Goal: Task Accomplishment & Management: Manage account settings

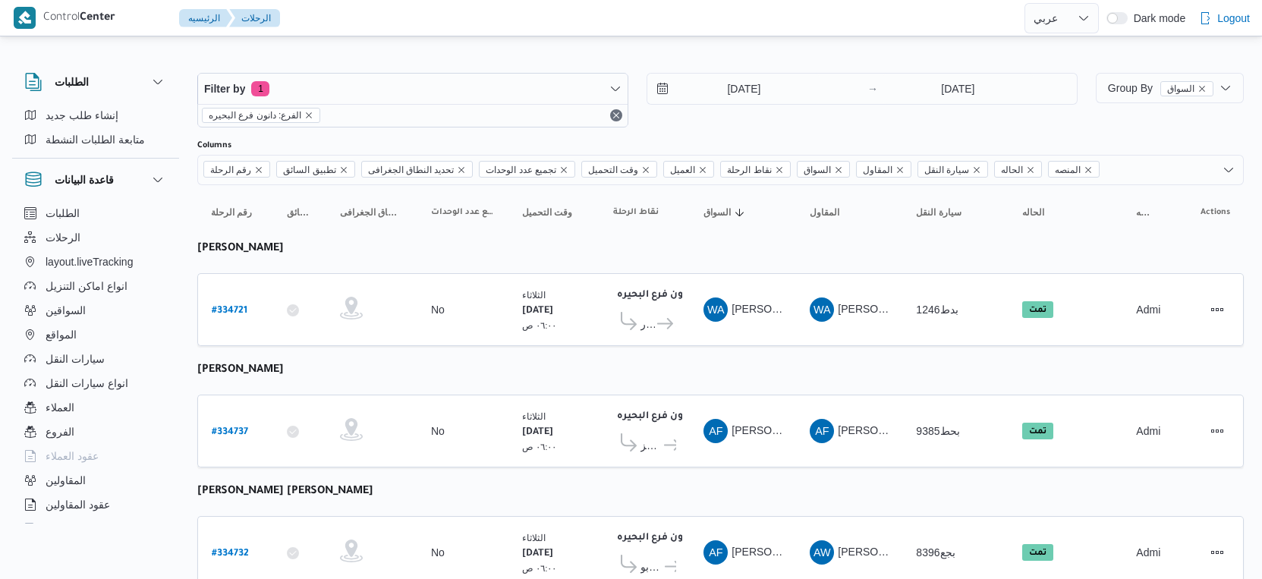
select select "ar"
click at [729, 91] on input "[DATE]" at bounding box center [733, 89] width 172 height 30
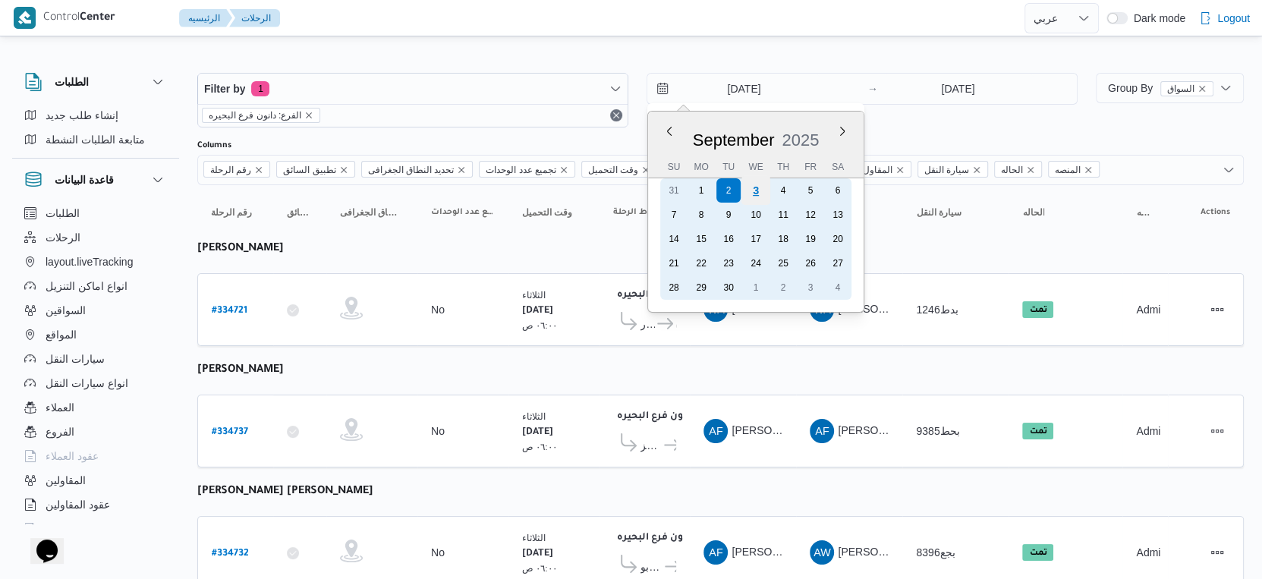
click at [752, 189] on div "3" at bounding box center [755, 190] width 29 height 29
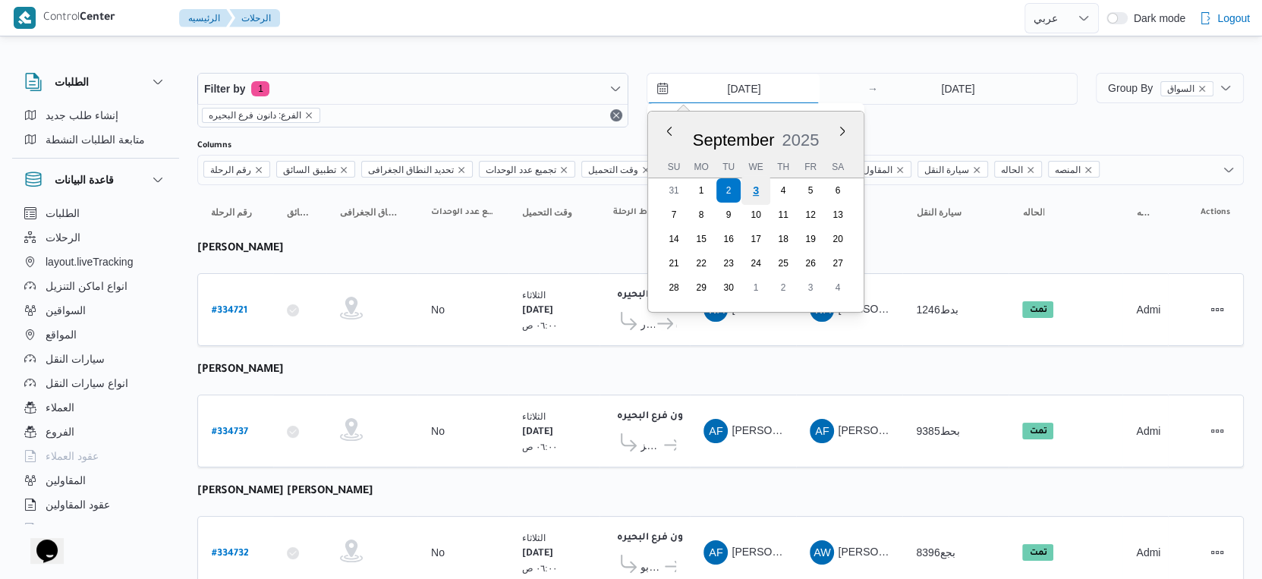
type input "[DATE]"
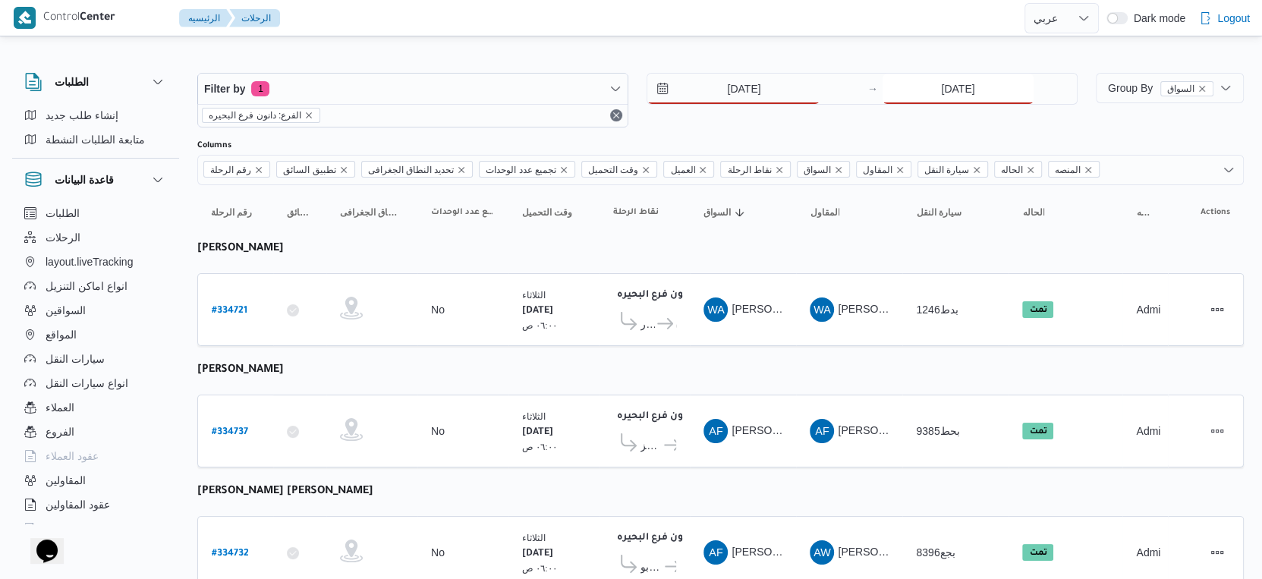
click at [983, 93] on input "2/9/2025" at bounding box center [957, 89] width 151 height 30
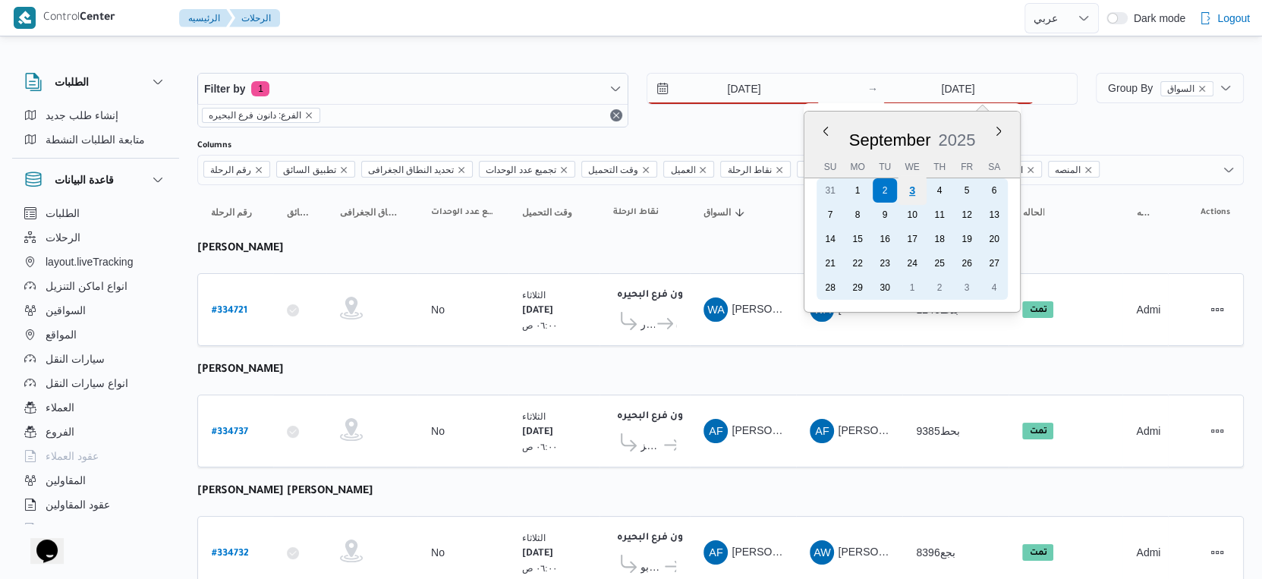
click at [910, 188] on div "3" at bounding box center [912, 190] width 29 height 29
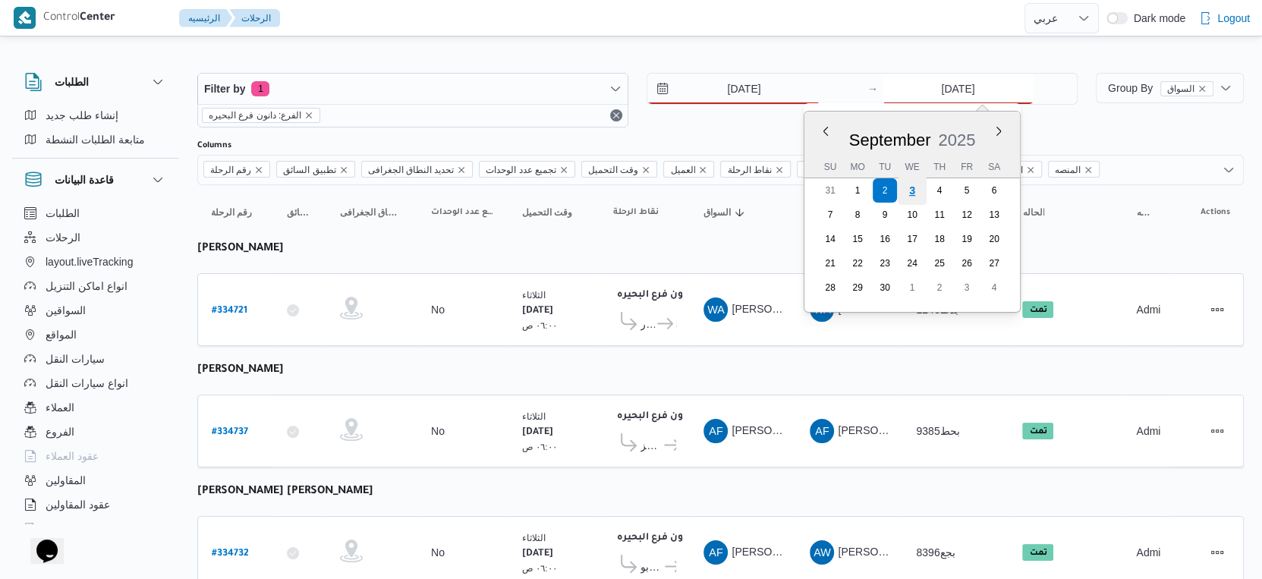
type input "[DATE]"
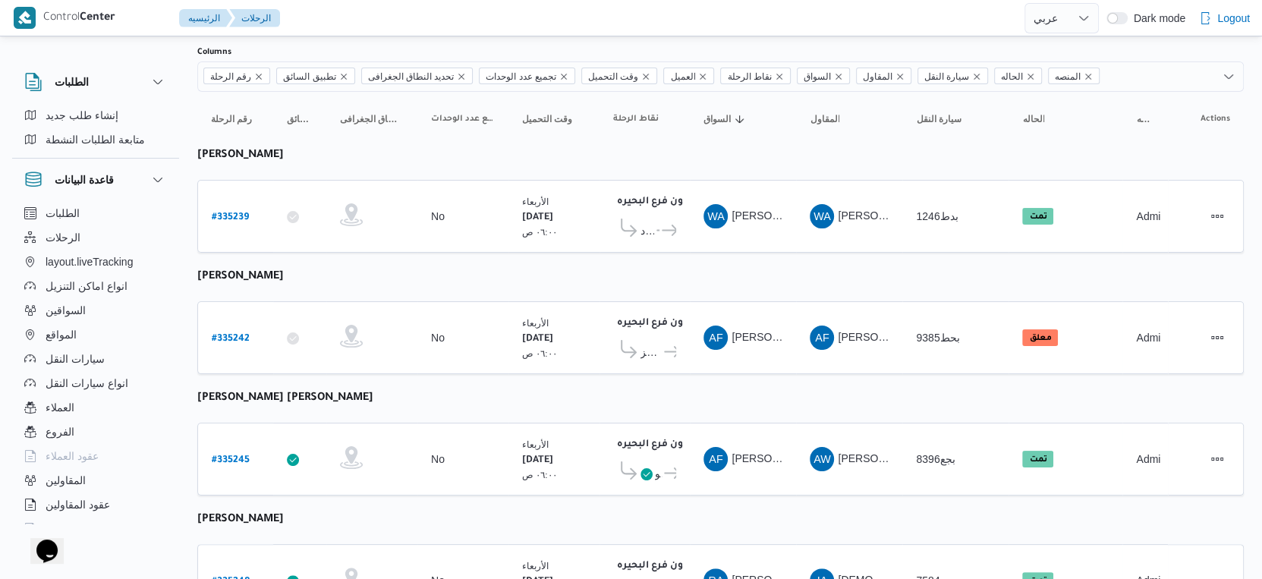
scroll to position [253, 0]
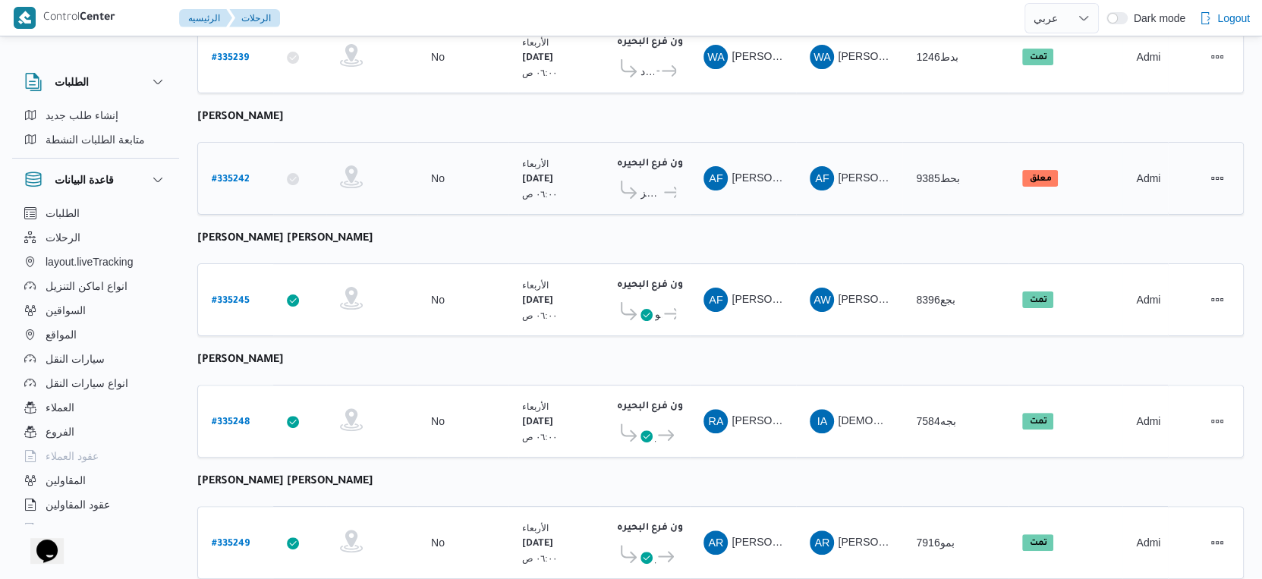
click at [247, 175] on b "# 335242" at bounding box center [231, 180] width 38 height 11
select select "ar"
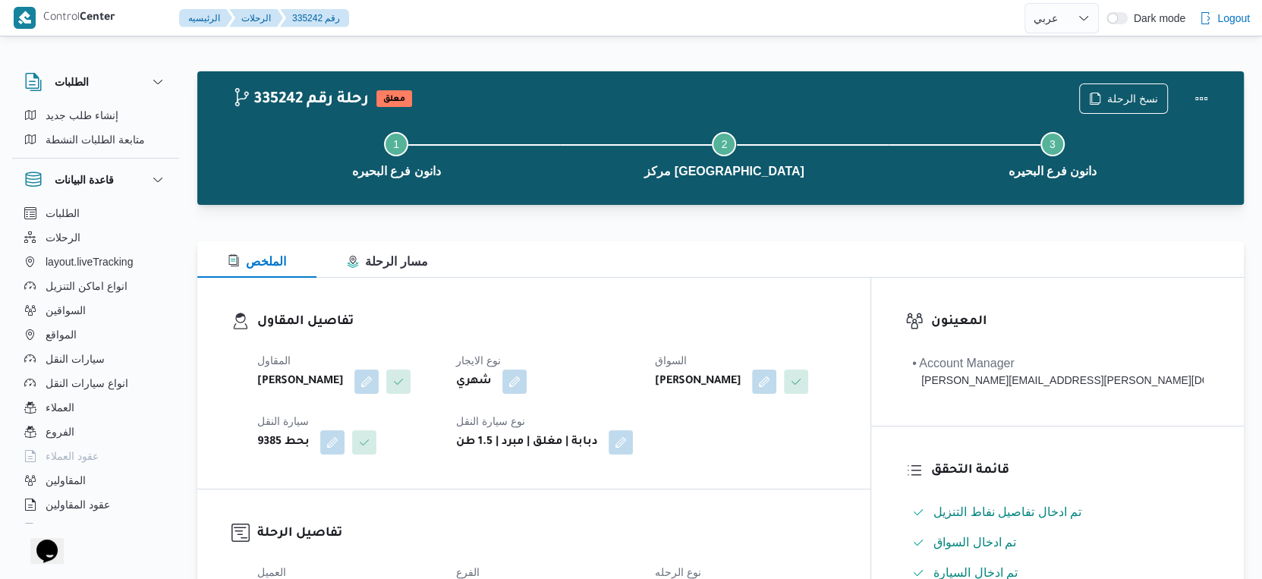
scroll to position [590, 0]
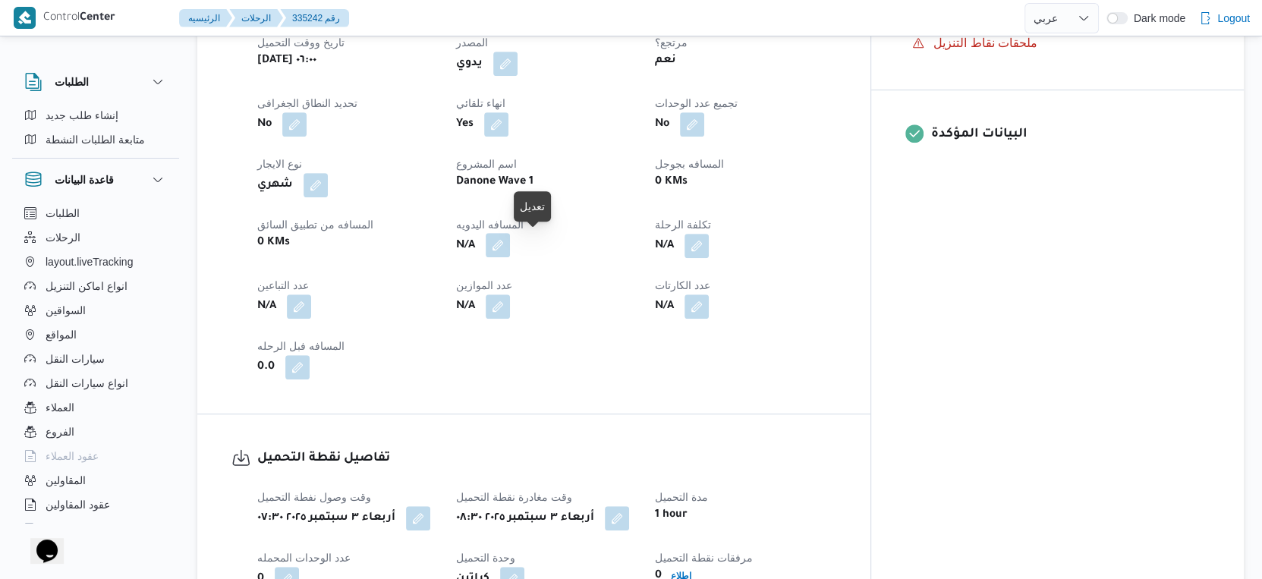
click at [510, 250] on button "button" at bounding box center [498, 245] width 24 height 24
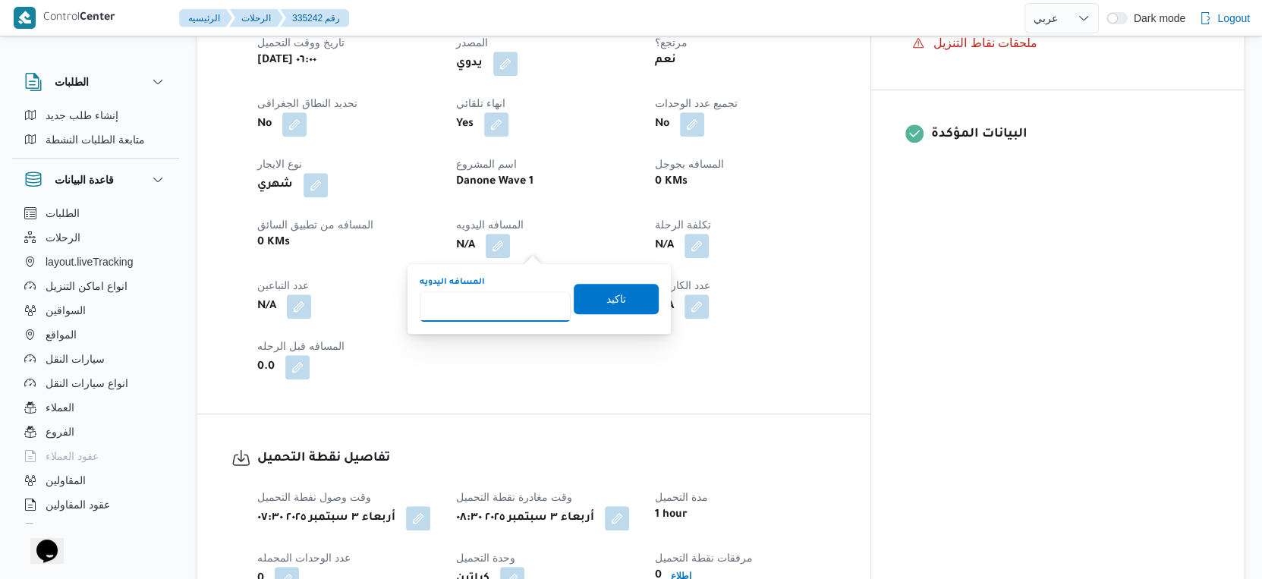
click at [513, 321] on input "المسافه اليدويه" at bounding box center [495, 306] width 151 height 30
type input "34"
click at [613, 289] on span "تاكيد" at bounding box center [616, 298] width 85 height 30
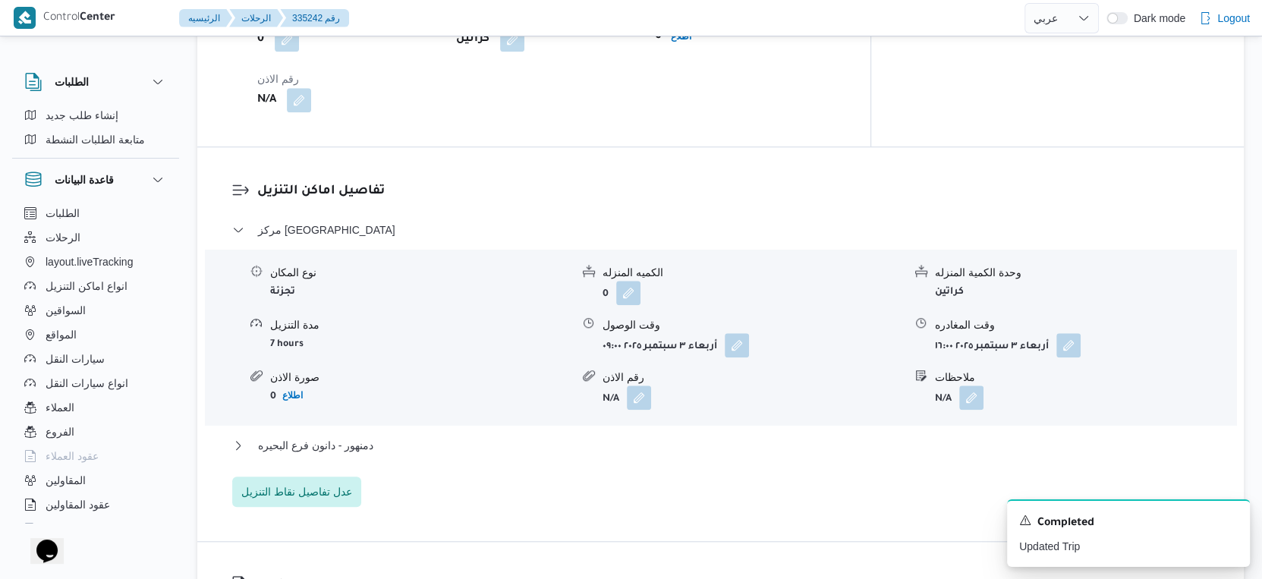
scroll to position [1348, 0]
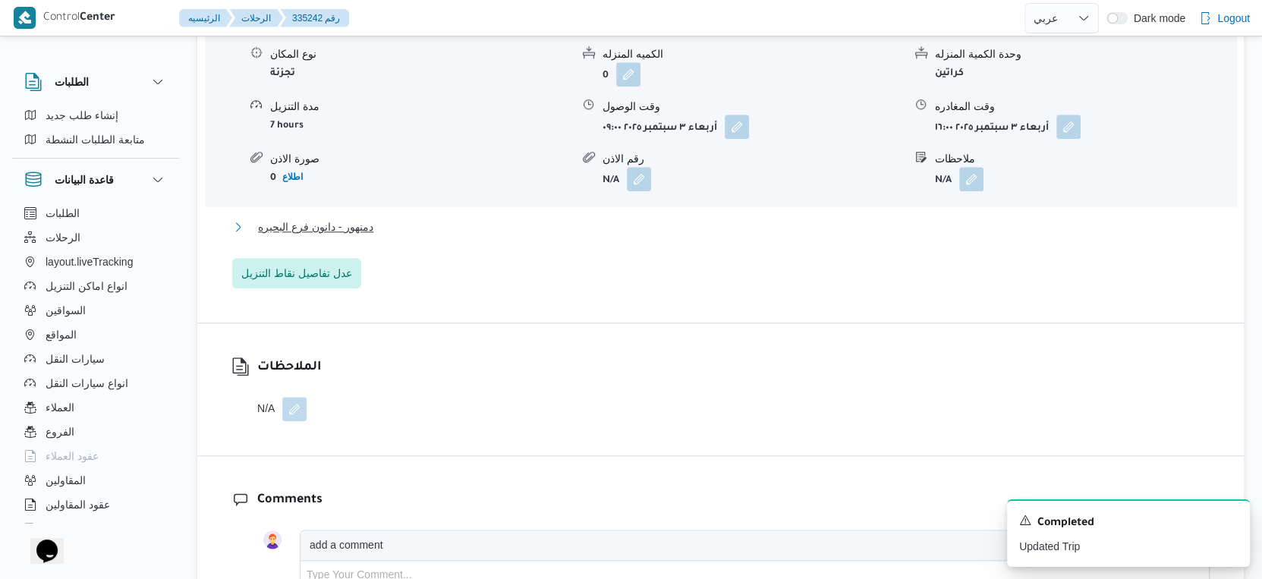
click at [353, 224] on span "دمنهور - دانون فرع البحيره" at bounding box center [315, 227] width 115 height 18
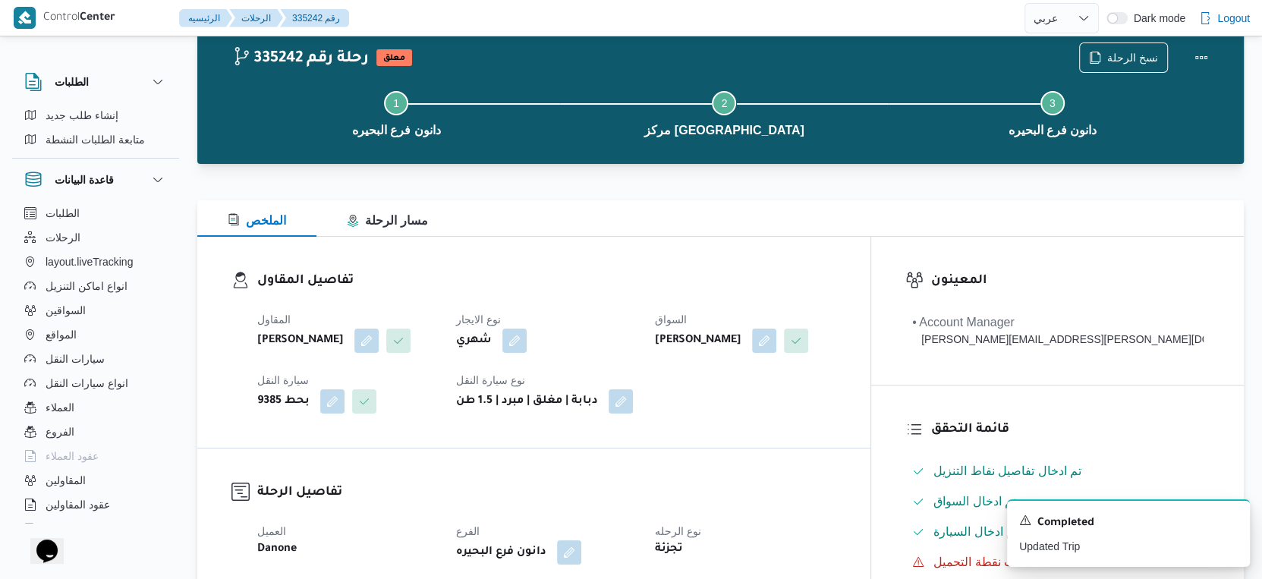
scroll to position [0, 0]
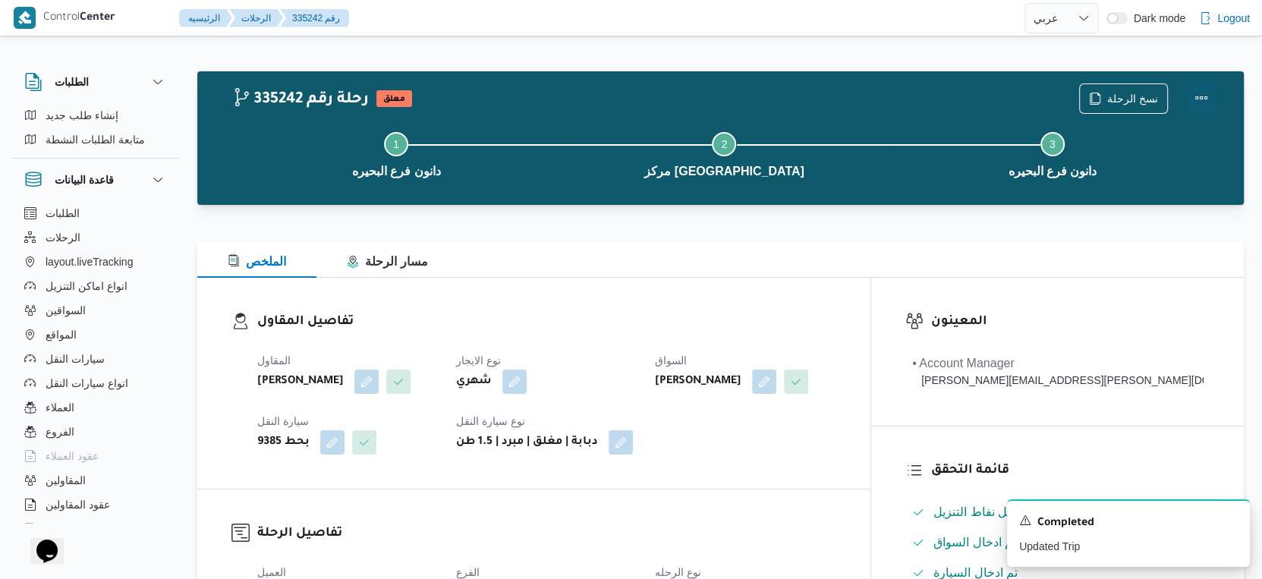
click at [1203, 102] on button "Actions" at bounding box center [1201, 98] width 30 height 30
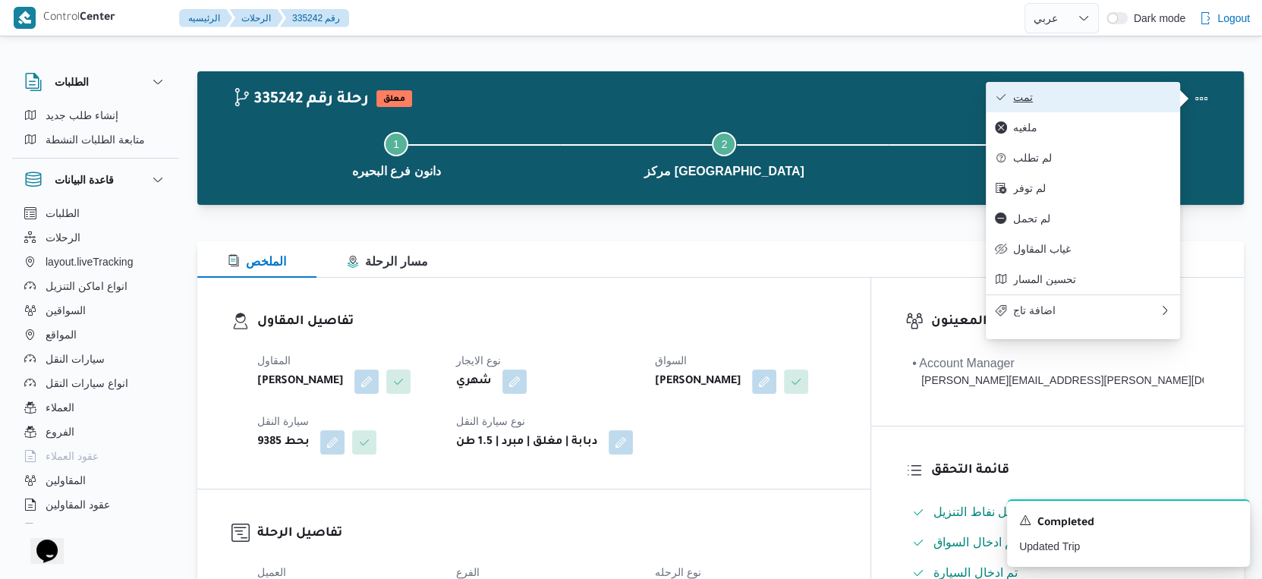
click at [1103, 93] on span "تمت" at bounding box center [1092, 97] width 158 height 12
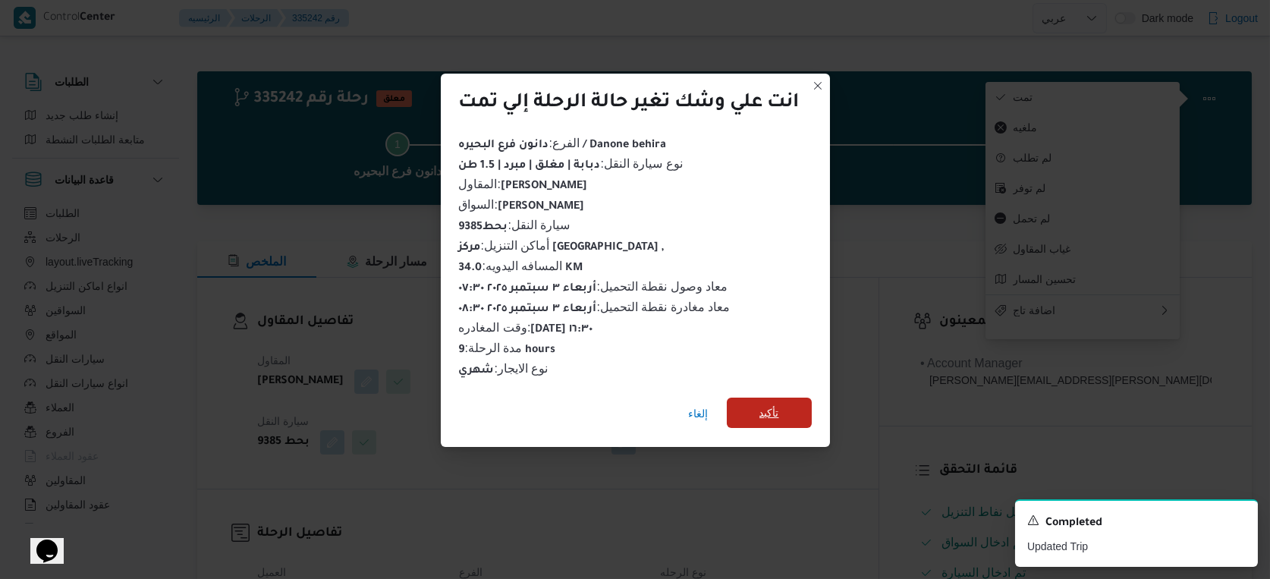
click at [778, 412] on span "تأكيد" at bounding box center [770, 413] width 20 height 18
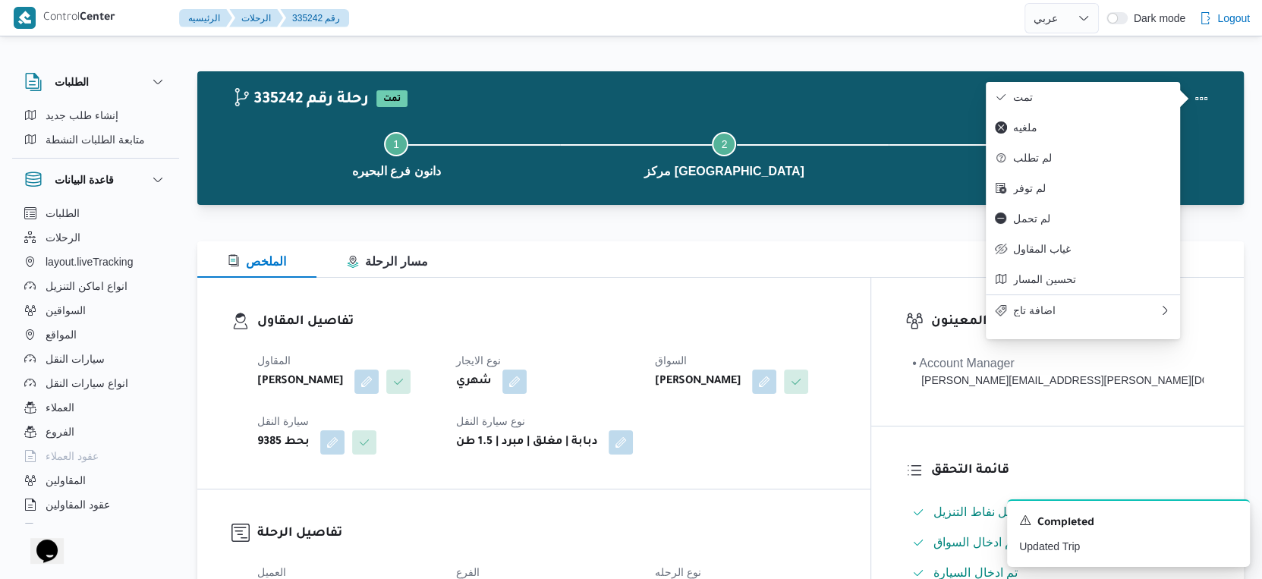
select select "ar"
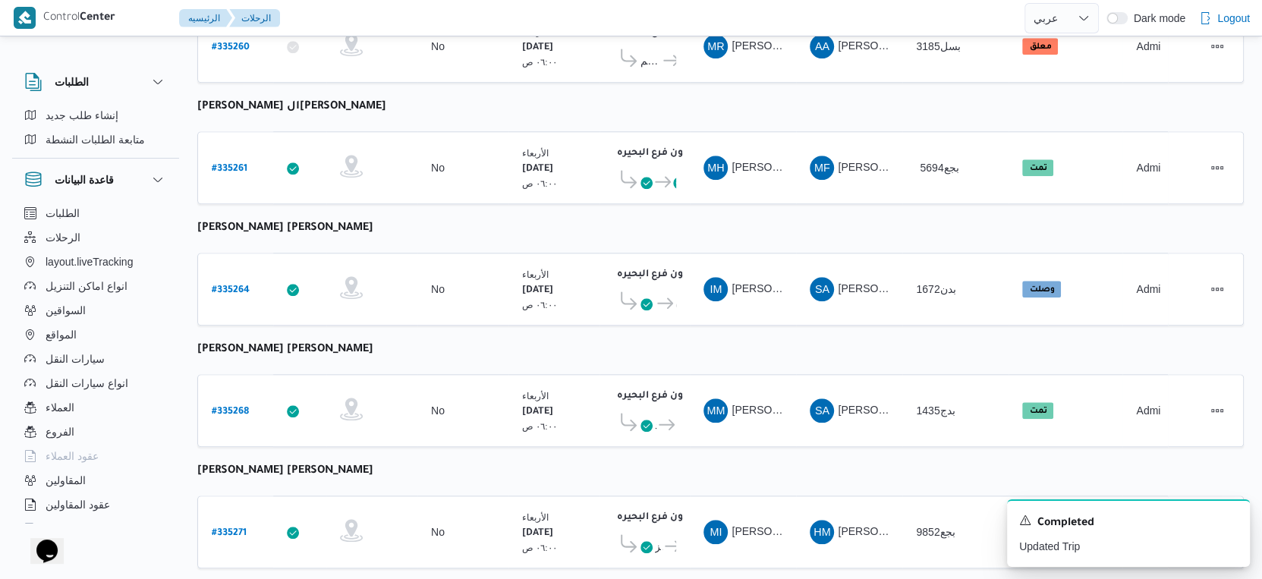
scroll to position [1238, 0]
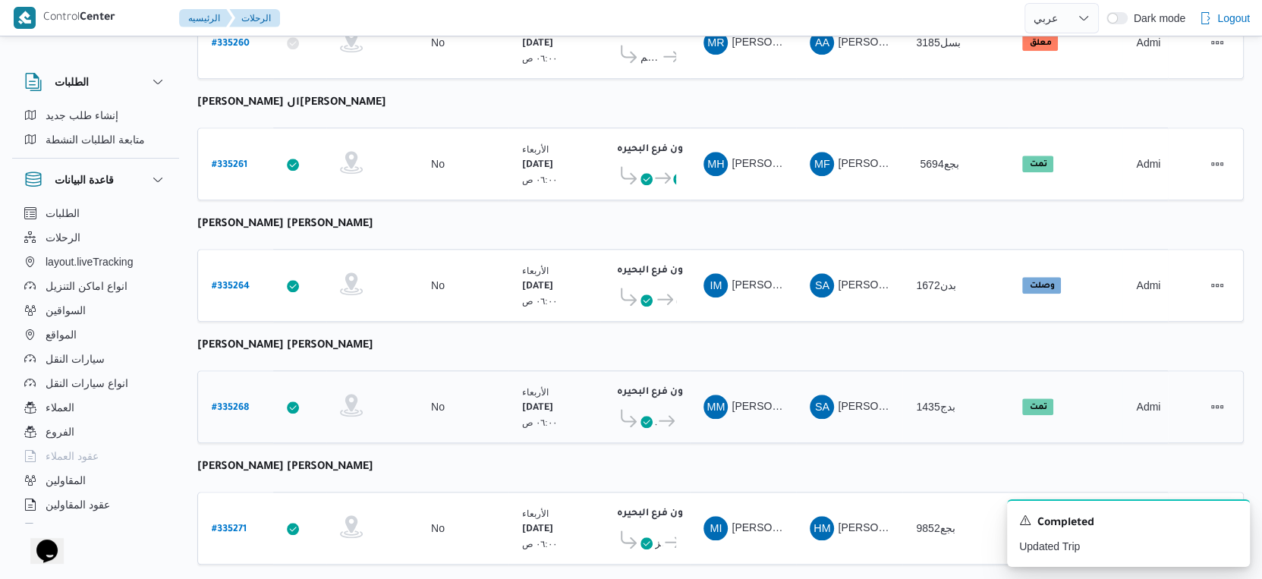
click at [238, 403] on b "# 335268" at bounding box center [230, 408] width 37 height 11
select select "ar"
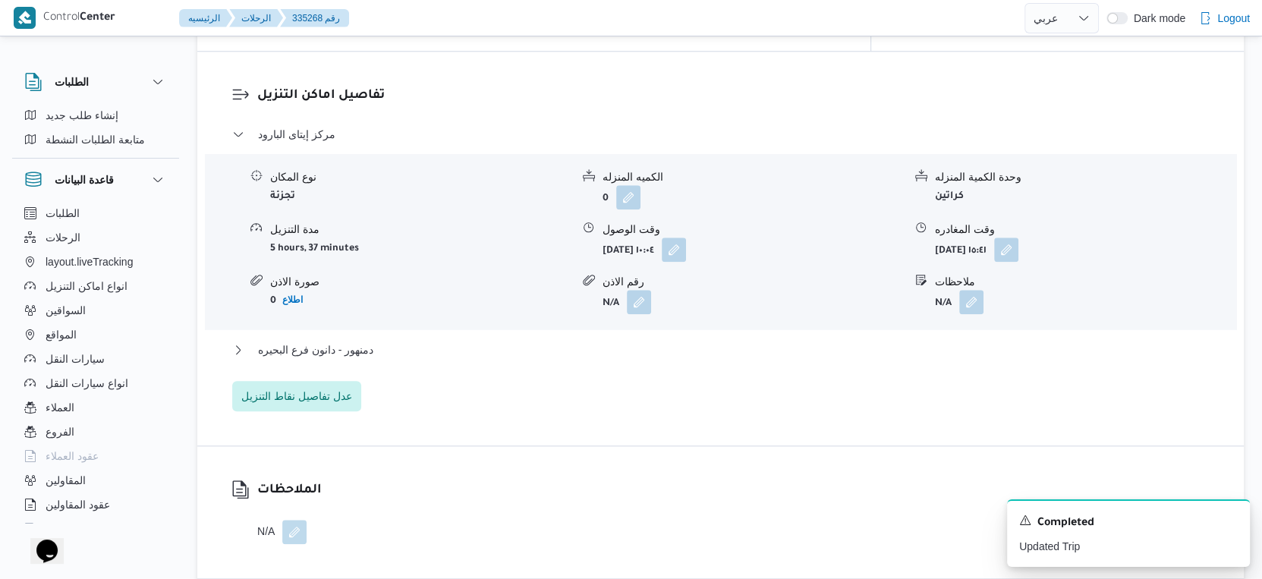
scroll to position [1265, 0]
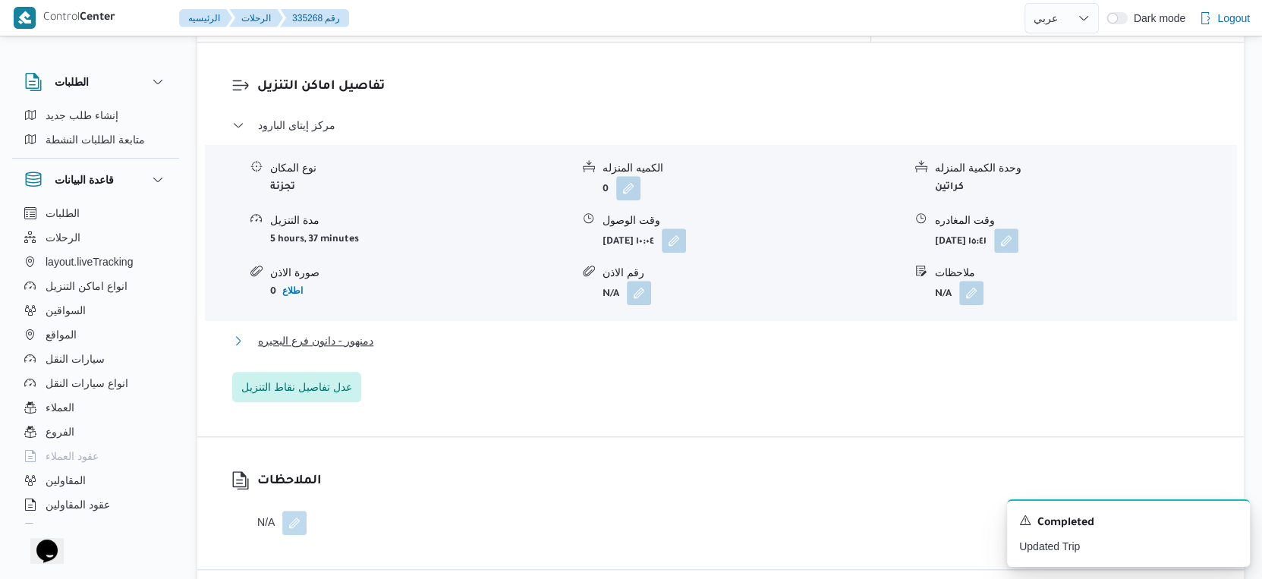
click at [473, 332] on button "دمنهور - دانون فرع البحيره" at bounding box center [720, 341] width 977 height 18
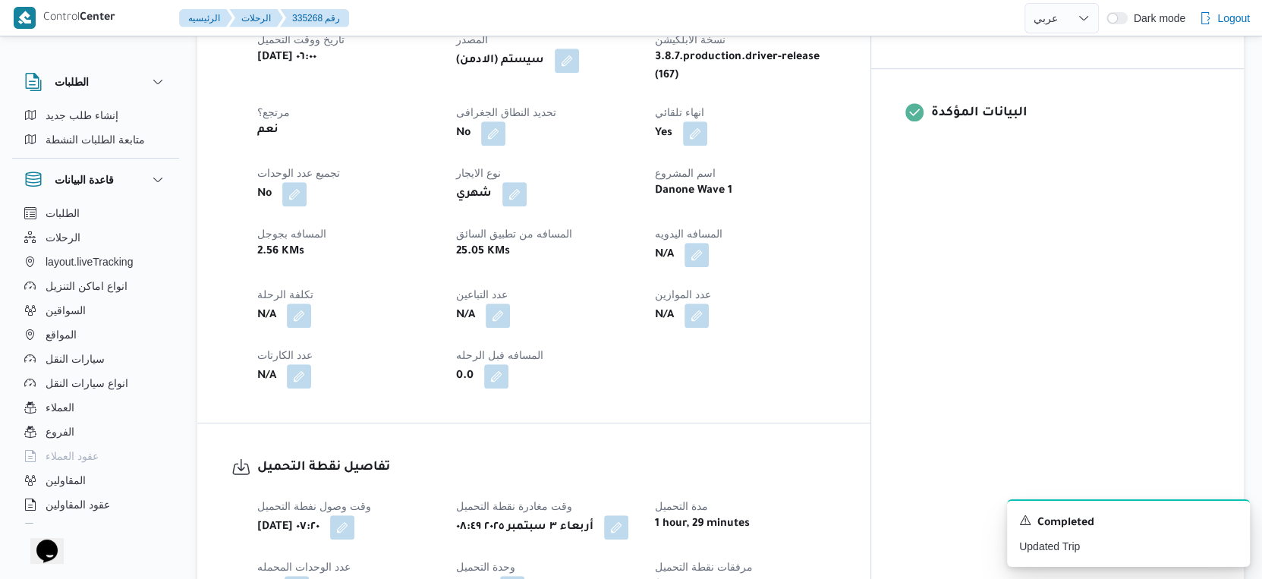
scroll to position [590, 0]
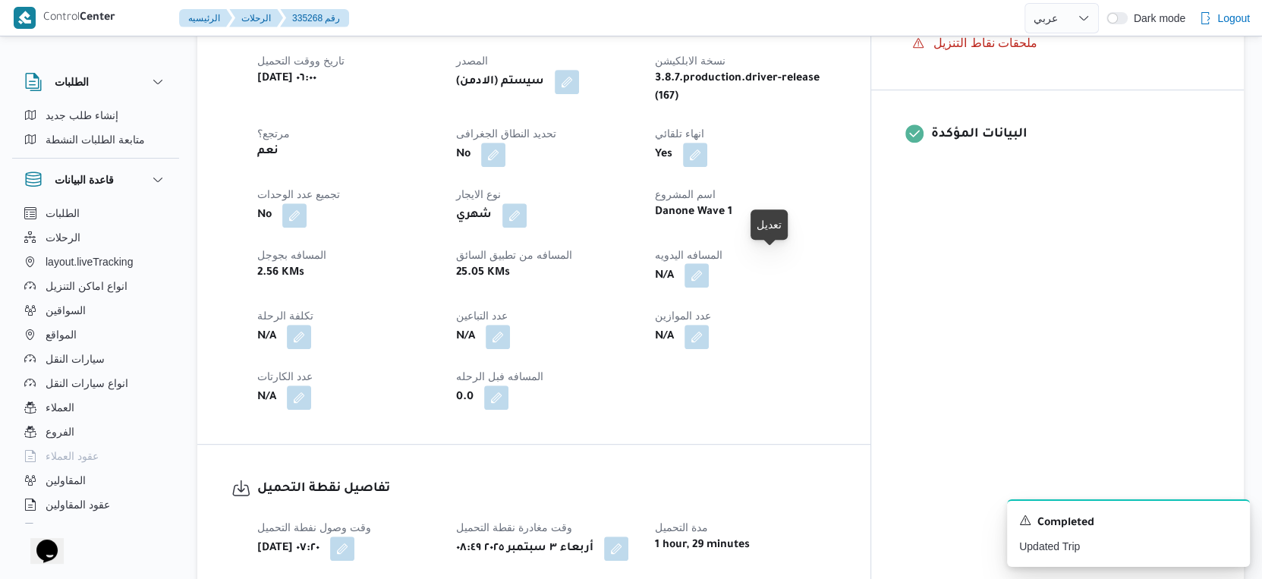
click at [709, 263] on button "button" at bounding box center [696, 275] width 24 height 24
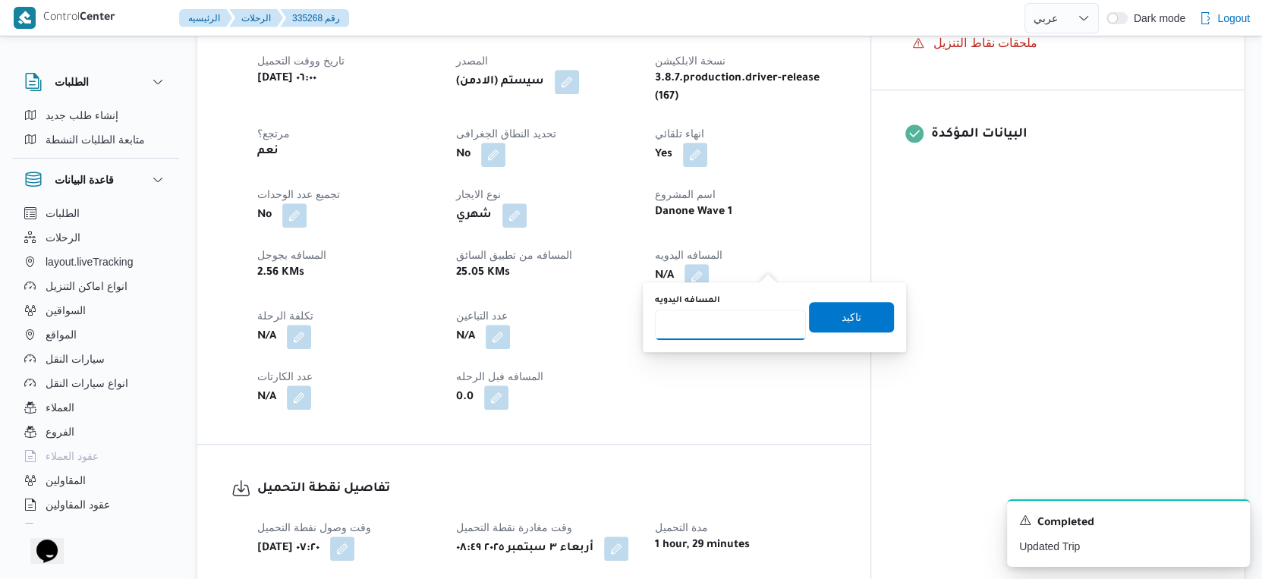
click at [686, 322] on input "المسافه اليدويه" at bounding box center [730, 325] width 151 height 30
type input "66"
click at [853, 322] on span "تاكيد" at bounding box center [851, 316] width 85 height 30
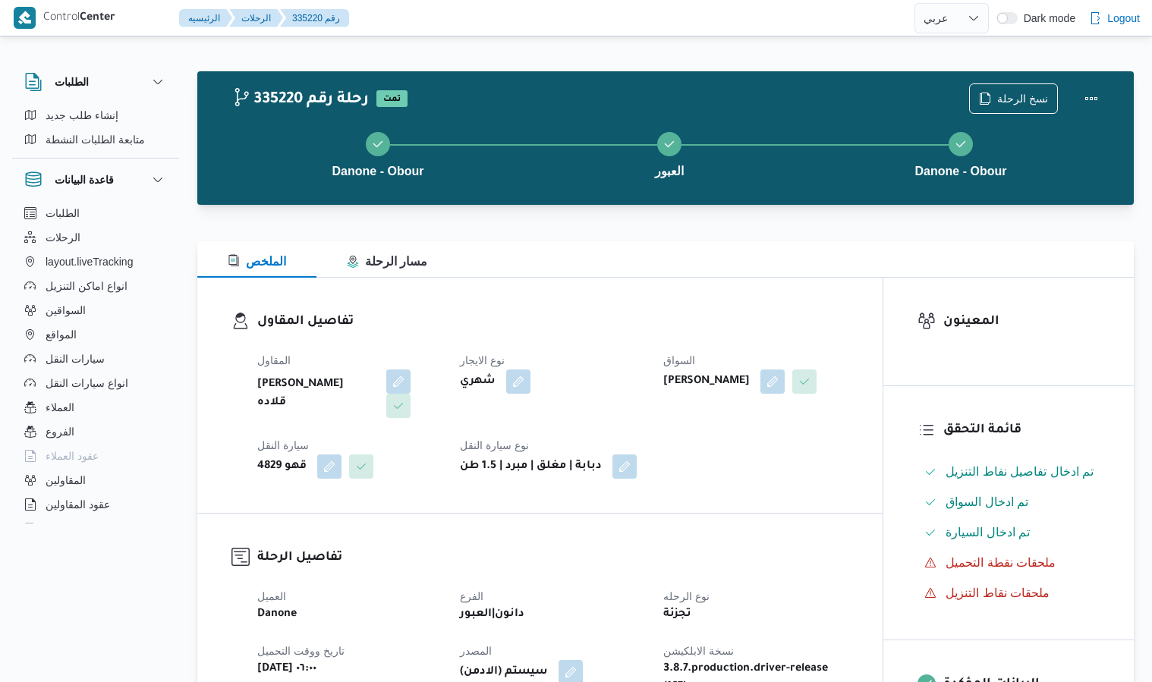
select select "ar"
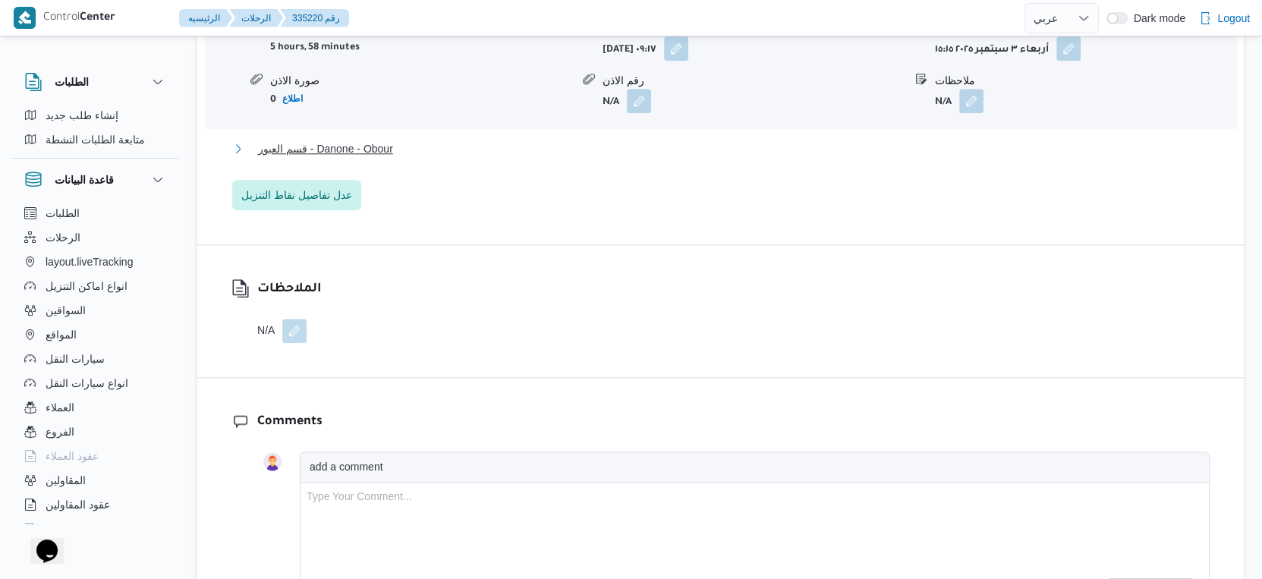
click at [388, 158] on span "قسم العبور - Danone - Obour" at bounding box center [325, 149] width 135 height 18
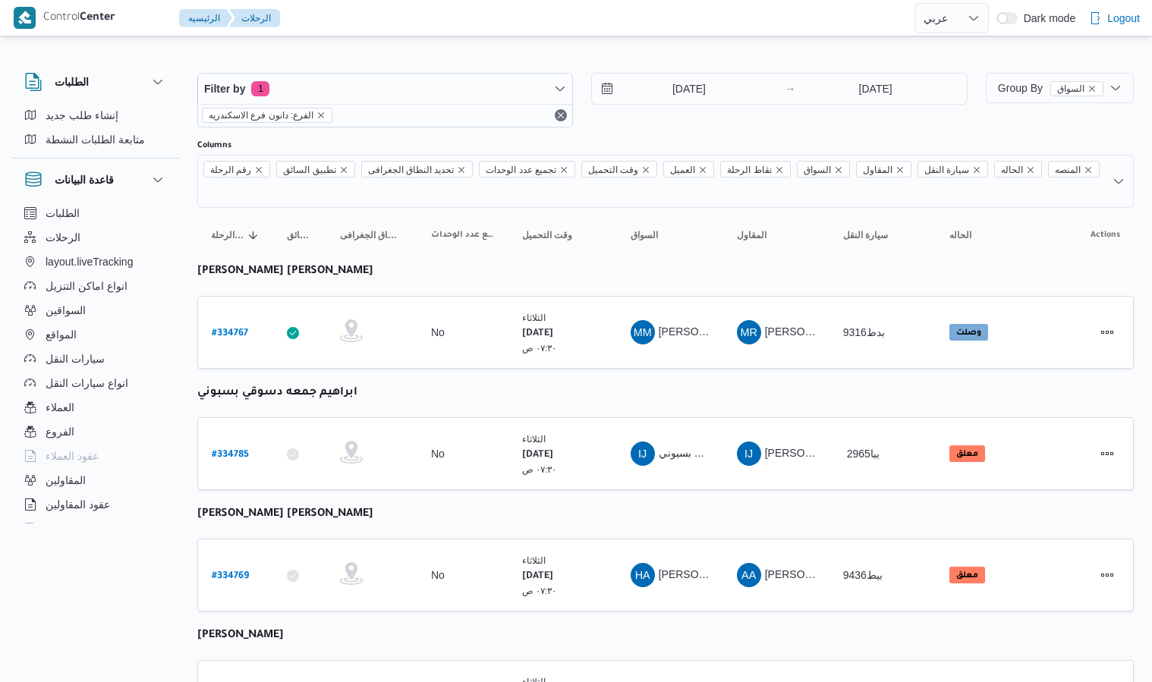
select select "ar"
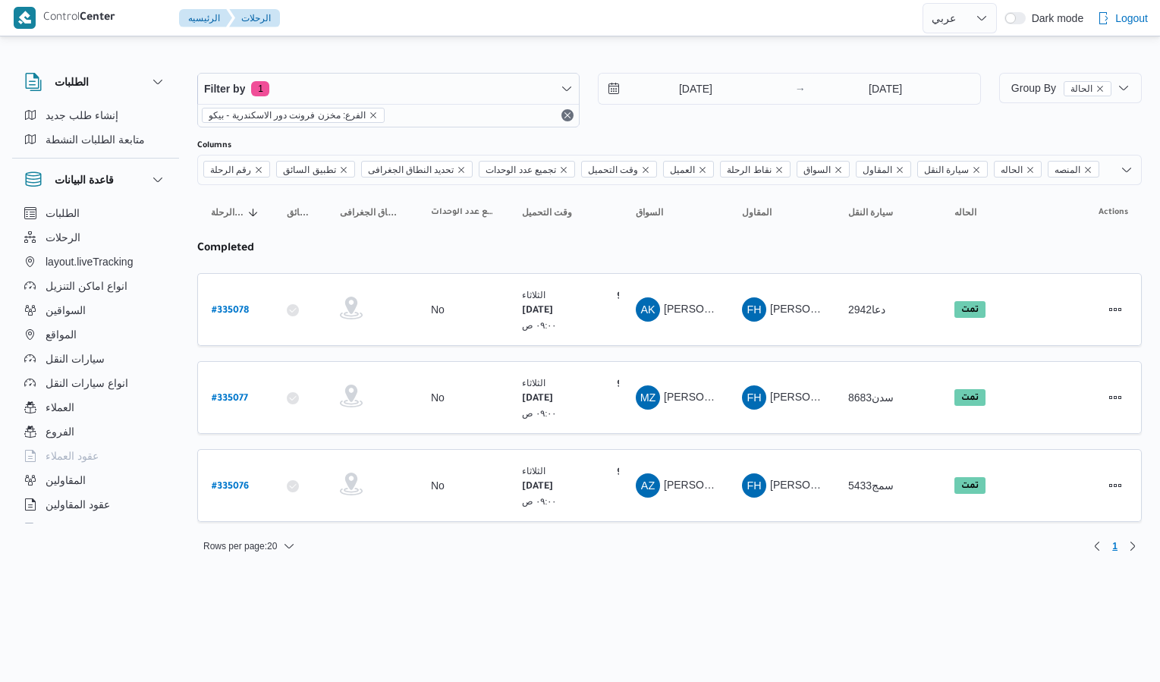
select select "ar"
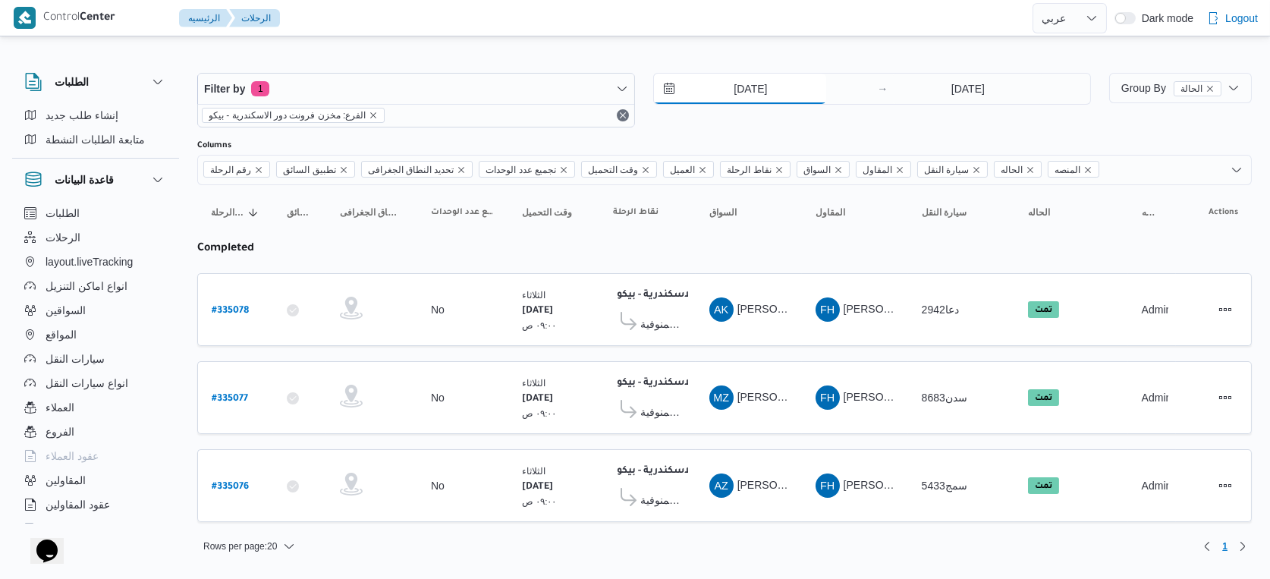
click at [760, 92] on input "2/9/2025" at bounding box center [740, 89] width 172 height 30
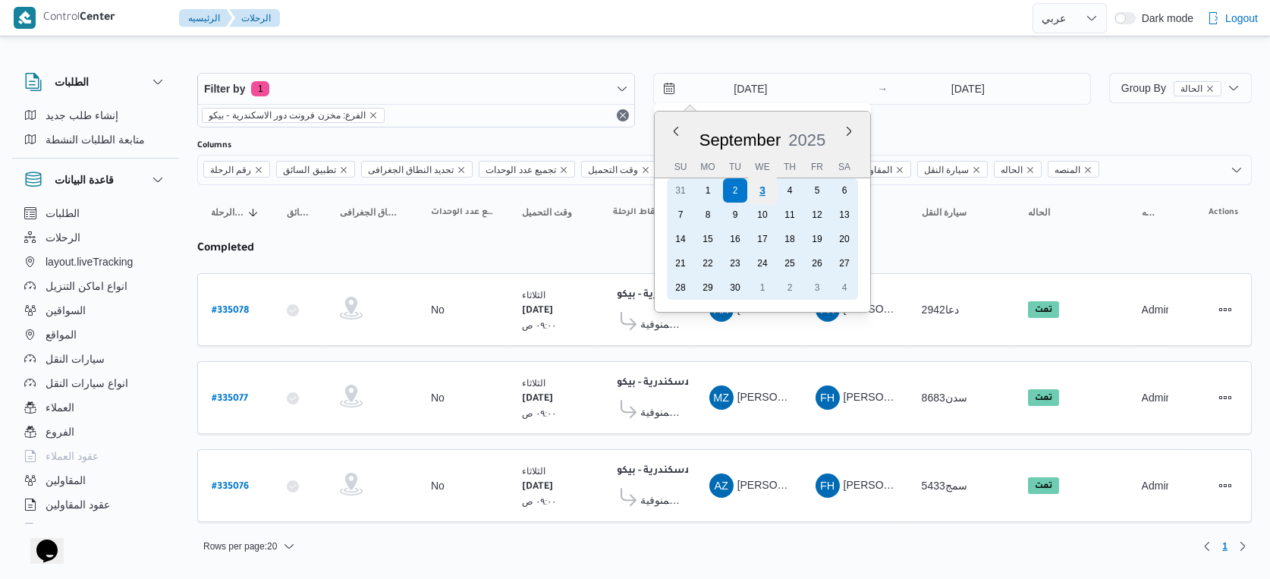
click at [766, 190] on div "3" at bounding box center [762, 190] width 29 height 29
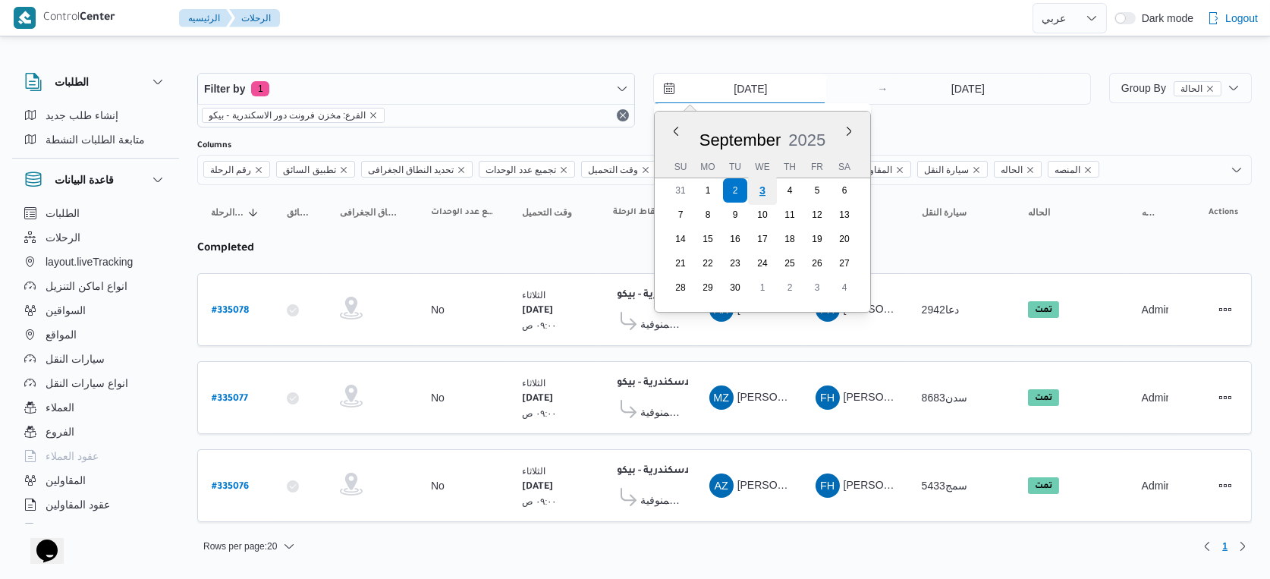
type input "[DATE]"
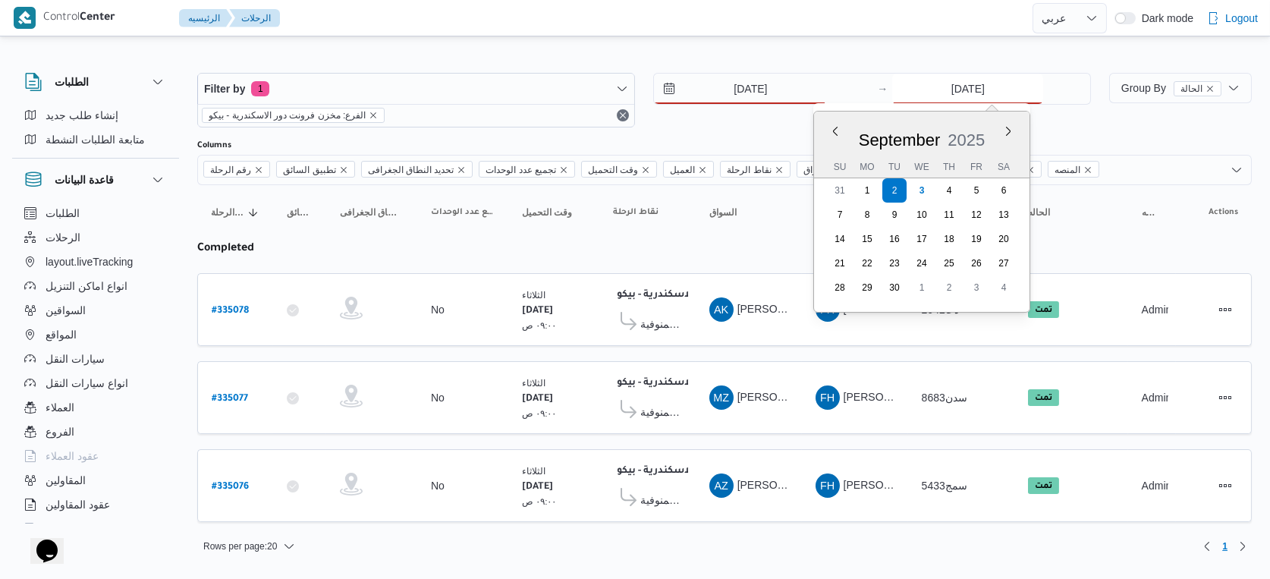
click at [931, 74] on input "2/9/2025" at bounding box center [967, 89] width 151 height 30
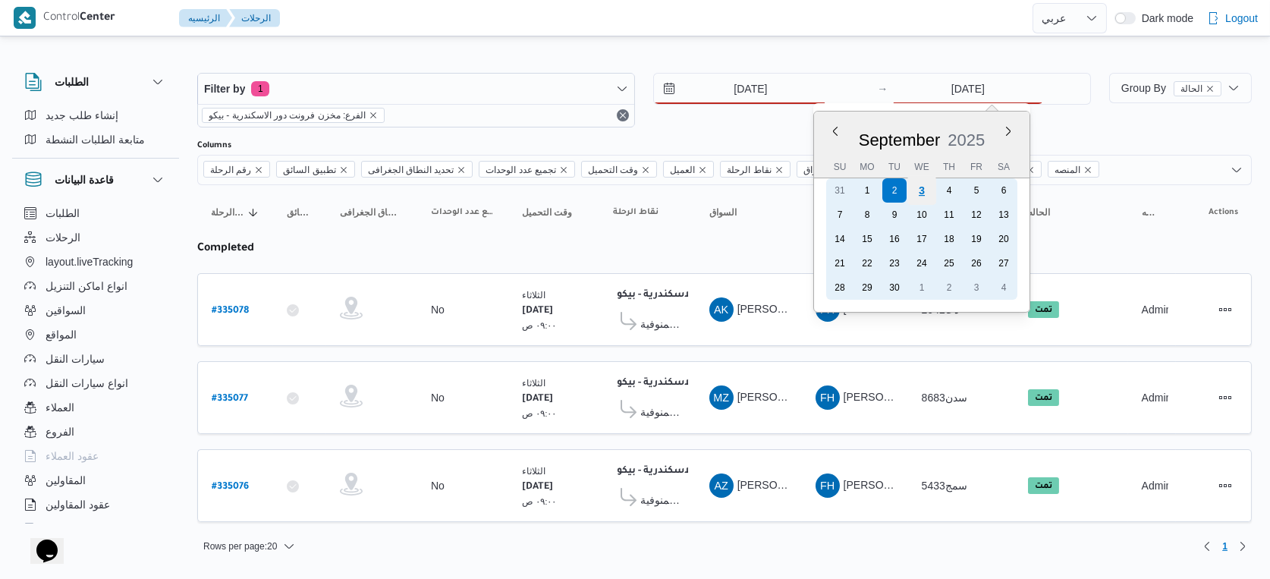
click at [927, 194] on div "3" at bounding box center [922, 190] width 29 height 29
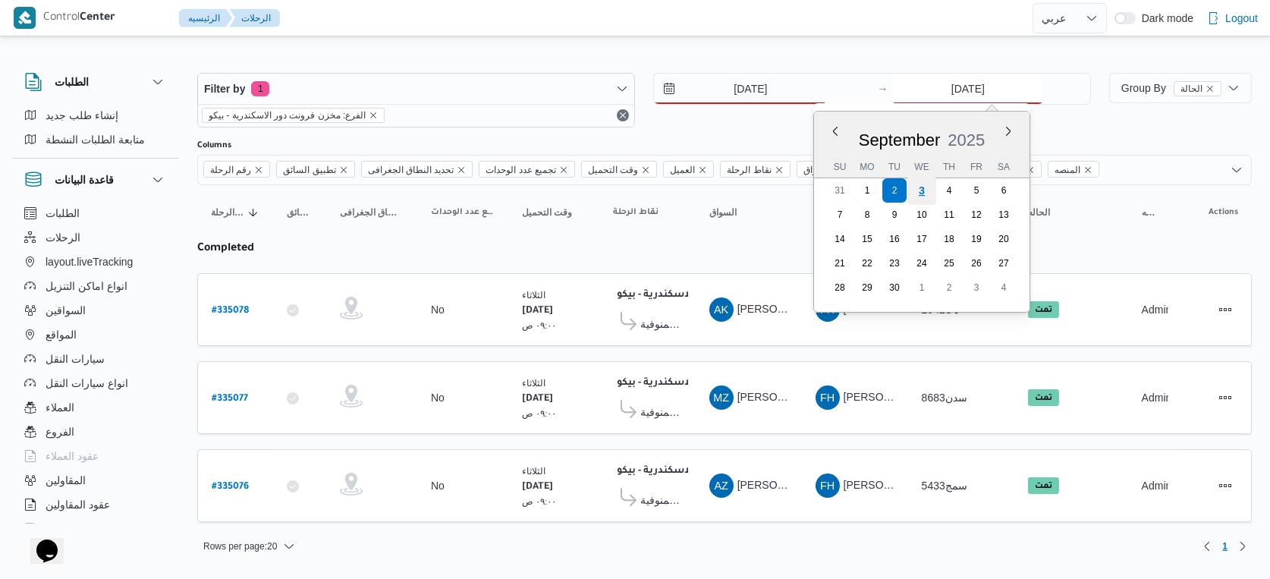
type input "[DATE]"
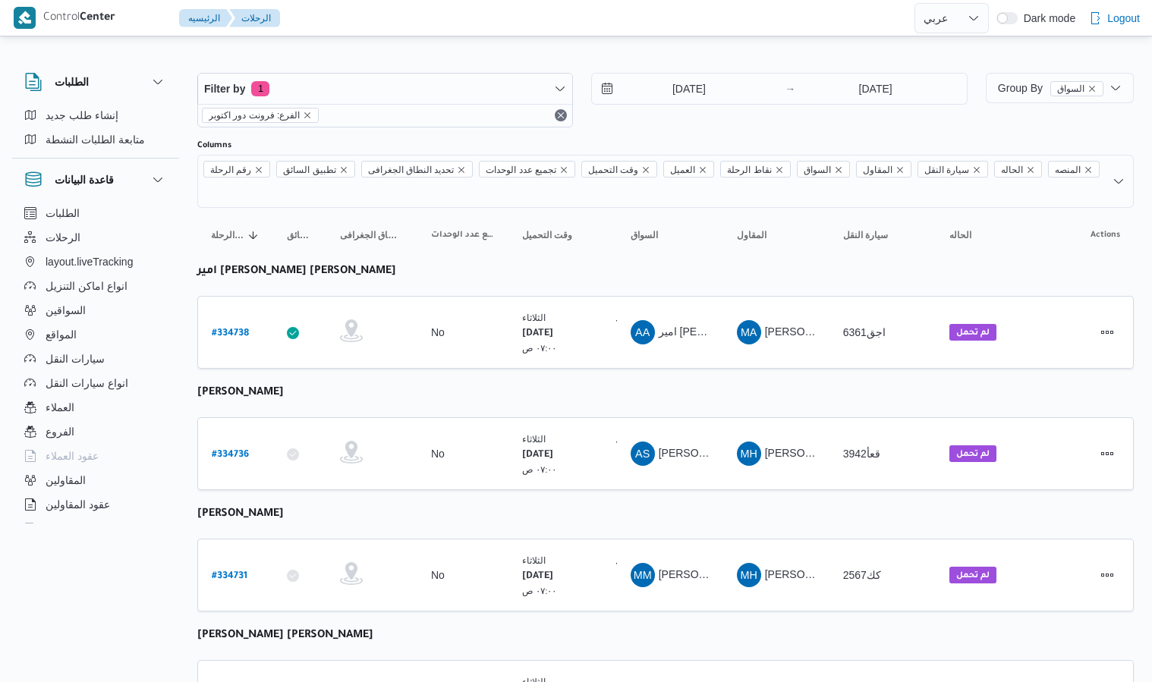
select select "ar"
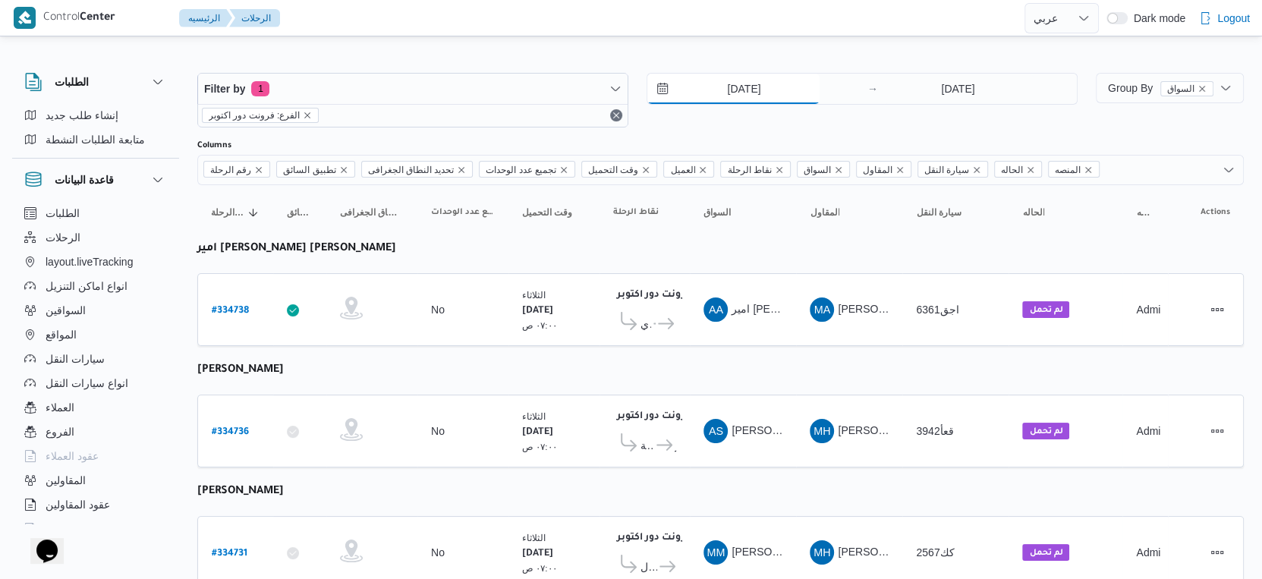
click at [746, 82] on input "2/9/2025" at bounding box center [733, 89] width 172 height 30
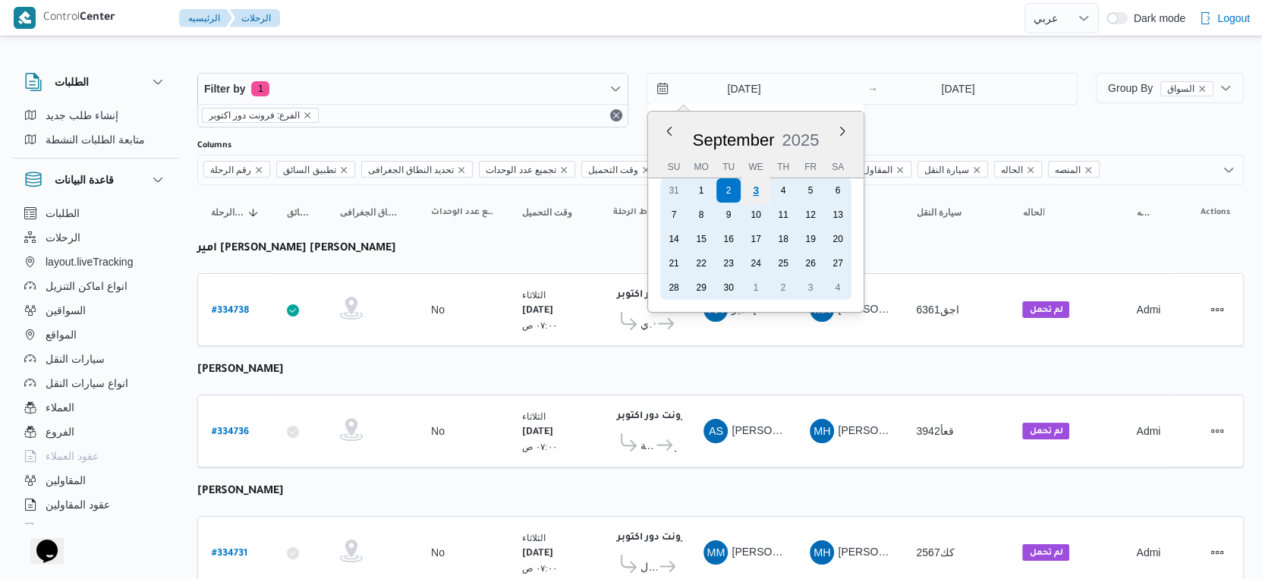
click at [760, 190] on div "3" at bounding box center [755, 190] width 29 height 29
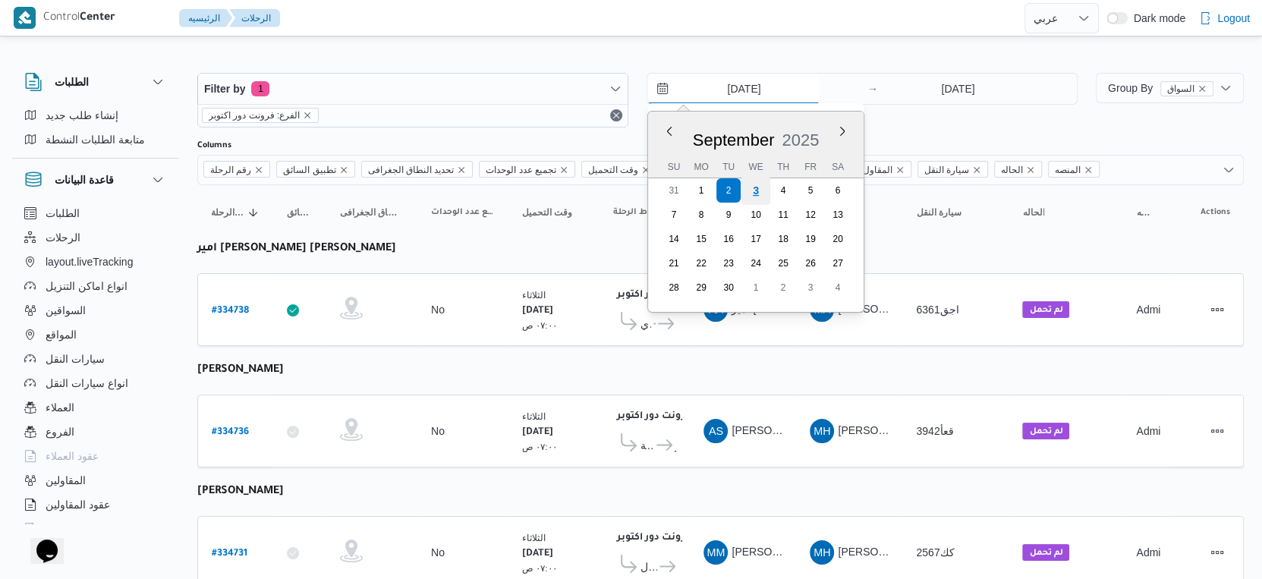
type input "[DATE]"
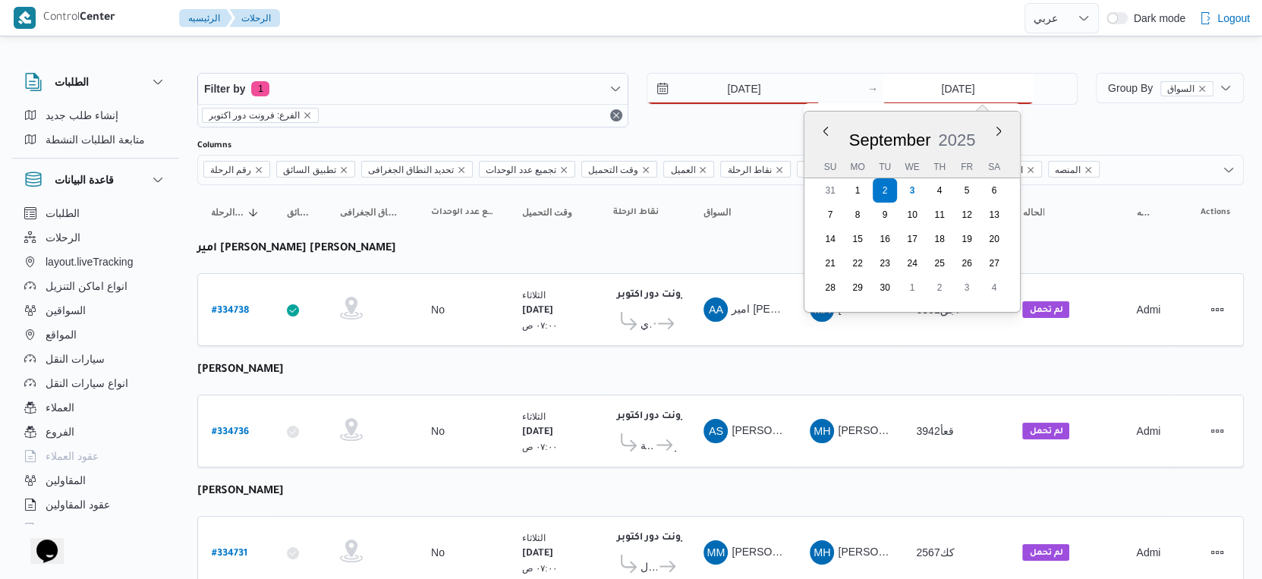
click at [936, 93] on input "2/9/2025" at bounding box center [957, 89] width 151 height 30
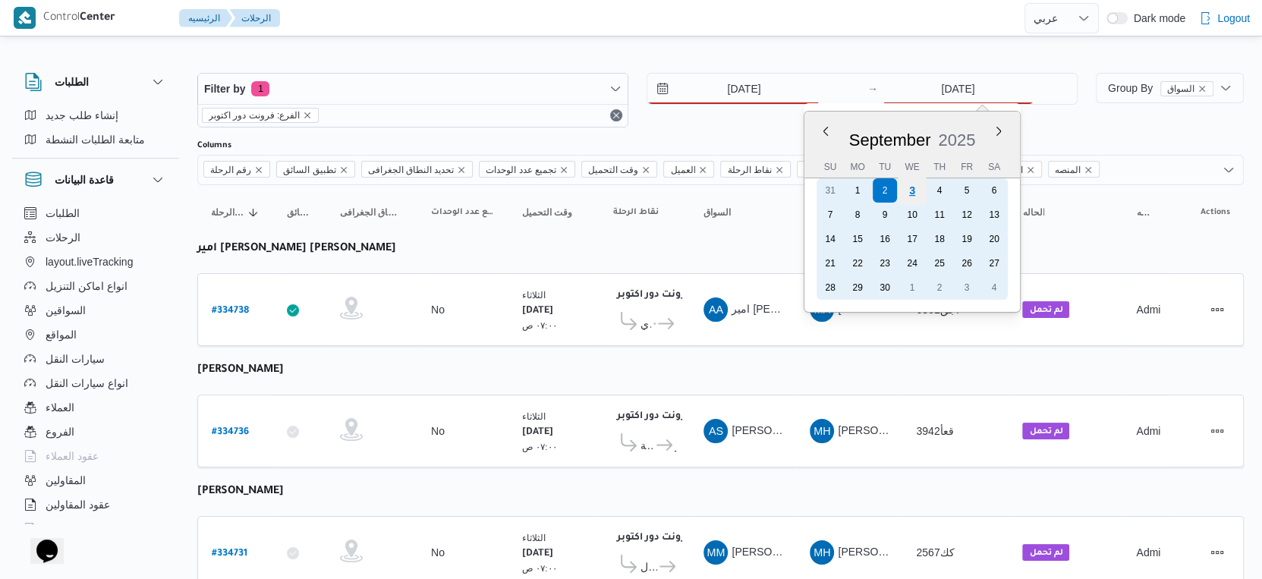
click at [910, 190] on div "3" at bounding box center [912, 190] width 29 height 29
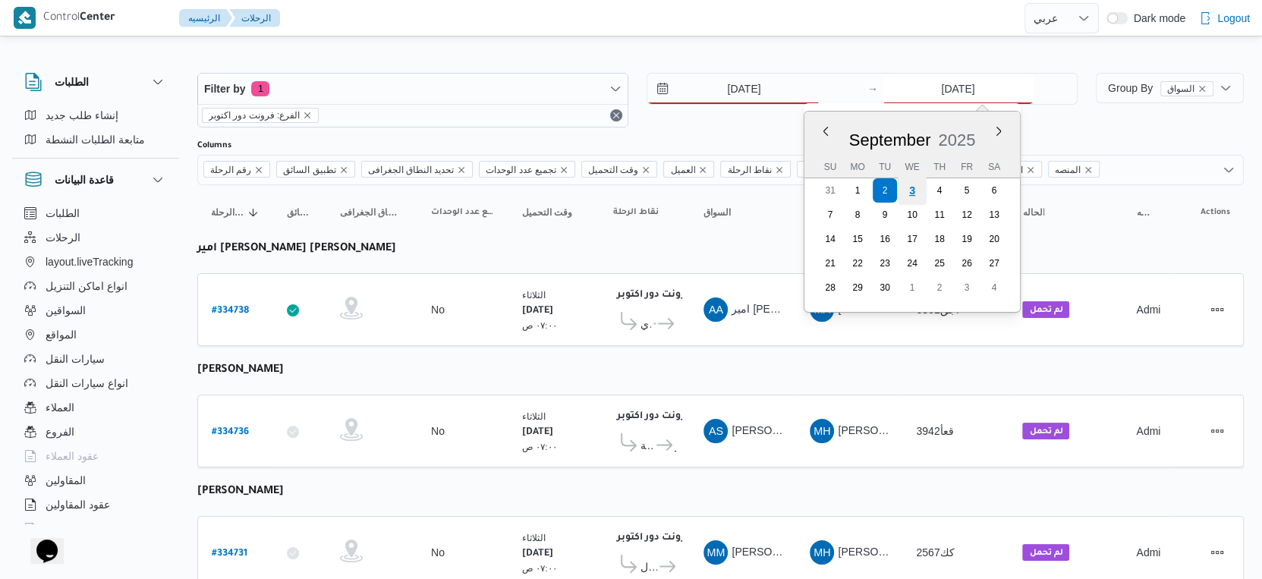
type input "[DATE]"
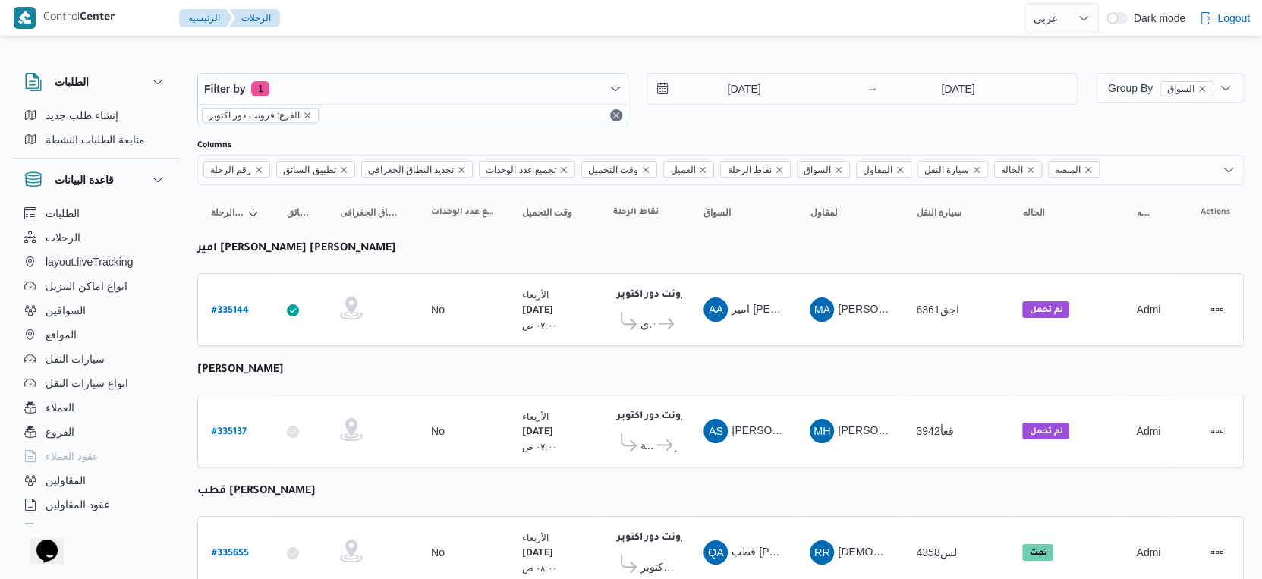
click at [774, 354] on table "رقم الرحلة Click to sort in ascending order تطبيق السائق Click to sort in ascen…" at bounding box center [720, 516] width 1046 height 662
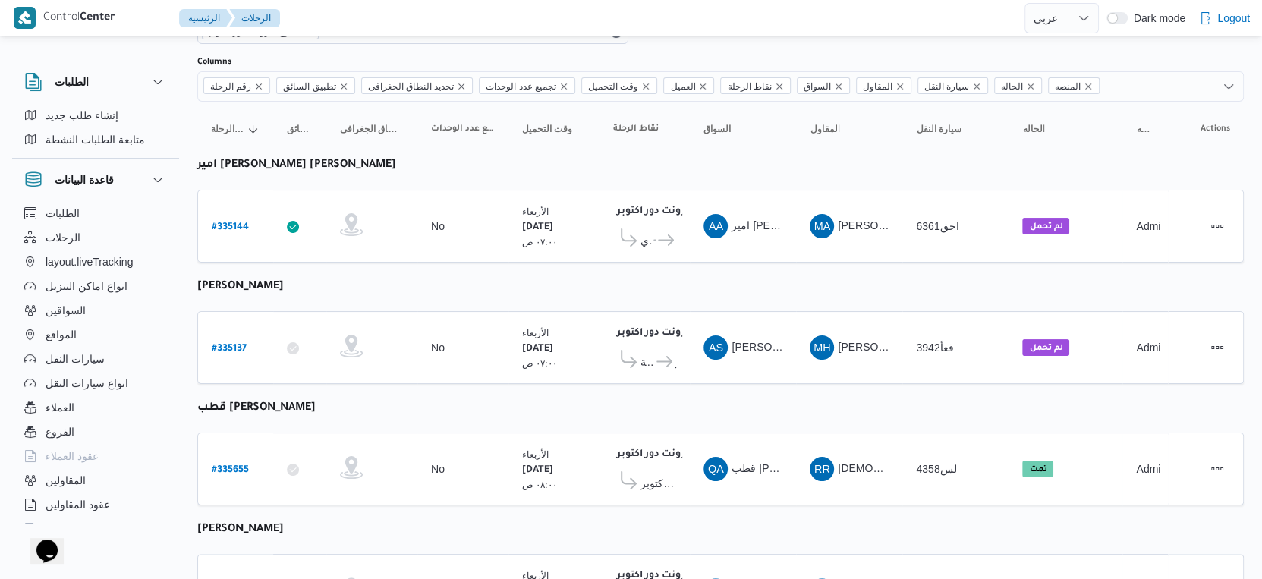
scroll to position [84, 0]
click at [241, 464] on b "# 335655" at bounding box center [230, 469] width 37 height 11
select select "ar"
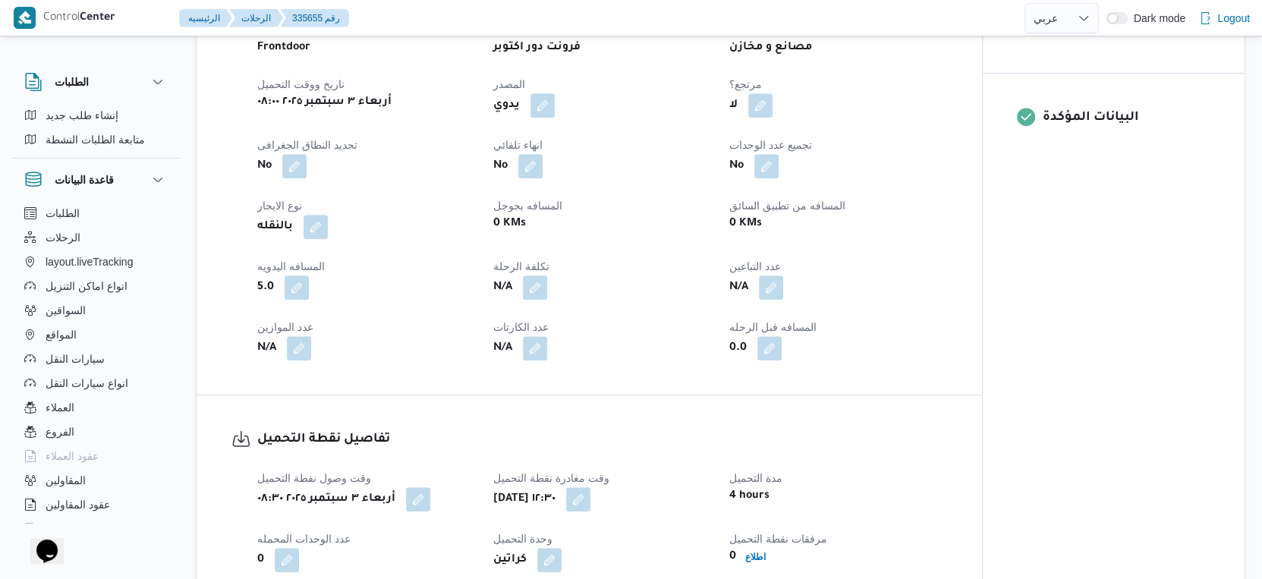
scroll to position [421, 0]
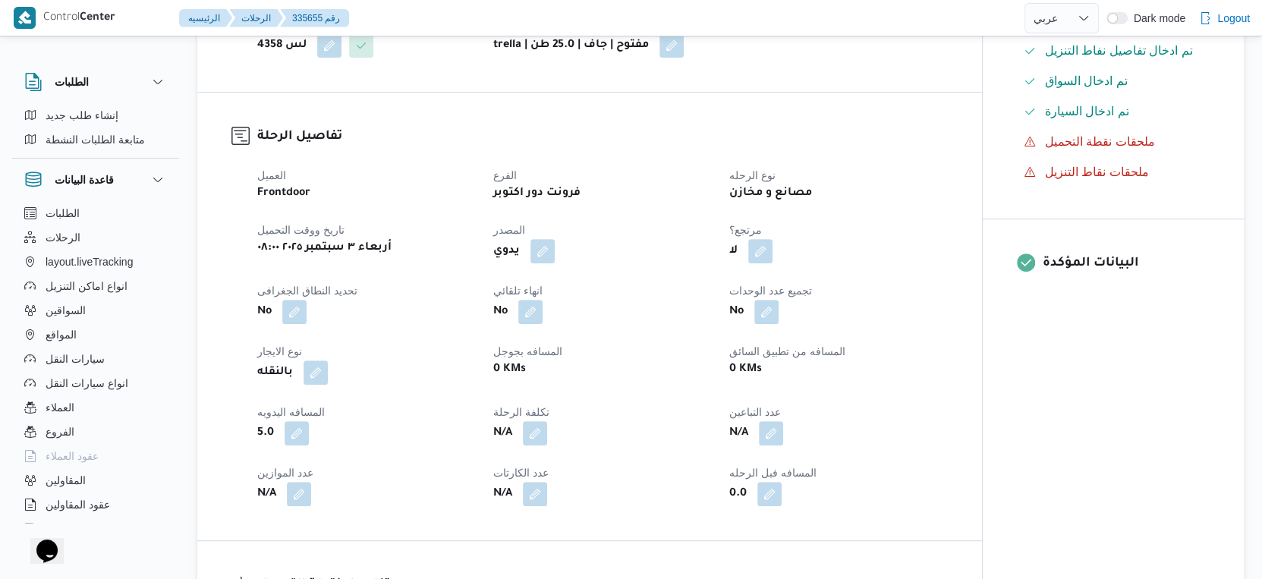
select select "ar"
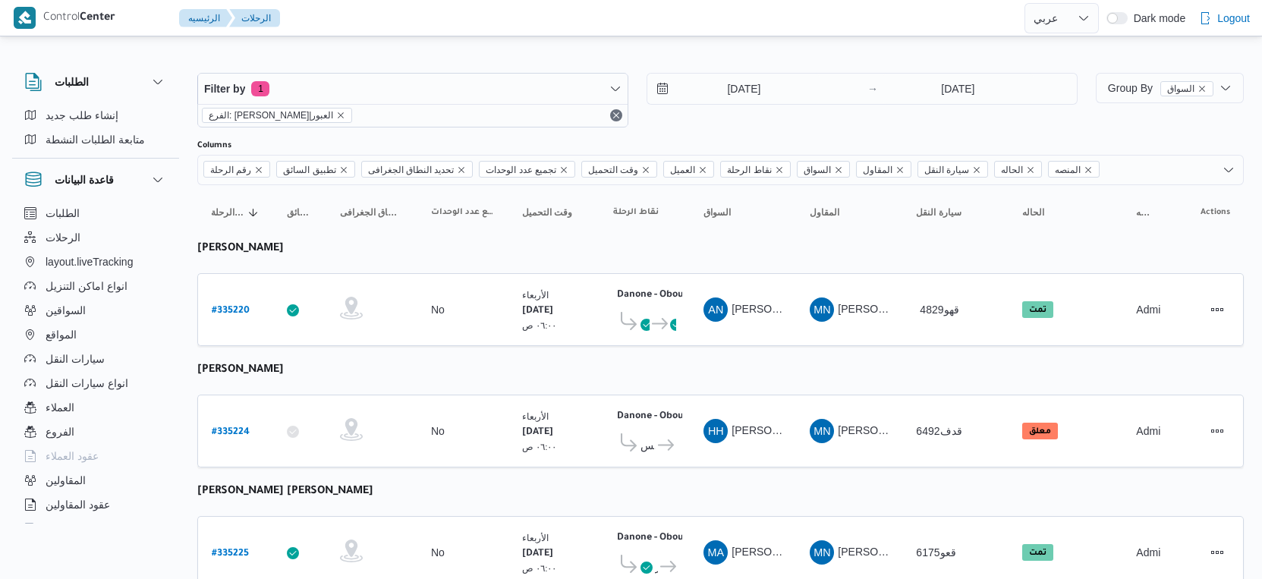
select select "ar"
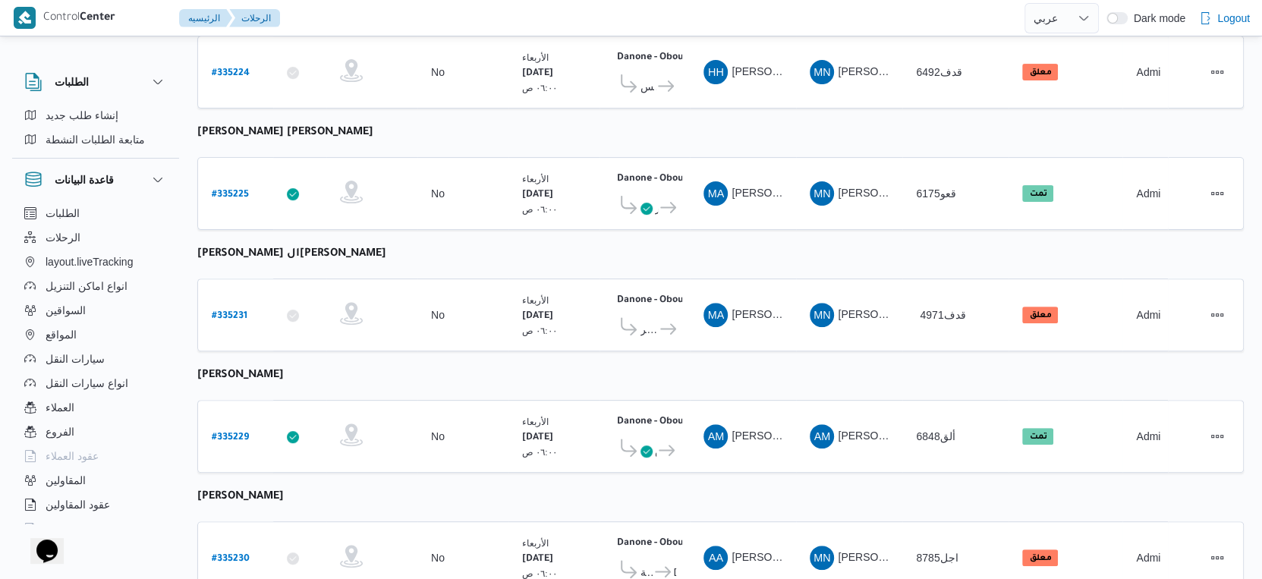
scroll to position [357, 0]
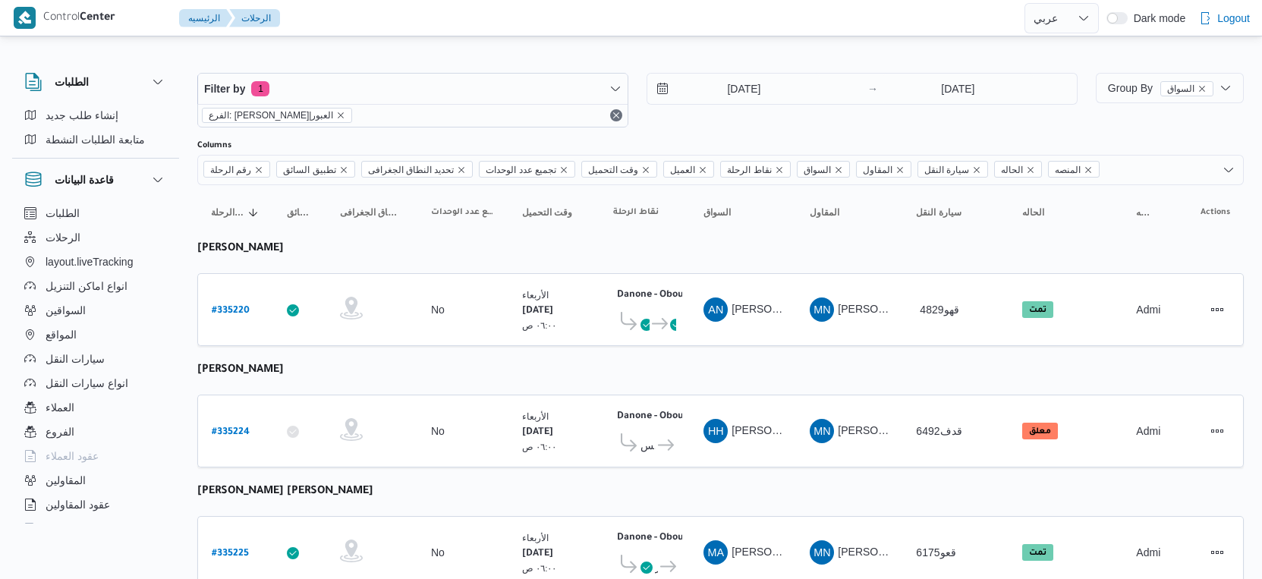
select select "ar"
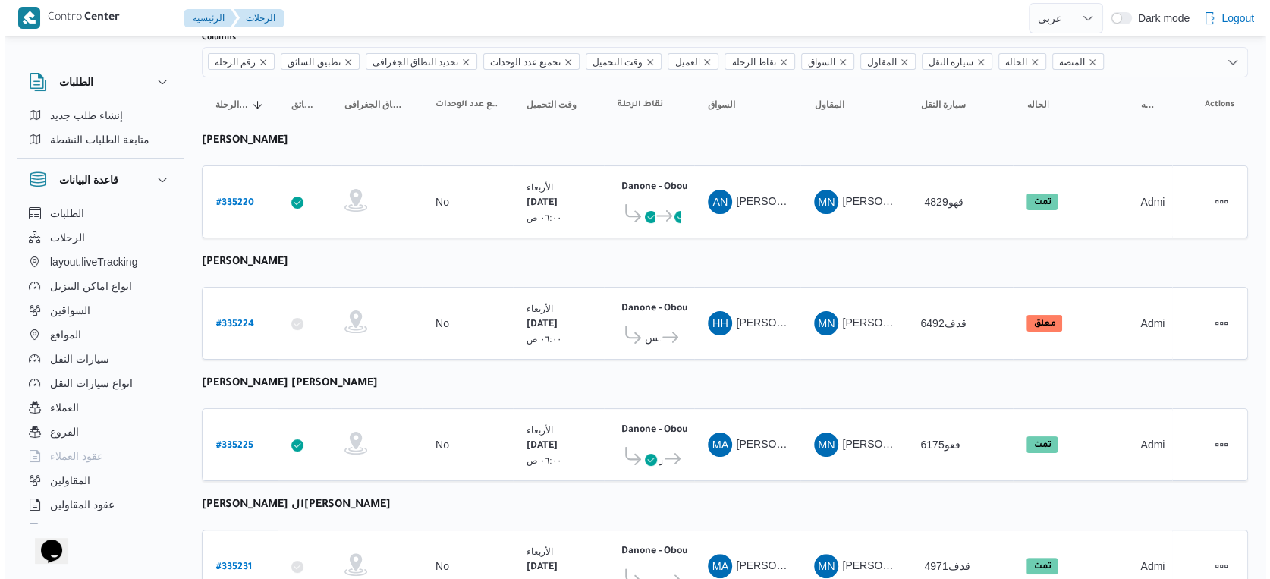
scroll to position [20, 0]
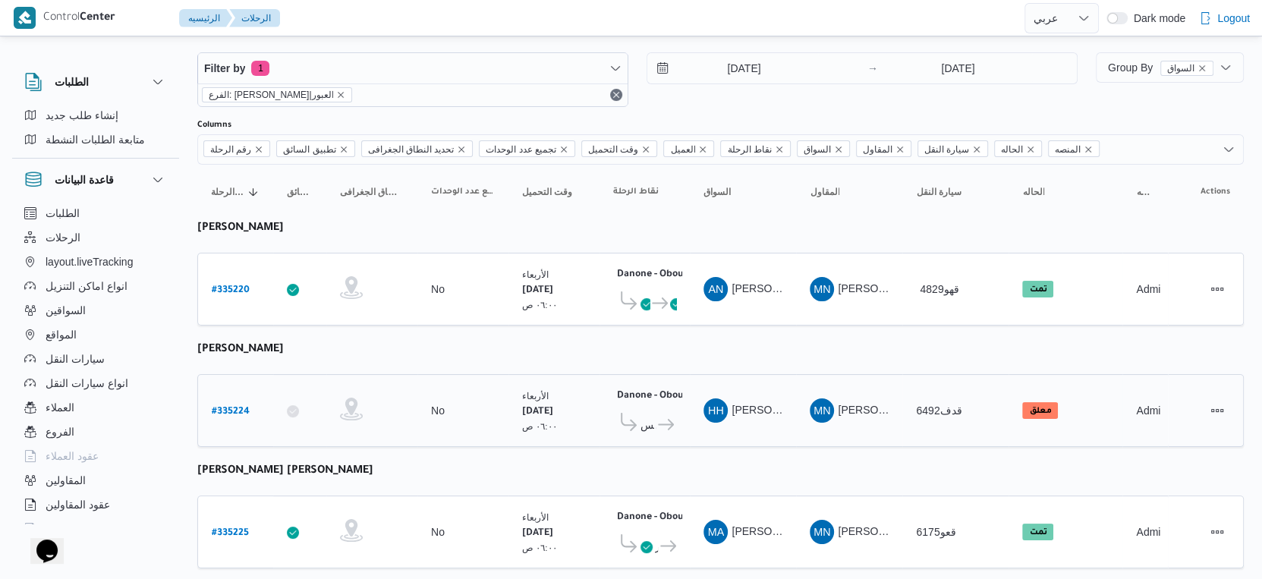
click at [234, 410] on b "# 335224" at bounding box center [231, 412] width 38 height 11
select select "ar"
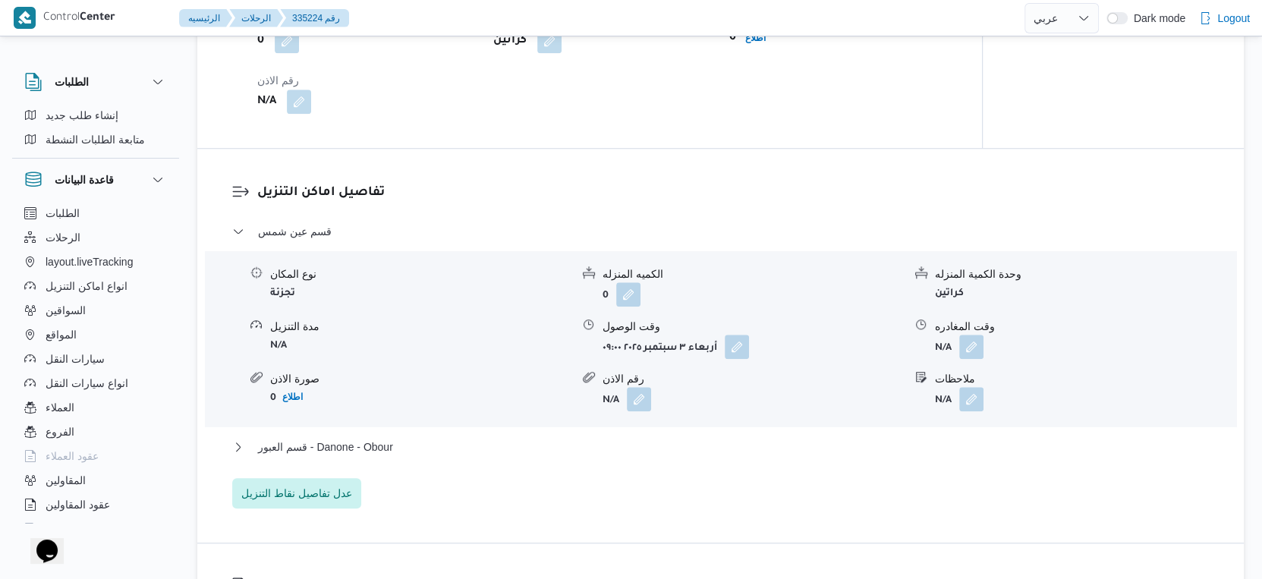
scroll to position [1200, 0]
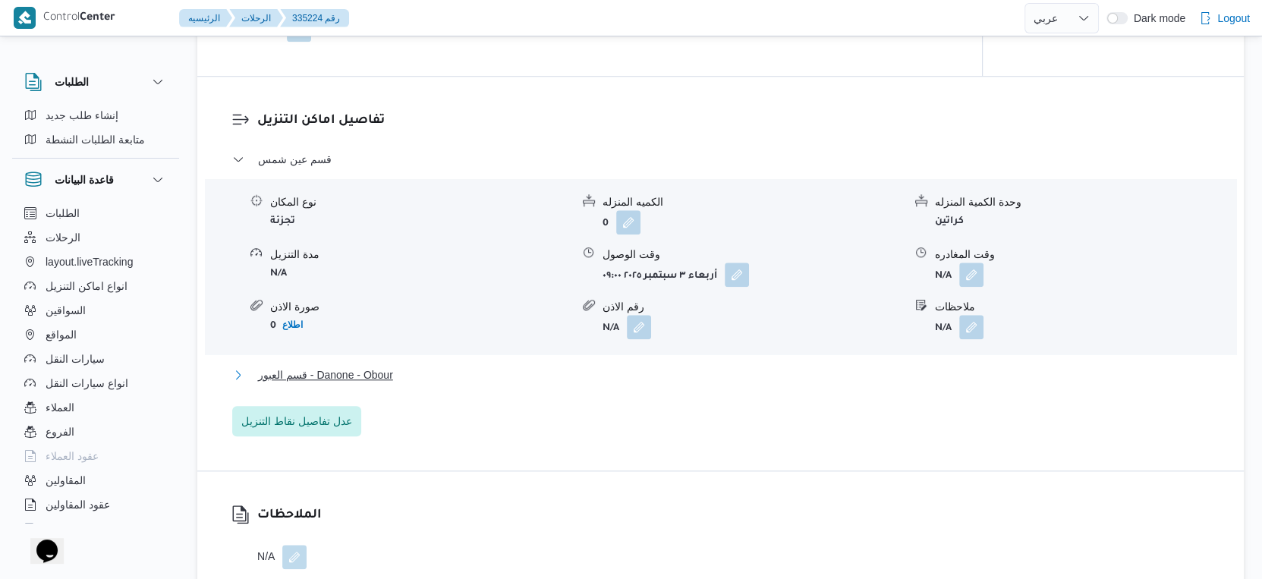
click at [460, 384] on button "قسم العبور - Danone - Obour" at bounding box center [720, 375] width 977 height 18
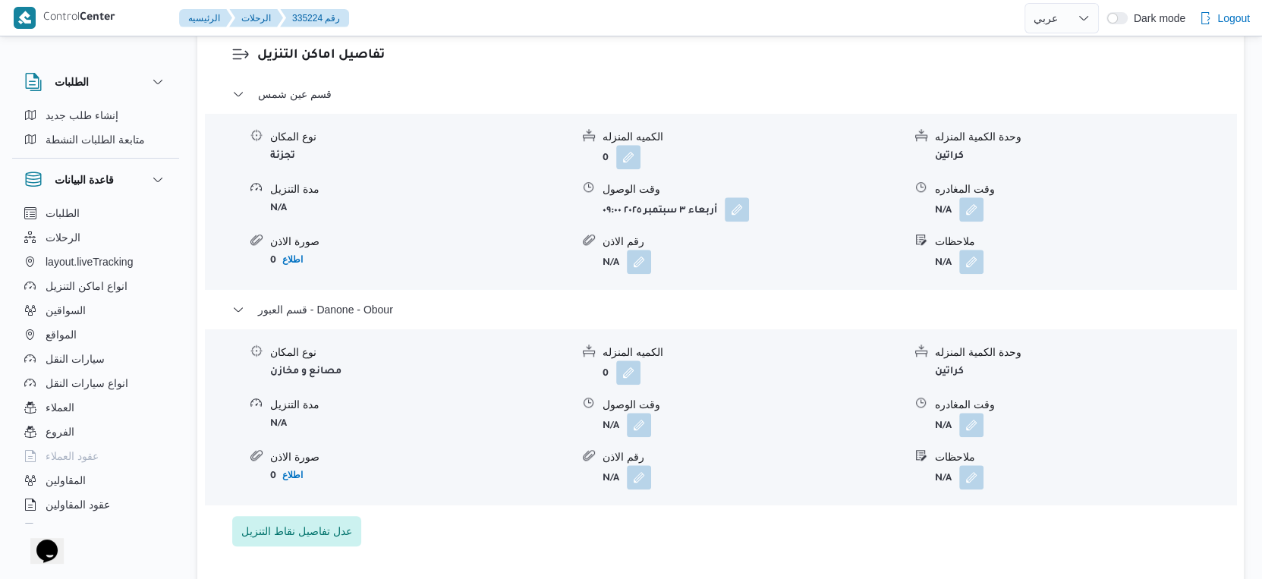
scroll to position [1285, 0]
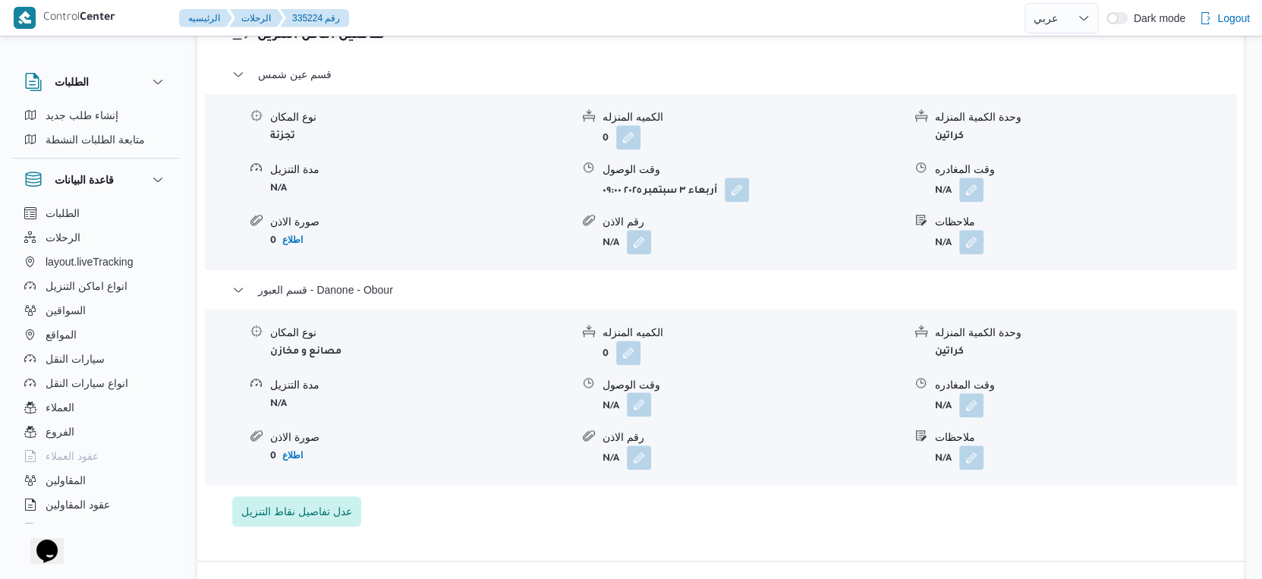
click at [634, 417] on button "button" at bounding box center [639, 404] width 24 height 24
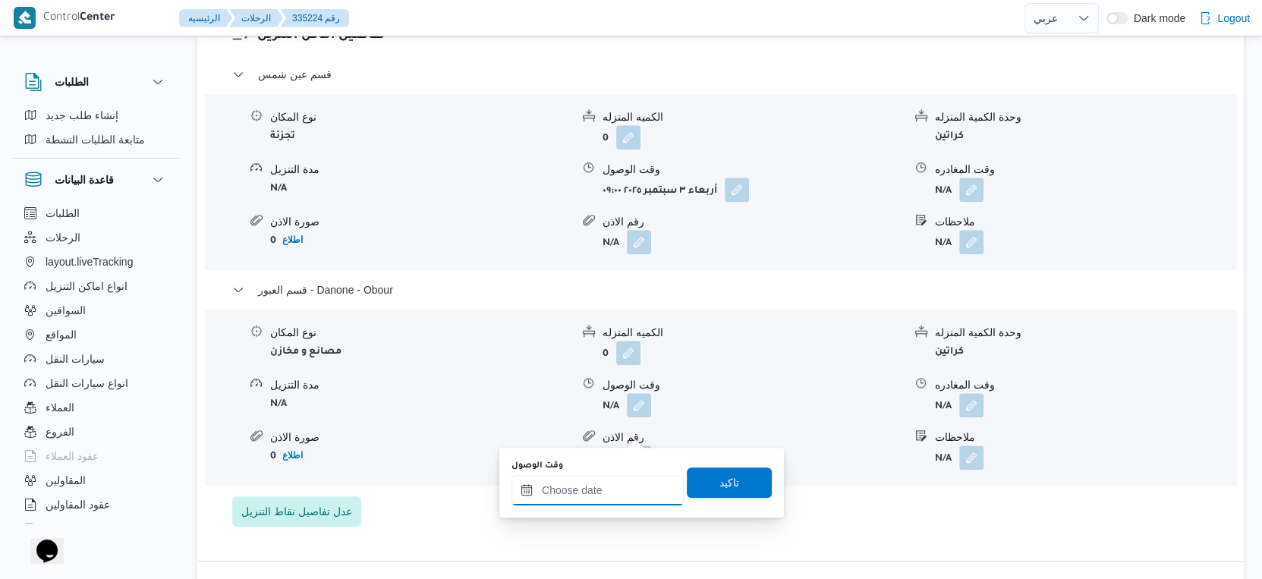
click at [607, 483] on input "وقت الوصول" at bounding box center [597, 490] width 172 height 30
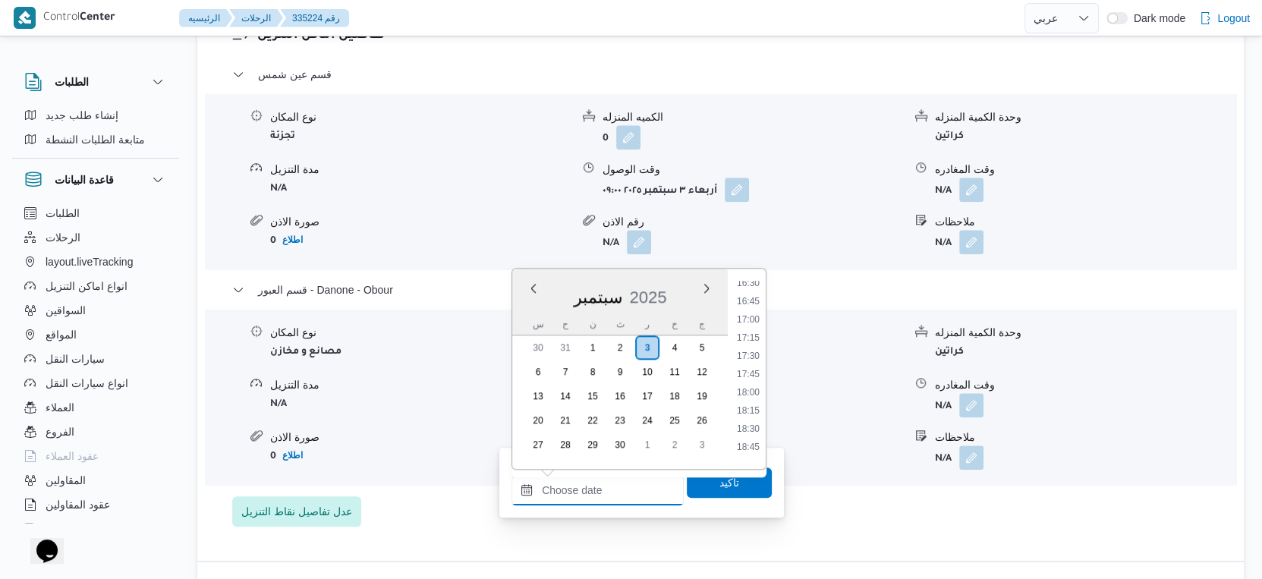
scroll to position [1008, 0]
click at [760, 340] on li "14:30" at bounding box center [748, 336] width 35 height 15
type input "٠٣/٠٩/٢٠٢٥ ١٤:٣٠"
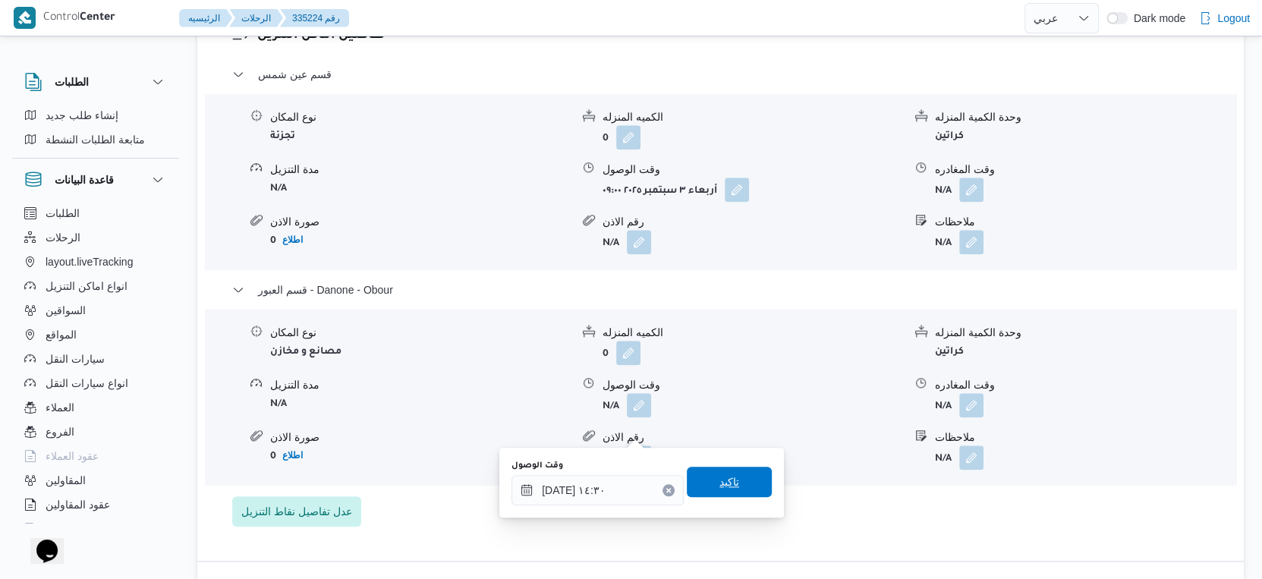
click at [728, 485] on span "تاكيد" at bounding box center [729, 482] width 85 height 30
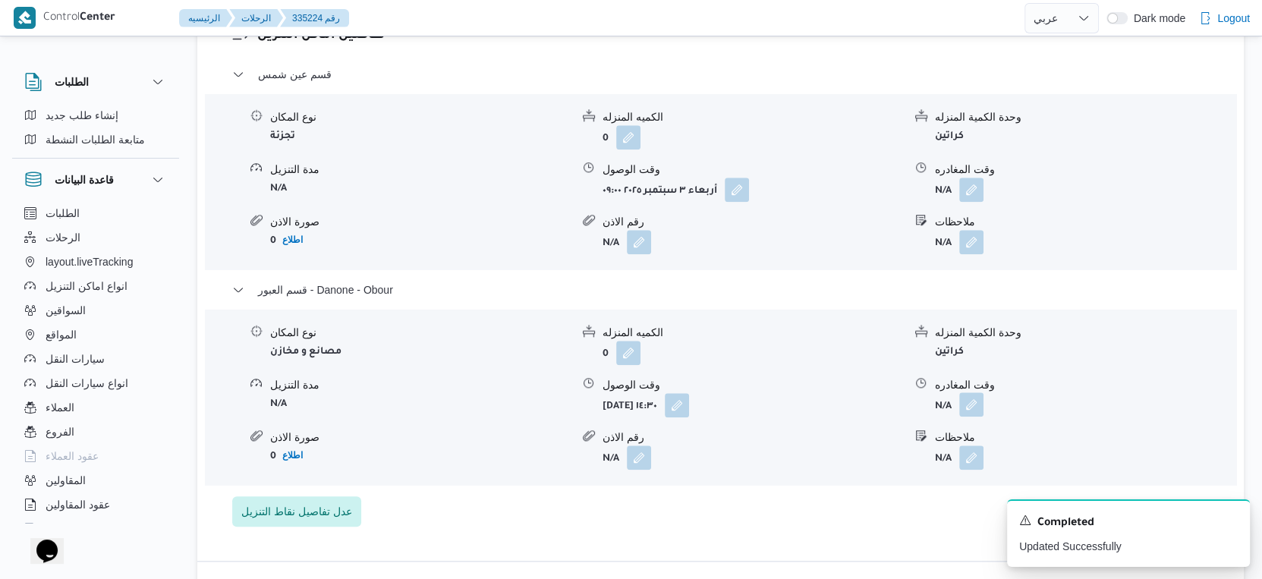
click at [962, 417] on button "button" at bounding box center [971, 404] width 24 height 24
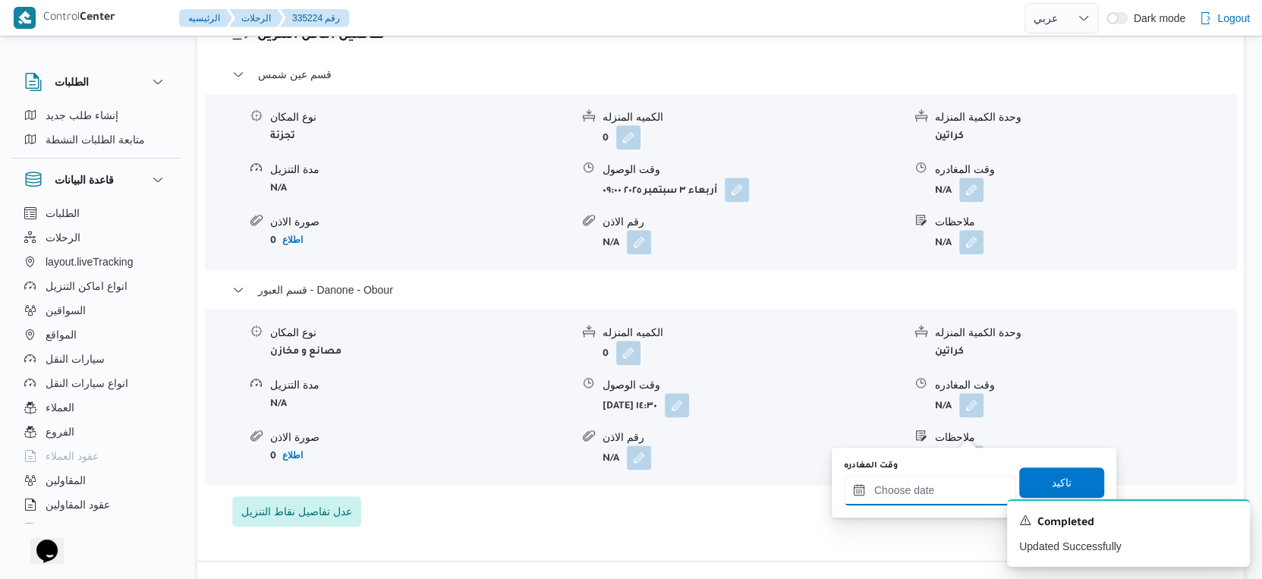
click at [945, 488] on input "وقت المغادره" at bounding box center [930, 490] width 172 height 30
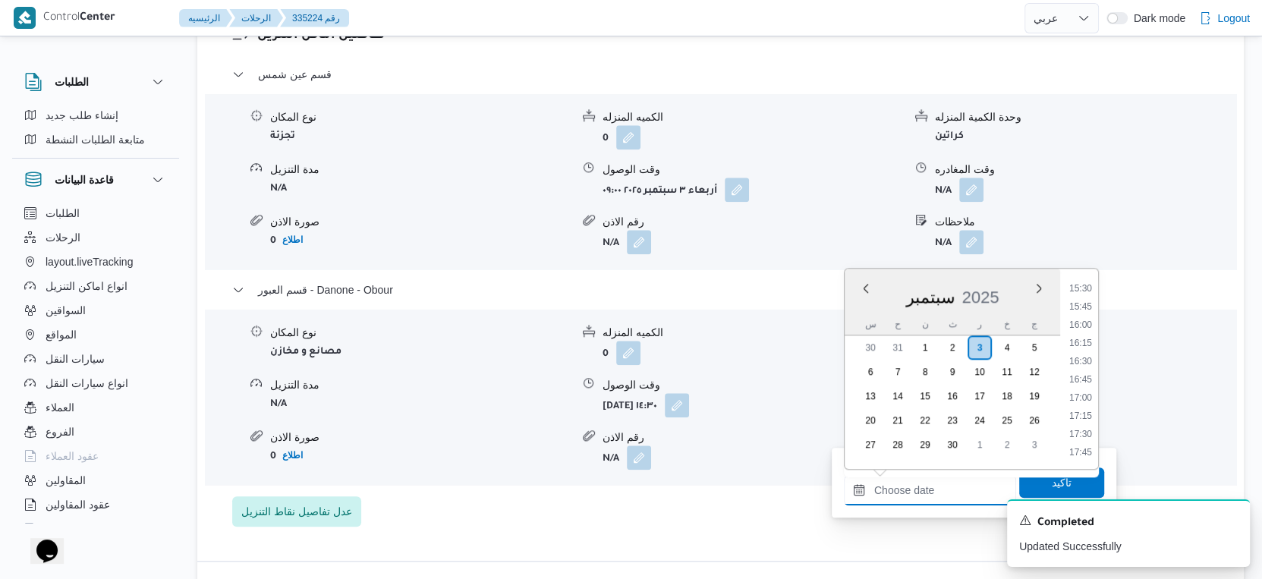
scroll to position [1092, 0]
drag, startPoint x: 1078, startPoint y: 289, endPoint x: 1076, endPoint y: 302, distance: 13.1
click at [1078, 289] on li "15:00" at bounding box center [1080, 289] width 35 height 15
type input "٠٣/٠٩/٢٠٢٥ ١٥:٠٠"
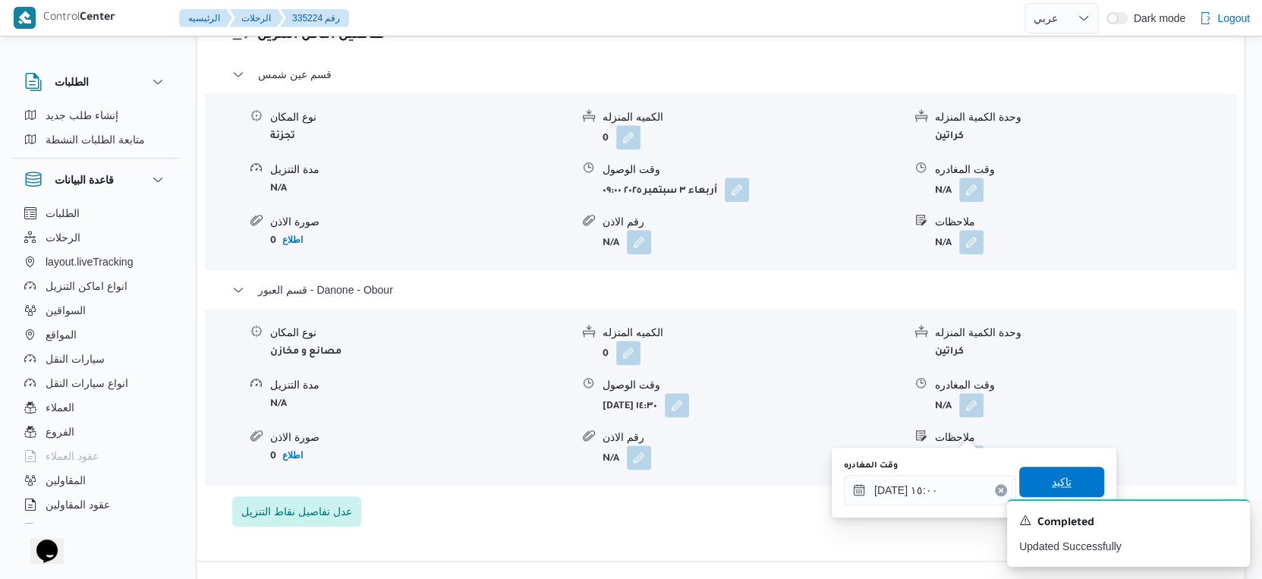
click at [1077, 487] on span "تاكيد" at bounding box center [1061, 482] width 85 height 30
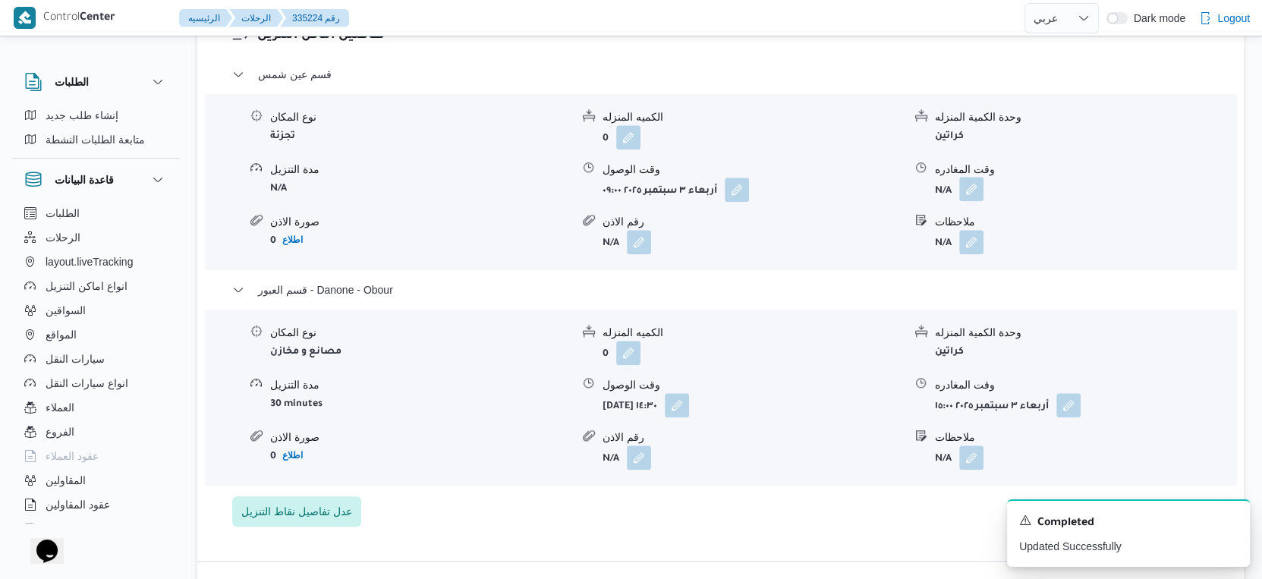
click at [965, 201] on button "button" at bounding box center [971, 189] width 24 height 24
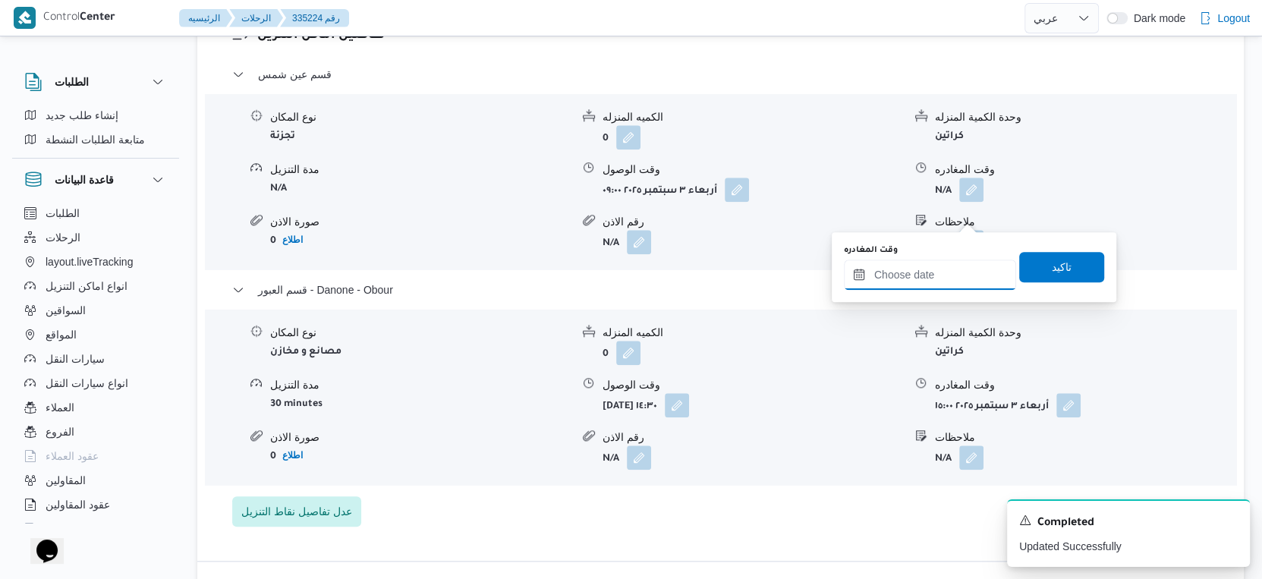
click at [952, 277] on input "وقت المغادره" at bounding box center [930, 275] width 172 height 30
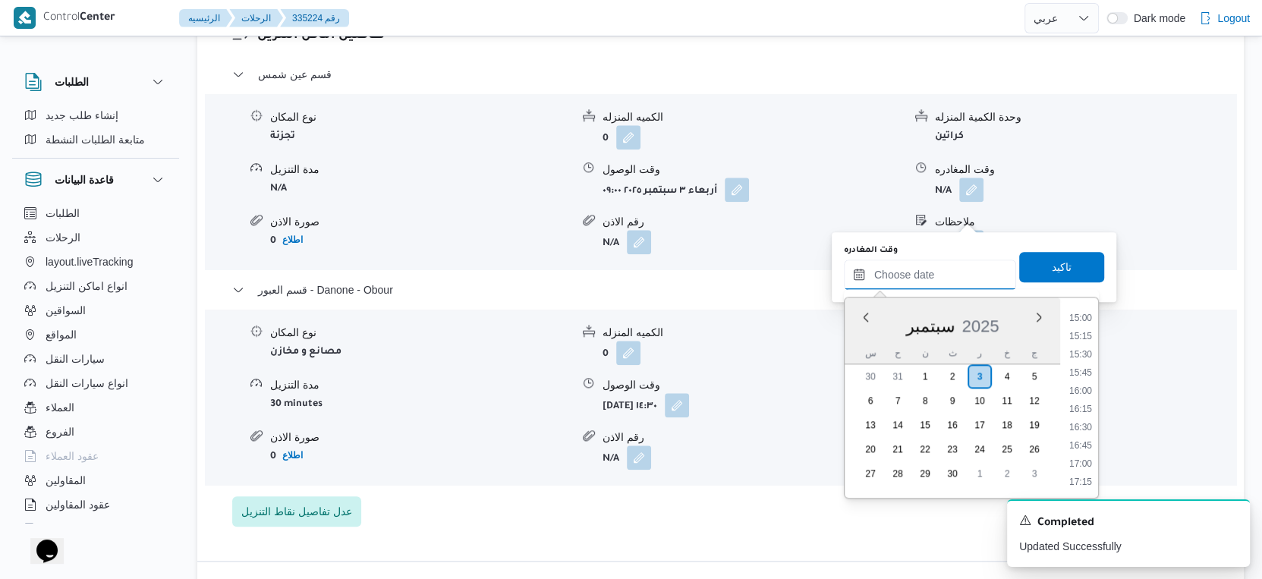
scroll to position [1008, 0]
click at [1082, 333] on li "14:00" at bounding box center [1080, 329] width 35 height 15
type input "٠٣/٠٩/٢٠٢٥ ١٤:٠٠"
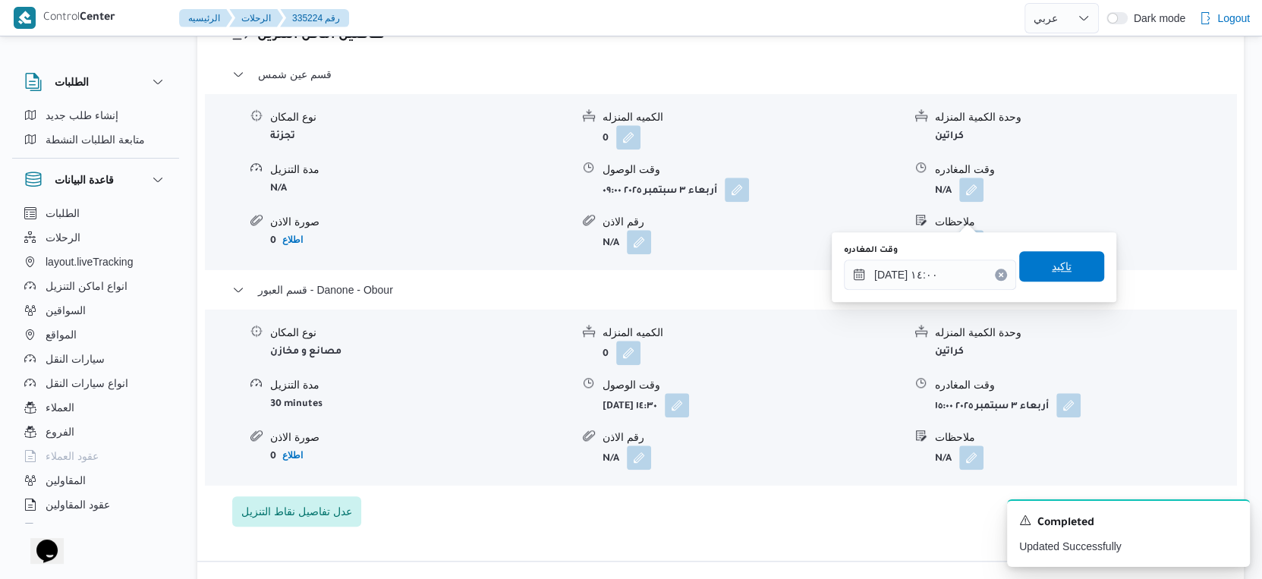
click at [1066, 276] on span "تاكيد" at bounding box center [1061, 266] width 85 height 30
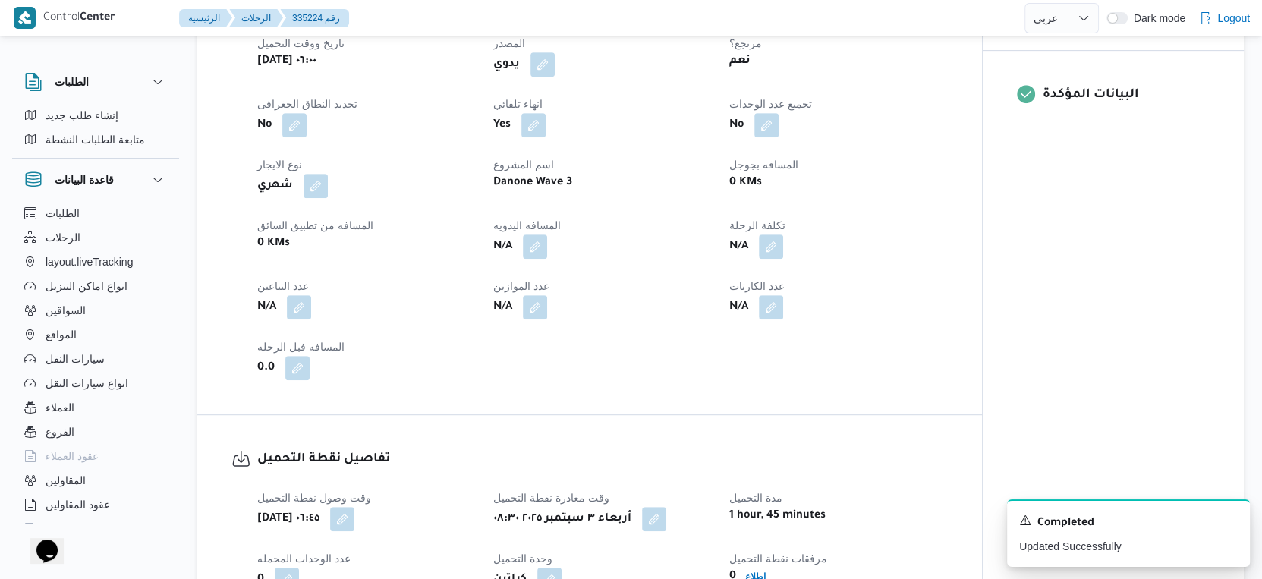
scroll to position [590, 0]
click at [520, 258] on span at bounding box center [531, 246] width 32 height 24
click at [534, 257] on button "button" at bounding box center [535, 245] width 24 height 24
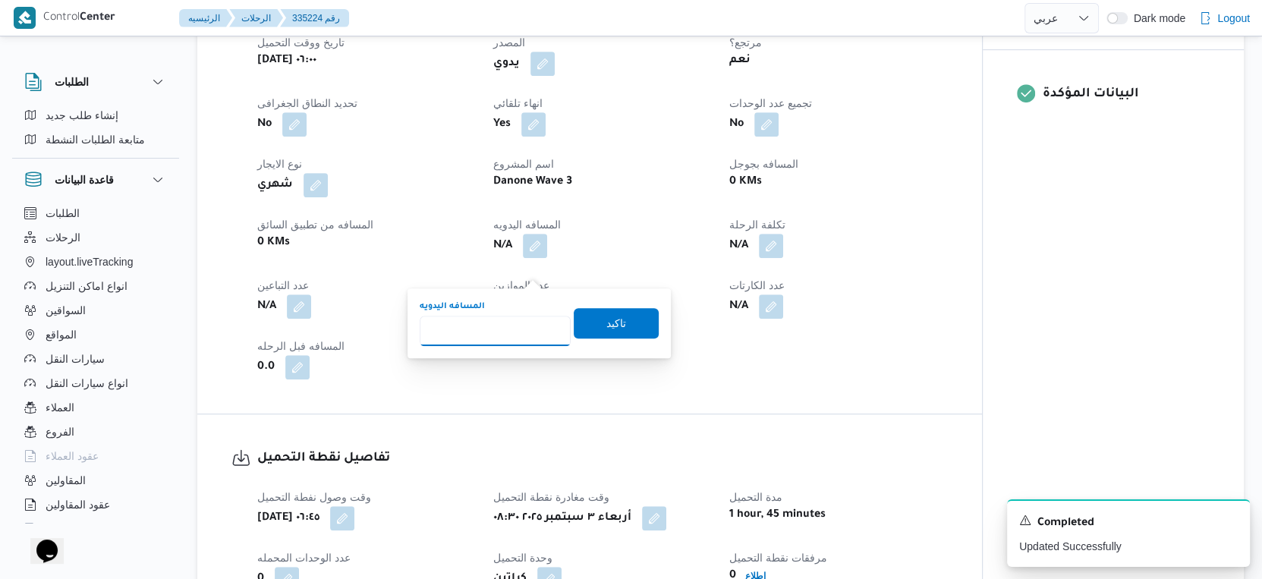
click at [523, 328] on input "المسافه اليدويه" at bounding box center [495, 331] width 151 height 30
type input "51"
click at [634, 328] on span "تاكيد" at bounding box center [616, 322] width 85 height 30
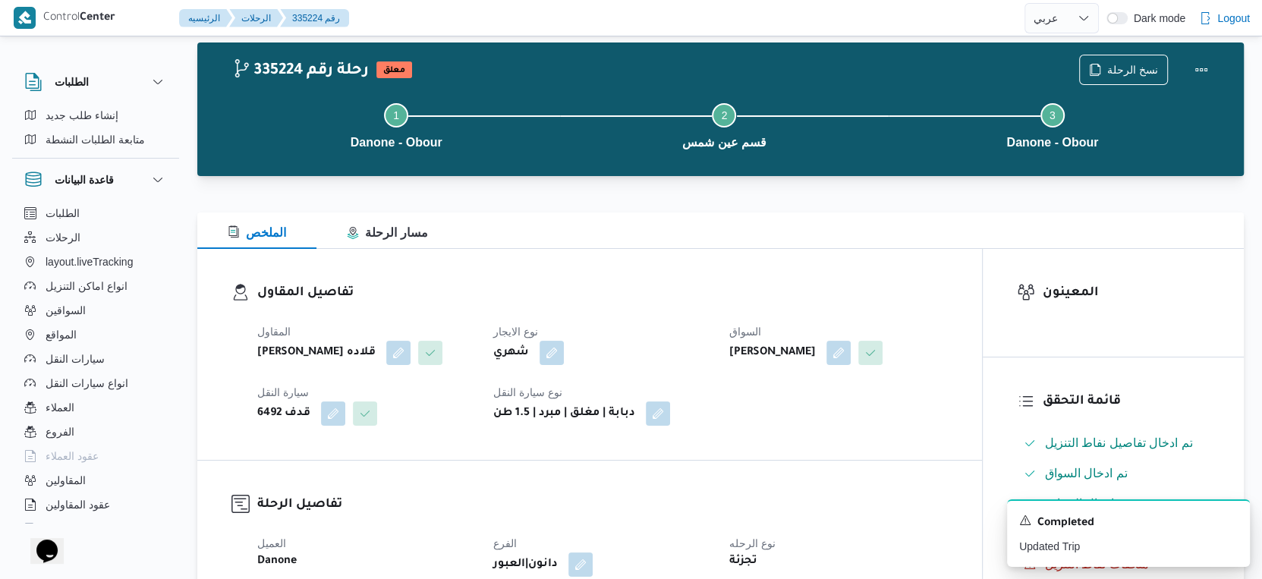
scroll to position [0, 0]
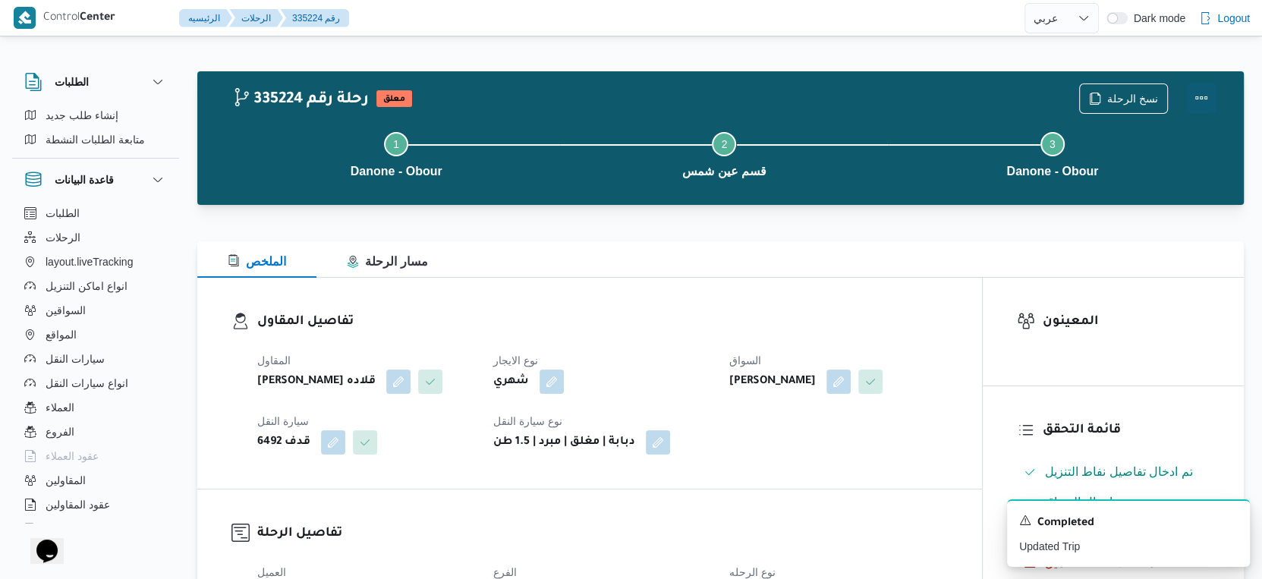
click at [1200, 96] on button "Actions" at bounding box center [1201, 98] width 30 height 30
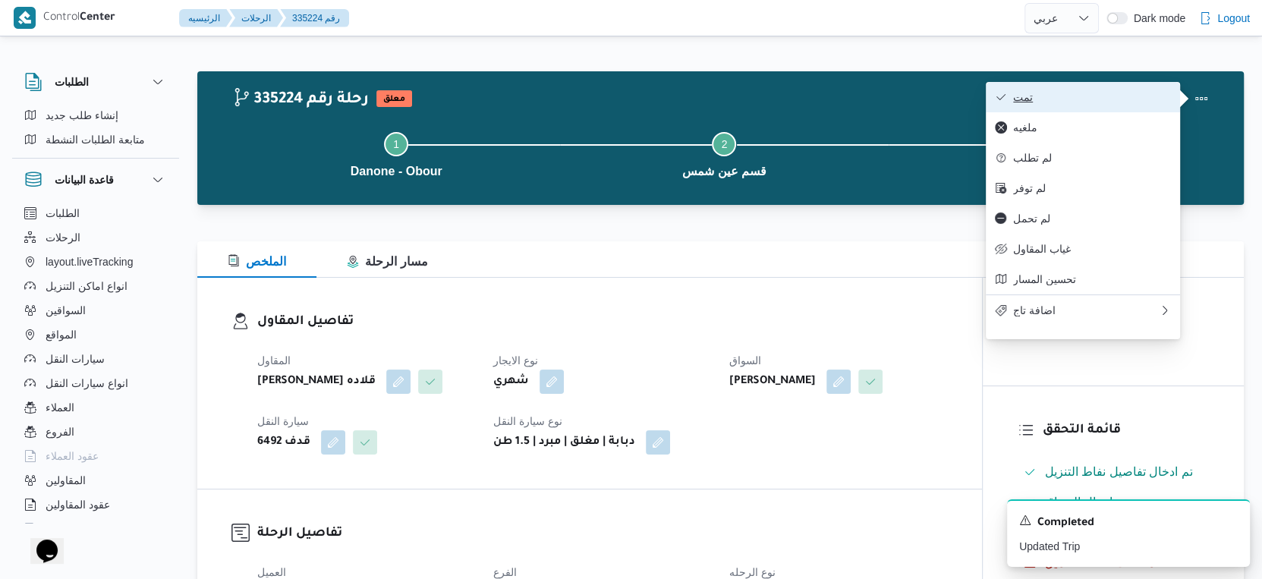
click at [1109, 85] on button "تمت" at bounding box center [1083, 97] width 194 height 30
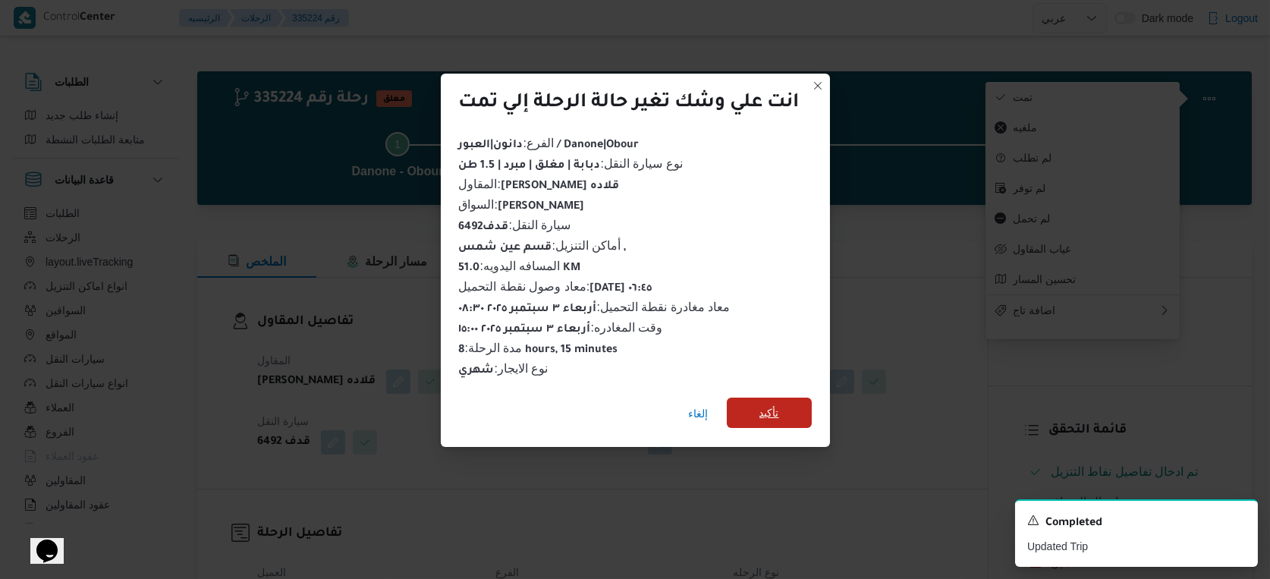
click at [801, 399] on span "تأكيد" at bounding box center [769, 413] width 85 height 30
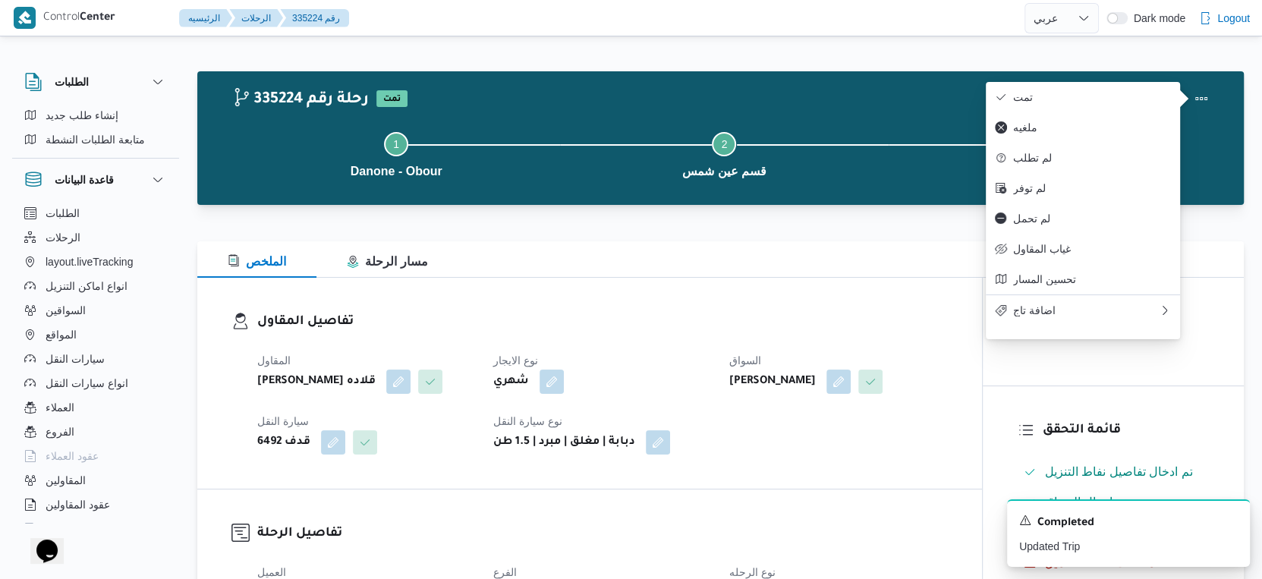
select select "ar"
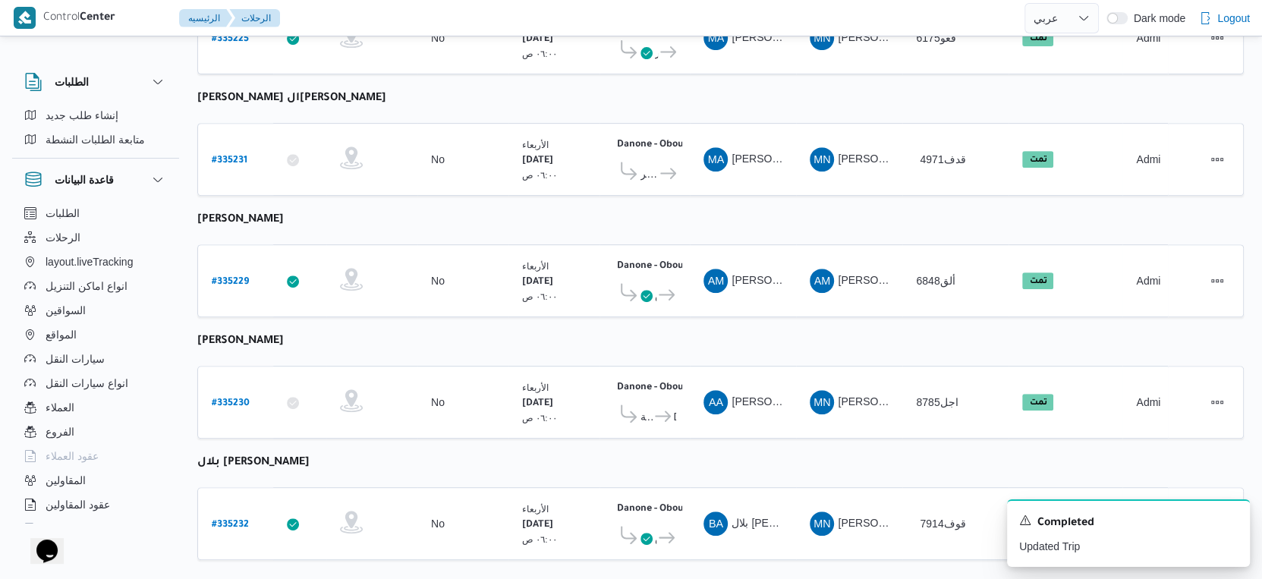
scroll to position [526, 0]
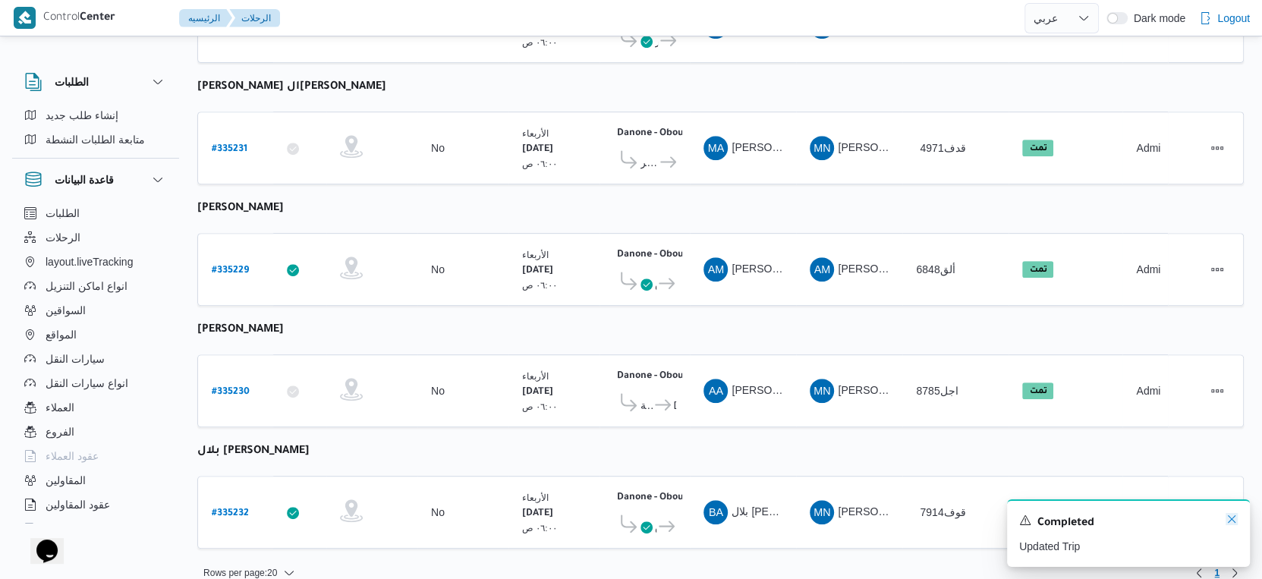
click at [1226, 523] on icon "Dismiss toast" at bounding box center [1231, 519] width 12 height 12
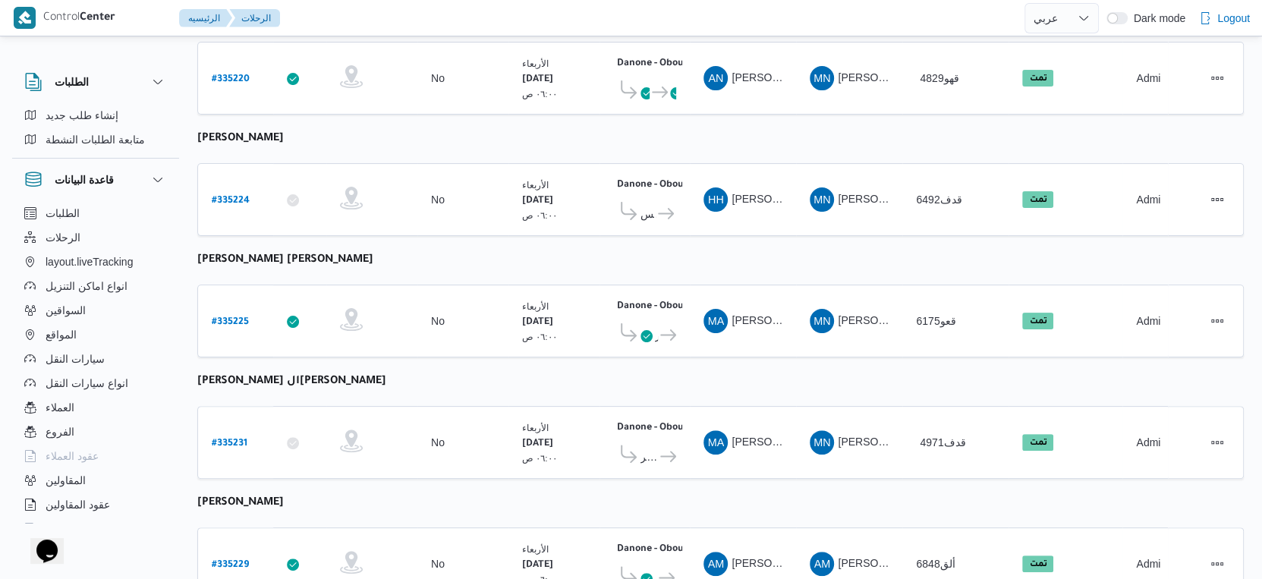
scroll to position [0, 0]
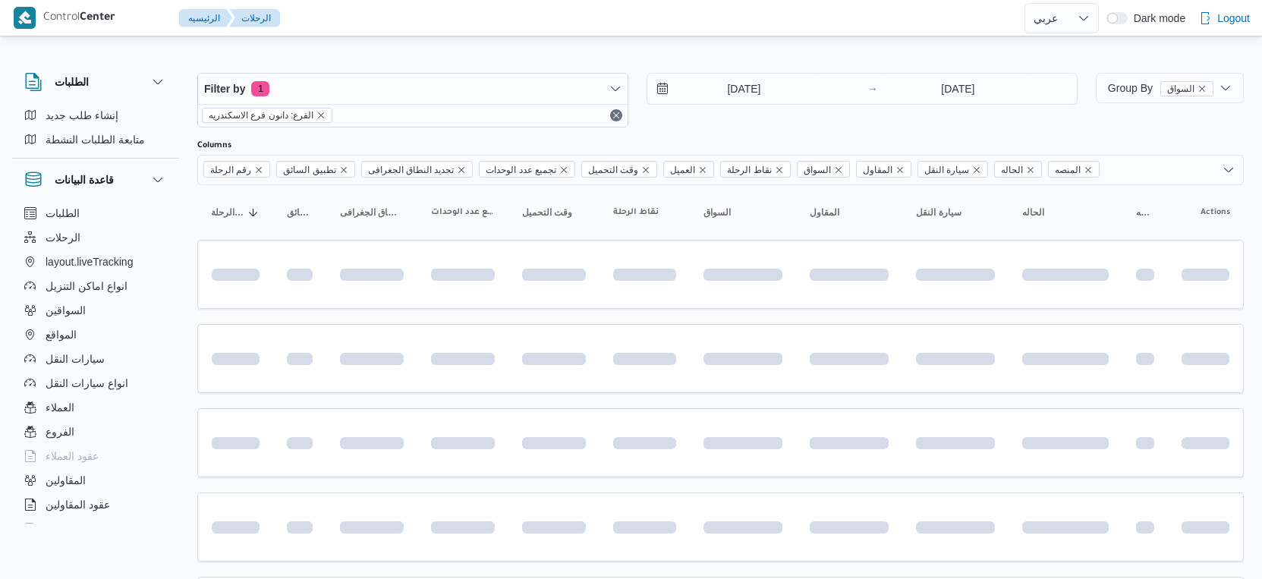
select select "ar"
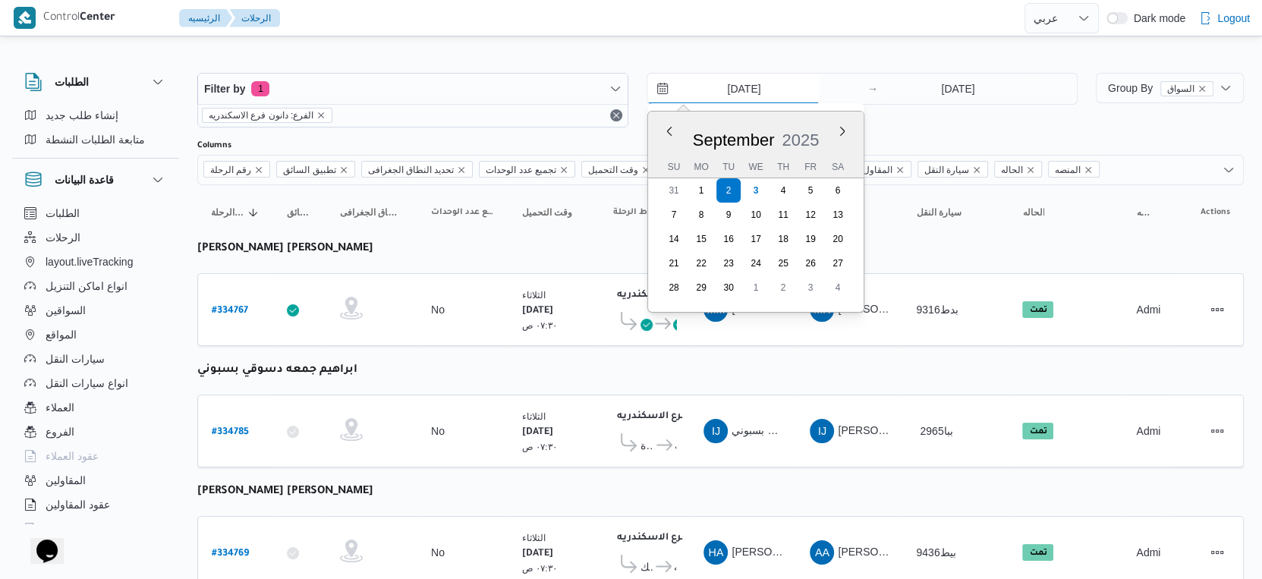
click at [763, 80] on input "2/9/2025" at bounding box center [733, 89] width 172 height 30
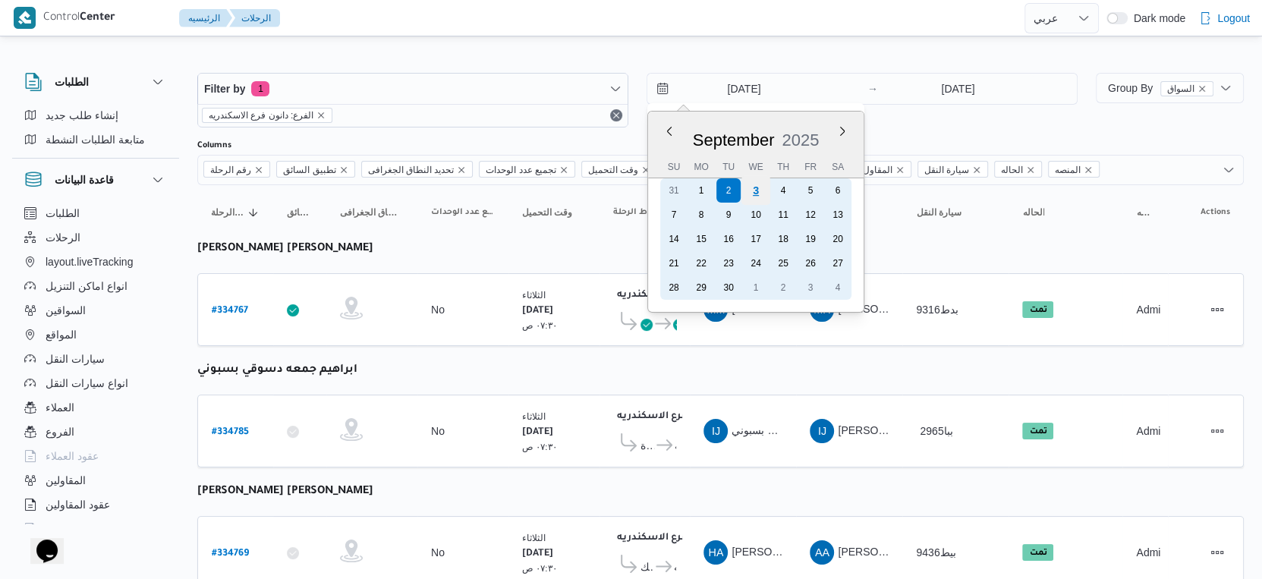
click at [751, 192] on div "3" at bounding box center [755, 190] width 29 height 29
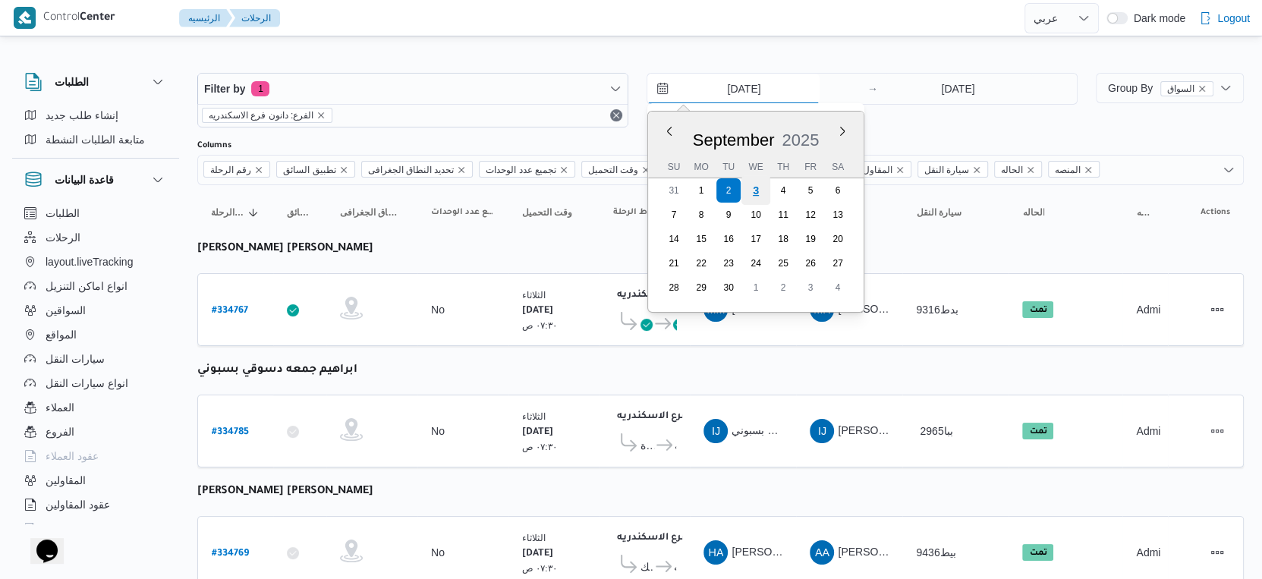
type input "[DATE]"
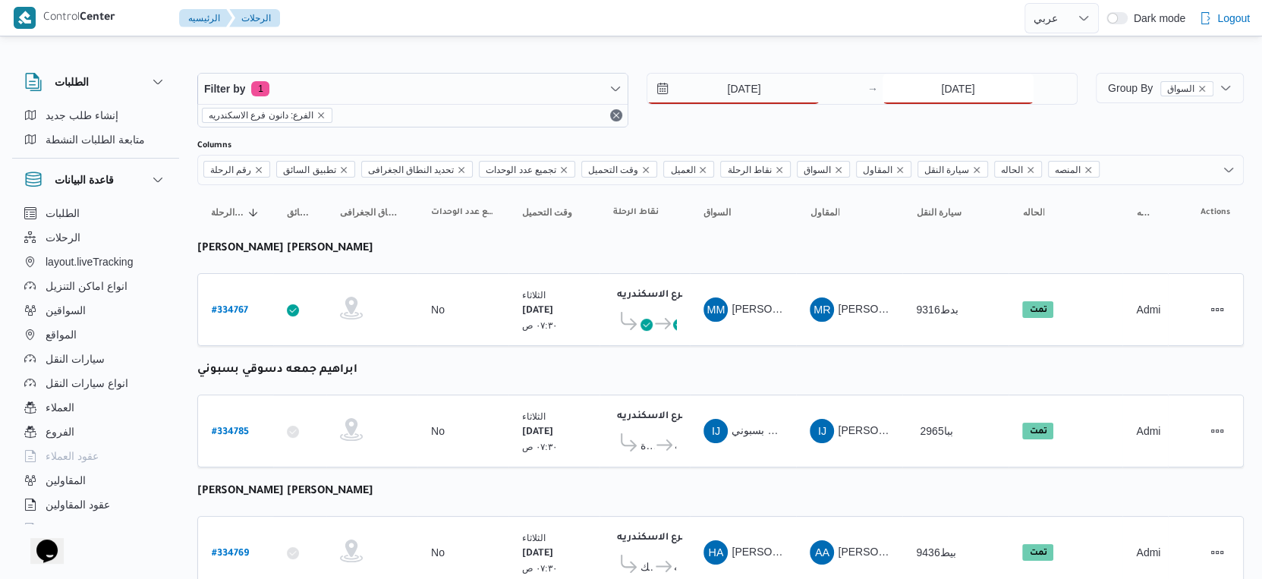
click at [923, 92] on input "2/9/2025" at bounding box center [957, 89] width 151 height 30
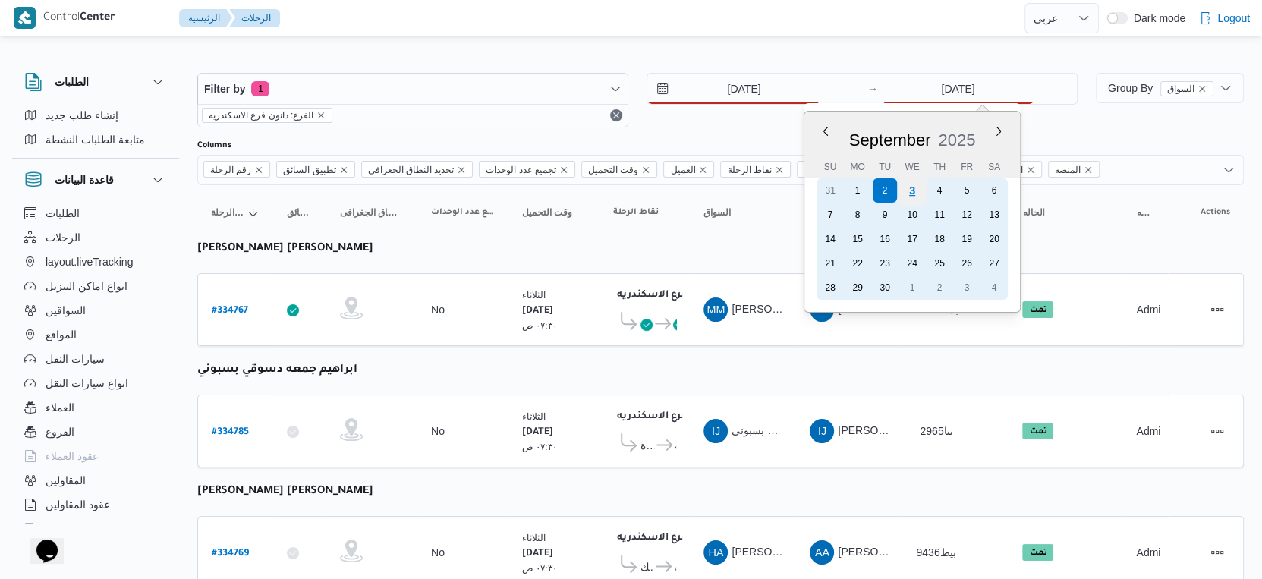
click at [920, 192] on div "3" at bounding box center [912, 190] width 29 height 29
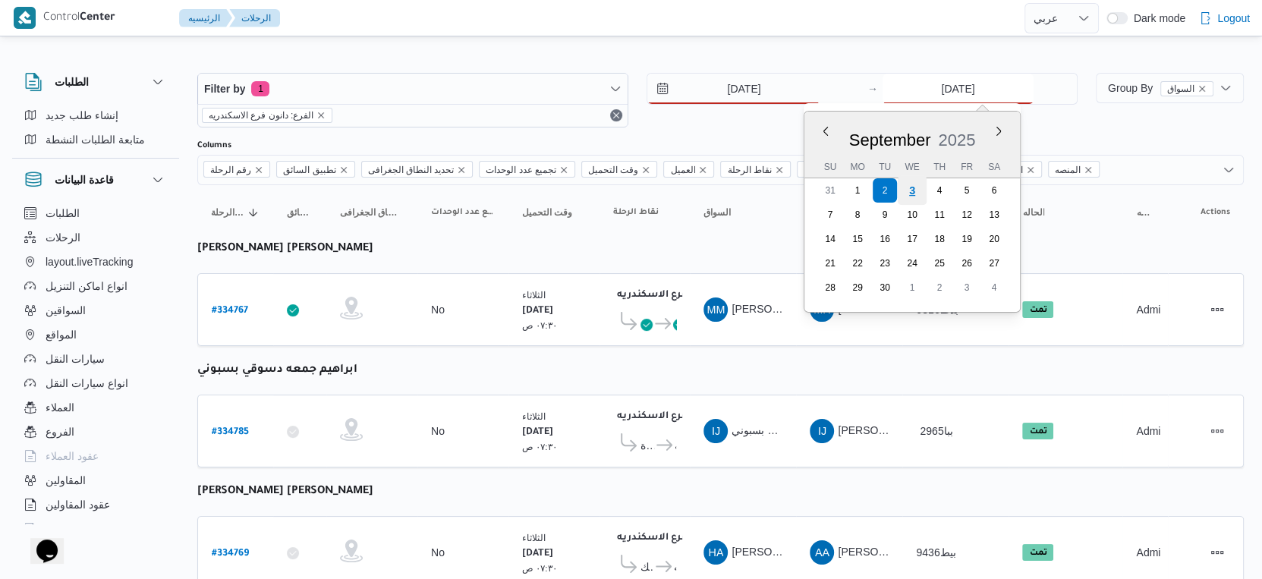
type input "[DATE]"
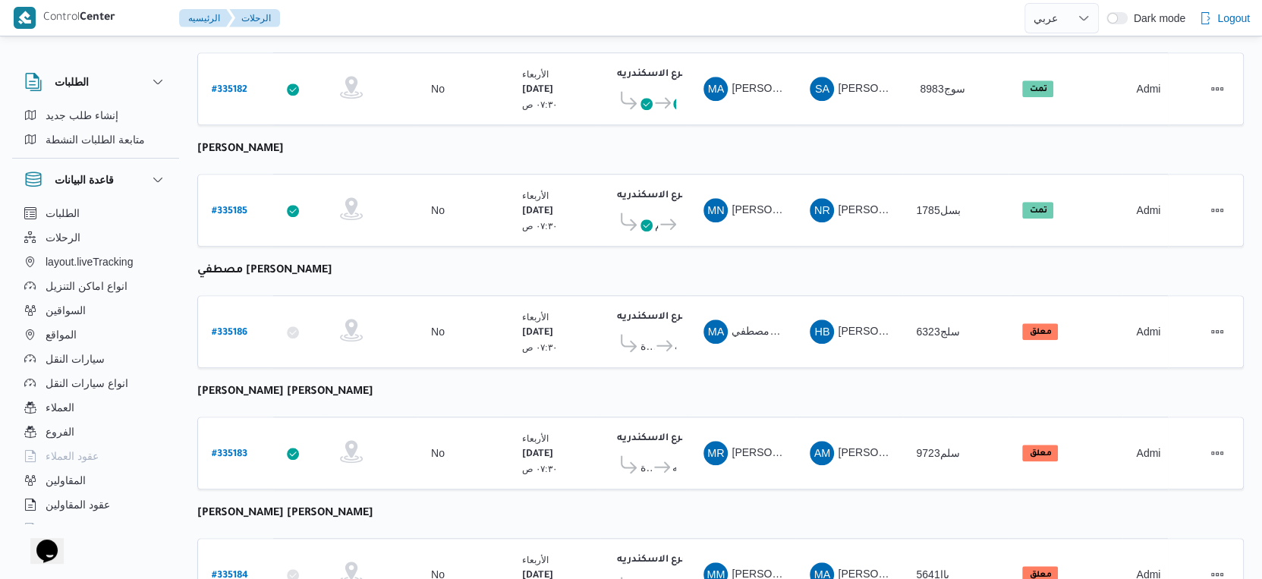
scroll to position [1070, 0]
click at [241, 329] on b "# 335186" at bounding box center [230, 334] width 36 height 11
select select "ar"
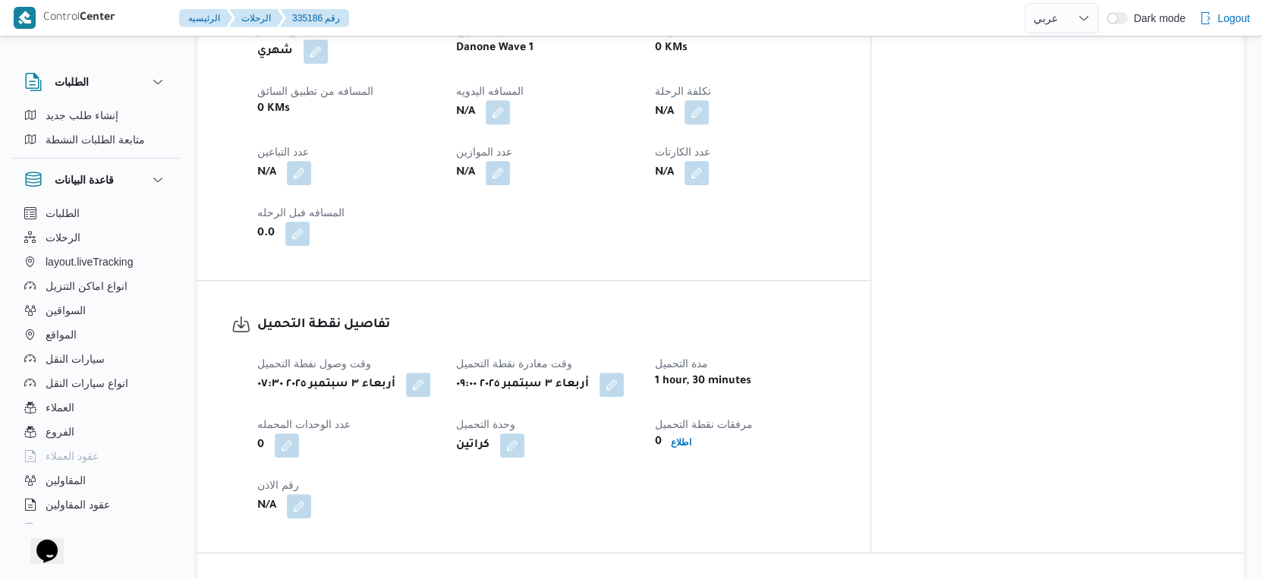
scroll to position [564, 0]
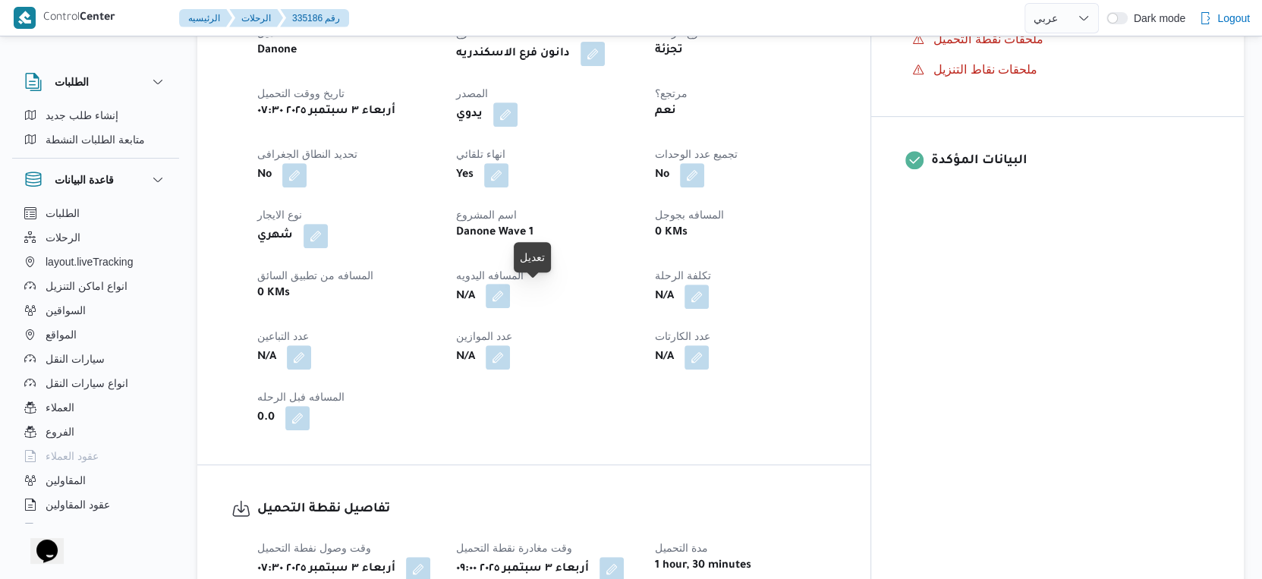
click at [510, 293] on button "button" at bounding box center [498, 296] width 24 height 24
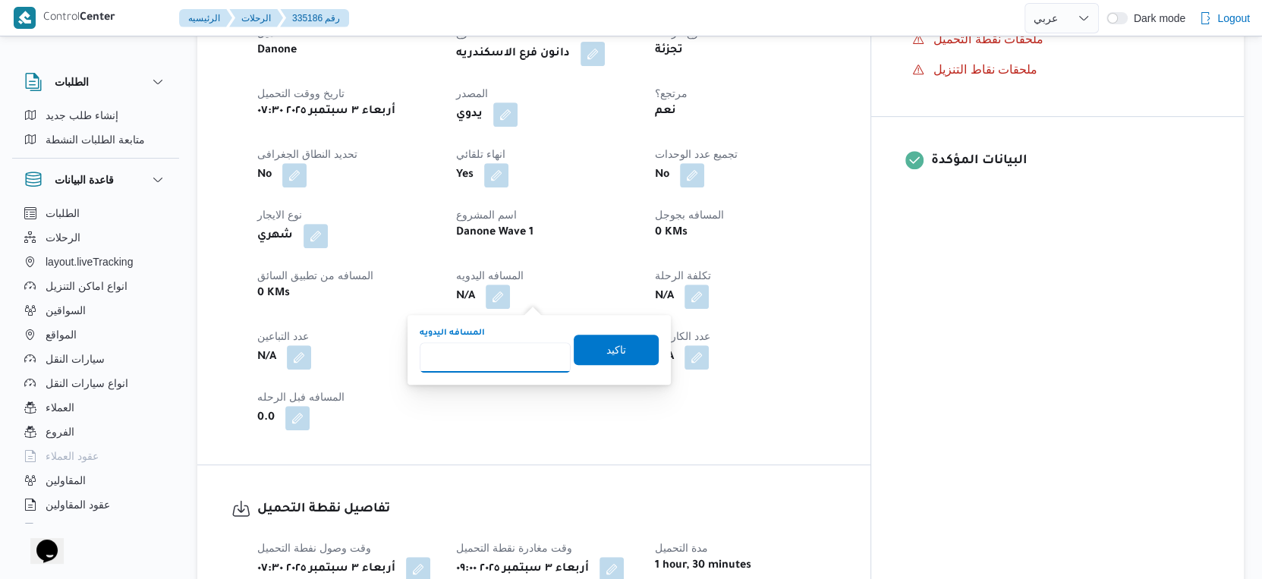
click at [508, 353] on input "المسافه اليدويه" at bounding box center [495, 357] width 151 height 30
type input "74"
click at [582, 348] on div "المسافه اليدويه 74 تاكيد" at bounding box center [539, 350] width 242 height 49
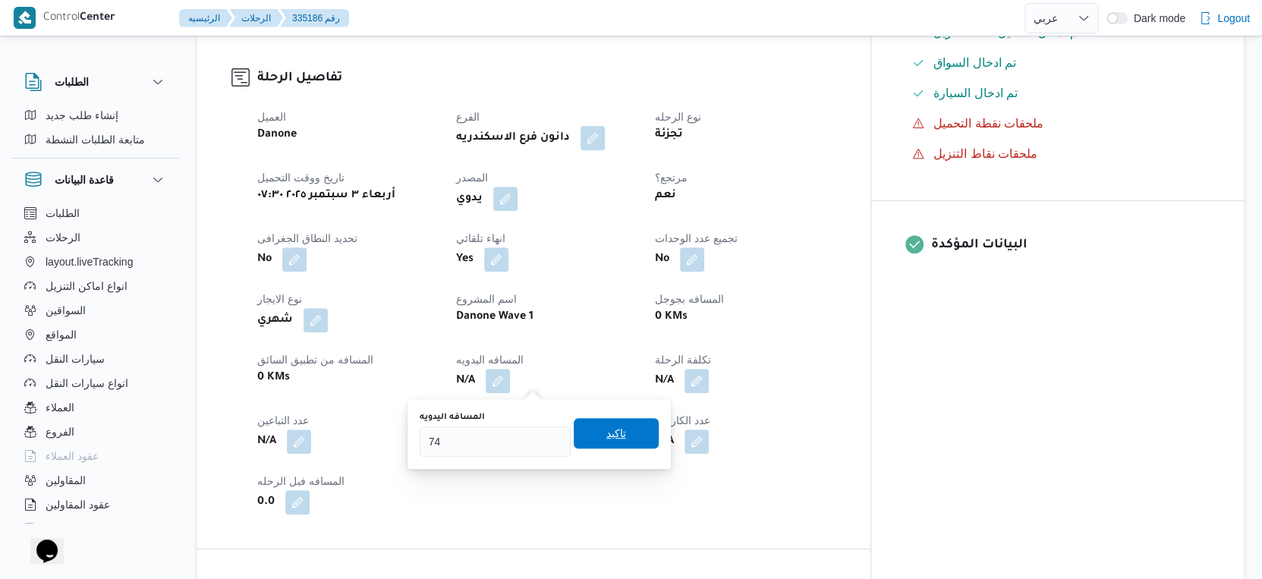
click at [628, 437] on span "تاكيد" at bounding box center [616, 433] width 85 height 30
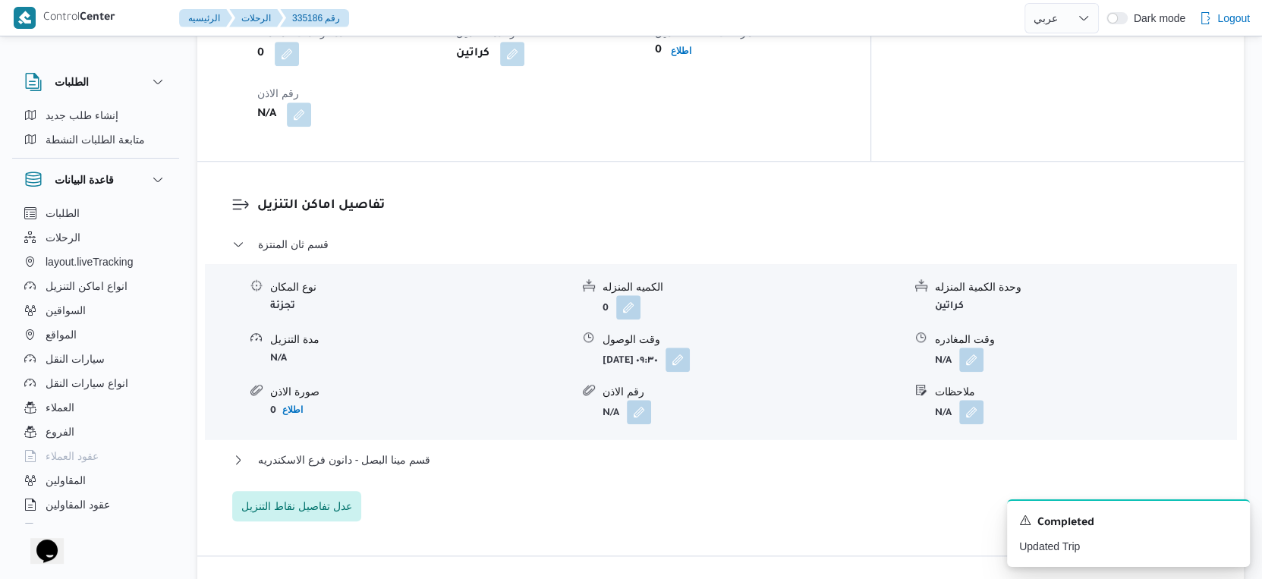
scroll to position [1180, 0]
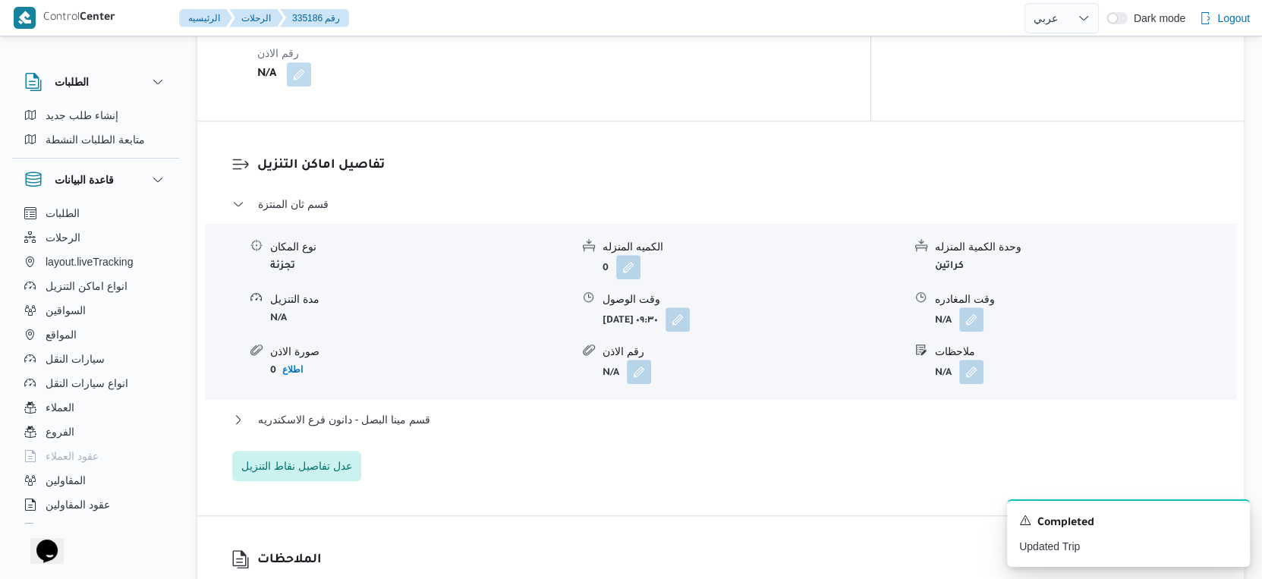
click at [450, 431] on div "قسم مينا البصل - دانون فرع الاسكندريه" at bounding box center [720, 425] width 977 height 29
click at [449, 421] on button "قسم مينا البصل - دانون فرع الاسكندريه" at bounding box center [720, 420] width 977 height 18
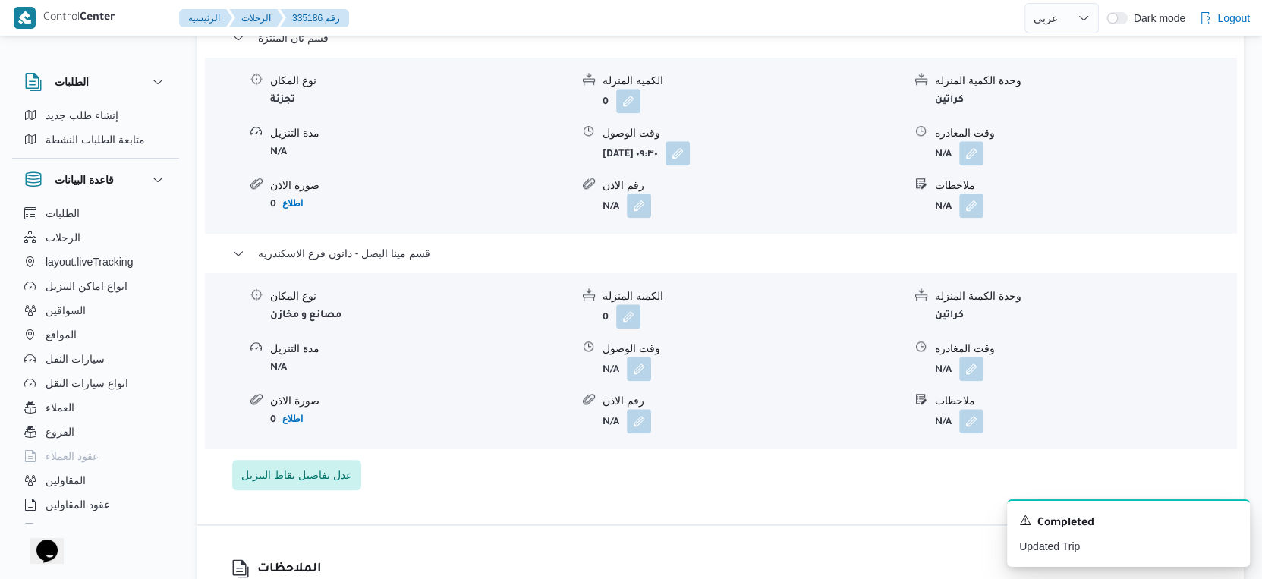
scroll to position [1348, 0]
click at [649, 367] on button "button" at bounding box center [639, 366] width 24 height 24
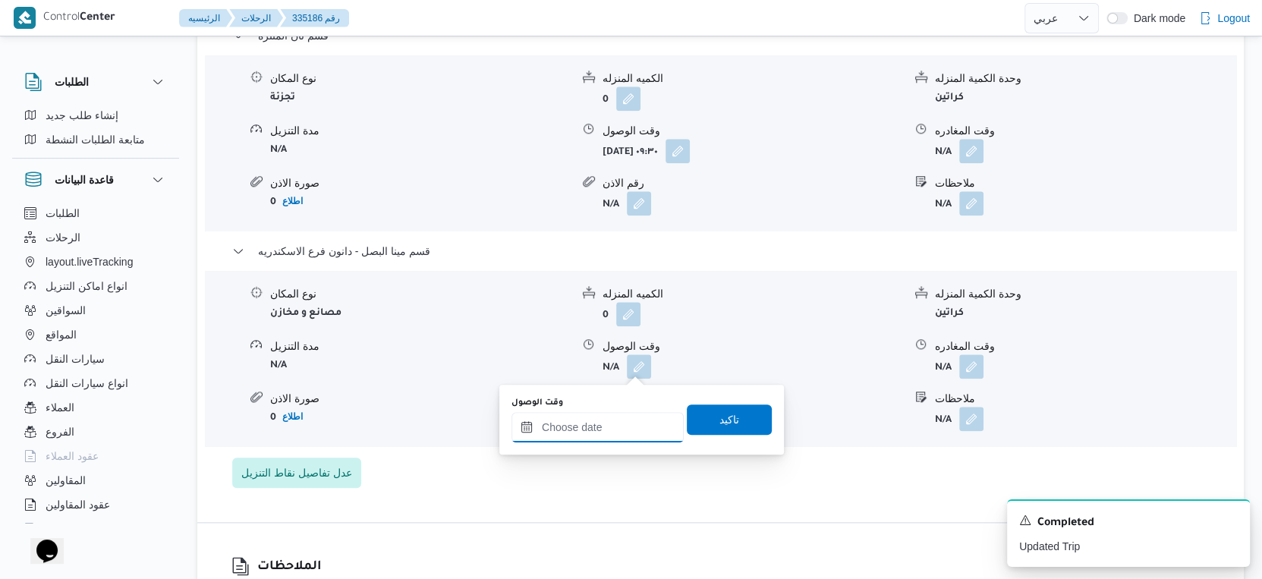
drag, startPoint x: 624, startPoint y: 415, endPoint x: 636, endPoint y: 417, distance: 12.4
click at [624, 416] on input "وقت الوصول" at bounding box center [597, 427] width 172 height 30
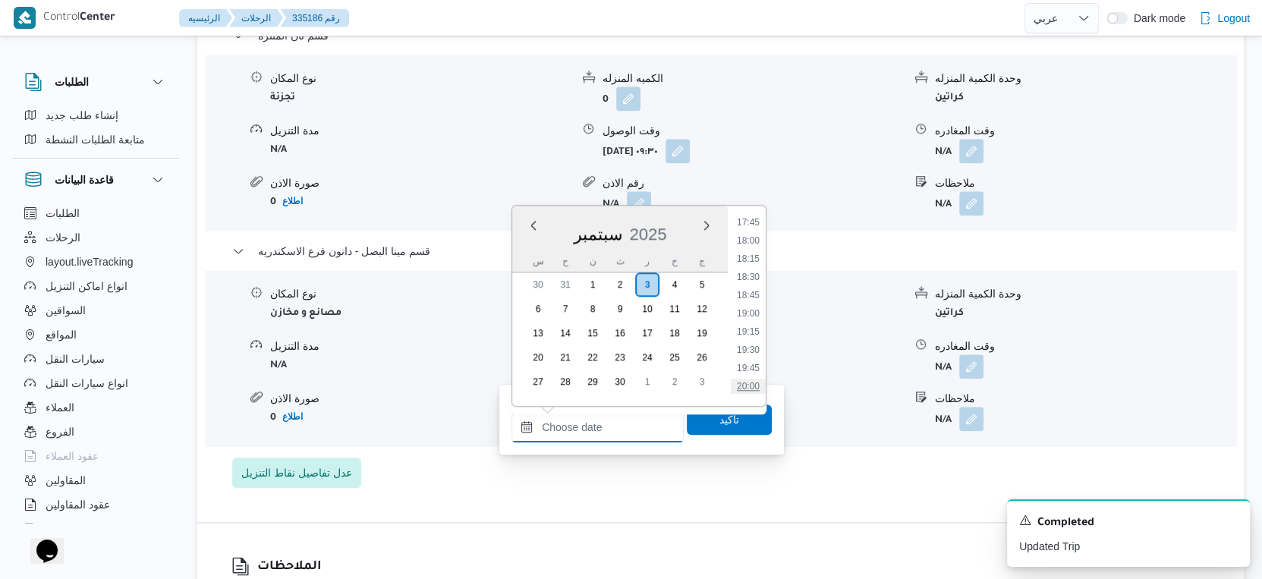
scroll to position [1213, 0]
click at [757, 248] on li "17:00" at bounding box center [748, 251] width 35 height 15
type input "٠٣/٠٩/٢٠٢٥ ١٧:٠٠"
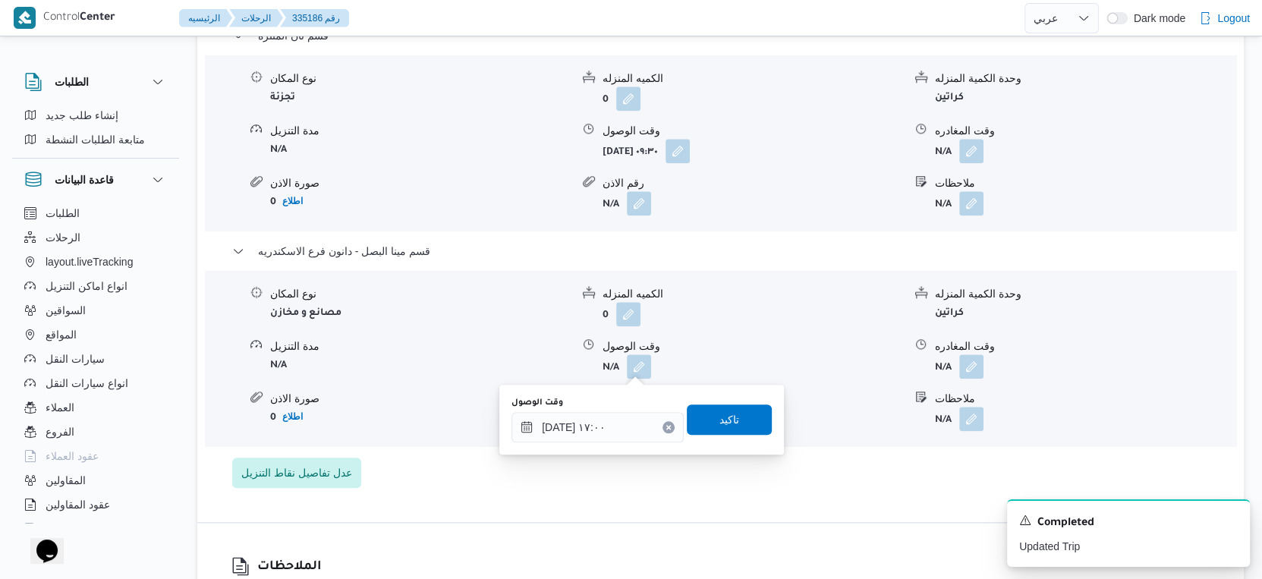
click at [731, 441] on div "وقت الوصول ٠٣/٠٩/٢٠٢٥ ١٧:٠٠ تاكيد" at bounding box center [641, 419] width 263 height 49
click at [747, 419] on span "تاكيد" at bounding box center [729, 419] width 85 height 30
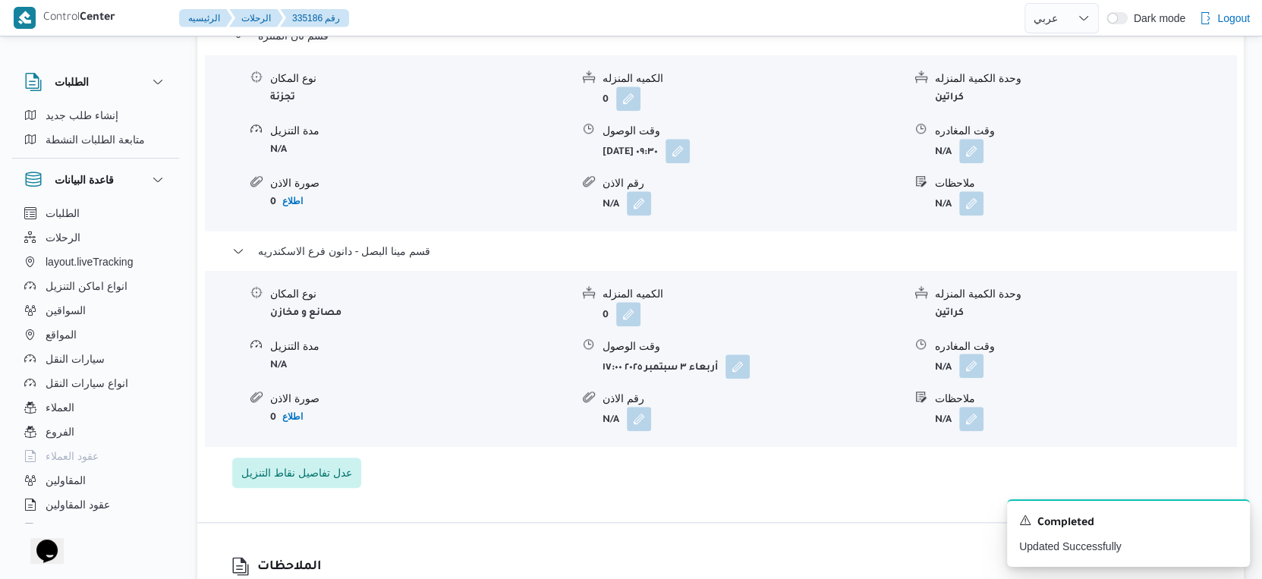
click at [963, 370] on button "button" at bounding box center [971, 366] width 24 height 24
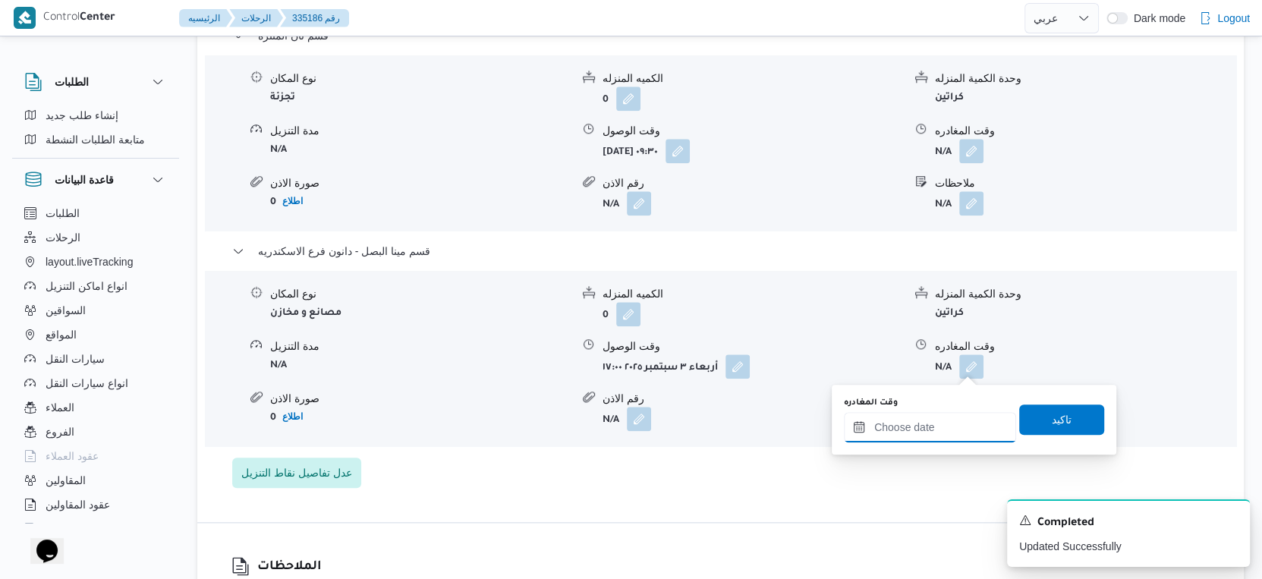
click at [956, 436] on input "وقت المغادره" at bounding box center [930, 427] width 172 height 30
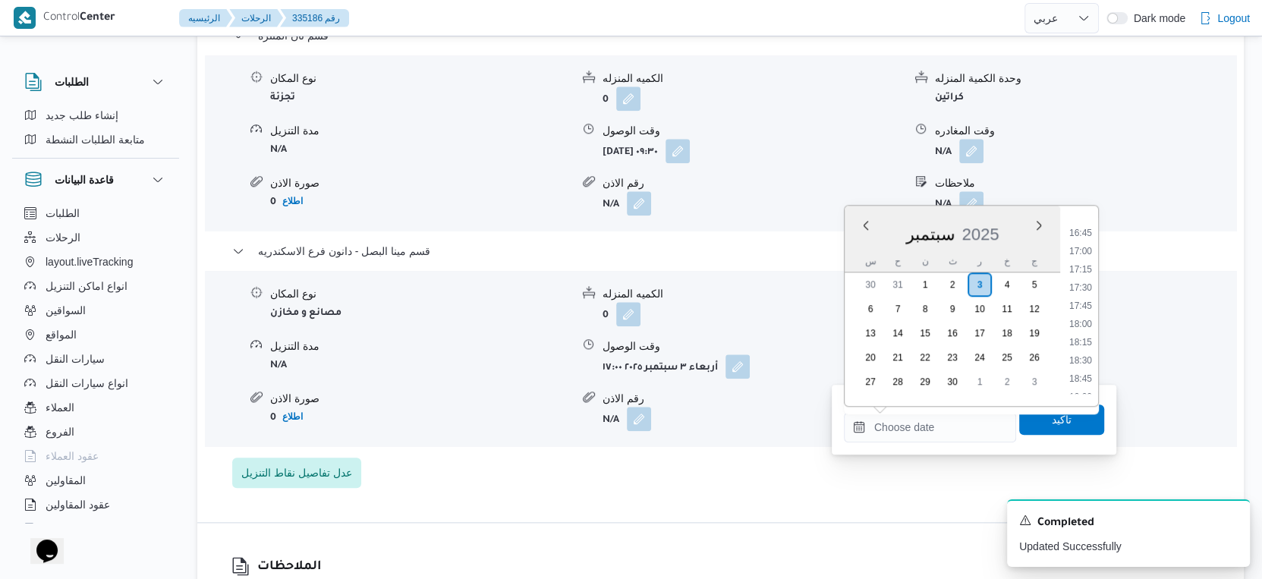
drag, startPoint x: 1083, startPoint y: 278, endPoint x: 1080, endPoint y: 291, distance: 14.0
click at [1083, 280] on li "17:30" at bounding box center [1080, 287] width 35 height 15
type input "٠٣/٠٩/٢٠٢٥ ١٧:٣٠"
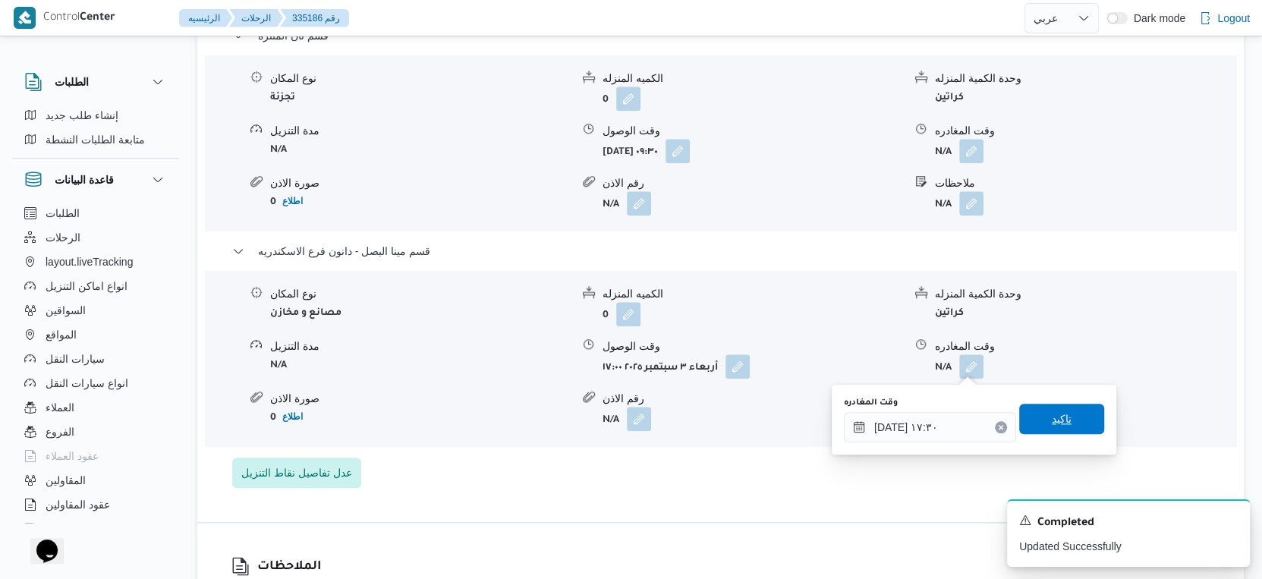
click at [1069, 422] on span "تاكيد" at bounding box center [1061, 419] width 85 height 30
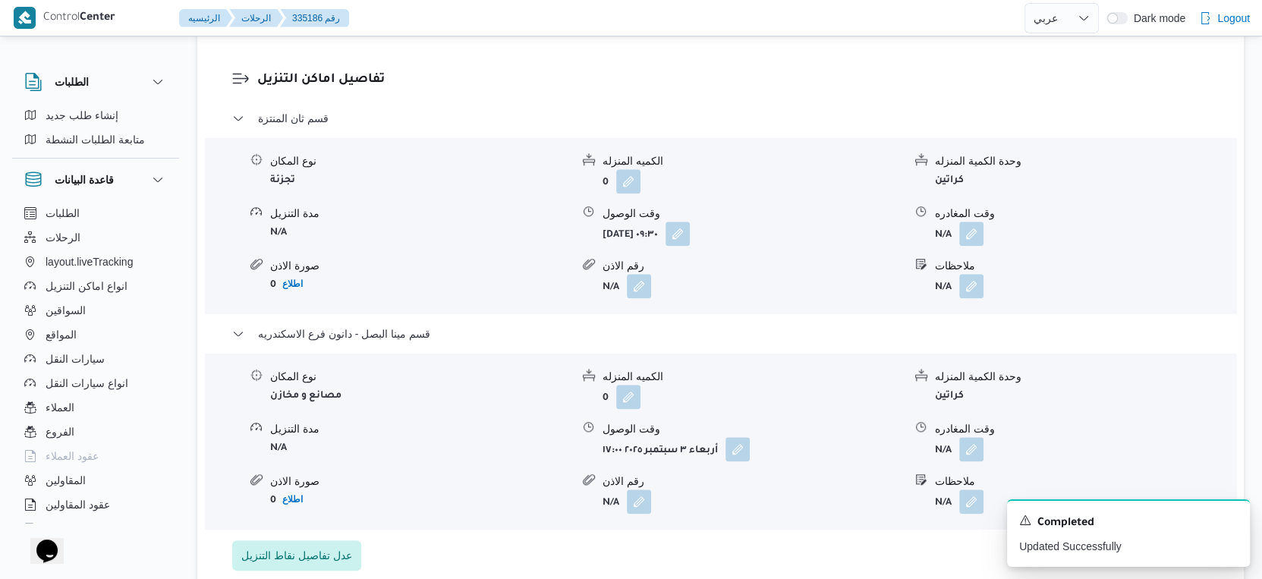
scroll to position [1180, 0]
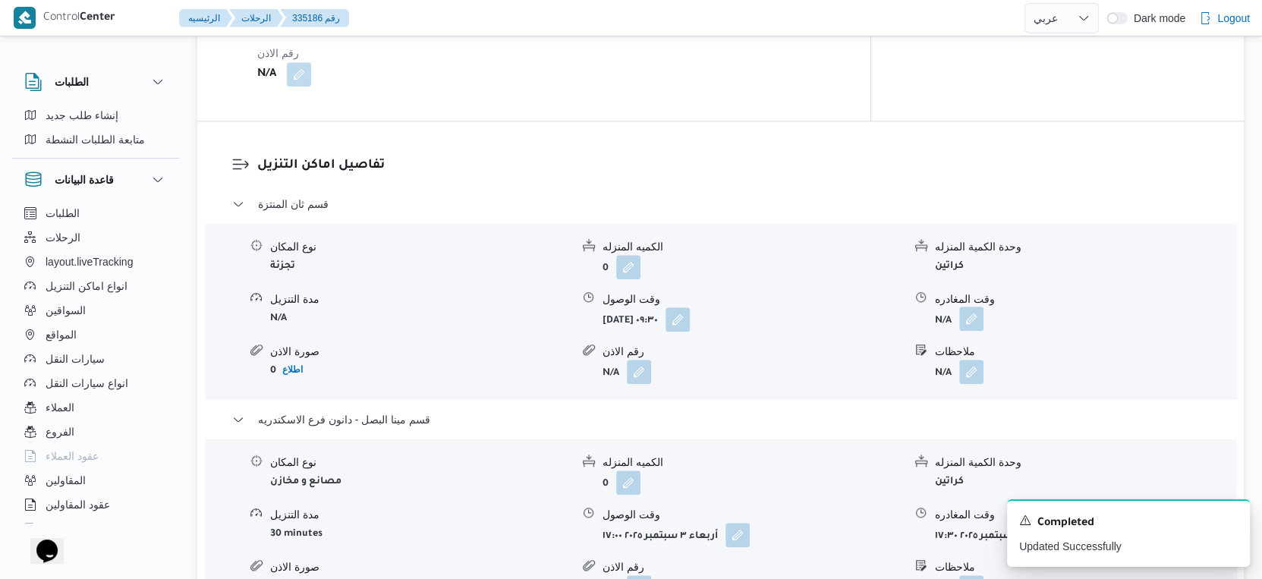
click at [970, 312] on button "button" at bounding box center [971, 319] width 24 height 24
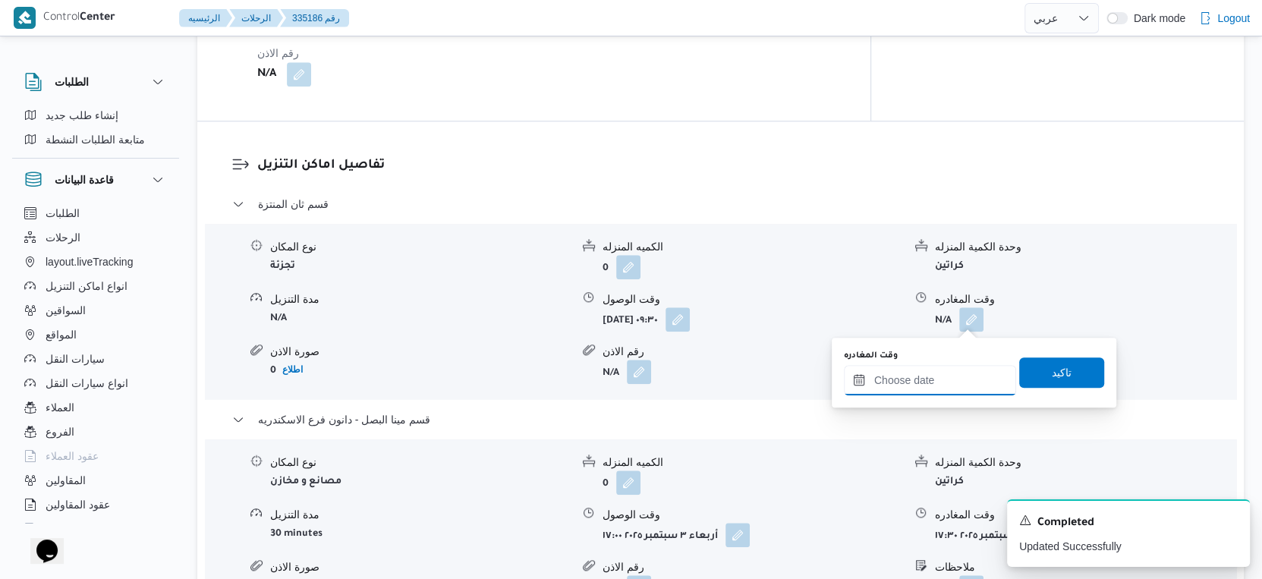
click at [967, 369] on input "وقت المغادره" at bounding box center [930, 380] width 172 height 30
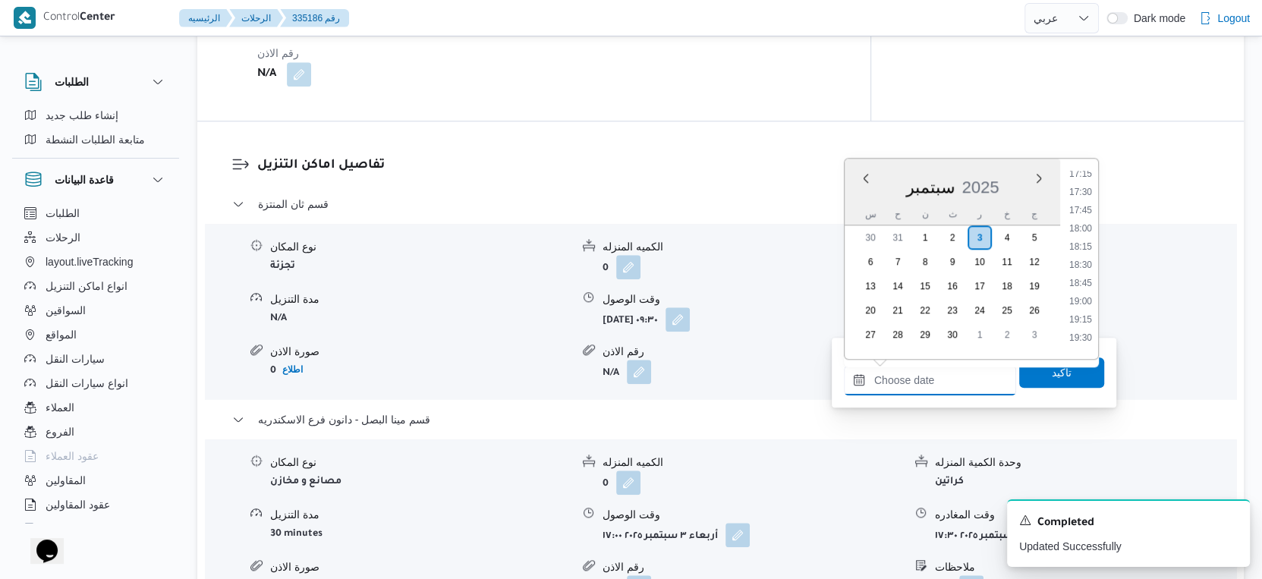
scroll to position [1128, 0]
click at [1082, 250] on li "16:30" at bounding box center [1080, 251] width 35 height 15
type input "٠٣/٠٩/٢٠٢٥ ١٦:٣٠"
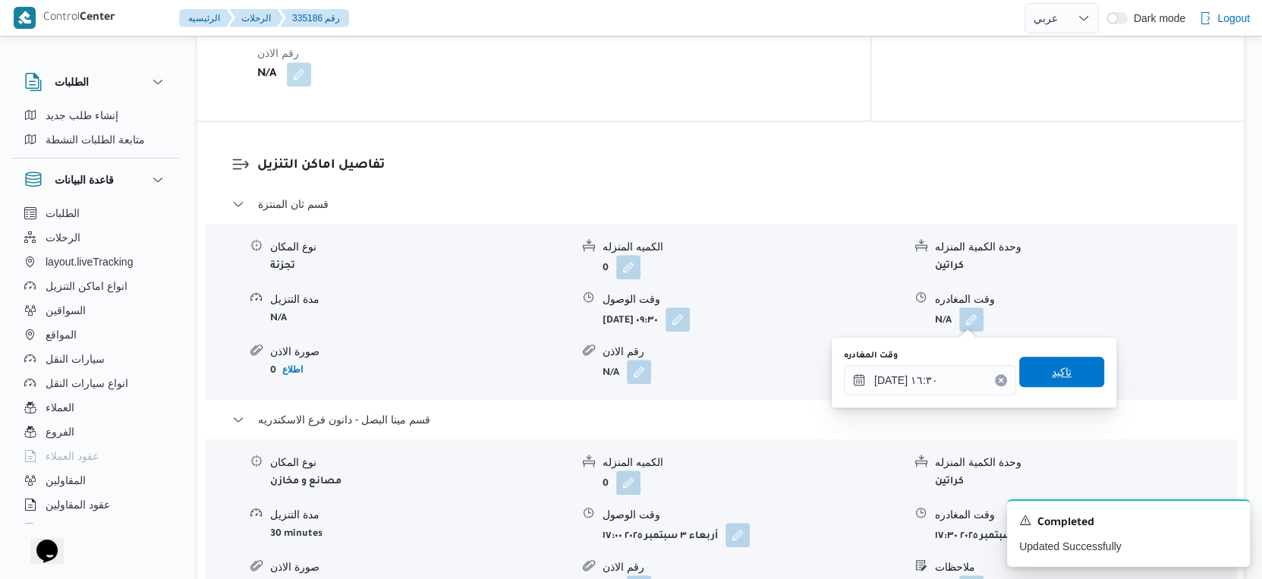
click at [1086, 363] on span "تاكيد" at bounding box center [1061, 372] width 85 height 30
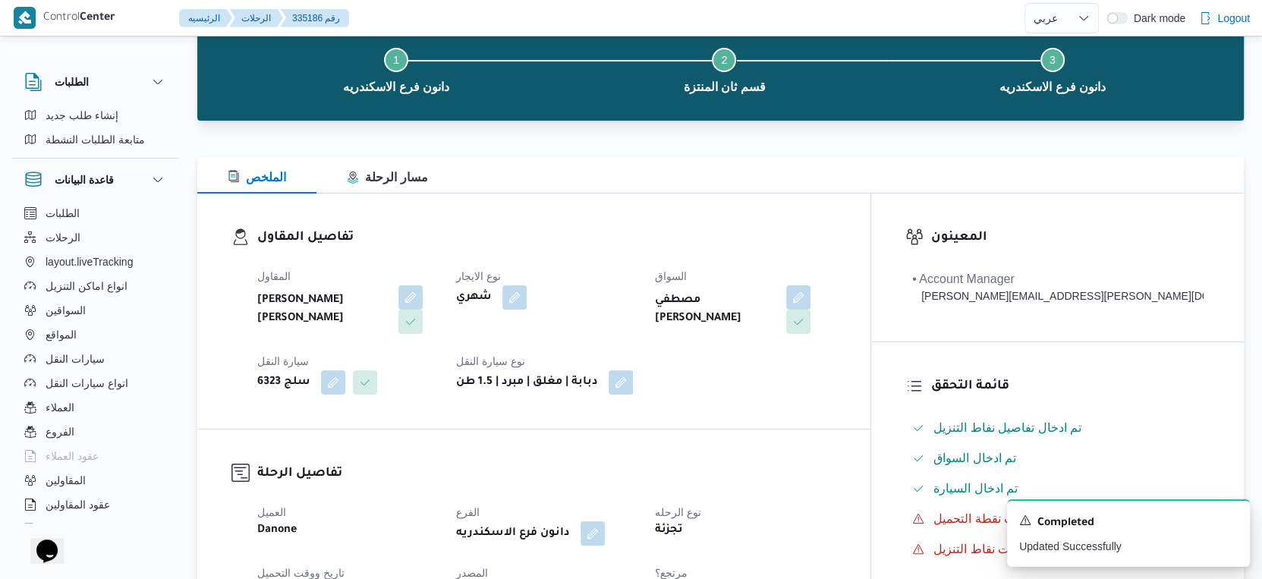
scroll to position [0, 0]
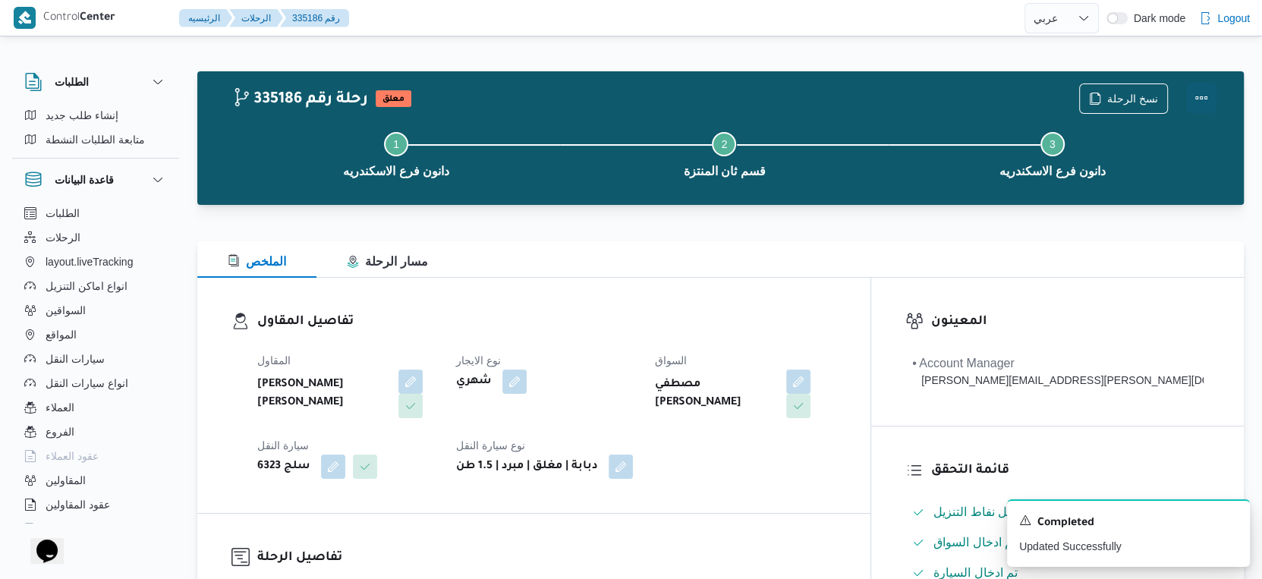
click at [1197, 99] on button "Actions" at bounding box center [1201, 98] width 30 height 30
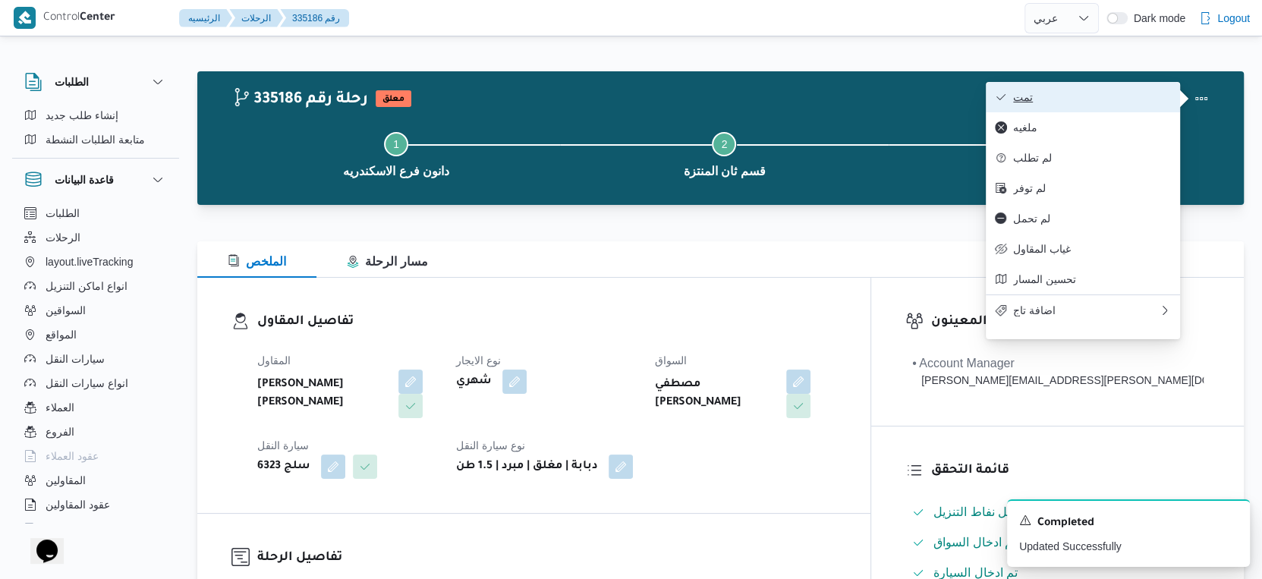
click at [1106, 102] on span "تمت" at bounding box center [1092, 97] width 158 height 12
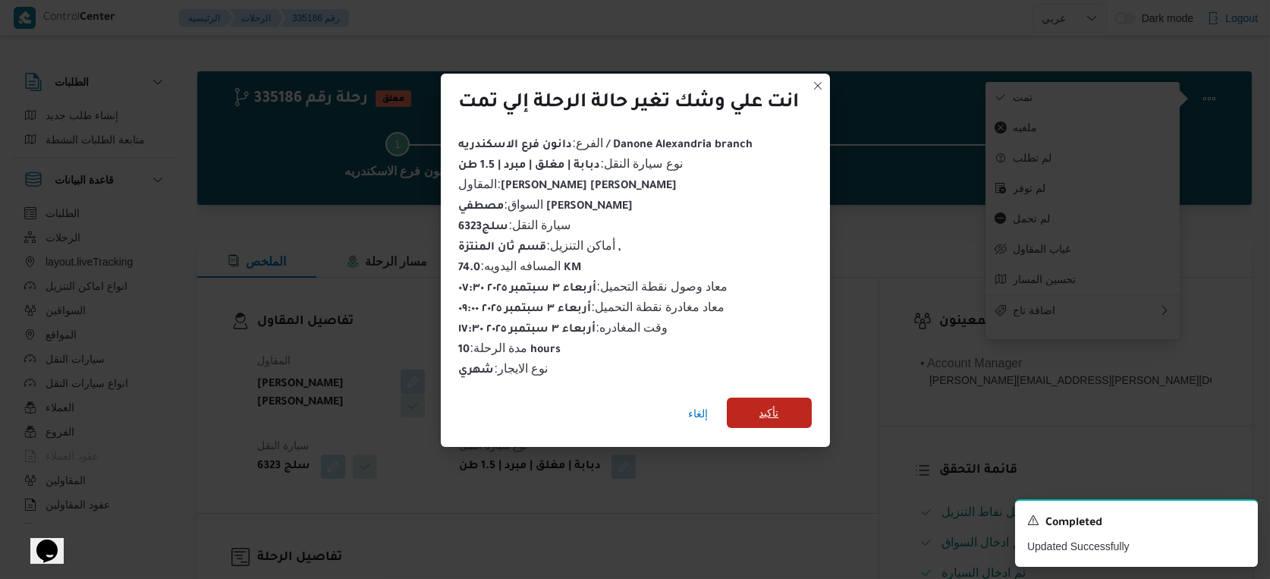
click at [760, 410] on span "تأكيد" at bounding box center [770, 413] width 20 height 18
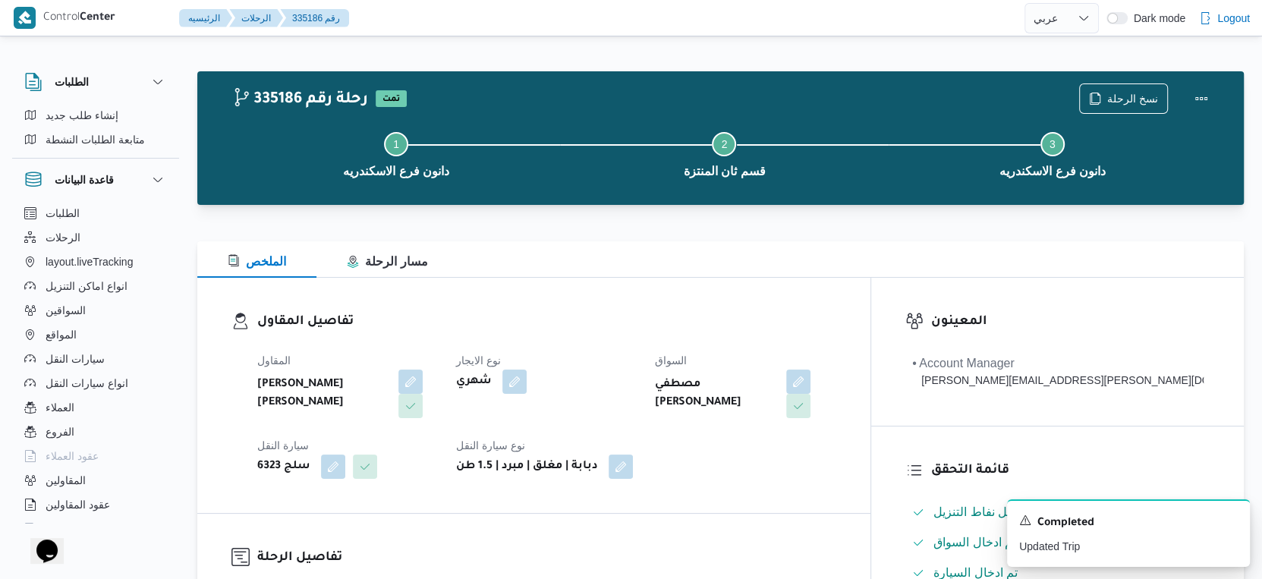
click at [626, 328] on h3 "تفاصيل المقاول" at bounding box center [546, 322] width 579 height 20
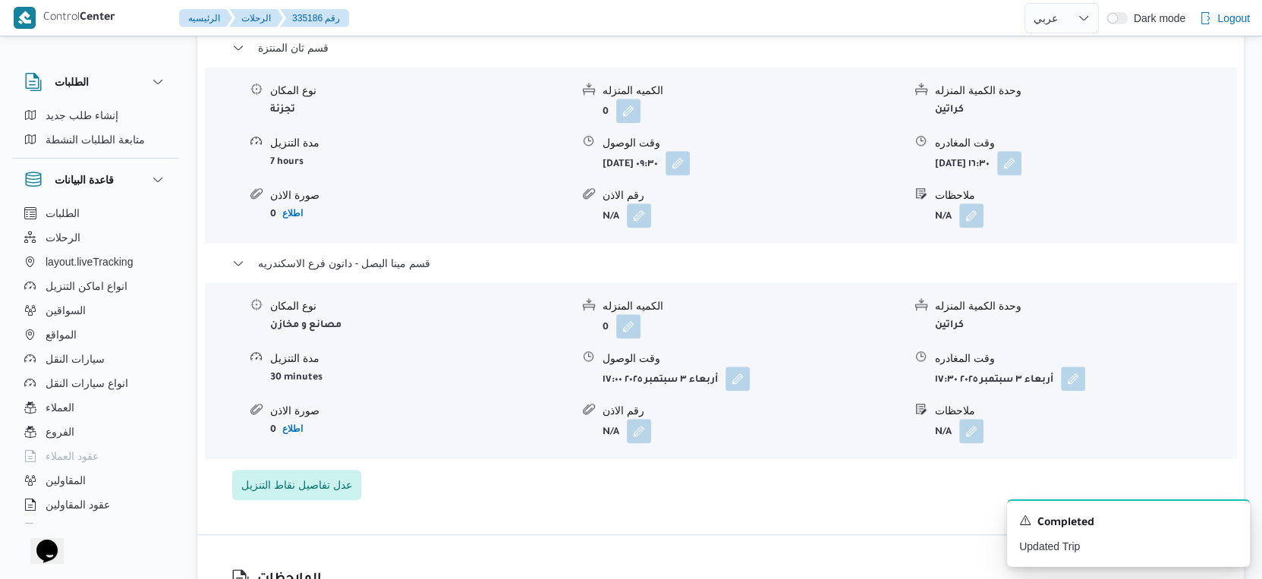
scroll to position [1348, 0]
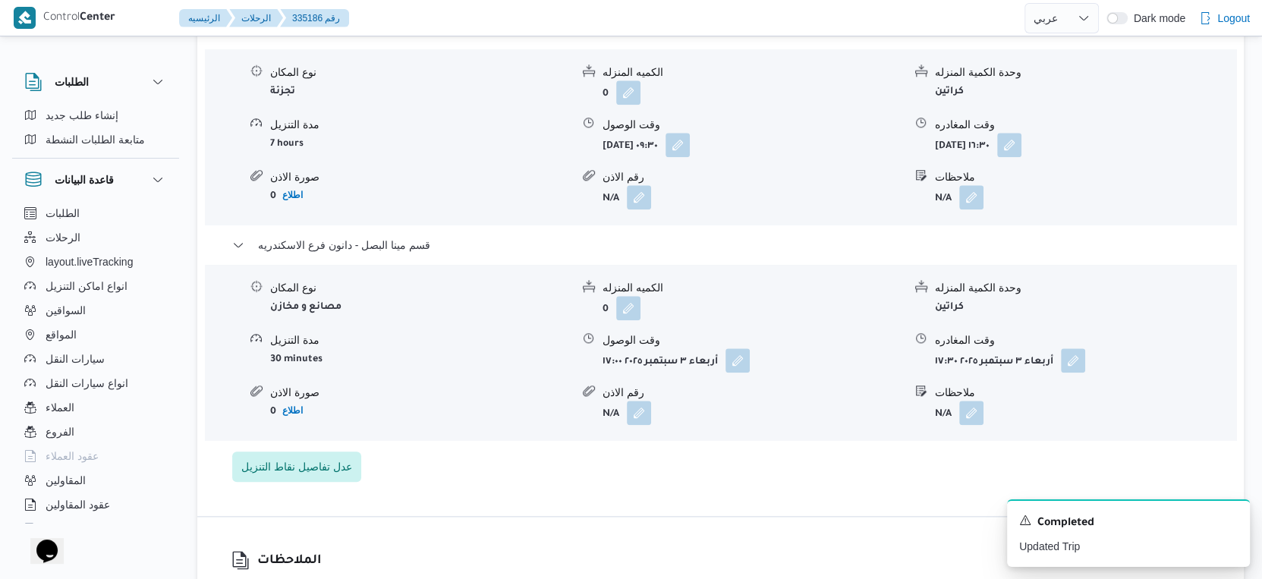
select select "ar"
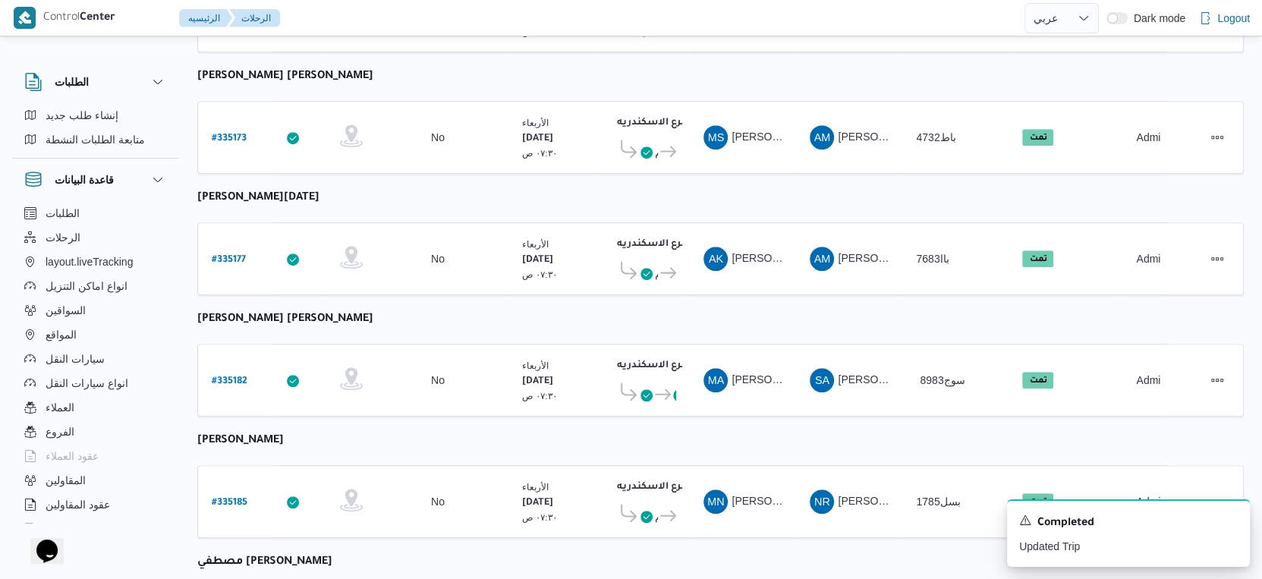
scroll to position [1238, 0]
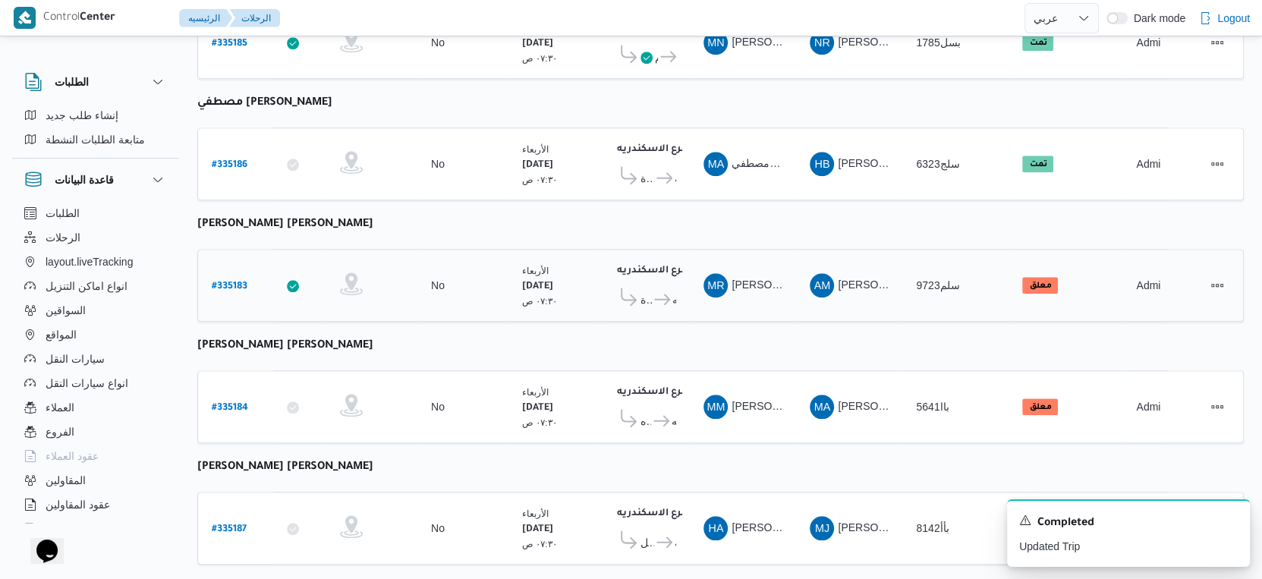
click at [234, 282] on b "# 335183" at bounding box center [230, 287] width 36 height 11
select select "ar"
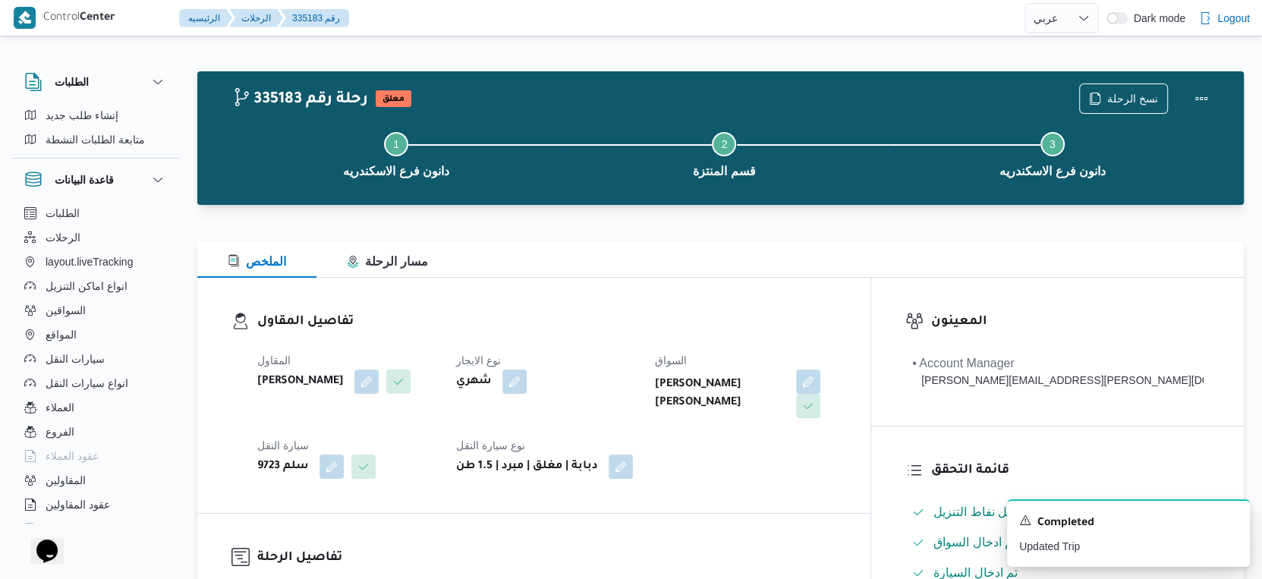
scroll to position [421, 0]
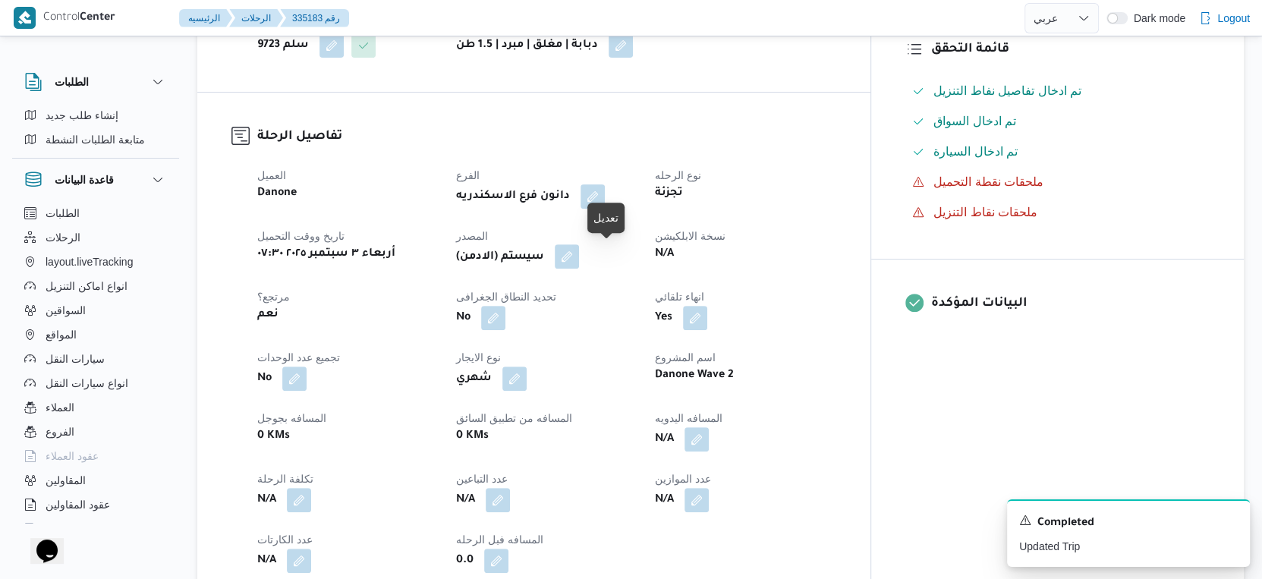
click at [579, 253] on button "button" at bounding box center [567, 256] width 24 height 24
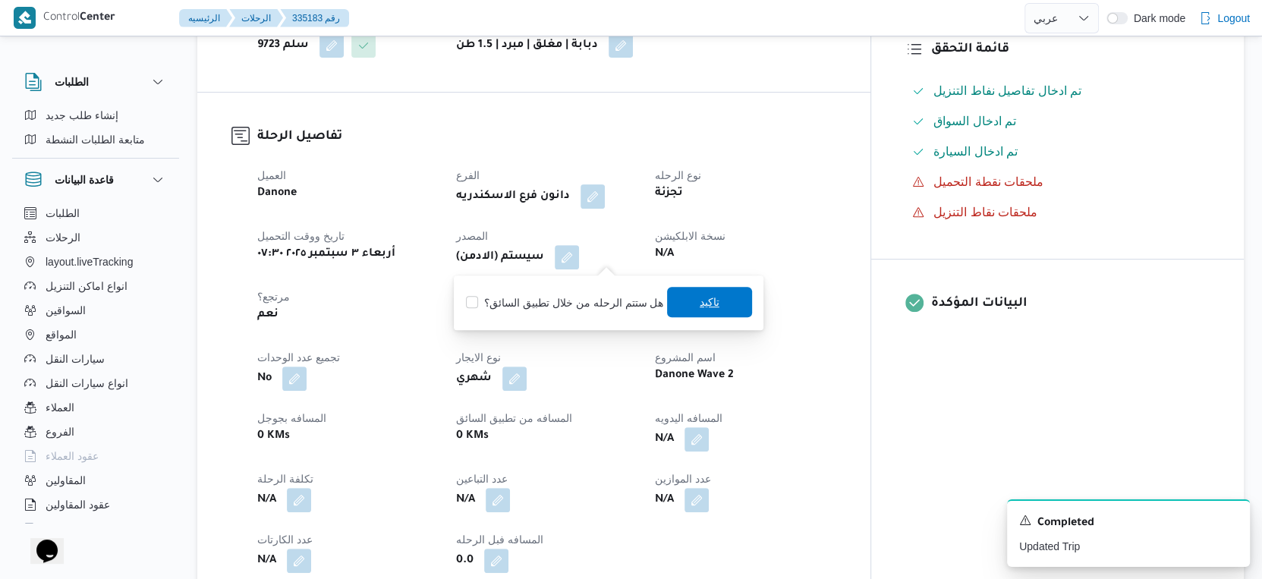
click at [724, 297] on span "تاكيد" at bounding box center [709, 302] width 85 height 30
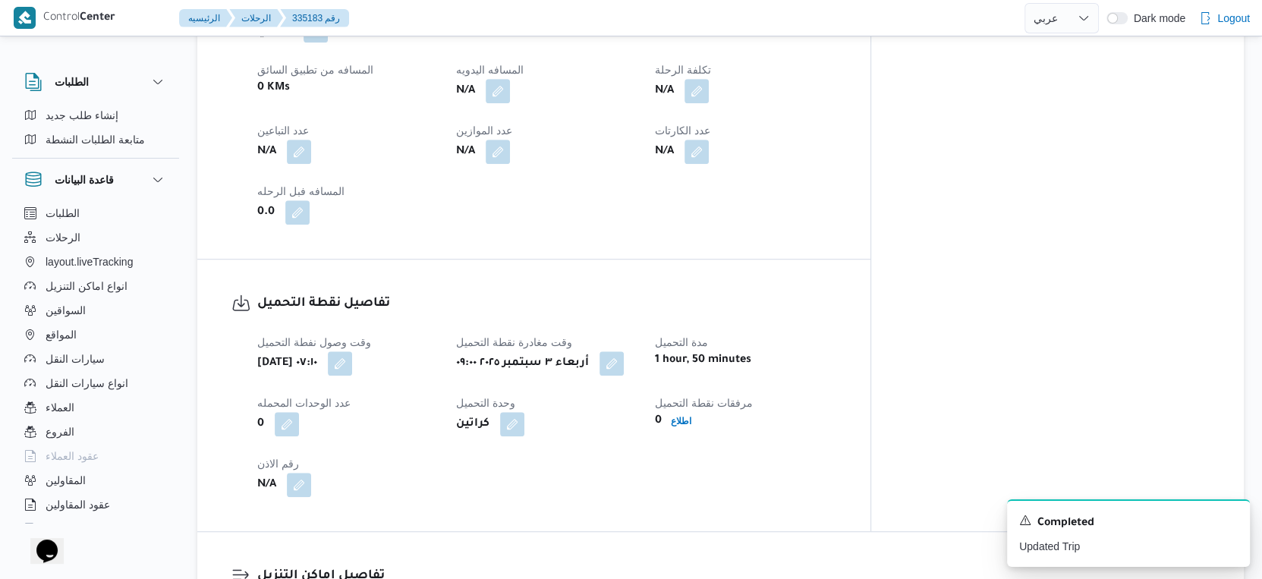
scroll to position [505, 0]
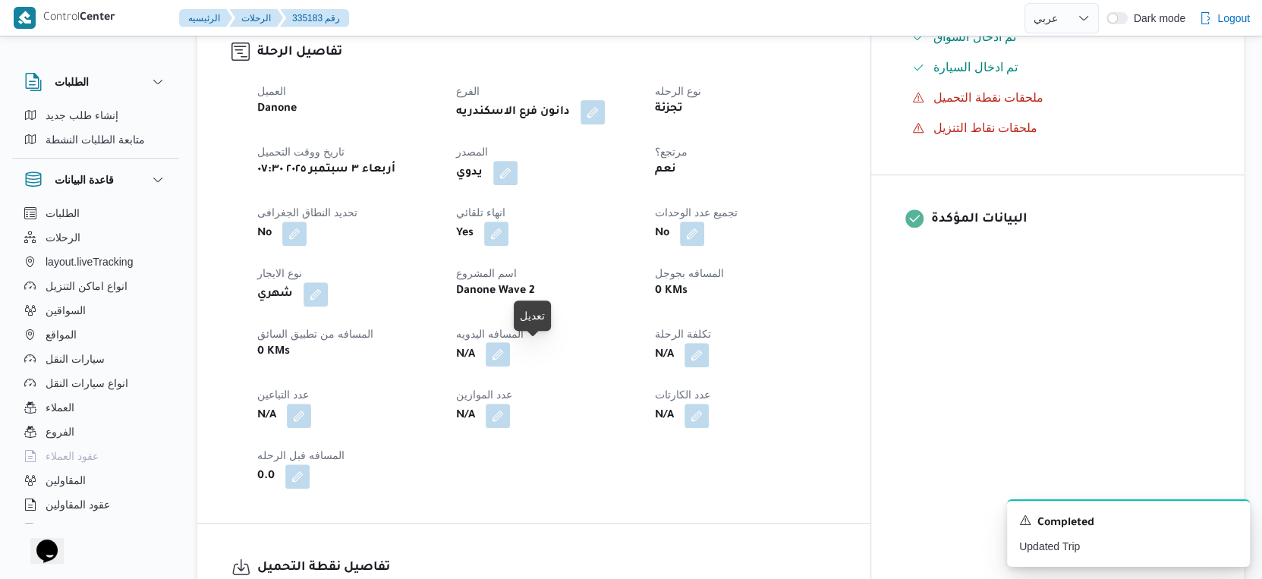
click at [510, 360] on button "button" at bounding box center [498, 354] width 24 height 24
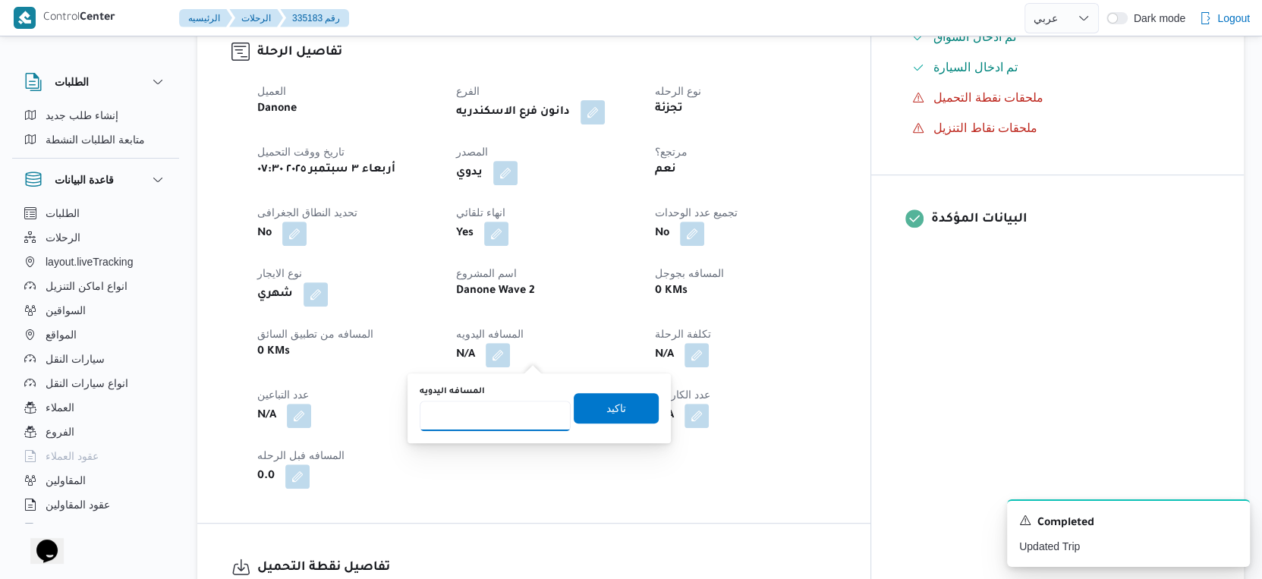
click at [509, 420] on input "المسافه اليدويه" at bounding box center [495, 416] width 151 height 30
type input "39"
click at [623, 407] on span "تاكيد" at bounding box center [616, 407] width 85 height 30
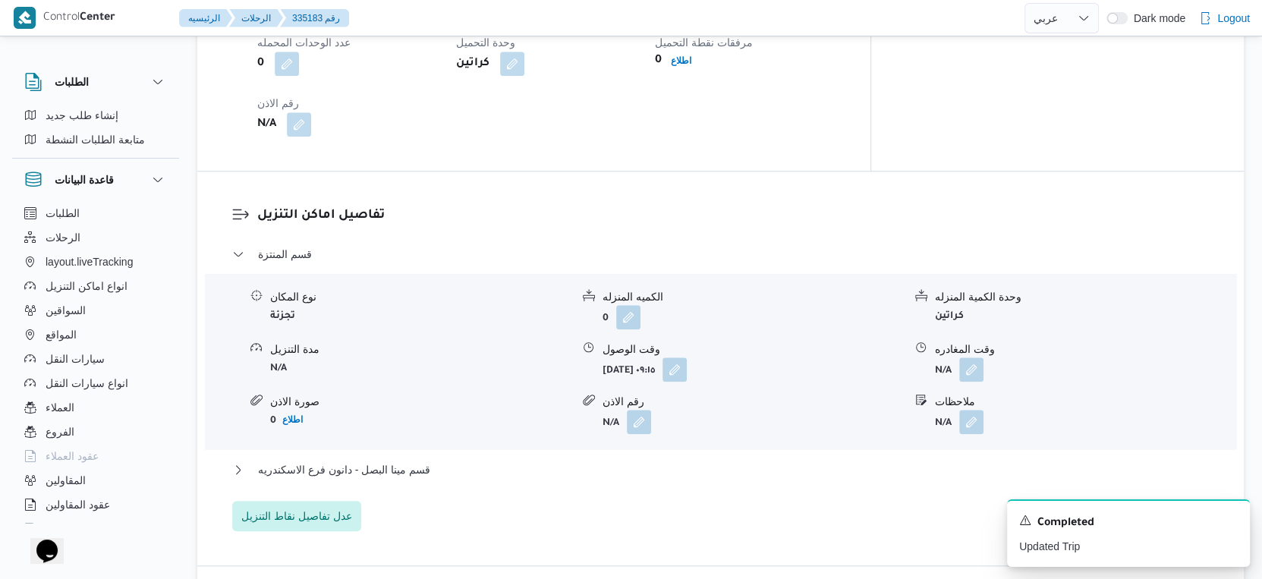
scroll to position [1180, 0]
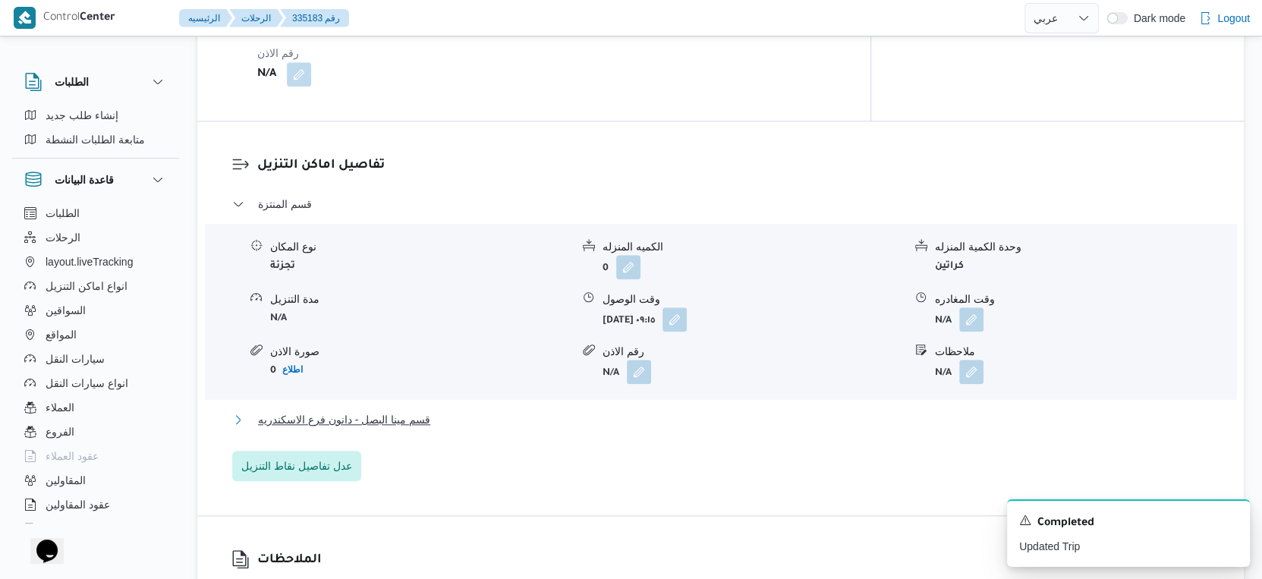
click at [447, 423] on button "قسم مينا البصل - دانون فرع الاسكندريه" at bounding box center [720, 420] width 977 height 18
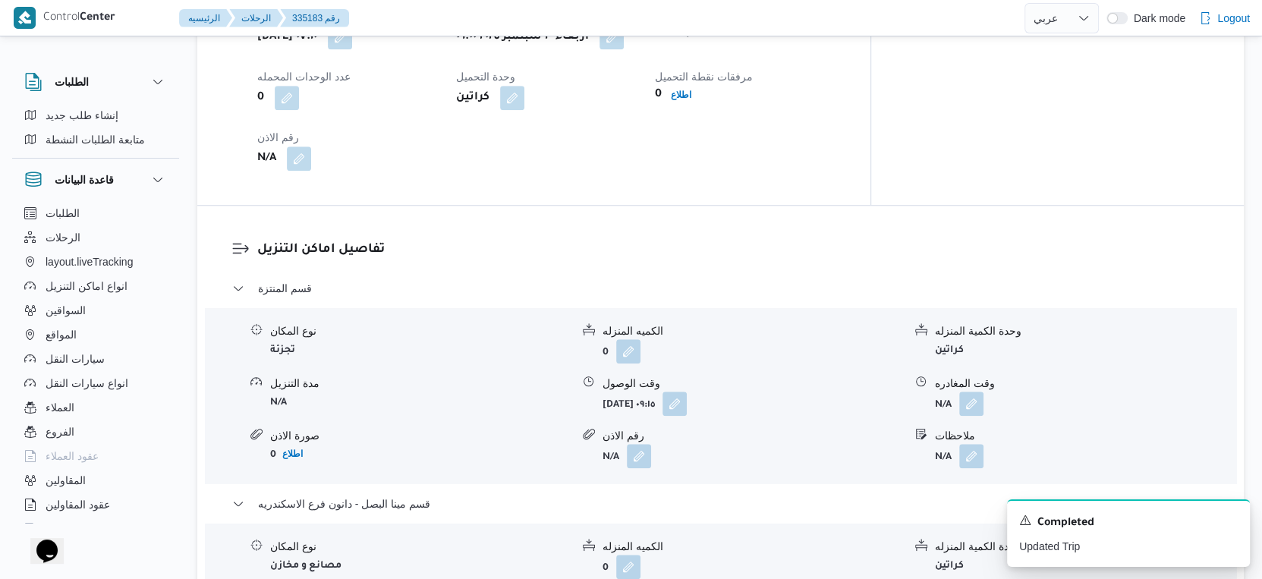
scroll to position [1011, 0]
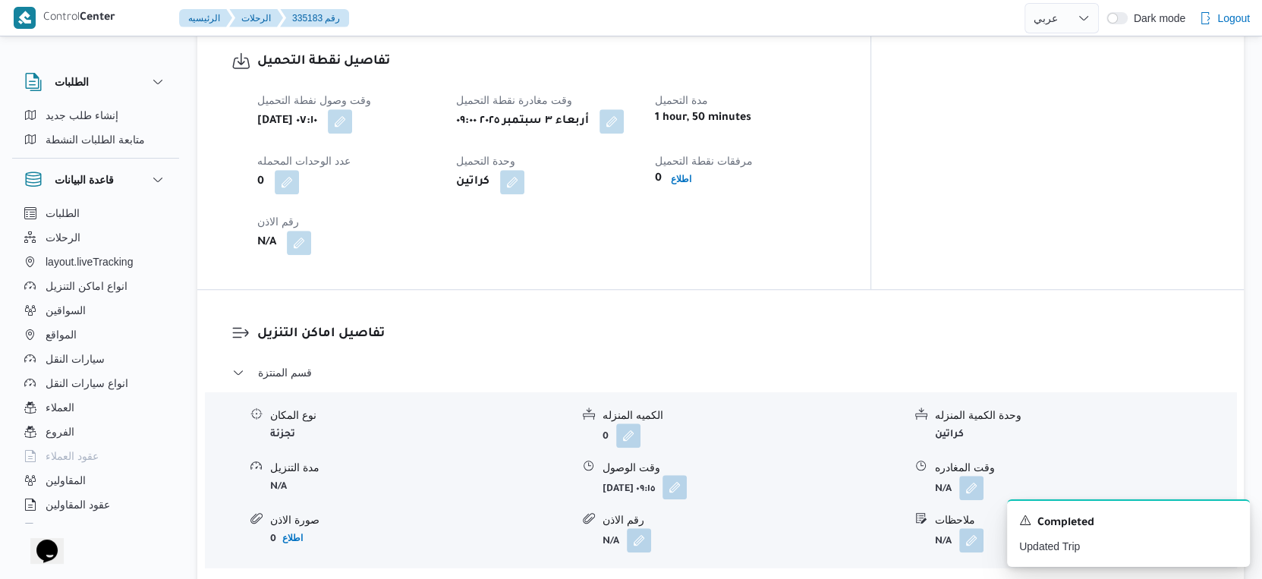
click at [687, 483] on button "button" at bounding box center [674, 487] width 24 height 24
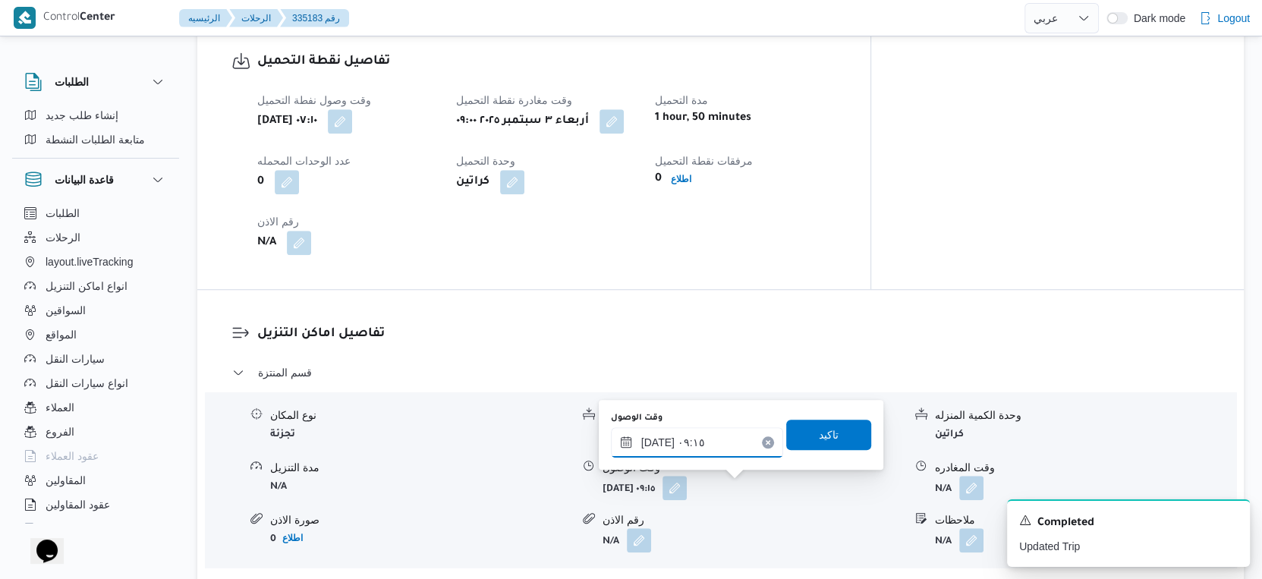
click at [691, 433] on input "[DATE] ٠٩:١٥" at bounding box center [697, 442] width 172 height 30
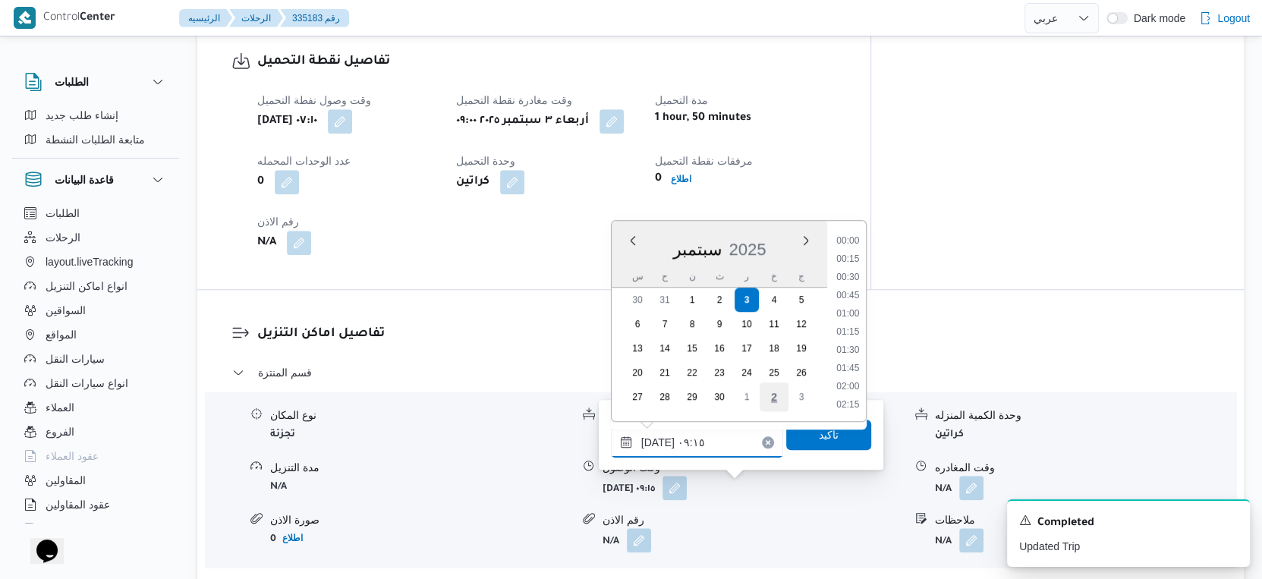
scroll to position [581, 0]
click at [853, 348] on li "09:30" at bounding box center [847, 351] width 35 height 15
type input "٠٣/٠٩/٢٠٢٥ ٠٩:٣٠"
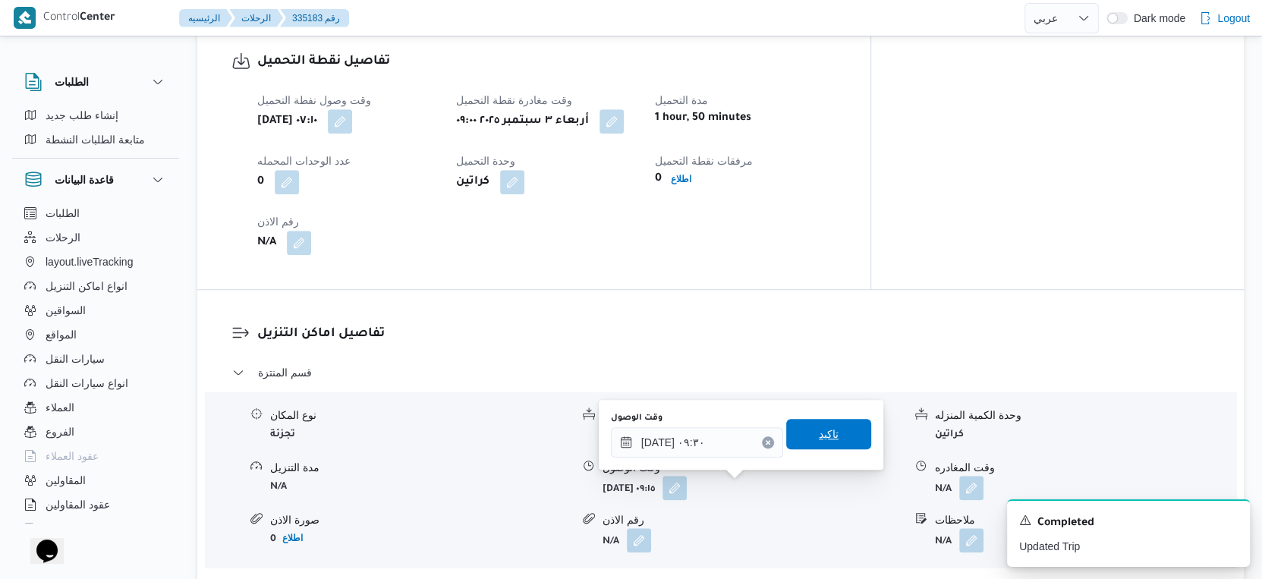
click at [838, 426] on span "تاكيد" at bounding box center [828, 434] width 85 height 30
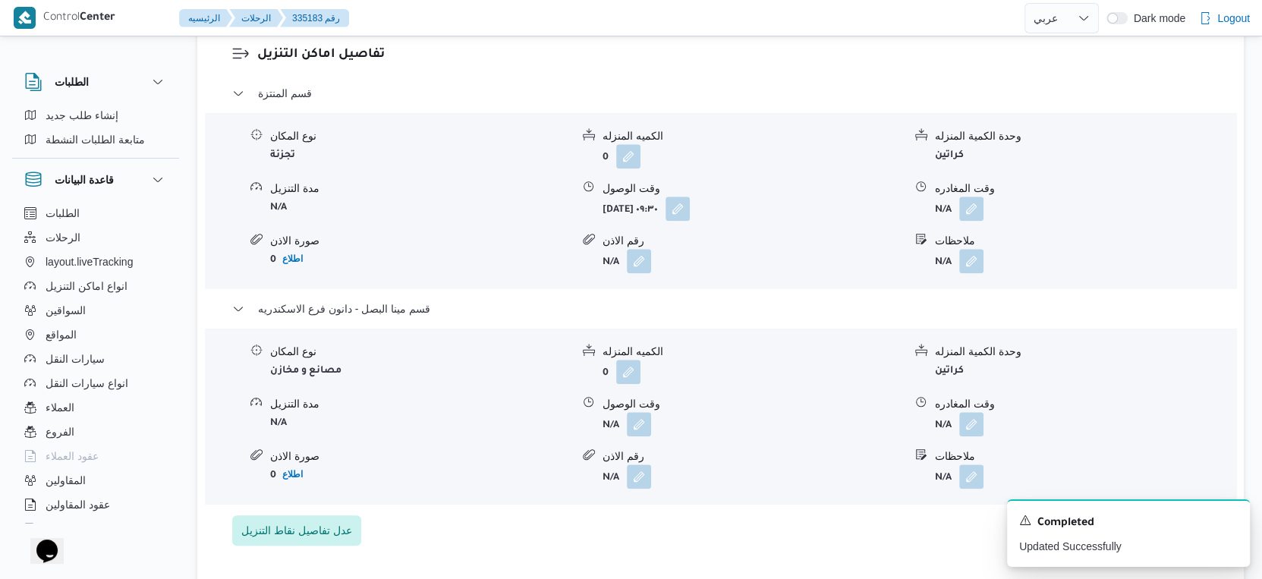
scroll to position [1518, 0]
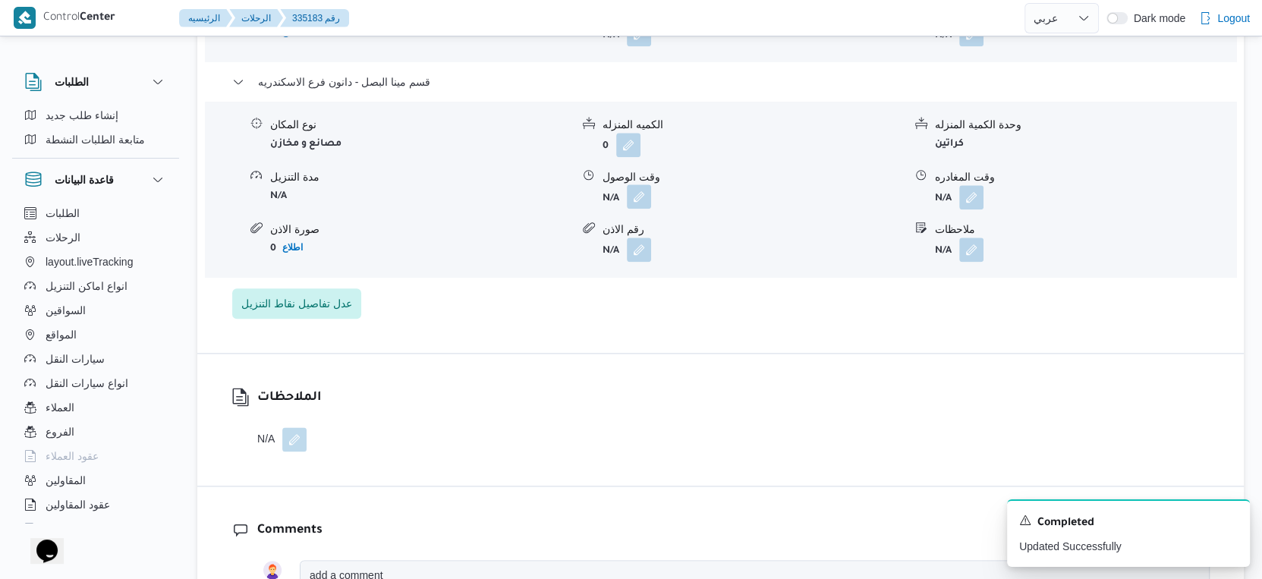
click at [643, 190] on button "button" at bounding box center [639, 196] width 24 height 24
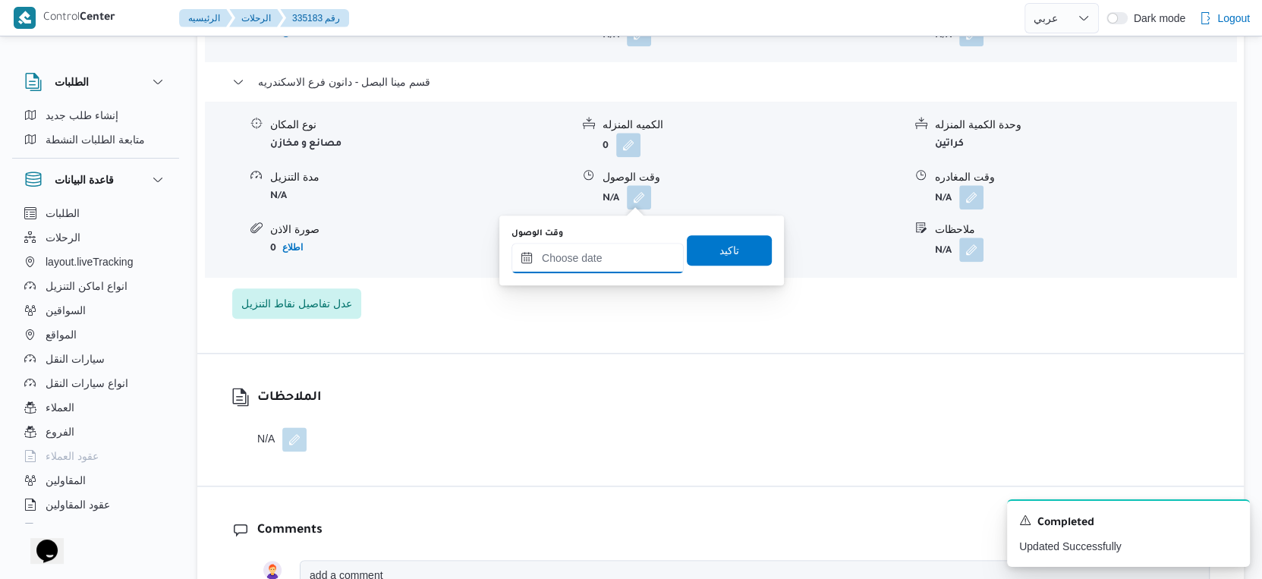
drag, startPoint x: 622, startPoint y: 246, endPoint x: 653, endPoint y: 269, distance: 39.0
click at [622, 246] on input "وقت الوصول" at bounding box center [597, 258] width 172 height 30
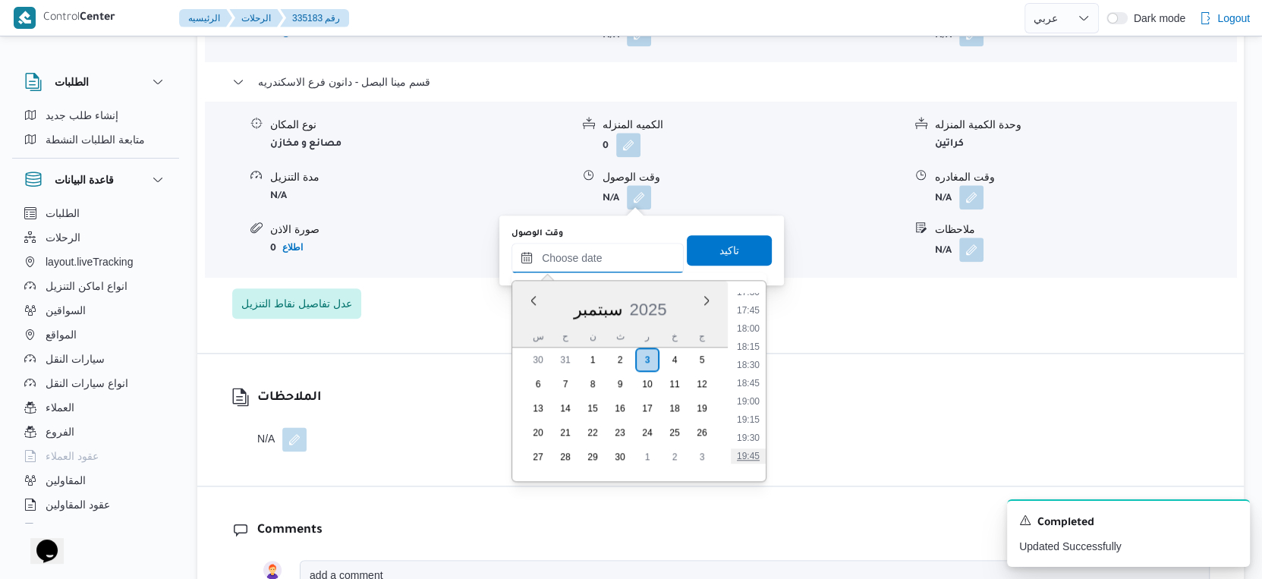
scroll to position [1213, 0]
click at [760, 410] on li "18:15" at bounding box center [748, 417] width 35 height 15
type input "٠٣/٠٩/٢٠٢٥ ١٨:١٥"
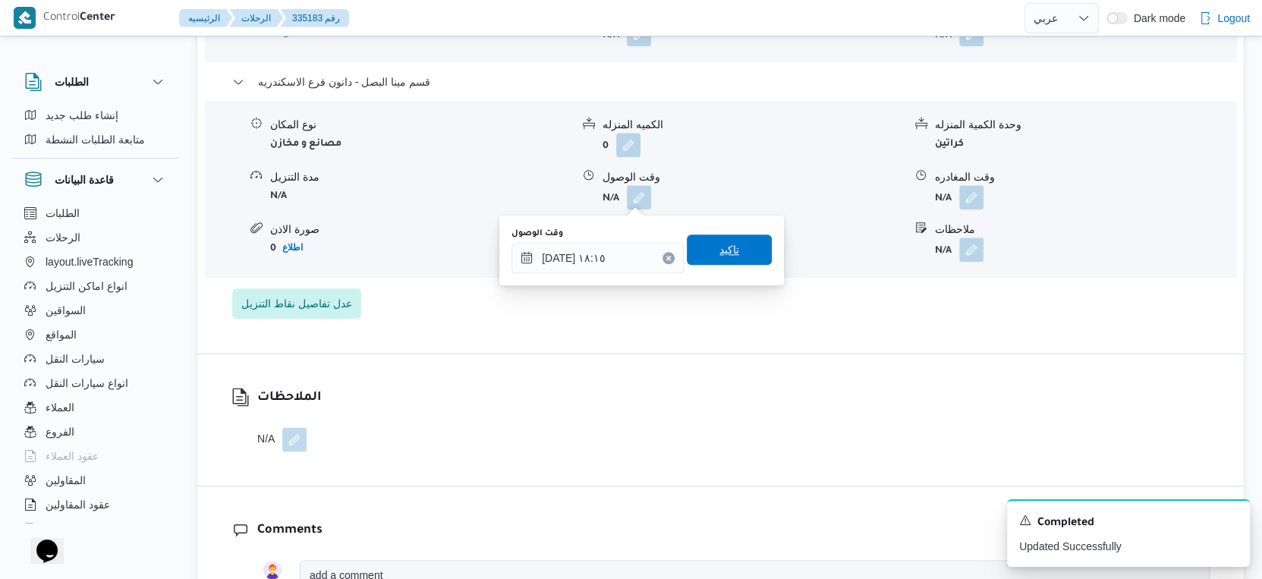
click at [737, 246] on span "تاكيد" at bounding box center [729, 249] width 85 height 30
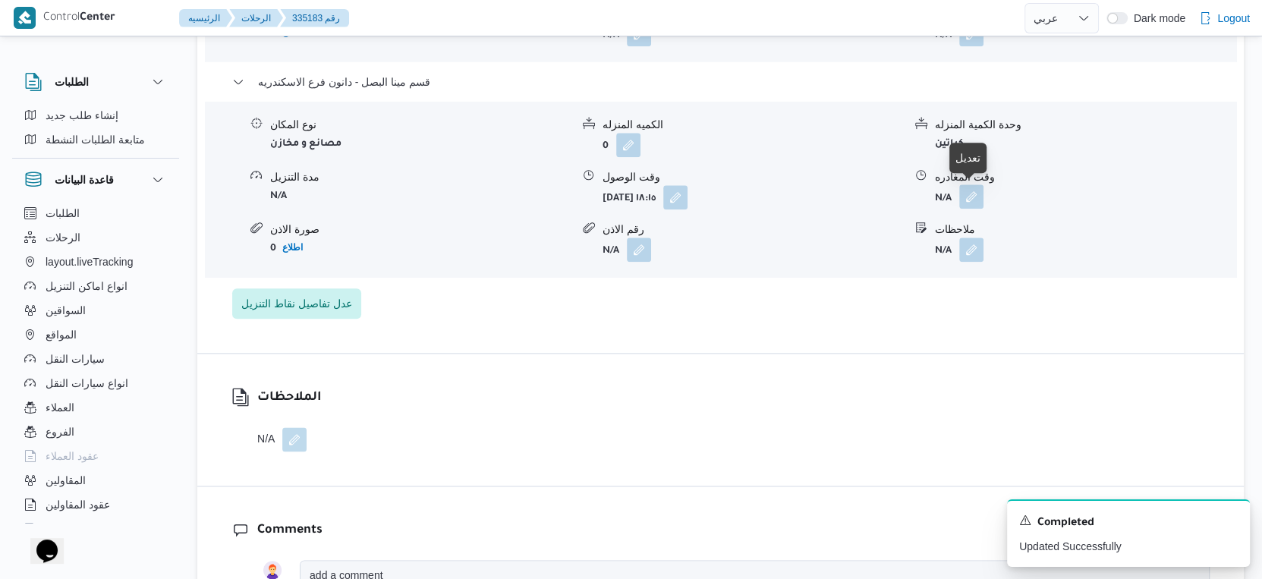
click at [970, 197] on button "button" at bounding box center [971, 196] width 24 height 24
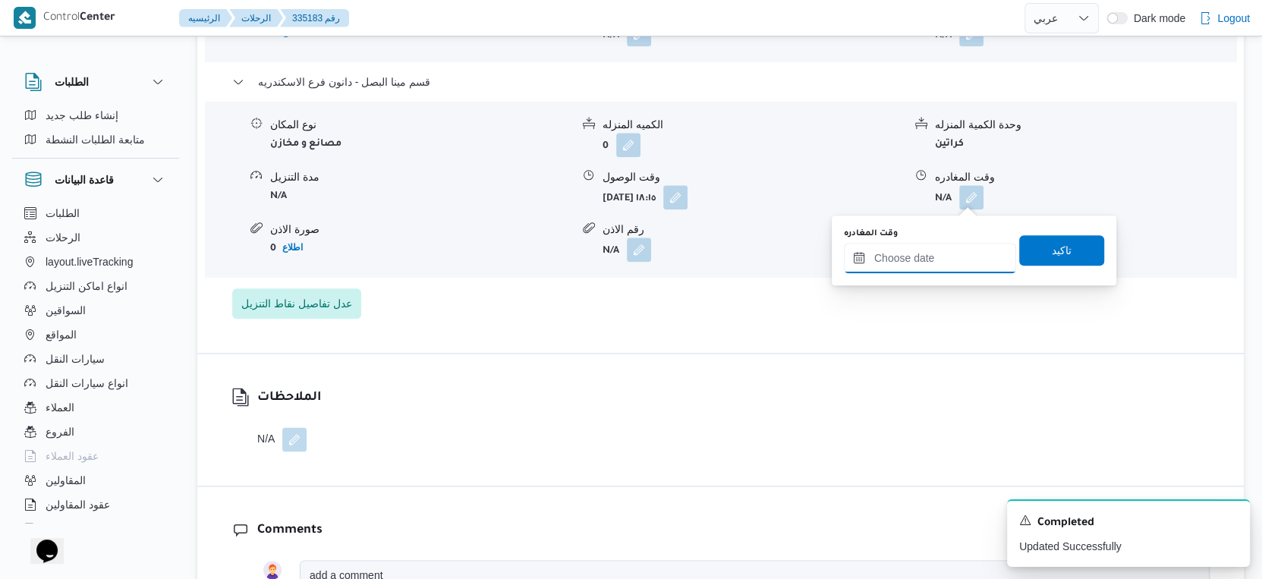
click at [959, 253] on input "وقت المغادره" at bounding box center [930, 258] width 172 height 30
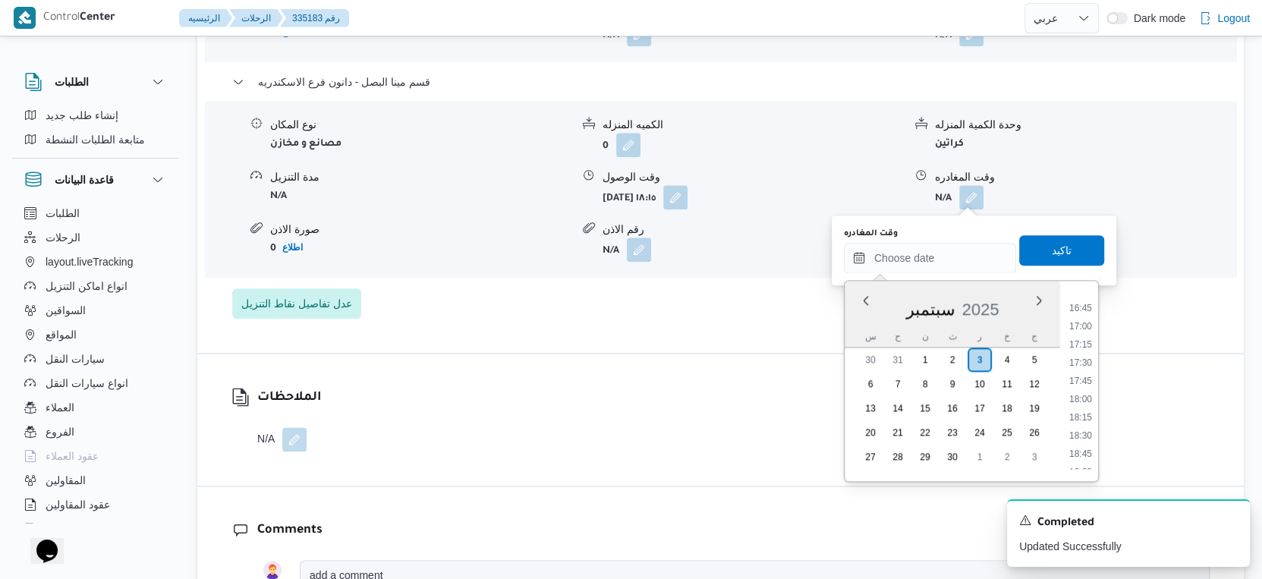
drag, startPoint x: 1086, startPoint y: 433, endPoint x: 1087, endPoint y: 393, distance: 39.5
click at [1086, 433] on li "18:30" at bounding box center [1080, 435] width 35 height 15
type input "٠٣/٠٩/٢٠٢٥ ١٨:٣٠"
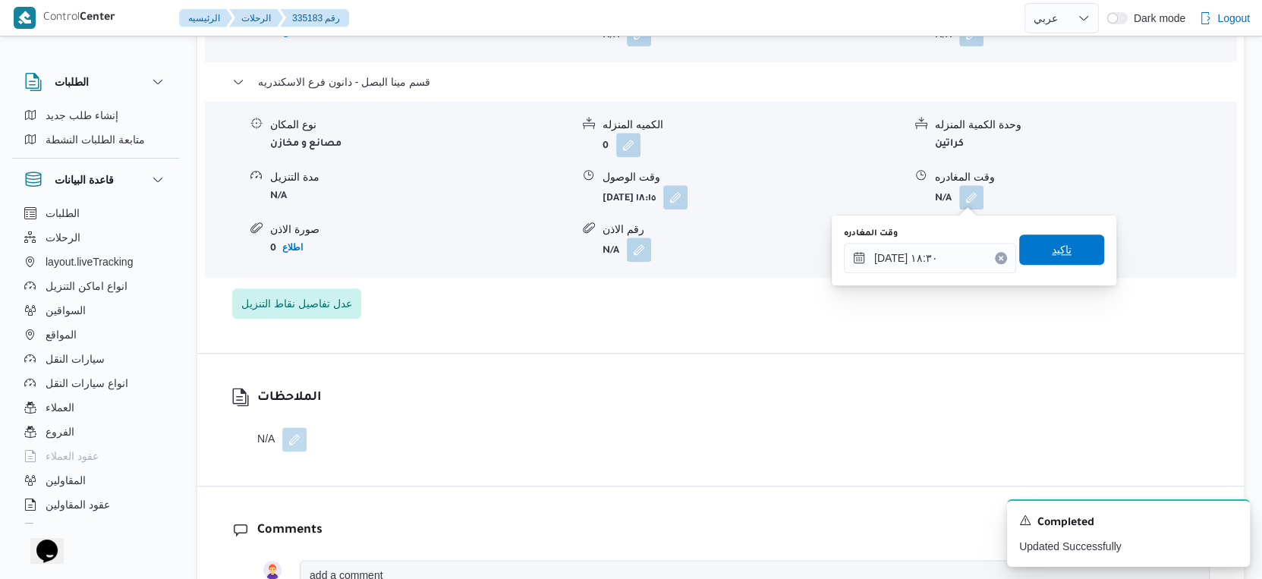
click at [1070, 257] on span "تاكيد" at bounding box center [1061, 249] width 85 height 30
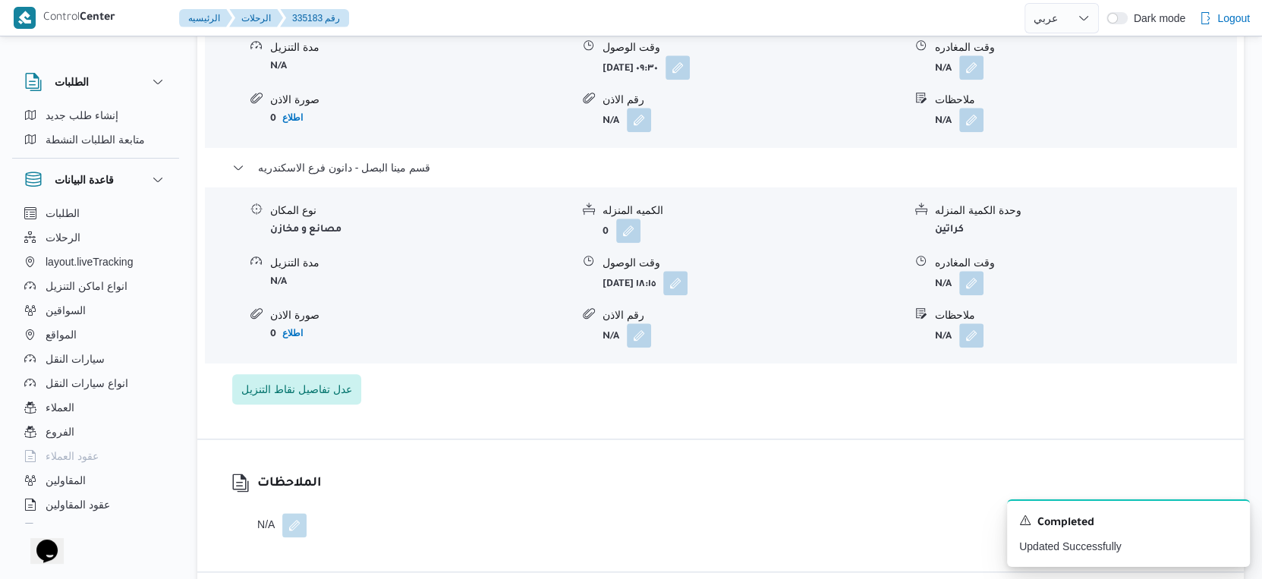
scroll to position [1348, 0]
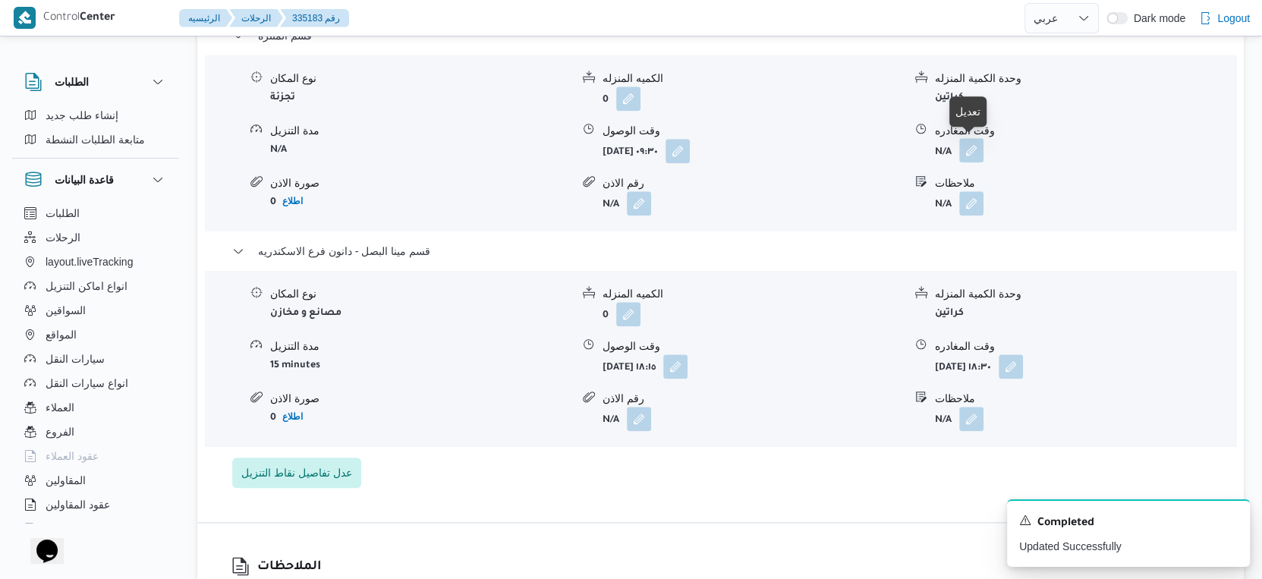
click at [967, 153] on button "button" at bounding box center [971, 150] width 24 height 24
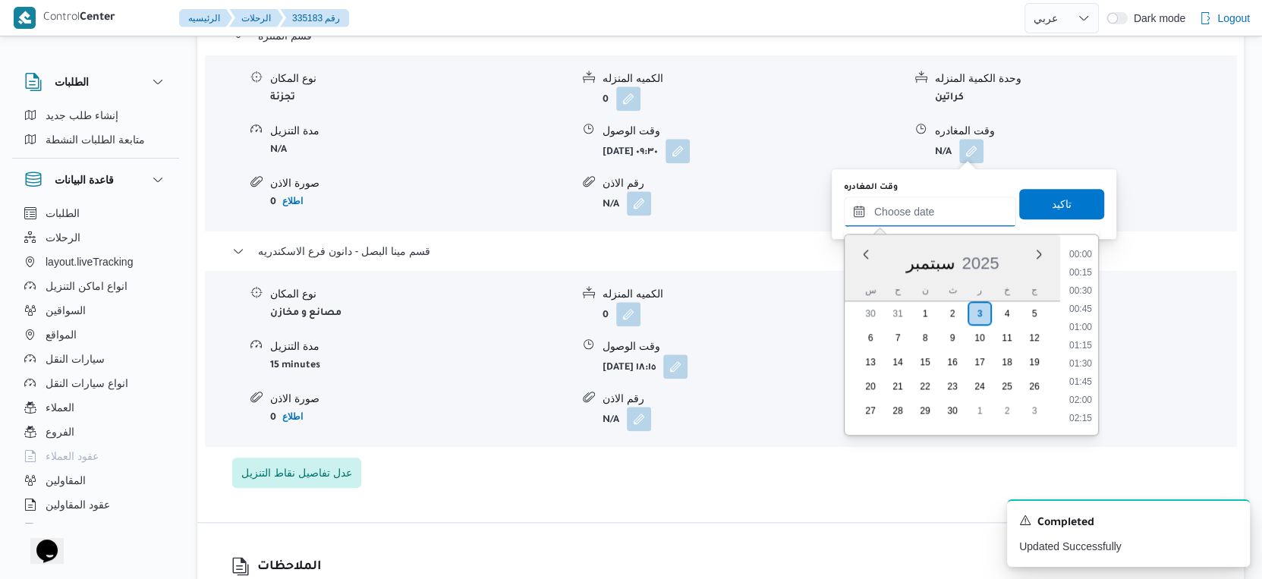
drag, startPoint x: 960, startPoint y: 197, endPoint x: 964, endPoint y: 210, distance: 13.4
click at [960, 197] on input "وقت المغادره" at bounding box center [930, 212] width 172 height 30
click at [1085, 334] on li "17:45" at bounding box center [1080, 334] width 35 height 15
type input "٠٣/٠٩/٢٠٢٥ ١٧:٤٥"
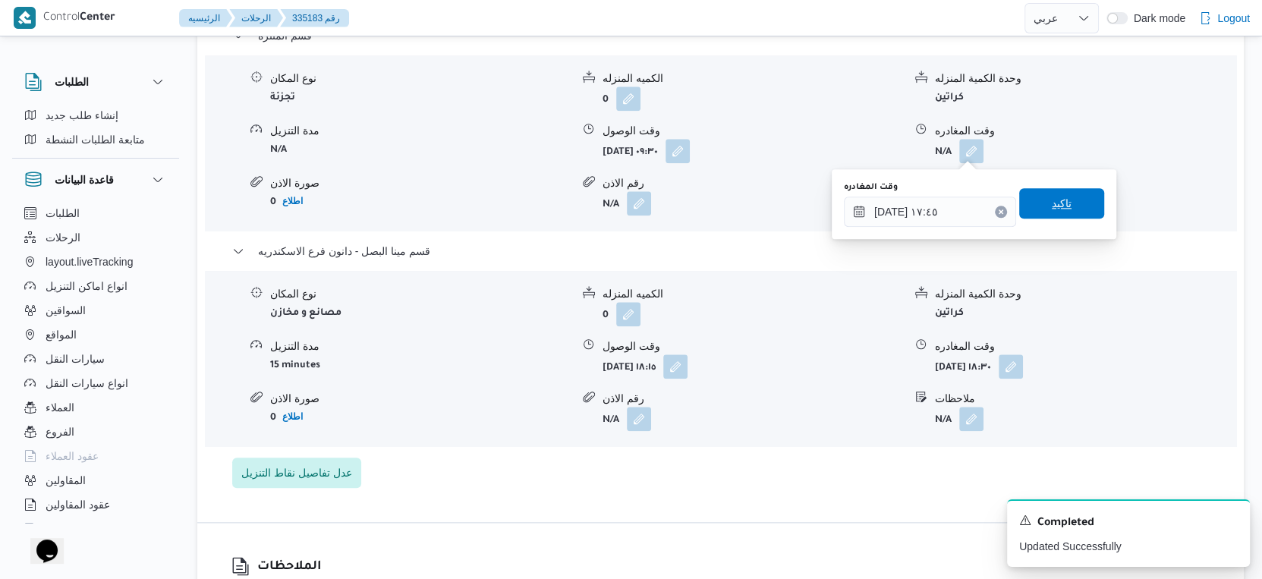
click at [1058, 193] on span "تاكيد" at bounding box center [1061, 203] width 85 height 30
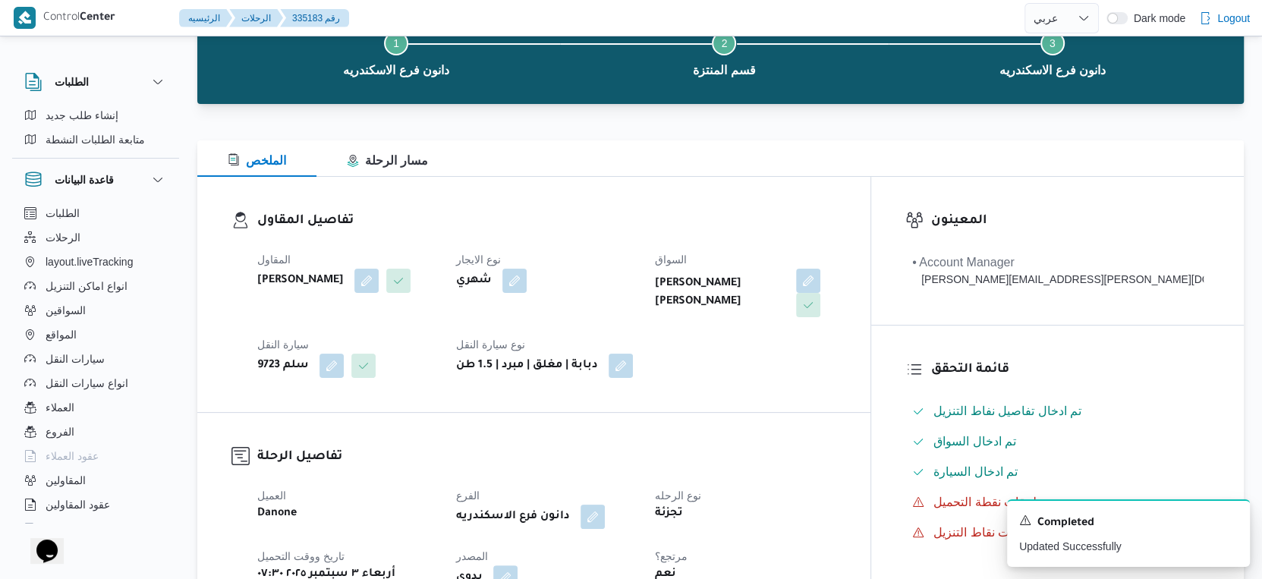
scroll to position [0, 0]
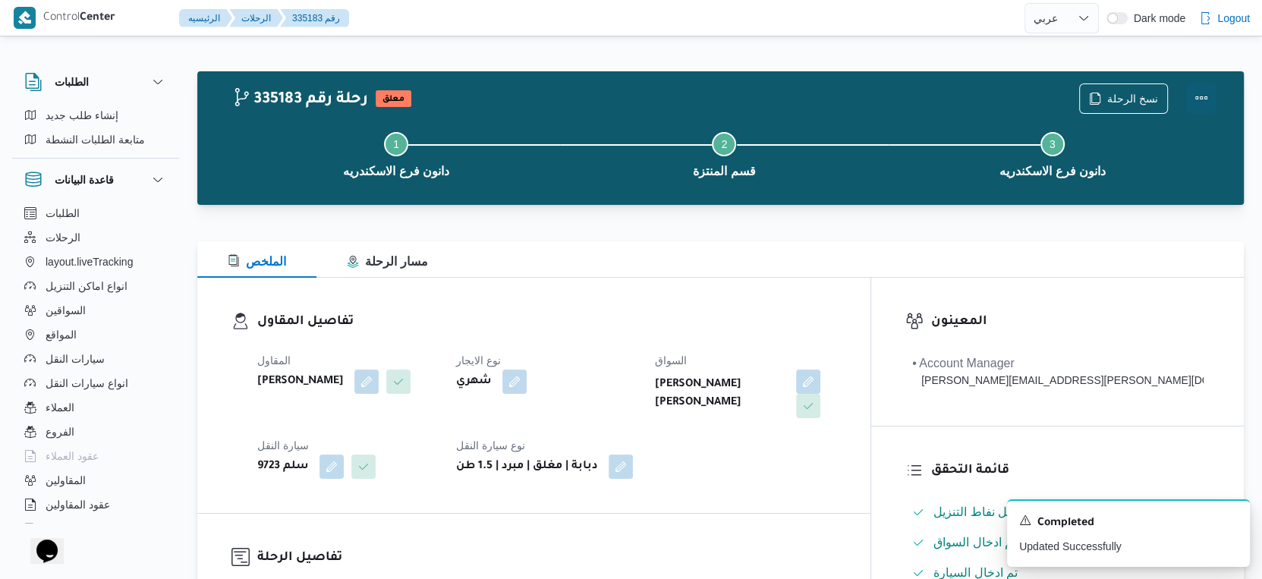
click at [1212, 102] on button "Actions" at bounding box center [1201, 98] width 30 height 30
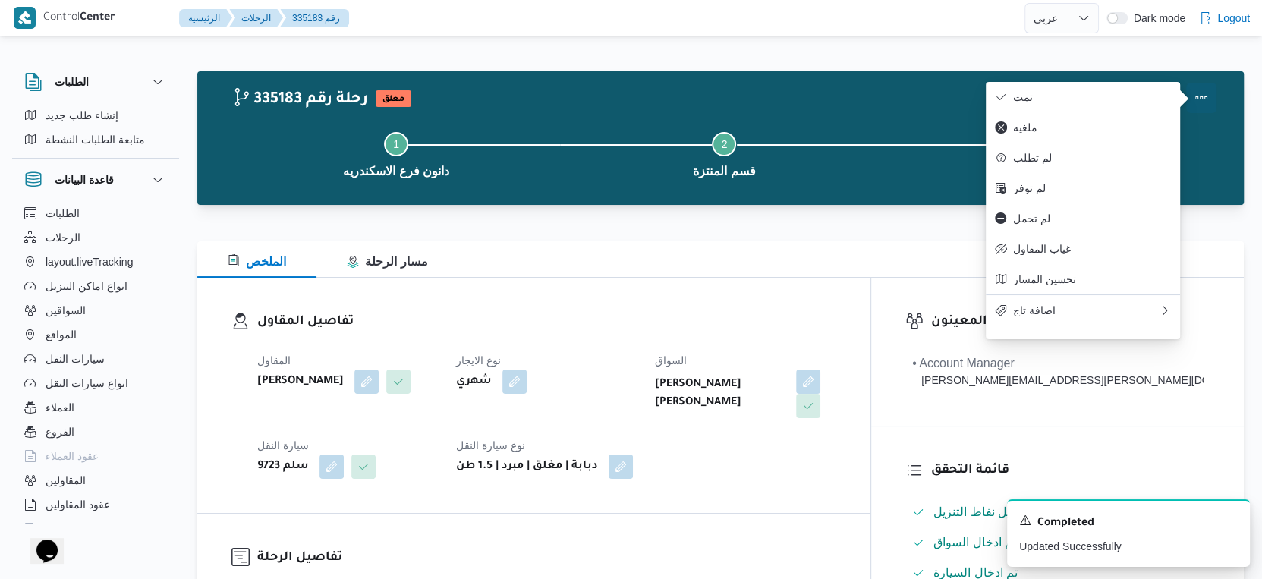
click at [1212, 102] on button "Actions" at bounding box center [1201, 98] width 30 height 30
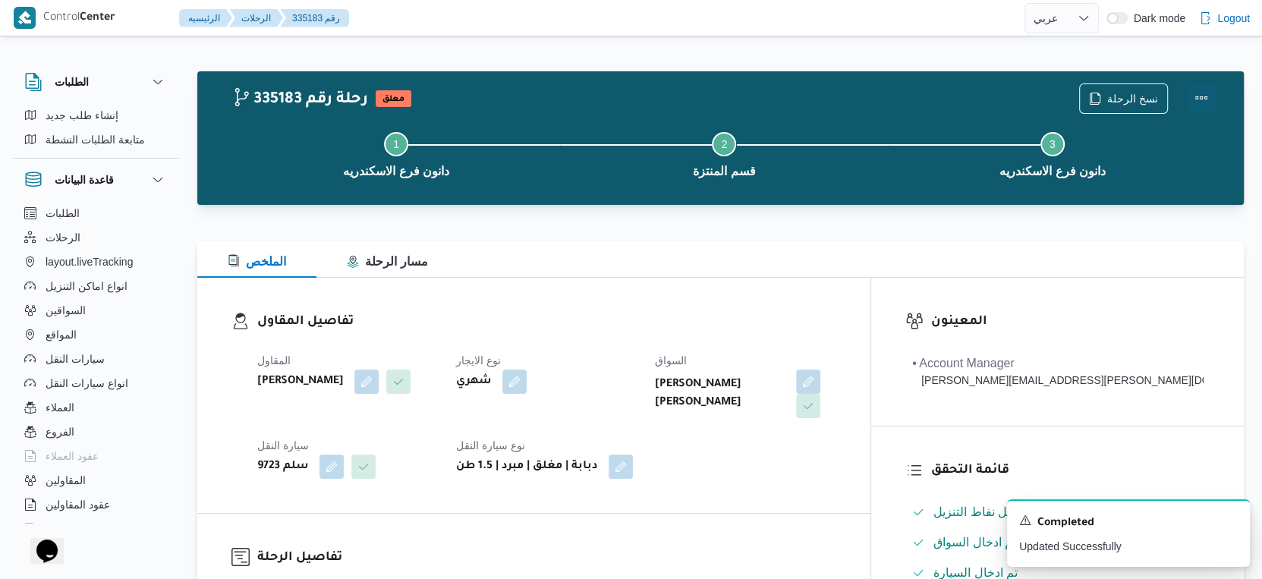
click at [1206, 96] on button "Actions" at bounding box center [1201, 98] width 30 height 30
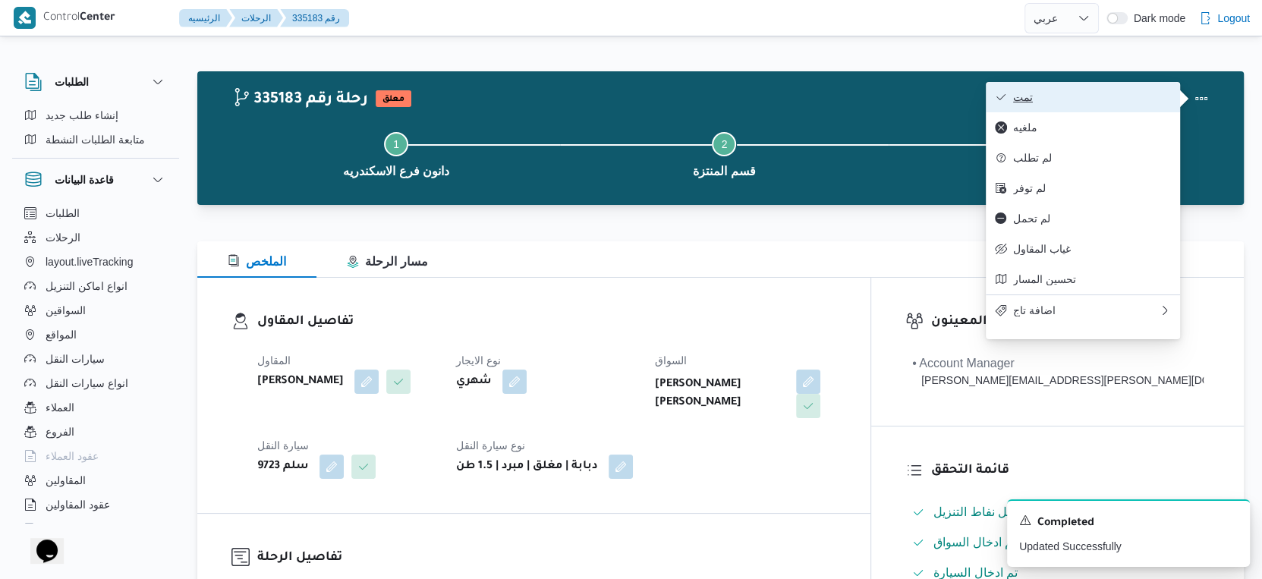
click at [1021, 102] on span "تمت" at bounding box center [1092, 97] width 158 height 12
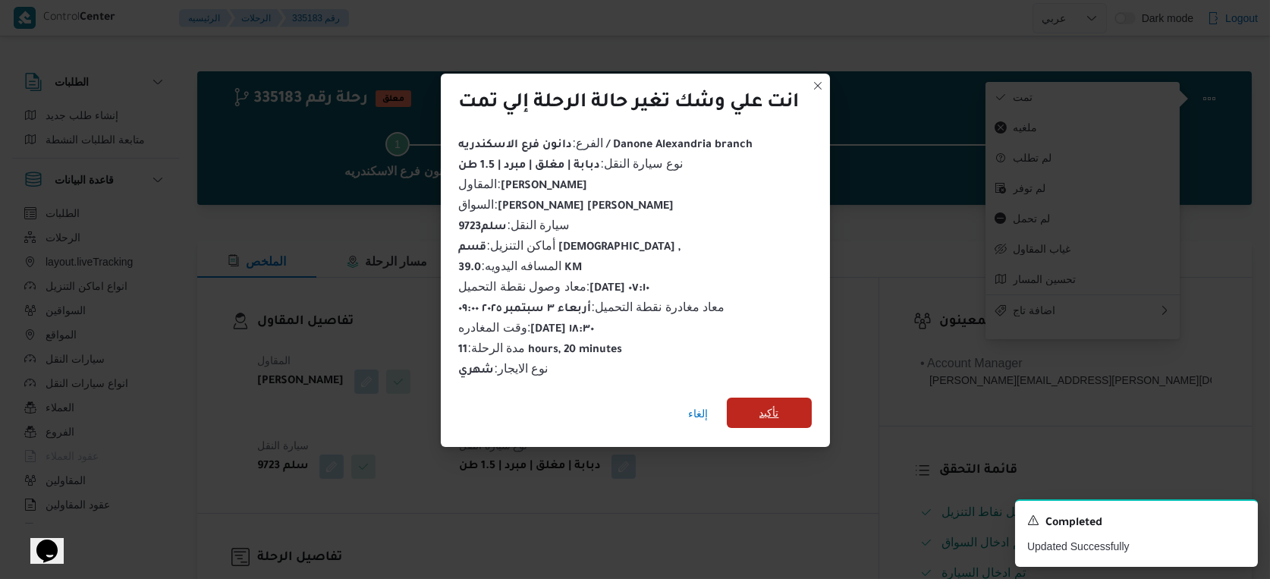
click at [761, 406] on span "تأكيد" at bounding box center [770, 413] width 20 height 18
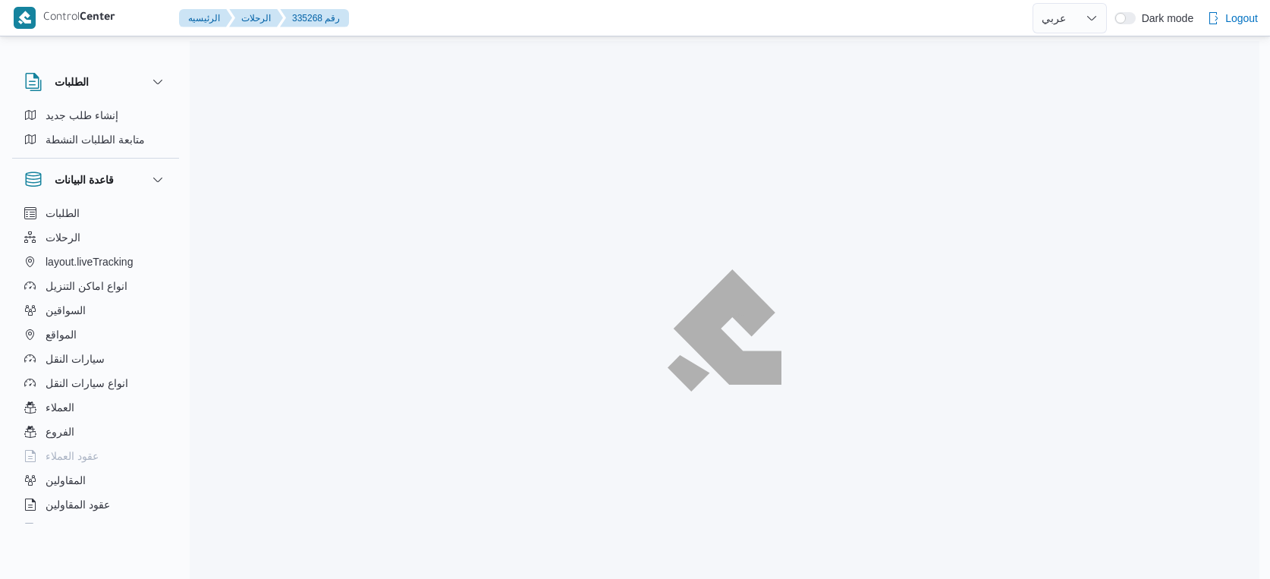
select select "ar"
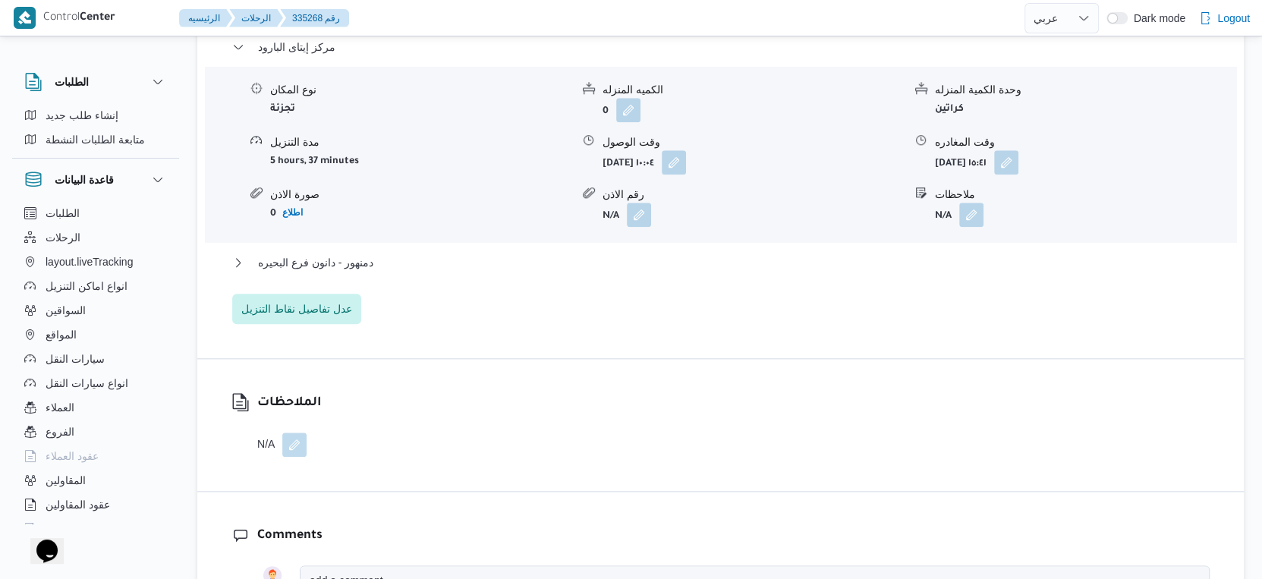
scroll to position [1348, 0]
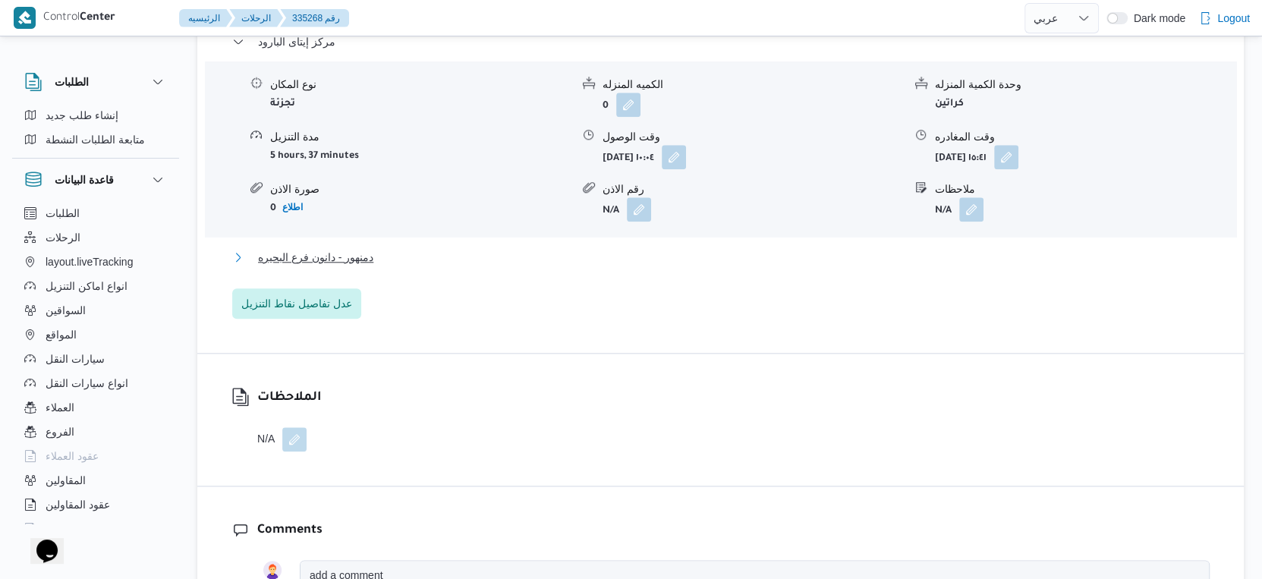
click at [374, 248] on button "دمنهور - دانون فرع البحيره" at bounding box center [720, 257] width 977 height 18
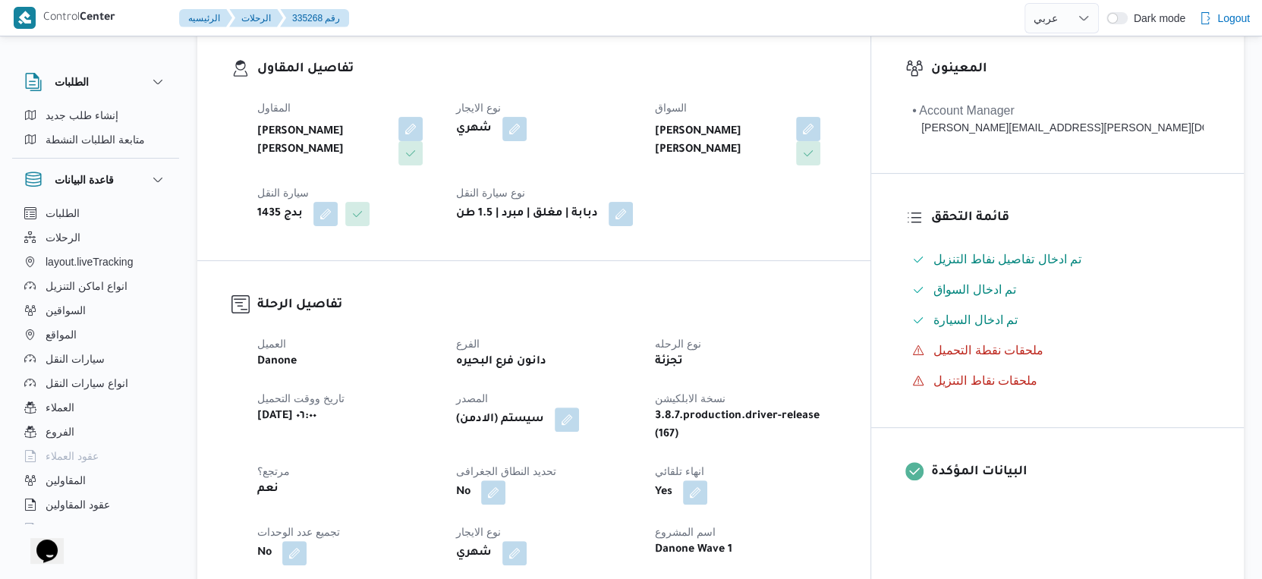
scroll to position [505, 0]
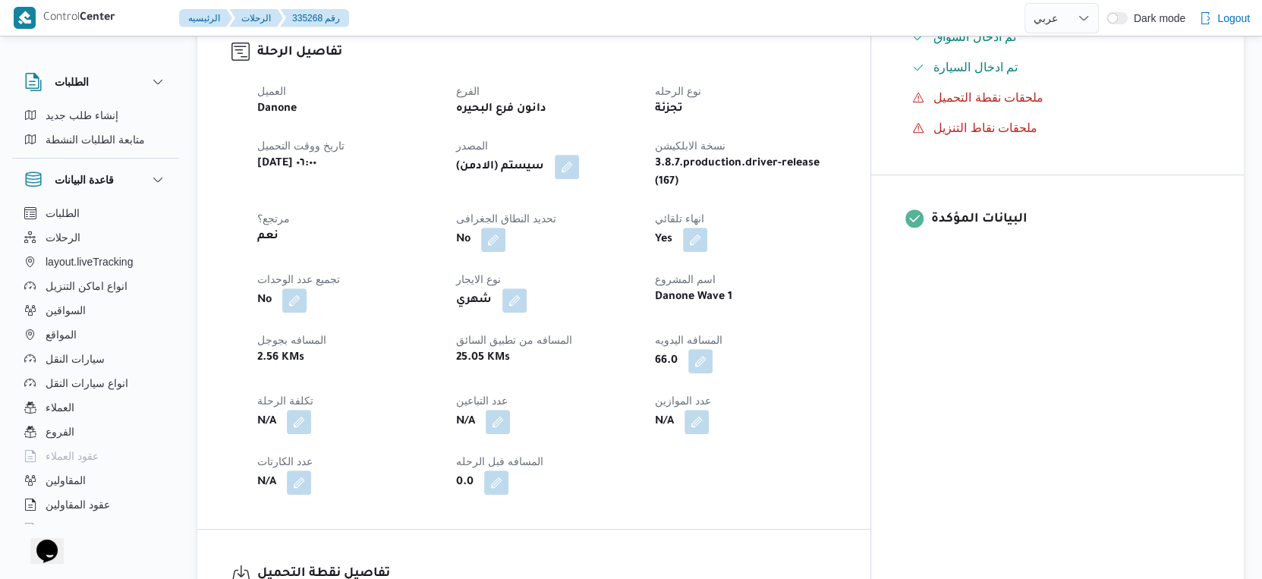
select select "ar"
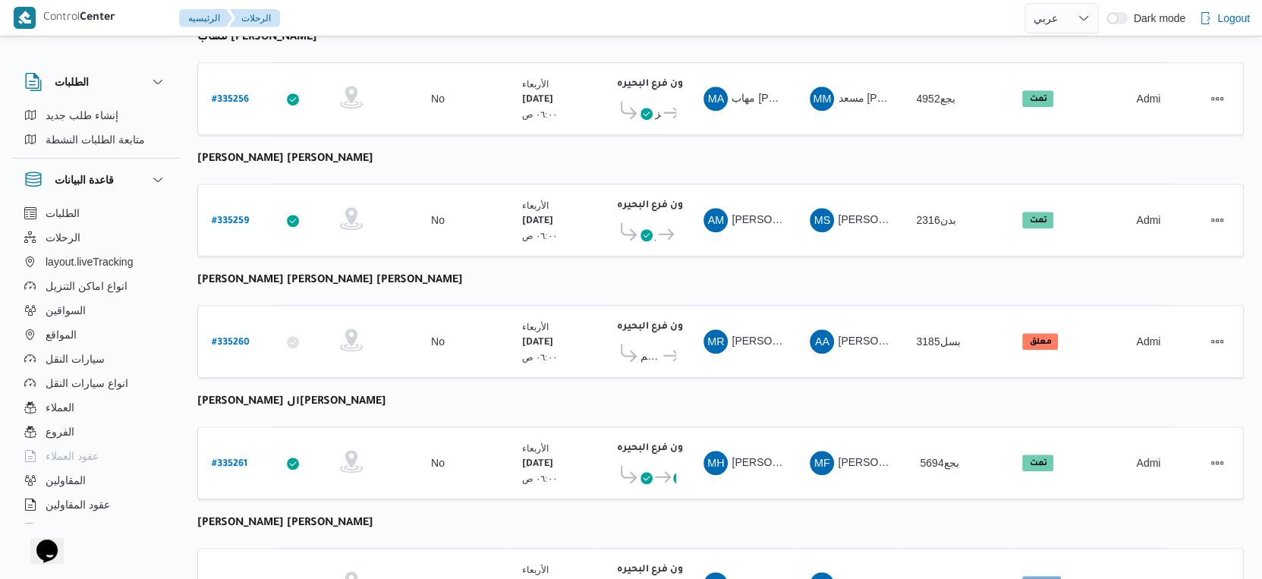
scroll to position [901, 0]
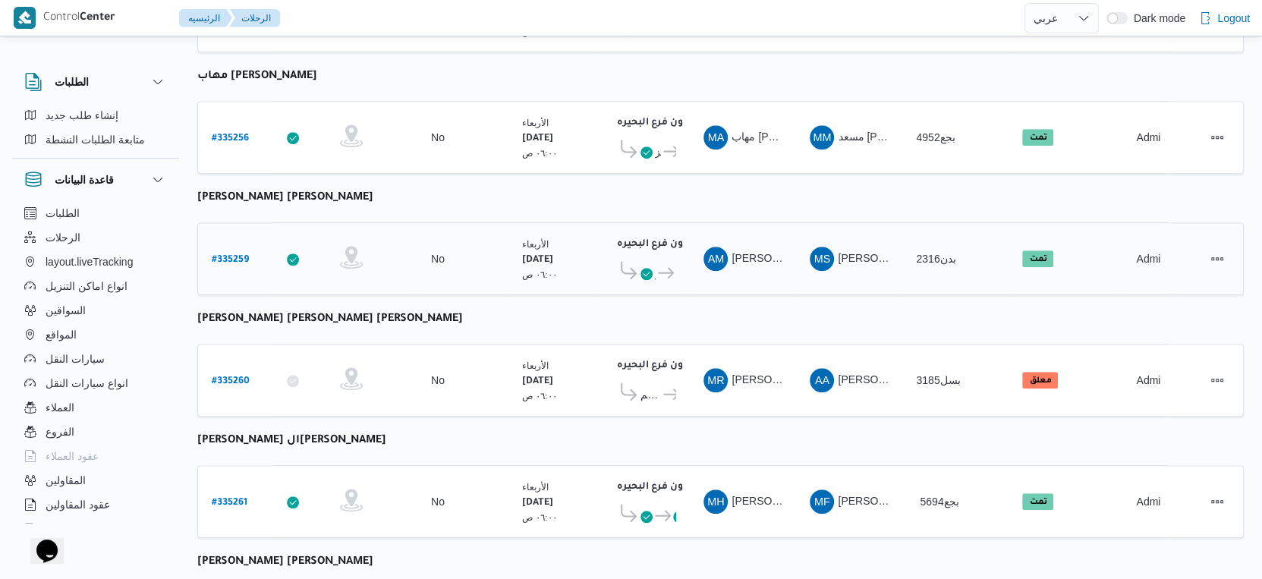
click at [237, 255] on b "# 335259" at bounding box center [230, 260] width 37 height 11
select select "ar"
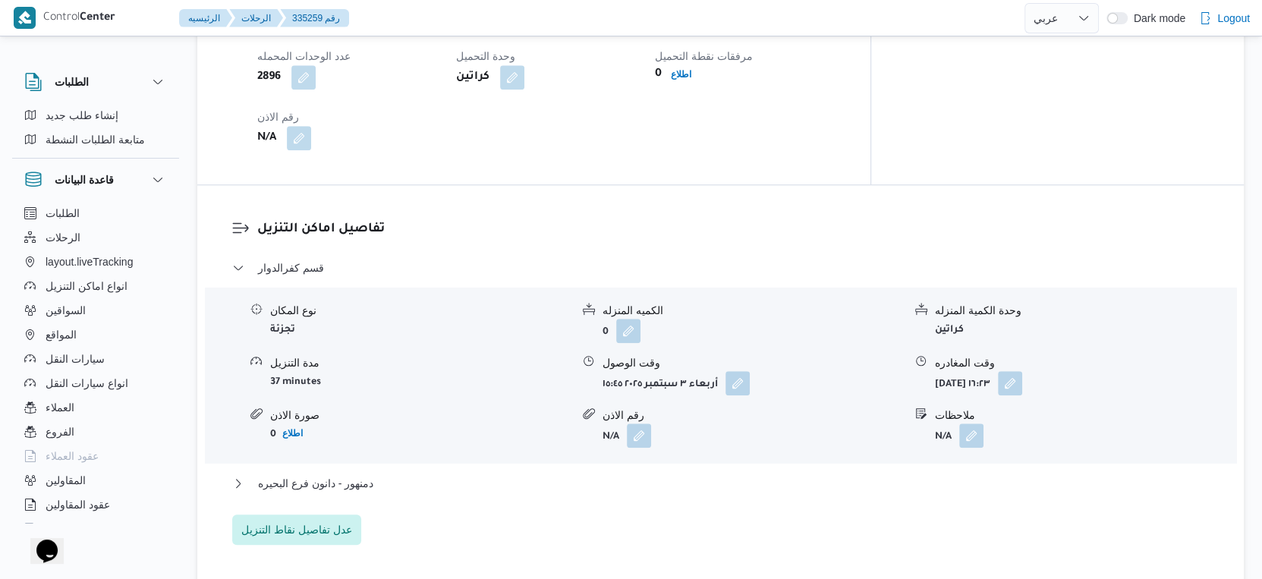
scroll to position [1238, 0]
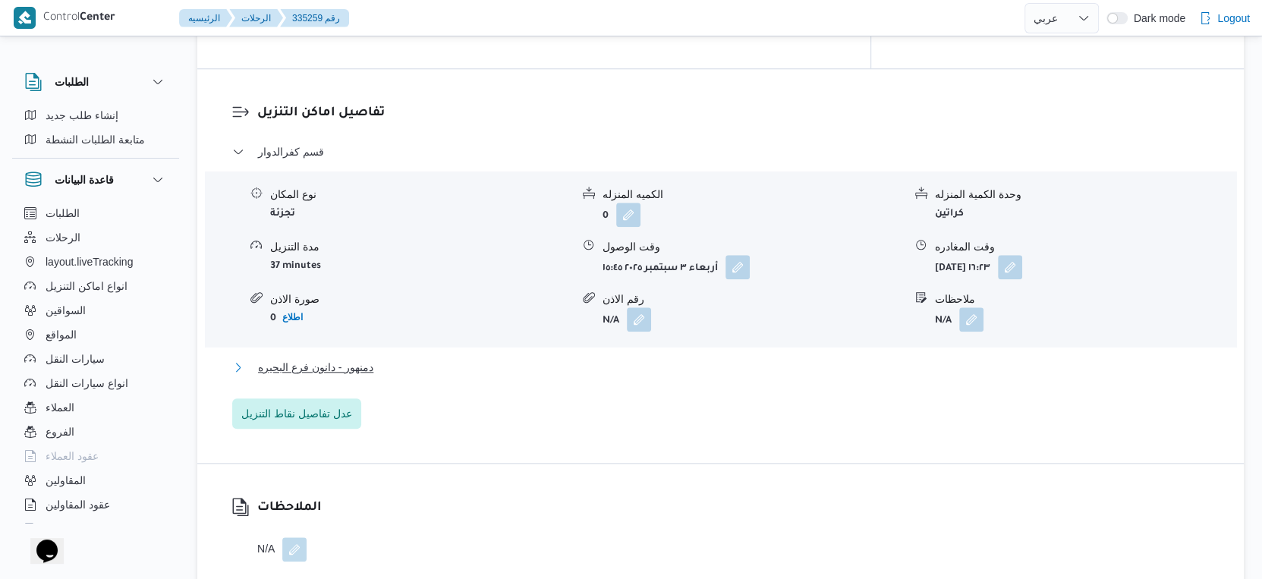
click at [394, 363] on button "دمنهور - دانون فرع البحيره" at bounding box center [720, 367] width 977 height 18
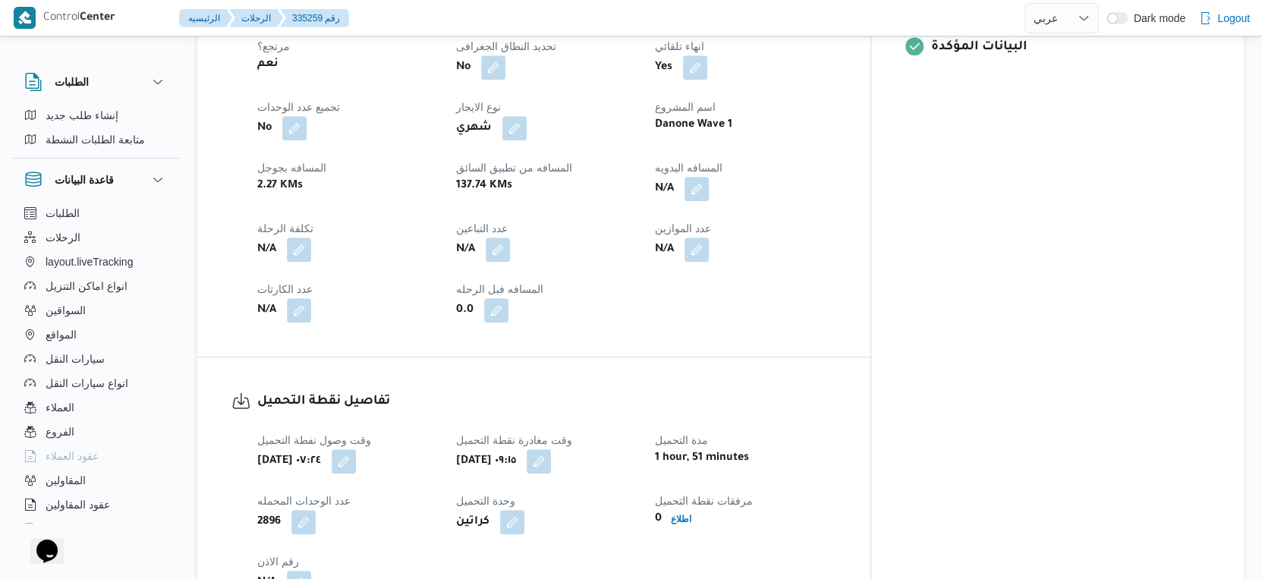
scroll to position [648, 0]
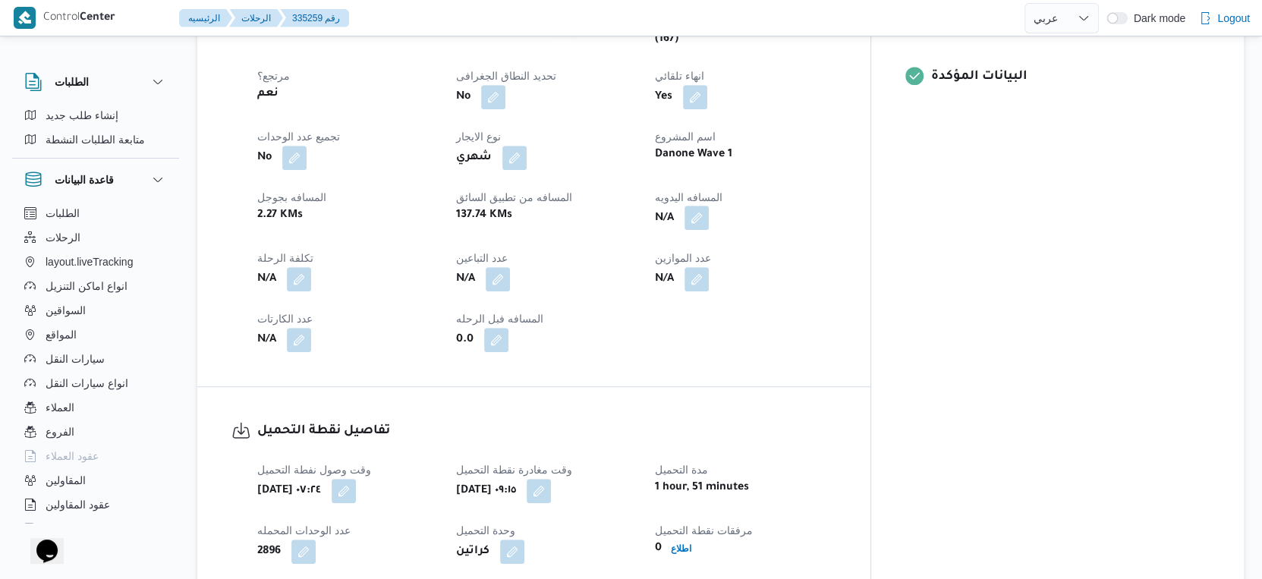
click at [709, 206] on button "button" at bounding box center [696, 218] width 24 height 24
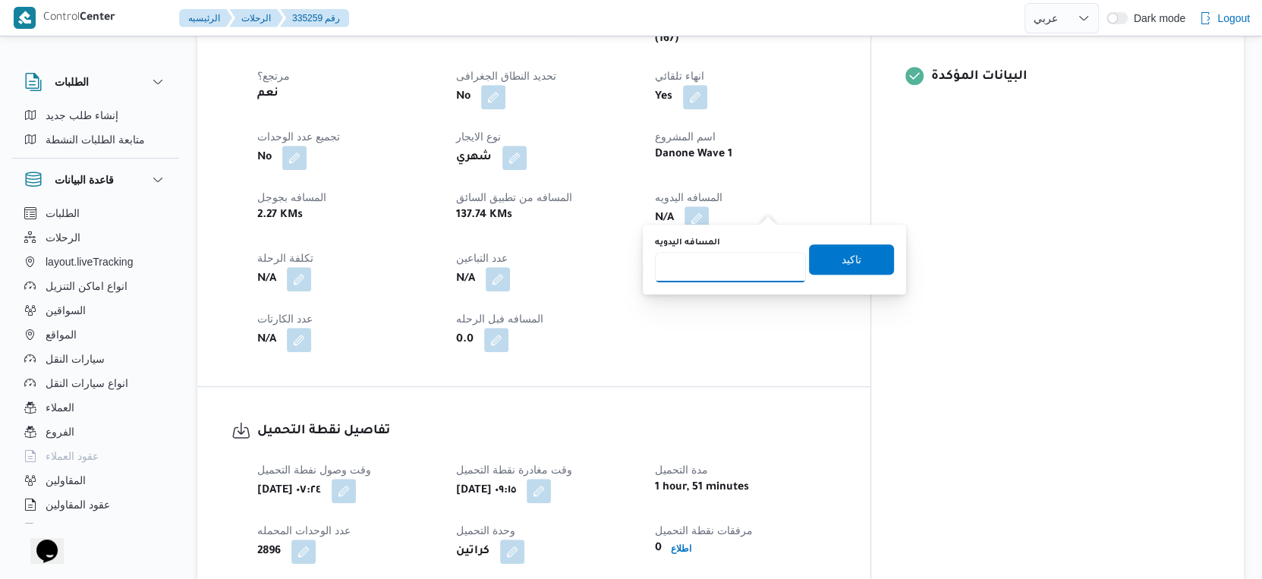
click at [738, 269] on input "المسافه اليدويه" at bounding box center [730, 267] width 151 height 30
type input "118"
click at [851, 256] on span "تاكيد" at bounding box center [851, 259] width 85 height 30
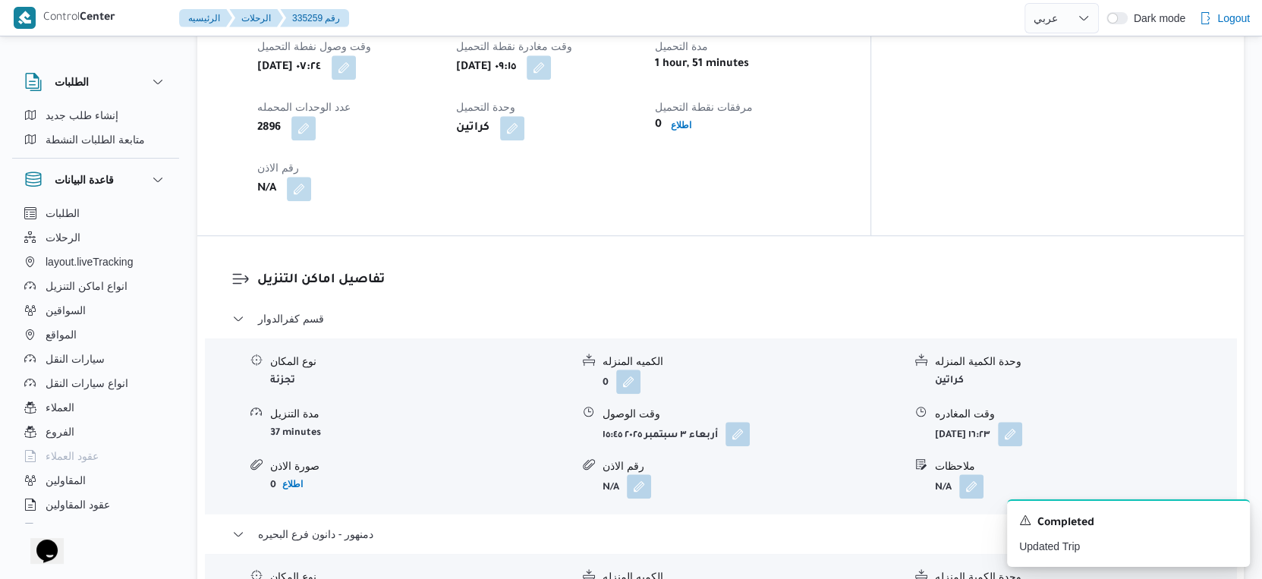
scroll to position [1070, 0]
click at [741, 423] on button "button" at bounding box center [737, 435] width 24 height 24
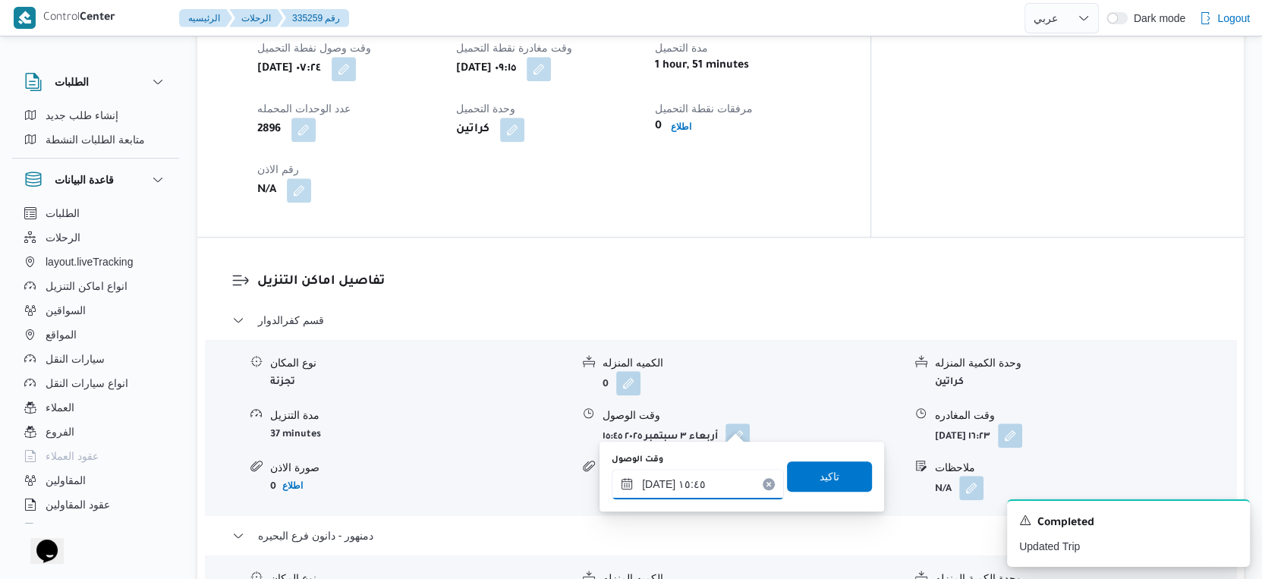
click at [700, 485] on input "[DATE] ١٥:٤٥" at bounding box center [698, 484] width 172 height 30
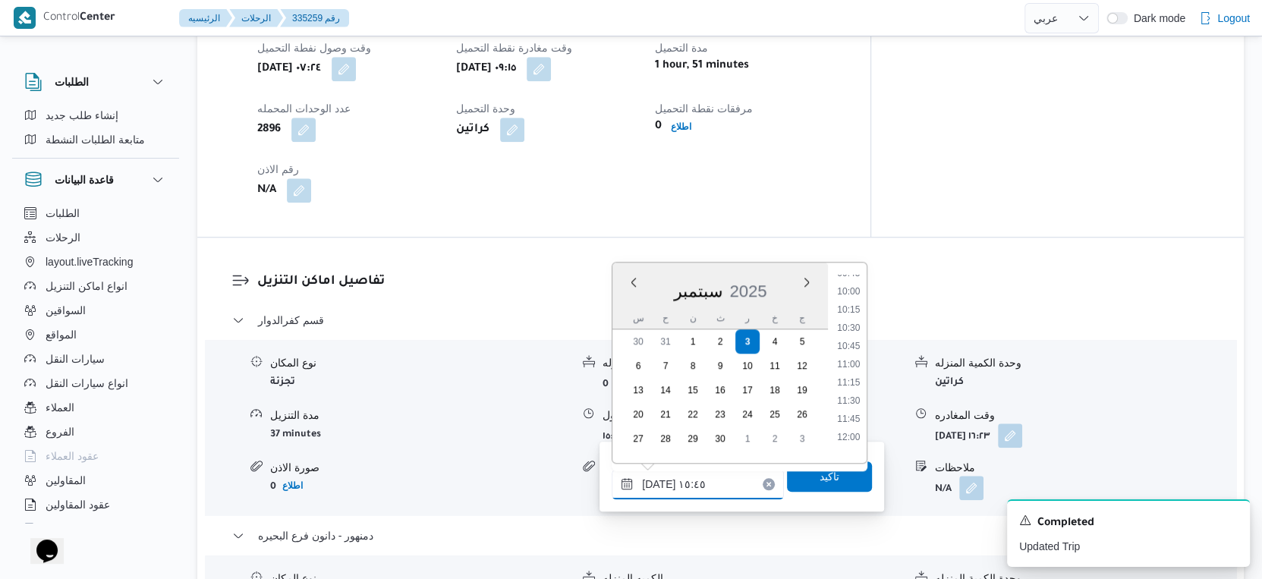
scroll to position [716, 0]
click at [854, 283] on ul "00:00 00:15 00:30 00:45 01:00 01:15 01:30 01:45 02:00 02:15 02:30 02:45 03:00 0…" at bounding box center [849, 363] width 36 height 176
click at [852, 294] on li "10:00" at bounding box center [849, 294] width 35 height 15
type input "[DATE] ١٠:٠٠"
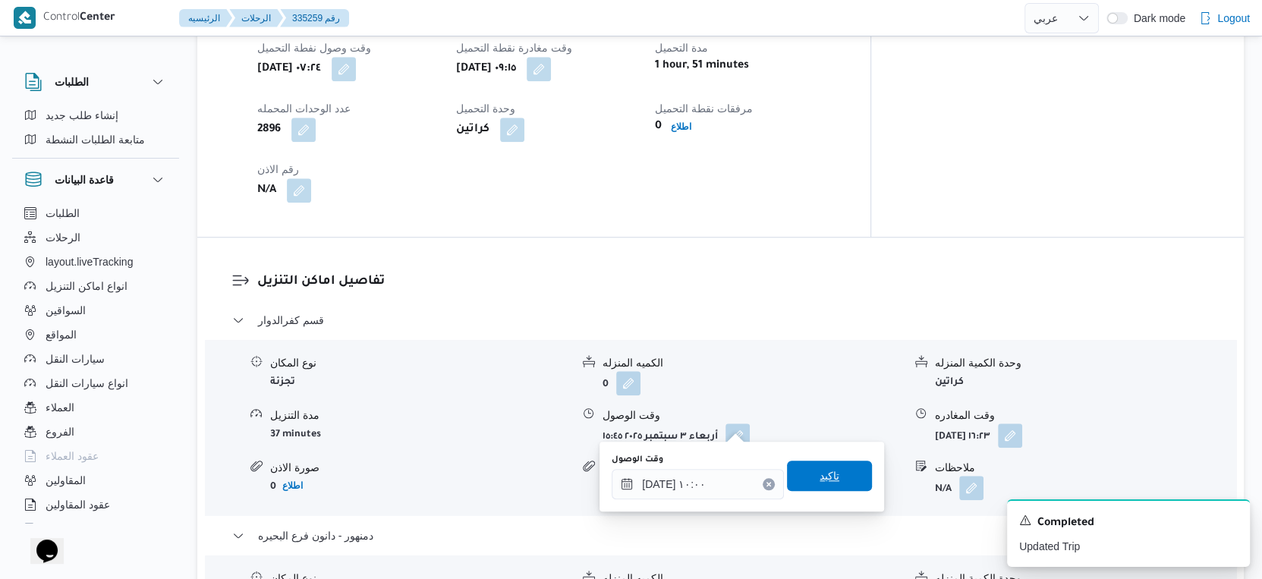
click at [837, 475] on span "تاكيد" at bounding box center [829, 476] width 85 height 30
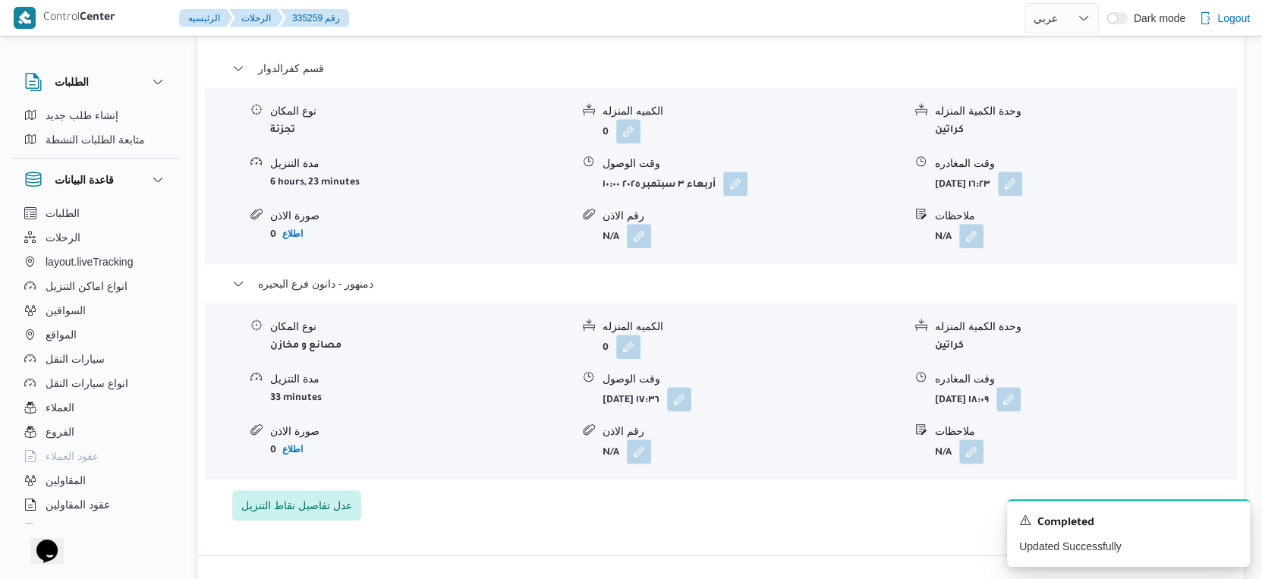
scroll to position [1323, 0]
click at [1021, 385] on button "button" at bounding box center [1008, 397] width 24 height 24
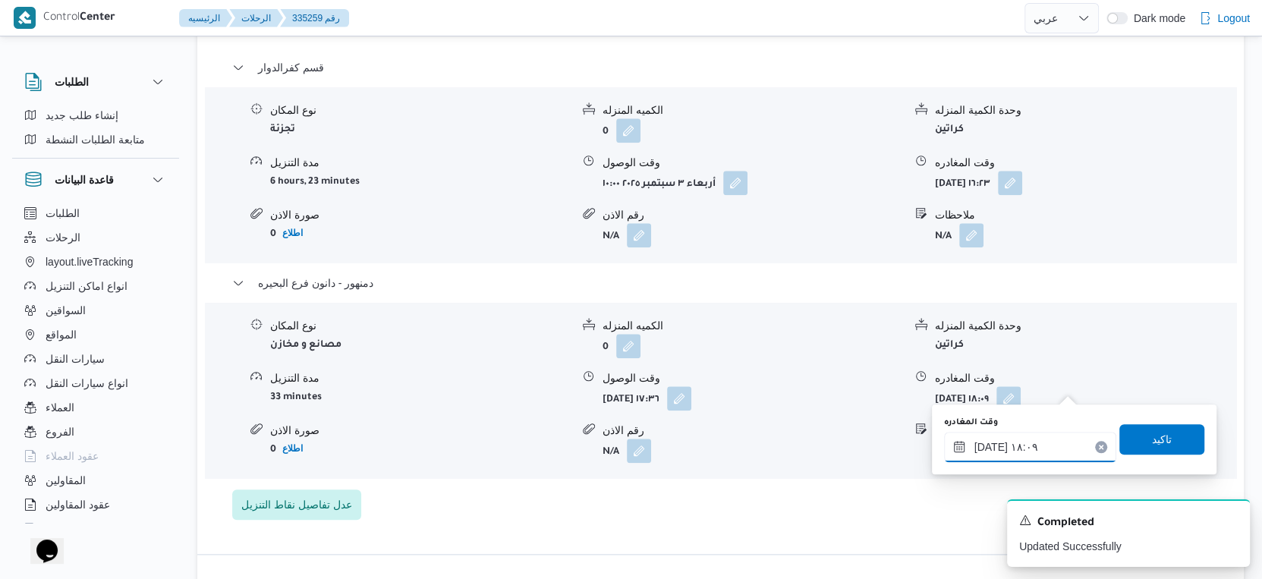
click at [1044, 433] on input "[DATE] ١٨:٠٩" at bounding box center [1030, 447] width 172 height 30
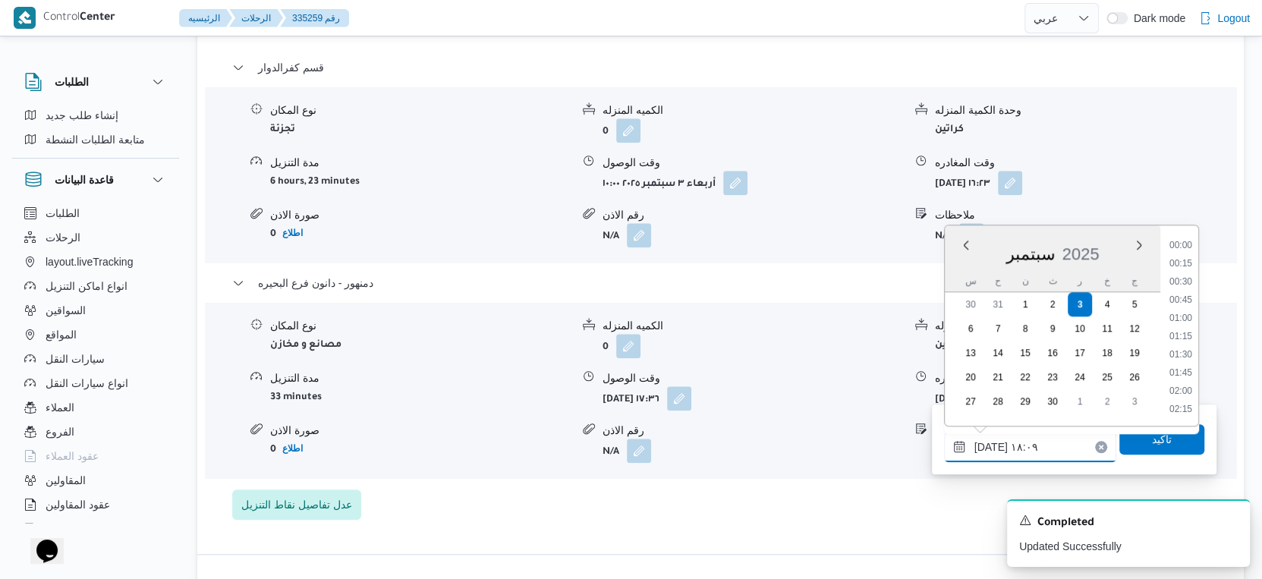
scroll to position [1217, 0]
click at [1187, 313] on li "17:45" at bounding box center [1180, 320] width 35 height 15
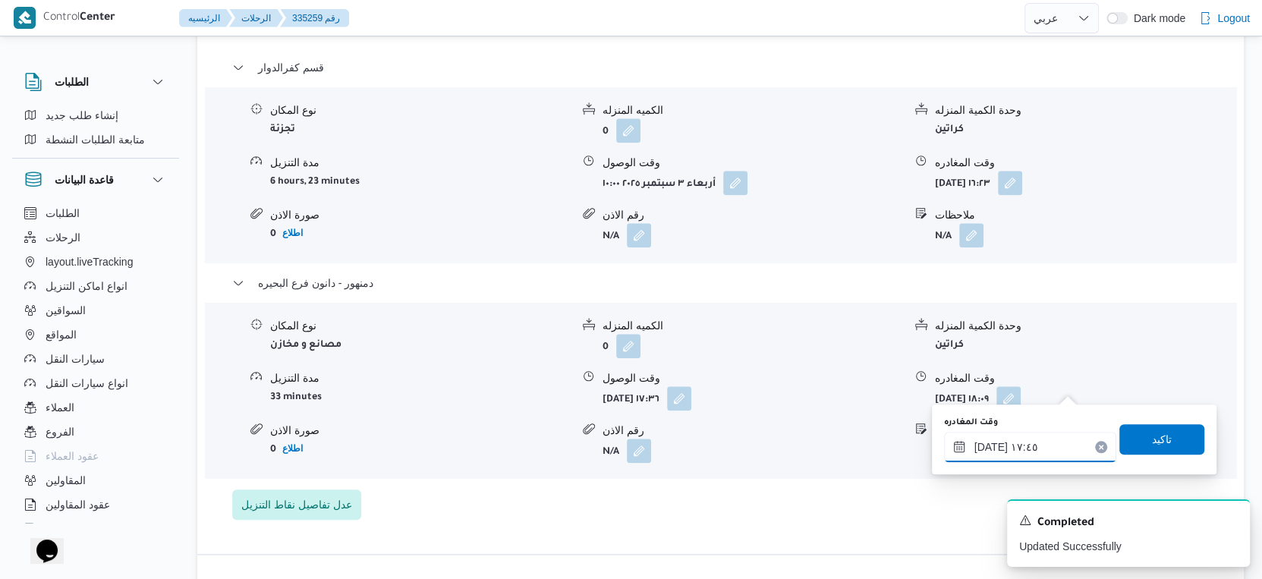
click at [993, 445] on input "[DATE] ١٧:٤٥" at bounding box center [1030, 447] width 172 height 30
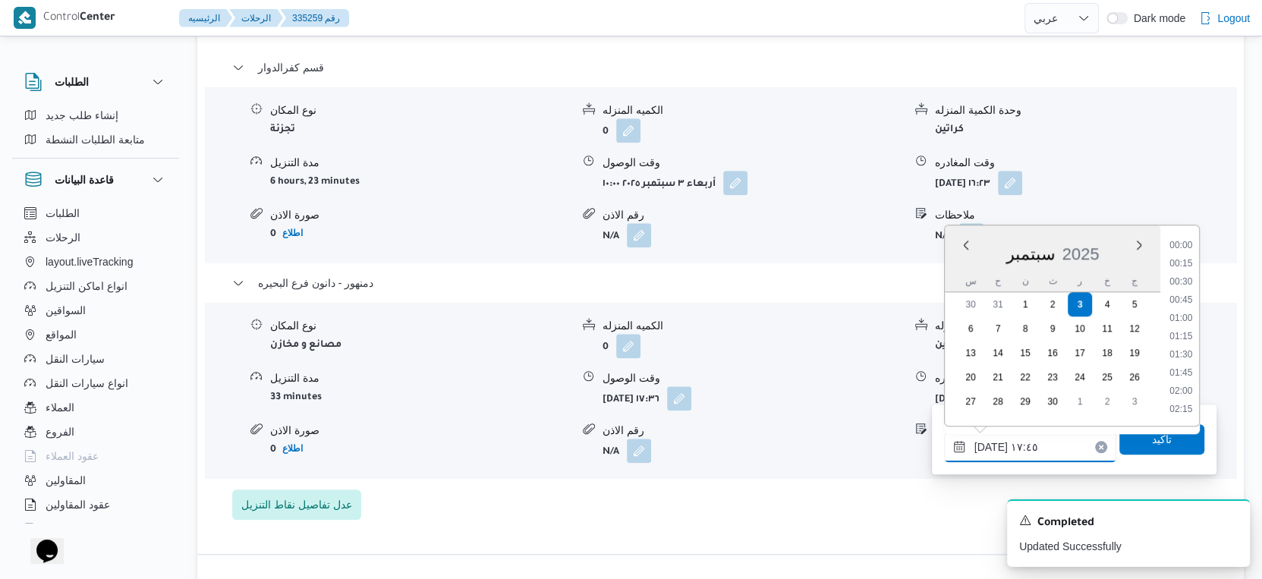
scroll to position [1199, 0]
type input "[DATE] ١٧:٤٠"
click at [1186, 453] on div "تاكيد" at bounding box center [1161, 439] width 85 height 30
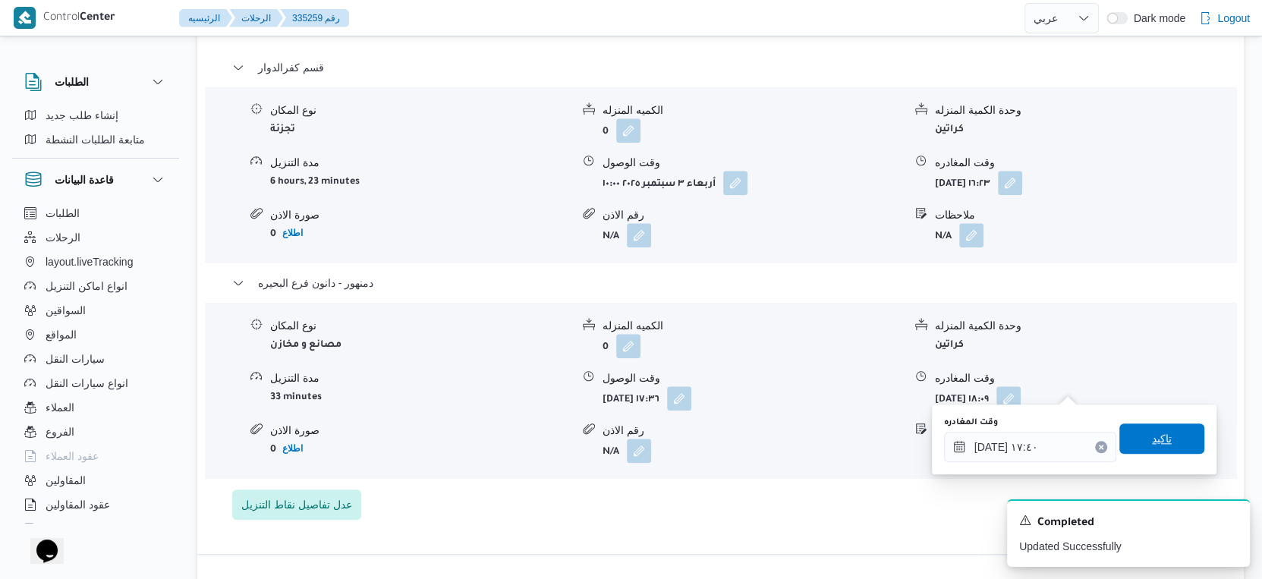
click at [1186, 453] on div "تاكيد" at bounding box center [1161, 439] width 85 height 30
click at [1173, 451] on span "تاكيد" at bounding box center [1161, 438] width 85 height 30
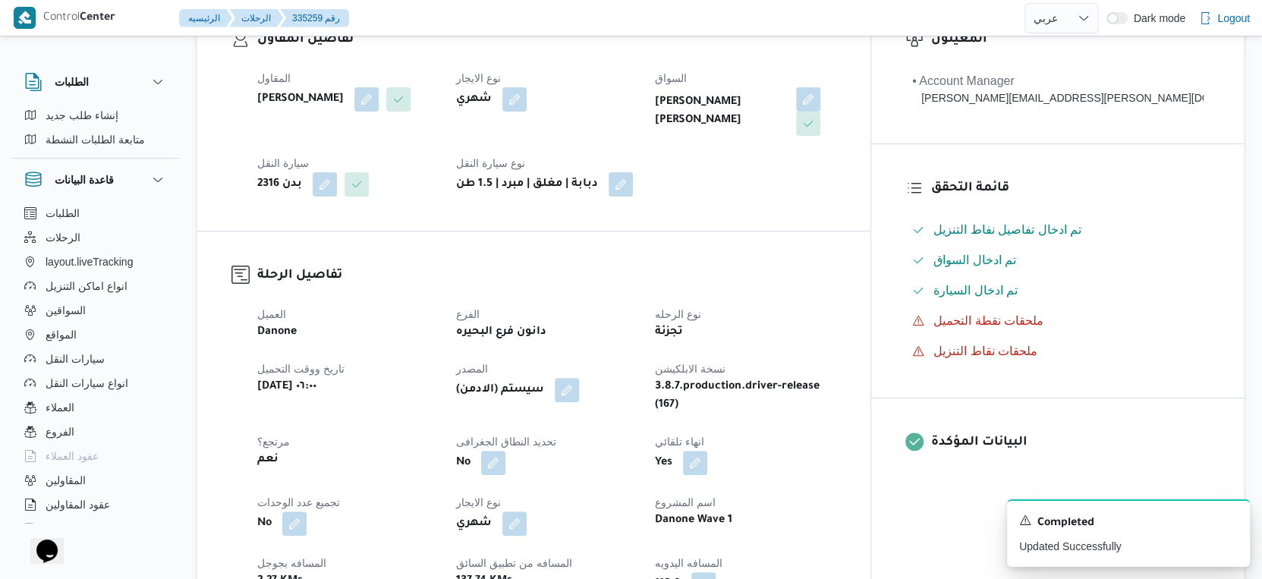
scroll to position [590, 0]
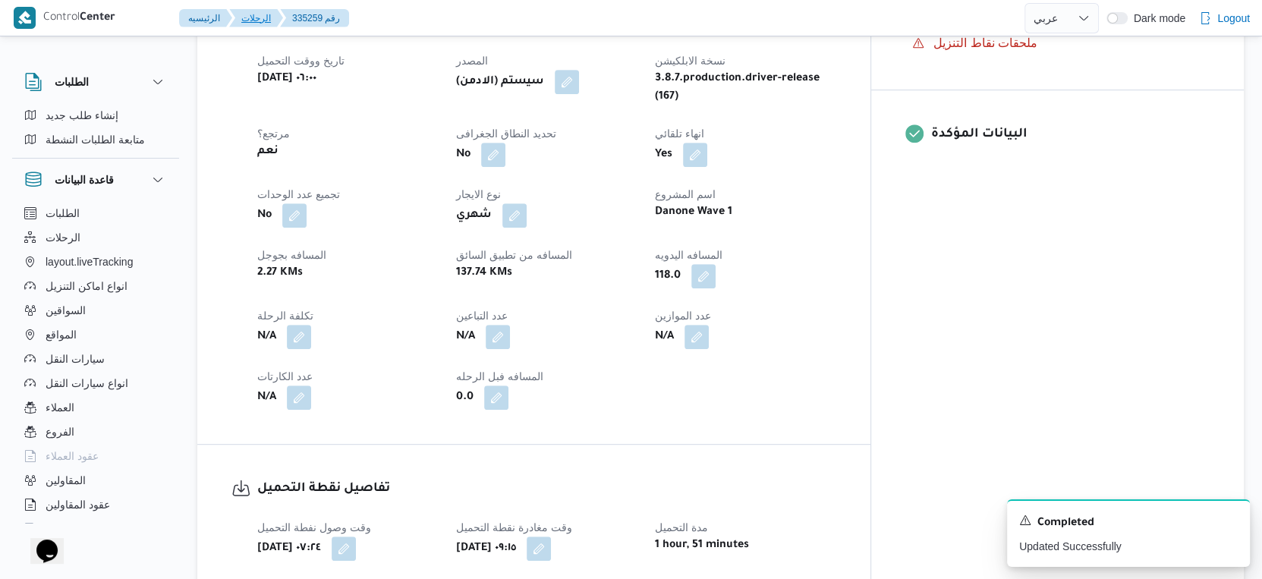
select select "ar"
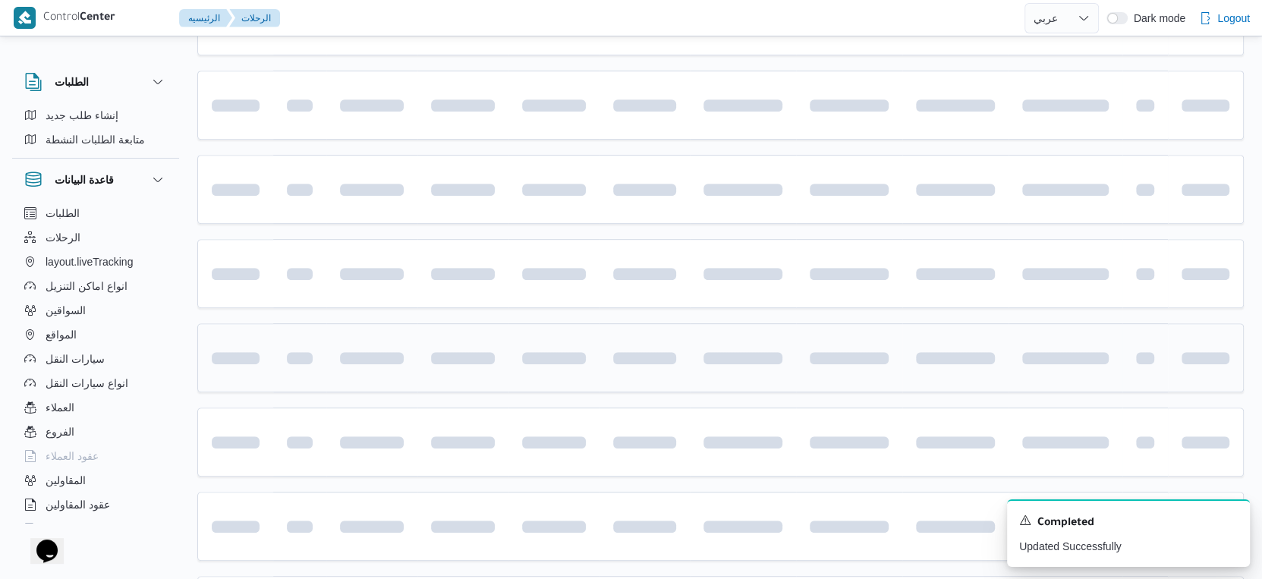
scroll to position [779, 0]
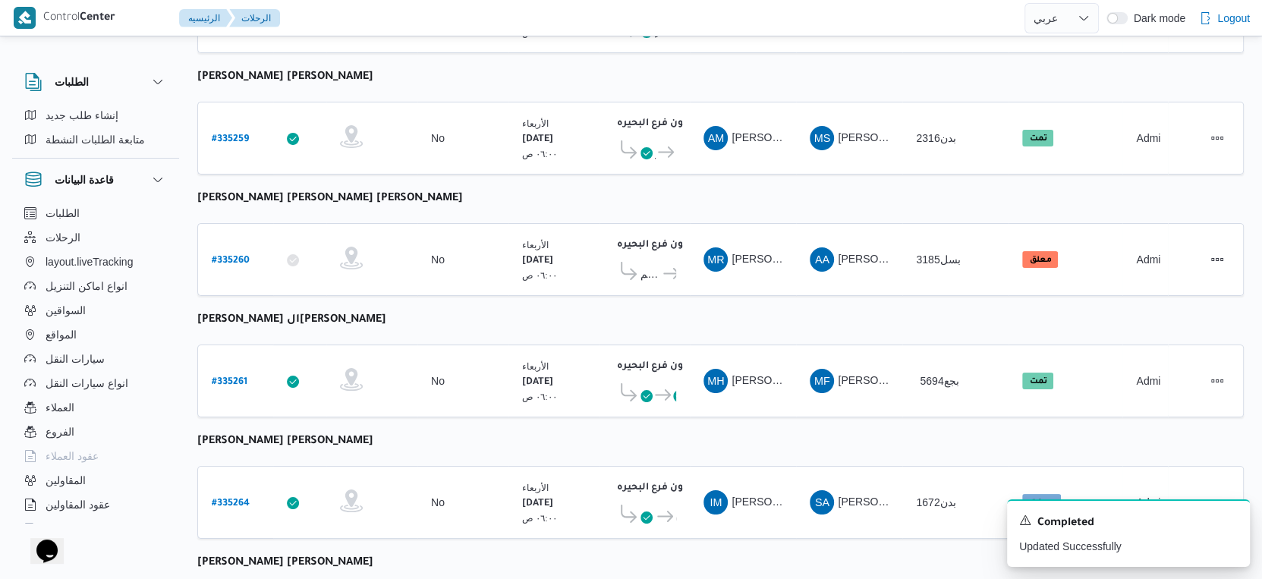
select select "ar"
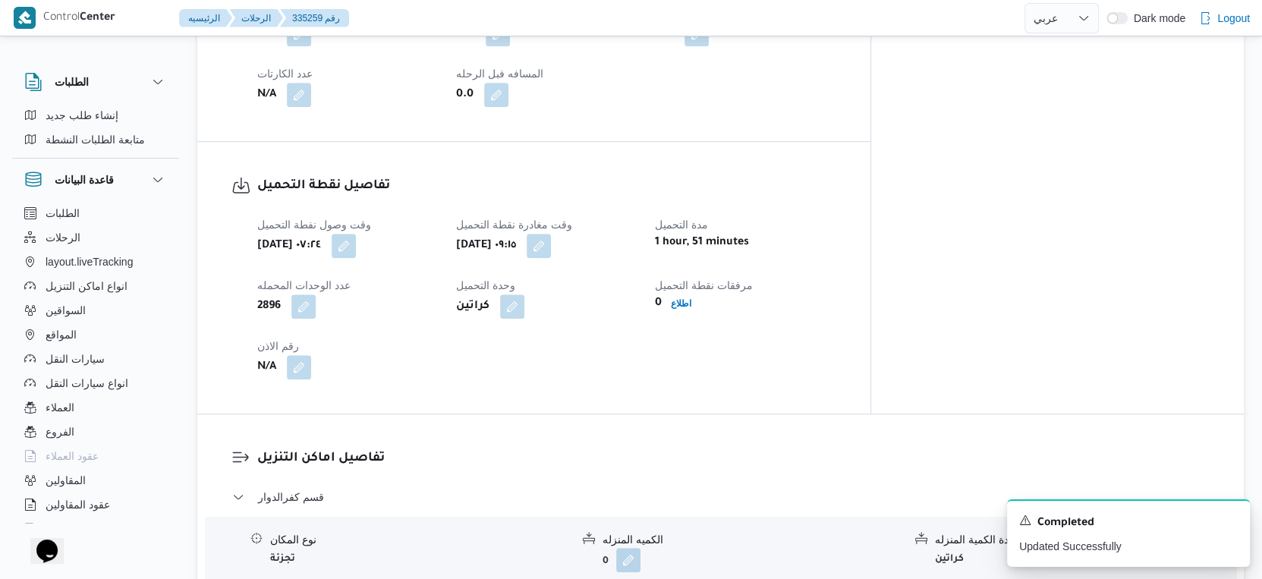
scroll to position [599, 0]
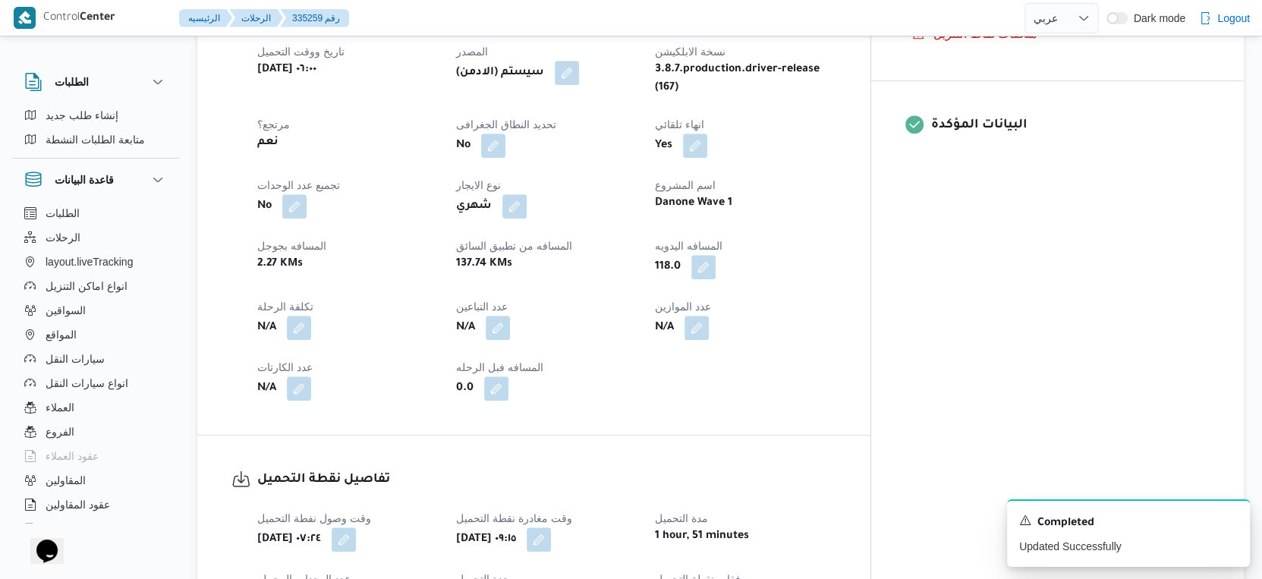
select select "ar"
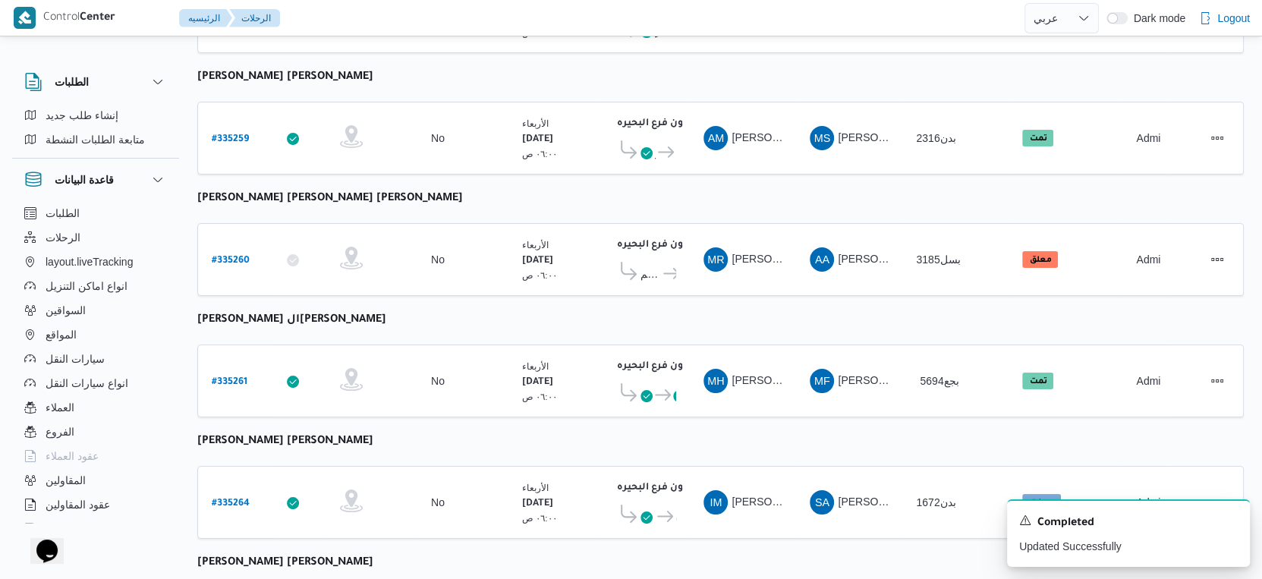
select select "ar"
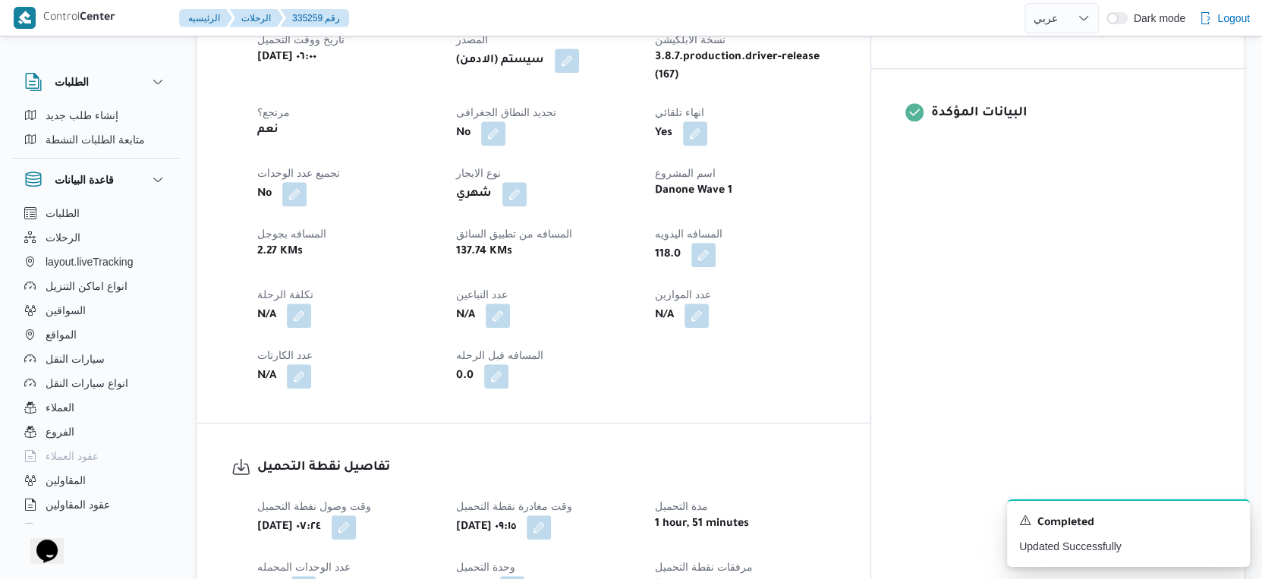
scroll to position [600, 0]
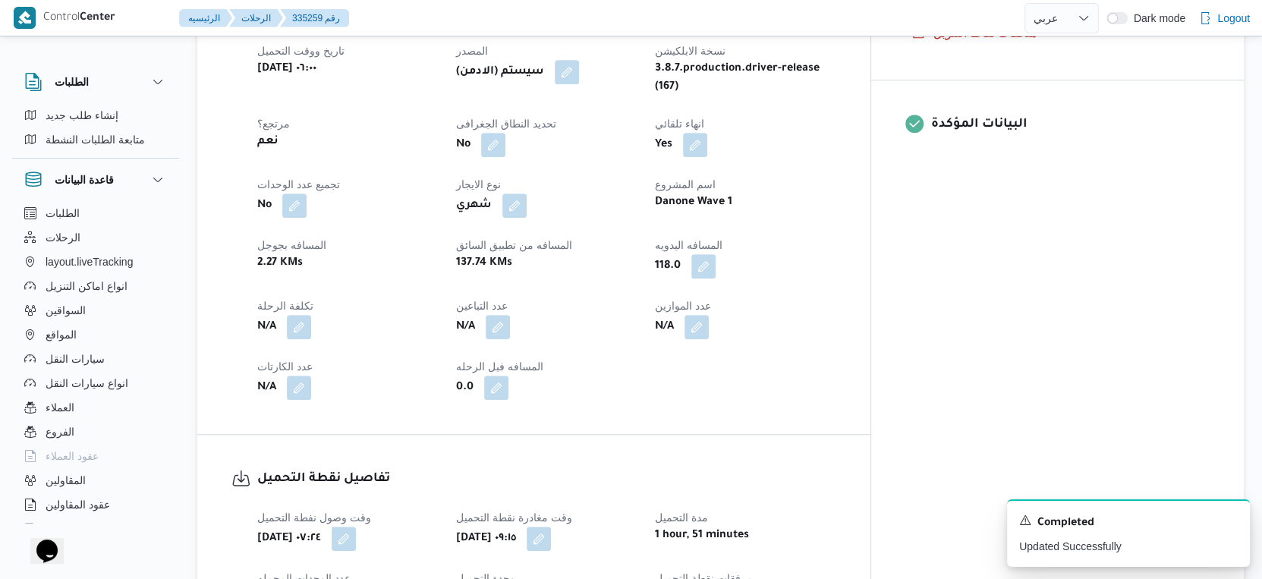
select select "ar"
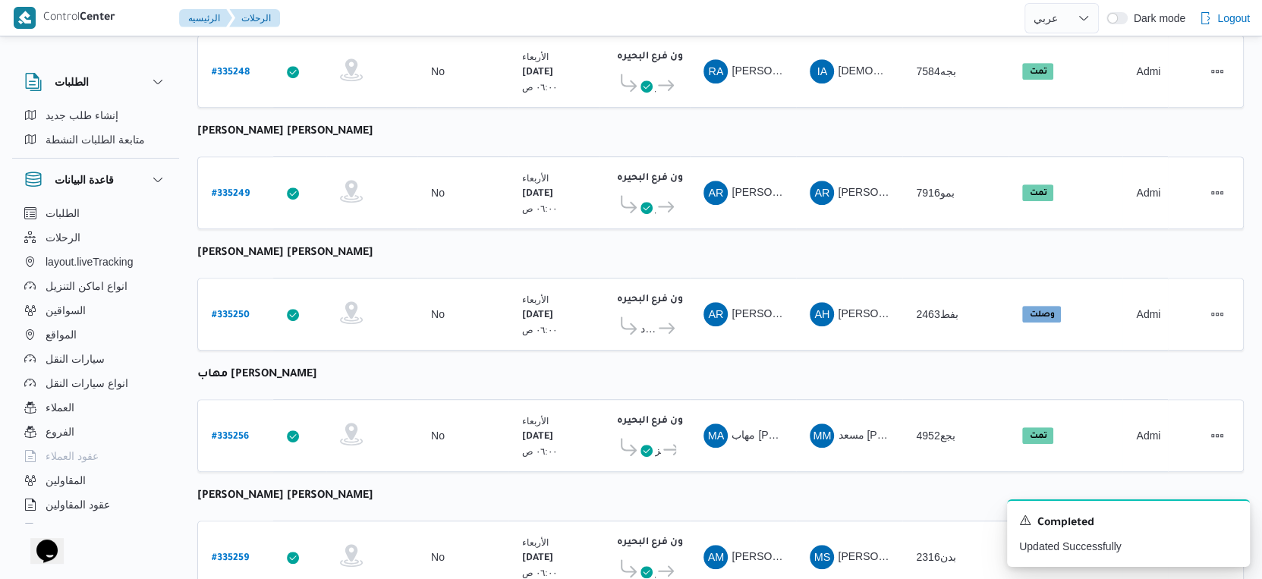
scroll to position [599, 0]
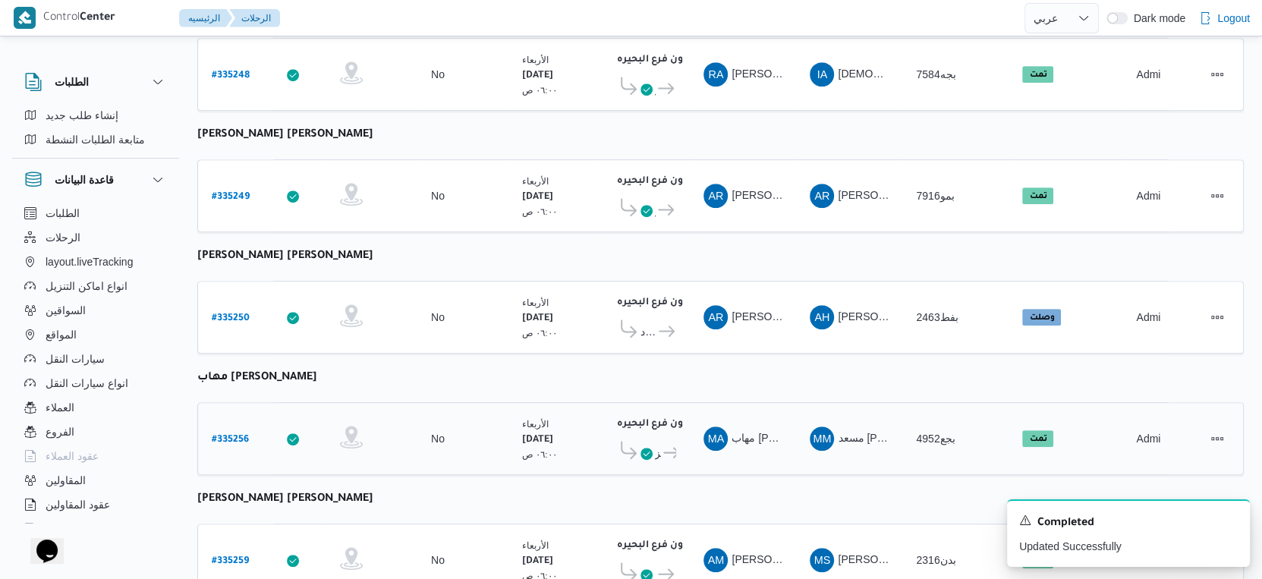
click at [226, 435] on b "# 335256" at bounding box center [230, 440] width 37 height 11
select select "ar"
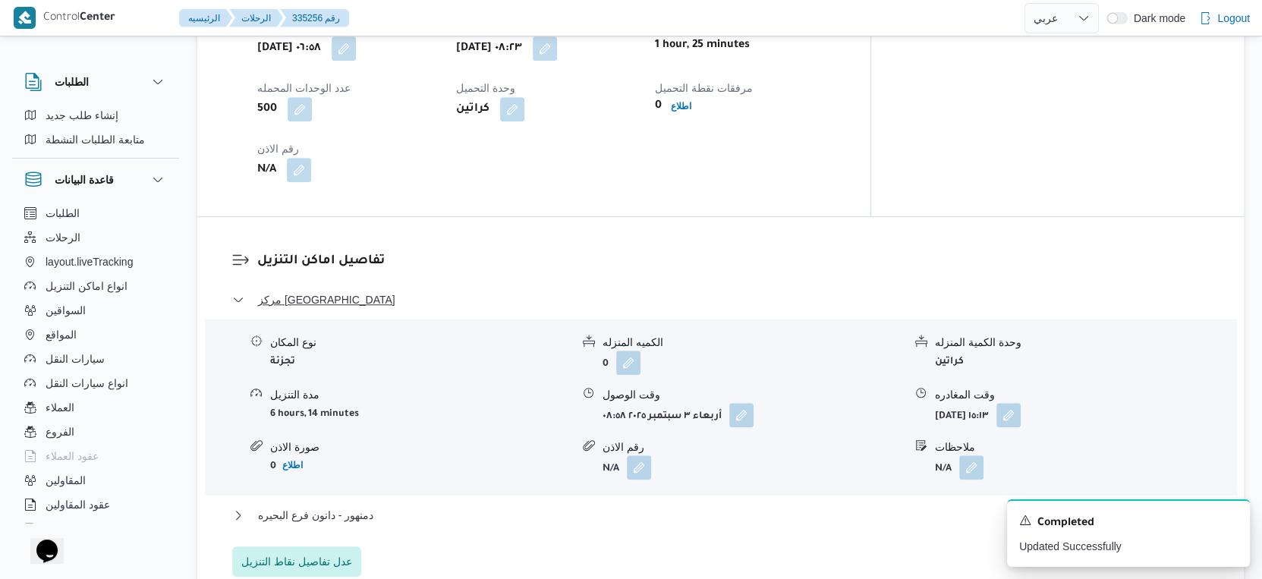
scroll to position [1190, 0]
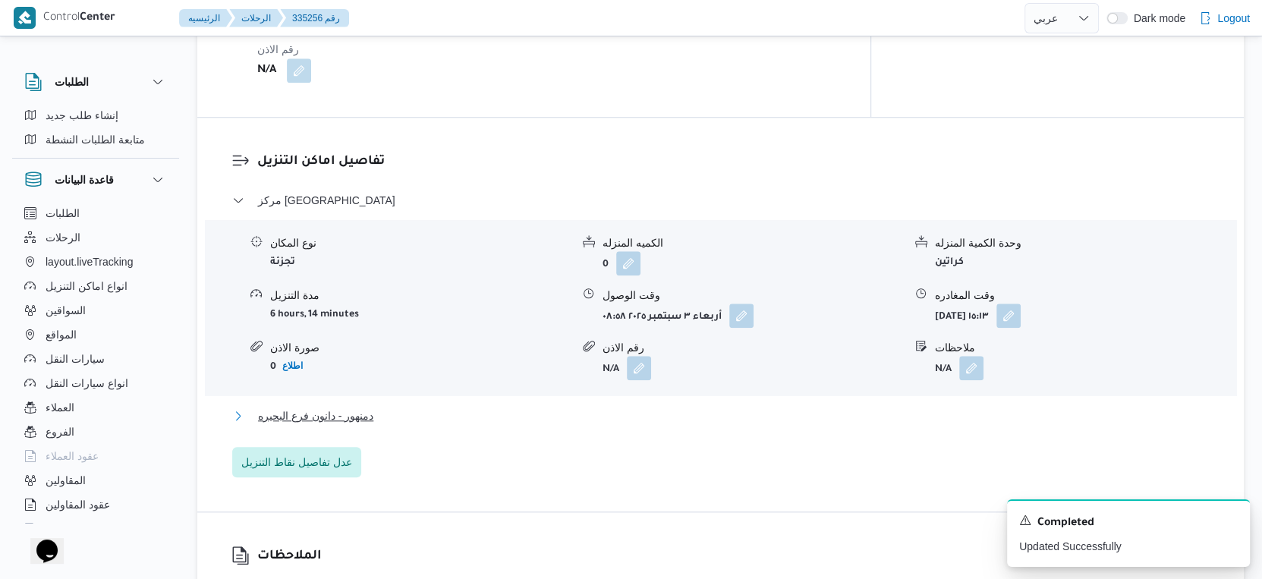
click at [370, 407] on span "دمنهور - دانون فرع البحيره" at bounding box center [315, 416] width 115 height 18
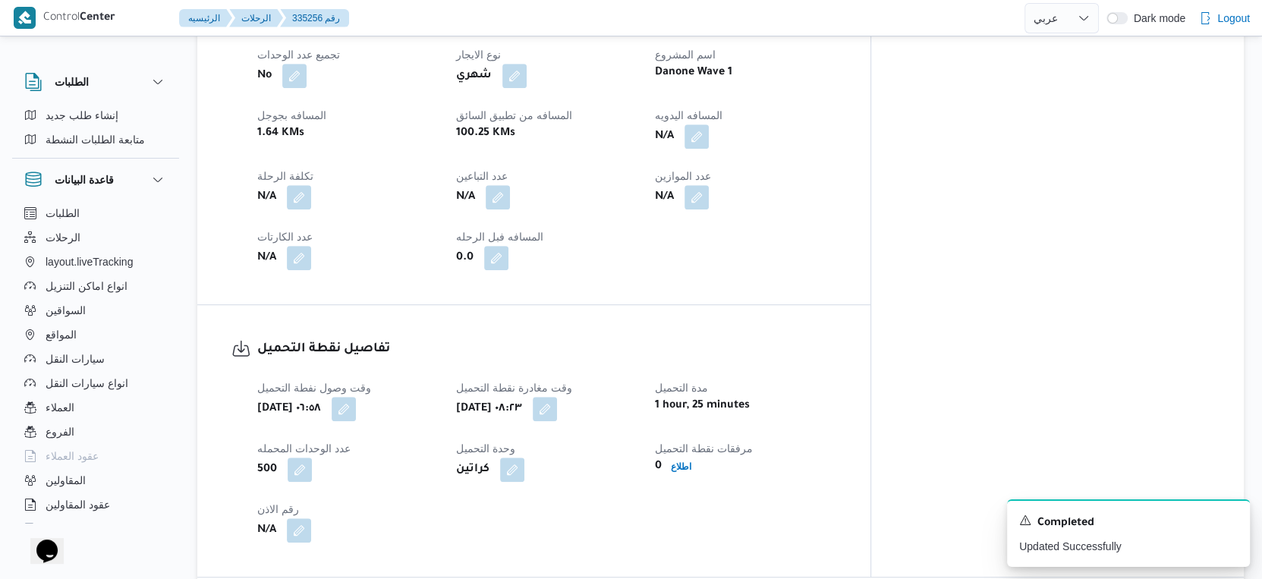
scroll to position [599, 0]
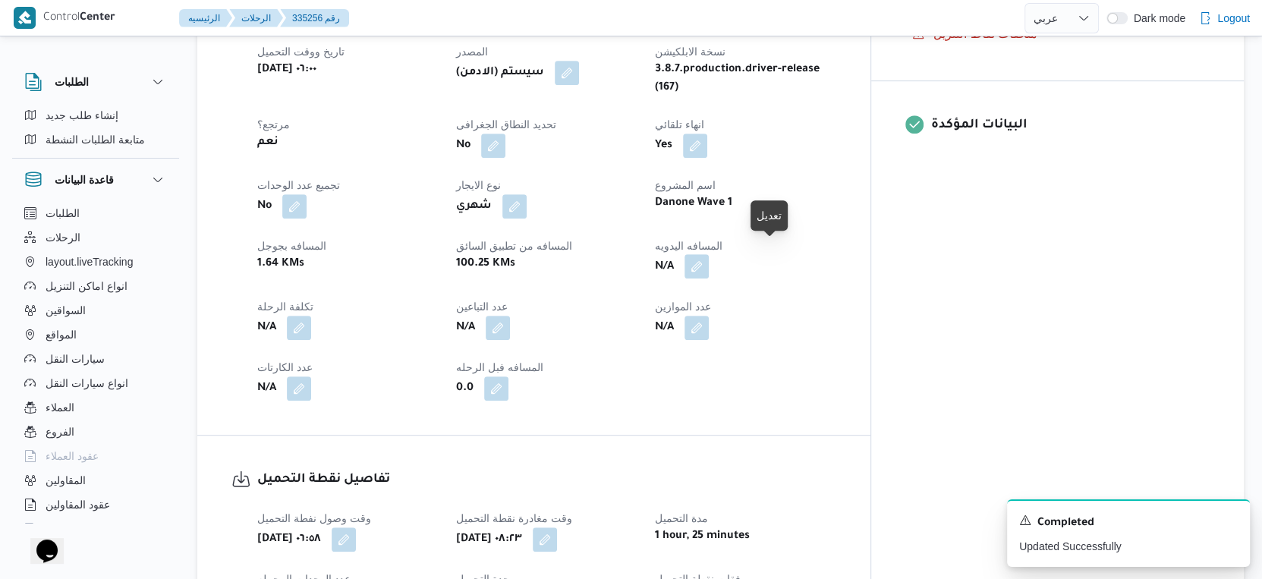
click at [709, 256] on button "button" at bounding box center [696, 266] width 24 height 24
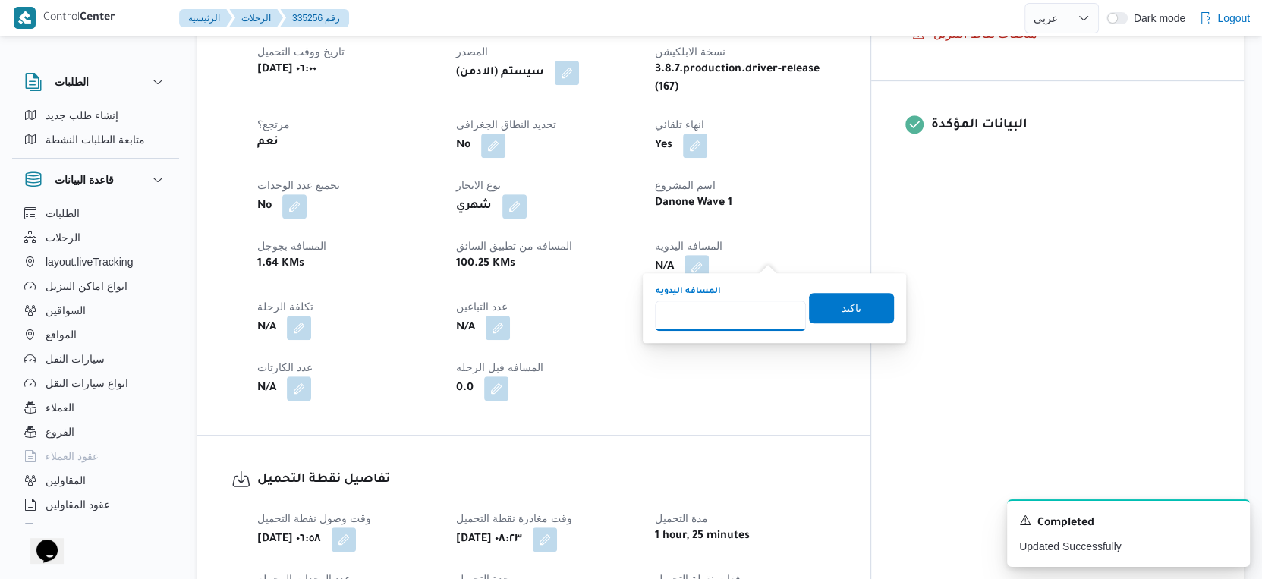
click at [713, 300] on input "المسافه اليدويه" at bounding box center [730, 315] width 151 height 30
type input "49"
click at [841, 306] on span "تاكيد" at bounding box center [851, 307] width 20 height 18
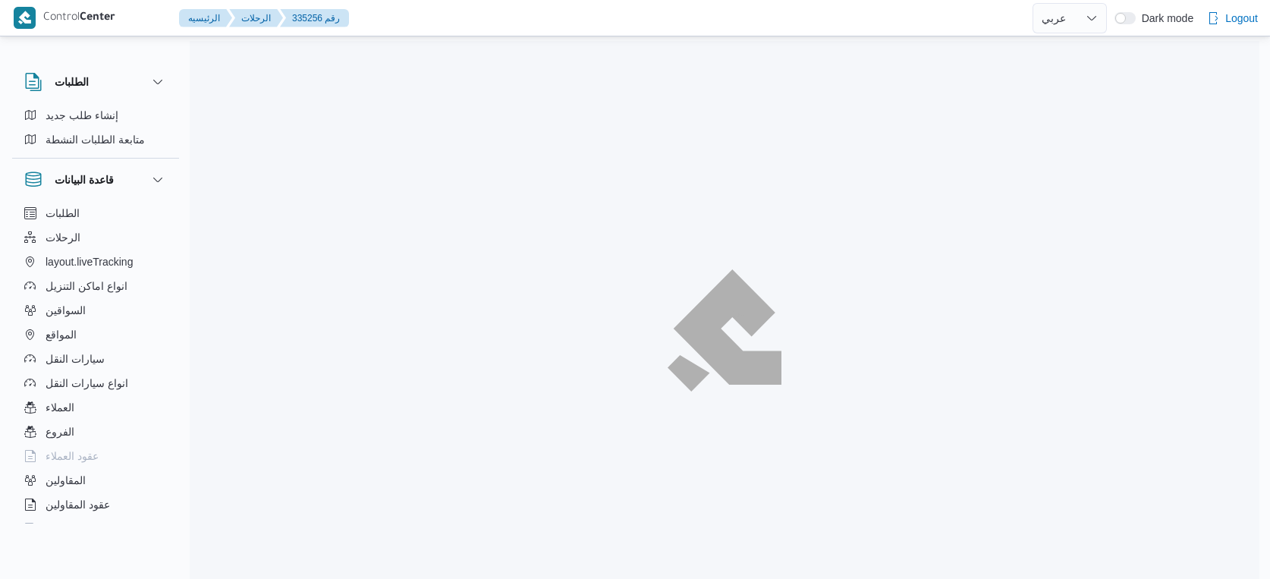
select select "ar"
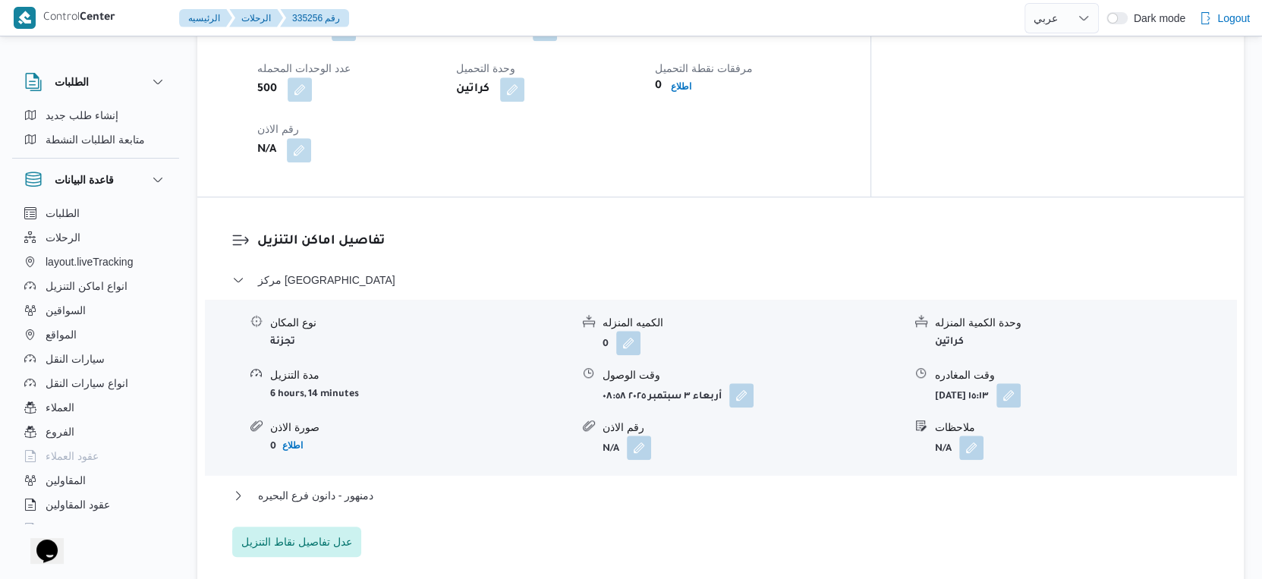
scroll to position [1389, 0]
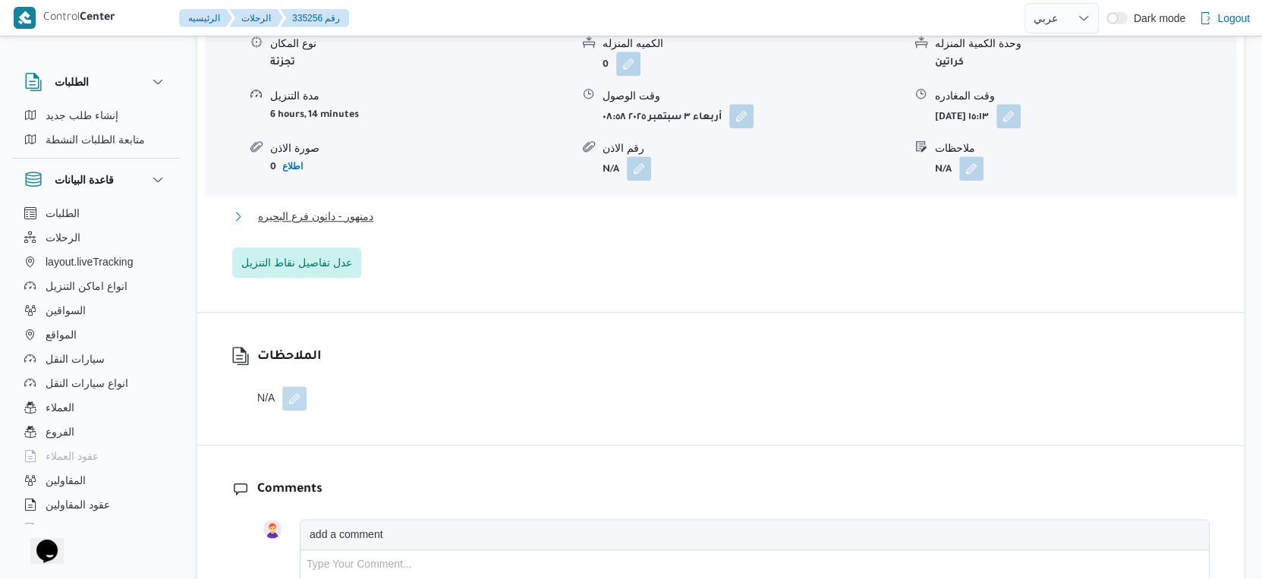
click at [395, 211] on button "دمنهور - دانون فرع البحيره" at bounding box center [720, 216] width 977 height 18
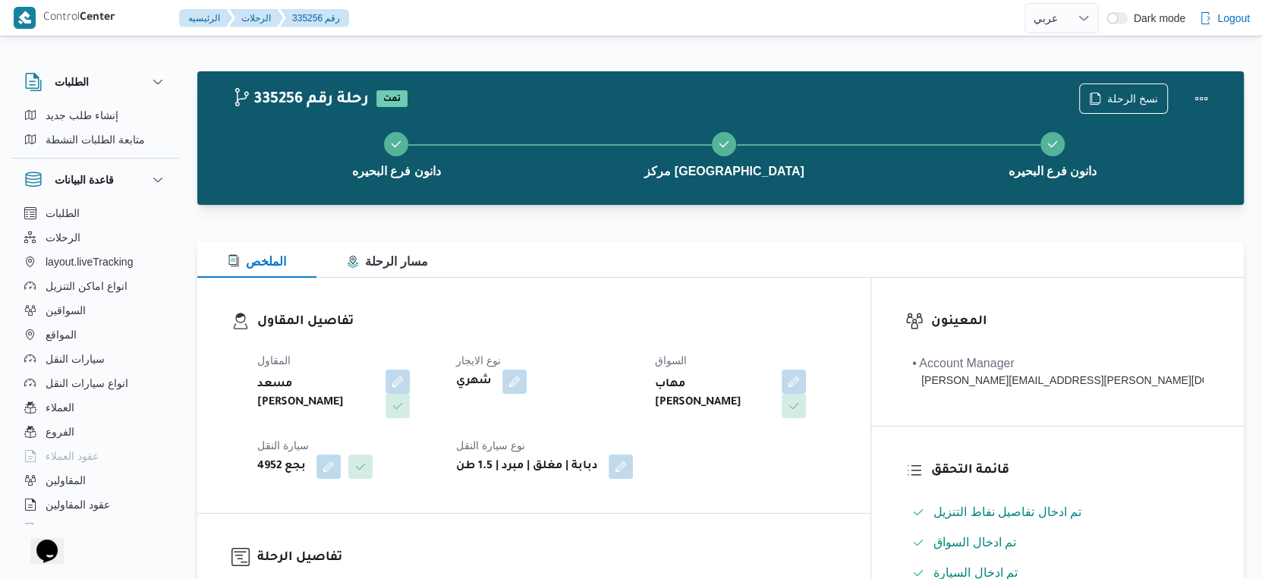
scroll to position [590, 0]
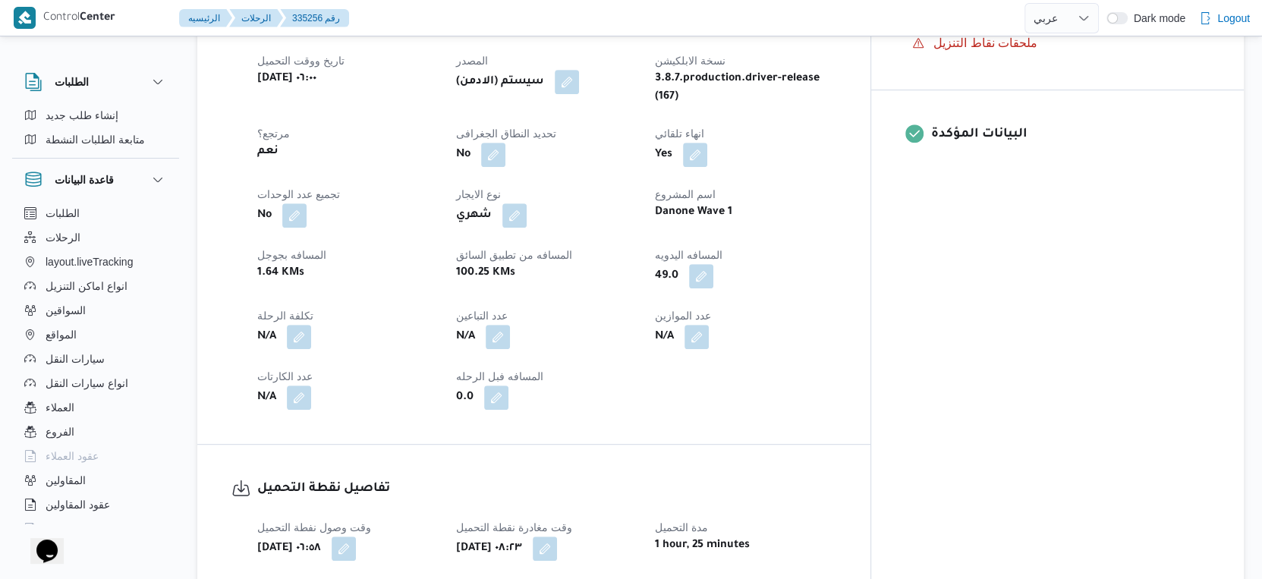
select select "ar"
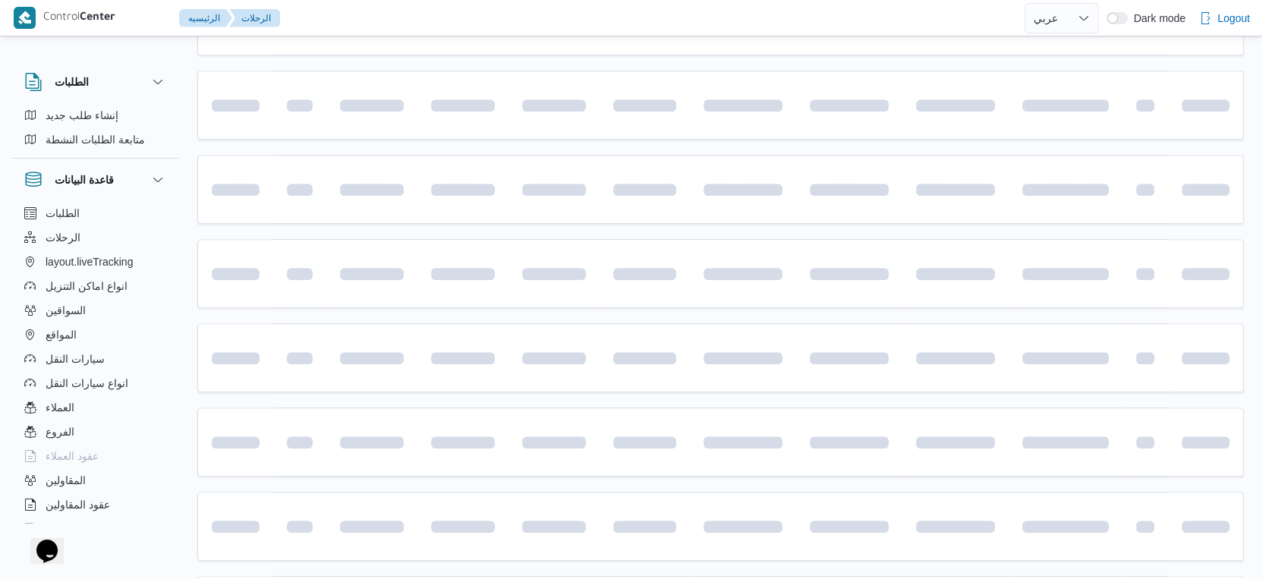
scroll to position [599, 0]
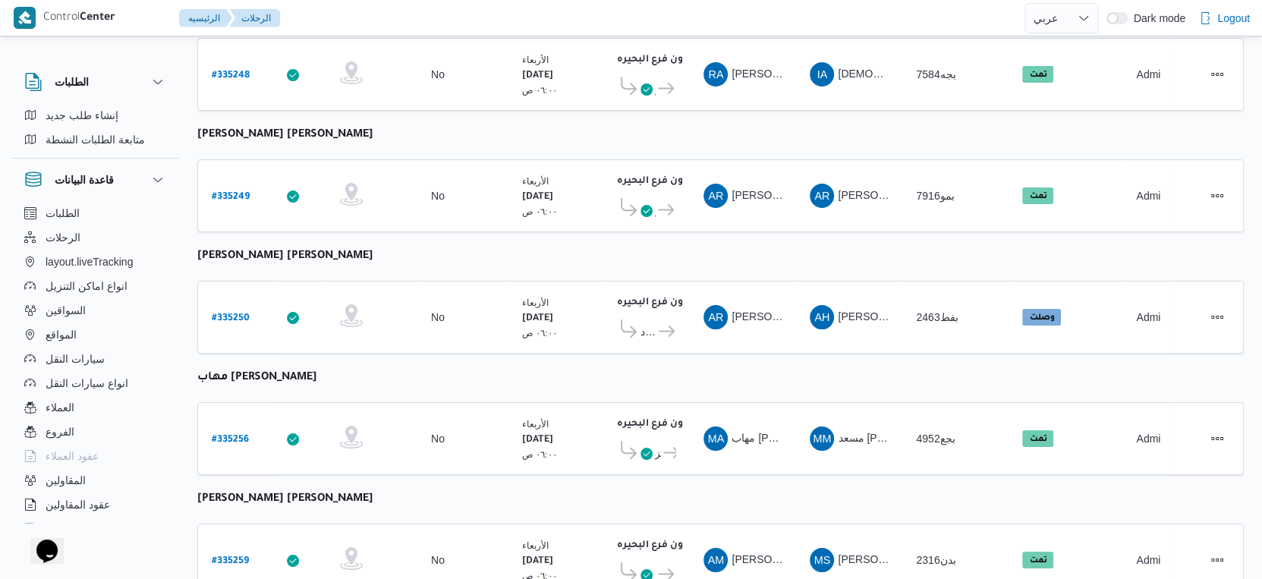
select select "ar"
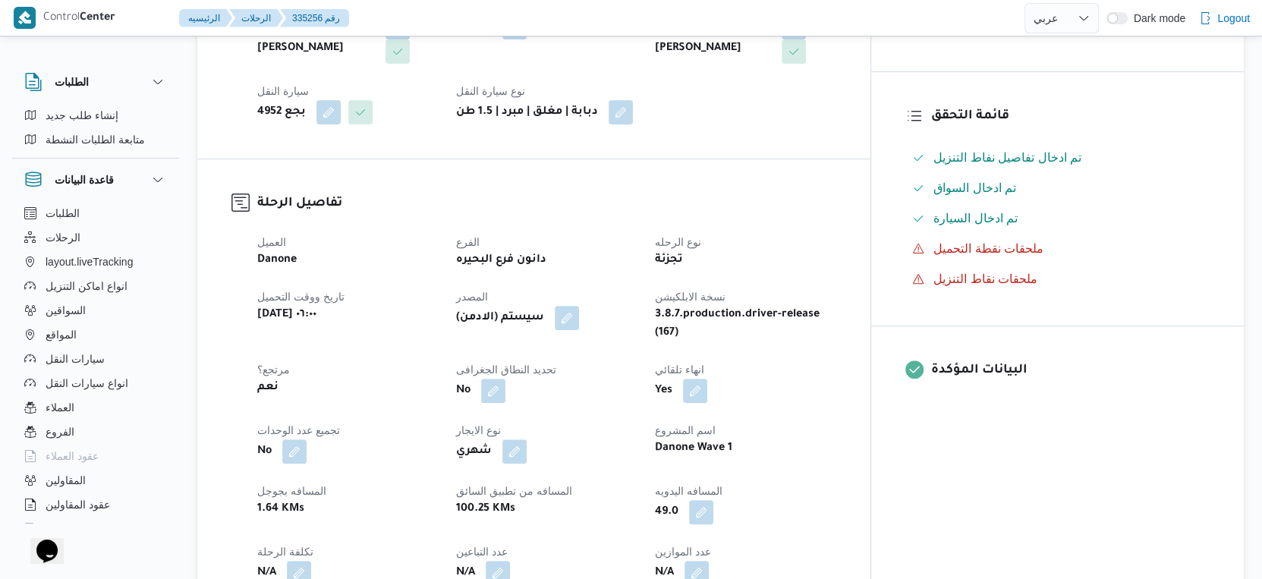
scroll to position [346, 0]
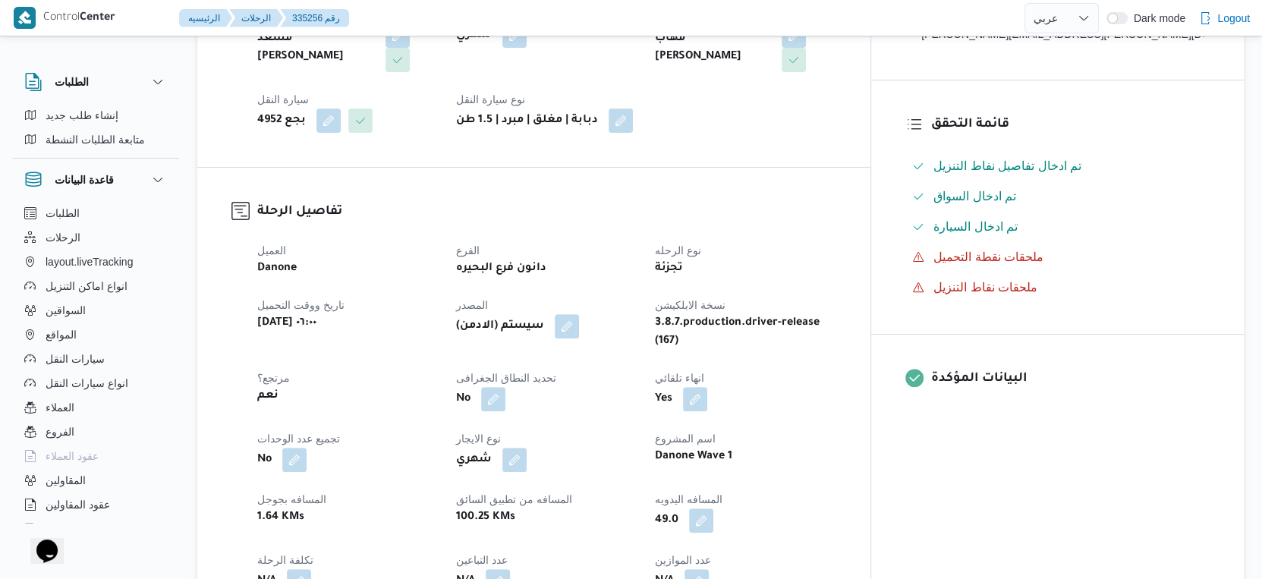
select select "ar"
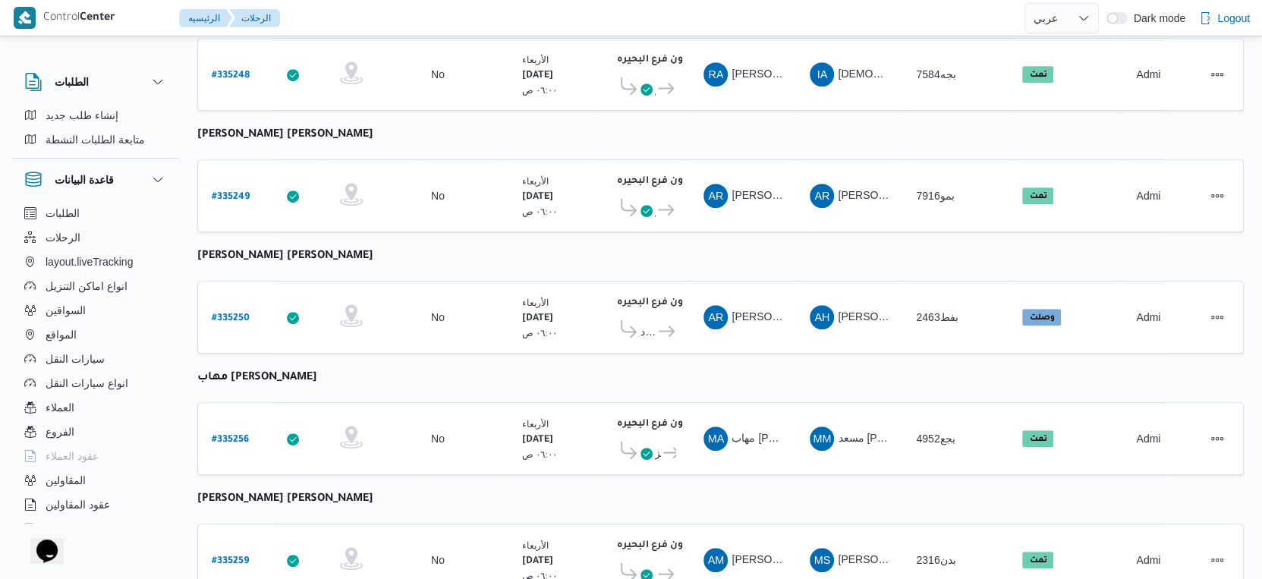
scroll to position [771, 0]
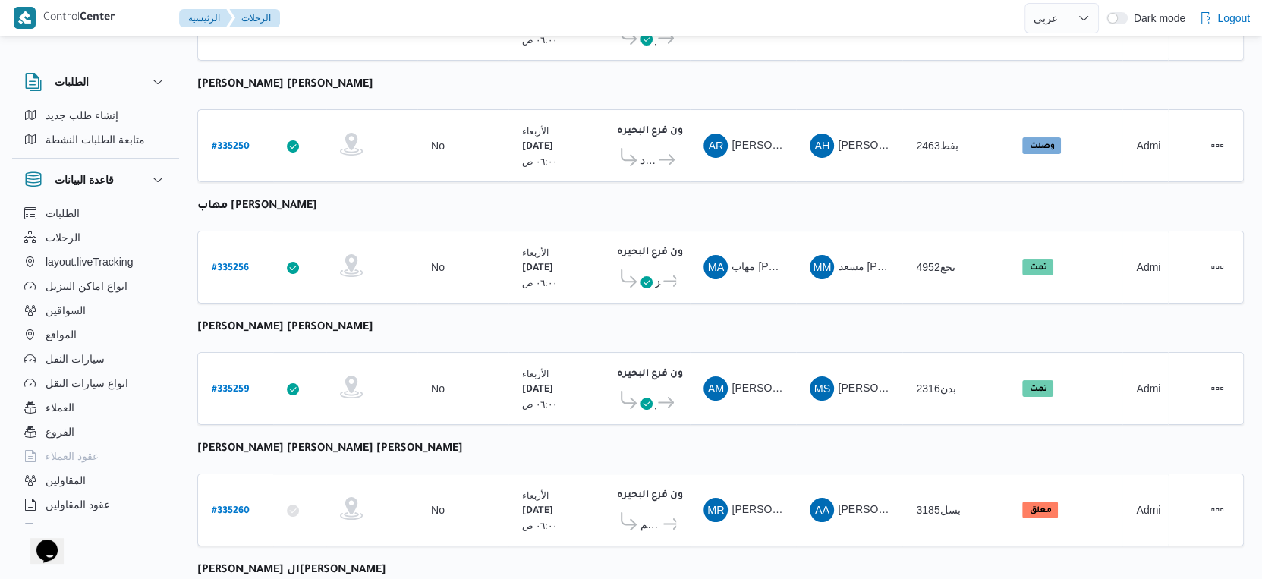
select select "ar"
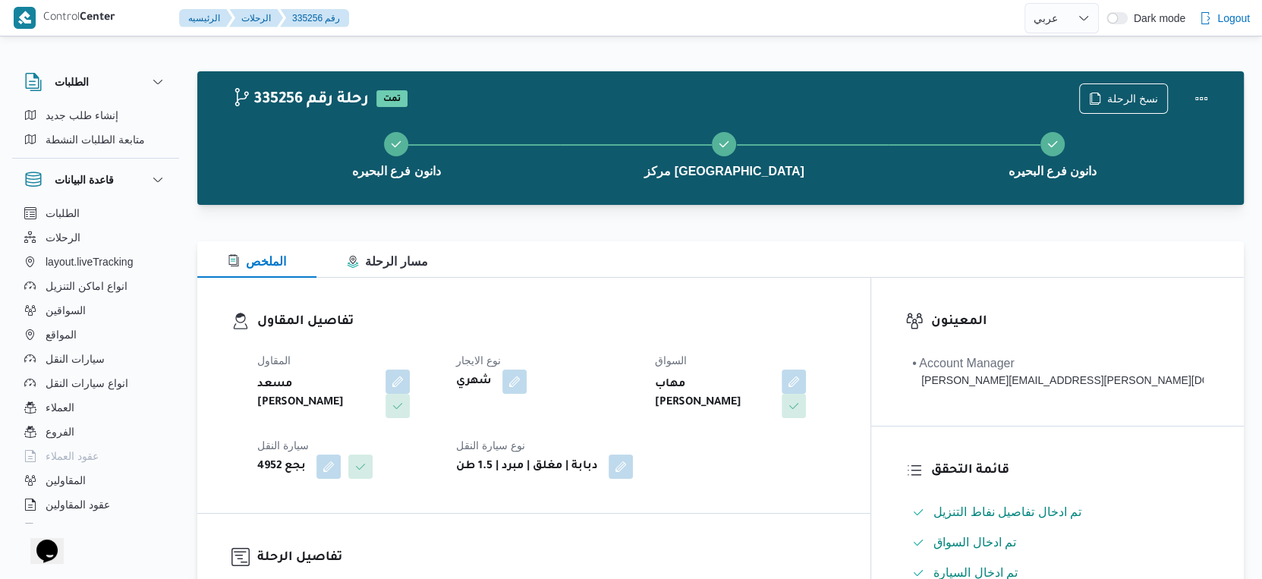
select select "ar"
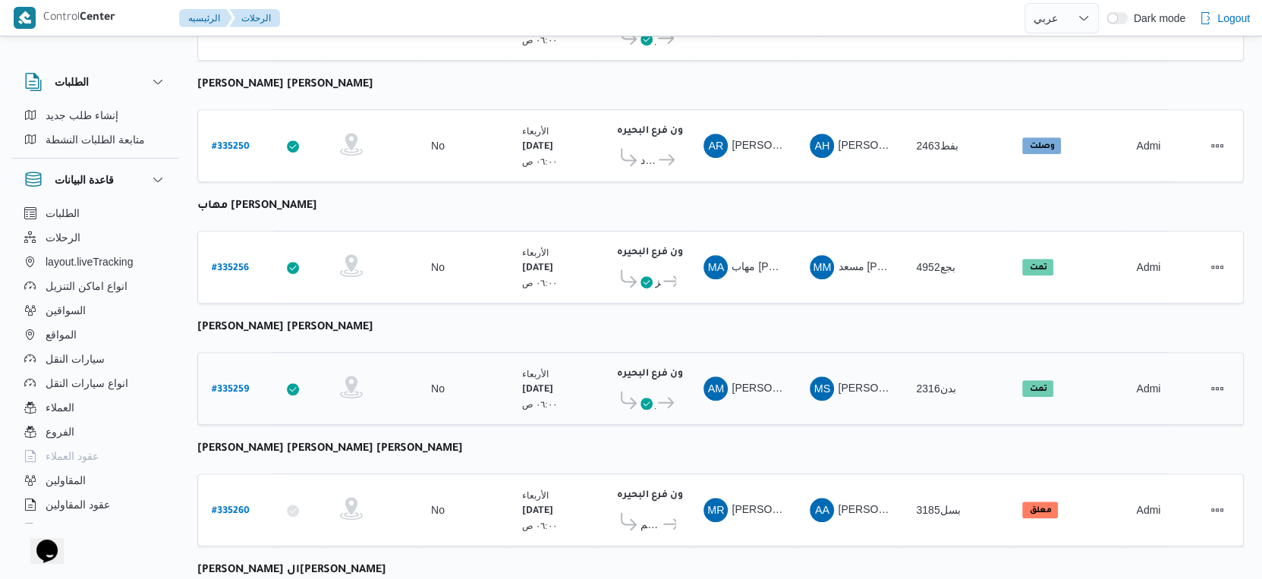
scroll to position [1013, 0]
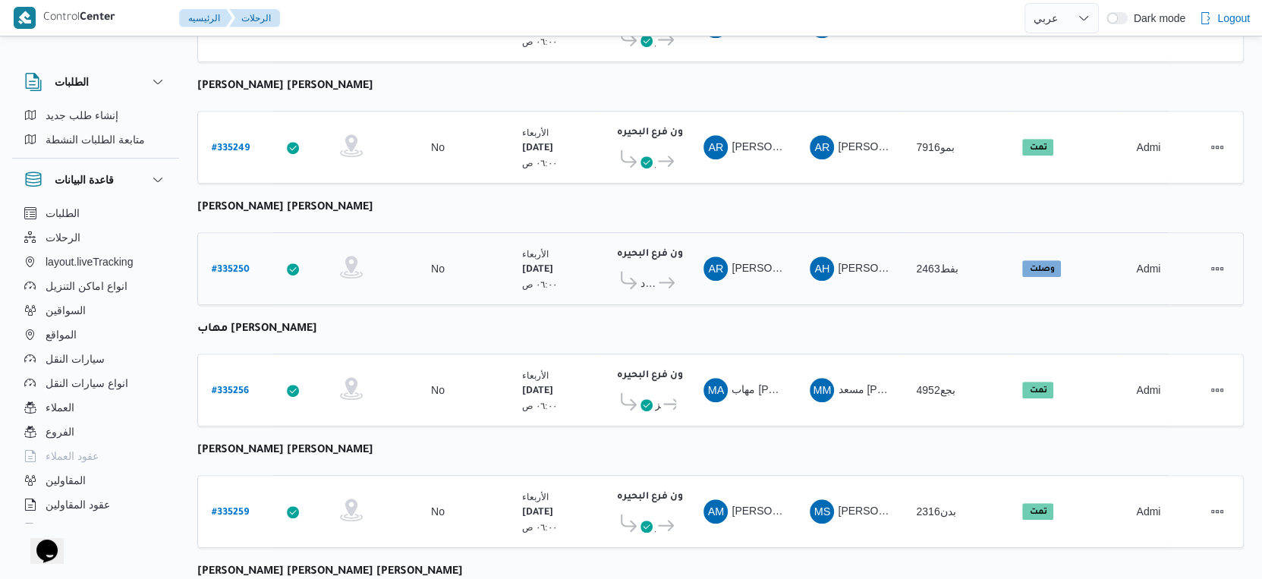
click at [228, 259] on link "# 335250" at bounding box center [231, 269] width 38 height 20
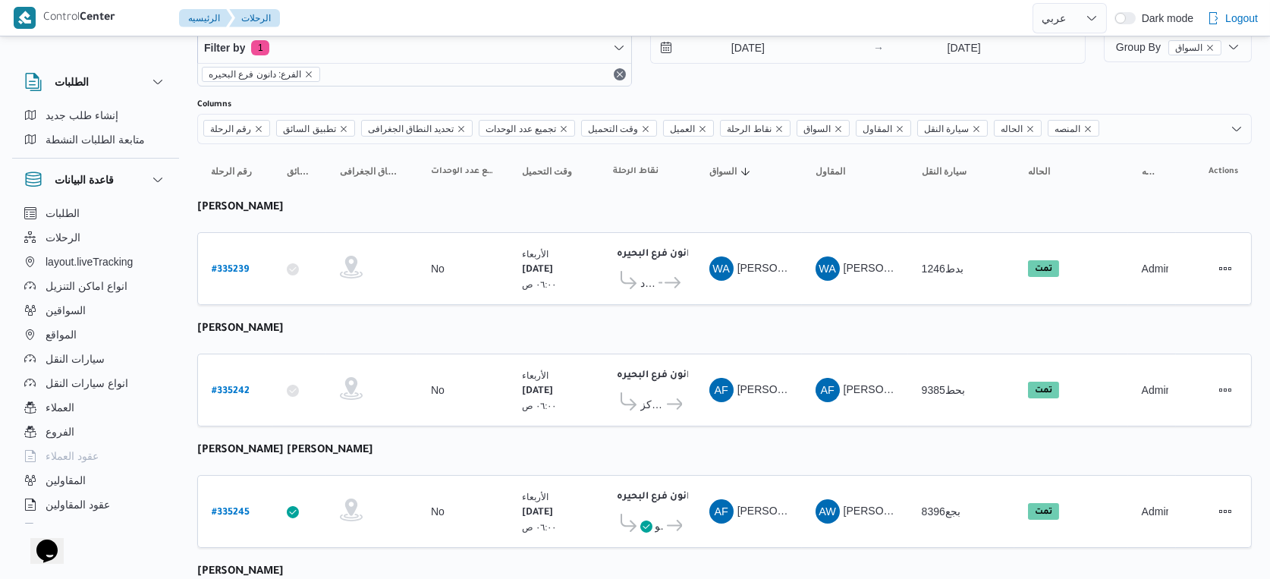
select select "ar"
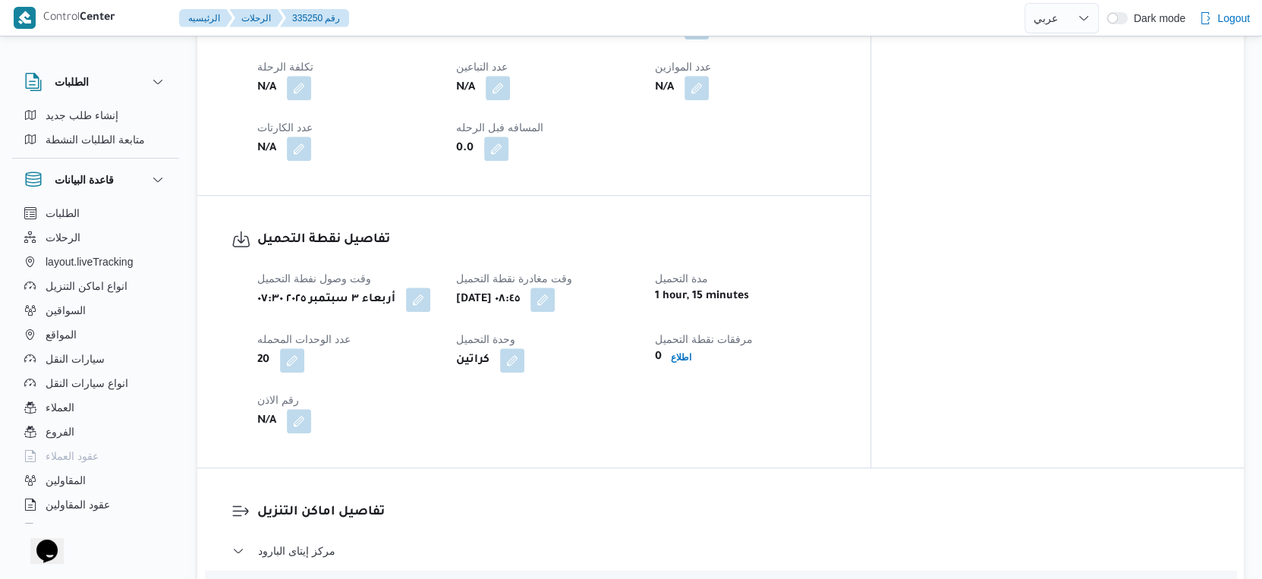
scroll to position [564, 0]
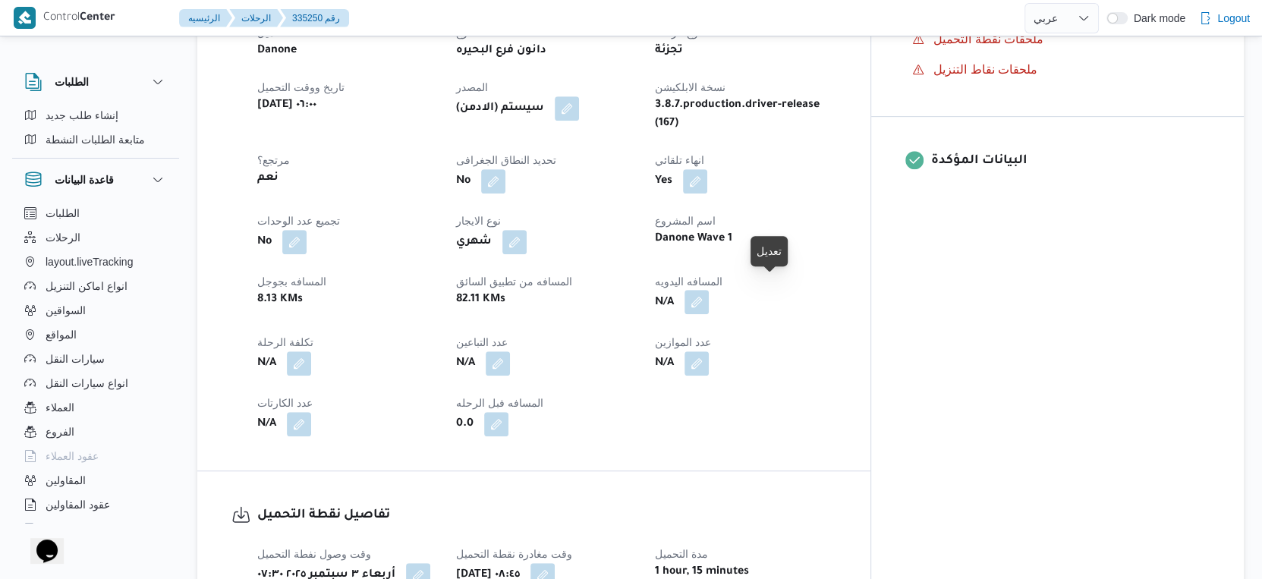
click at [709, 291] on button "button" at bounding box center [696, 302] width 24 height 24
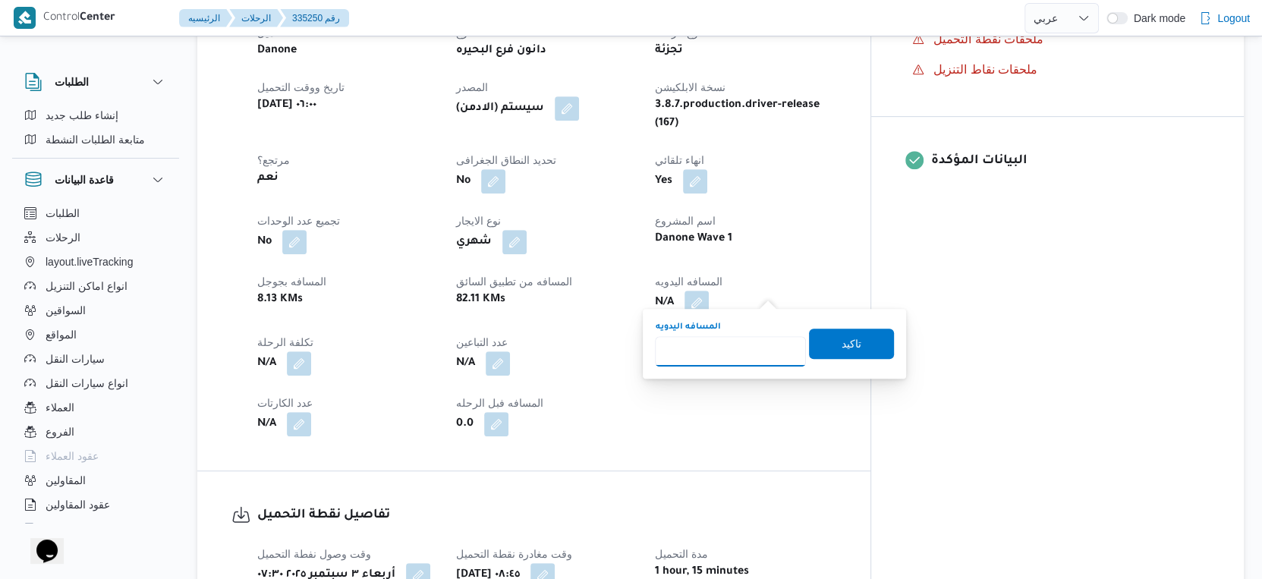
click at [733, 355] on input "المسافه اليدويه" at bounding box center [730, 351] width 151 height 30
type input "73"
click at [826, 356] on span "تاكيد" at bounding box center [851, 343] width 85 height 30
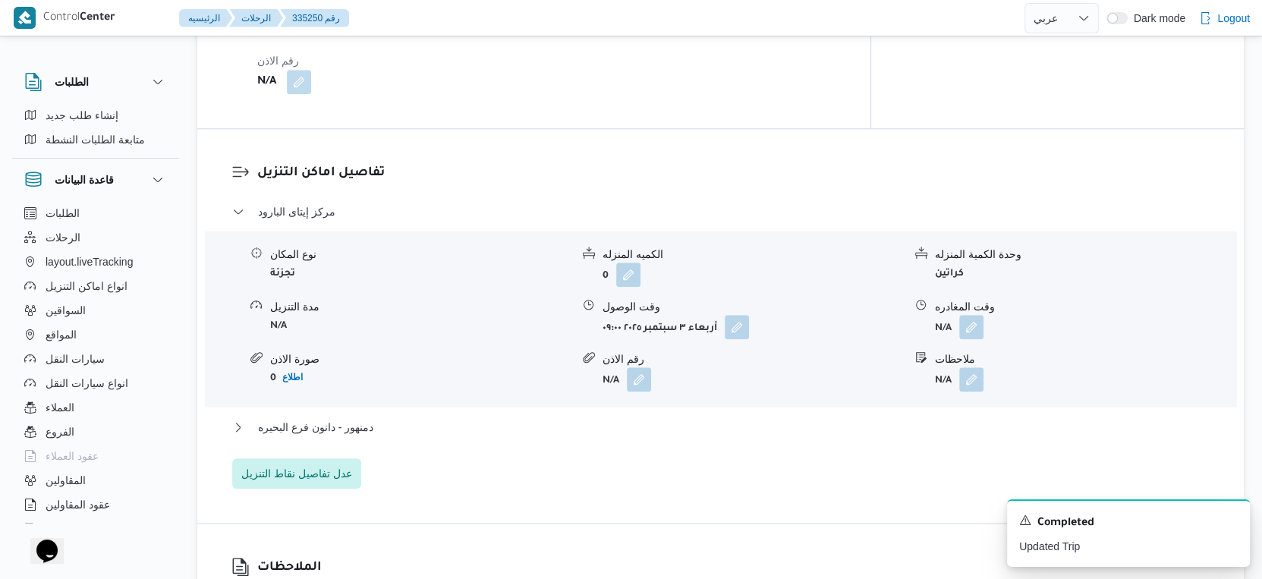
scroll to position [1180, 0]
click at [743, 315] on button "button" at bounding box center [737, 325] width 24 height 24
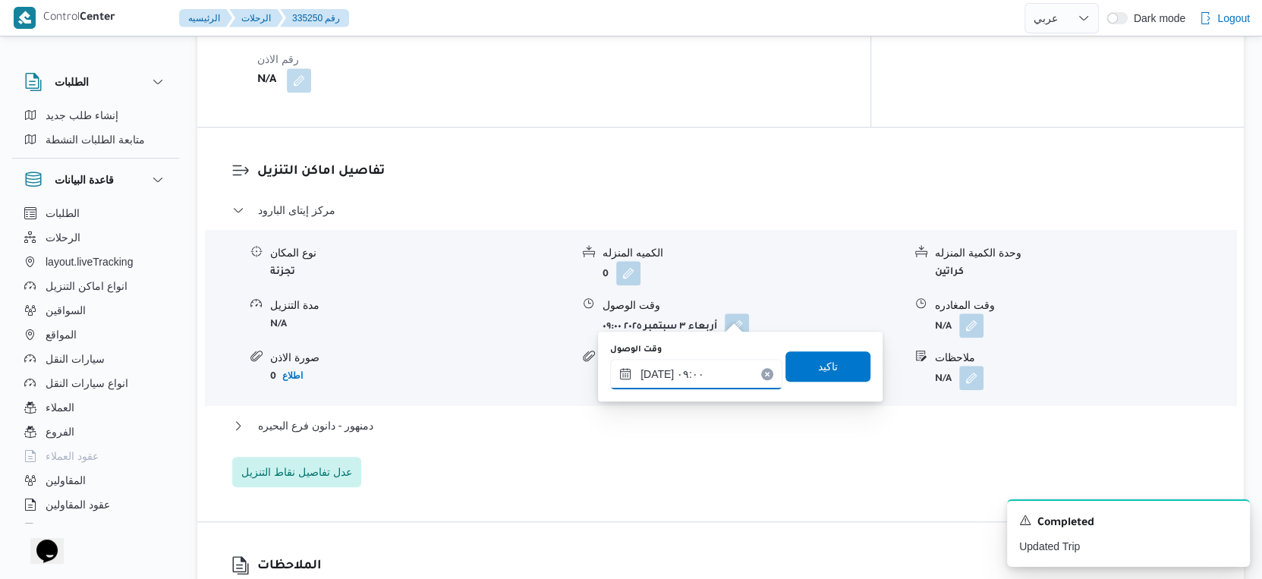
click at [733, 379] on input "[DATE] ٠٩:٠٠" at bounding box center [696, 374] width 172 height 30
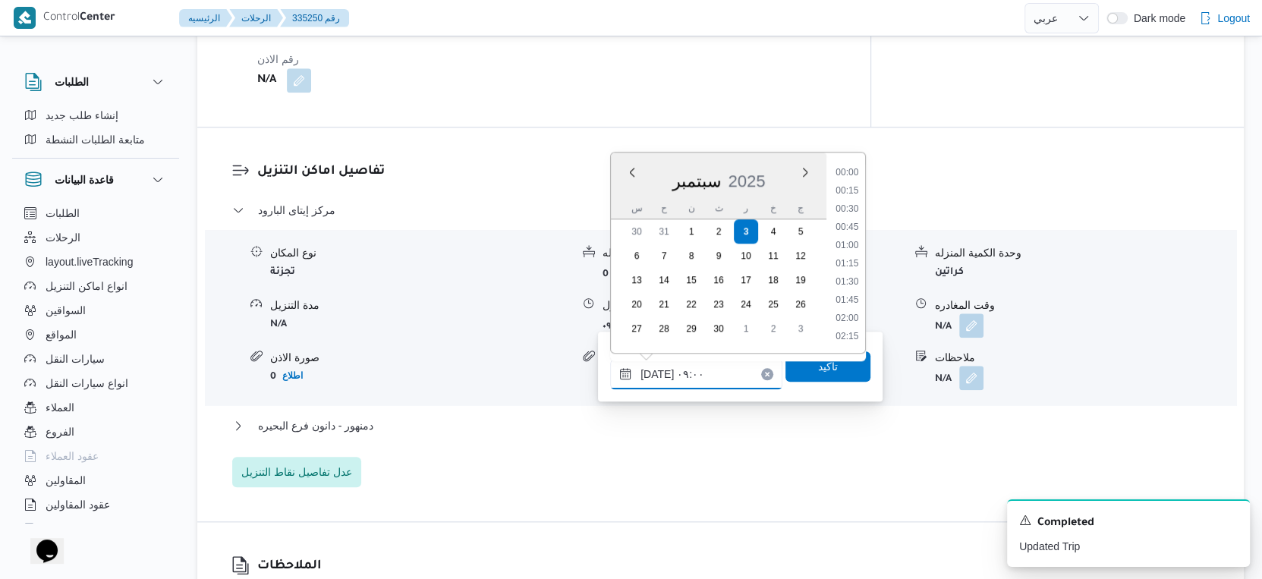
scroll to position [562, 0]
click at [838, 278] on li "09:15" at bounding box center [846, 283] width 35 height 15
type input "[DATE] ٠٩:١٥"
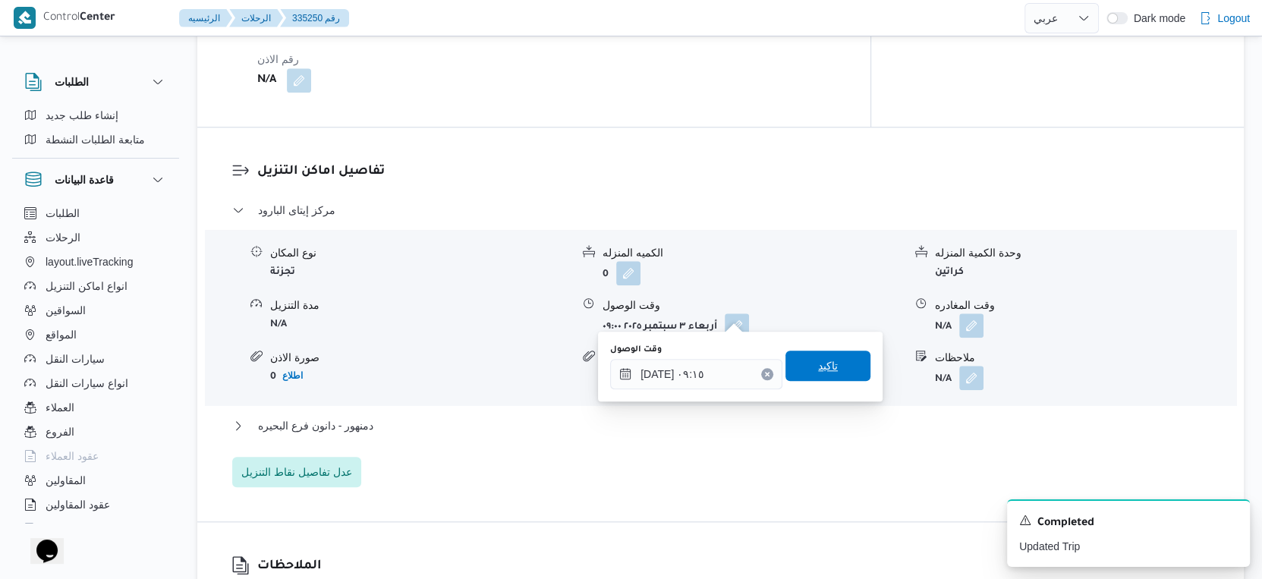
click at [832, 377] on span "تاكيد" at bounding box center [827, 366] width 85 height 30
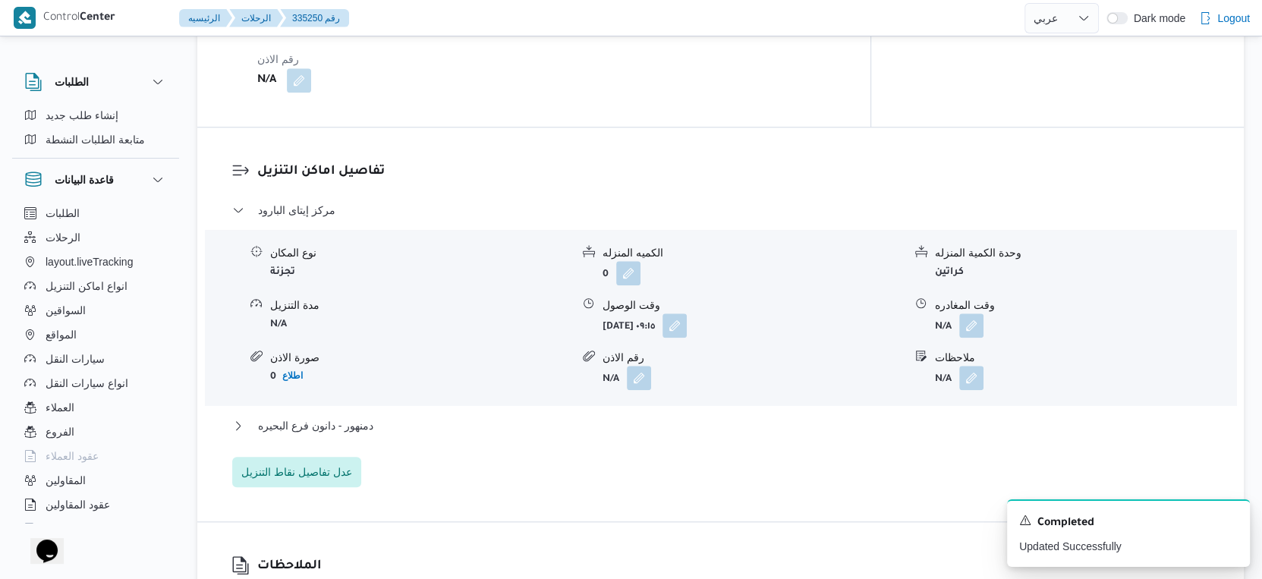
scroll to position [1265, 0]
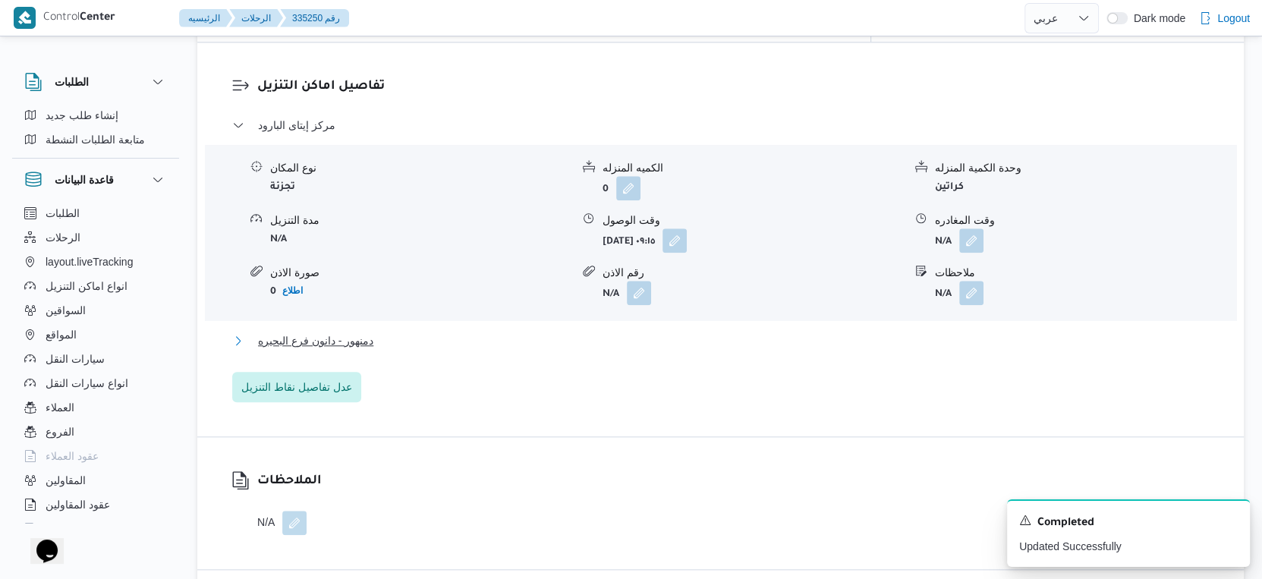
click at [423, 332] on button "دمنهور - دانون فرع البحيره" at bounding box center [720, 341] width 977 height 18
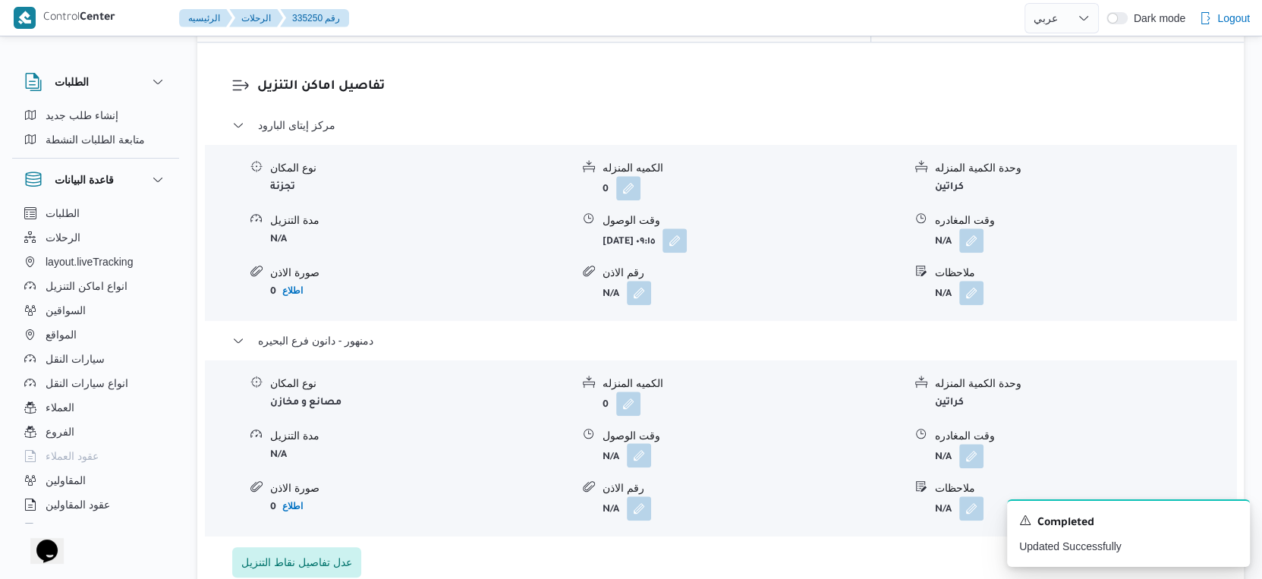
click at [638, 451] on button "button" at bounding box center [639, 455] width 24 height 24
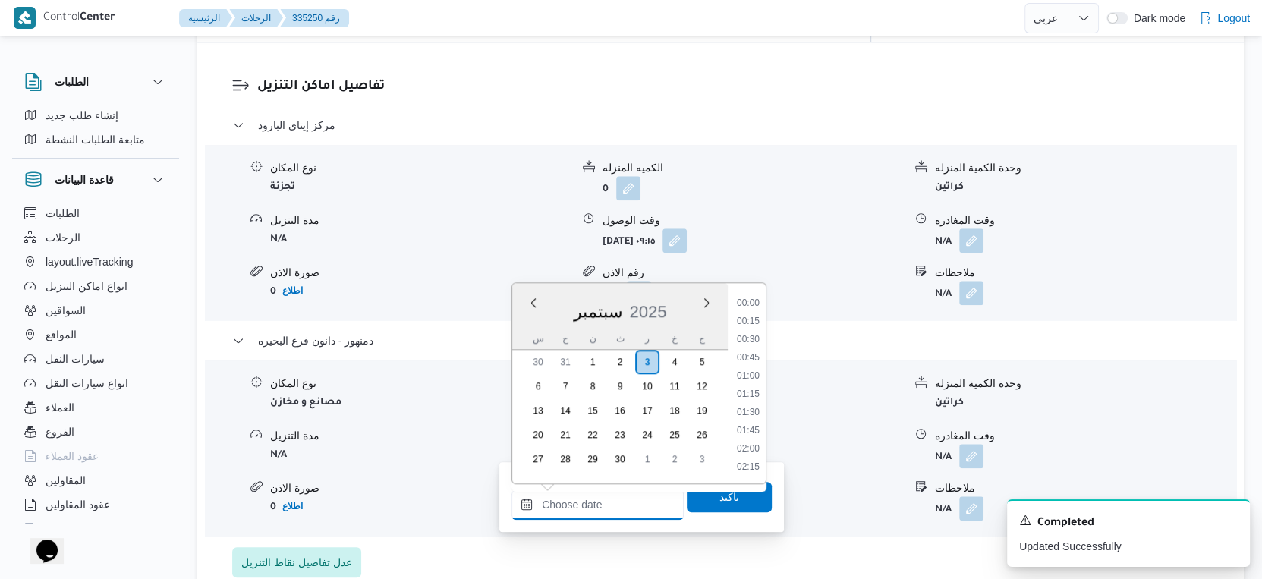
click at [617, 492] on input "وقت الوصول" at bounding box center [597, 504] width 172 height 30
click at [763, 369] on li "17:15" at bounding box center [748, 365] width 35 height 15
type input "[DATE] ١٧:١٥"
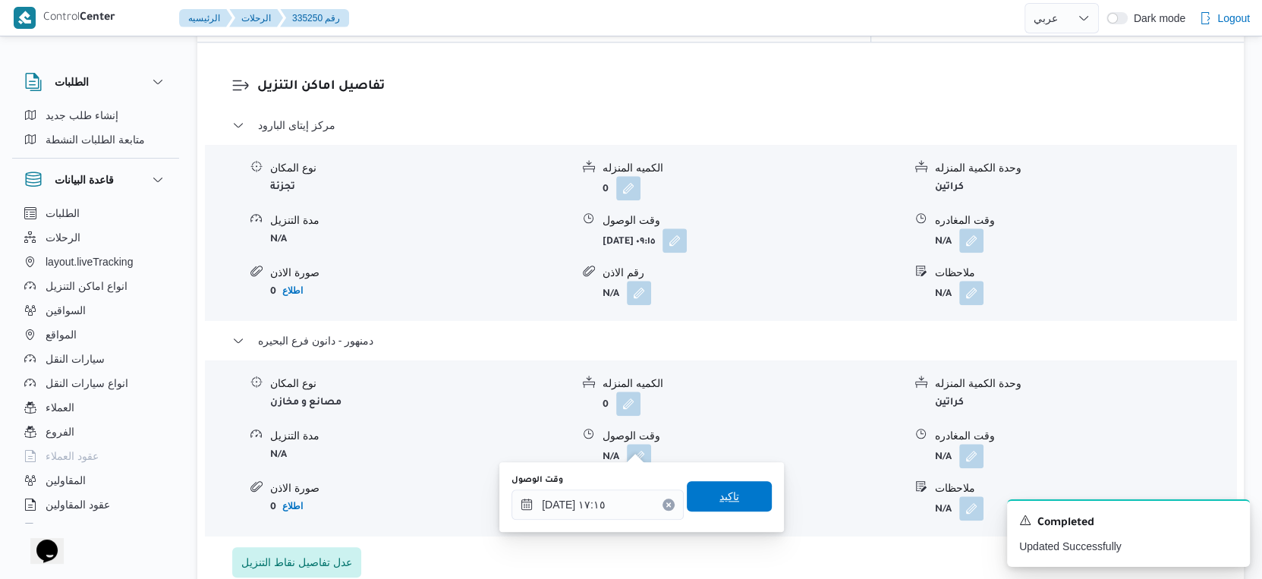
click at [746, 489] on span "تاكيد" at bounding box center [729, 496] width 85 height 30
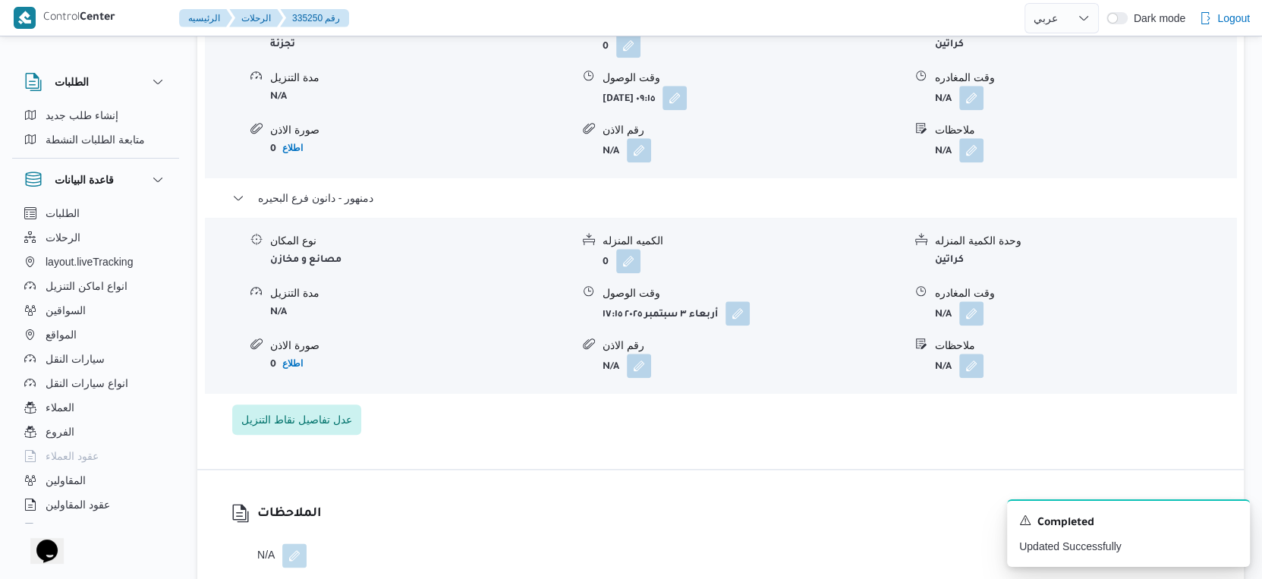
scroll to position [1433, 0]
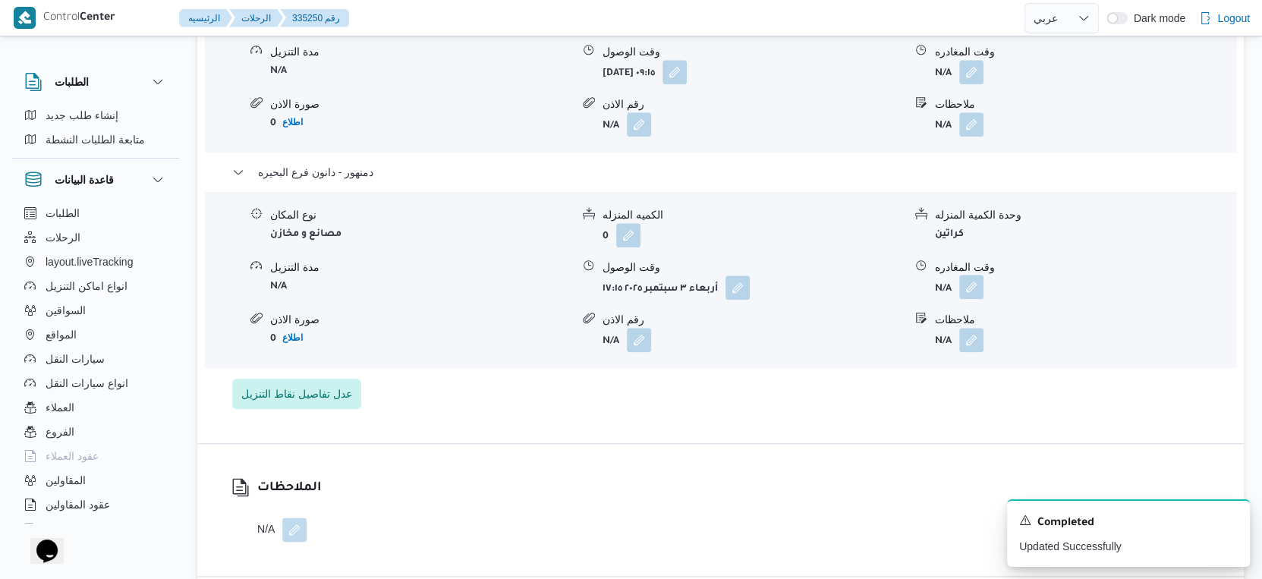
click at [967, 281] on button "button" at bounding box center [971, 287] width 24 height 24
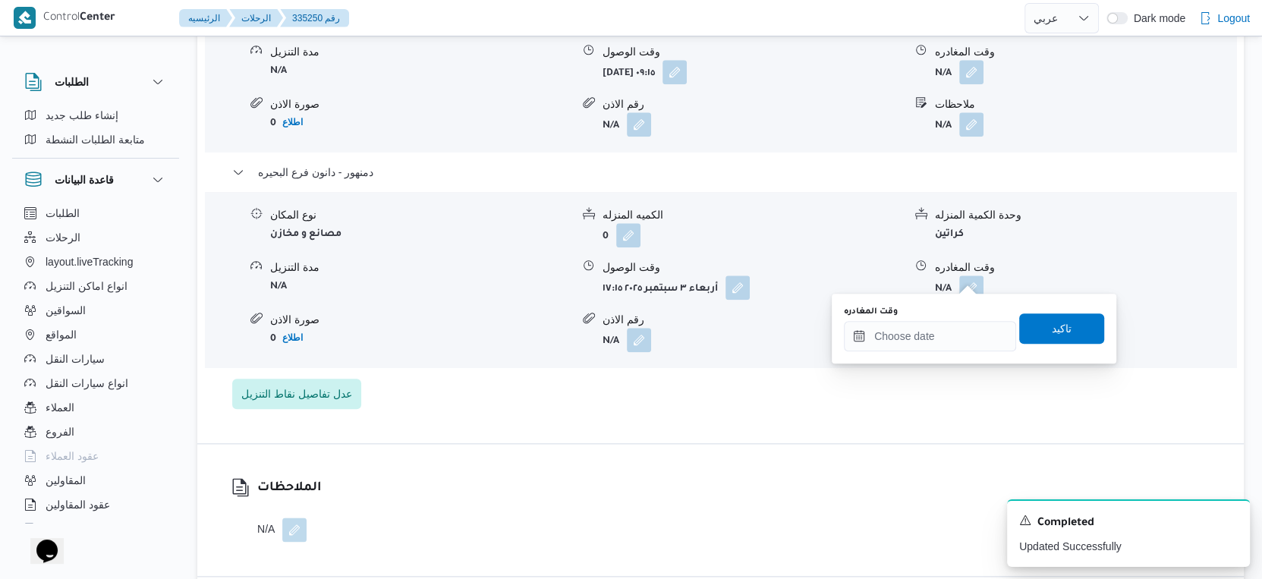
click at [965, 316] on div "وقت المغادره" at bounding box center [930, 312] width 172 height 12
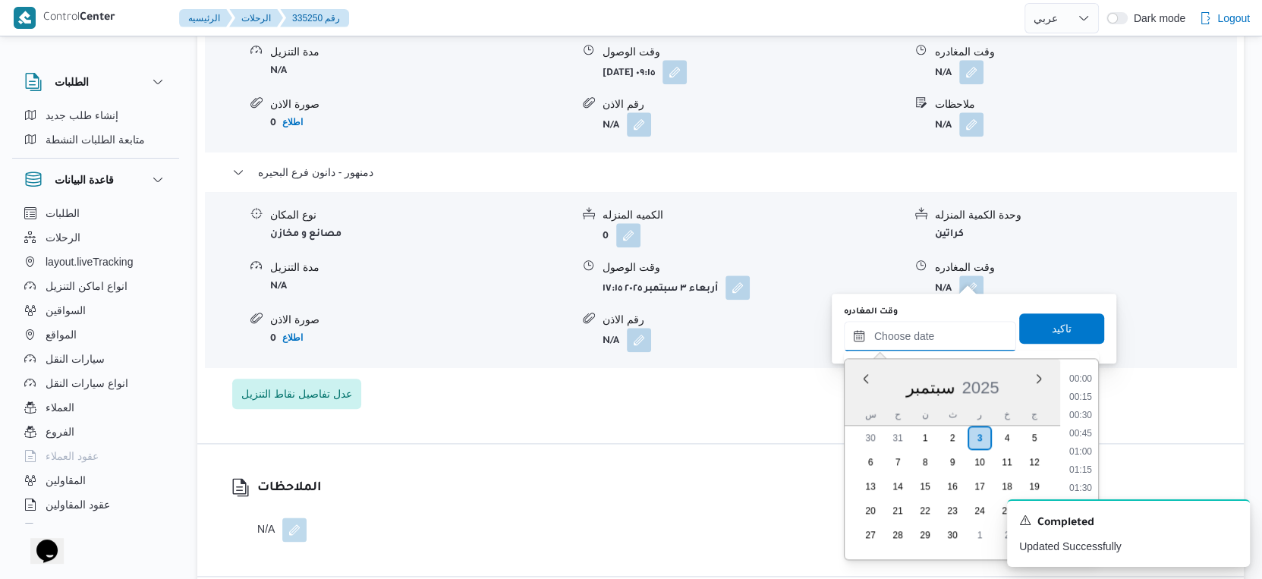
click at [963, 324] on input "وقت المغادره" at bounding box center [930, 336] width 172 height 30
click at [1087, 455] on li "17:30" at bounding box center [1080, 459] width 35 height 15
type input "[DATE] ١٧:٣٠"
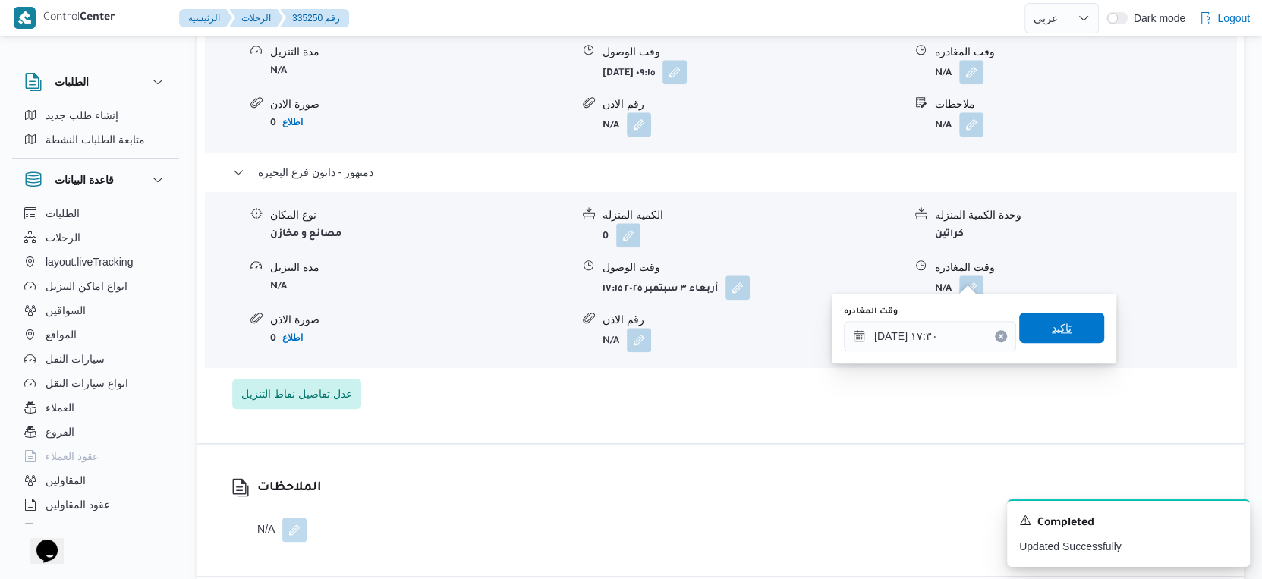
click at [1074, 339] on span "تاكيد" at bounding box center [1061, 328] width 85 height 30
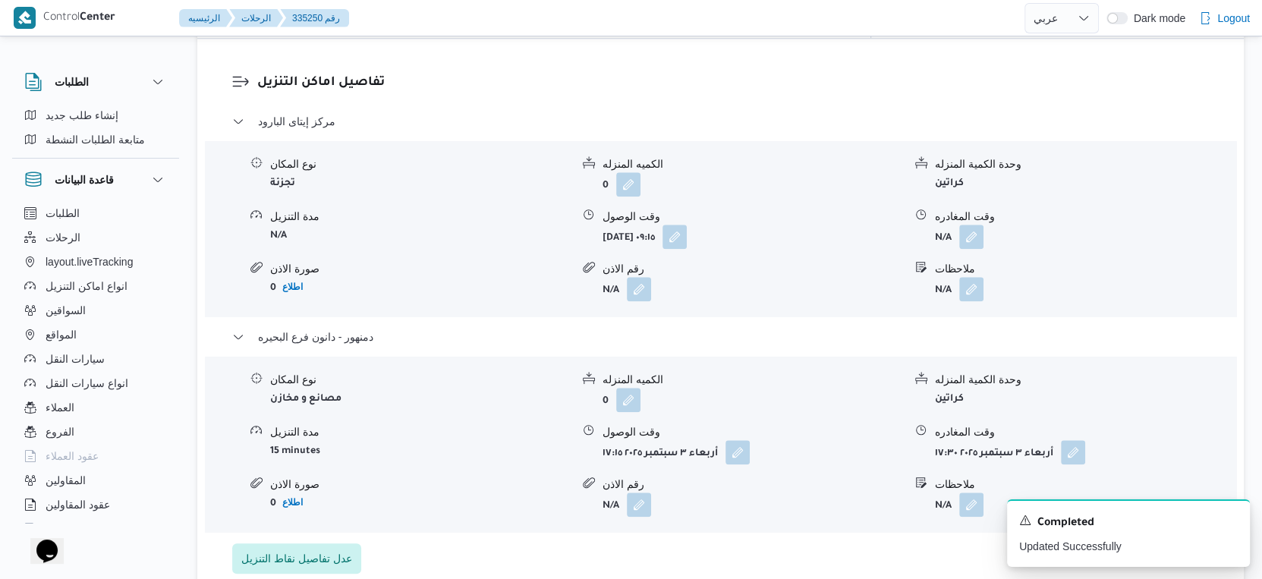
scroll to position [1265, 0]
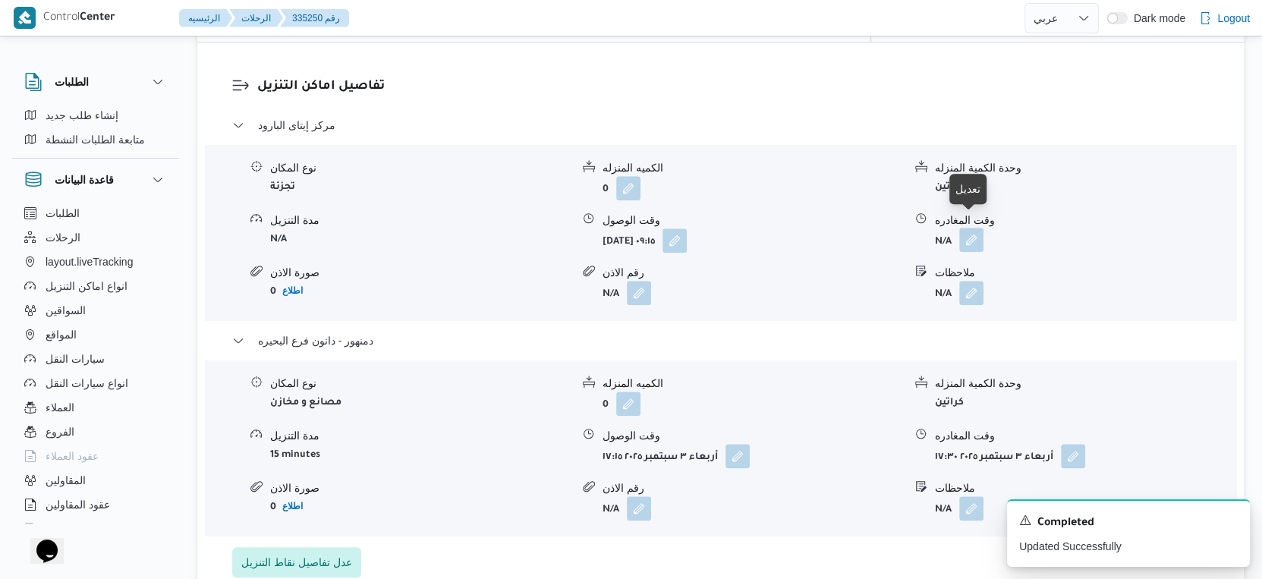
click at [979, 228] on button "button" at bounding box center [971, 240] width 24 height 24
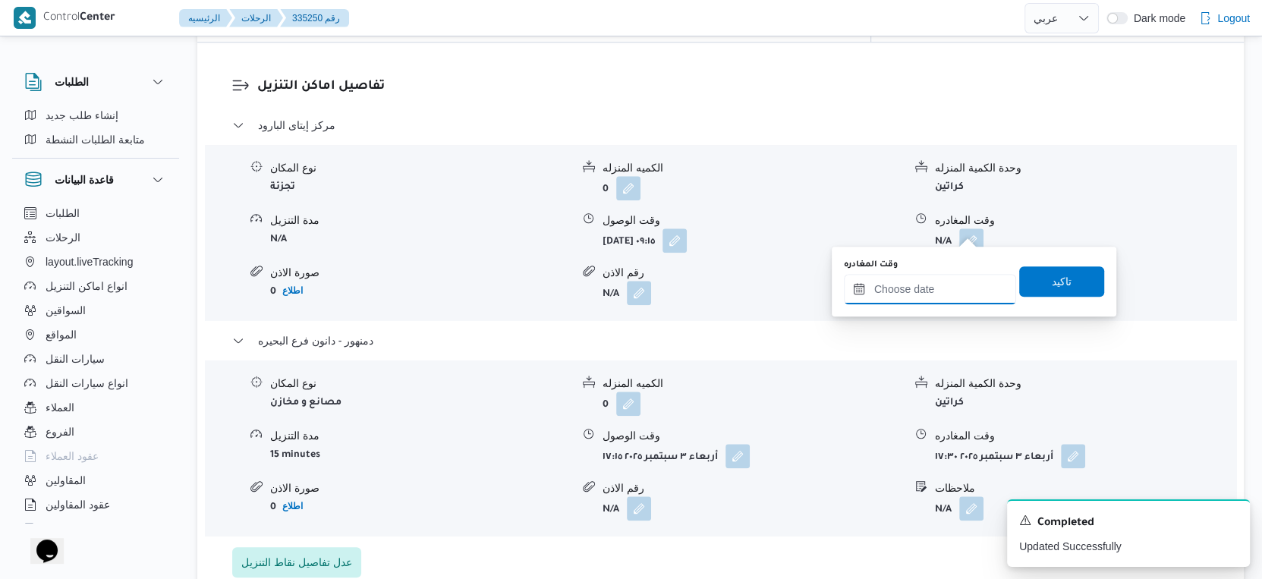
click at [952, 286] on input "وقت المغادره" at bounding box center [930, 289] width 172 height 30
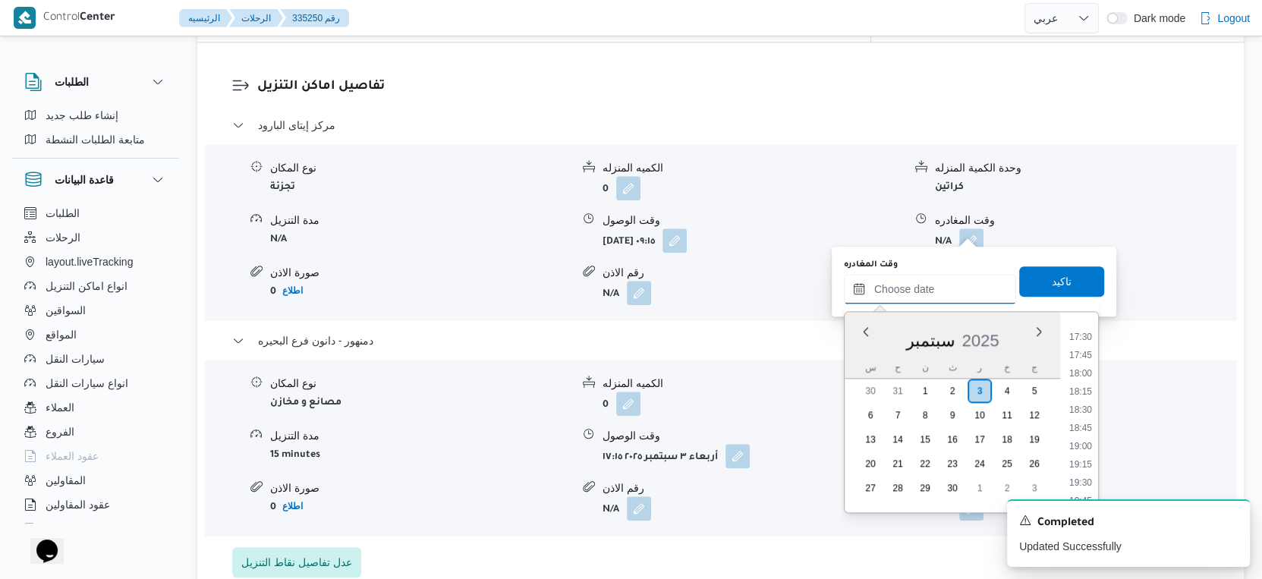
scroll to position [1110, 0]
drag, startPoint x: 1081, startPoint y: 441, endPoint x: 1097, endPoint y: 405, distance: 39.4
click at [1081, 441] on li "16:45" at bounding box center [1080, 441] width 35 height 15
type input "[DATE] ١٦:٤٥"
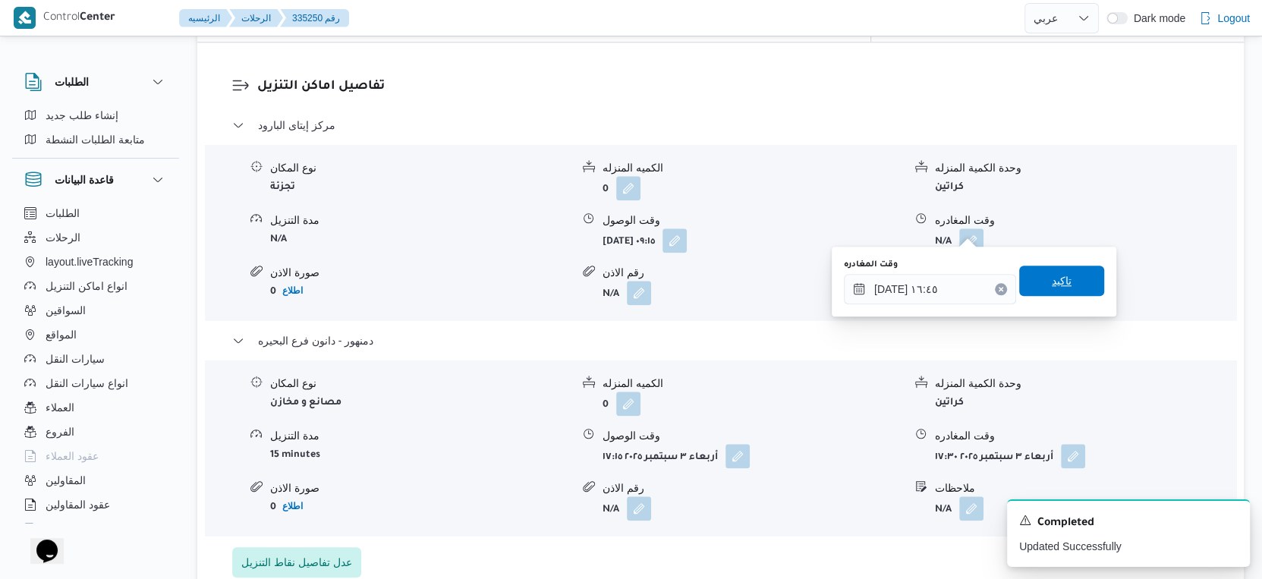
click at [1083, 294] on span "تاكيد" at bounding box center [1061, 281] width 85 height 30
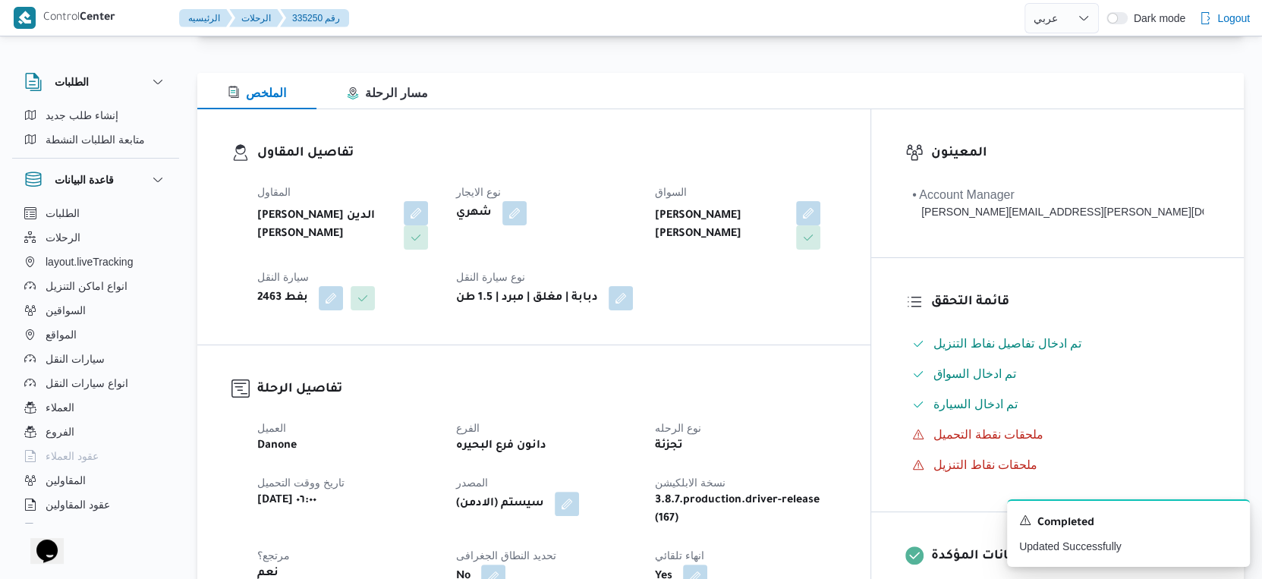
scroll to position [0, 0]
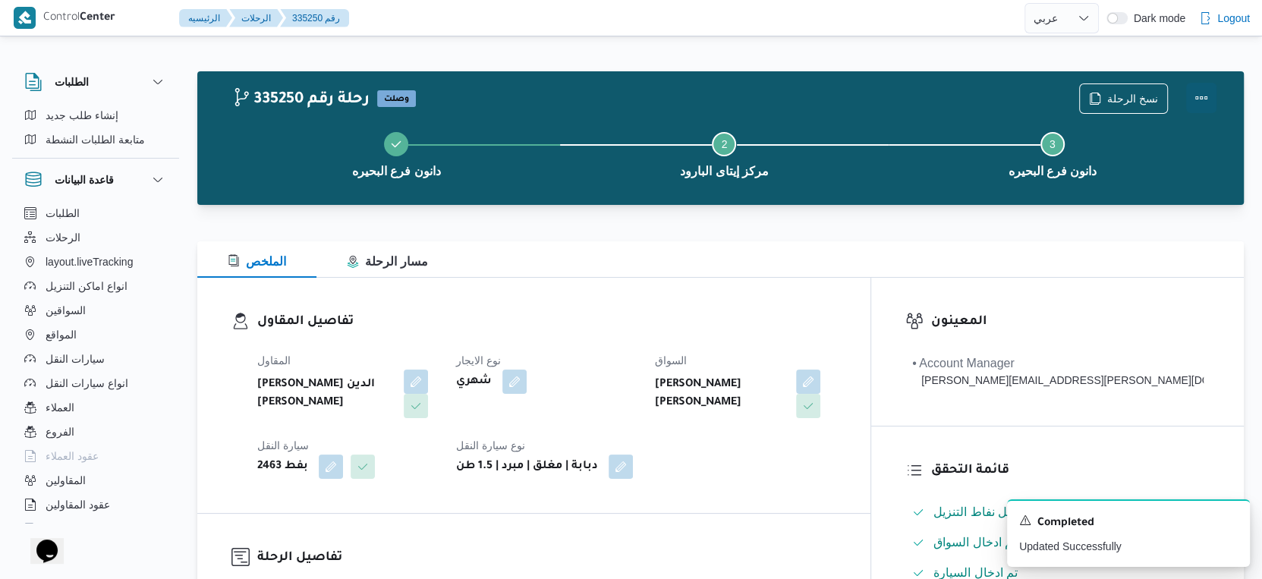
click at [1214, 106] on button "Actions" at bounding box center [1201, 98] width 30 height 30
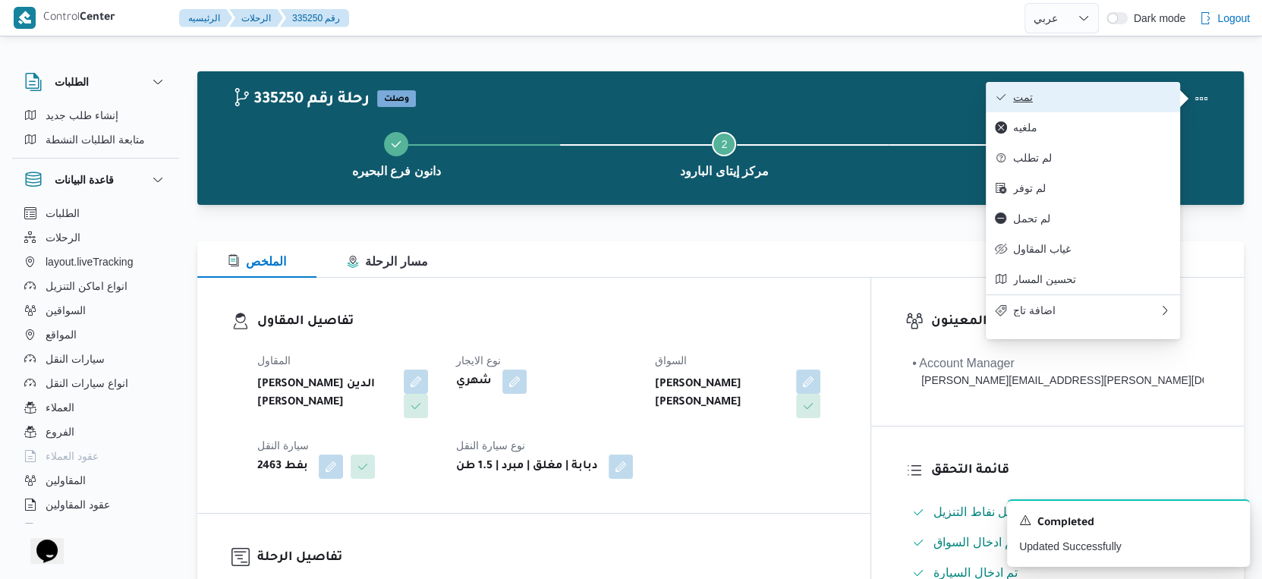
click at [1170, 95] on span "تمت" at bounding box center [1092, 97] width 158 height 12
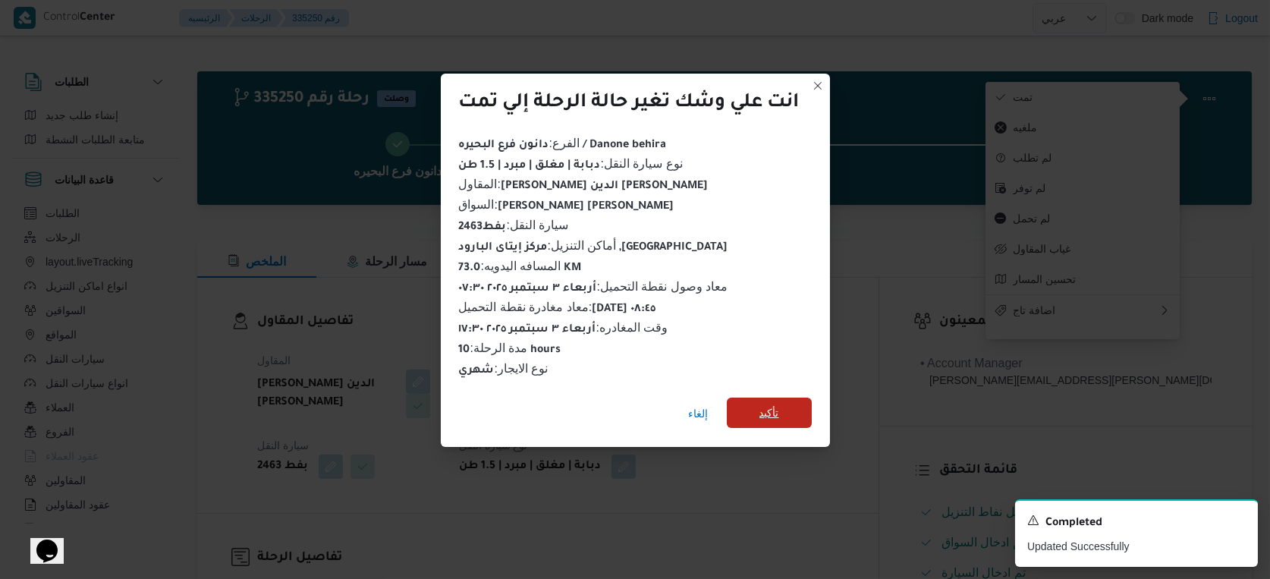
click at [777, 412] on span "تأكيد" at bounding box center [770, 413] width 20 height 18
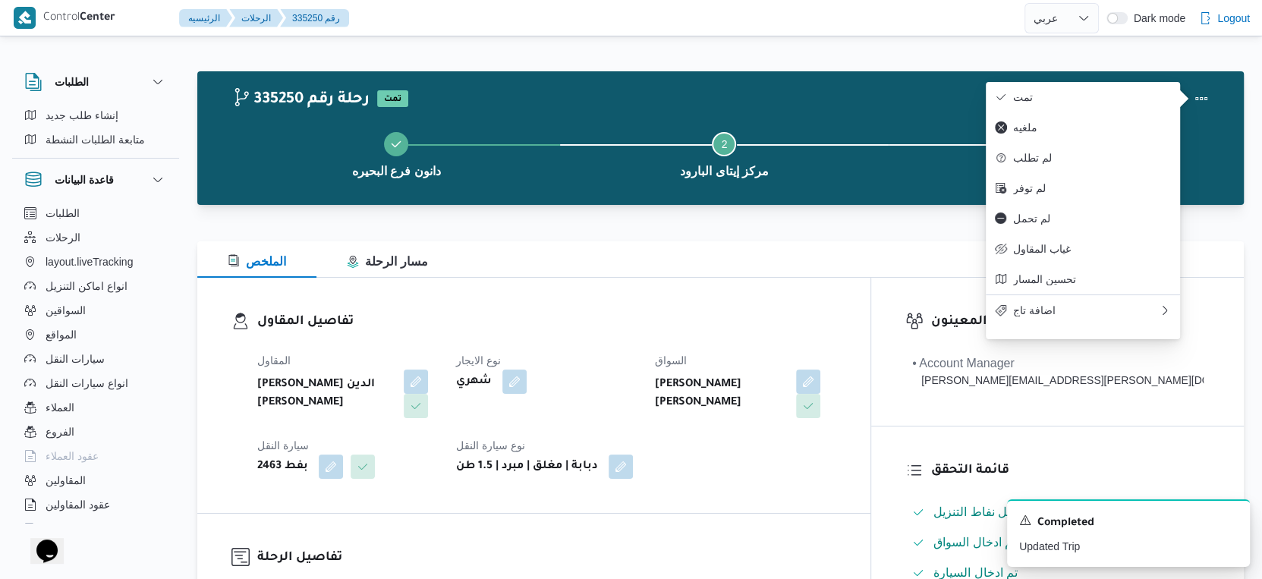
click at [687, 324] on h3 "تفاصيل المقاول" at bounding box center [546, 322] width 579 height 20
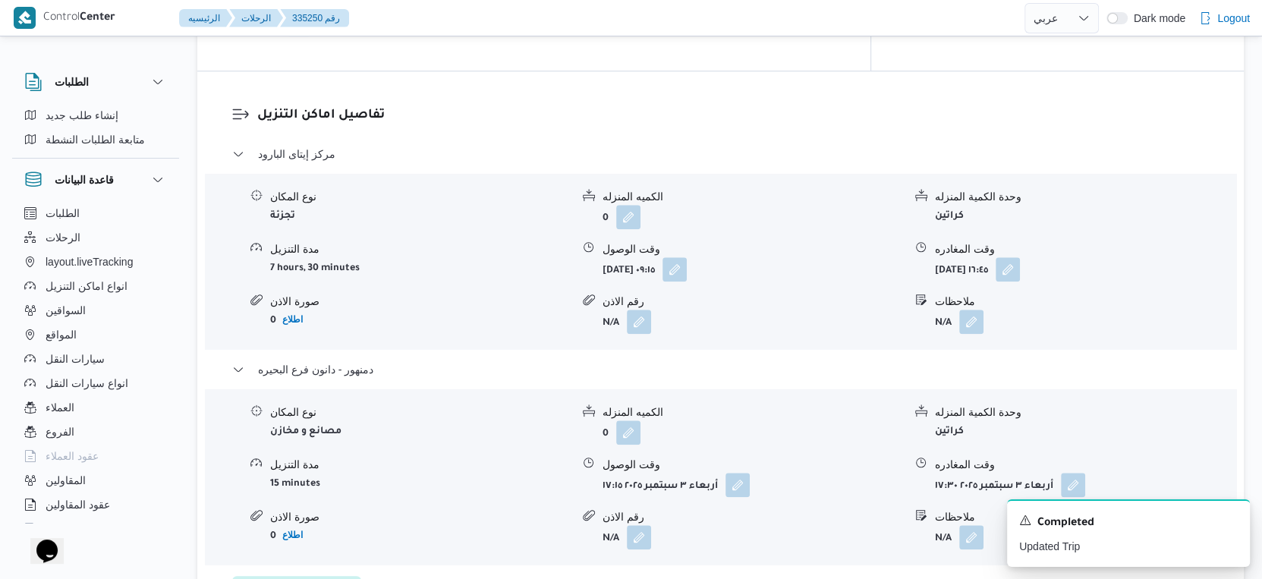
scroll to position [1348, 0]
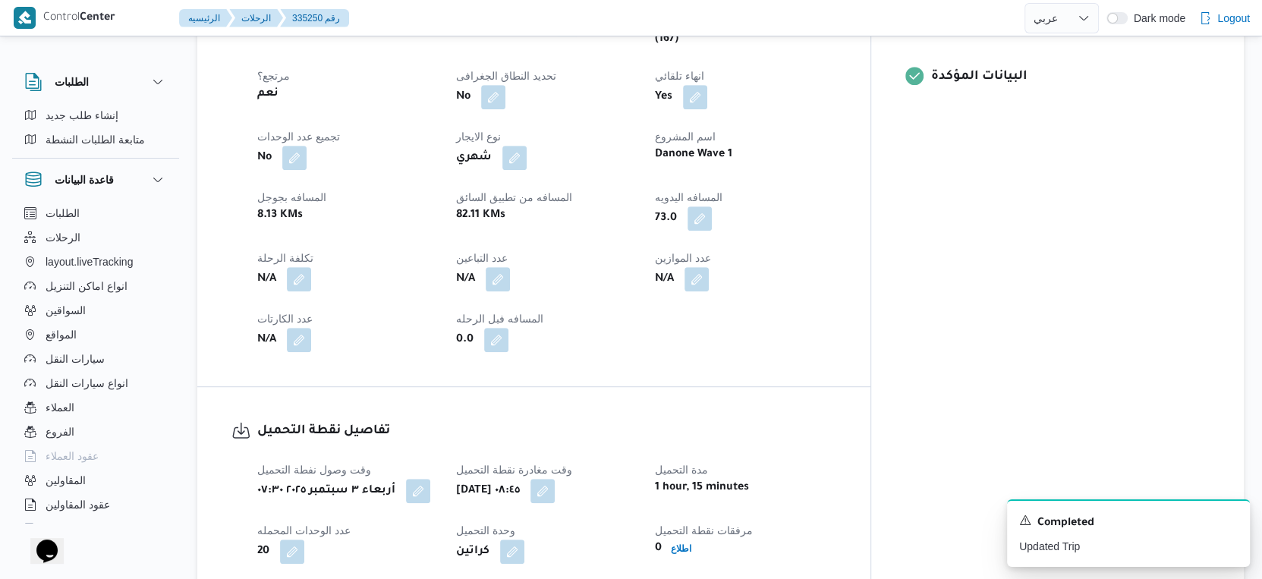
select select "ar"
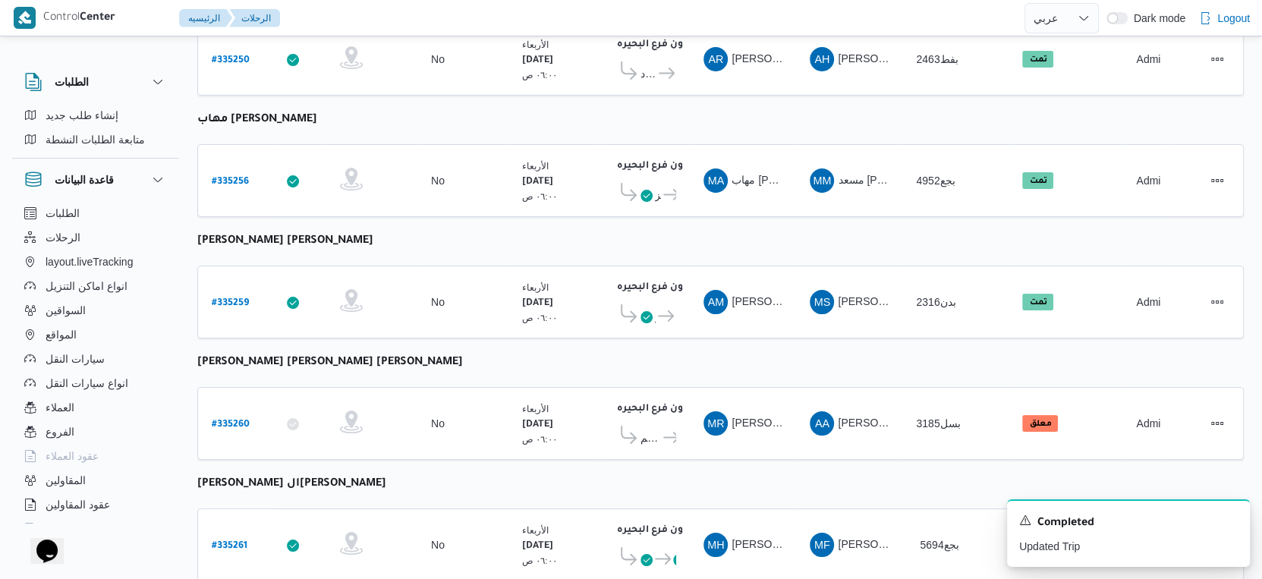
select select "ar"
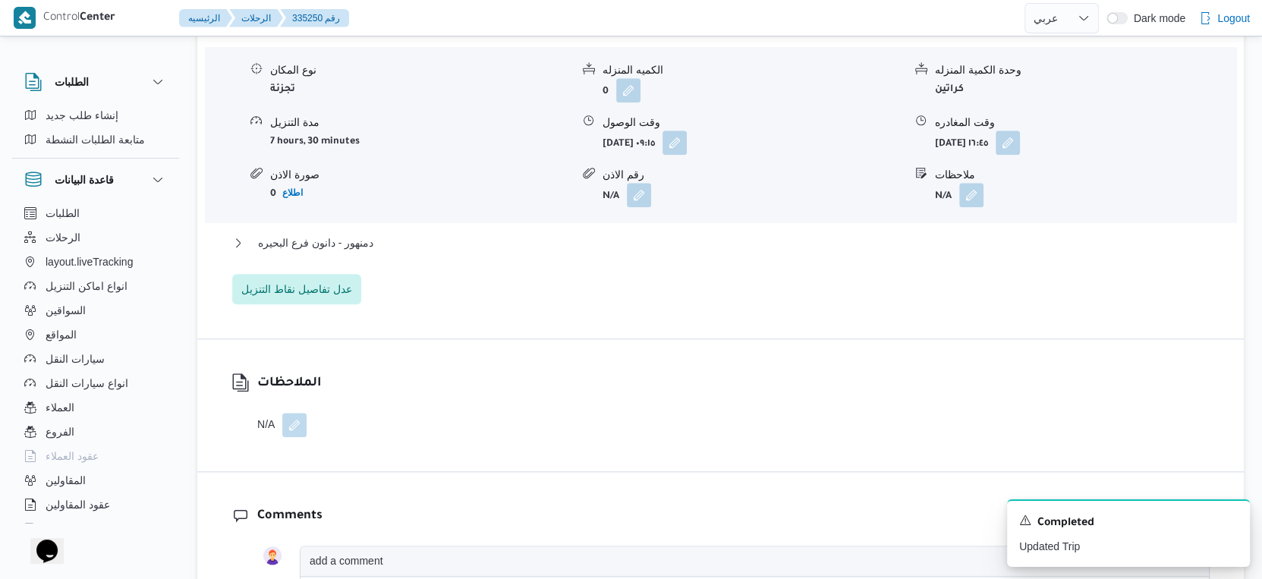
scroll to position [1194, 0]
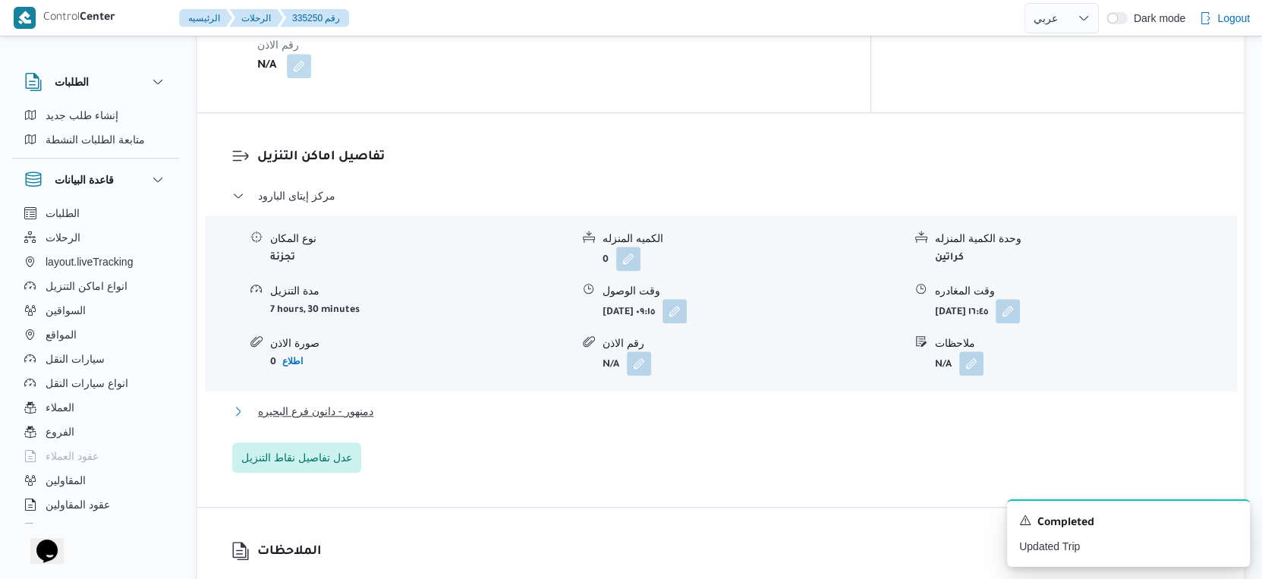
click at [405, 402] on button "دمنهور - دانون فرع البحيره" at bounding box center [720, 411] width 977 height 18
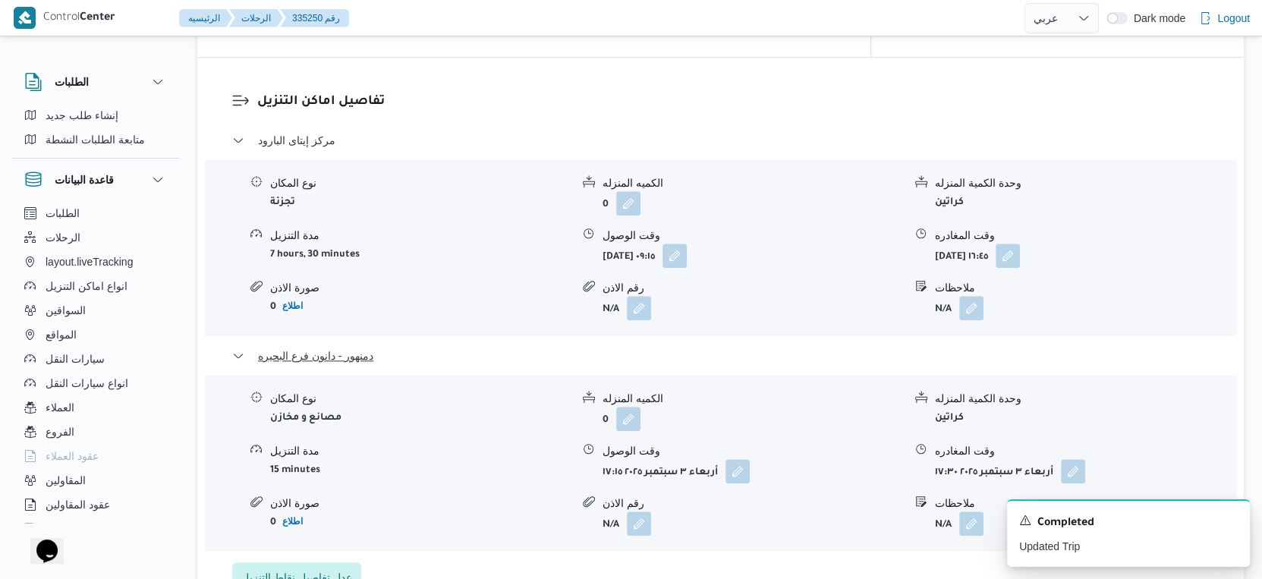
scroll to position [1279, 0]
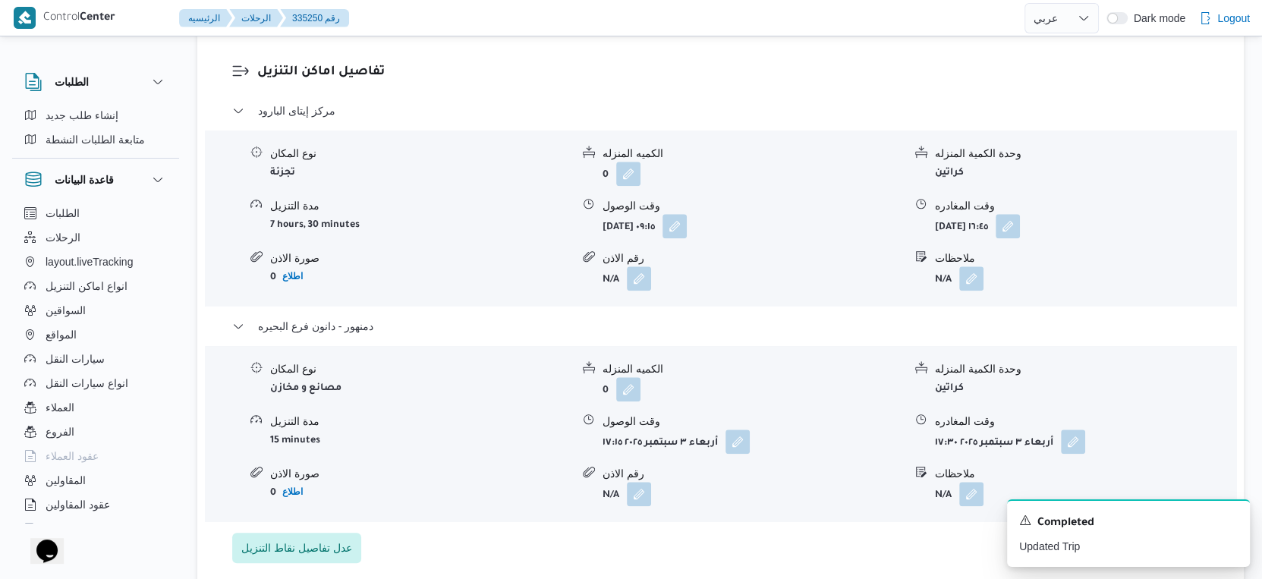
select select "ar"
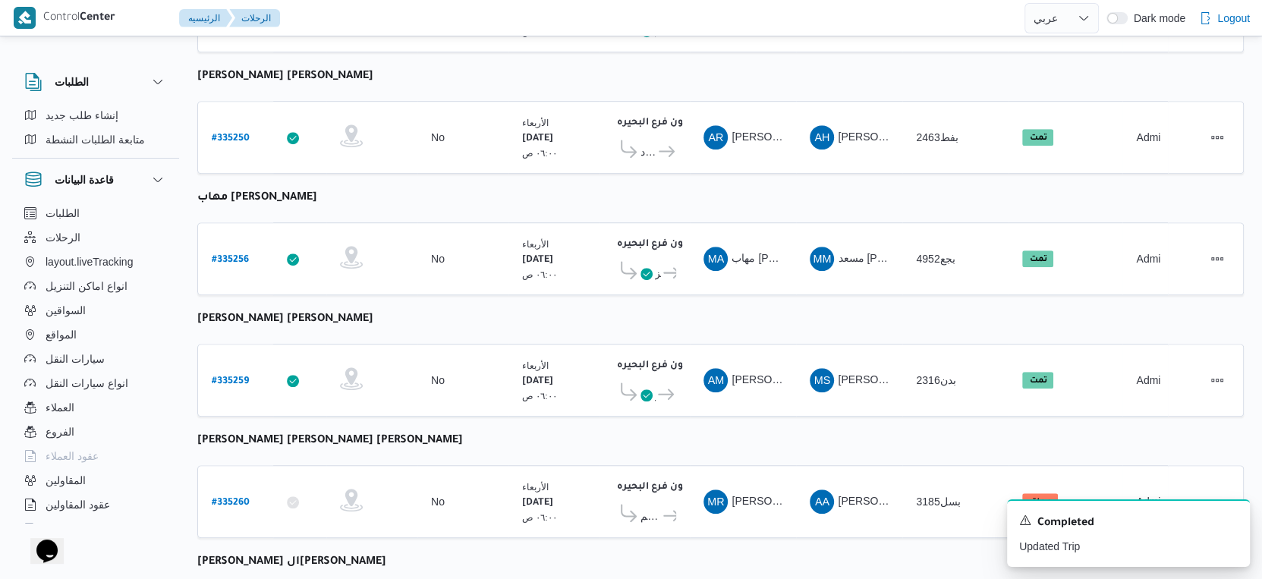
scroll to position [1238, 0]
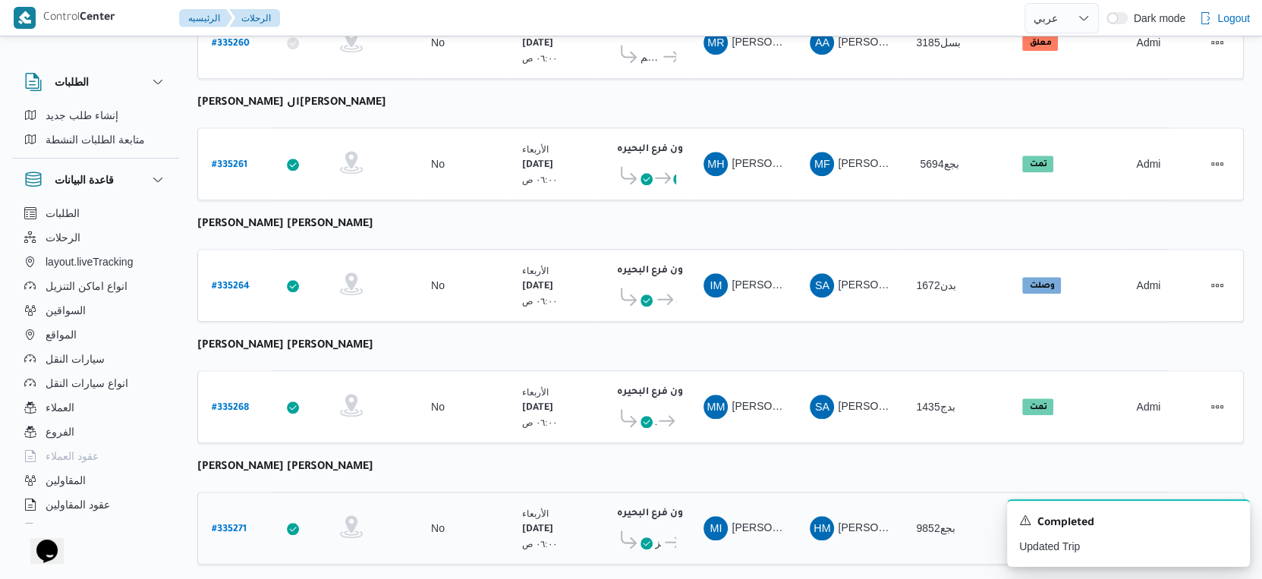
click at [241, 524] on b "# 335271" at bounding box center [229, 529] width 35 height 11
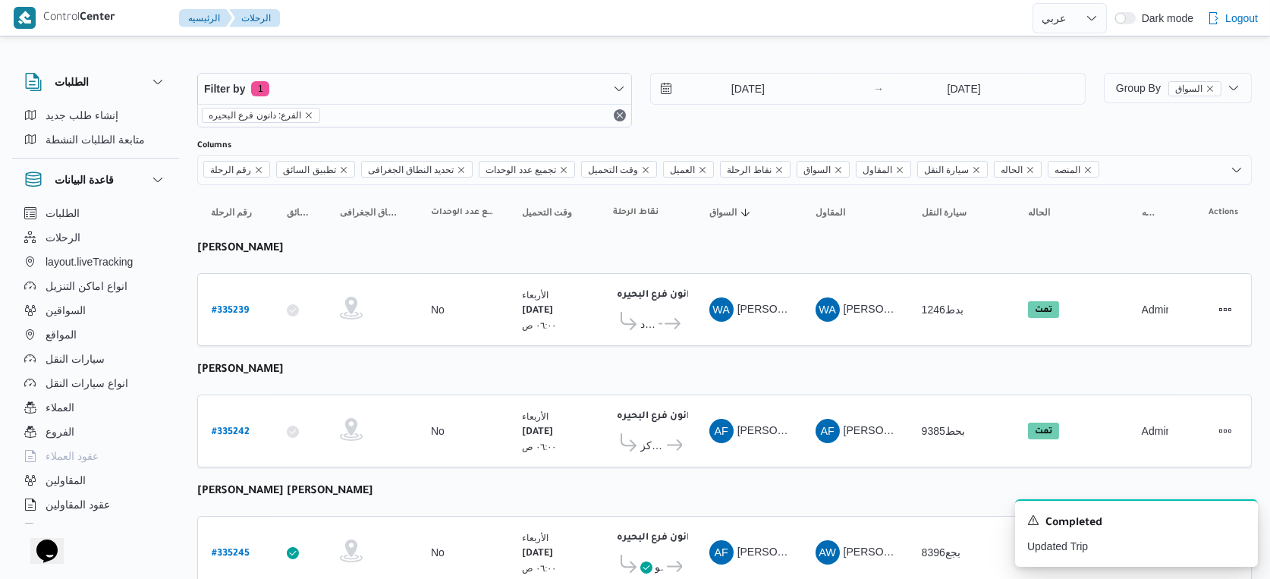
select select "ar"
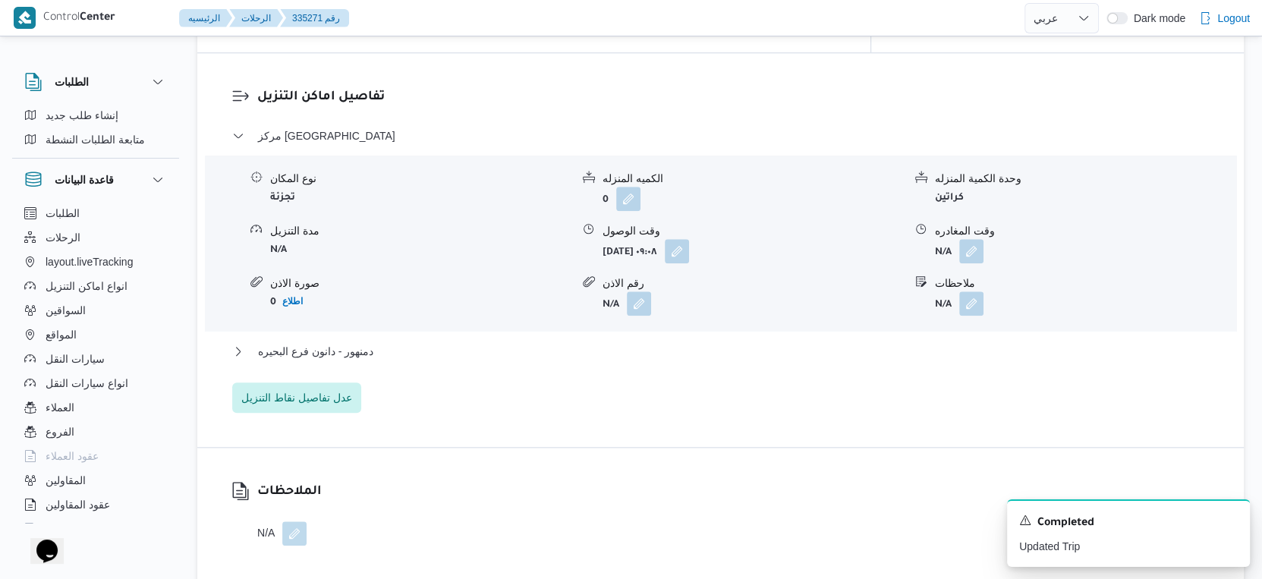
scroll to position [1265, 0]
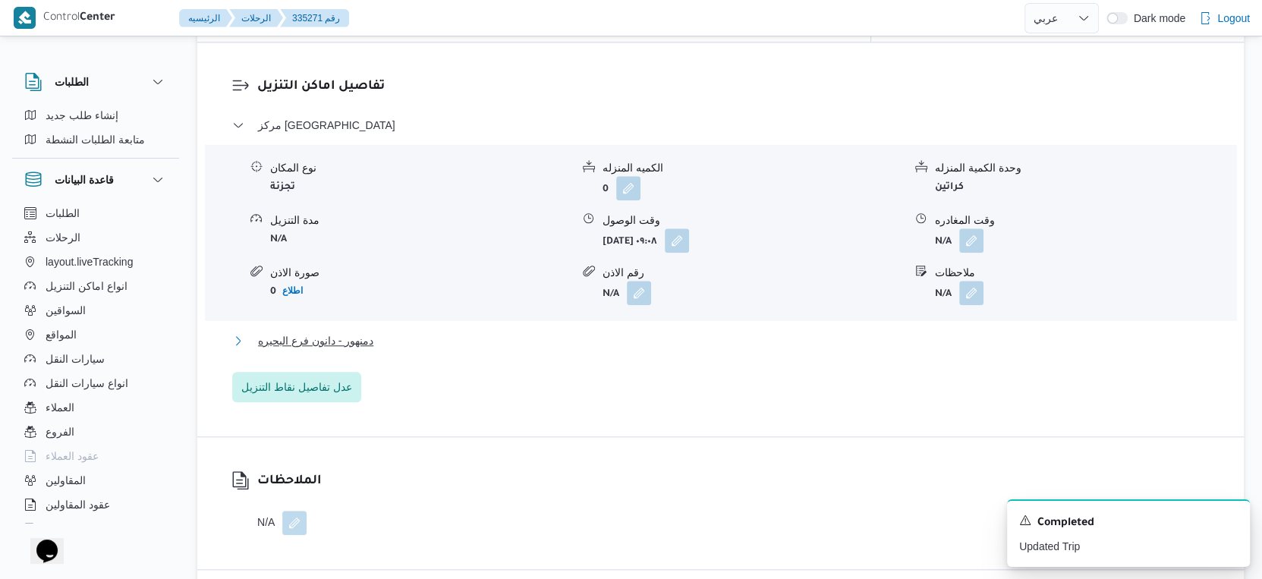
click at [567, 332] on button "دمنهور - دانون فرع البحيره" at bounding box center [720, 341] width 977 height 18
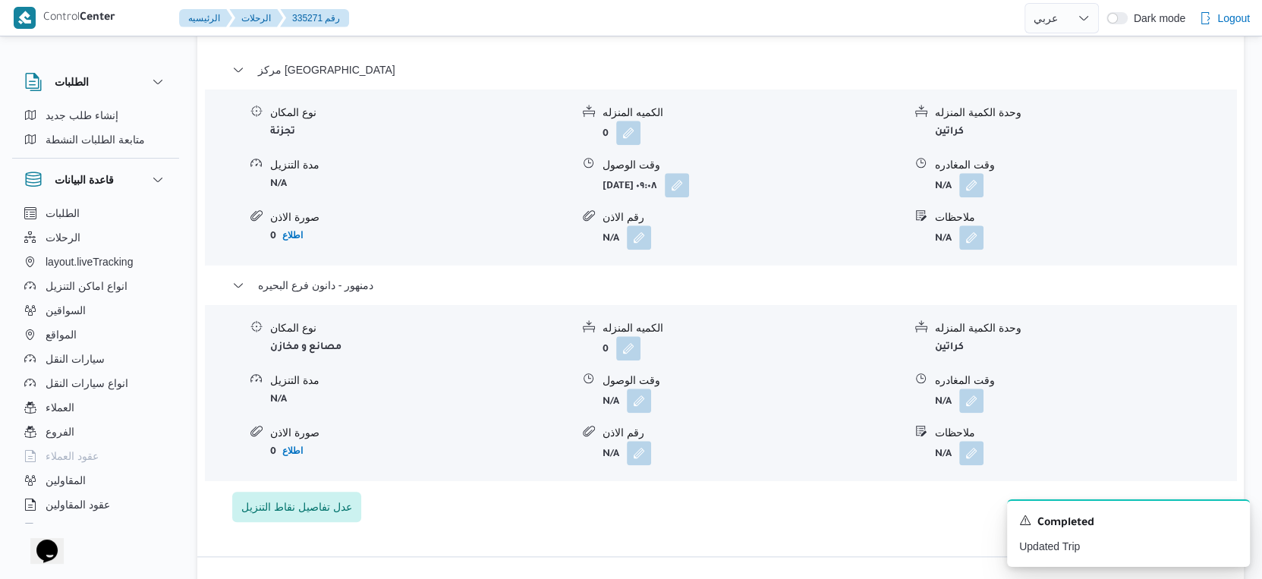
scroll to position [1348, 0]
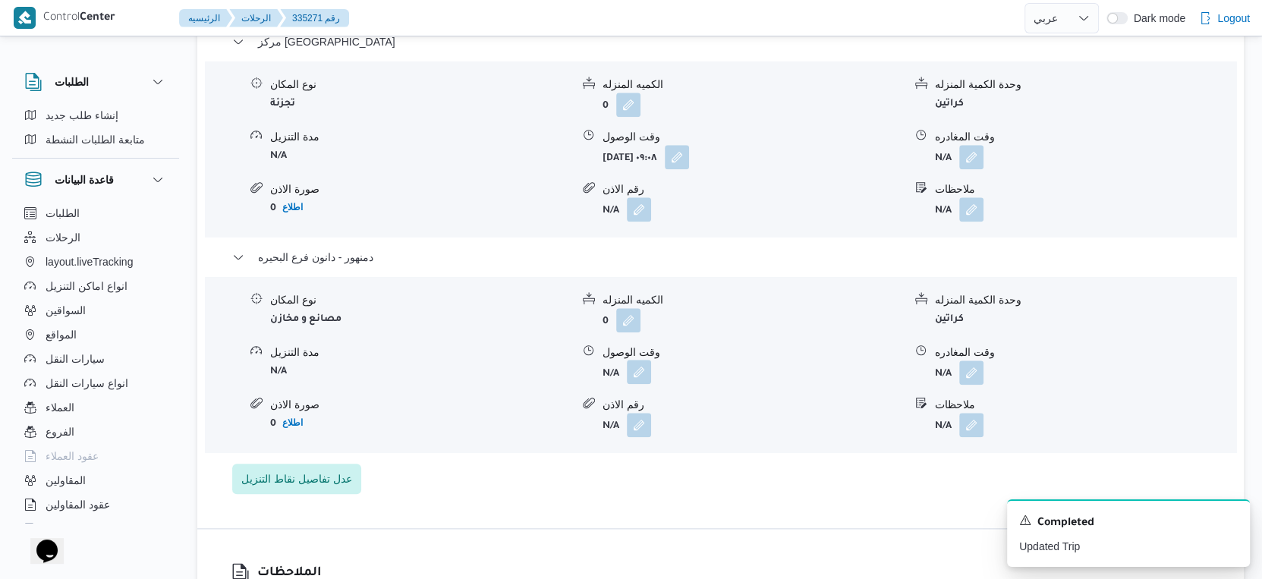
click at [646, 363] on button "button" at bounding box center [639, 372] width 24 height 24
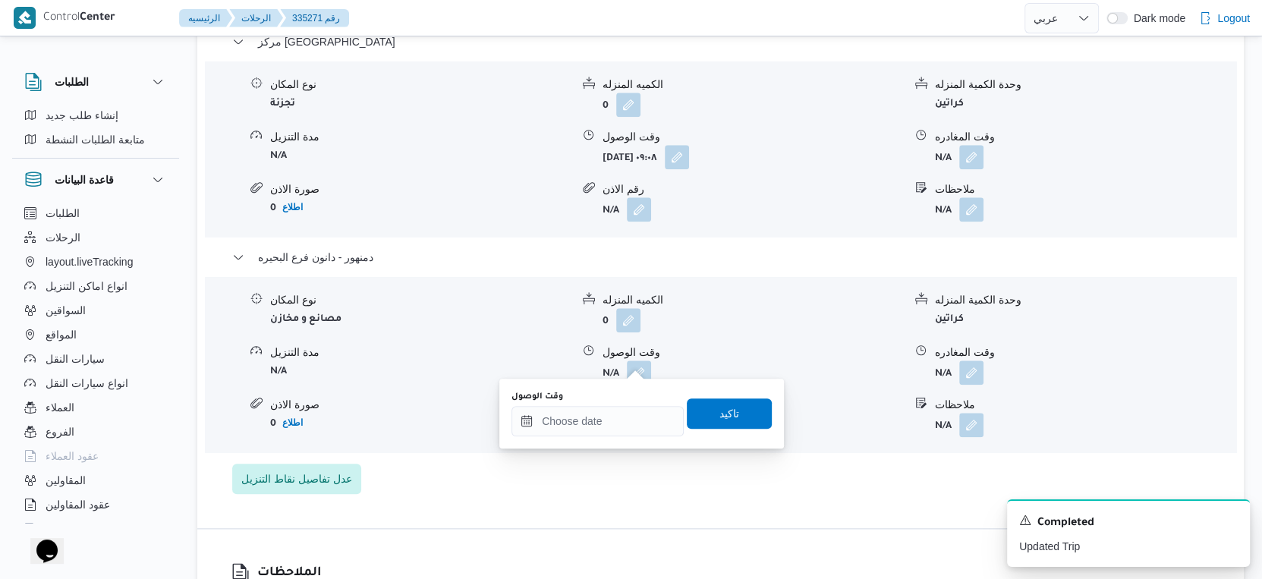
click at [618, 436] on div "You are in a dialog. To close this dialog, hit escape. وقت الوصول تاكيد" at bounding box center [641, 414] width 285 height 70
click at [599, 383] on div "You are in a dialog. To close this dialog, hit escape. وقت الوصول تاكيد" at bounding box center [641, 414] width 285 height 70
click at [605, 395] on div "وقت الوصول" at bounding box center [597, 397] width 172 height 12
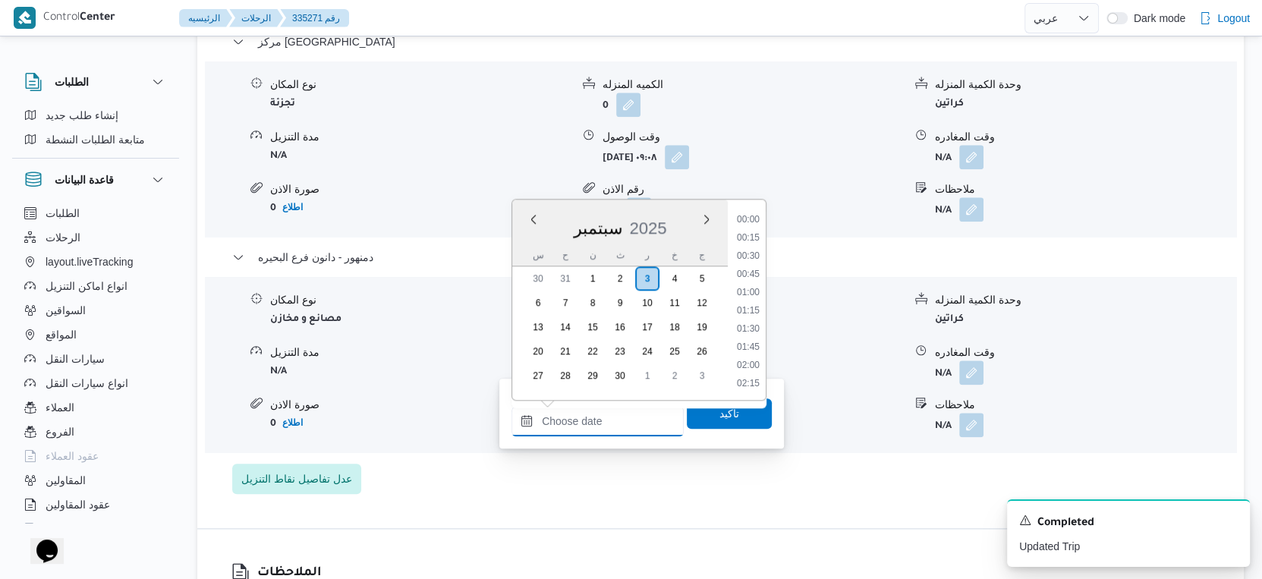
drag, startPoint x: 619, startPoint y: 427, endPoint x: 649, endPoint y: 417, distance: 31.2
click at [619, 427] on input "وقت الوصول" at bounding box center [597, 421] width 172 height 30
click at [750, 223] on li "18:45" at bounding box center [748, 222] width 35 height 15
type input "٠٣/٠٩/٢٠٢٥ ١٨:٤٥"
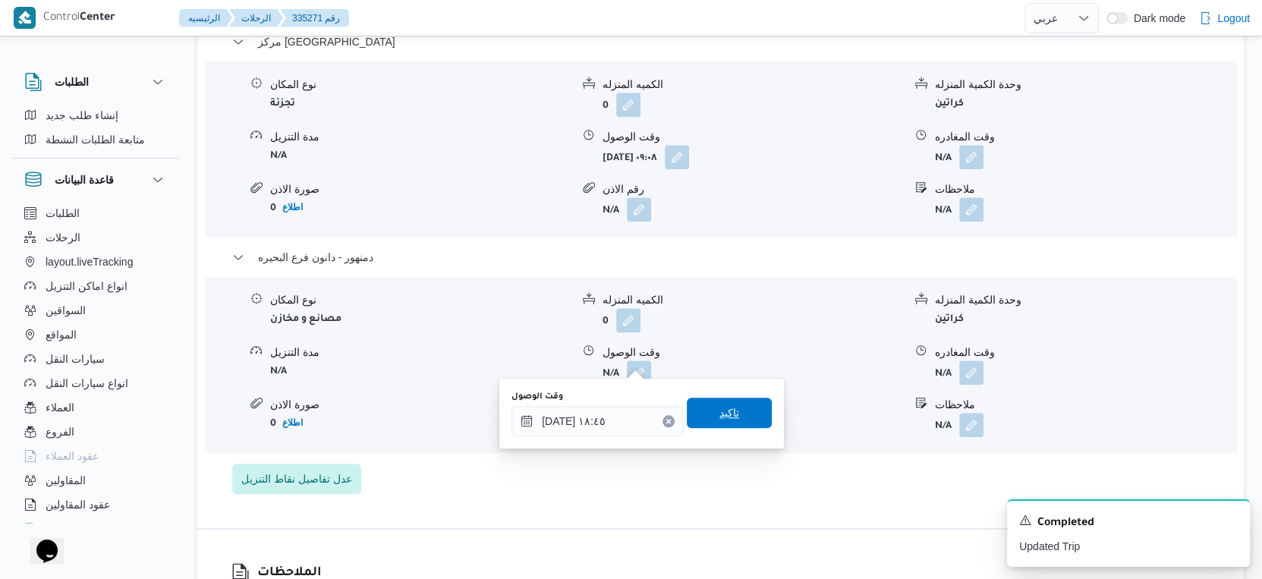
click at [750, 409] on span "تاكيد" at bounding box center [729, 413] width 85 height 30
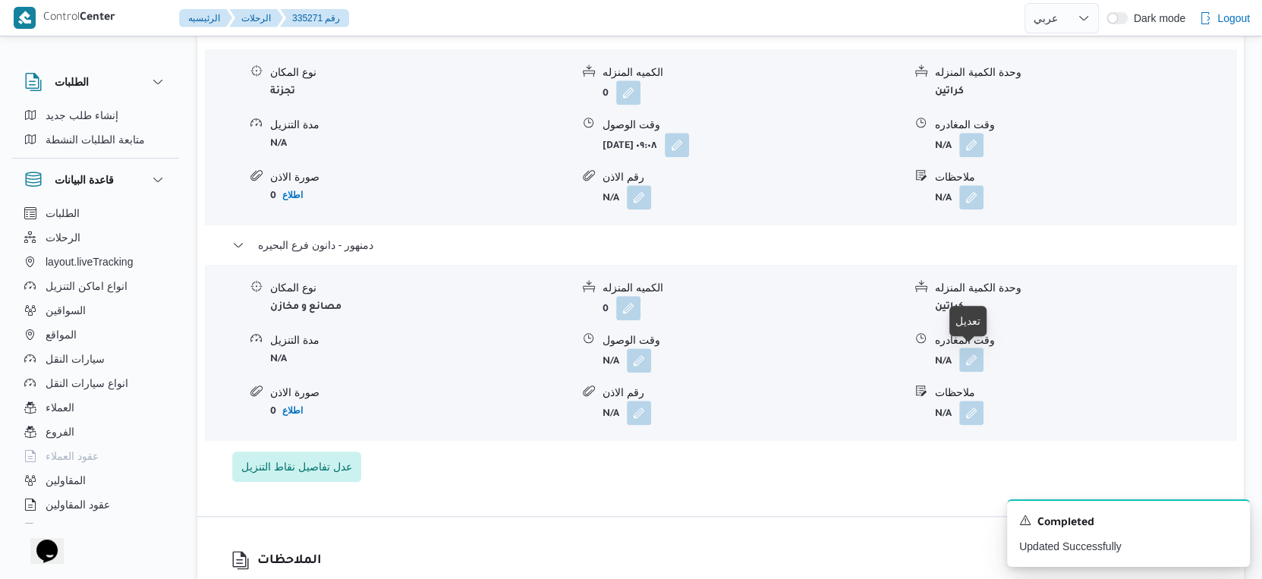
click at [963, 353] on button "button" at bounding box center [971, 360] width 24 height 24
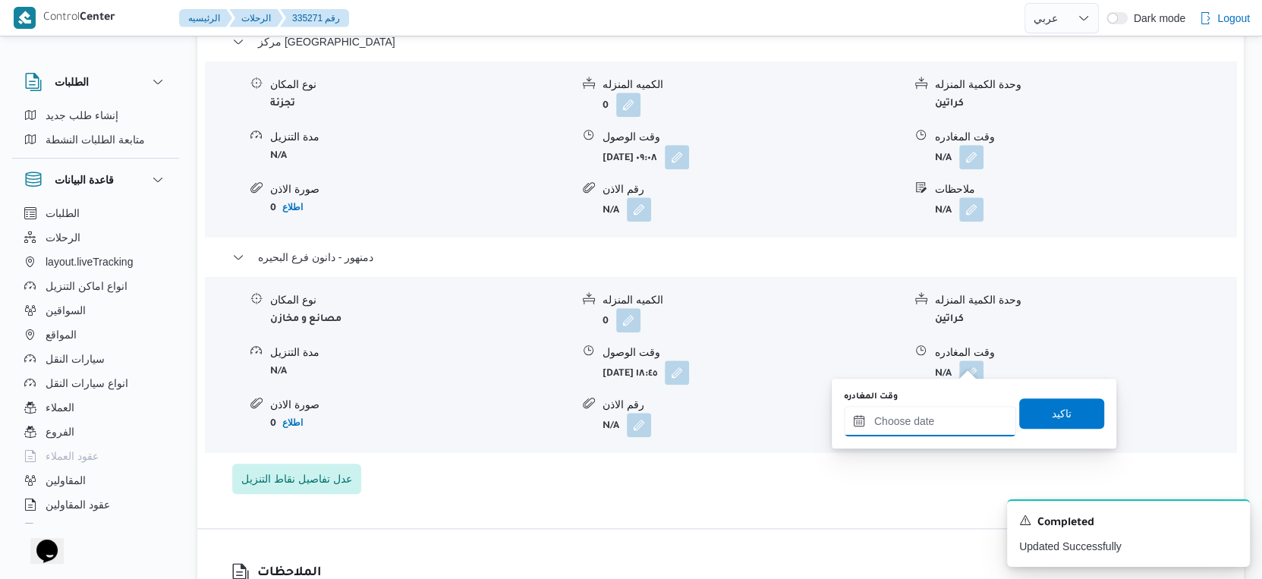
click at [956, 406] on input "وقت المغادره" at bounding box center [930, 421] width 172 height 30
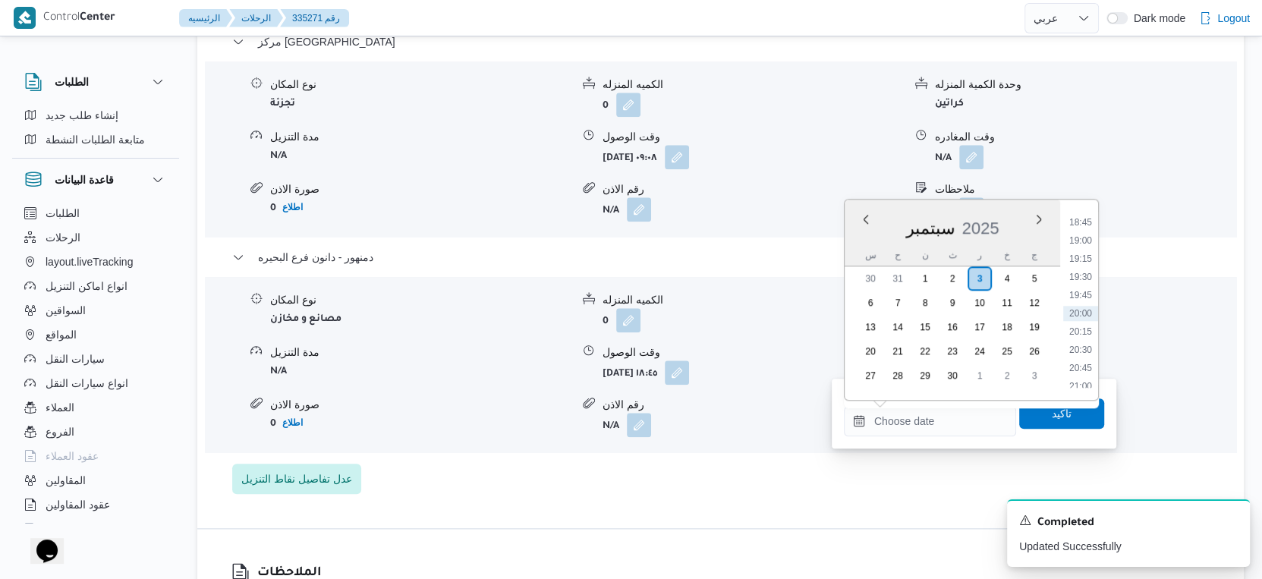
drag, startPoint x: 1088, startPoint y: 232, endPoint x: 1088, endPoint y: 288, distance: 56.2
click at [1088, 233] on li "19:00" at bounding box center [1080, 240] width 35 height 15
type input "٠٣/٠٩/٢٠٢٥ ١٩:٠٠"
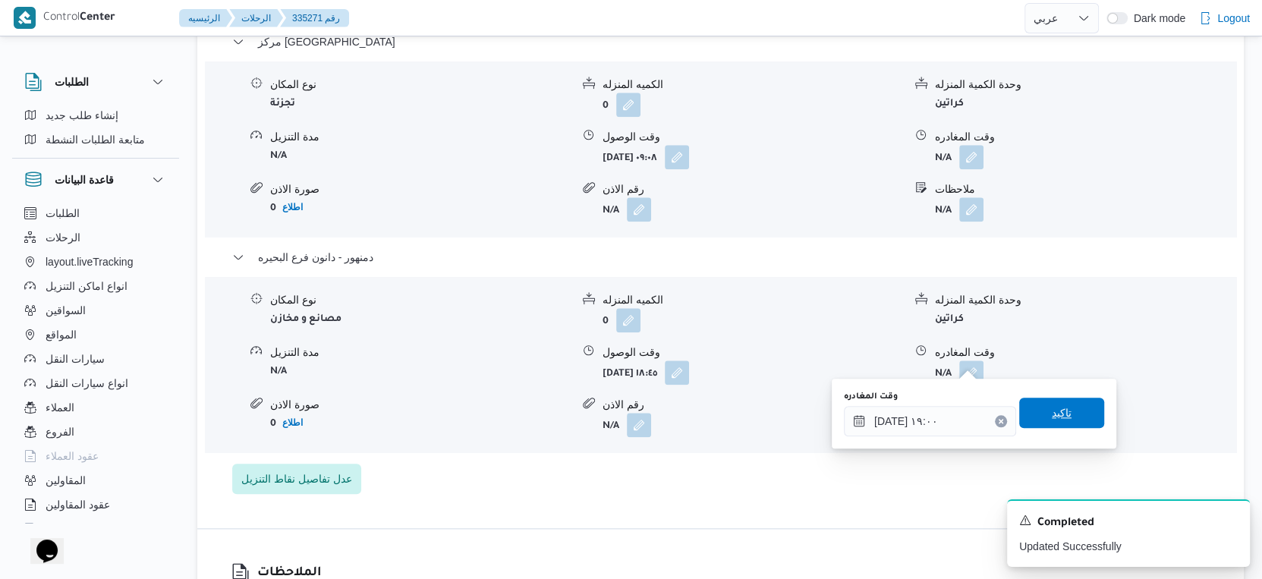
click at [1062, 410] on span "تاكيد" at bounding box center [1061, 413] width 85 height 30
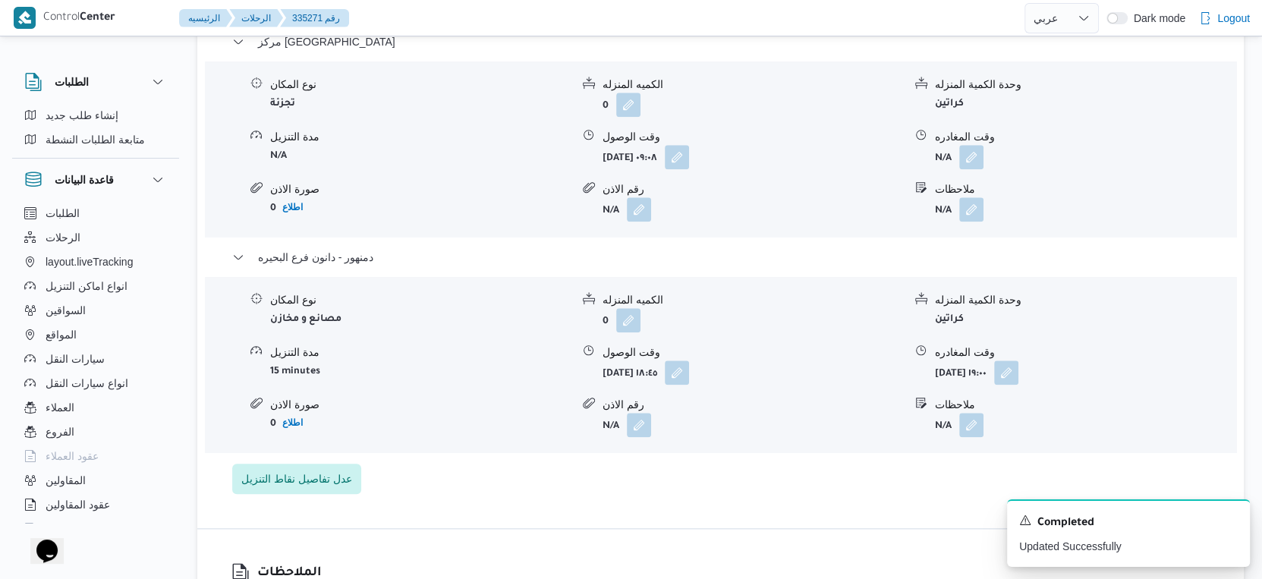
scroll to position [1265, 0]
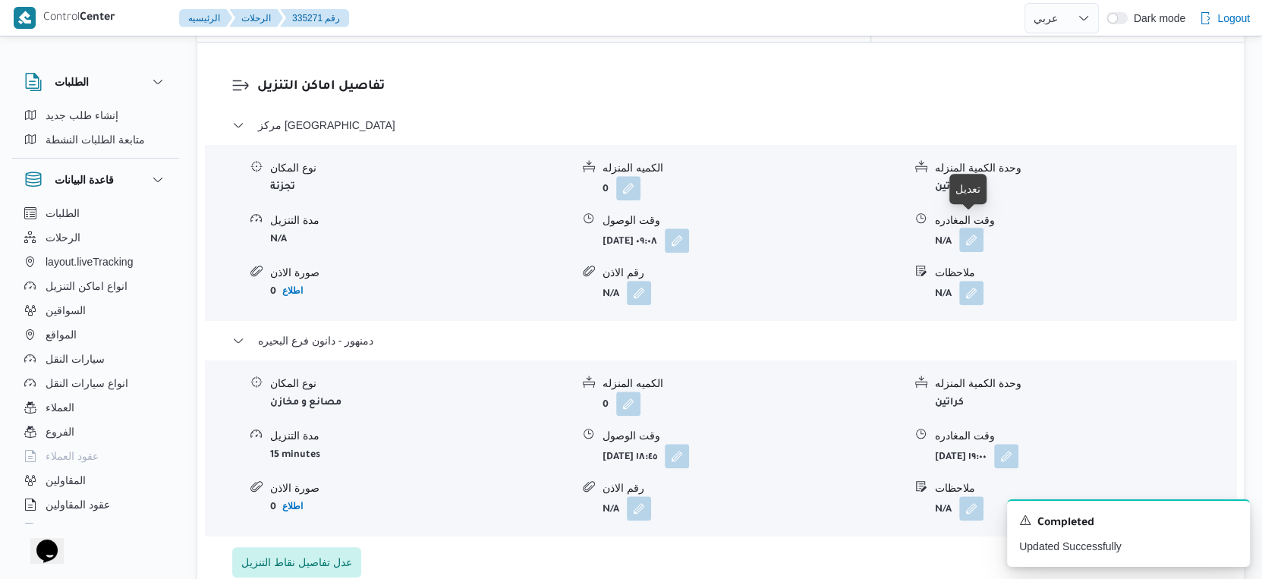
click at [980, 229] on button "button" at bounding box center [971, 240] width 24 height 24
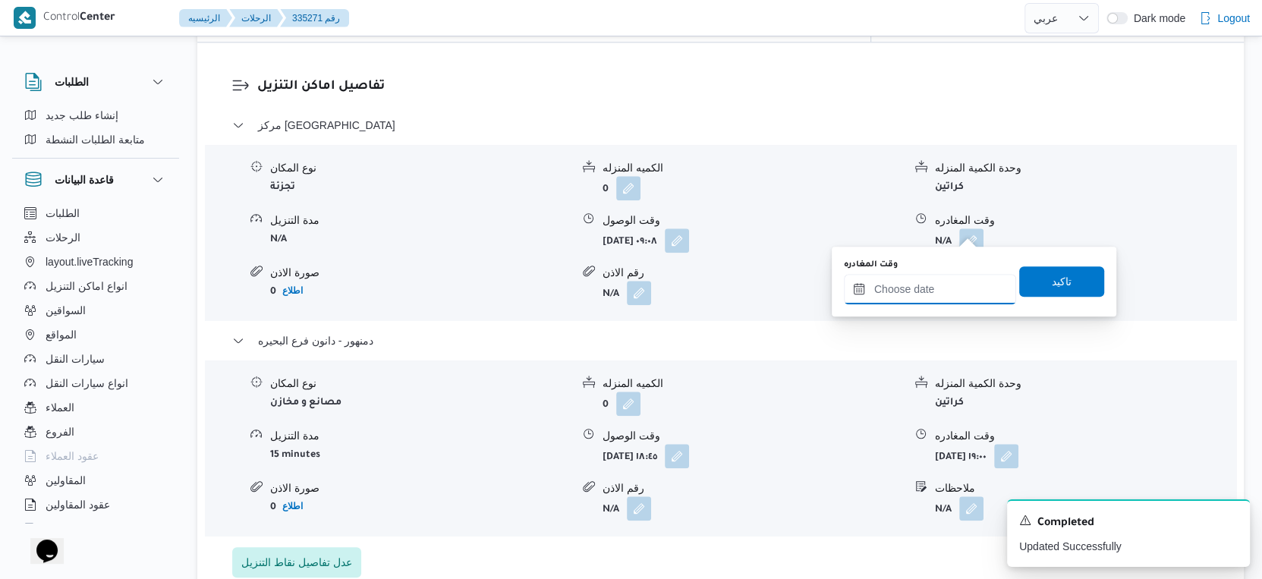
click at [948, 297] on input "وقت المغادره" at bounding box center [930, 289] width 172 height 30
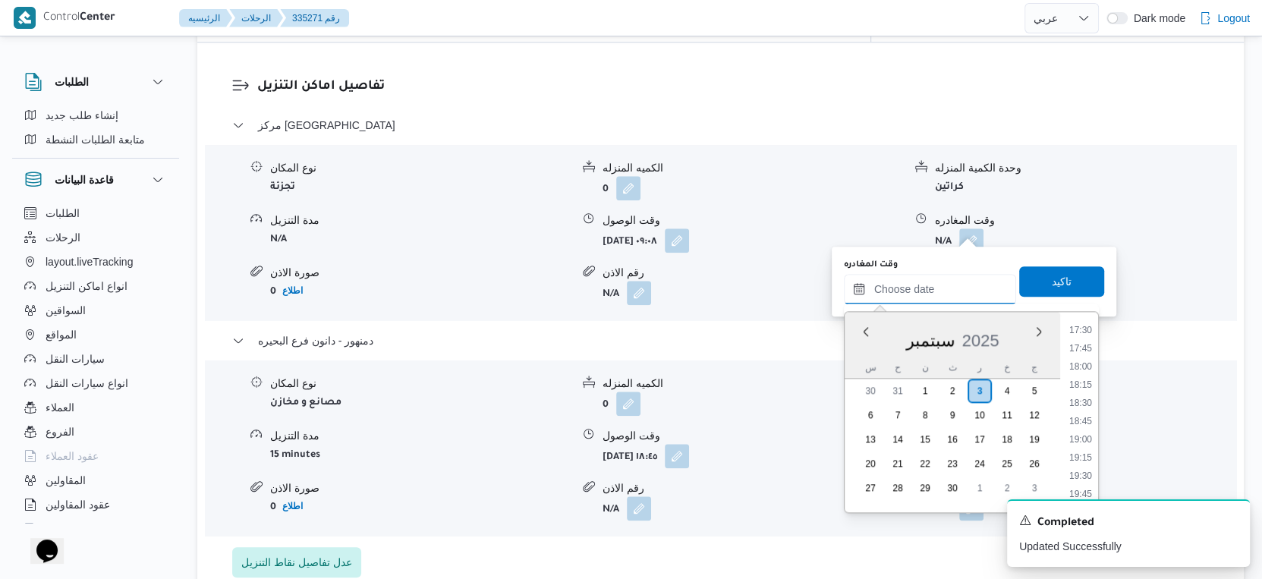
scroll to position [1194, 0]
click at [1087, 467] on li "18:15" at bounding box center [1080, 467] width 35 height 15
type input "٠٣/٠٩/٢٠٢٥ ١٨:١٥"
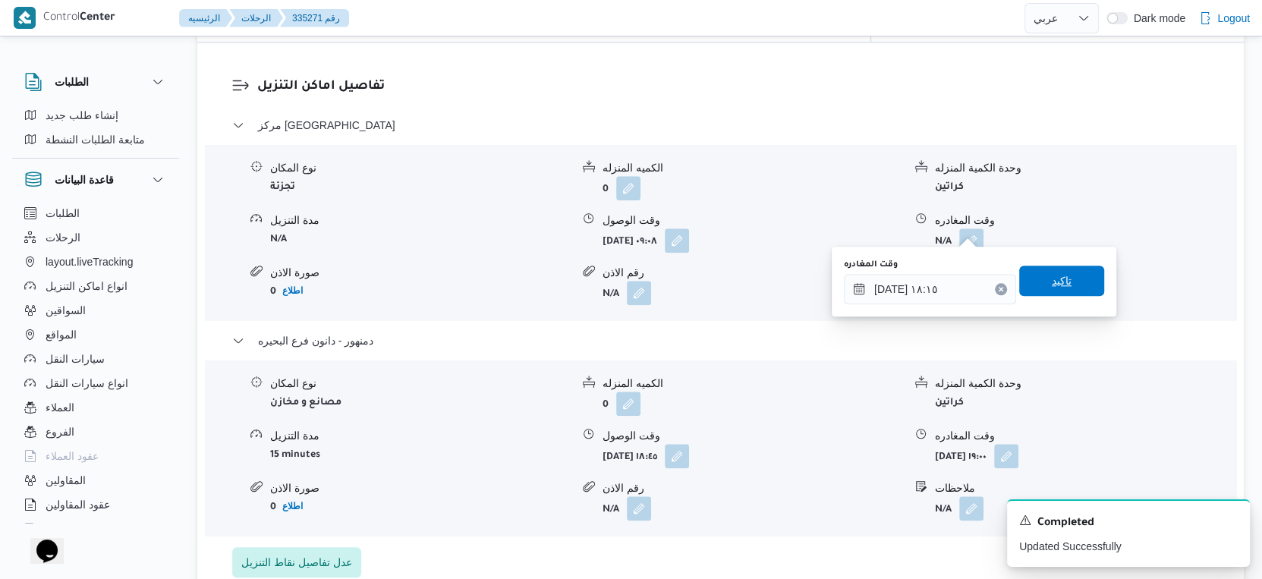
click at [1068, 278] on span "تاكيد" at bounding box center [1061, 281] width 85 height 30
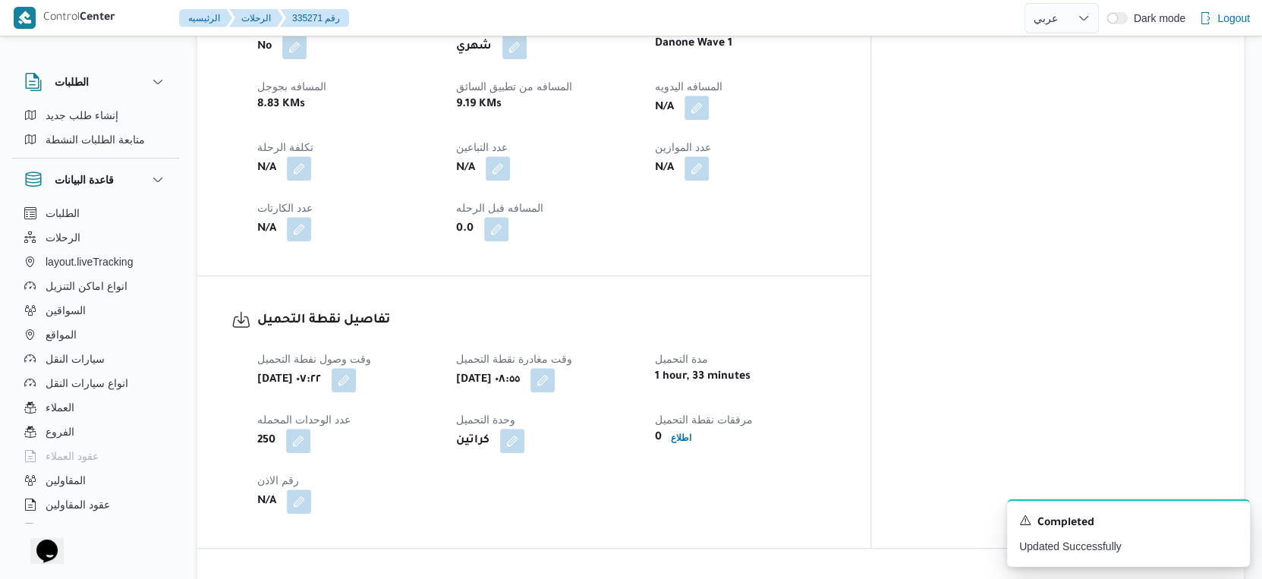
scroll to position [590, 0]
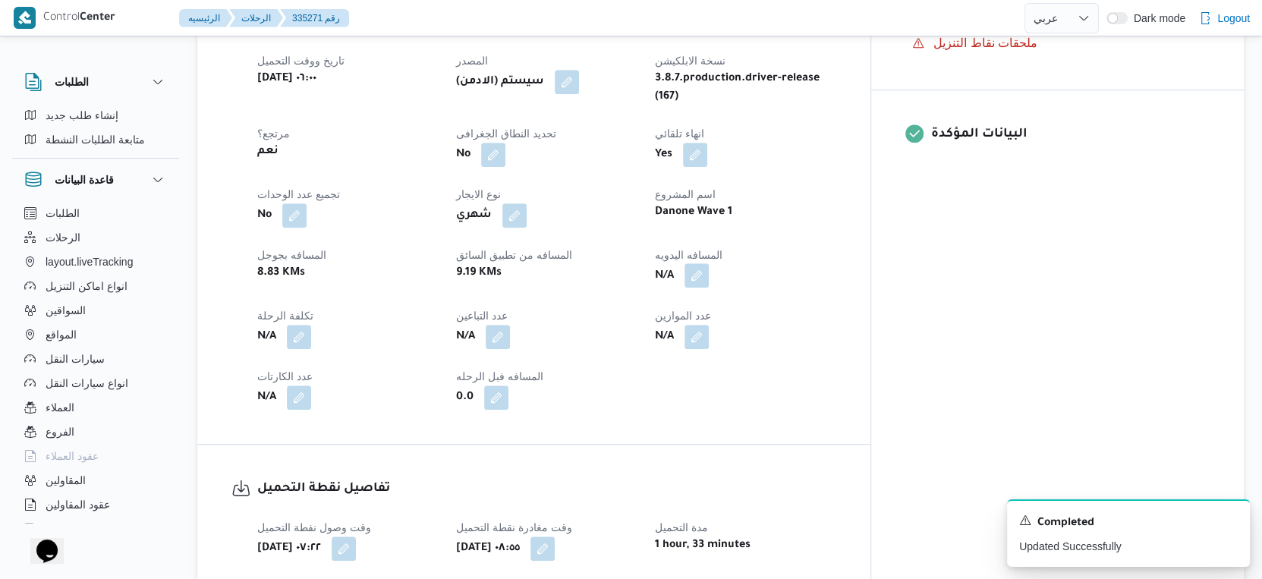
click at [709, 263] on button "button" at bounding box center [696, 275] width 24 height 24
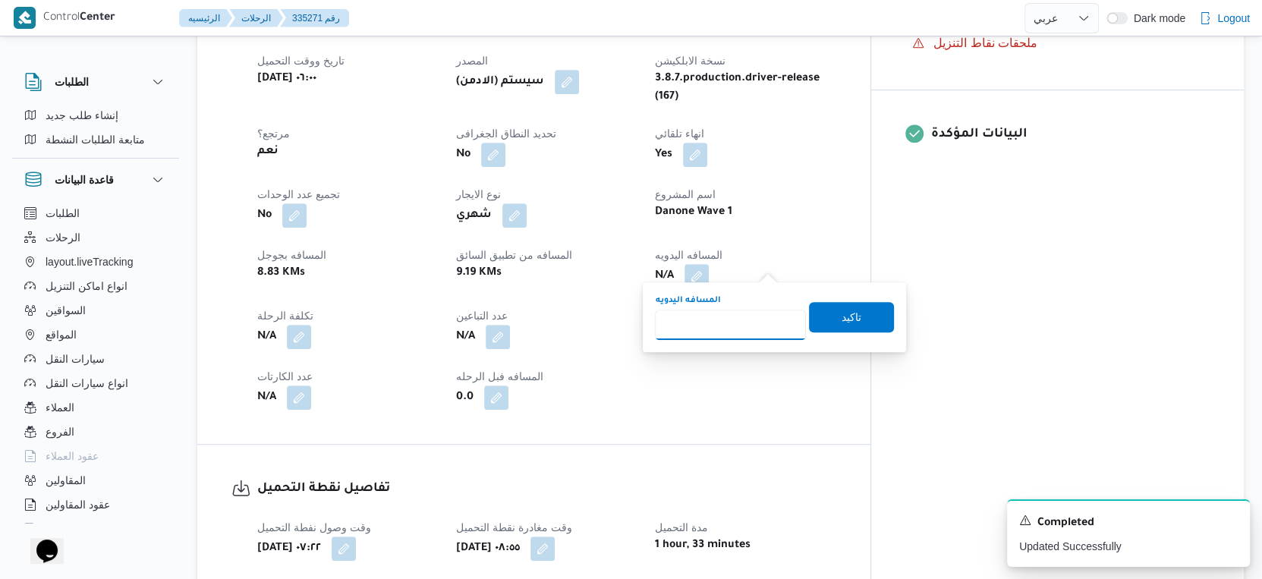
click at [719, 327] on input "المسافه اليدويه" at bounding box center [730, 325] width 151 height 30
type input "31"
click at [860, 307] on span "تاكيد" at bounding box center [851, 316] width 85 height 30
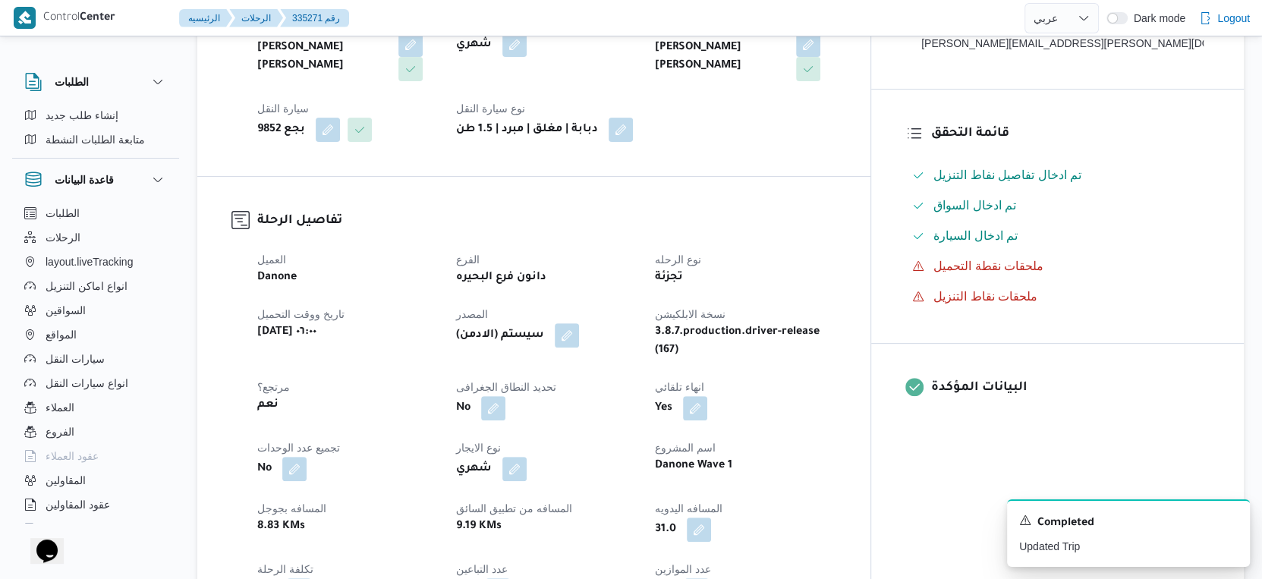
scroll to position [0, 0]
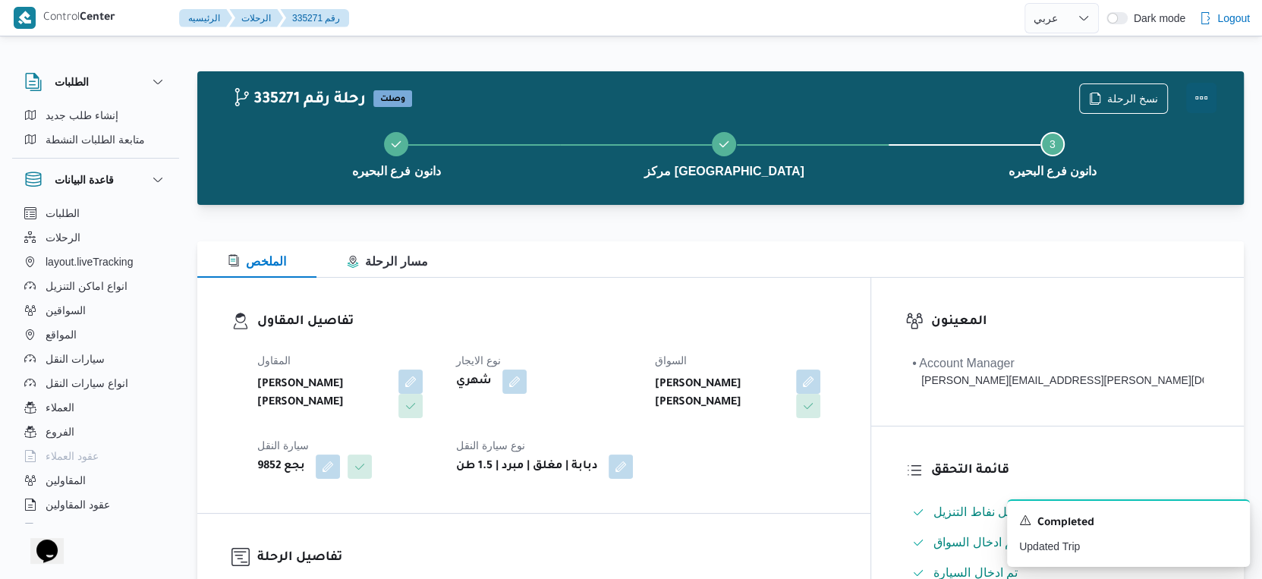
click at [1194, 95] on button "Actions" at bounding box center [1201, 98] width 30 height 30
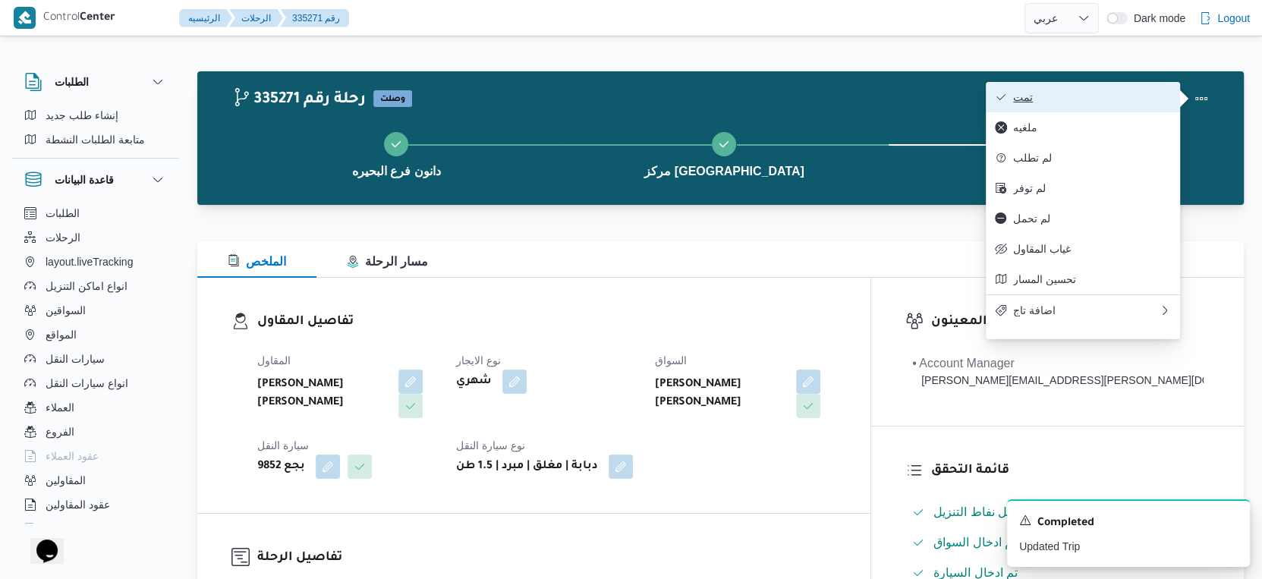
click at [1121, 93] on span "تمت" at bounding box center [1092, 97] width 158 height 12
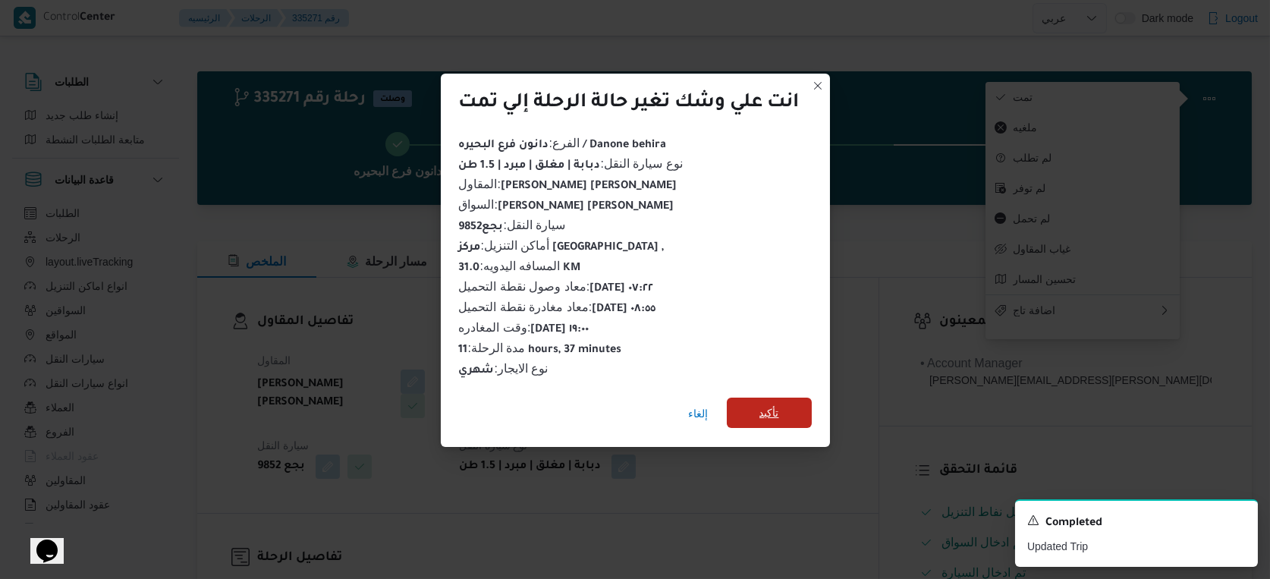
click at [775, 417] on span "تأكيد" at bounding box center [769, 413] width 85 height 30
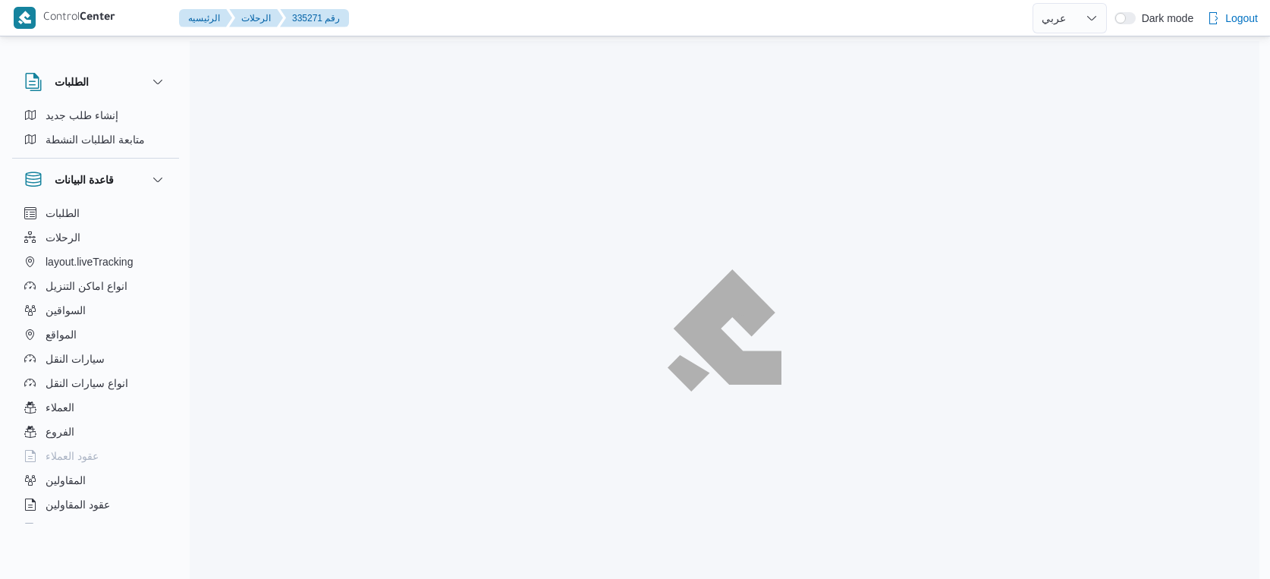
select select "ar"
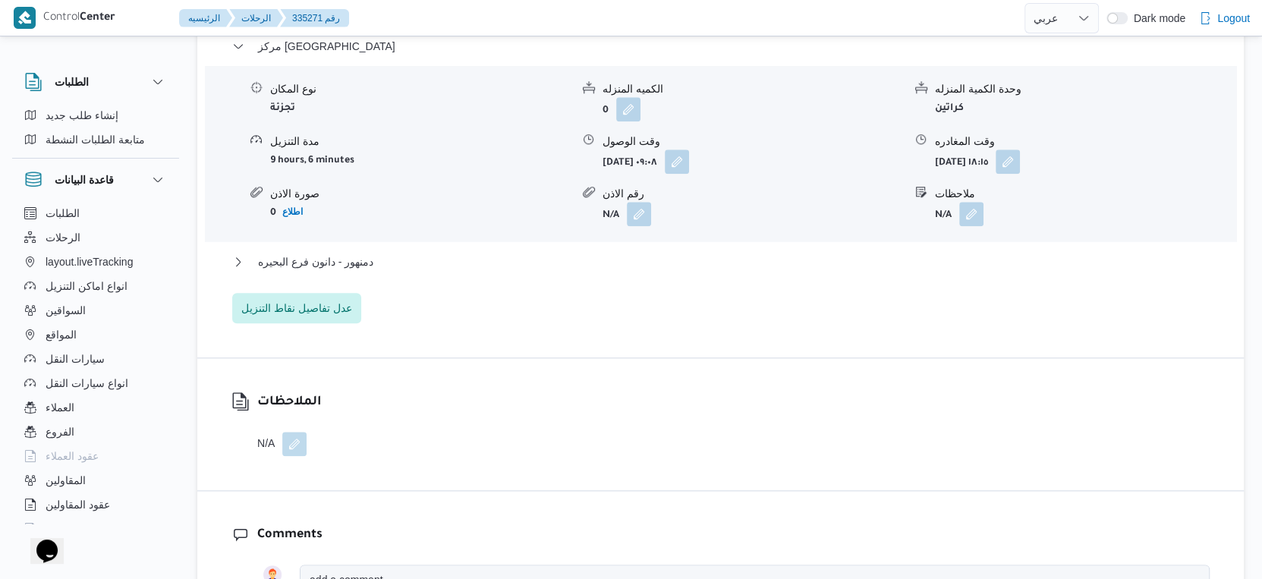
scroll to position [1348, 0]
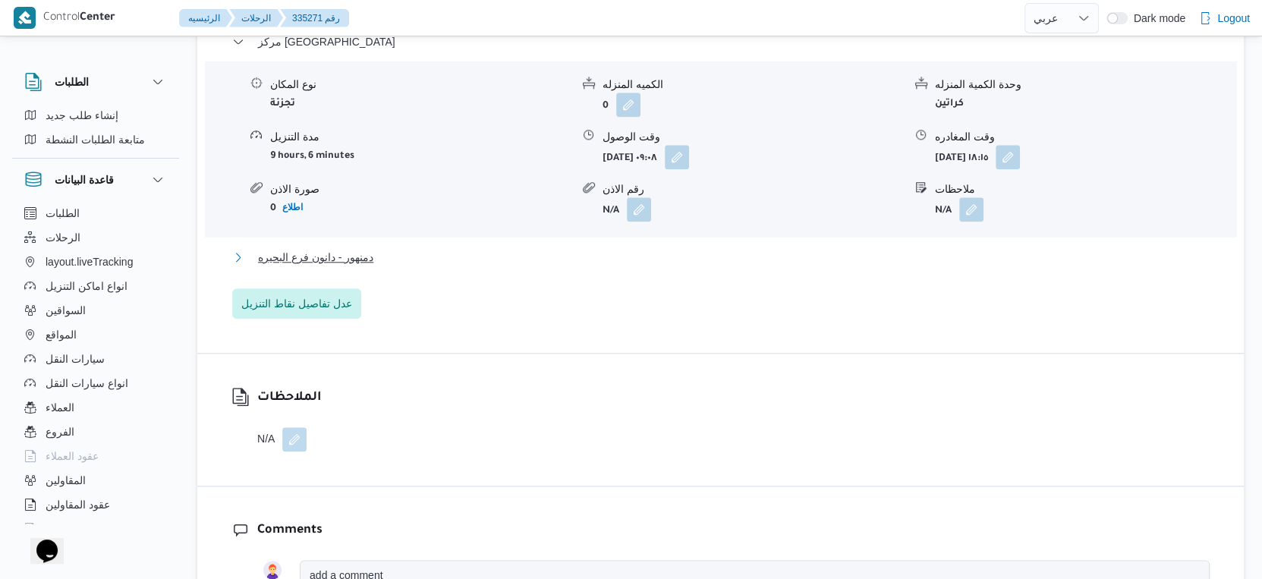
click at [385, 248] on button "دمنهور - دانون فرع البحيره" at bounding box center [720, 257] width 977 height 18
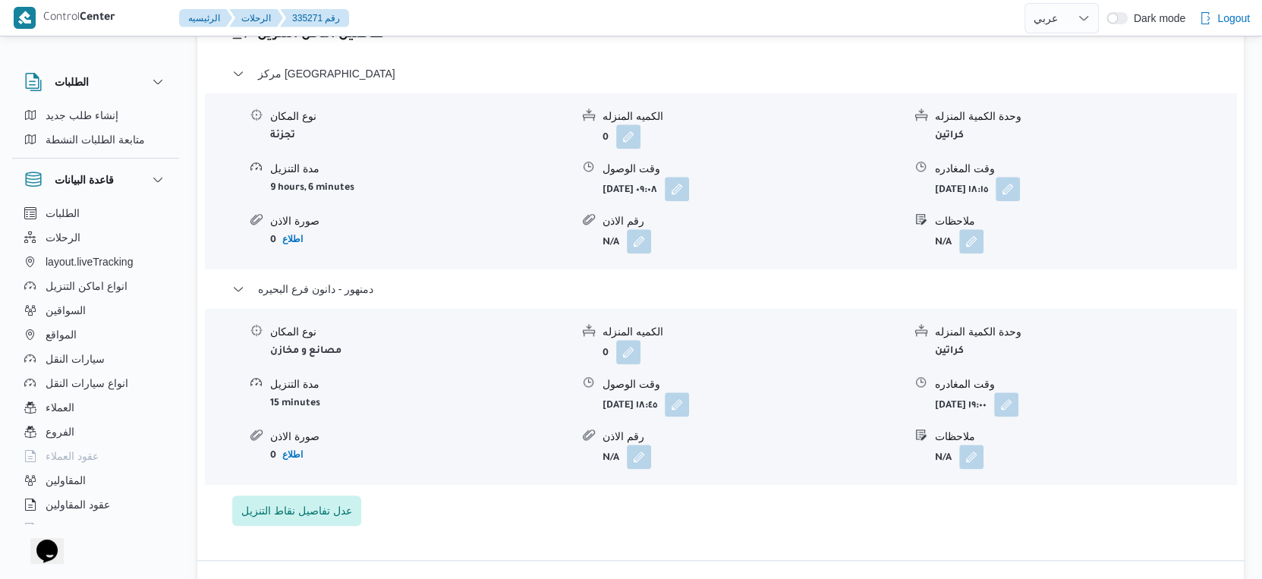
scroll to position [1518, 0]
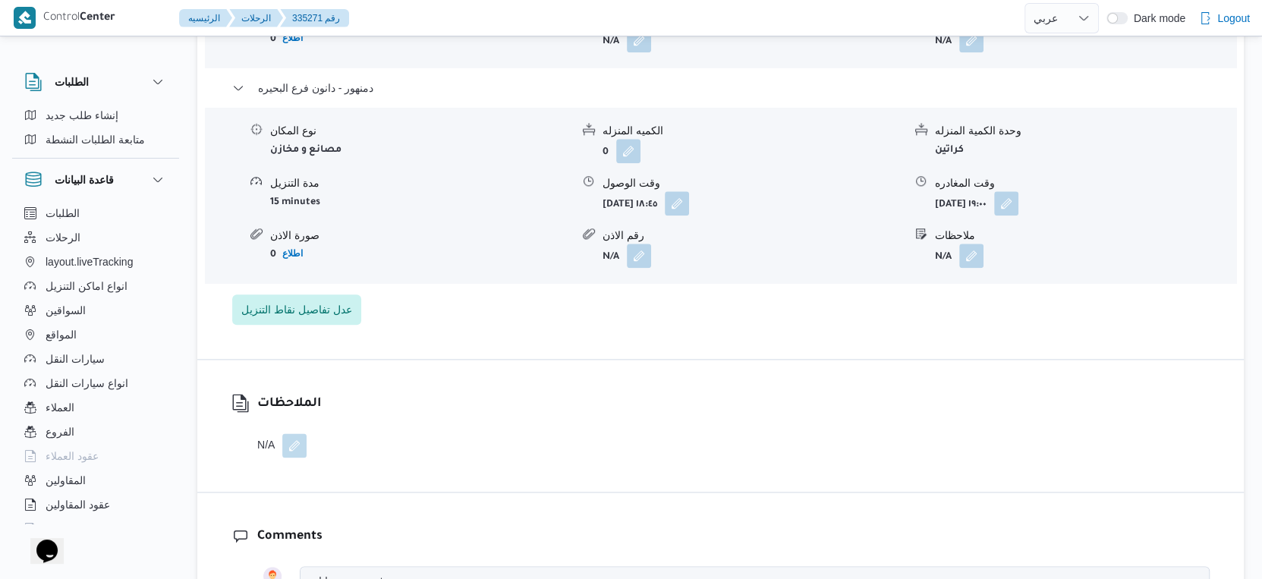
select select "ar"
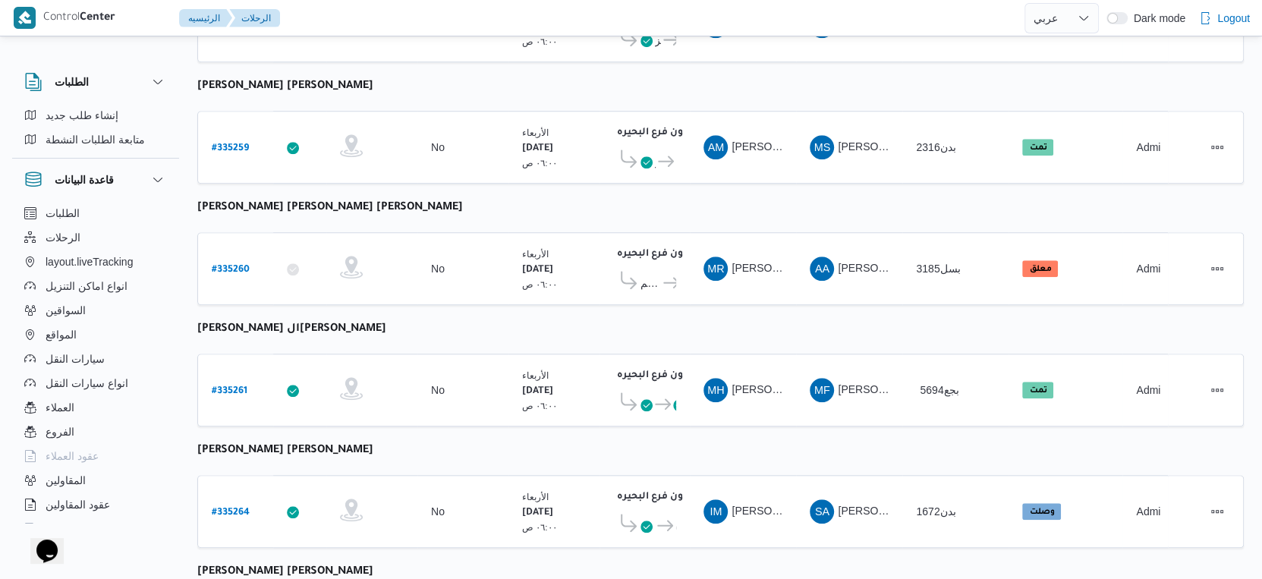
scroll to position [901, 0]
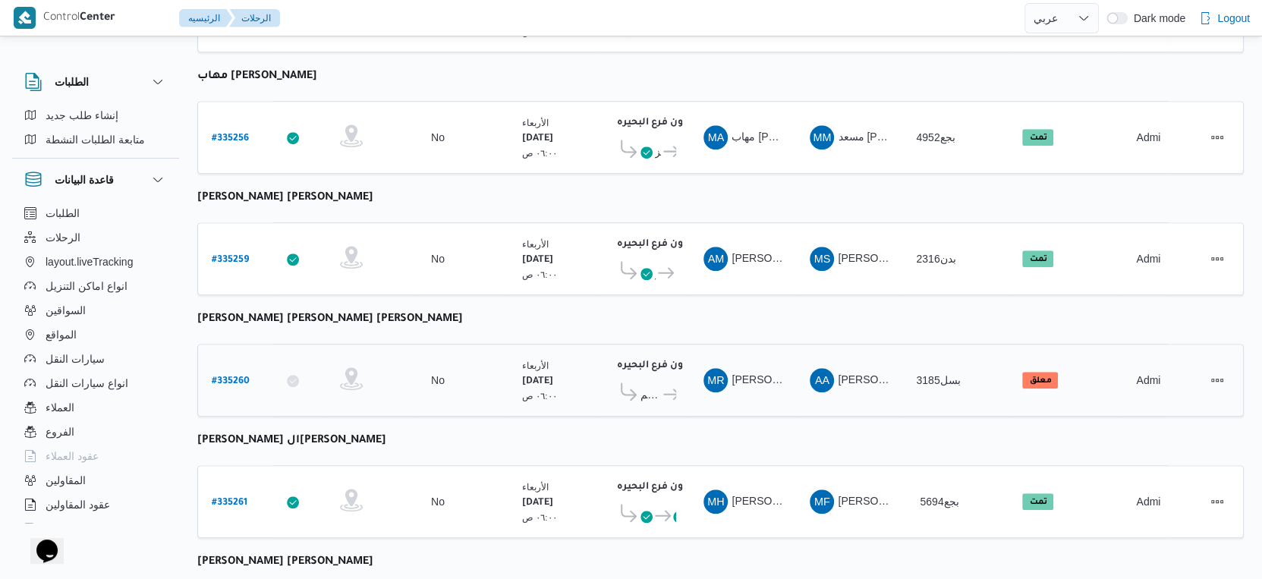
click at [232, 370] on link "# 335260" at bounding box center [231, 380] width 38 height 20
select select "ar"
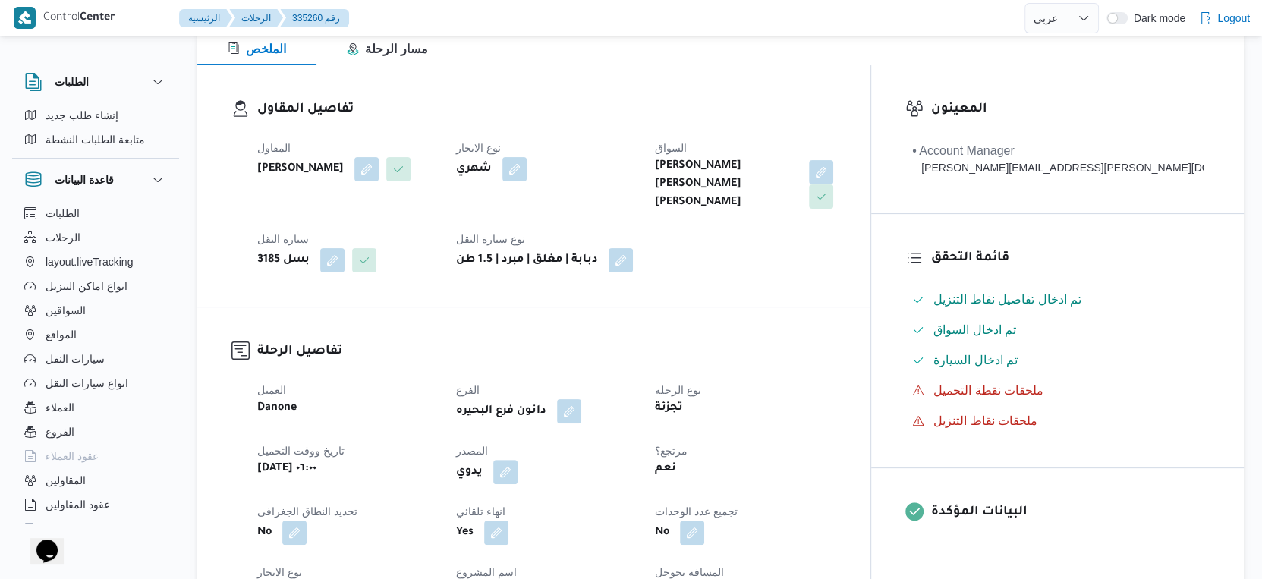
scroll to position [505, 0]
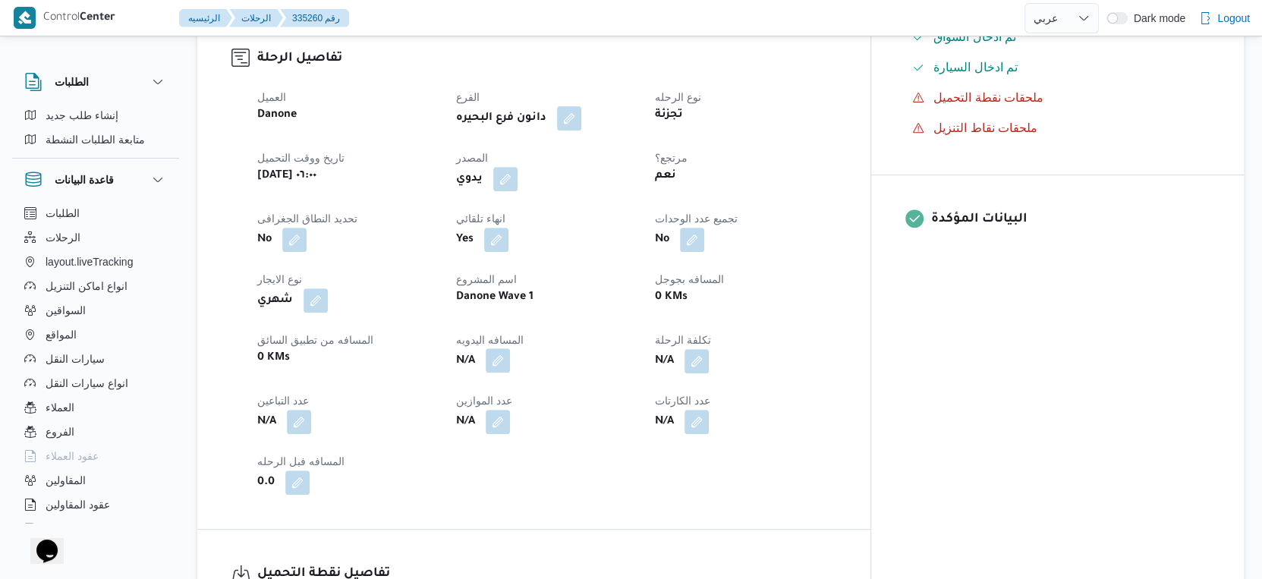
click at [510, 351] on button "button" at bounding box center [498, 360] width 24 height 24
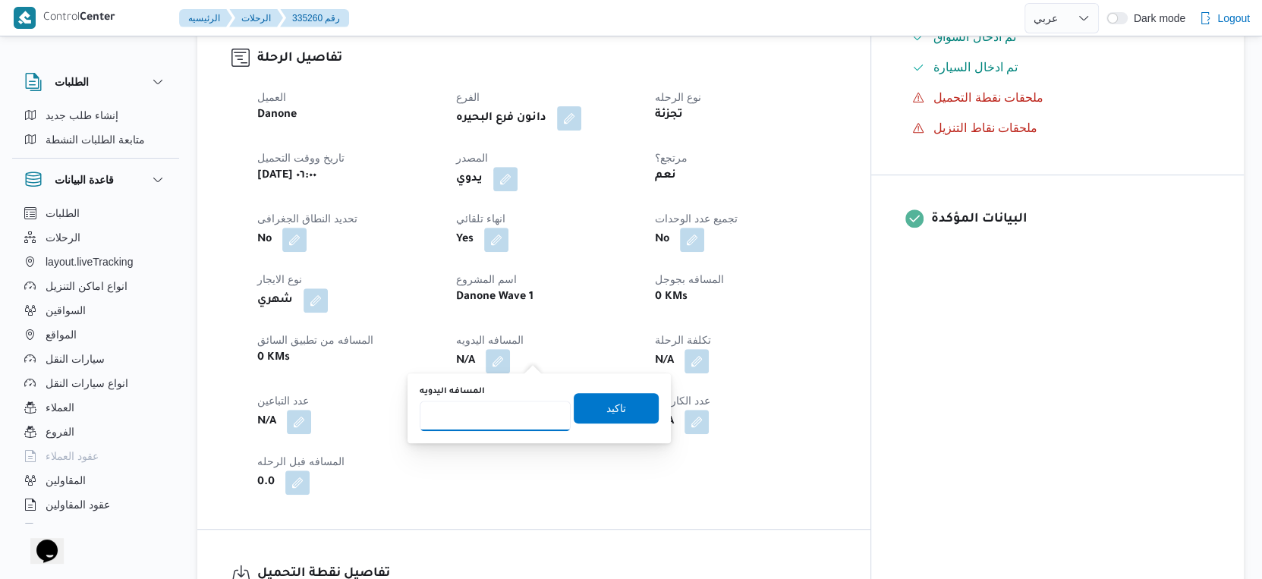
click at [515, 411] on input "المسافه اليدويه" at bounding box center [495, 416] width 151 height 30
type input "105"
click at [609, 407] on span "تاكيد" at bounding box center [616, 407] width 20 height 18
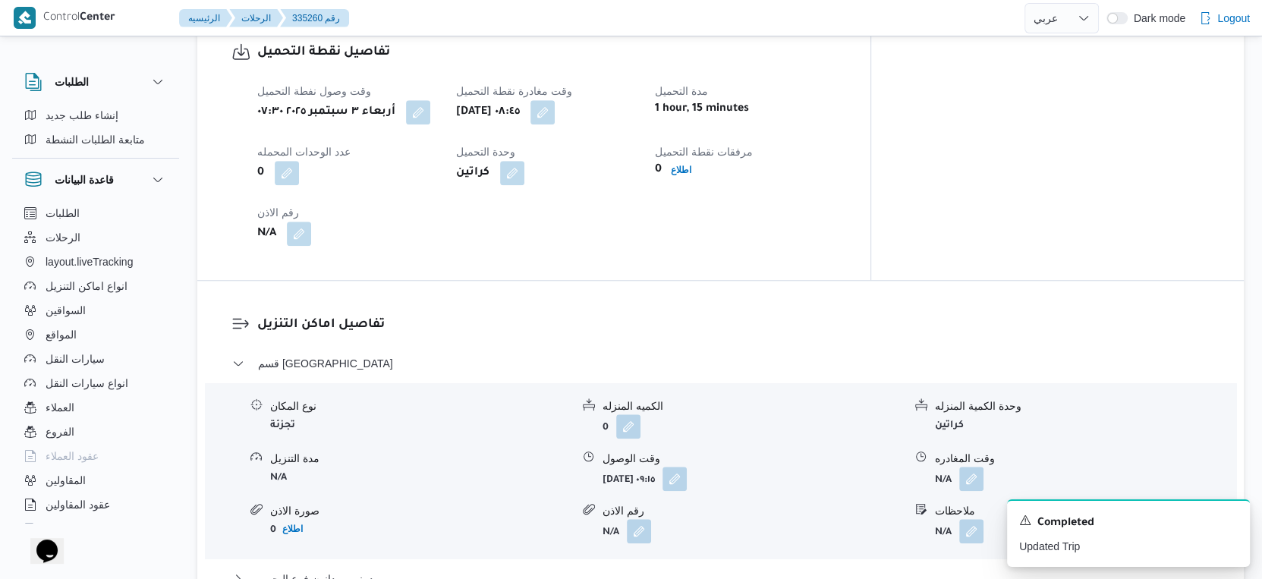
scroll to position [1180, 0]
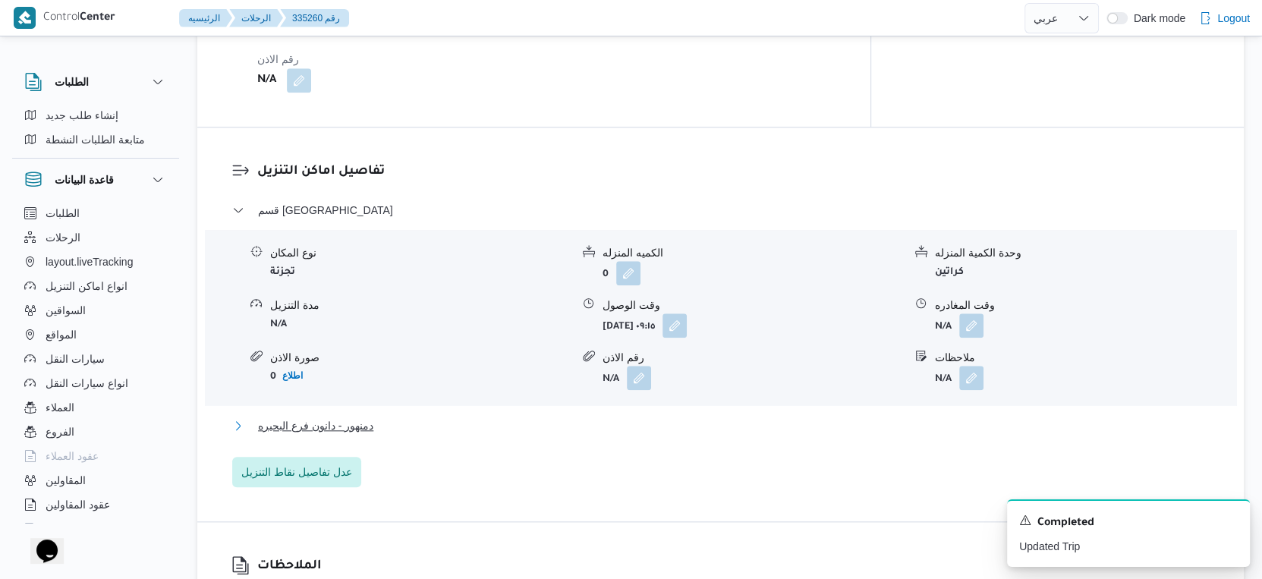
click at [464, 420] on button "دمنهور - دانون فرع البحيره" at bounding box center [720, 426] width 977 height 18
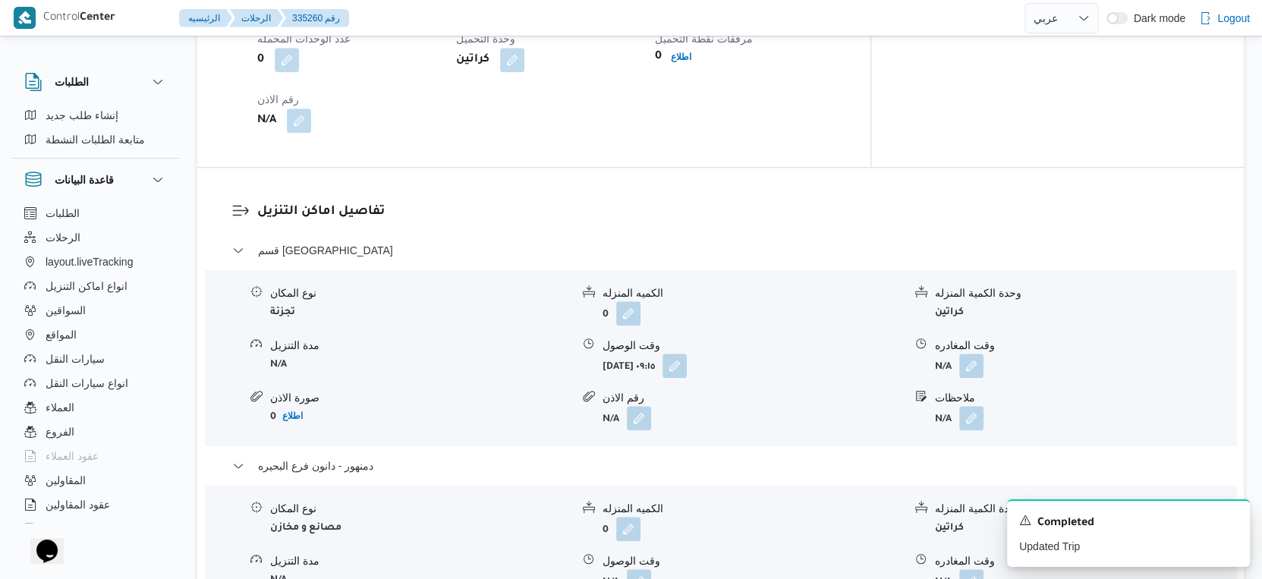
scroll to position [1011, 0]
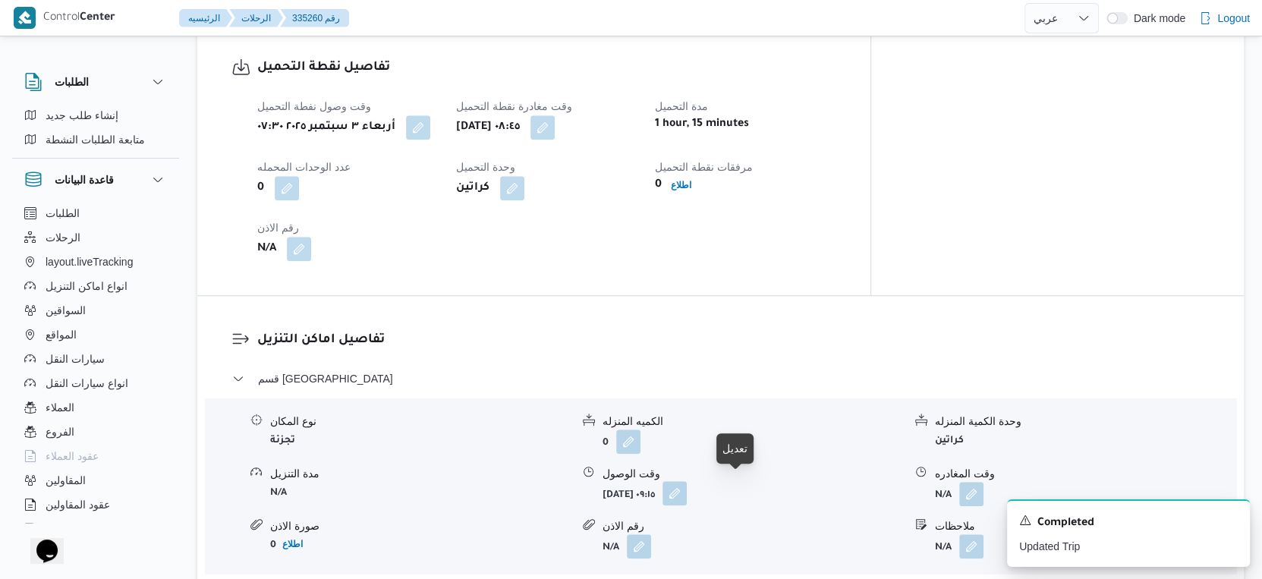
click at [687, 482] on button "button" at bounding box center [674, 493] width 24 height 24
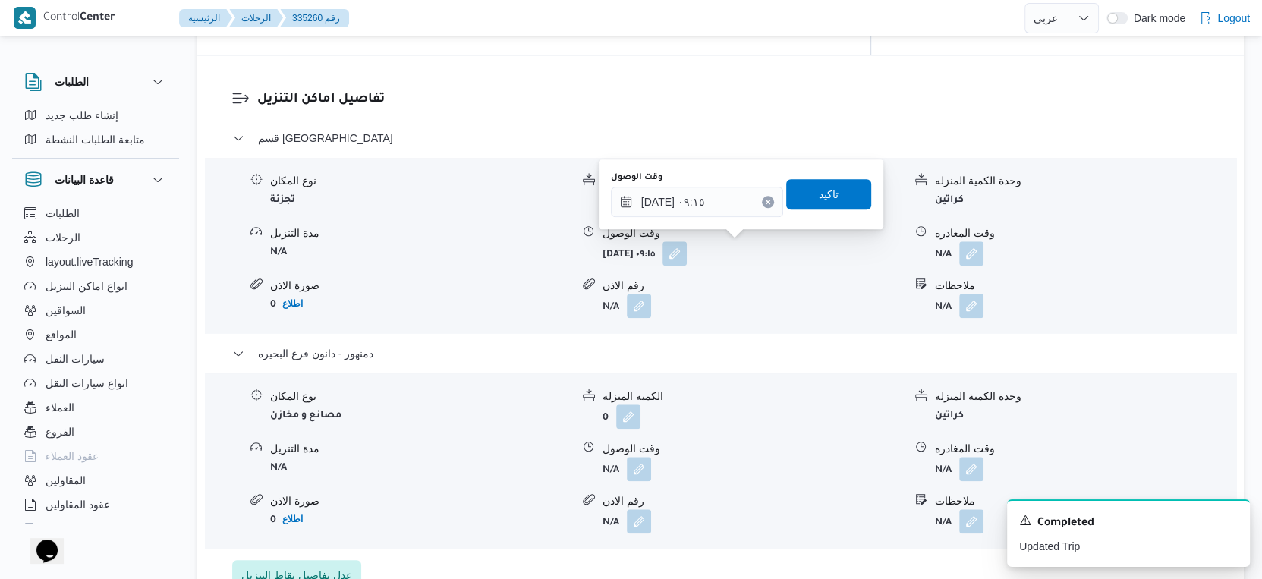
scroll to position [1265, 0]
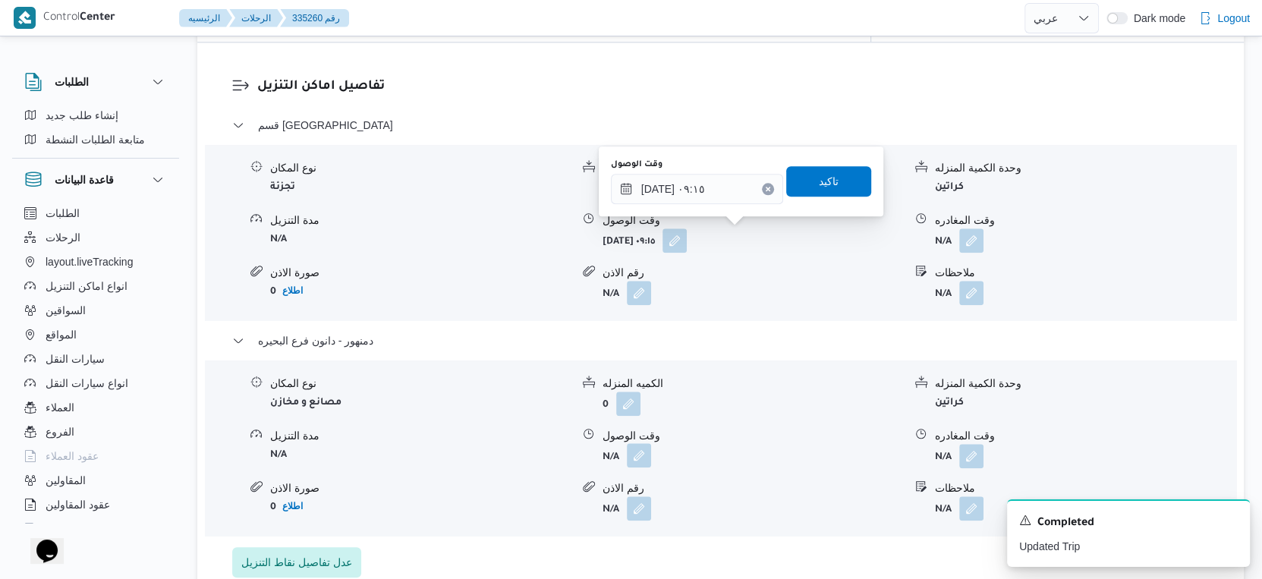
click at [632, 451] on button "button" at bounding box center [639, 455] width 24 height 24
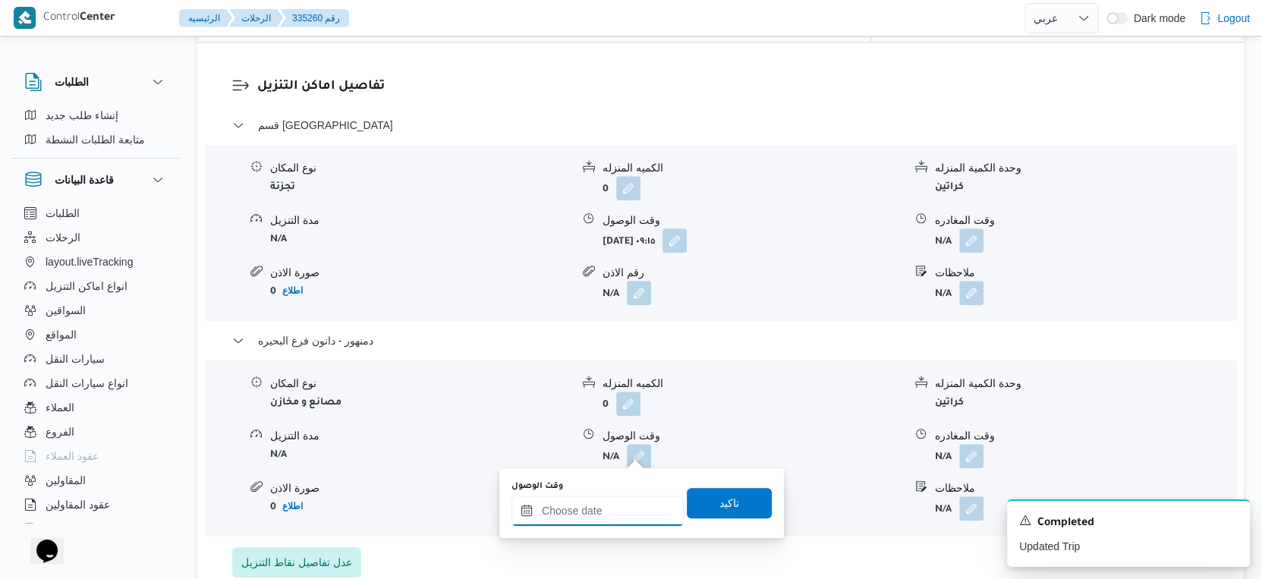
click at [609, 502] on input "وقت الوصول" at bounding box center [597, 510] width 172 height 30
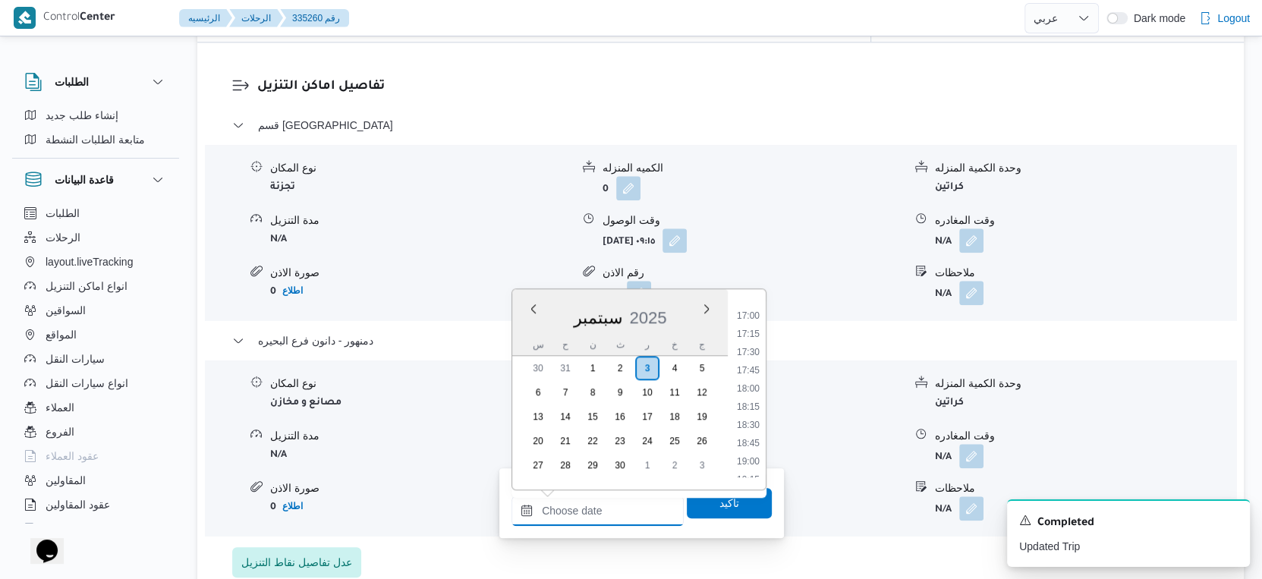
scroll to position [1194, 0]
click at [756, 313] on li "16:30" at bounding box center [748, 317] width 35 height 15
type input "[DATE] ١٦:٣٠"
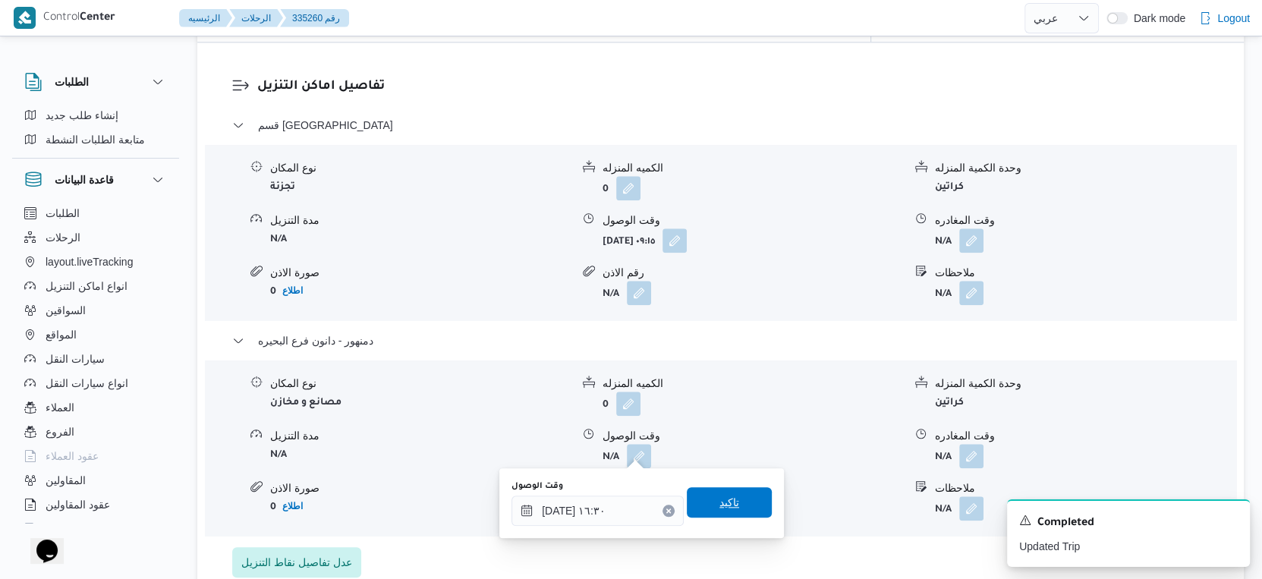
click at [742, 504] on span "تاكيد" at bounding box center [729, 502] width 85 height 30
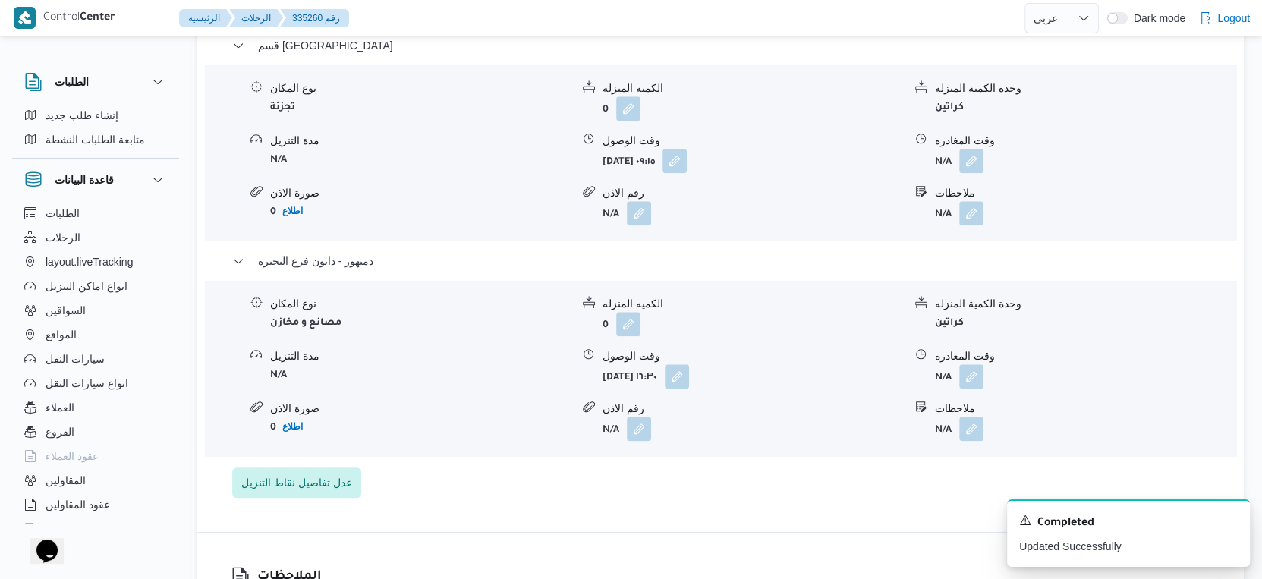
scroll to position [1348, 0]
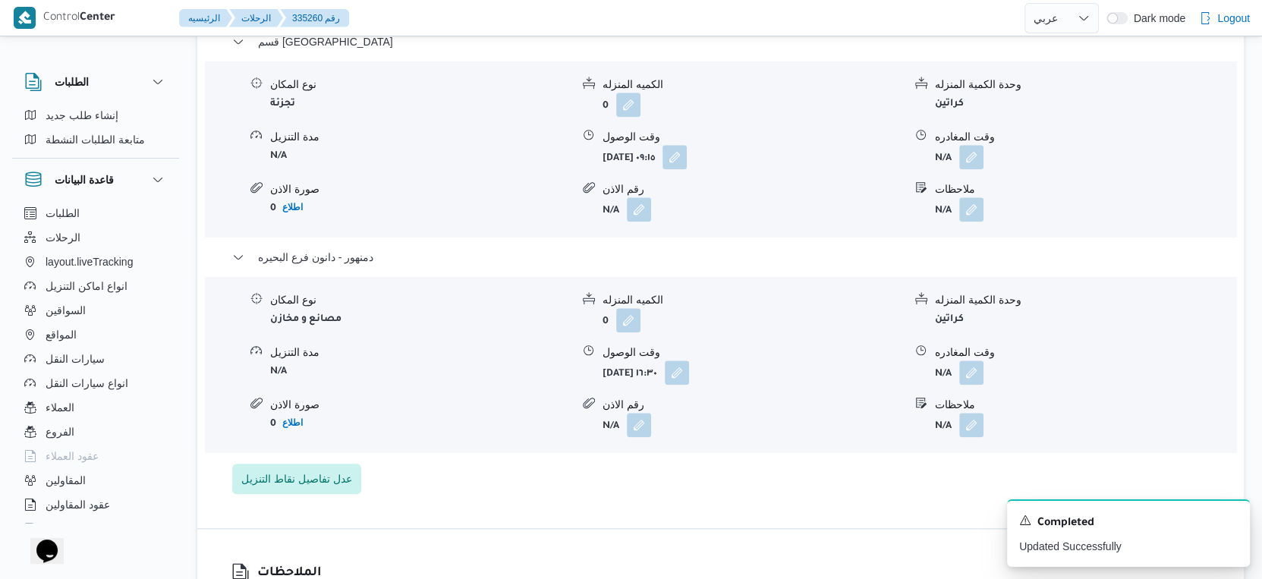
click at [983, 369] on form "N/A" at bounding box center [1085, 372] width 300 height 24
click at [973, 374] on button "button" at bounding box center [971, 372] width 24 height 24
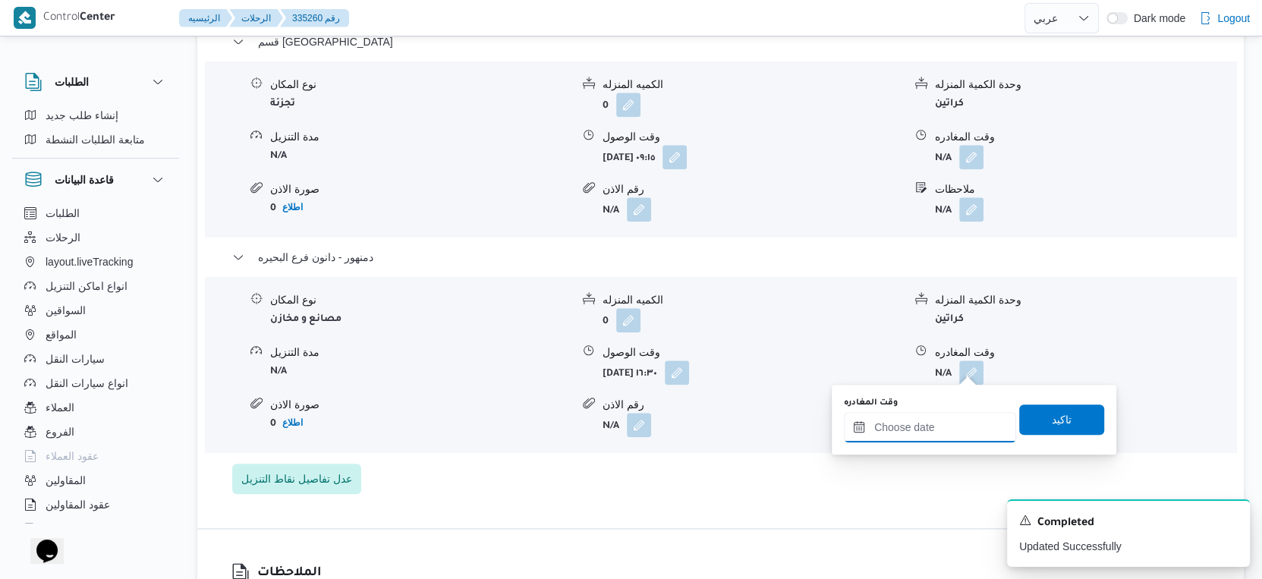
click at [970, 426] on input "وقت المغادره" at bounding box center [930, 427] width 172 height 30
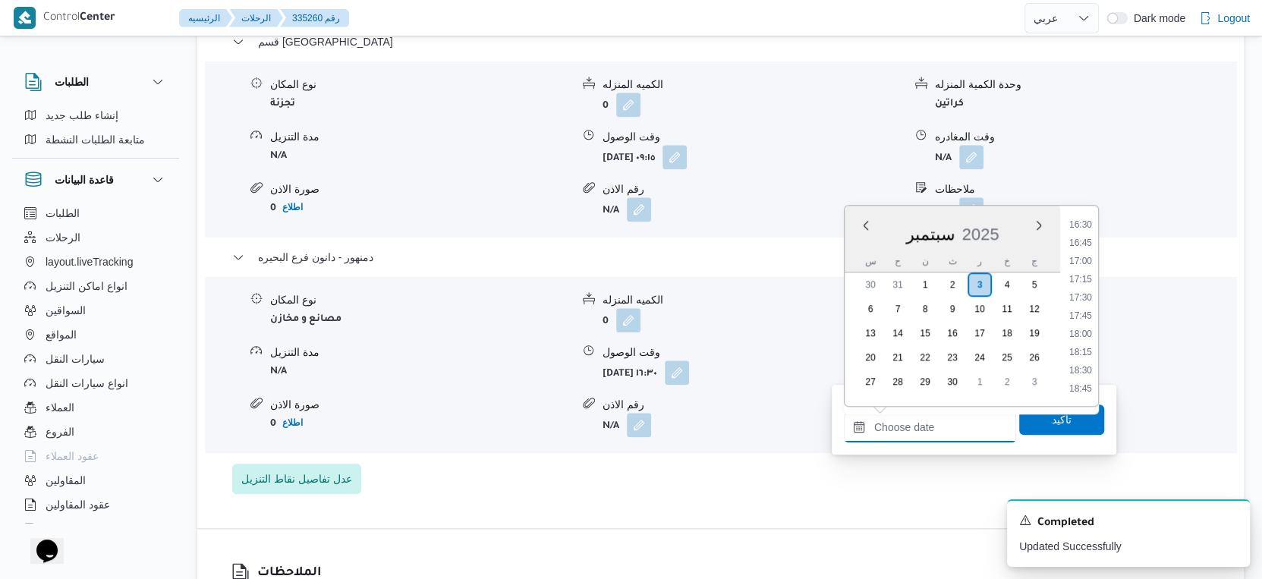
scroll to position [1194, 0]
click at [1081, 252] on li "16:45" at bounding box center [1080, 251] width 35 height 15
type input "٠٣/٠٩/٢٠٢٥ ١٦:٤٥"
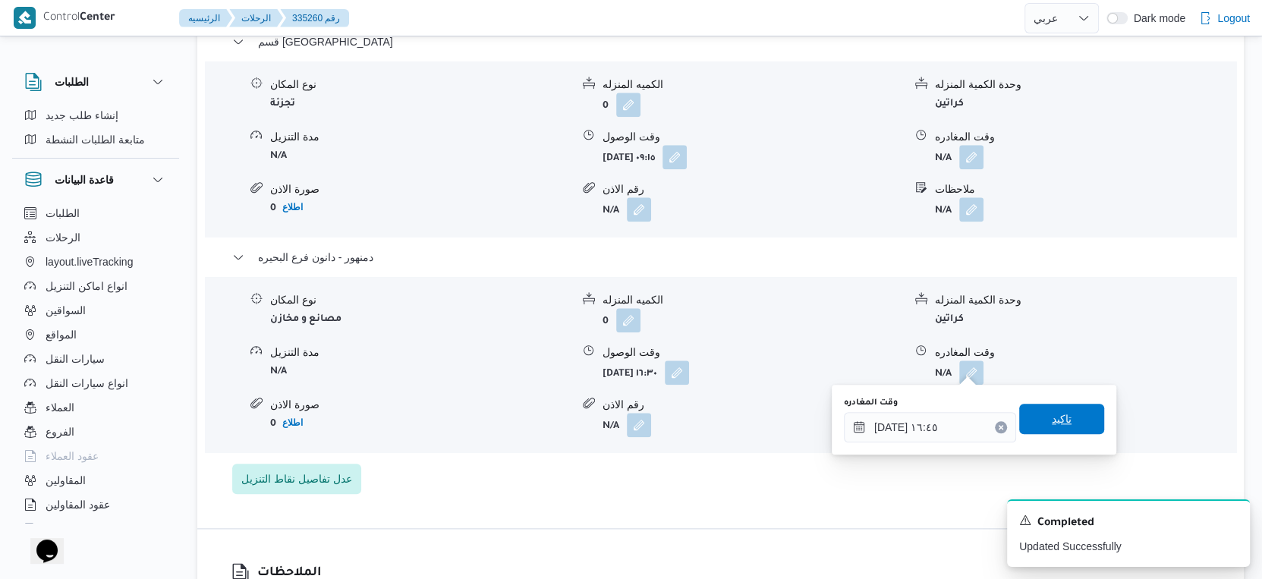
click at [1084, 410] on span "تاكيد" at bounding box center [1061, 419] width 85 height 30
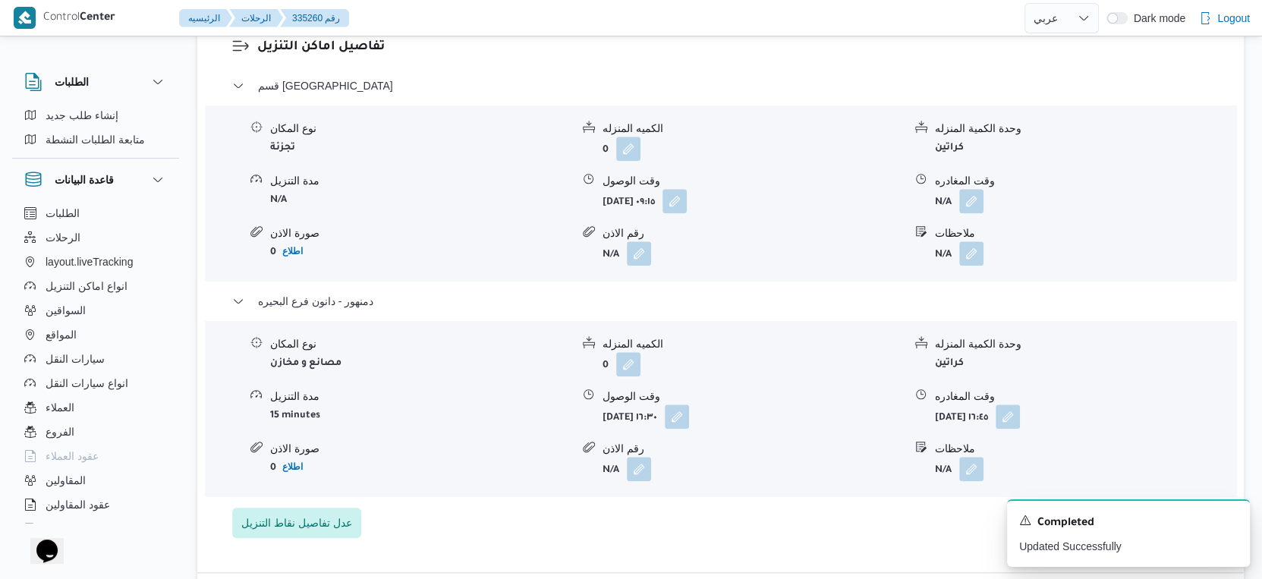
scroll to position [1180, 0]
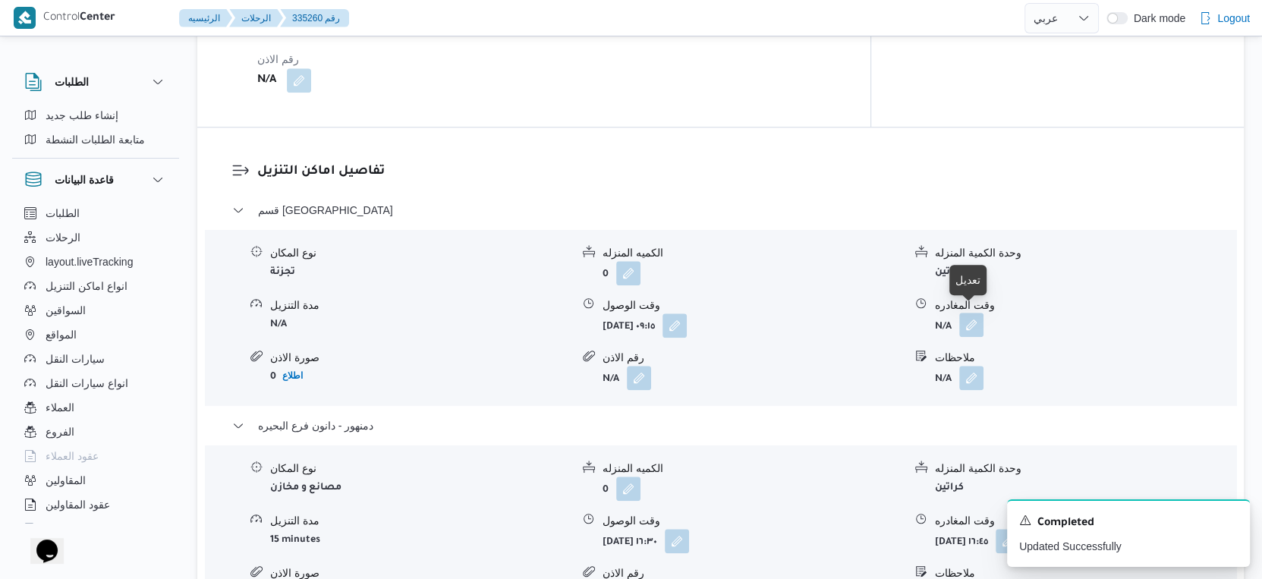
click at [970, 315] on button "button" at bounding box center [971, 325] width 24 height 24
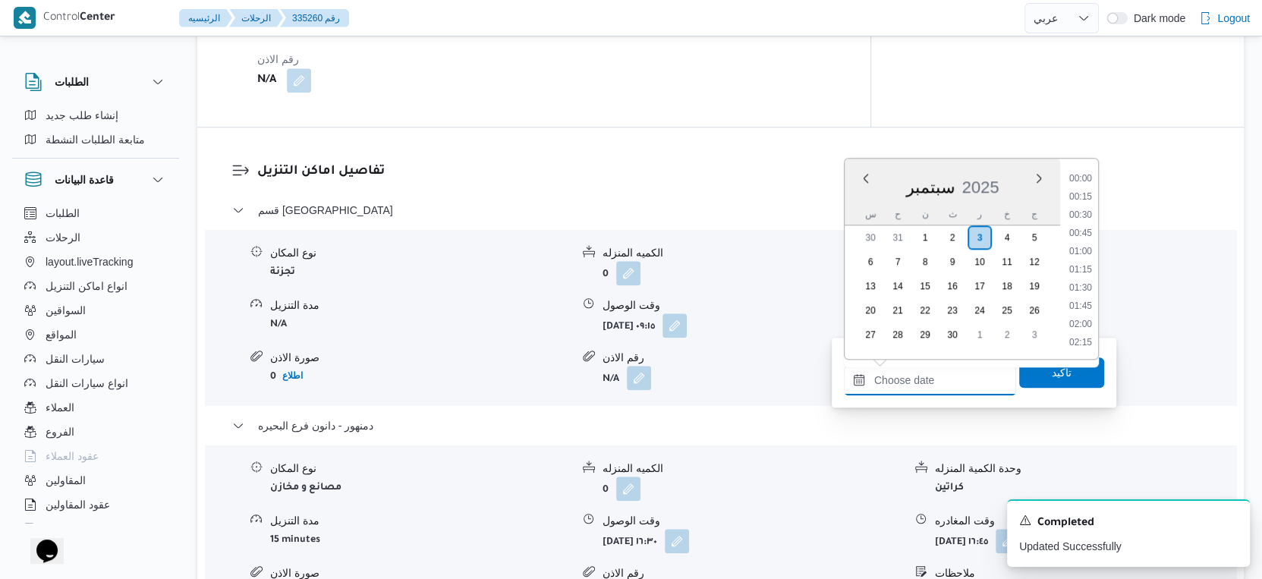
click at [958, 369] on input "وقت المغادره" at bounding box center [930, 380] width 172 height 30
click at [1082, 265] on li "16:30" at bounding box center [1080, 270] width 35 height 15
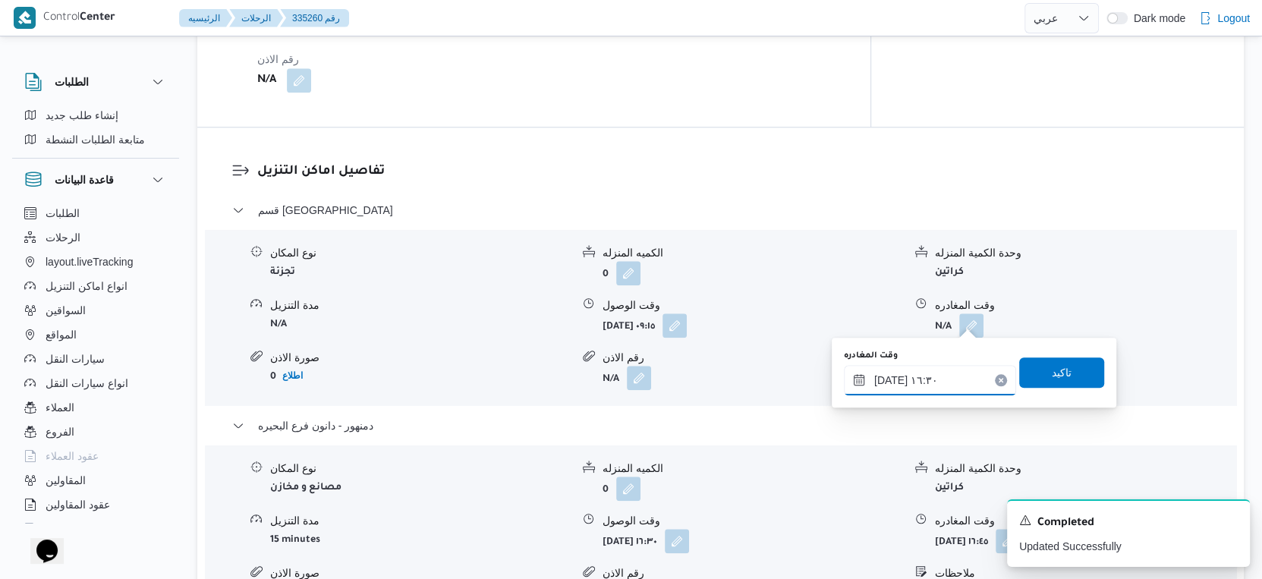
click at [958, 379] on input "٠٣/٠٩/٢٠٢٥ ١٦:٣٠" at bounding box center [930, 380] width 172 height 30
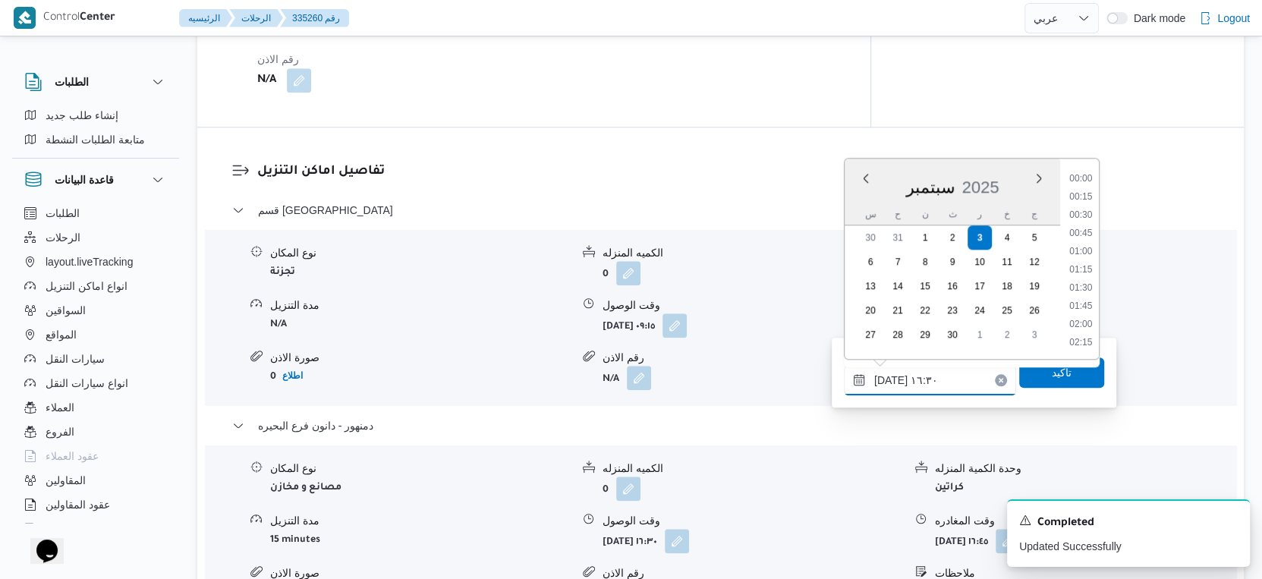
scroll to position [1108, 0]
click at [1084, 228] on li "16:00" at bounding box center [1080, 235] width 35 height 15
type input "٠٣/٠٩/٢٠٢٥ ١٦:٠٠"
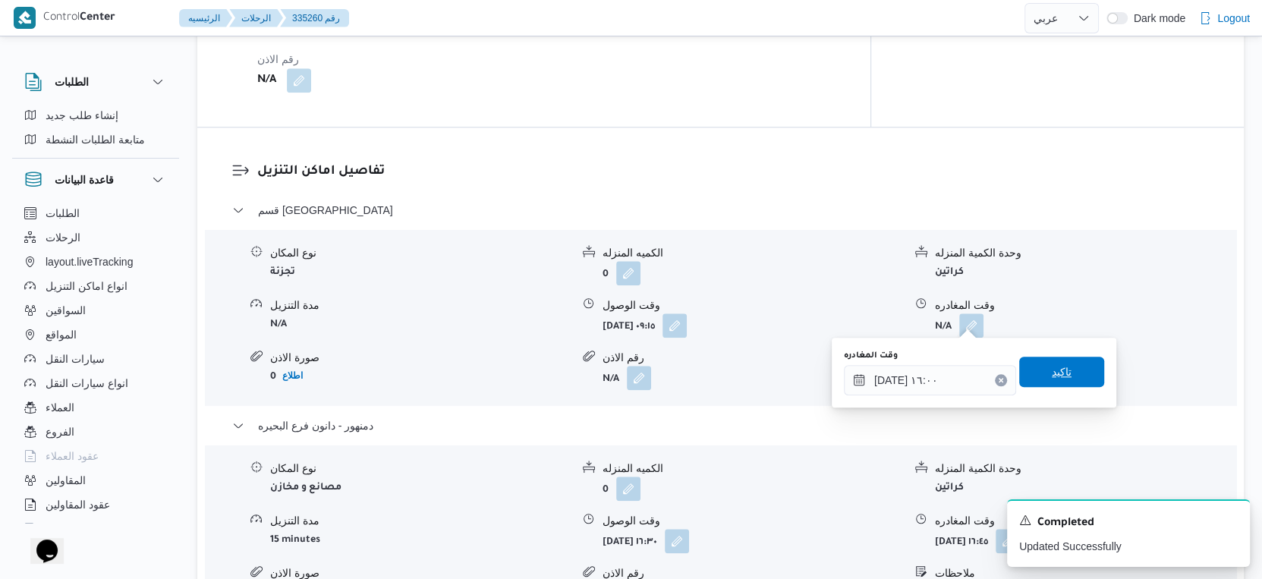
click at [1078, 374] on span "تاكيد" at bounding box center [1061, 372] width 85 height 30
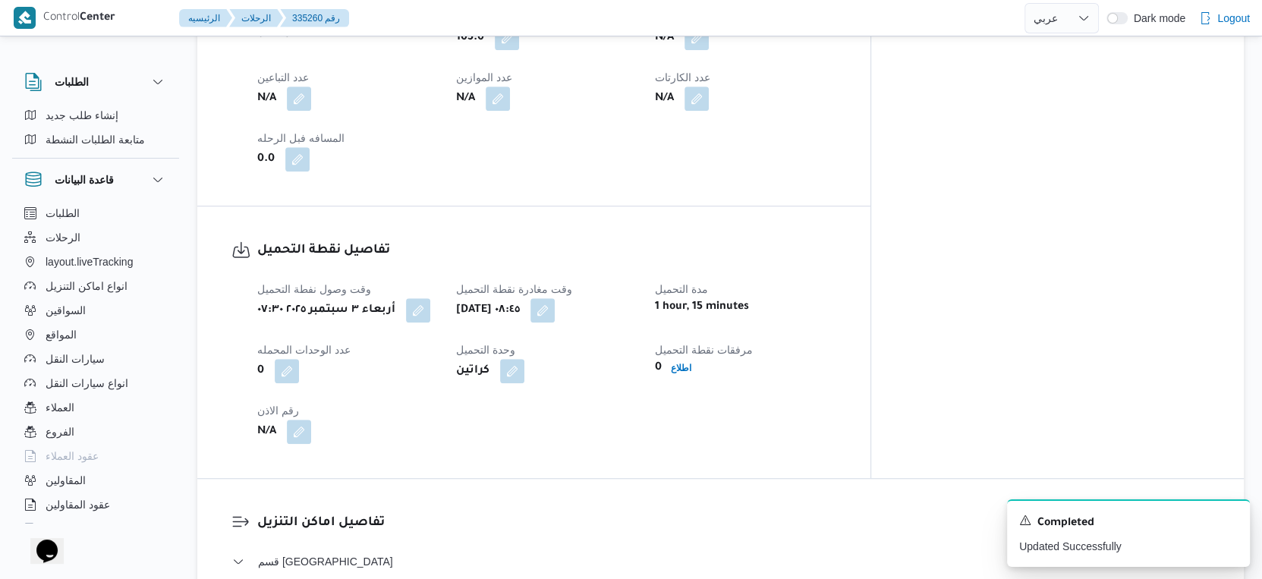
scroll to position [927, 0]
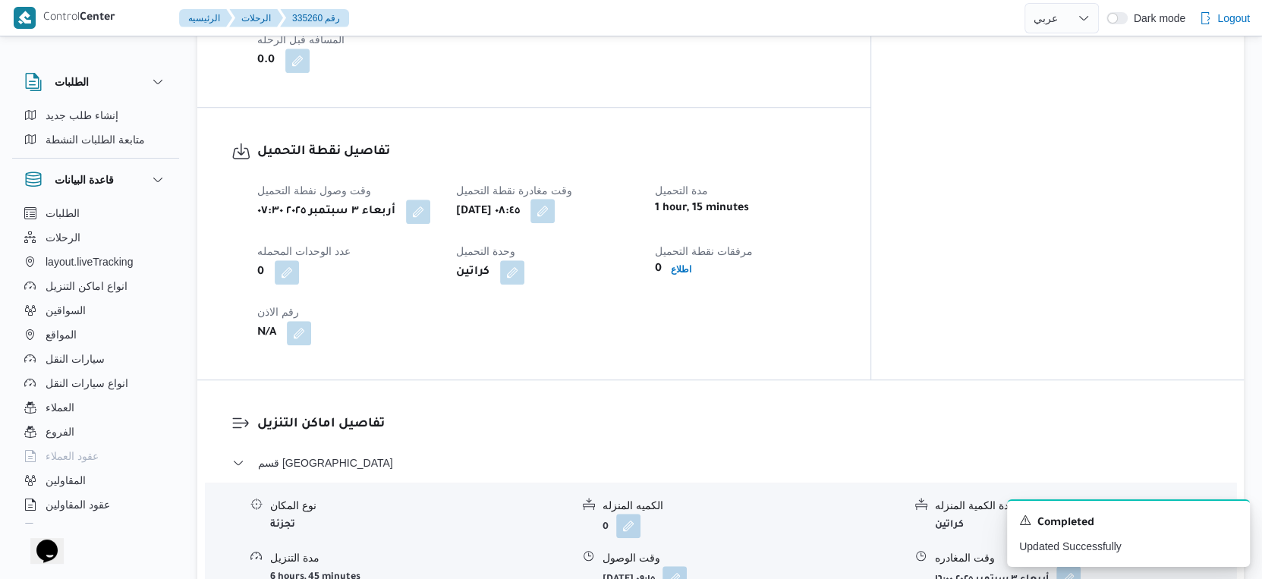
click at [555, 209] on button "button" at bounding box center [542, 211] width 24 height 24
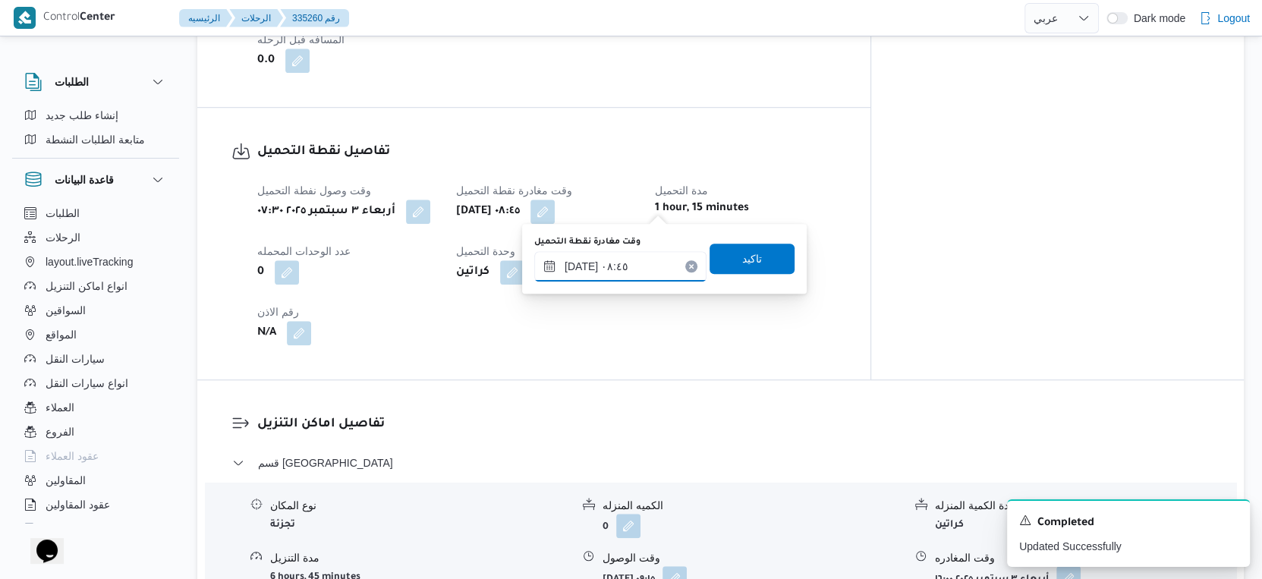
click at [622, 266] on input "٠٣/٠٩/٢٠٢٥ ٠٨:٤٥" at bounding box center [620, 266] width 172 height 30
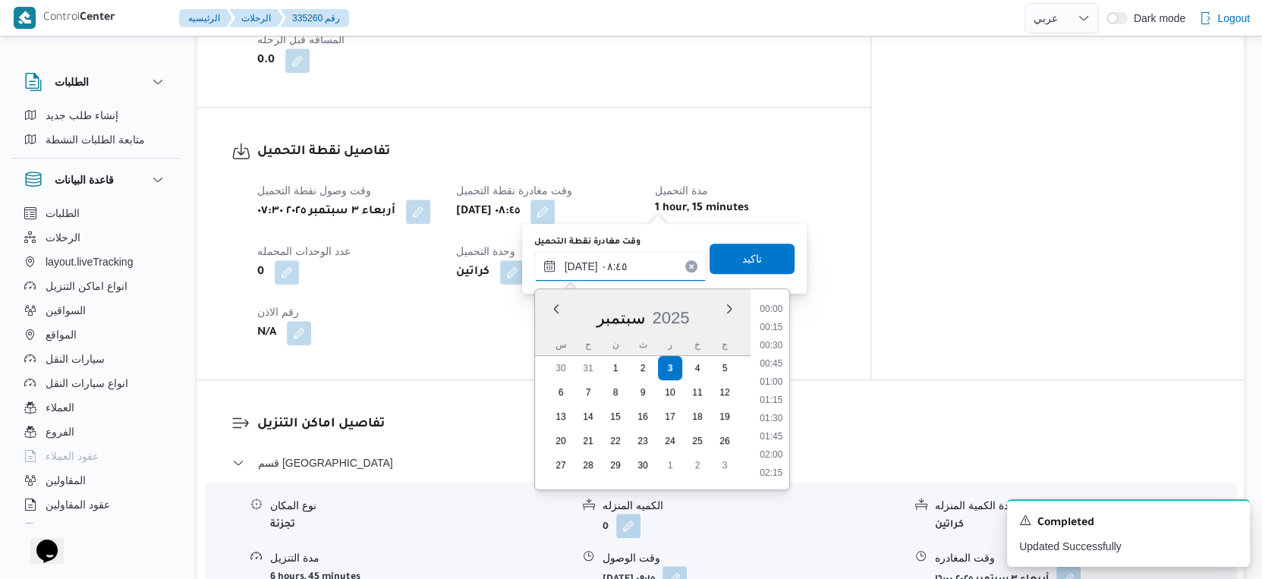
scroll to position [545, 0]
click at [777, 358] on li "08:15" at bounding box center [770, 364] width 35 height 15
type input "٠٣/٠٩/٢٠٢٥ ٠٨:١٥"
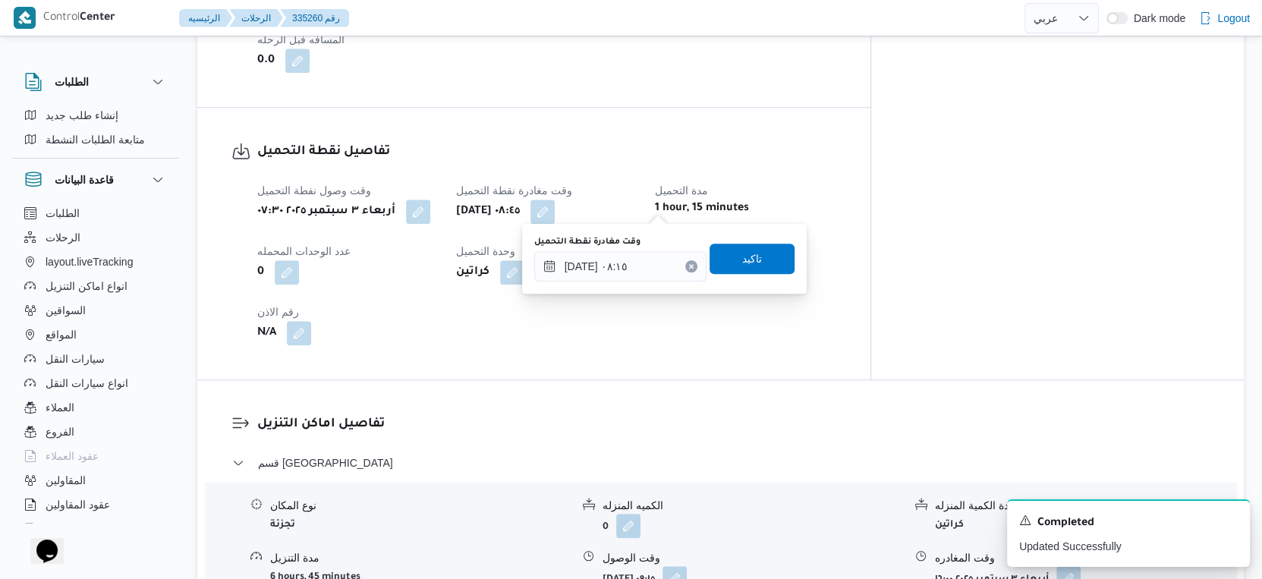
click at [747, 279] on div "وقت مغادرة نقطة التحميل ٠٣/٠٩/٢٠٢٥ ٠٨:١٥ تاكيد" at bounding box center [664, 258] width 263 height 49
click at [749, 270] on span "تاكيد" at bounding box center [751, 258] width 85 height 30
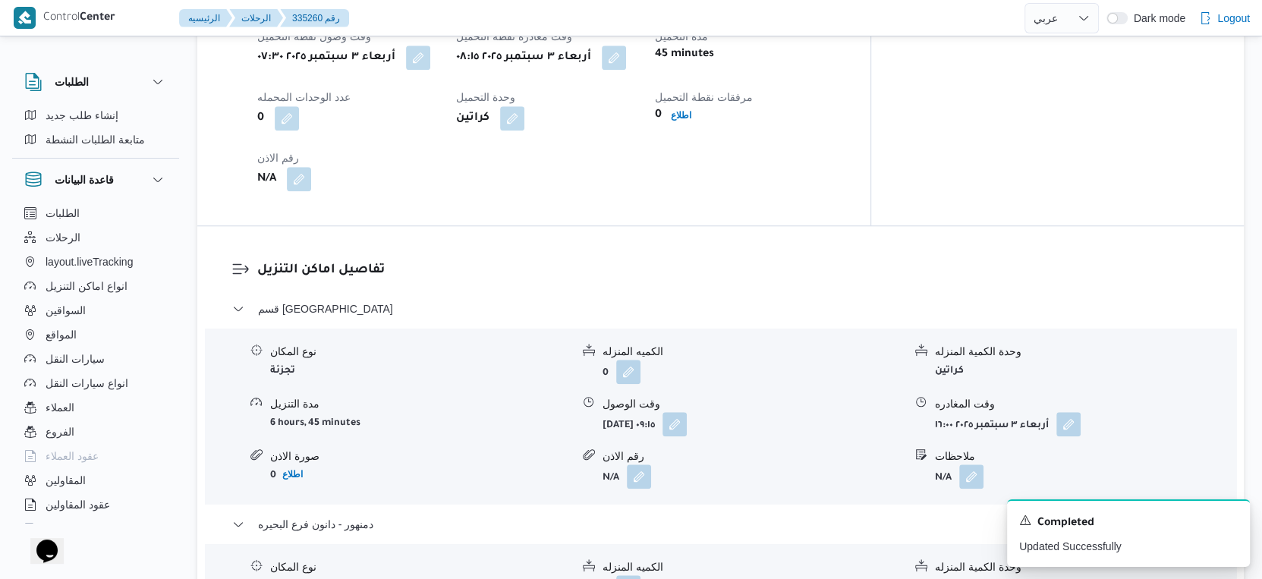
scroll to position [1096, 0]
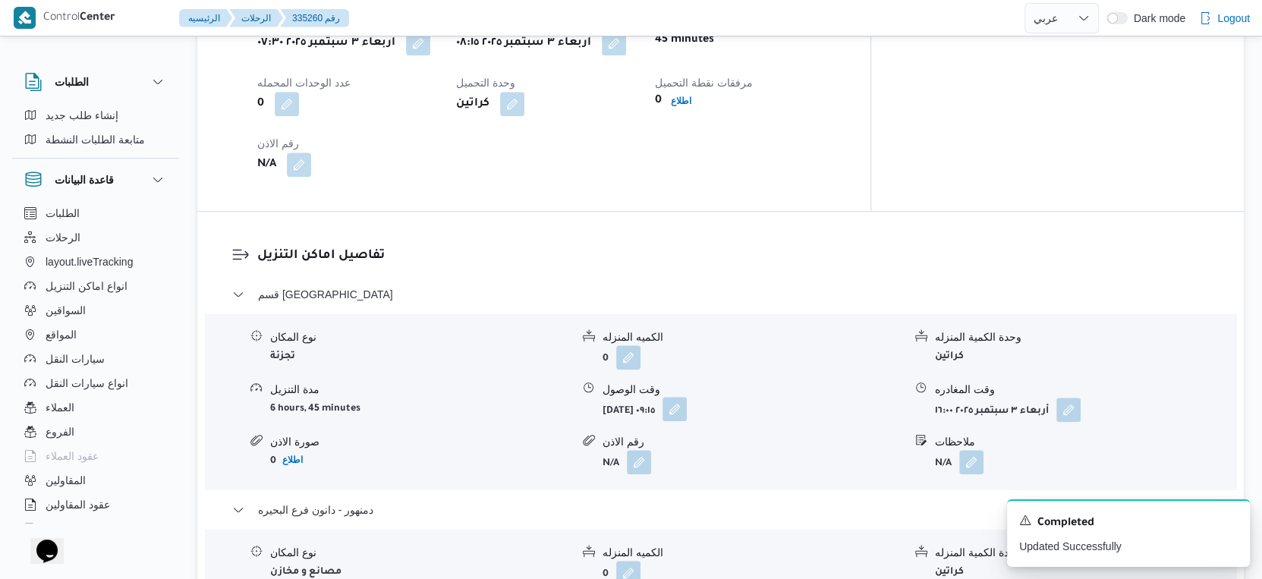
click at [687, 397] on button "button" at bounding box center [674, 409] width 24 height 24
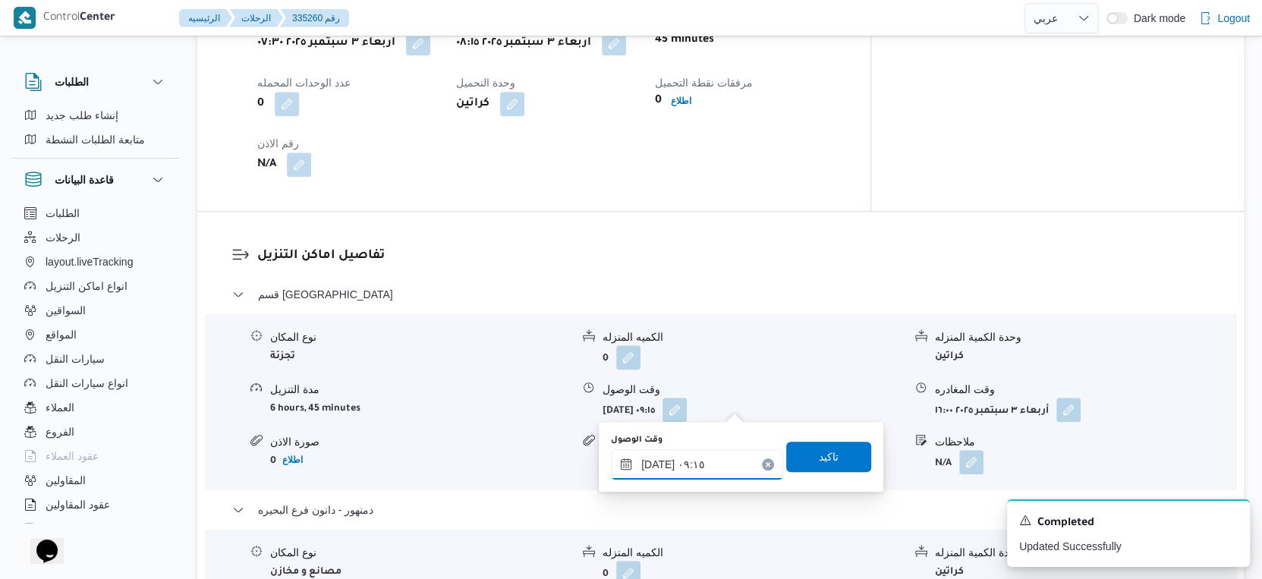
click at [729, 460] on input "٠٣/٠٩/٢٠٢٥ ٠٩:١٥" at bounding box center [697, 464] width 172 height 30
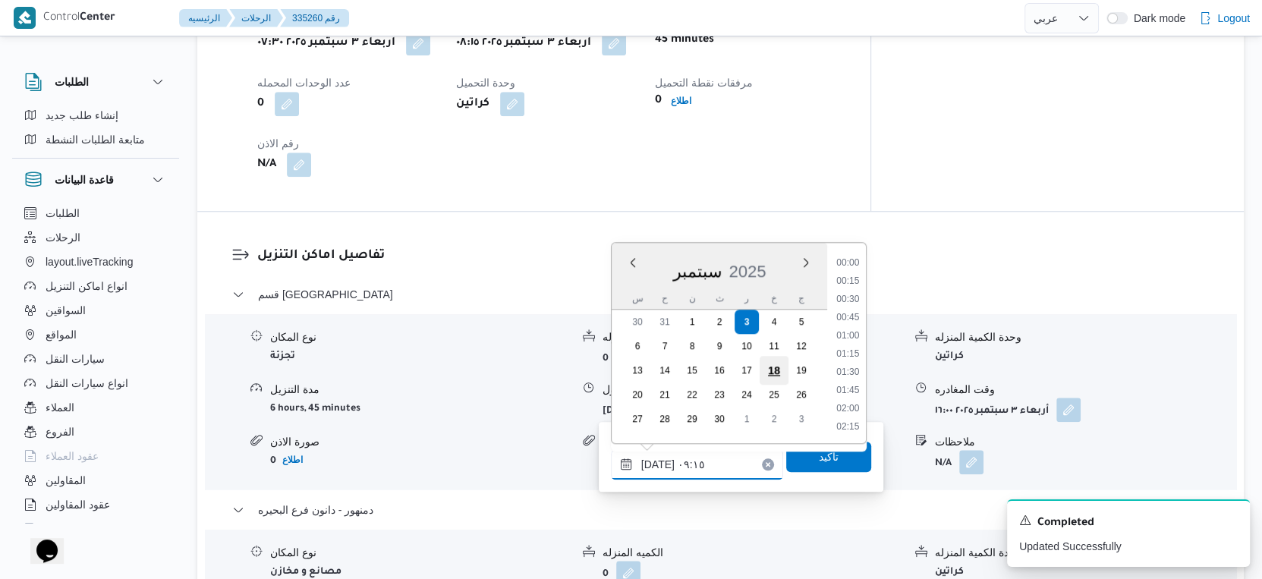
scroll to position [581, 0]
click at [842, 335] on li "09:00" at bounding box center [847, 336] width 35 height 15
type input "٠٣/٠٩/٢٠٢٥ ٠٩:٠٠"
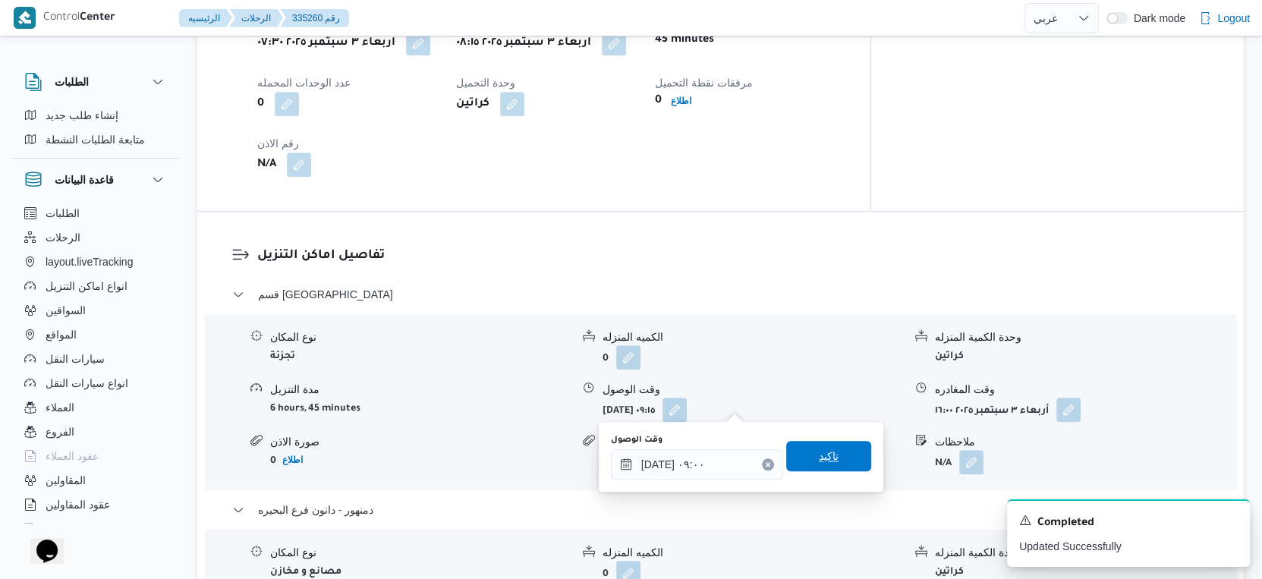
click at [838, 467] on span "تاكيد" at bounding box center [828, 456] width 85 height 30
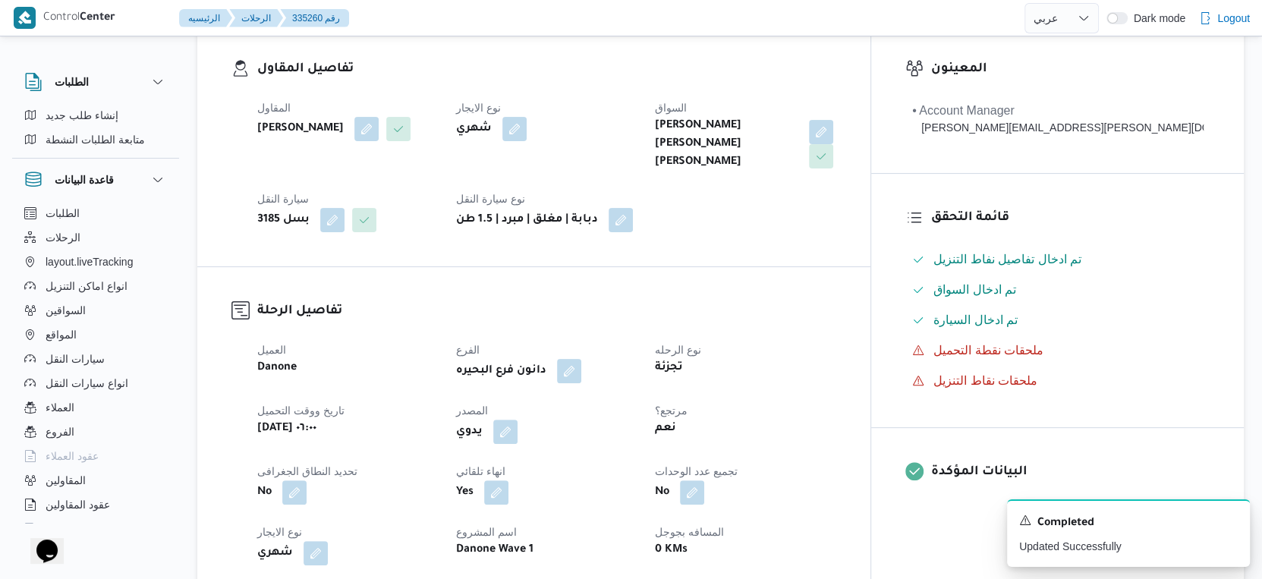
scroll to position [0, 0]
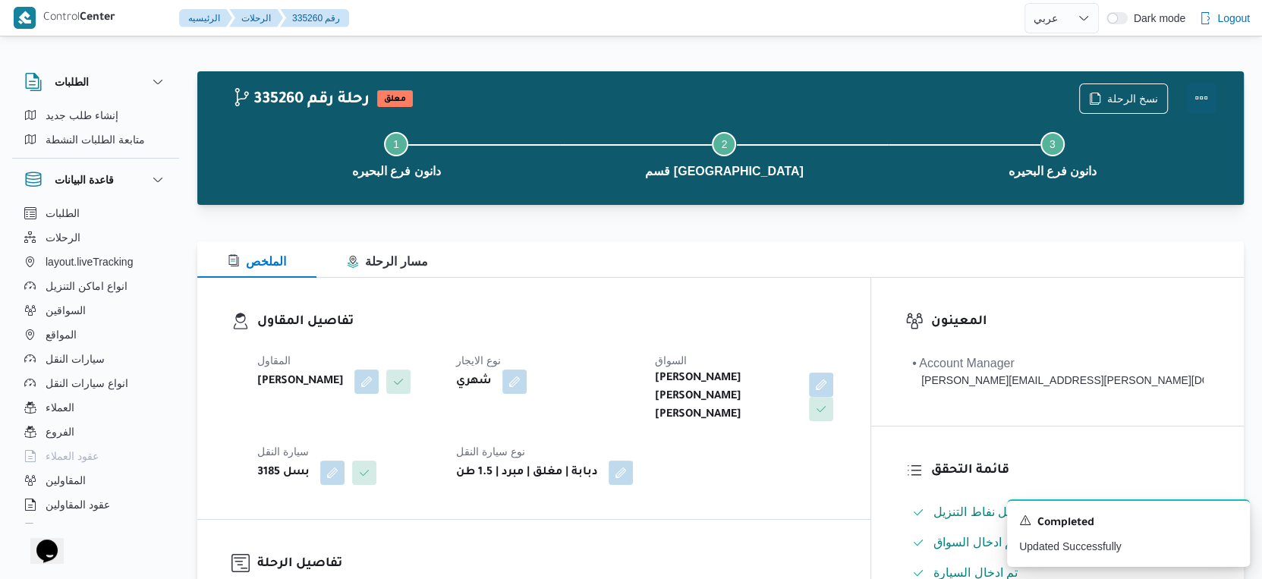
click at [1207, 92] on button "Actions" at bounding box center [1201, 98] width 30 height 30
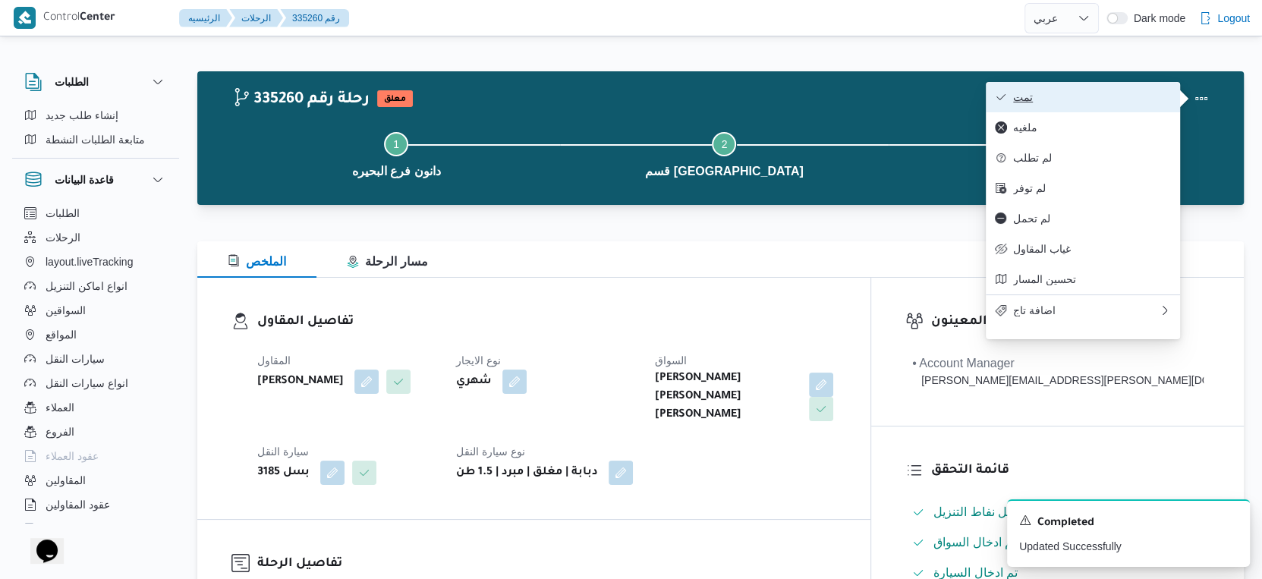
click at [1111, 92] on span "تمت" at bounding box center [1092, 97] width 158 height 12
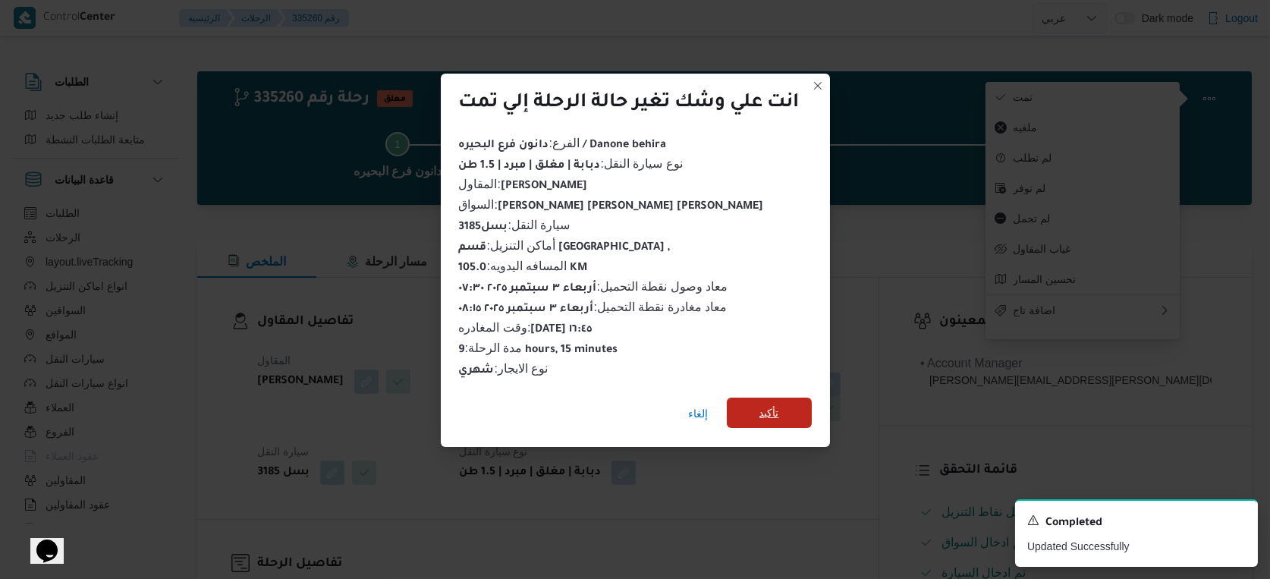
click at [784, 398] on span "تأكيد" at bounding box center [769, 413] width 85 height 30
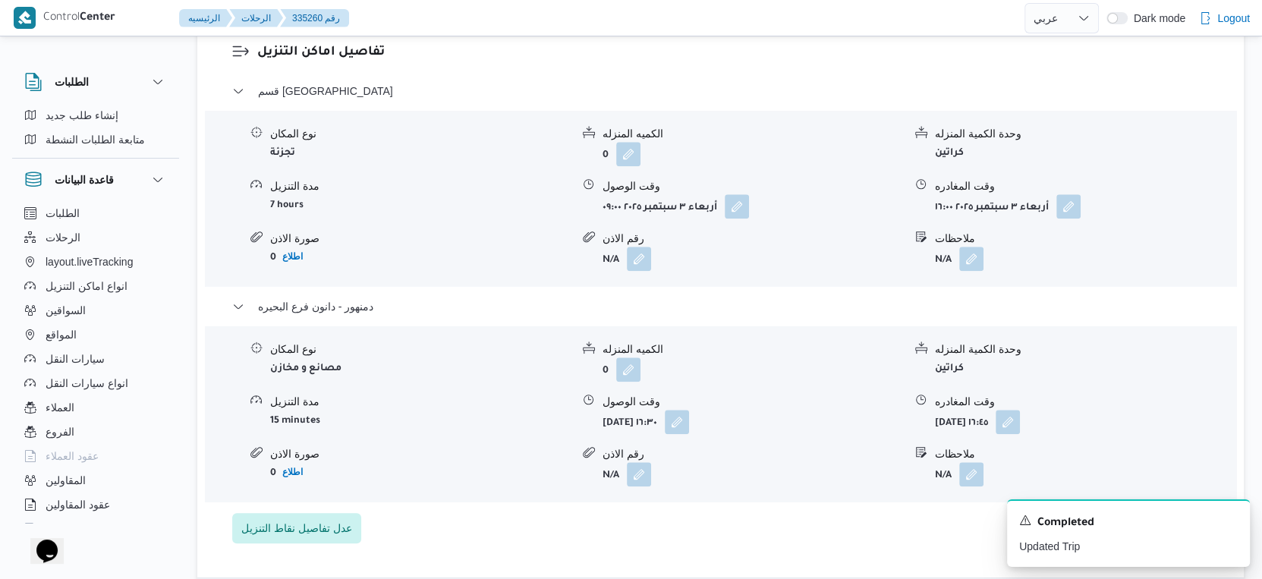
scroll to position [1348, 0]
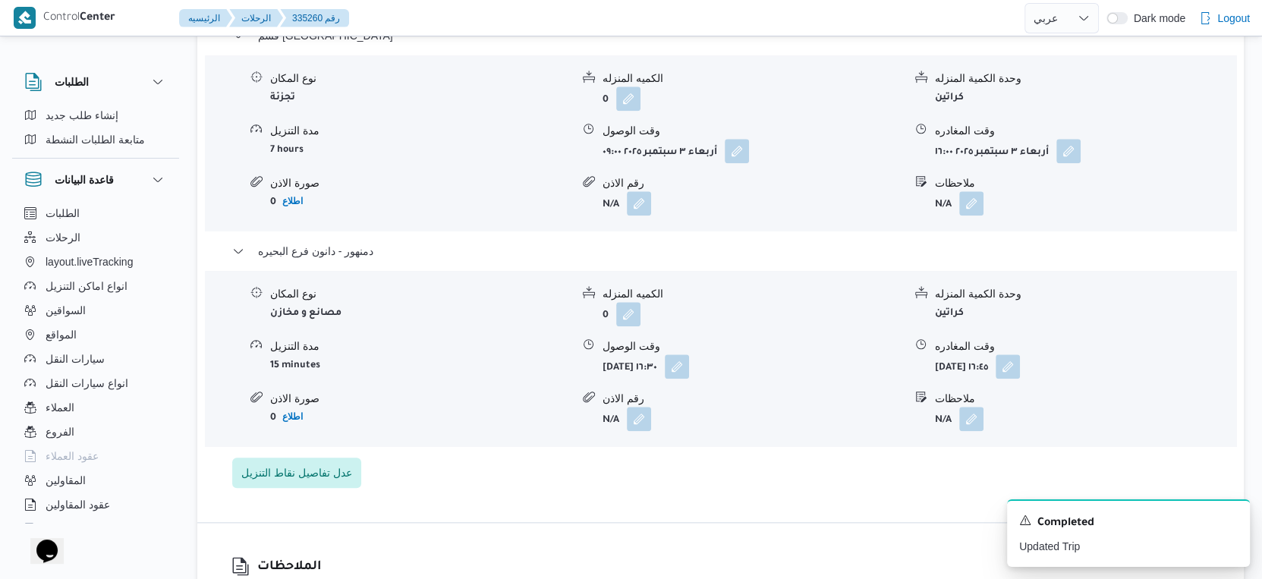
select select "ar"
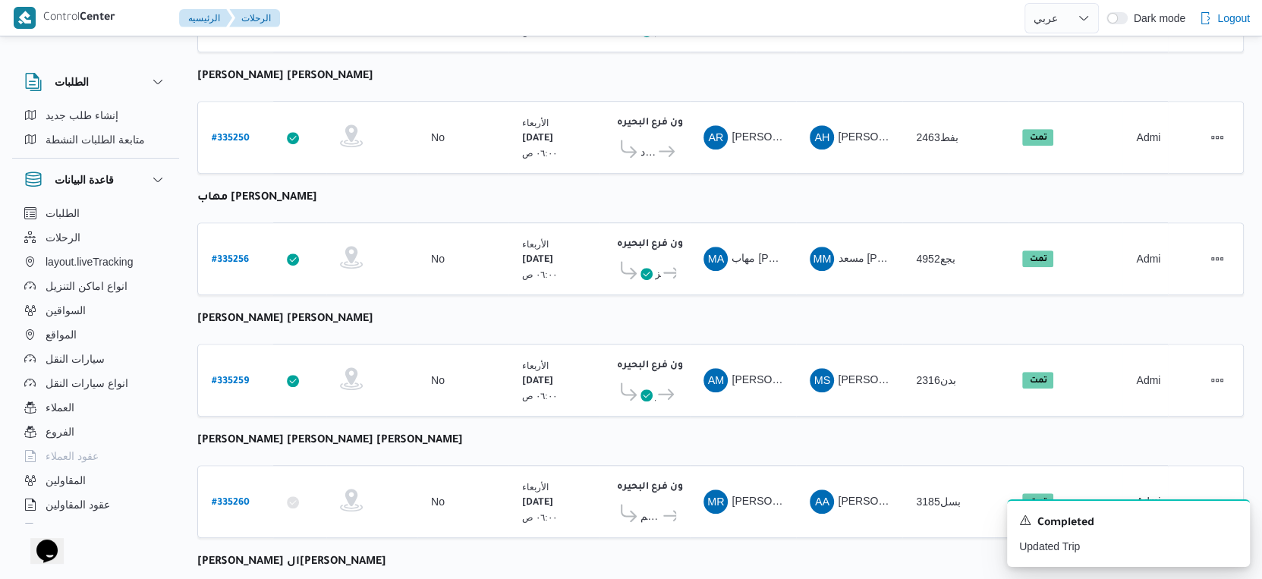
scroll to position [1238, 0]
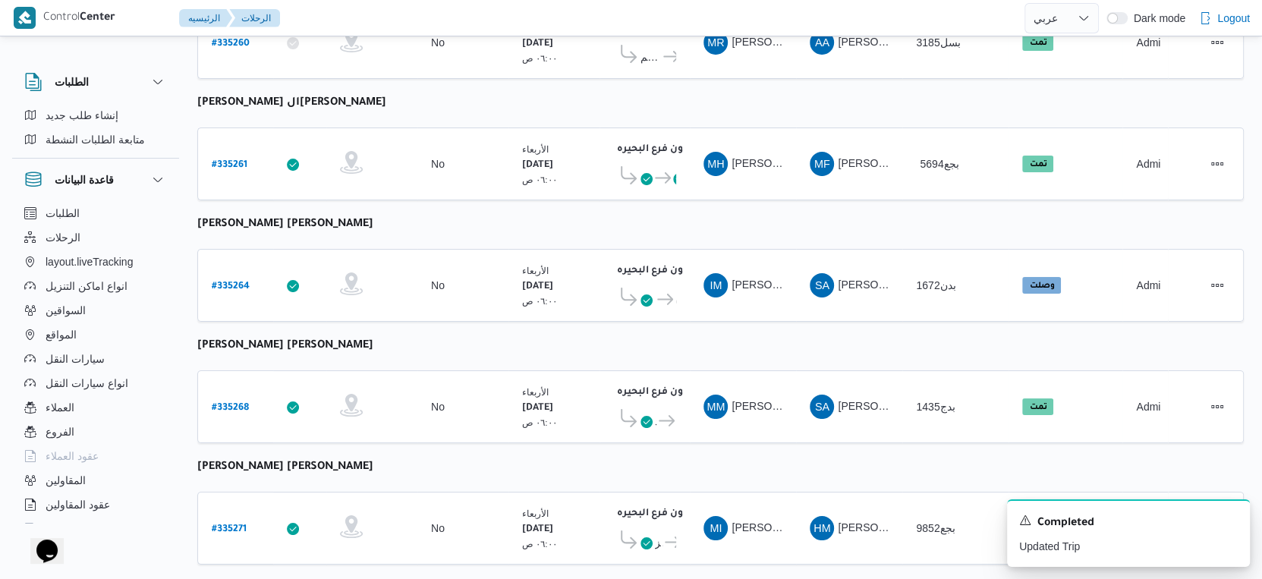
select select "ar"
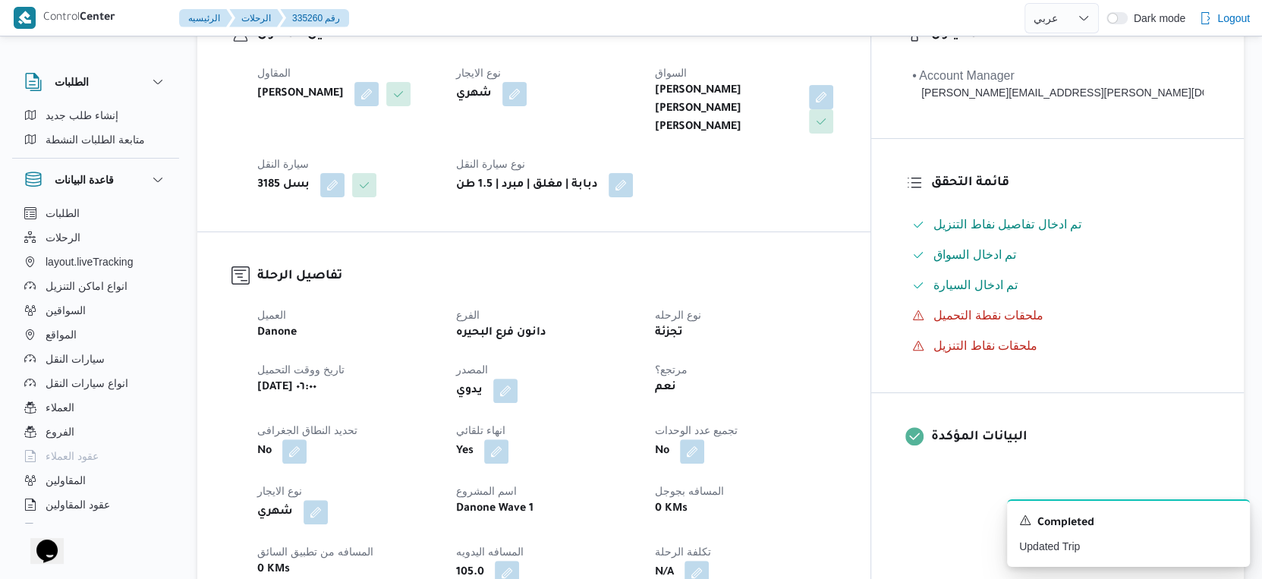
scroll to position [674, 0]
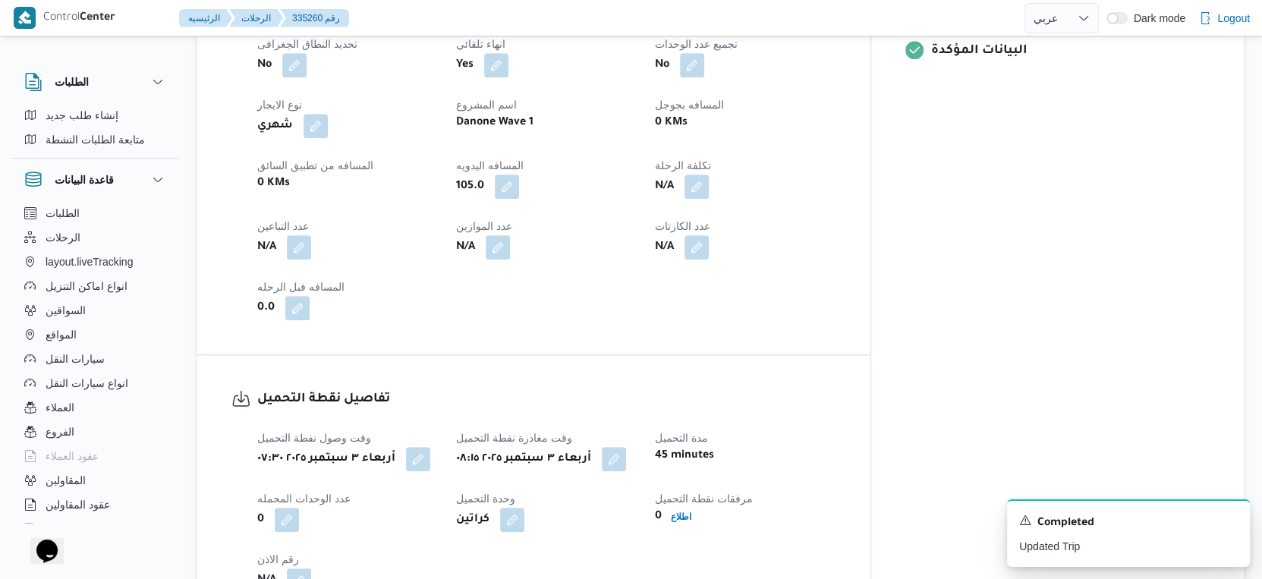
select select "ar"
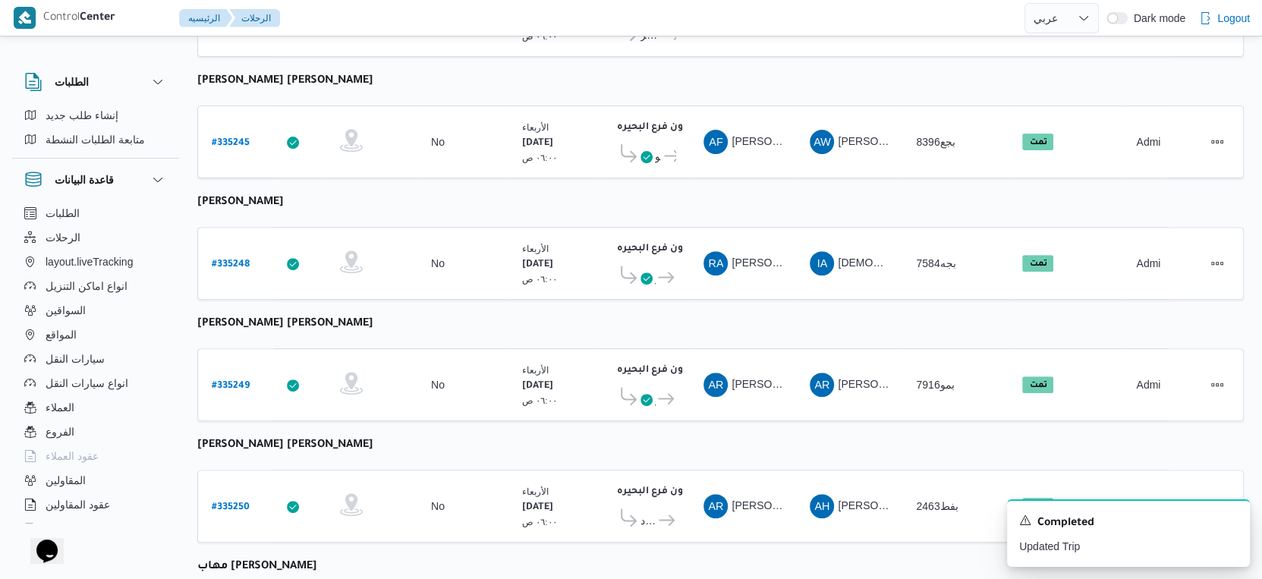
scroll to position [311, 0]
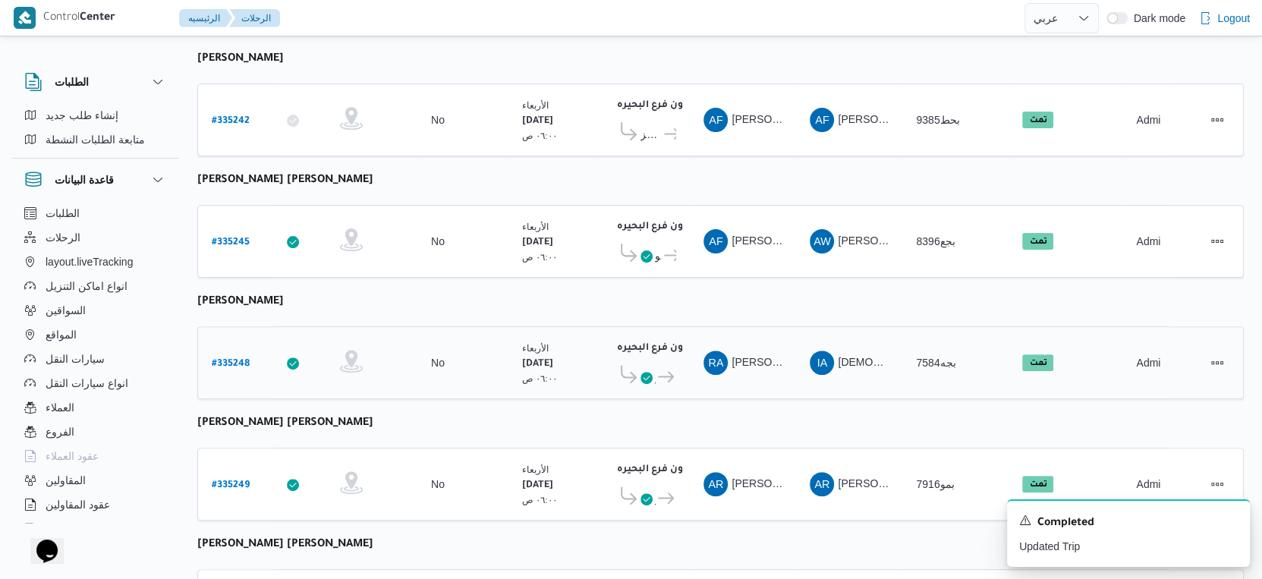
click at [226, 359] on b "# 335248" at bounding box center [231, 364] width 38 height 11
select select "ar"
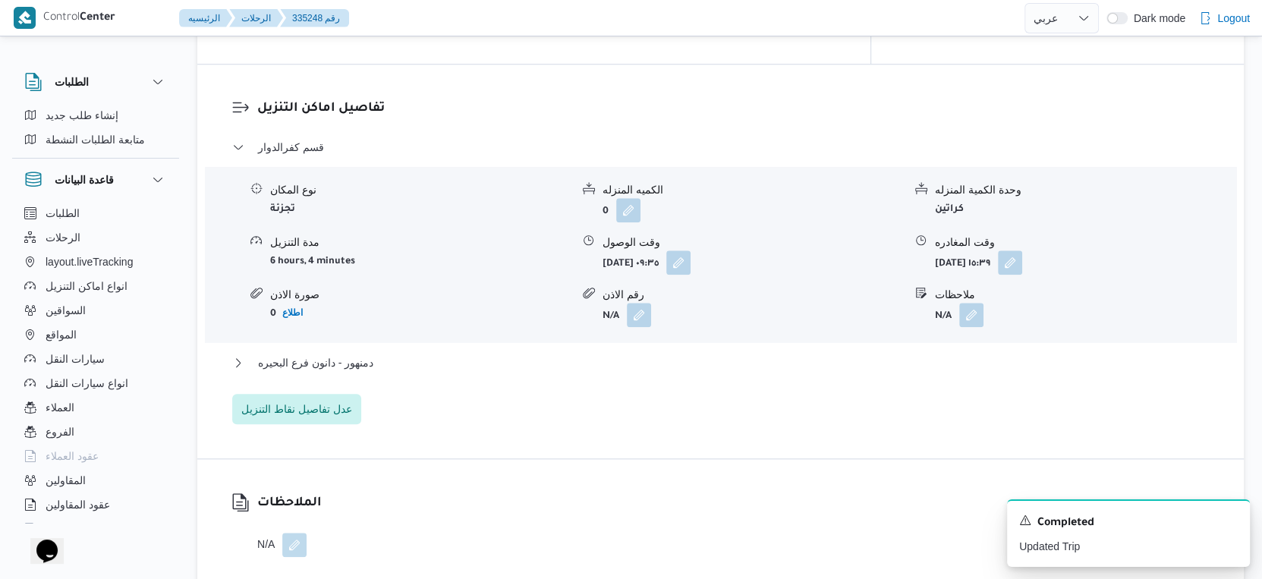
scroll to position [1265, 0]
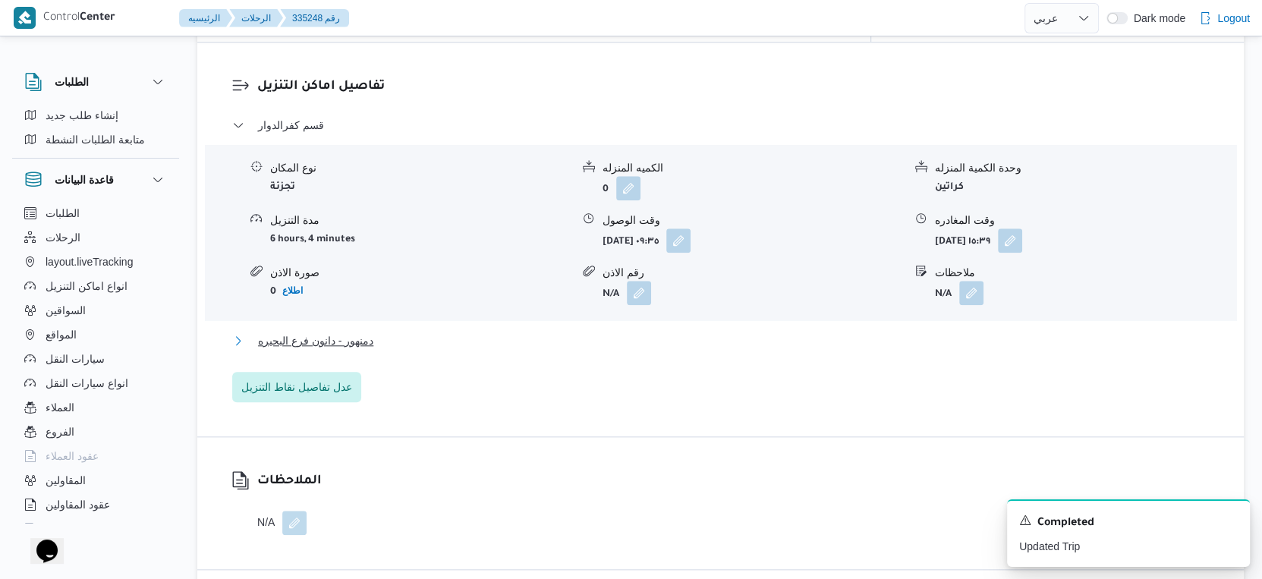
click at [349, 332] on span "دمنهور - دانون فرع البحيره" at bounding box center [315, 341] width 115 height 18
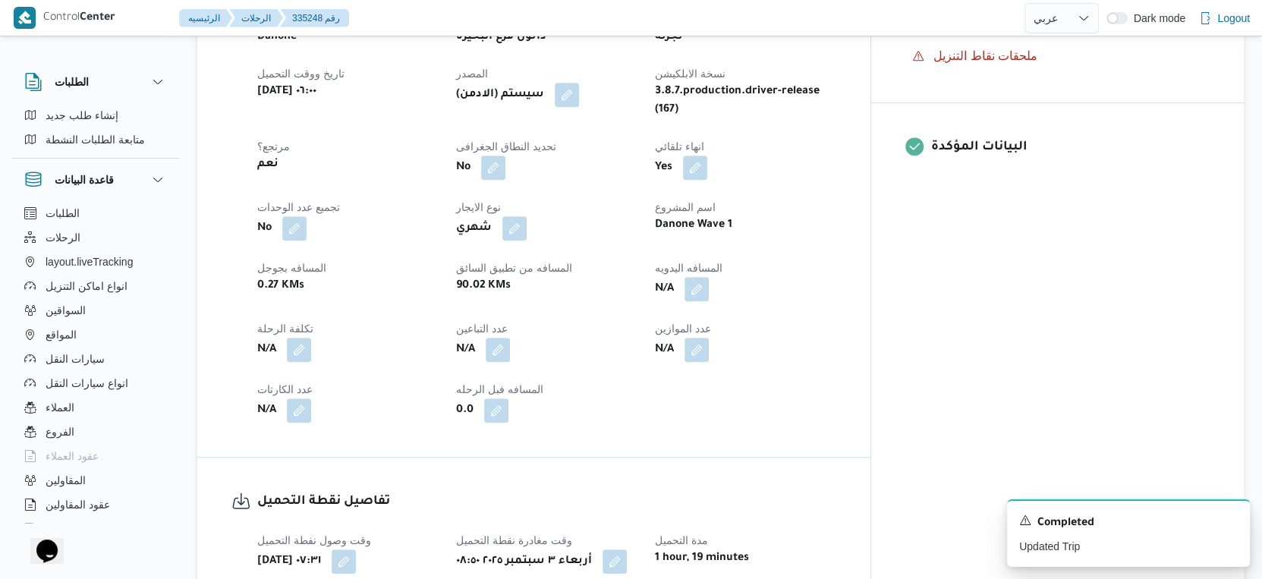
scroll to position [505, 0]
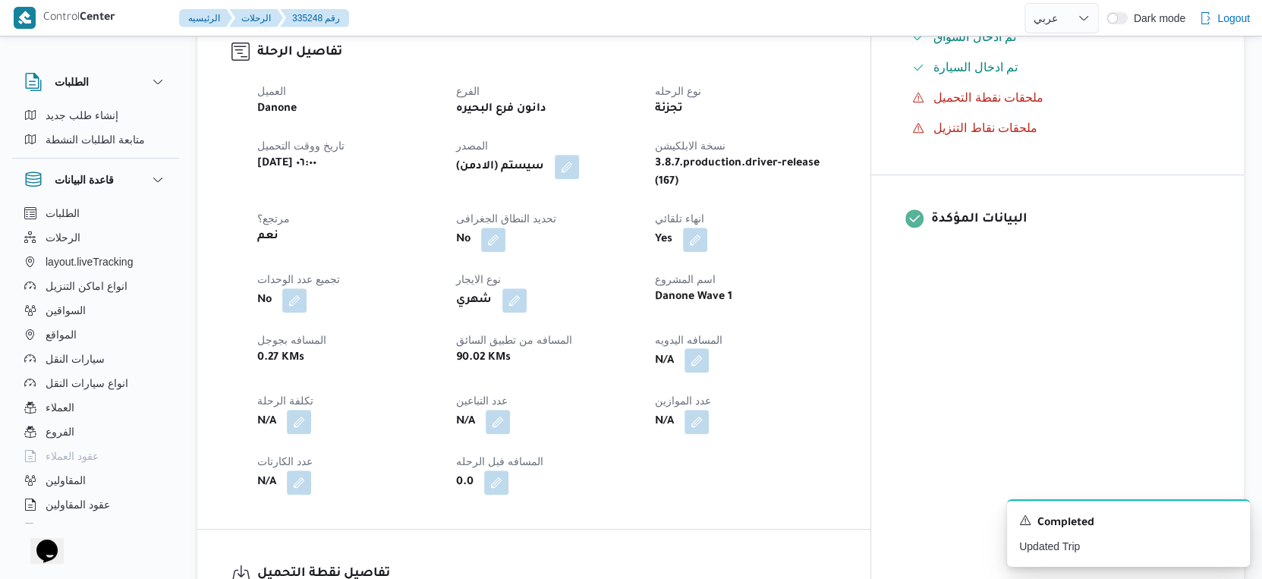
click at [709, 351] on button "button" at bounding box center [696, 360] width 24 height 24
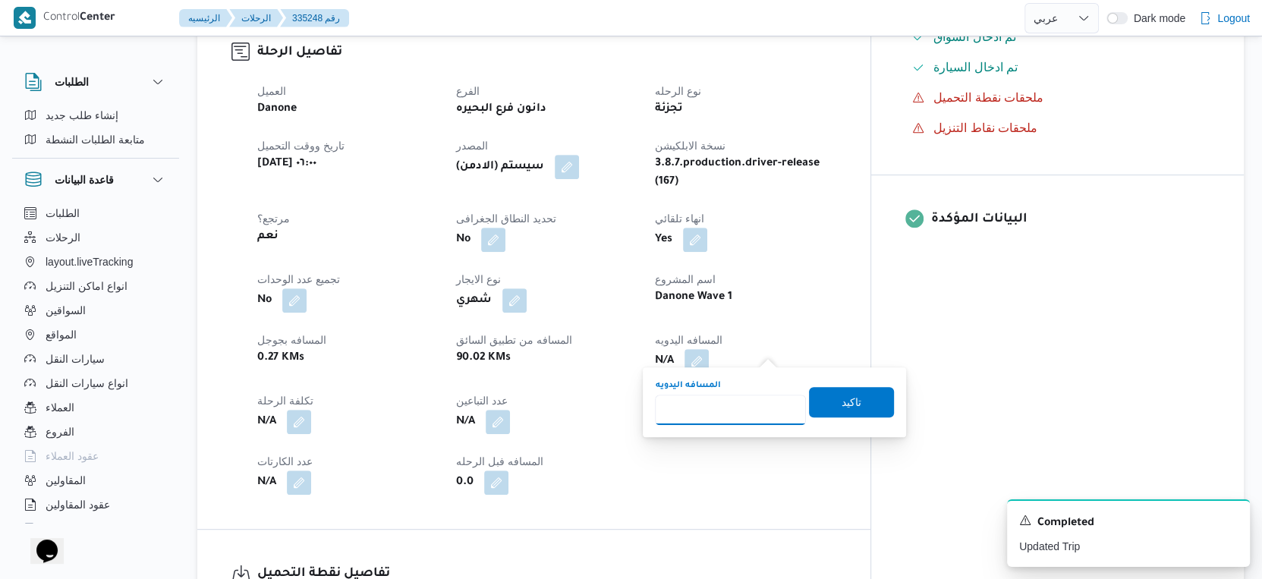
click at [756, 403] on input "المسافه اليدويه" at bounding box center [730, 410] width 151 height 30
type input "118"
click at [855, 398] on span "تاكيد" at bounding box center [851, 401] width 85 height 30
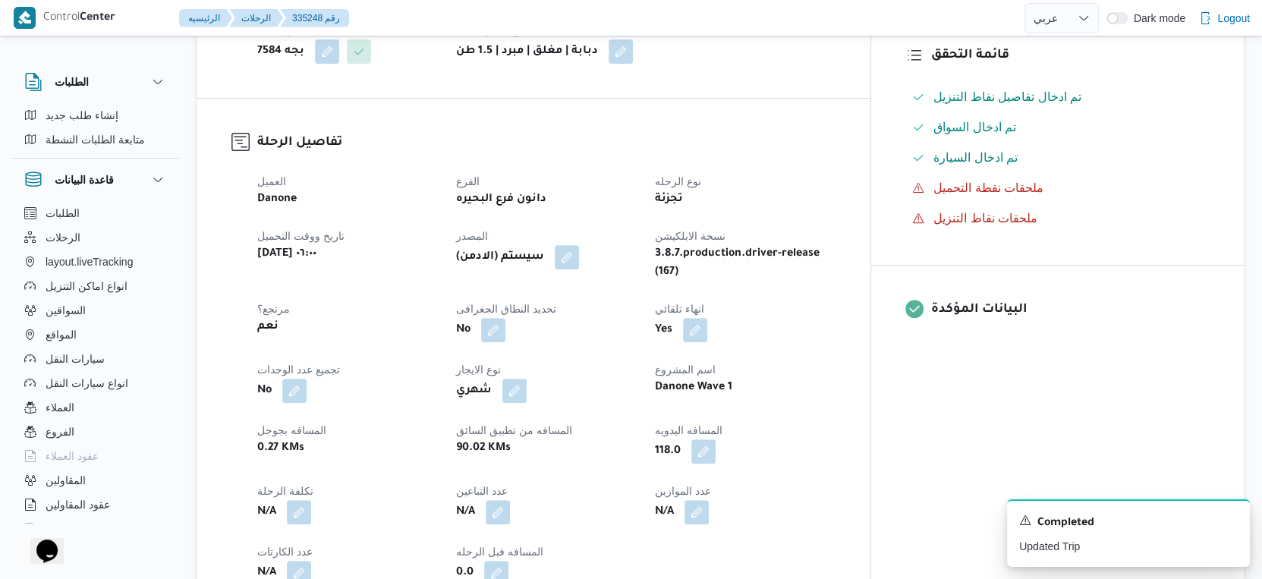
scroll to position [421, 0]
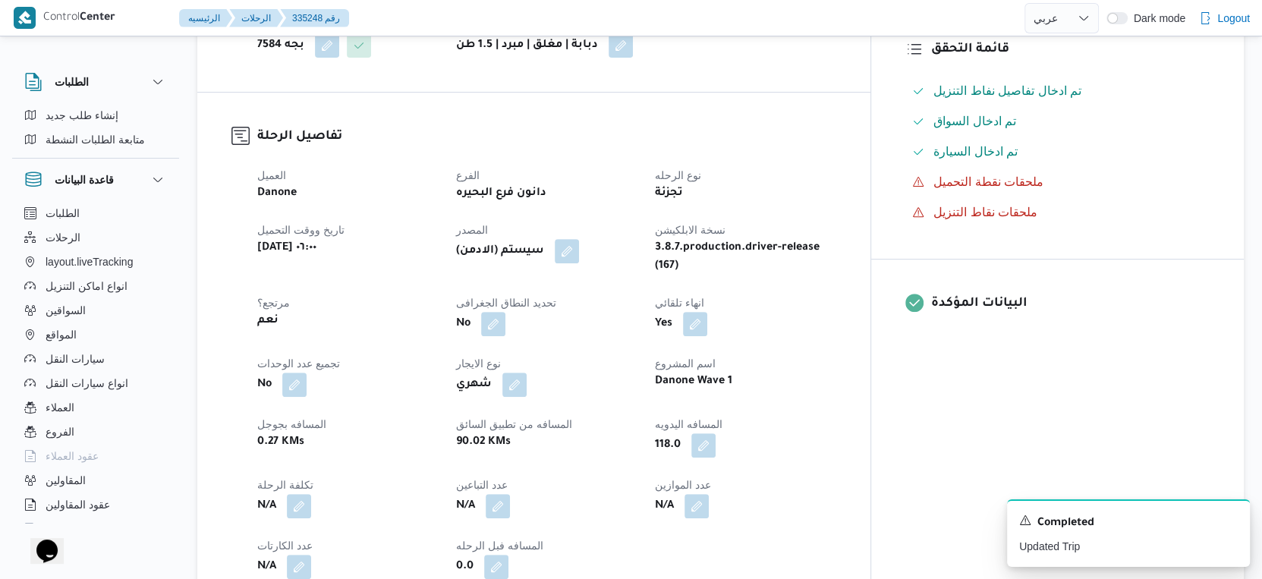
select select "ar"
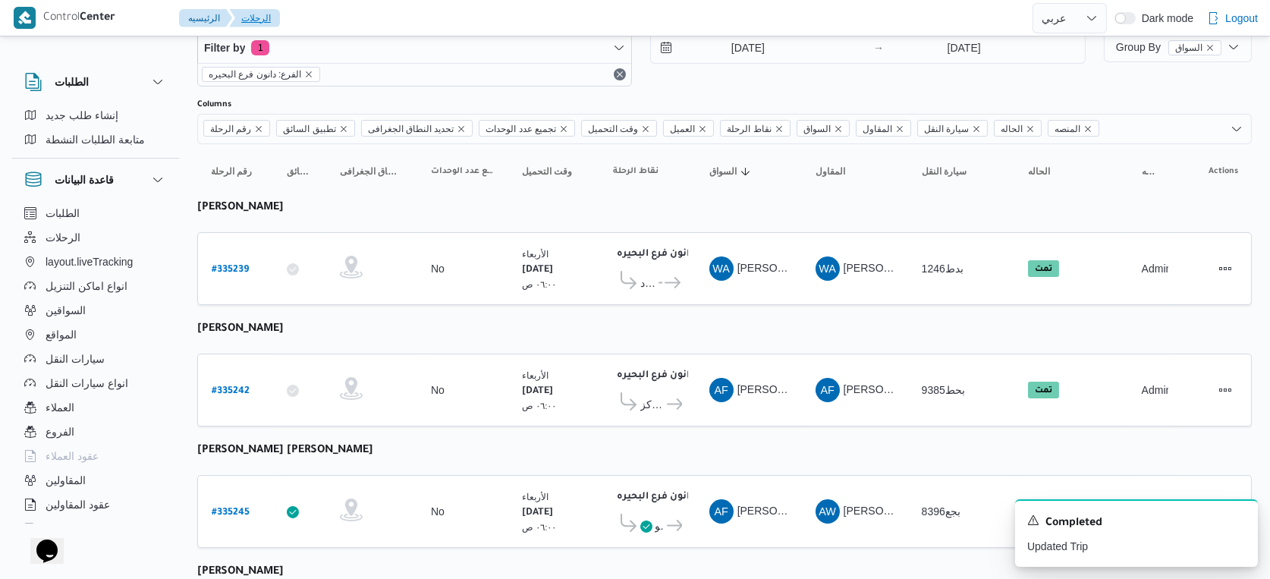
select select "ar"
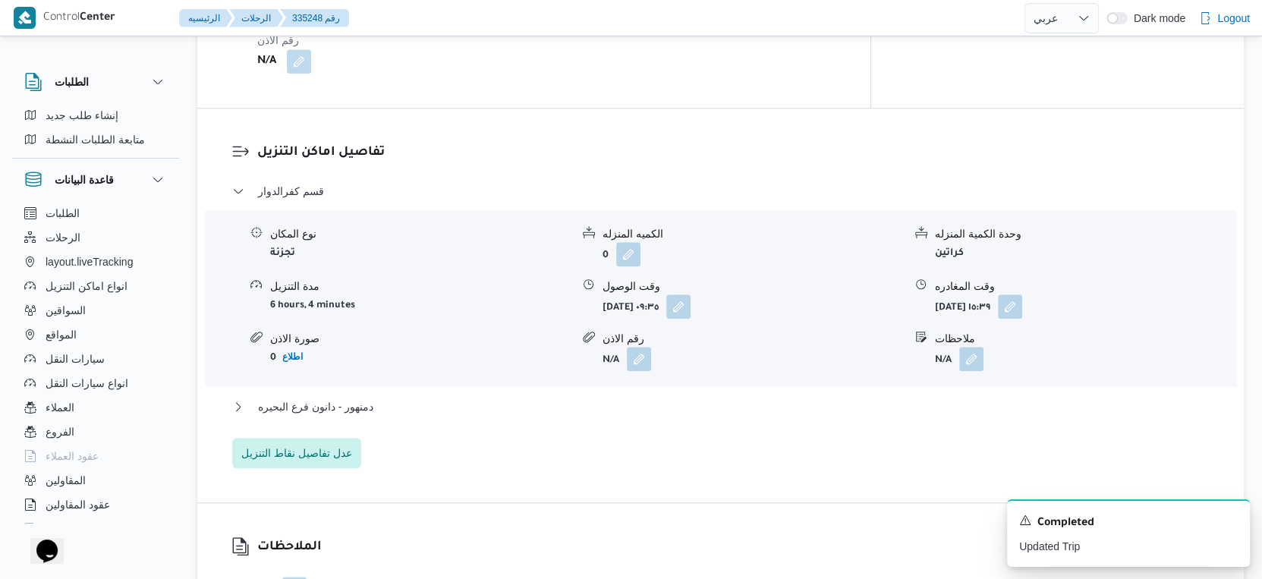
scroll to position [1307, 0]
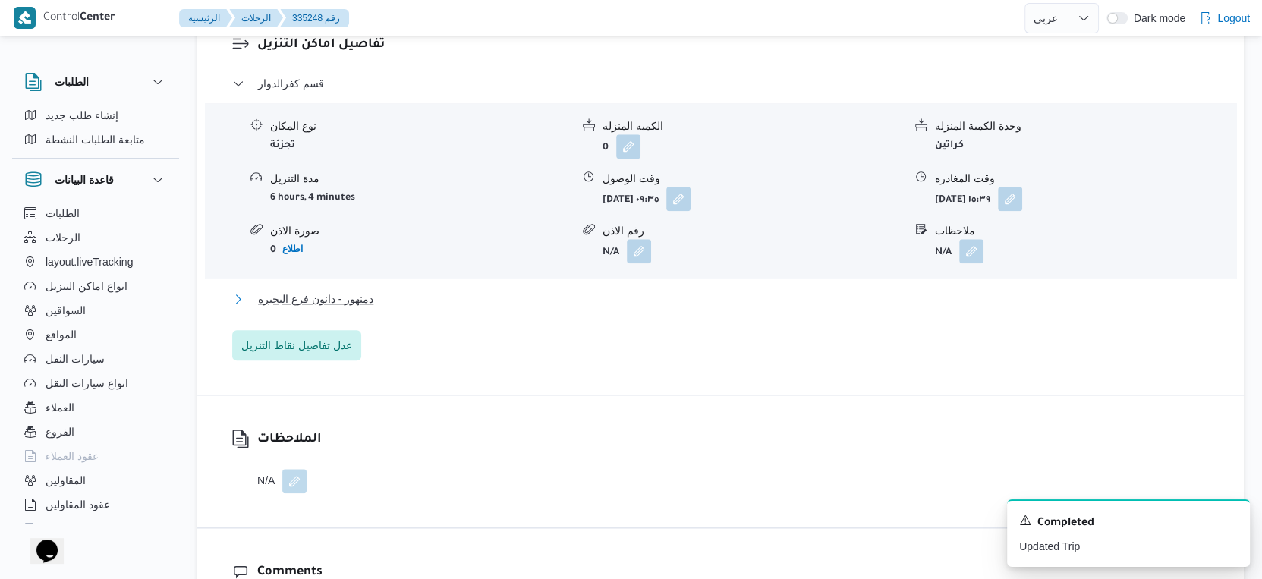
click at [369, 290] on span "دمنهور - دانون فرع البحيره" at bounding box center [315, 299] width 115 height 18
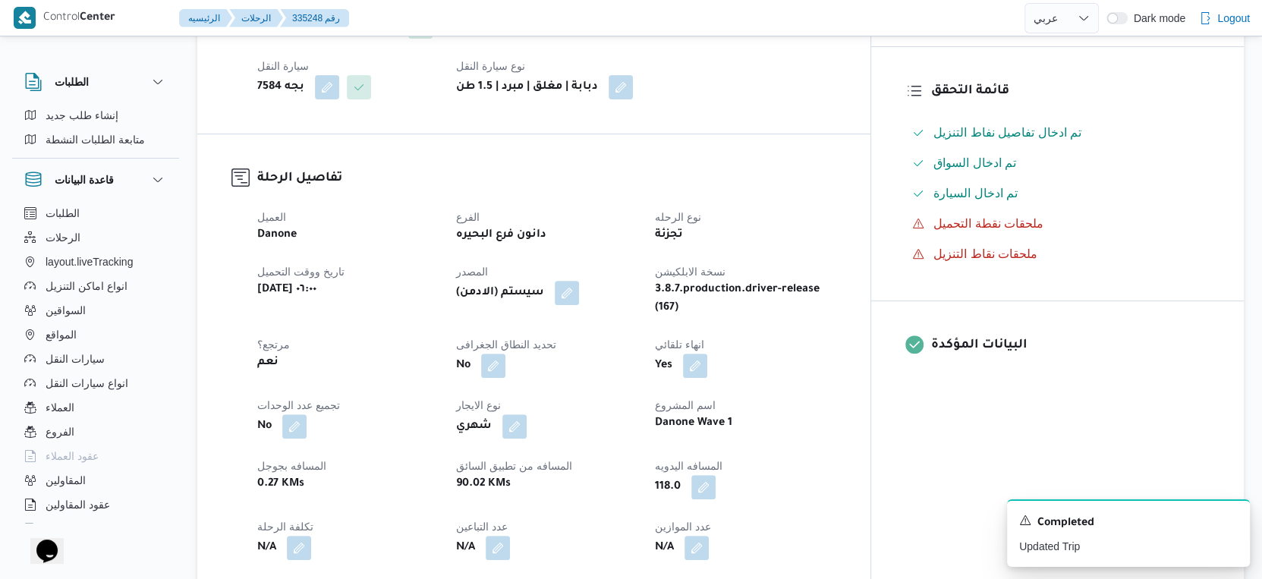
select select "ar"
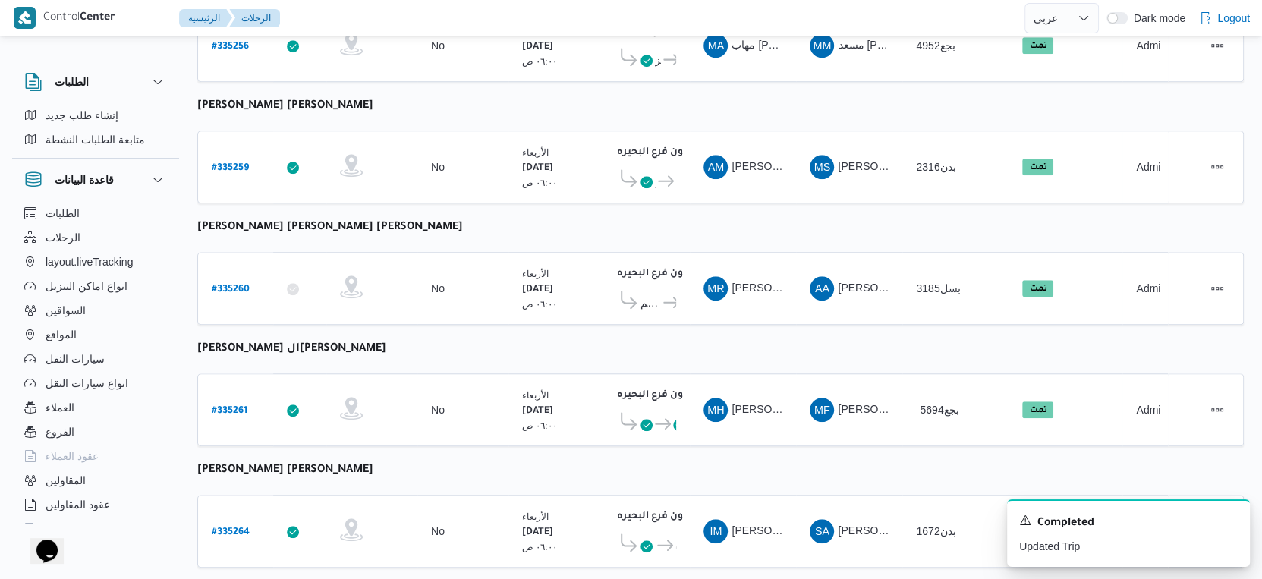
scroll to position [1238, 0]
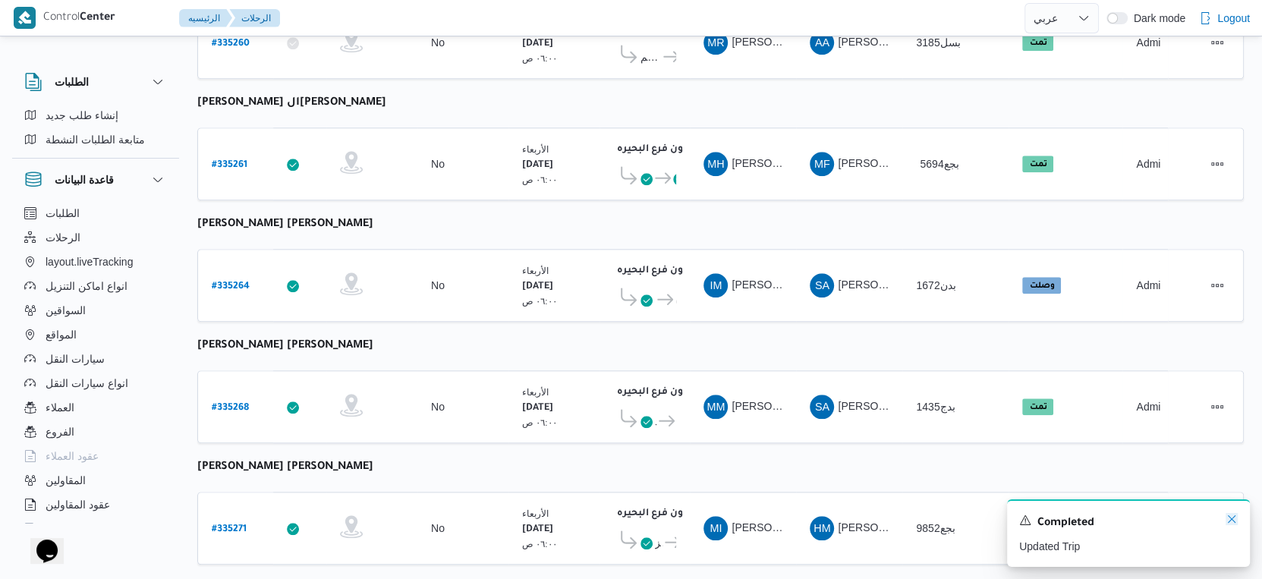
click at [1232, 523] on icon "Dismiss toast" at bounding box center [1231, 519] width 12 height 12
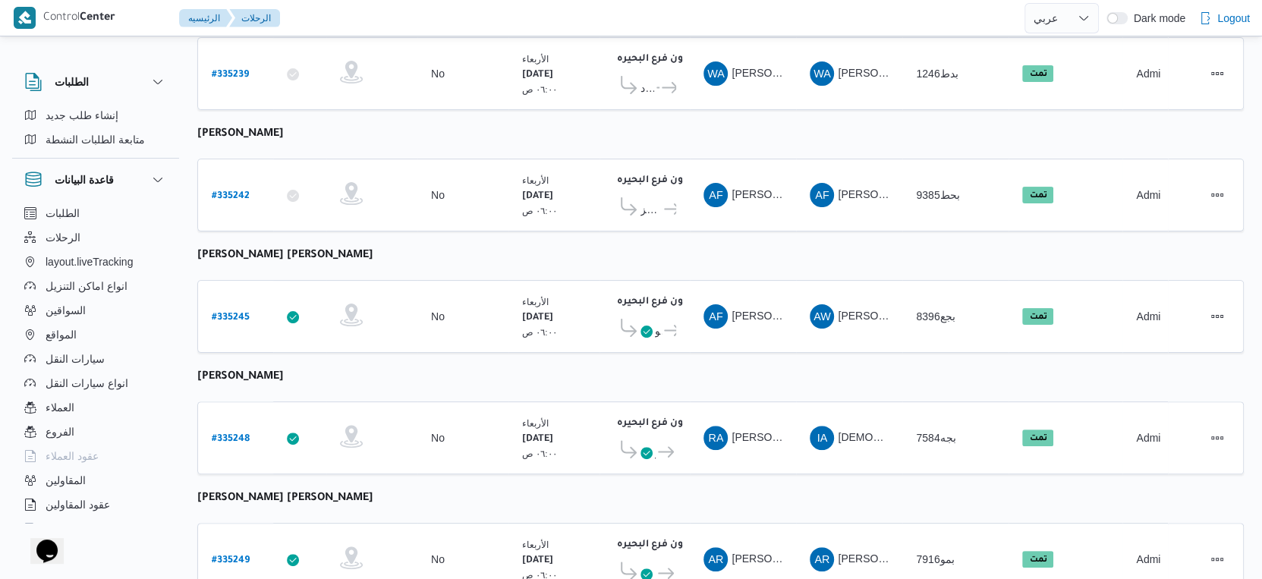
scroll to position [226, 0]
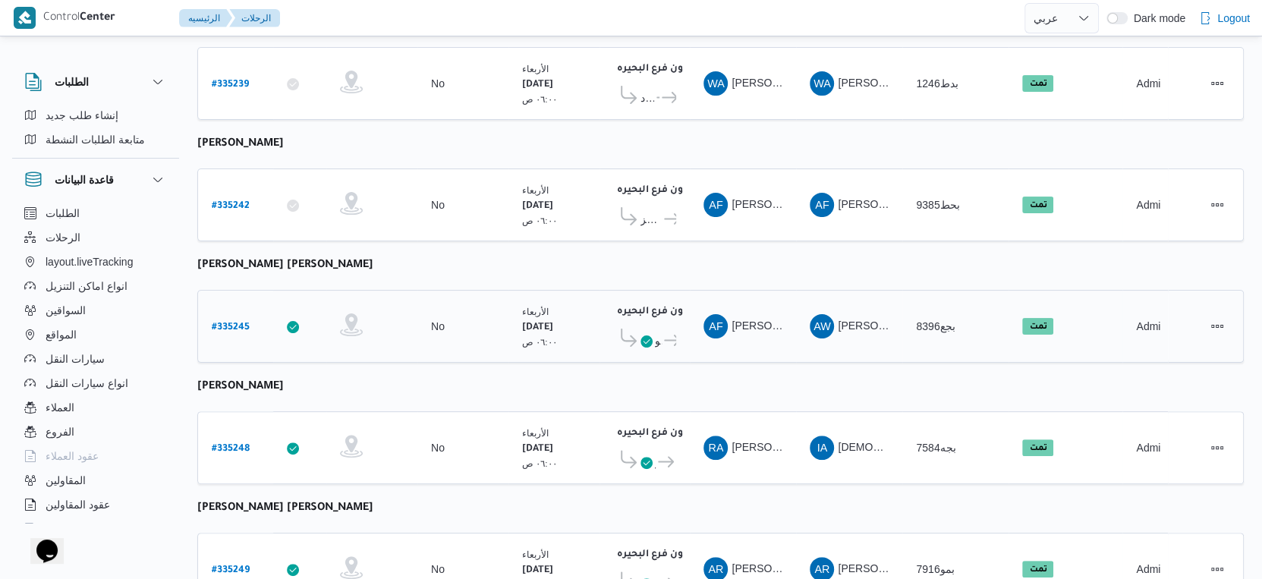
click at [238, 322] on b "# 335245" at bounding box center [231, 327] width 38 height 11
select select "ar"
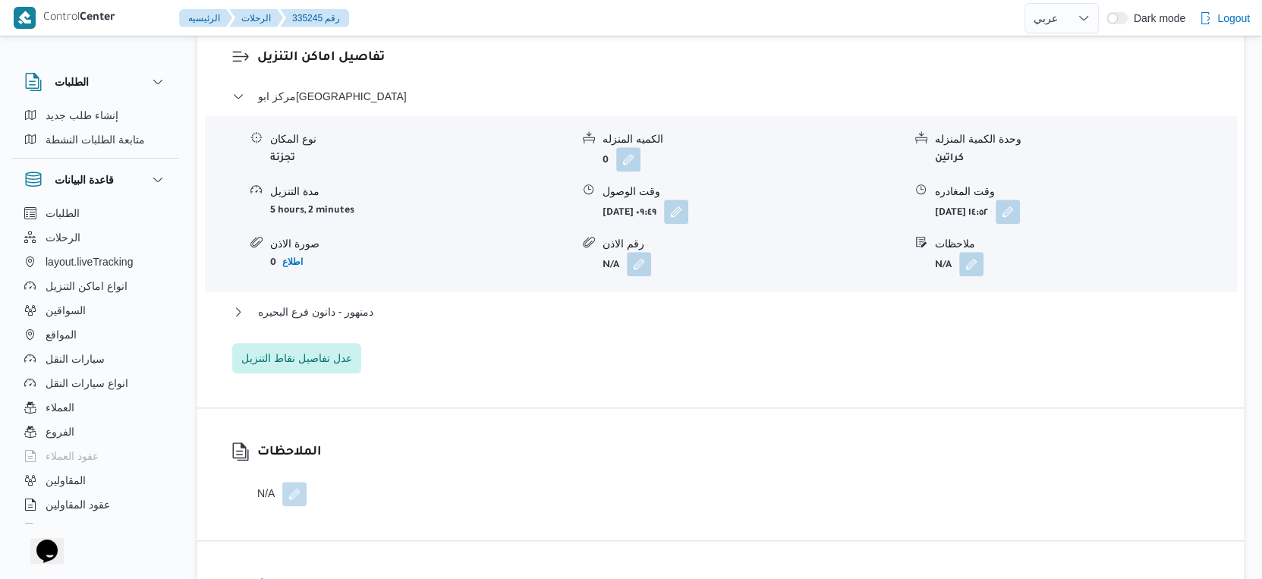
scroll to position [1323, 0]
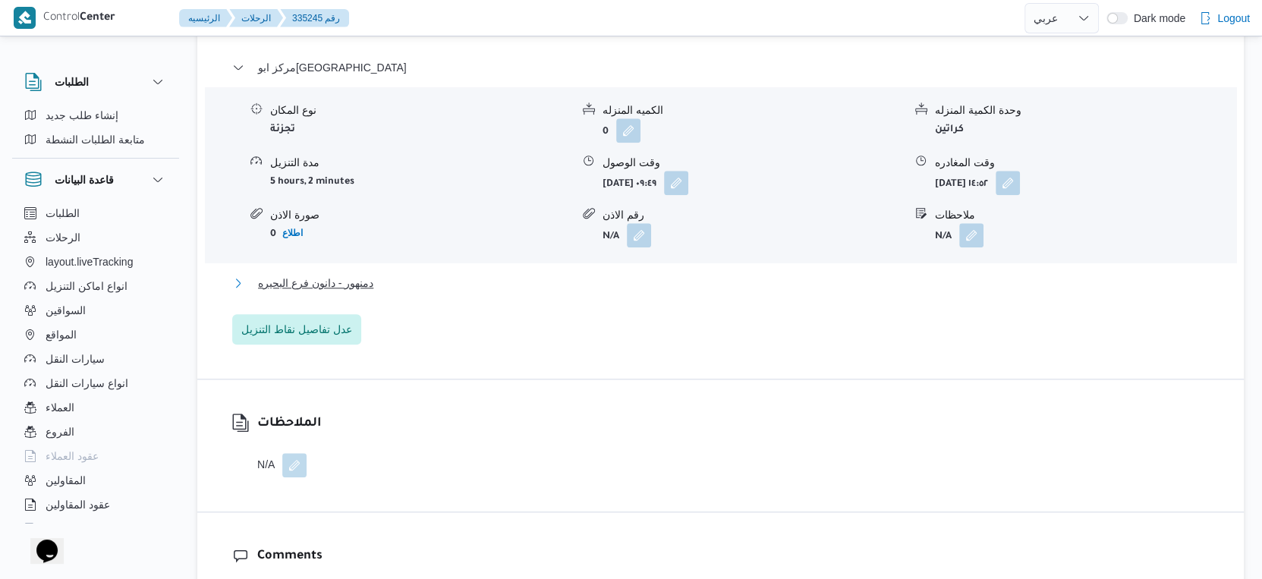
click at [388, 274] on button "دمنهور - دانون فرع البحيره" at bounding box center [720, 283] width 977 height 18
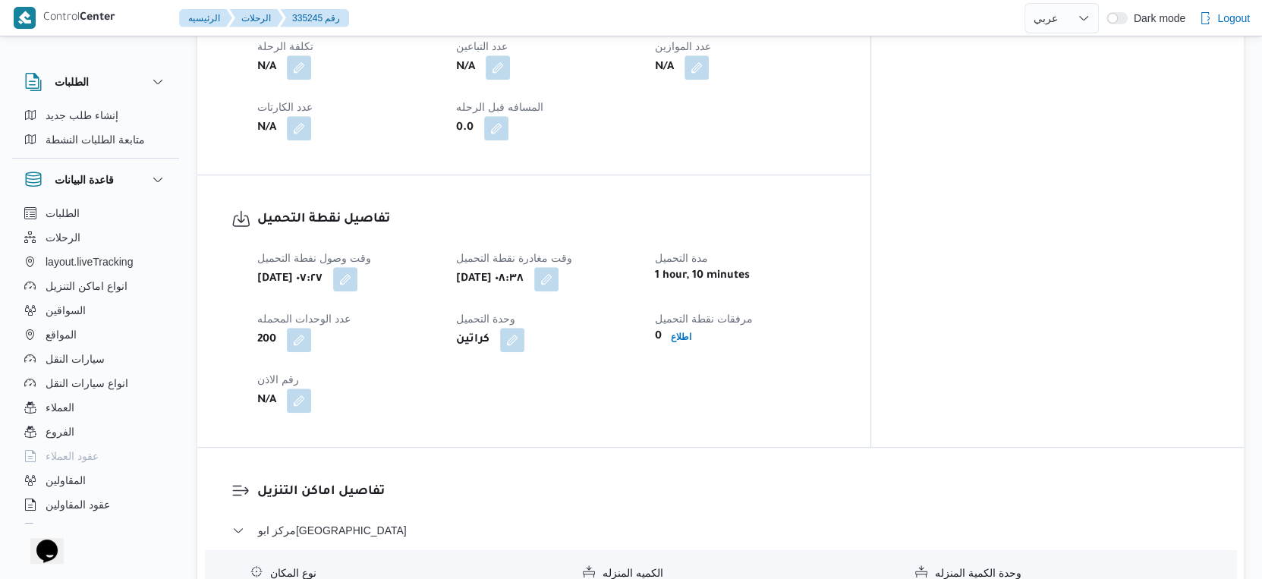
scroll to position [564, 0]
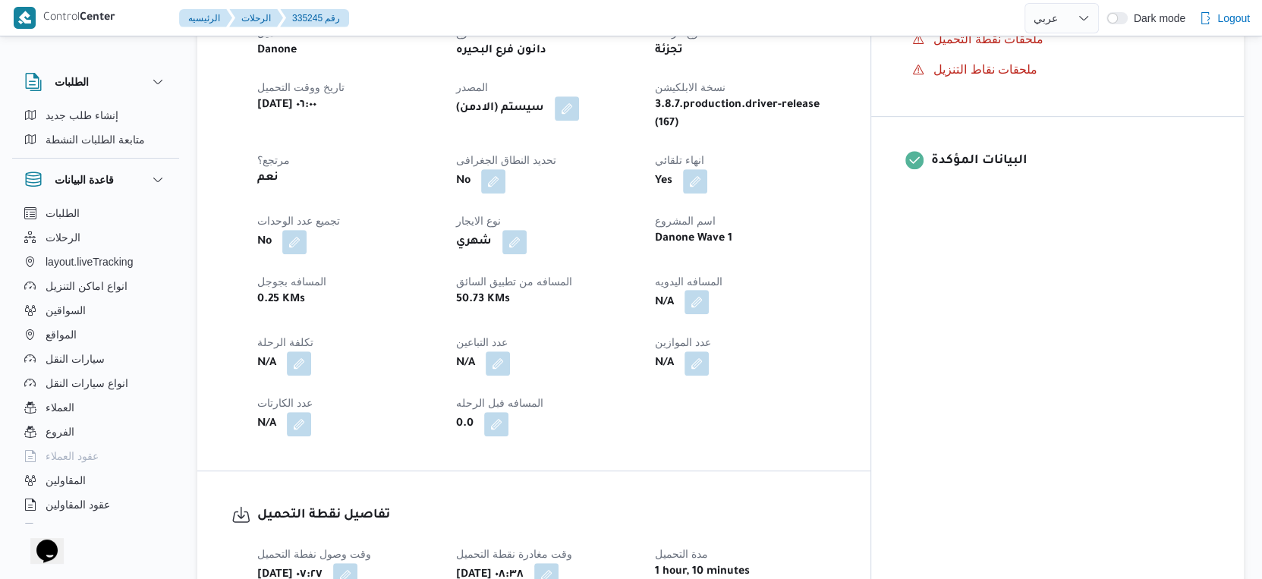
click at [709, 290] on button "button" at bounding box center [696, 302] width 24 height 24
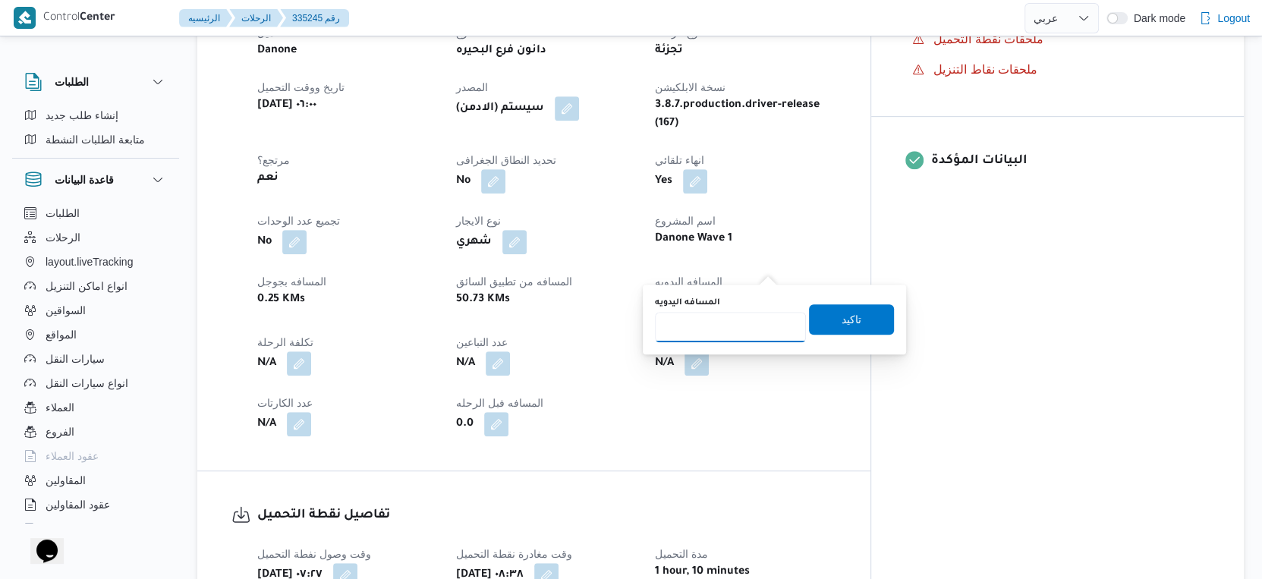
click at [735, 325] on input "المسافه اليدويه" at bounding box center [730, 327] width 151 height 30
type input "75"
click at [878, 326] on span "تاكيد" at bounding box center [851, 319] width 85 height 30
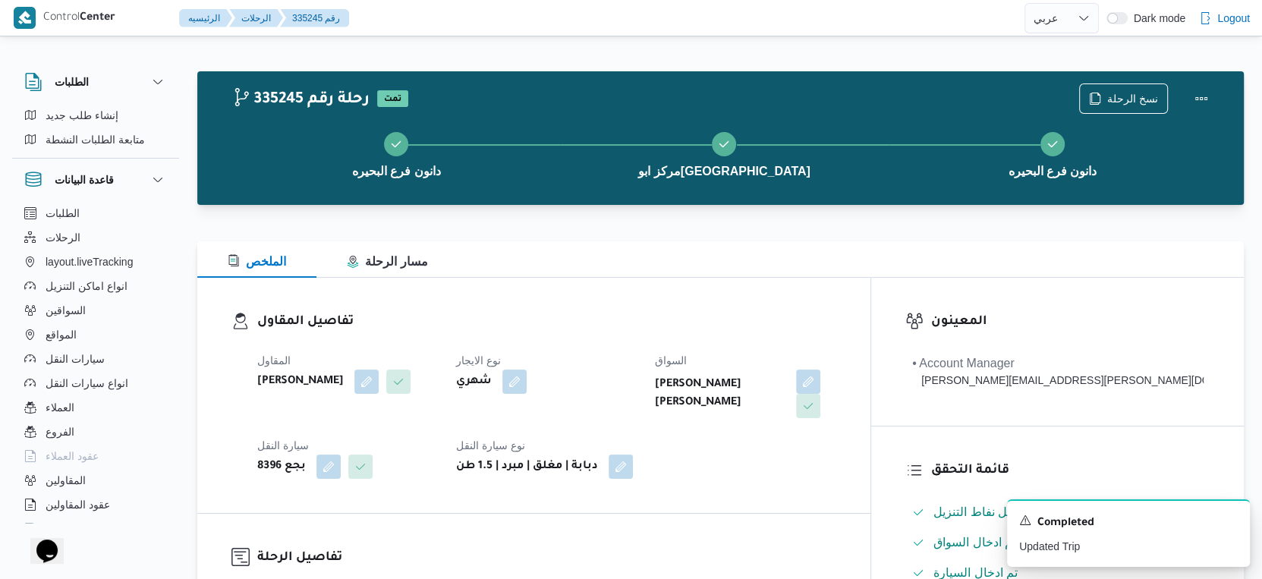
scroll to position [421, 0]
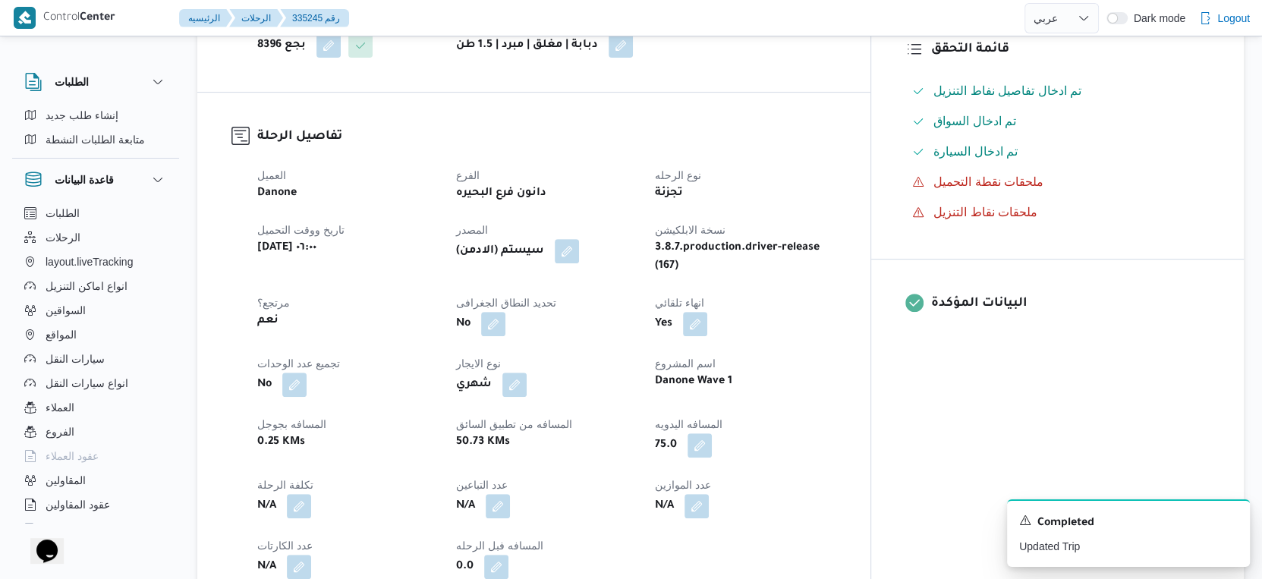
select select "ar"
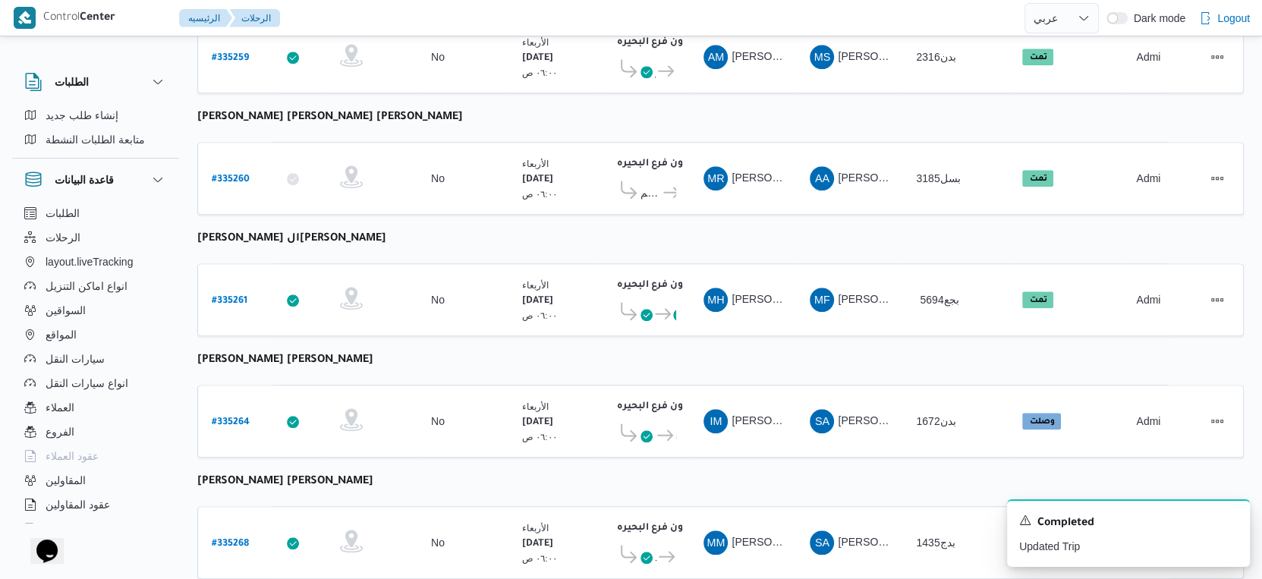
scroll to position [1238, 0]
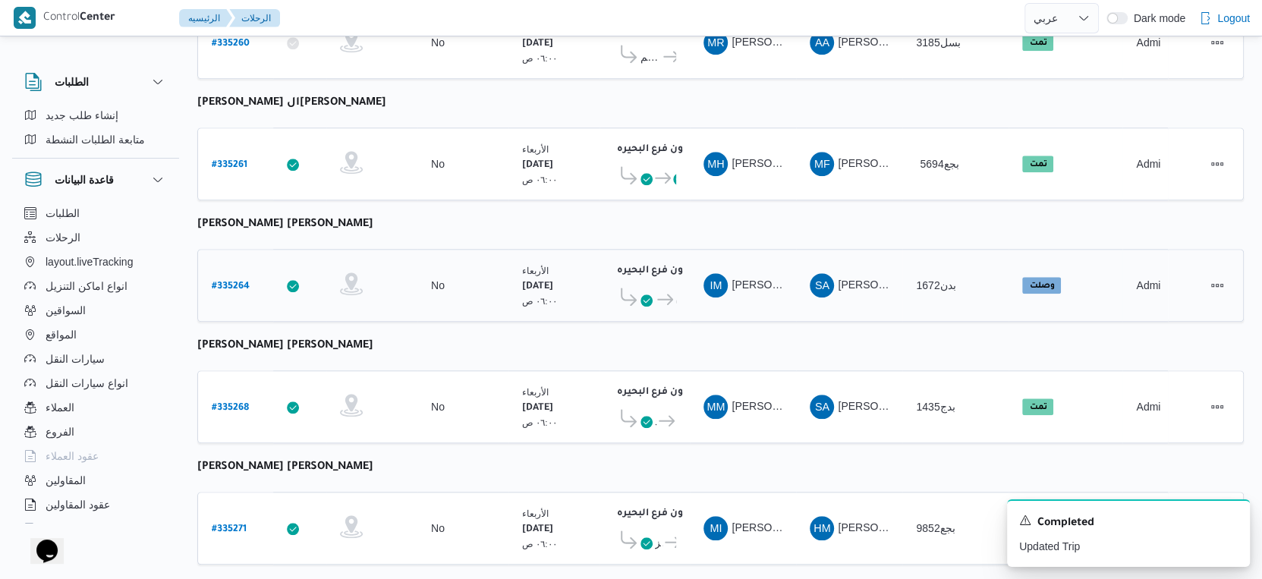
click at [234, 282] on b "# 335264" at bounding box center [231, 287] width 38 height 11
select select "ar"
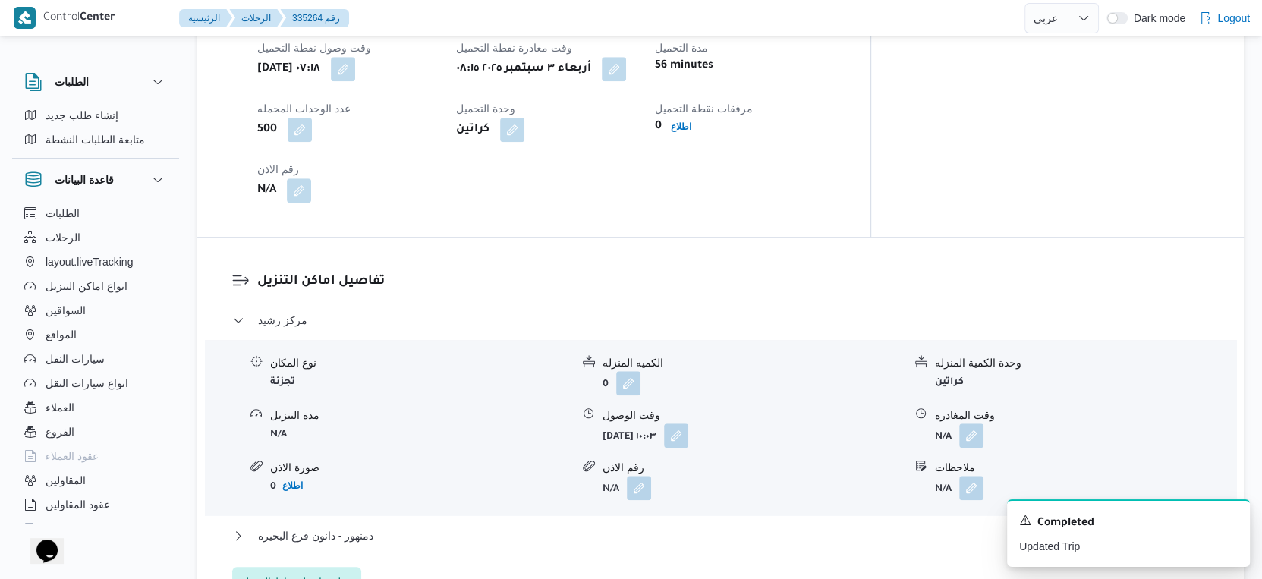
scroll to position [1180, 0]
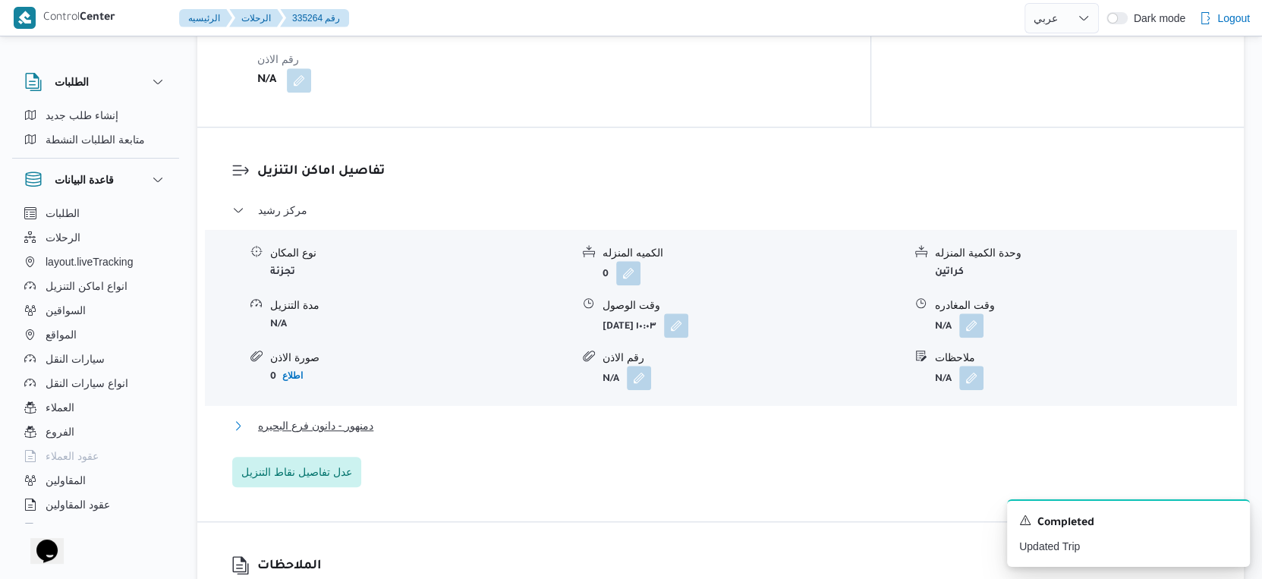
click at [395, 417] on button "دمنهور - دانون فرع البحيره" at bounding box center [720, 426] width 977 height 18
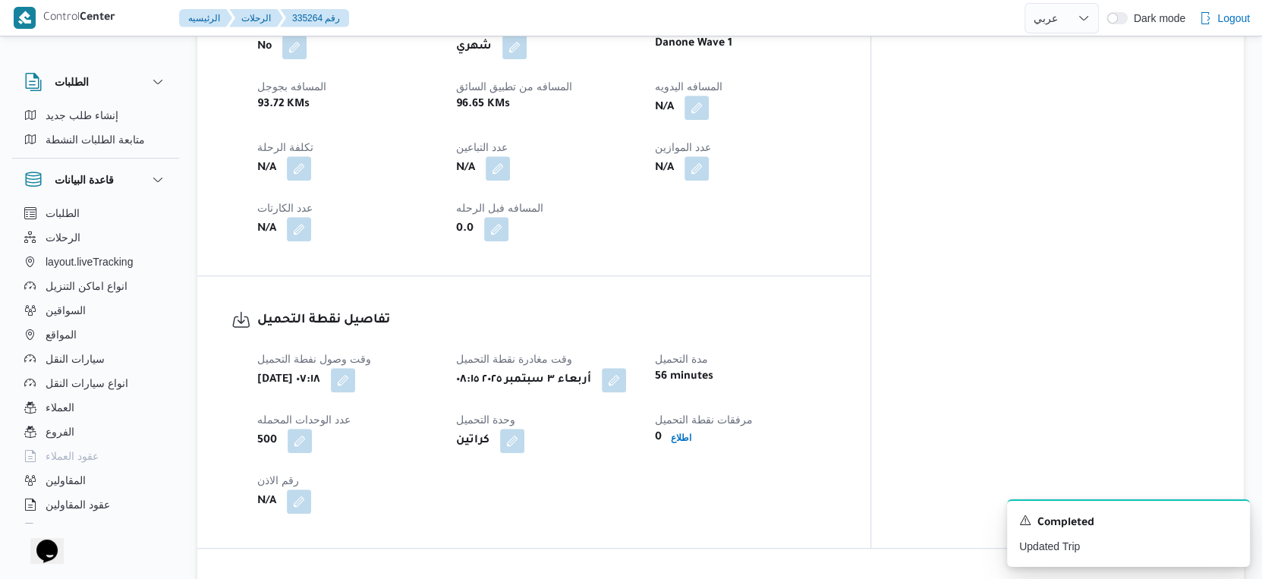
scroll to position [590, 0]
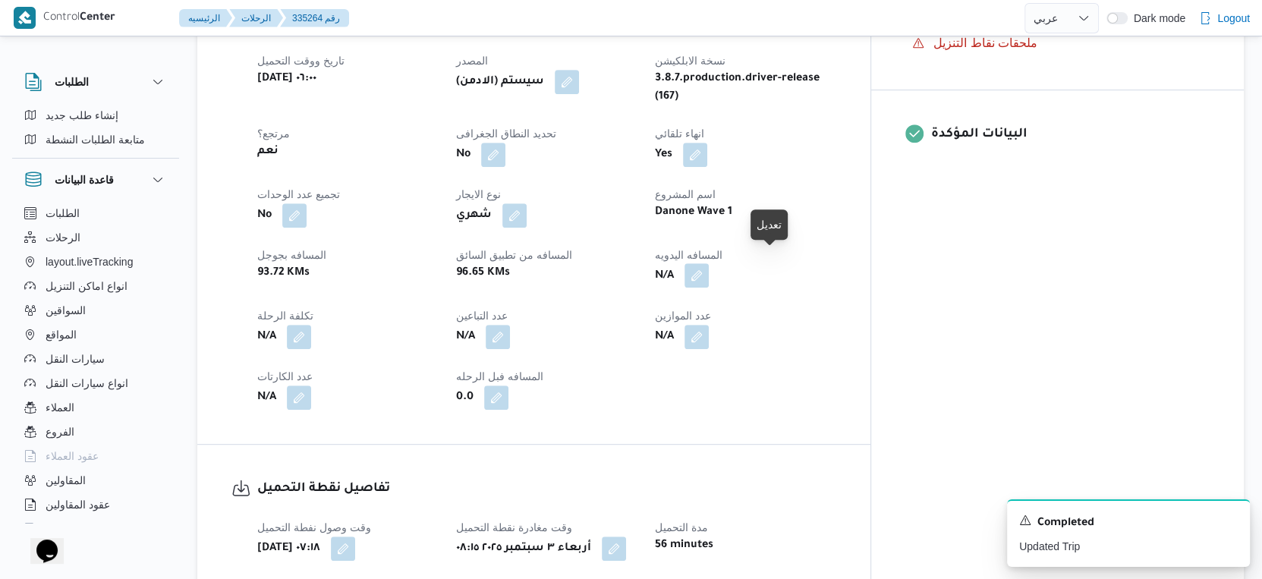
click at [709, 266] on button "button" at bounding box center [696, 275] width 24 height 24
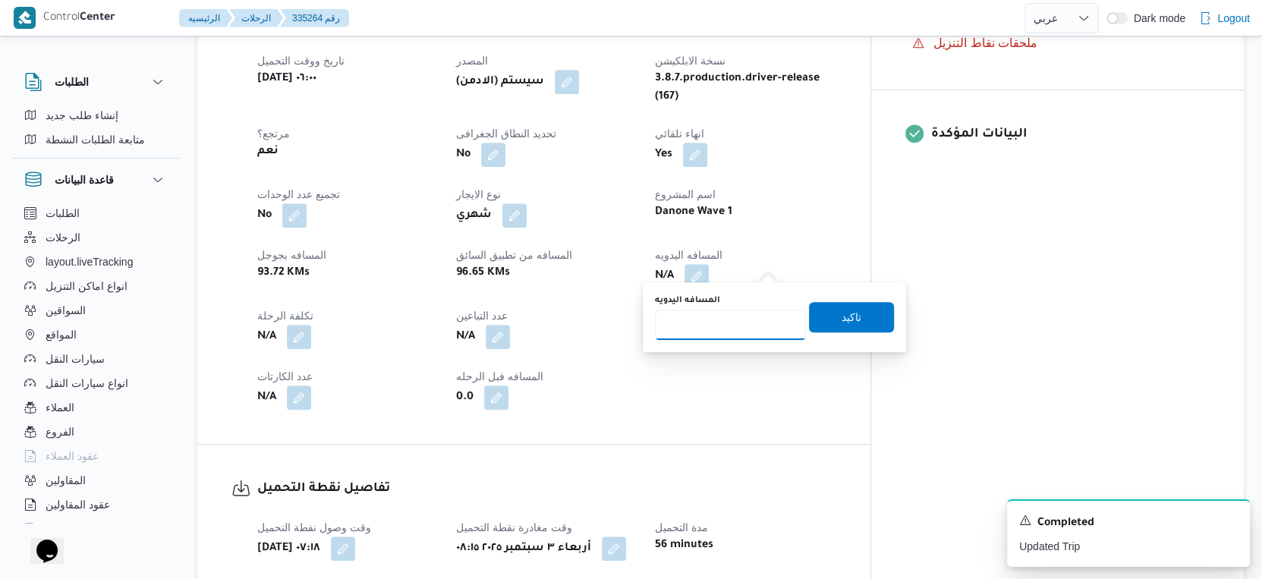
click at [722, 334] on input "المسافه اليدويه" at bounding box center [730, 325] width 151 height 30
type input "186"
click at [841, 320] on span "تاكيد" at bounding box center [851, 316] width 20 height 18
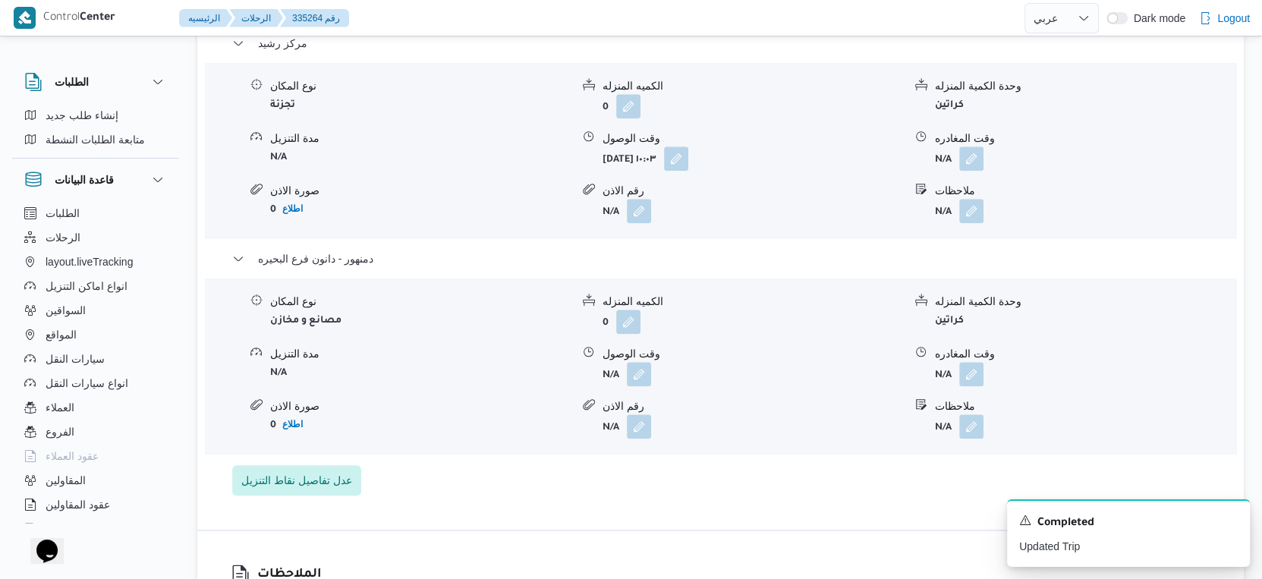
scroll to position [1348, 0]
click at [967, 364] on button "button" at bounding box center [971, 372] width 24 height 24
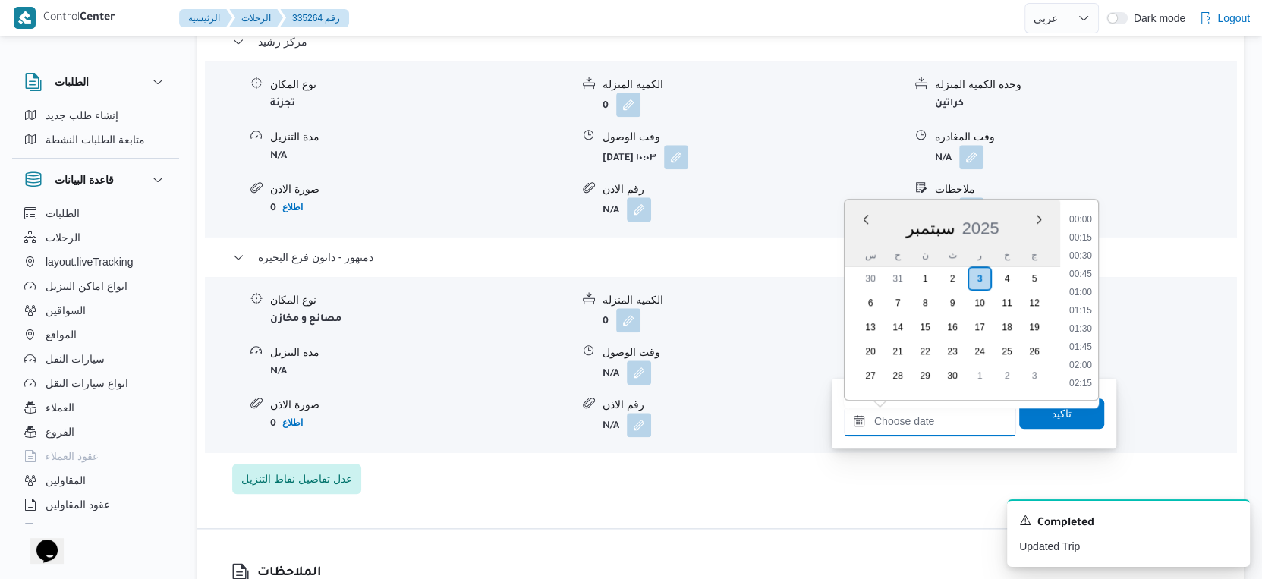
drag, startPoint x: 942, startPoint y: 415, endPoint x: 982, endPoint y: 404, distance: 41.6
click at [942, 415] on input "وقت المغادره" at bounding box center [930, 421] width 172 height 30
click at [1085, 276] on li "17:30" at bounding box center [1080, 281] width 35 height 15
type input "٠٣/٠٩/٢٠٢٥ ١٧:٣٠"
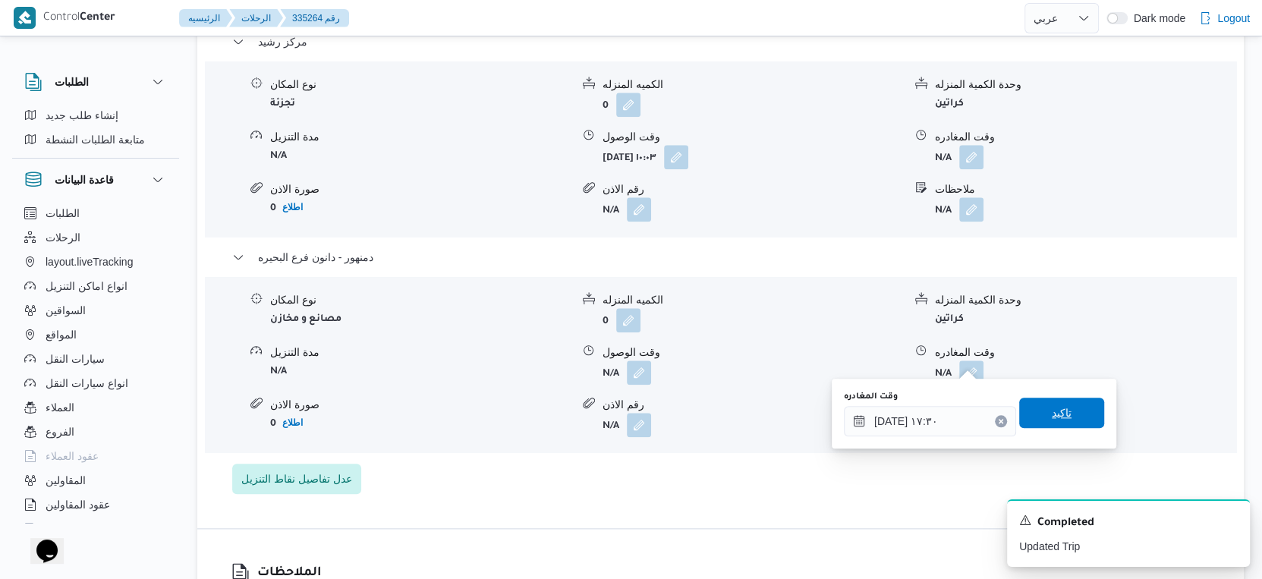
click at [1052, 407] on span "تاكيد" at bounding box center [1062, 413] width 20 height 18
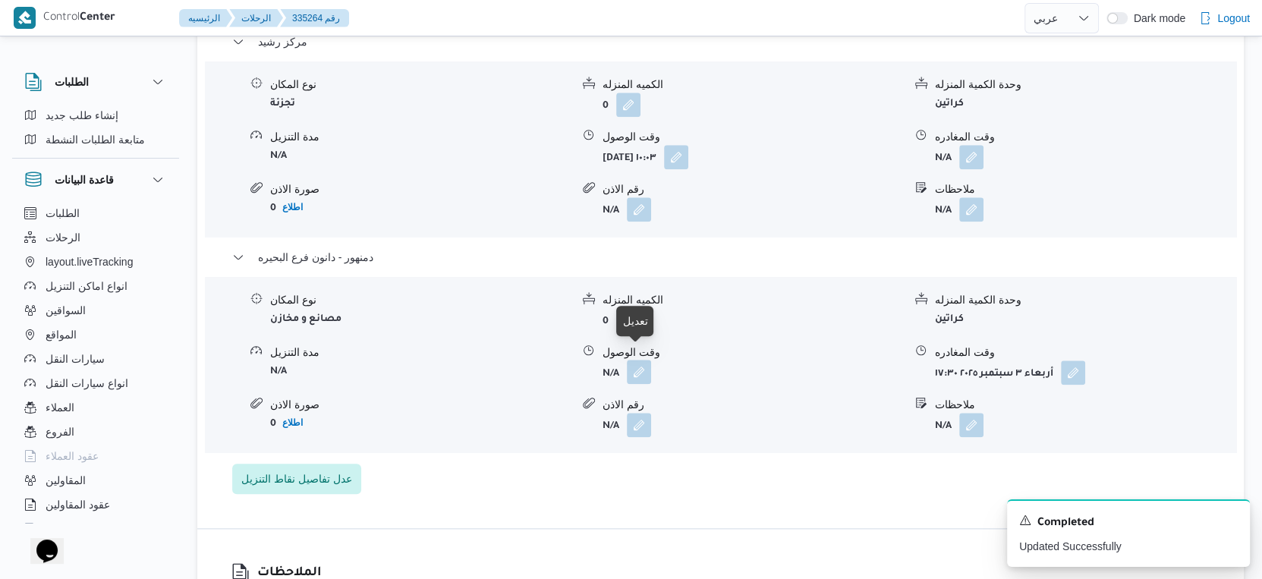
click at [640, 360] on button "button" at bounding box center [639, 372] width 24 height 24
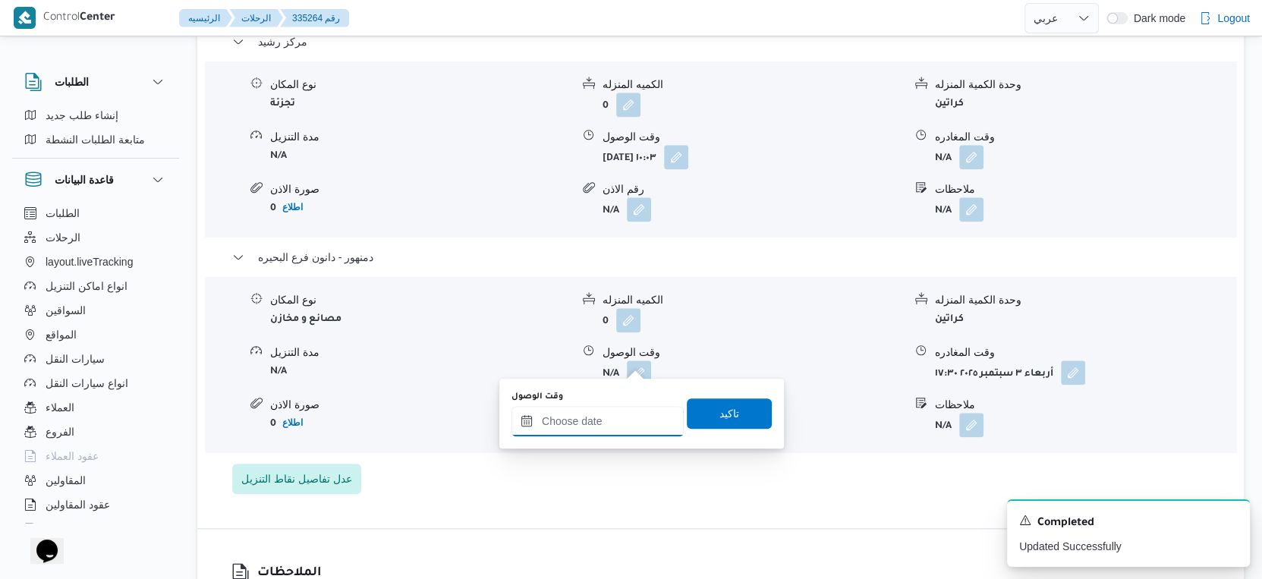
click at [607, 430] on input "وقت الوصول" at bounding box center [597, 421] width 172 height 30
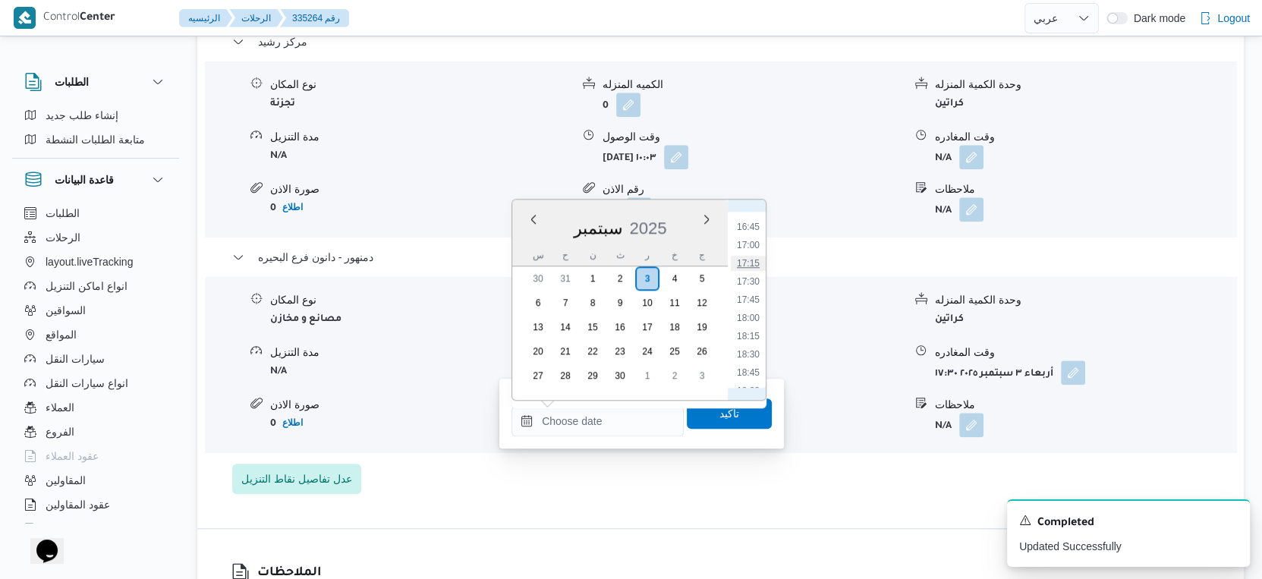
click at [761, 265] on li "17:15" at bounding box center [748, 263] width 35 height 15
type input "٠٣/٠٩/٢٠٢٥ ١٧:١٥"
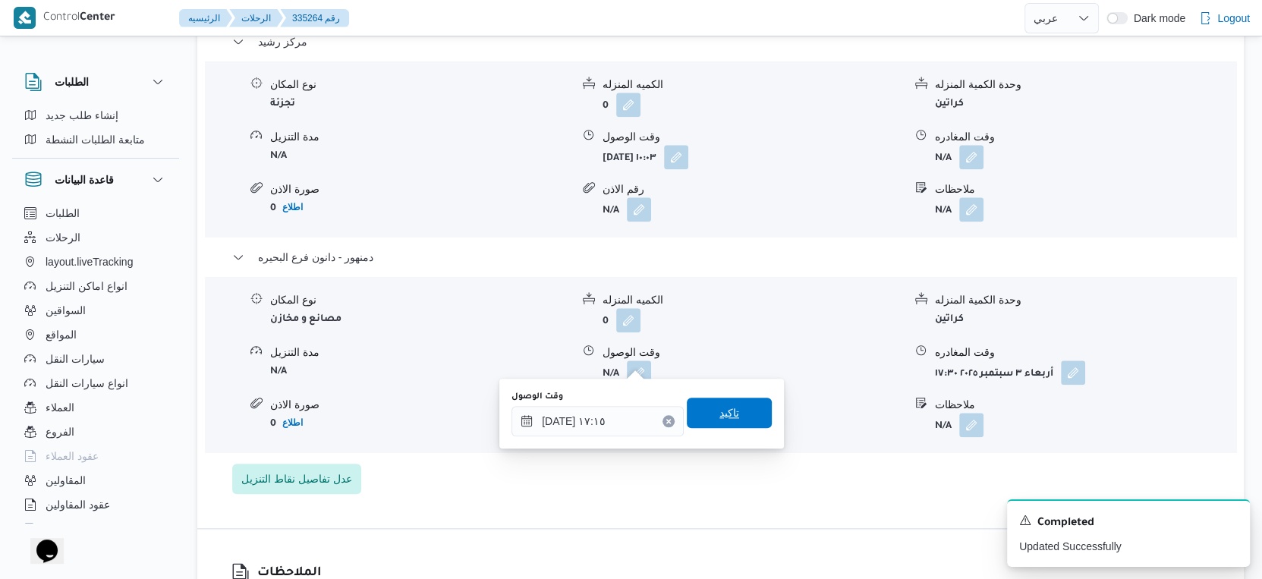
click at [728, 414] on span "تاكيد" at bounding box center [729, 413] width 85 height 30
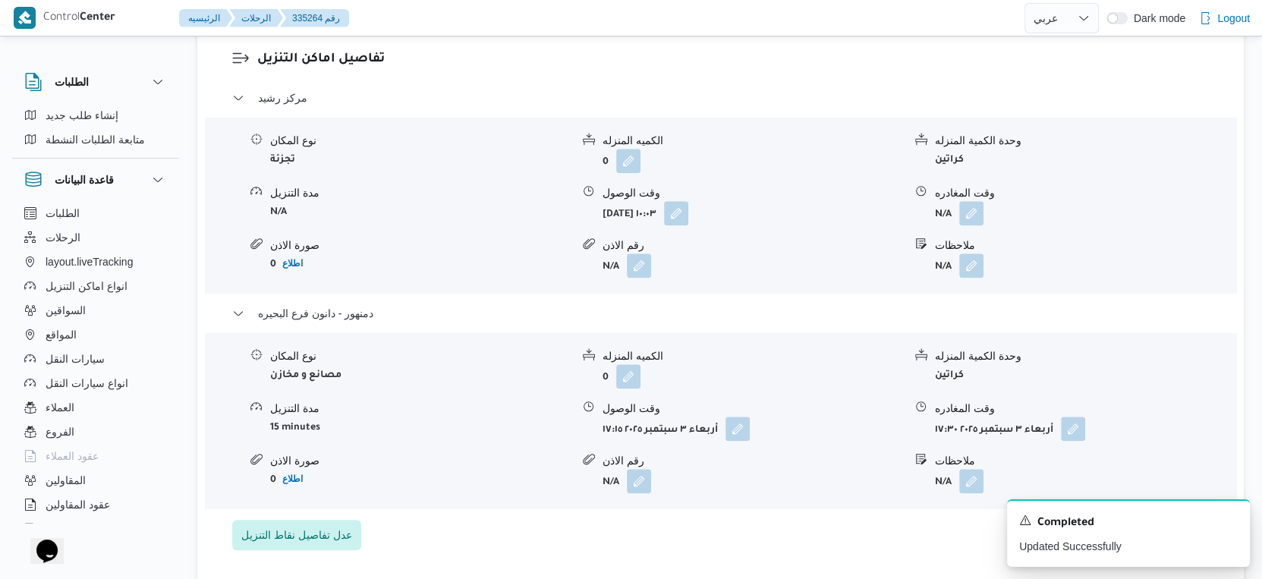
scroll to position [1180, 0]
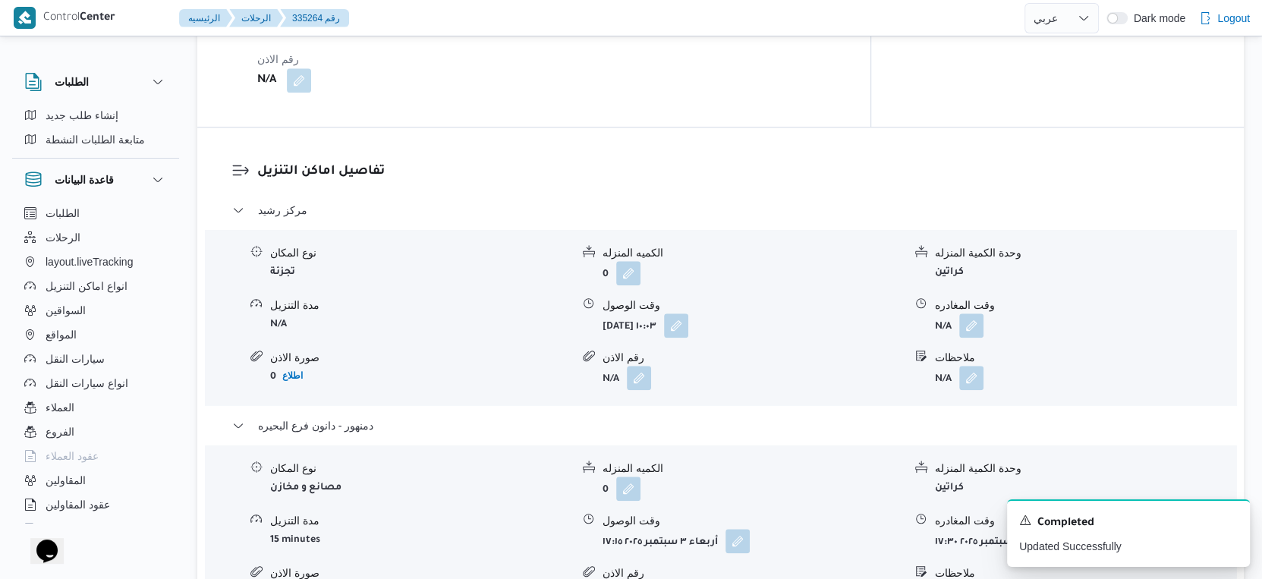
click at [987, 313] on form "N/A" at bounding box center [1085, 325] width 300 height 24
click at [968, 313] on button "button" at bounding box center [971, 325] width 24 height 24
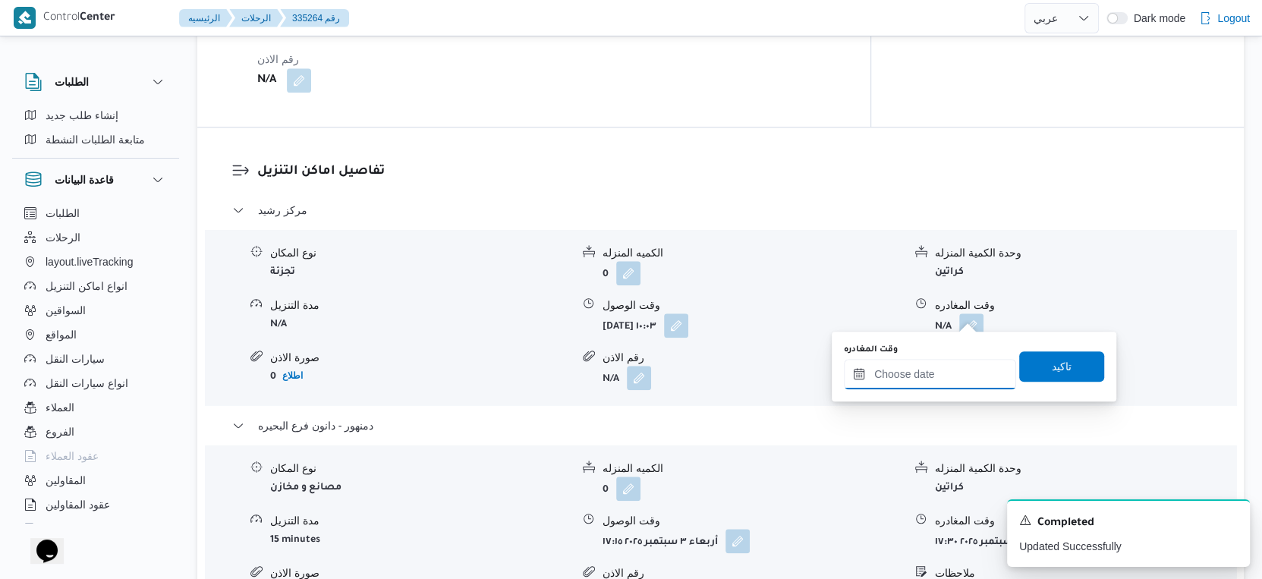
drag, startPoint x: 936, startPoint y: 366, endPoint x: 1037, endPoint y: 361, distance: 101.0
click at [936, 366] on input "وقت المغادره" at bounding box center [930, 374] width 172 height 30
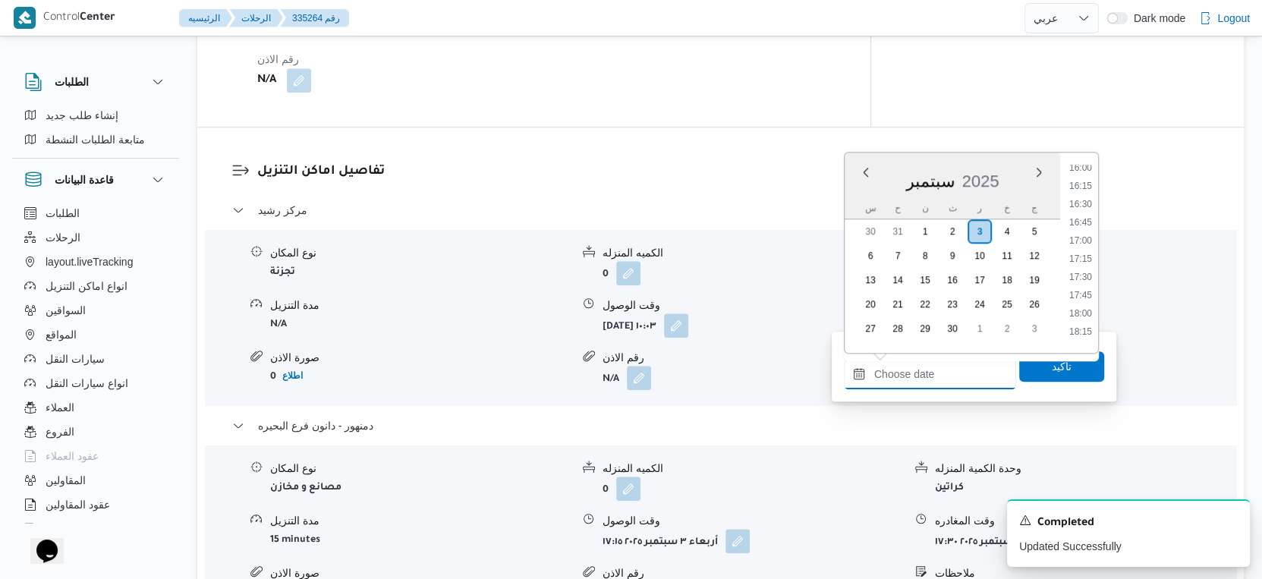
scroll to position [1128, 0]
click at [1091, 220] on li "16:15" at bounding box center [1080, 227] width 35 height 15
type input "٠٣/٠٩/٢٠٢٥ ١٦:١٥"
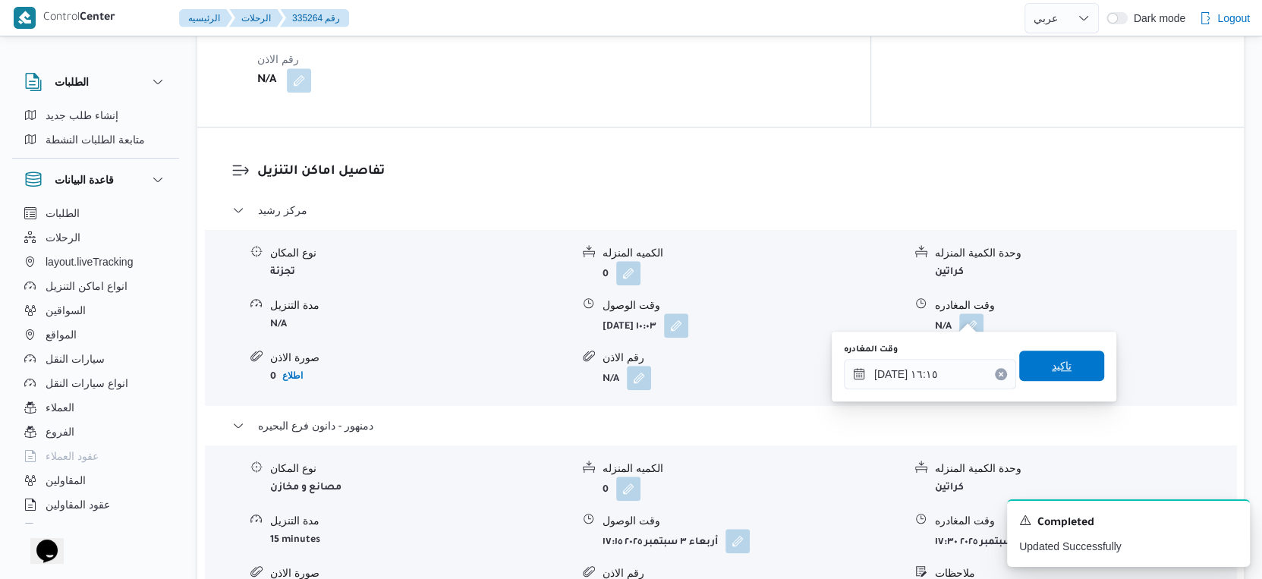
click at [1084, 360] on span "تاكيد" at bounding box center [1061, 366] width 85 height 30
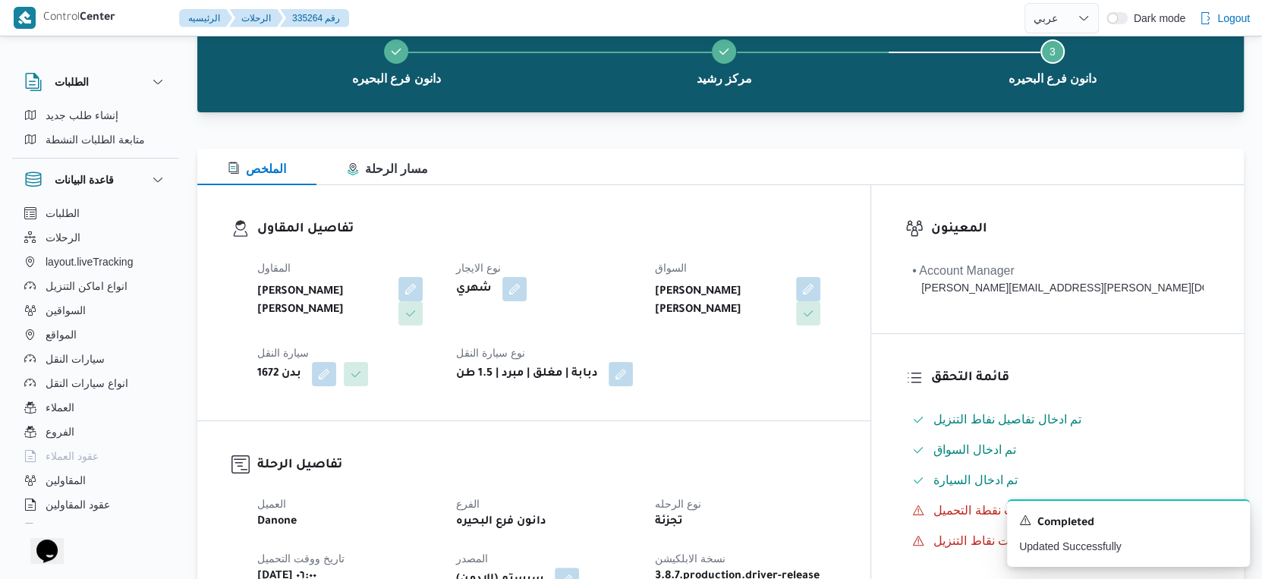
scroll to position [0, 0]
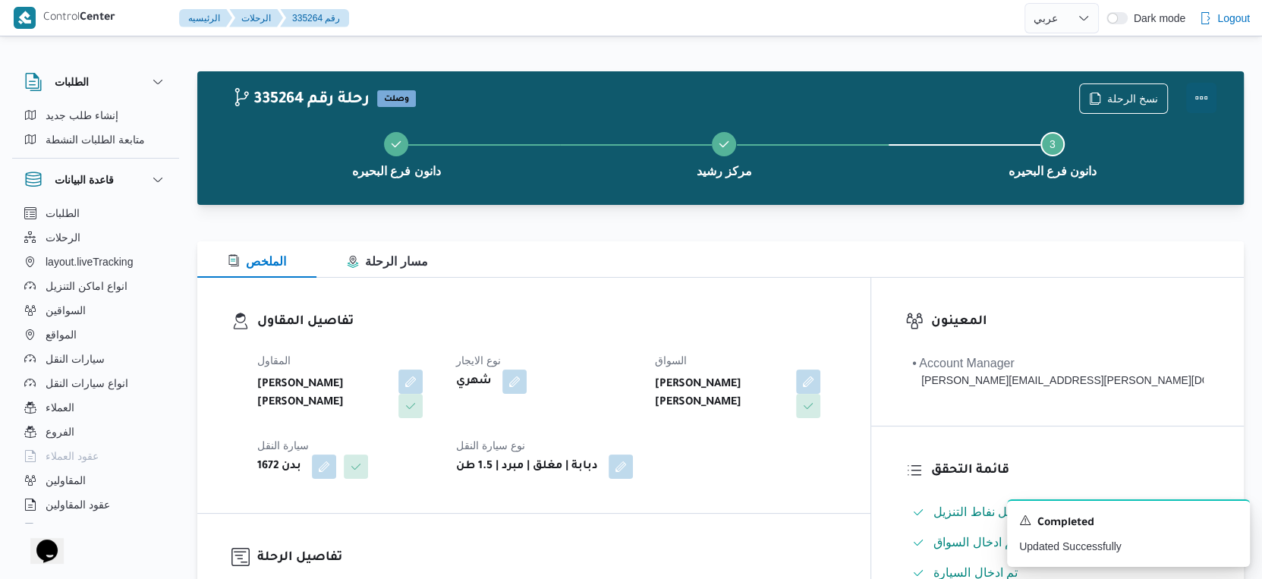
click at [1208, 94] on button "Actions" at bounding box center [1201, 98] width 30 height 30
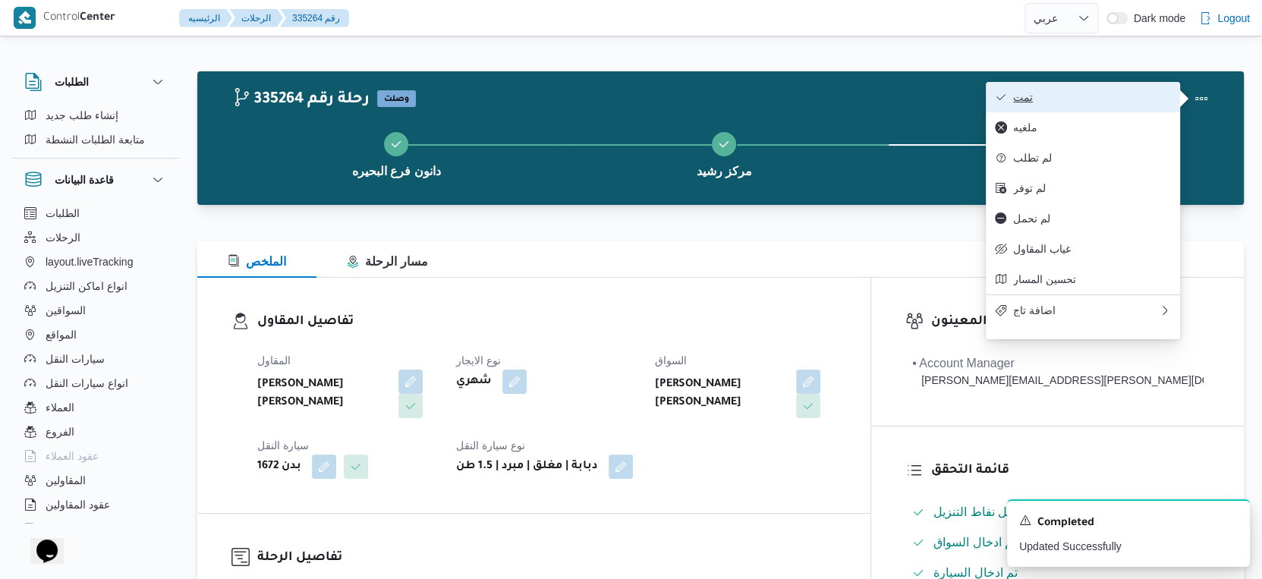
click at [1080, 91] on span "تمت" at bounding box center [1092, 97] width 158 height 12
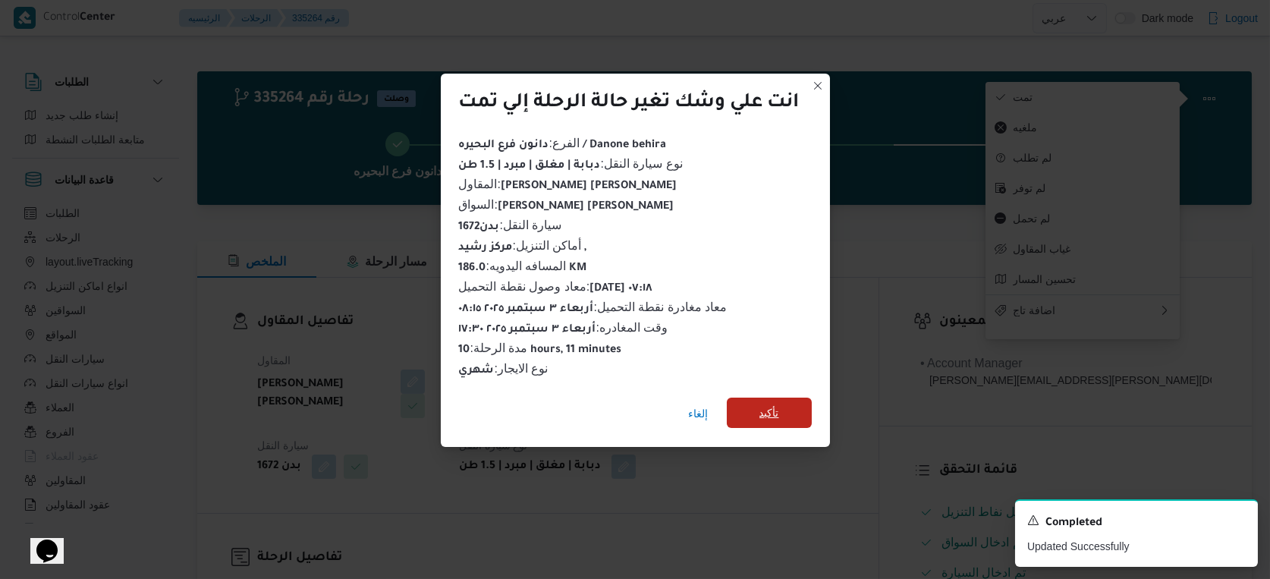
click at [782, 398] on span "تأكيد" at bounding box center [769, 413] width 85 height 30
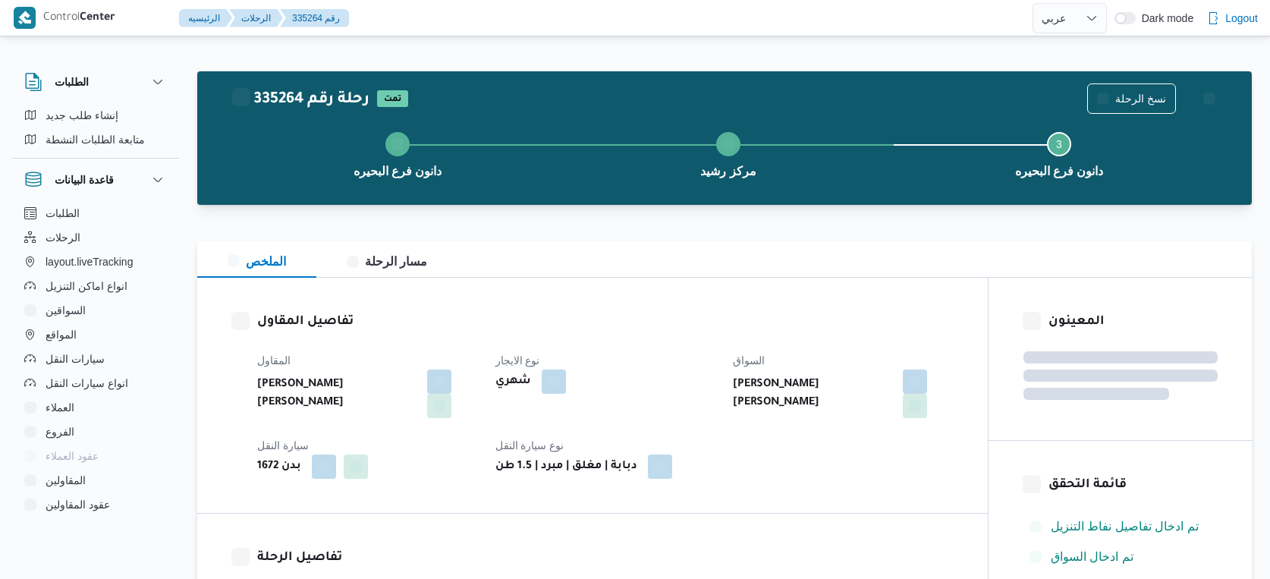
select select "ar"
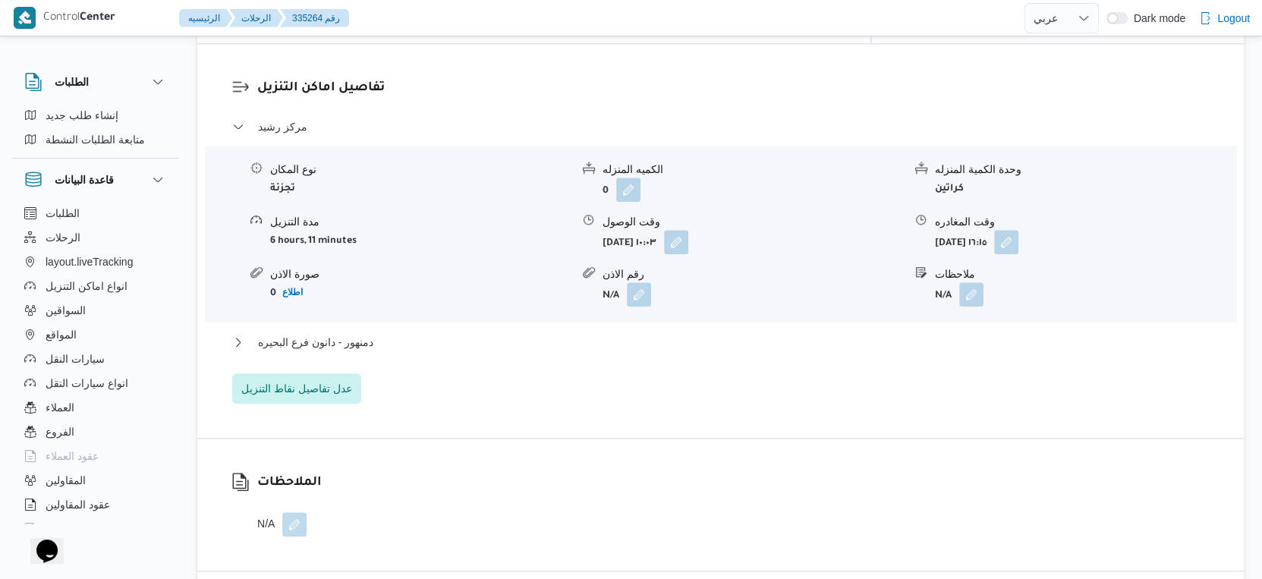
scroll to position [1265, 0]
click at [367, 332] on span "دمنهور - دانون فرع البحيره" at bounding box center [315, 341] width 115 height 18
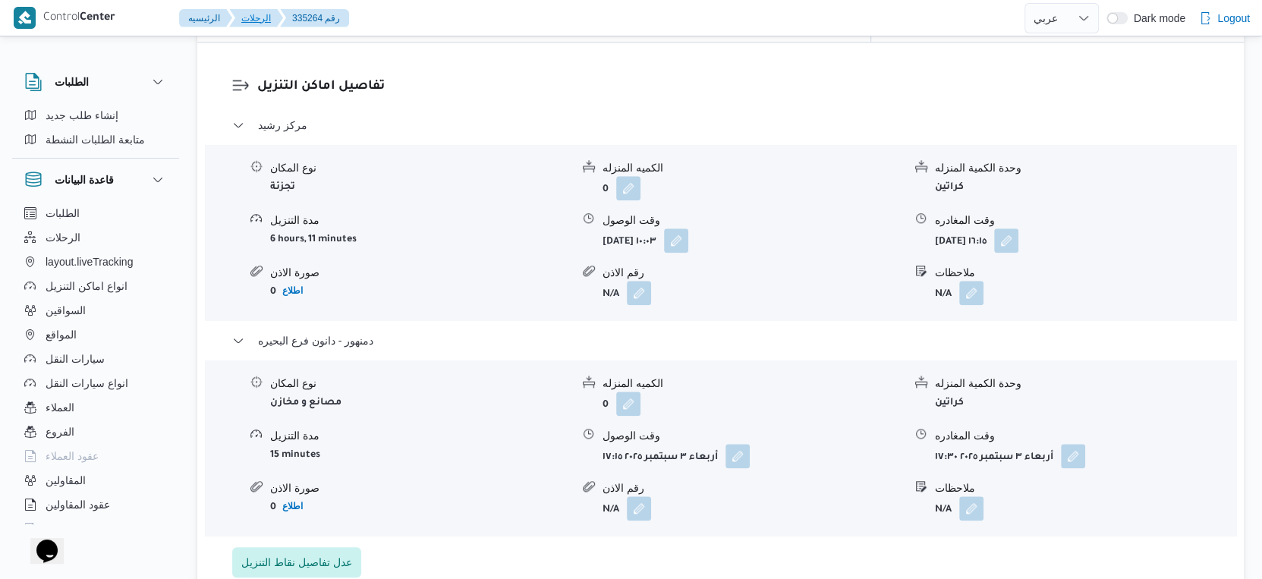
select select "ar"
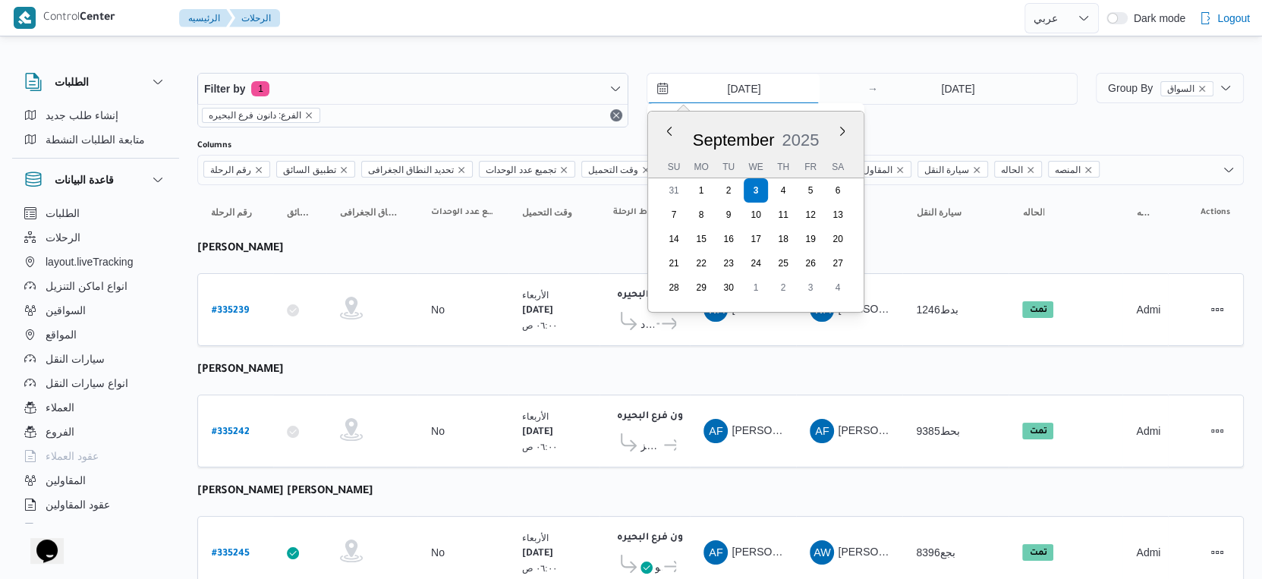
click at [786, 96] on input "[DATE]" at bounding box center [733, 89] width 172 height 30
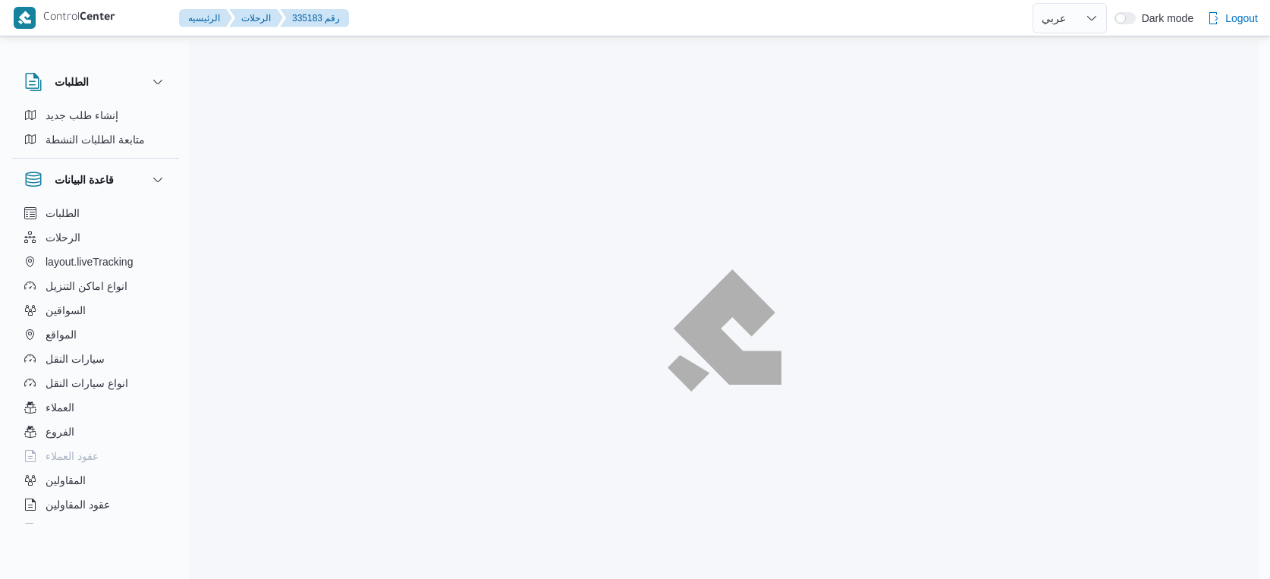
select select "ar"
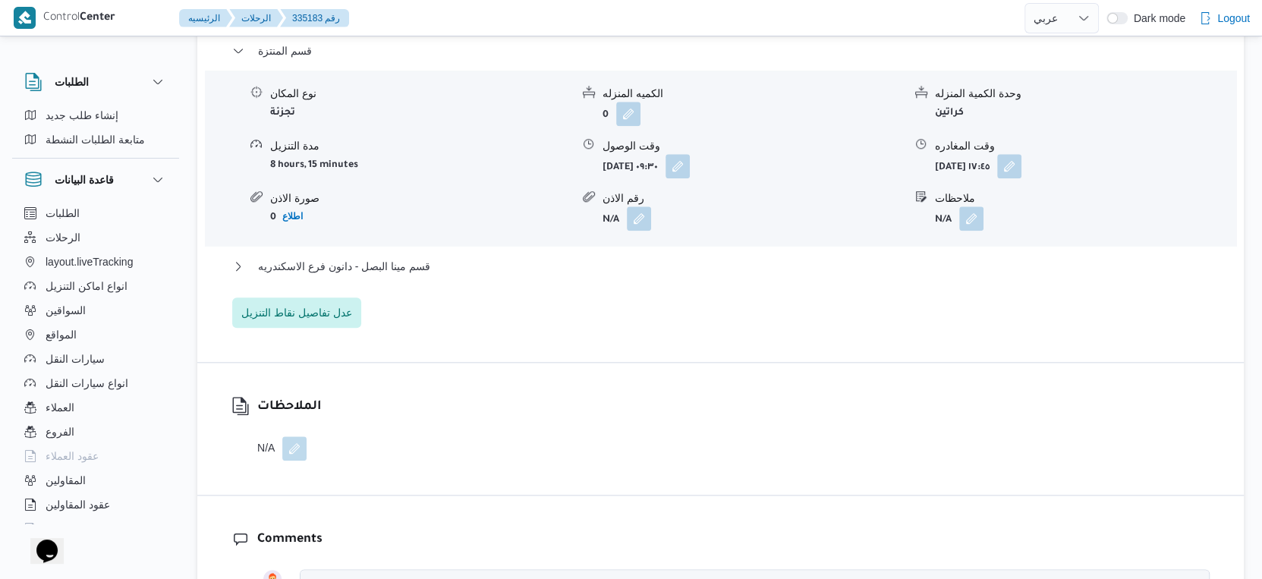
scroll to position [1348, 0]
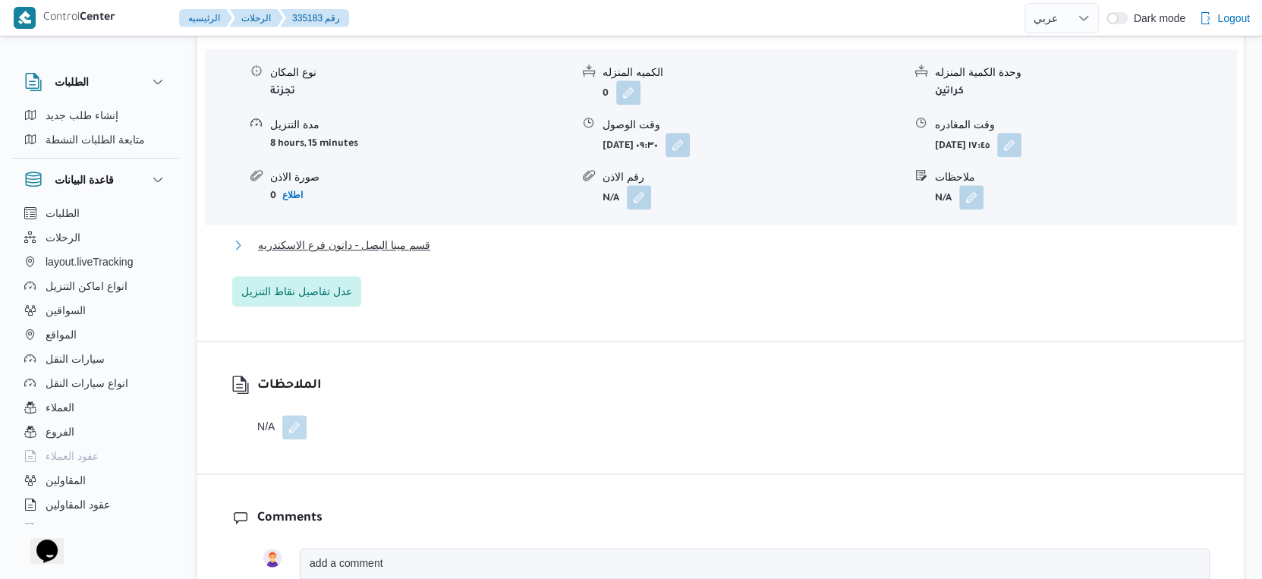
click at [460, 240] on button "قسم مينا البصل - دانون فرع الاسكندريه" at bounding box center [720, 245] width 977 height 18
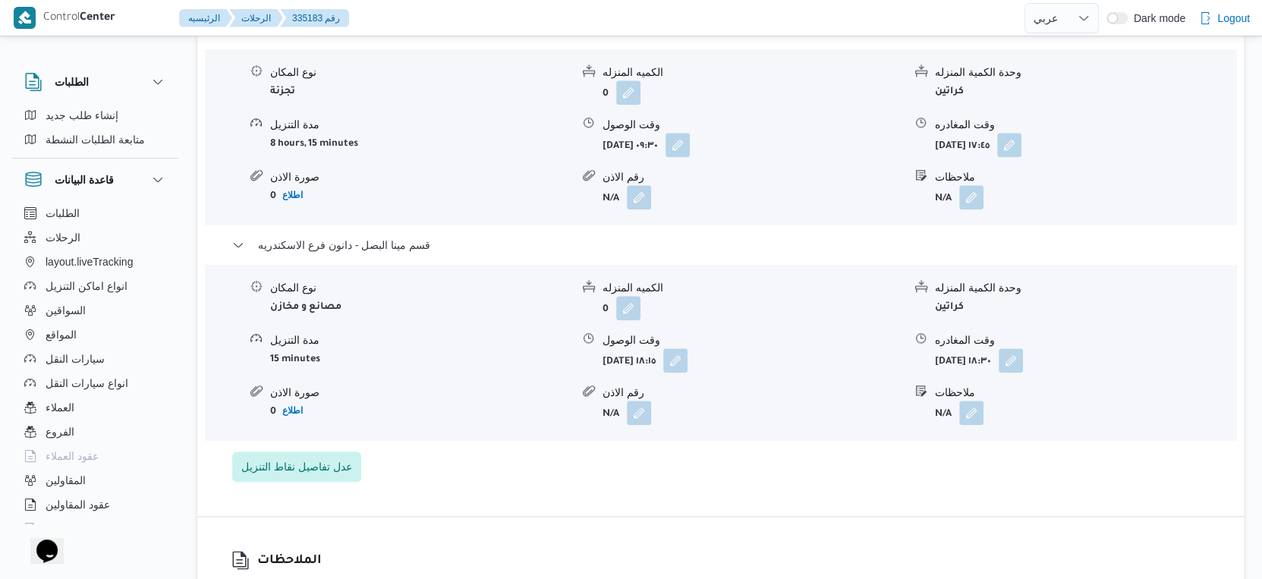
select select "ar"
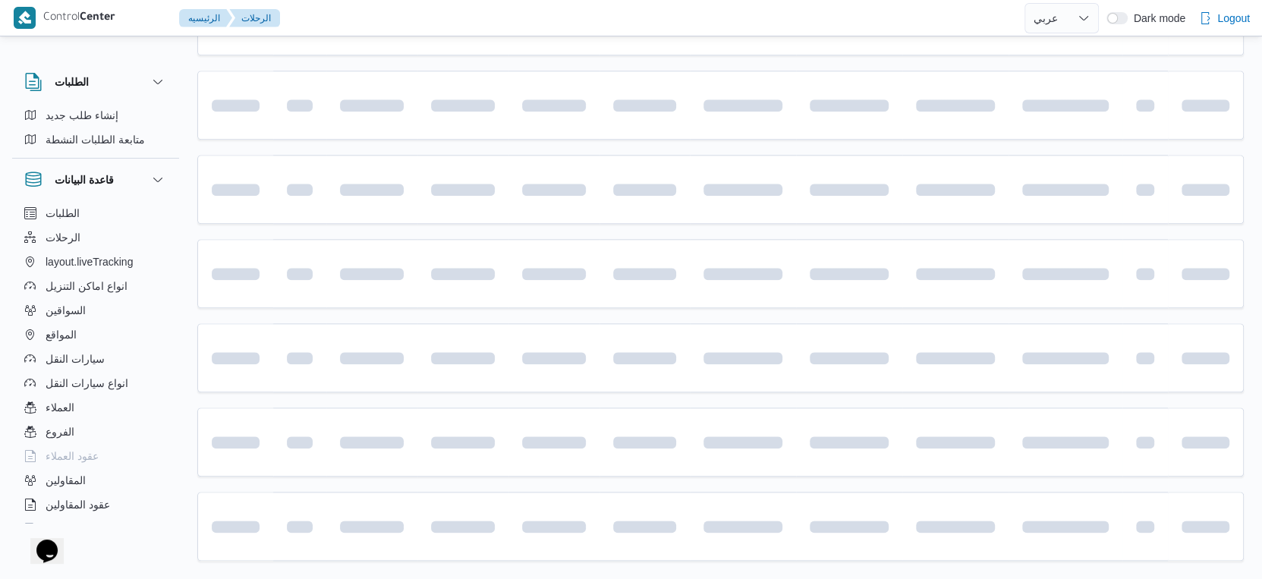
scroll to position [1238, 0]
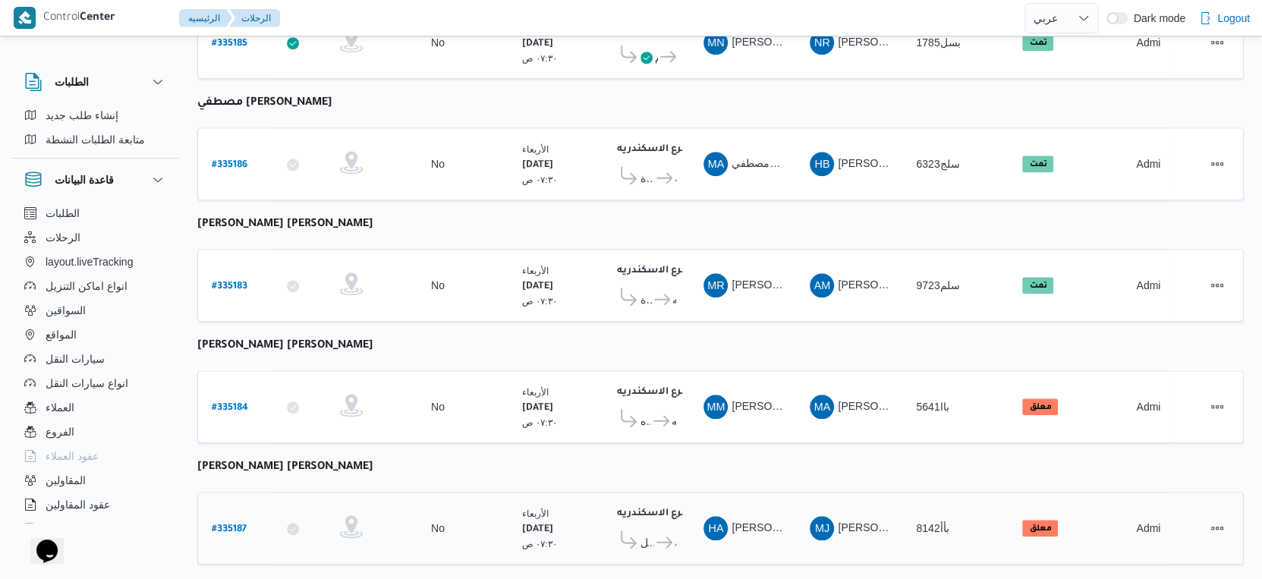
click at [242, 524] on b "# 335187" at bounding box center [229, 529] width 35 height 11
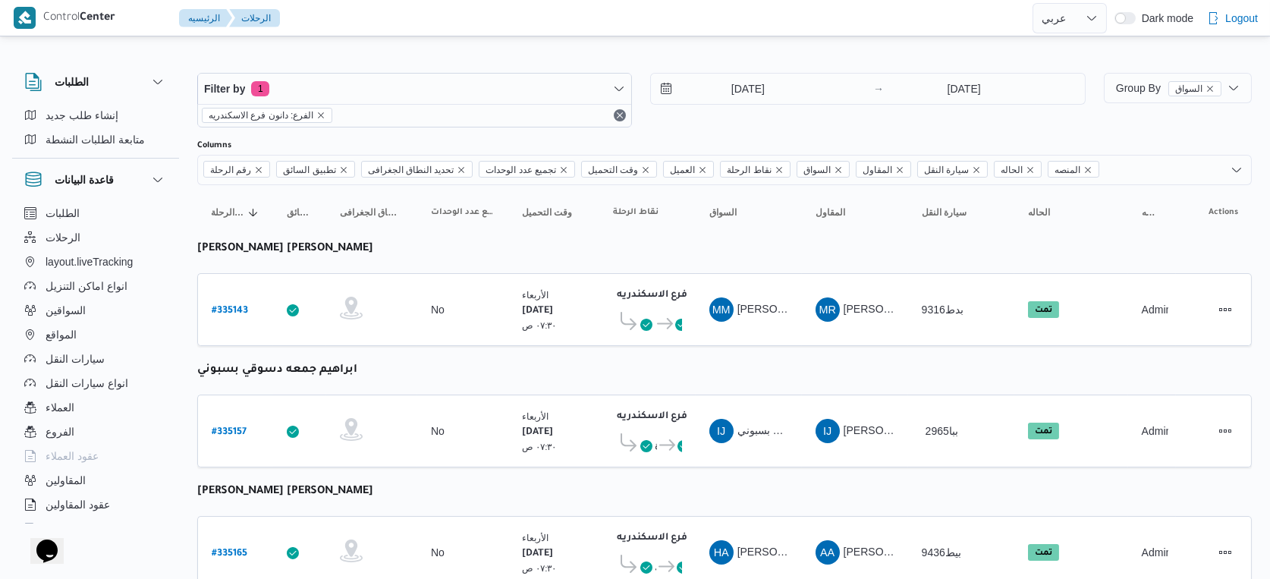
select select "ar"
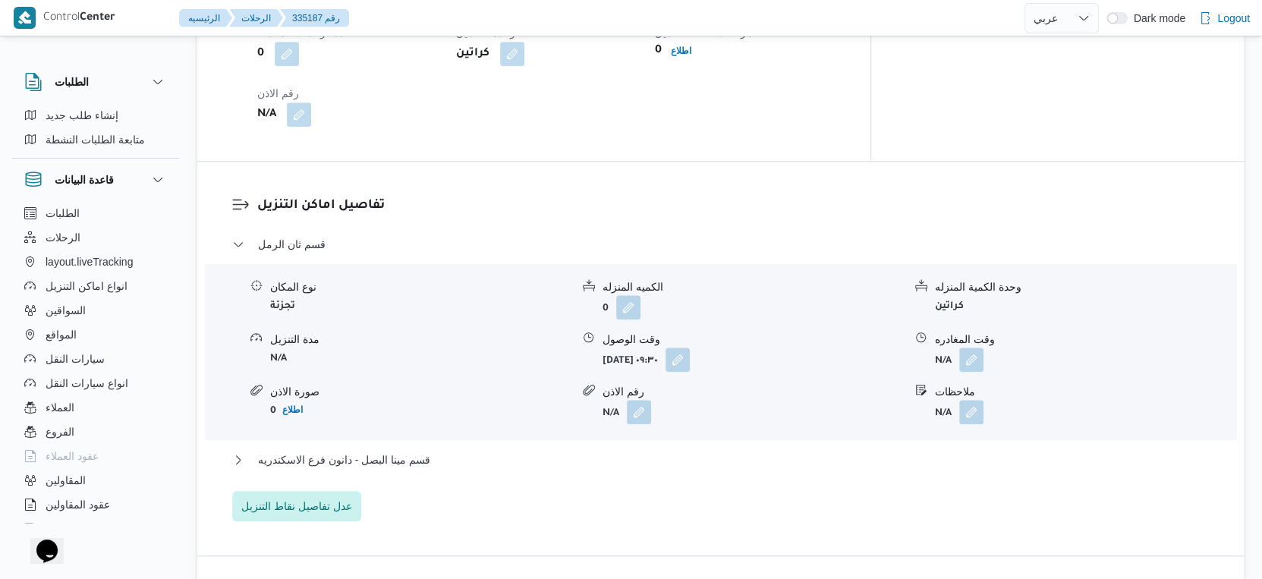
scroll to position [1180, 0]
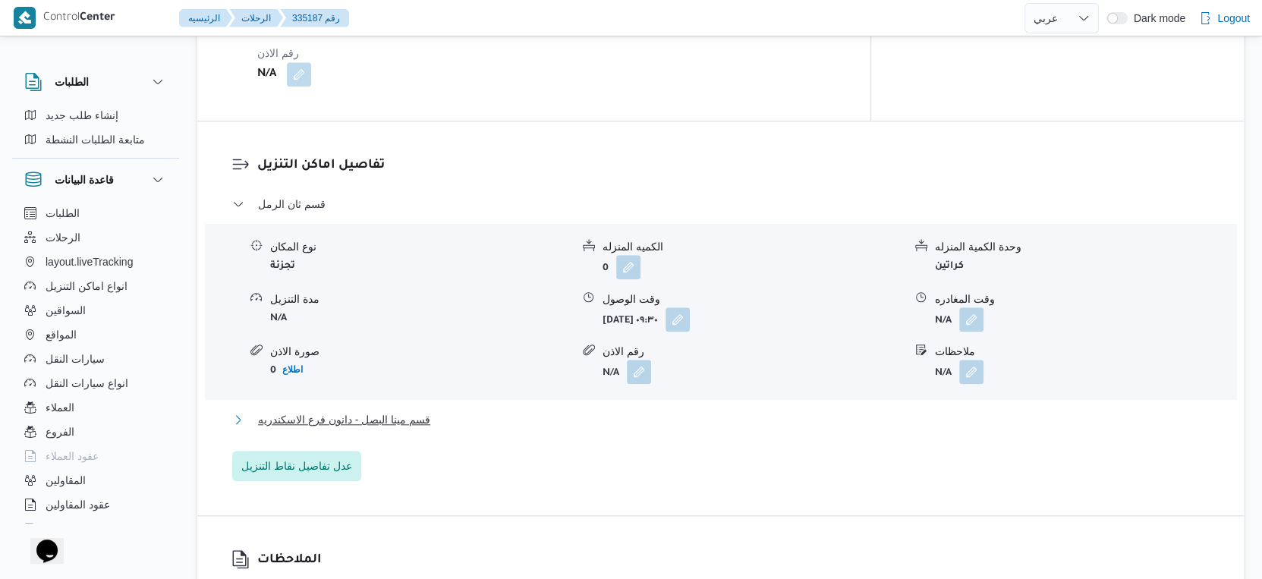
click at [451, 418] on button "قسم مينا البصل - دانون فرع الاسكندريه" at bounding box center [720, 420] width 977 height 18
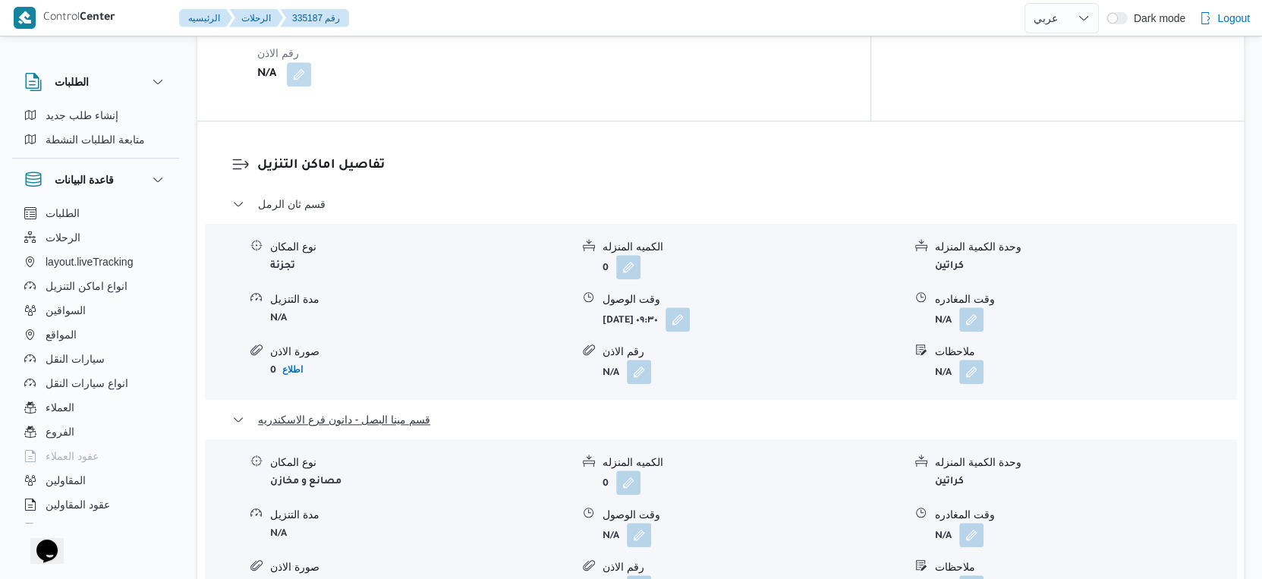
scroll to position [1348, 0]
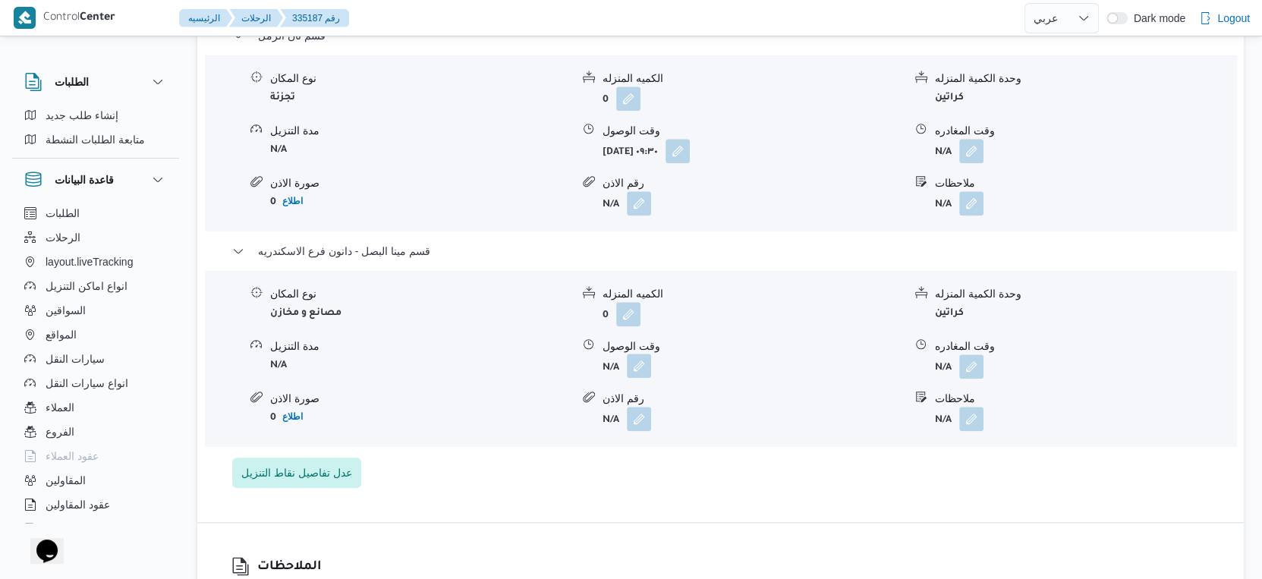
click at [637, 360] on button "button" at bounding box center [639, 366] width 24 height 24
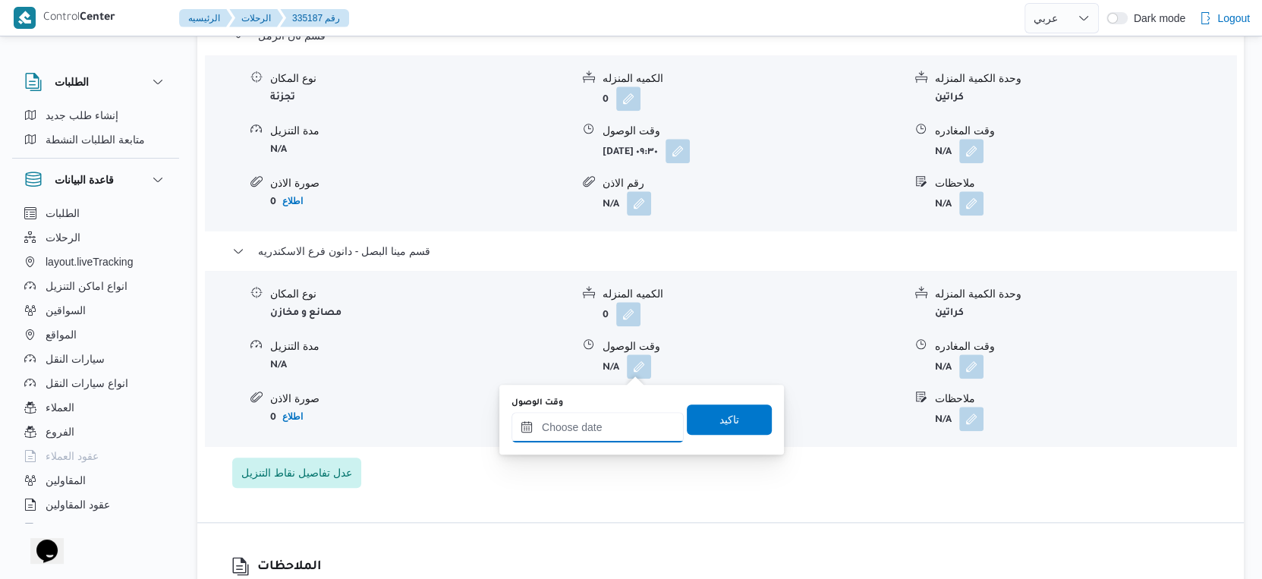
click at [622, 429] on input "وقت الوصول" at bounding box center [597, 427] width 172 height 30
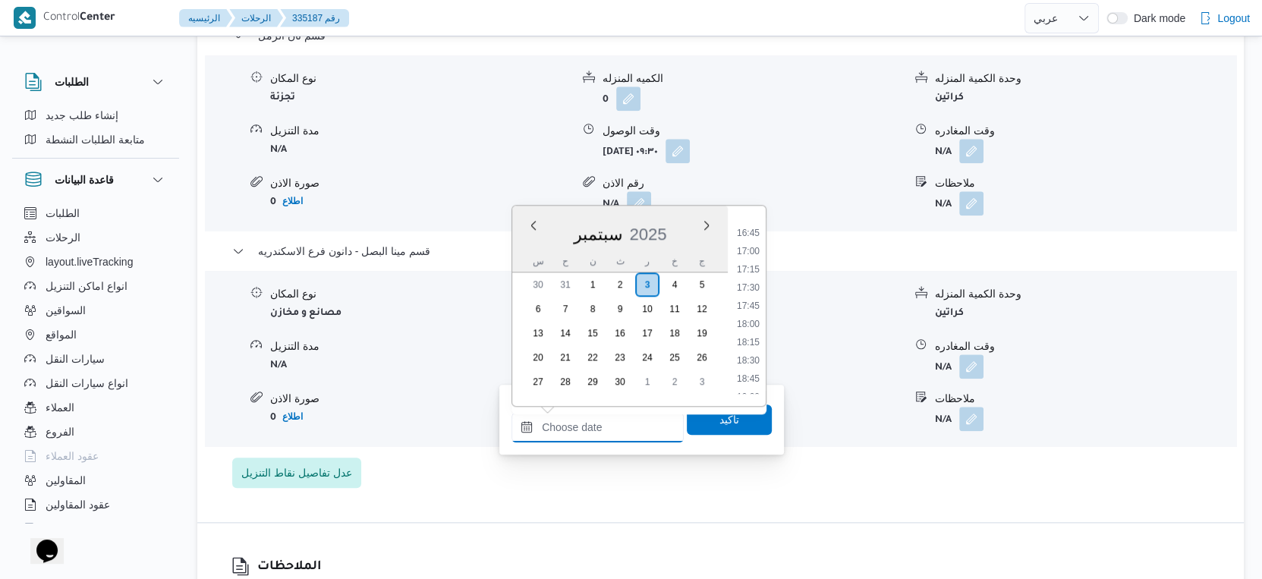
scroll to position [1128, 0]
drag, startPoint x: 752, startPoint y: 329, endPoint x: 752, endPoint y: 350, distance: 20.5
click at [752, 329] on li "17:00" at bounding box center [748, 335] width 35 height 15
type input "[DATE] ١٧:٠٠"
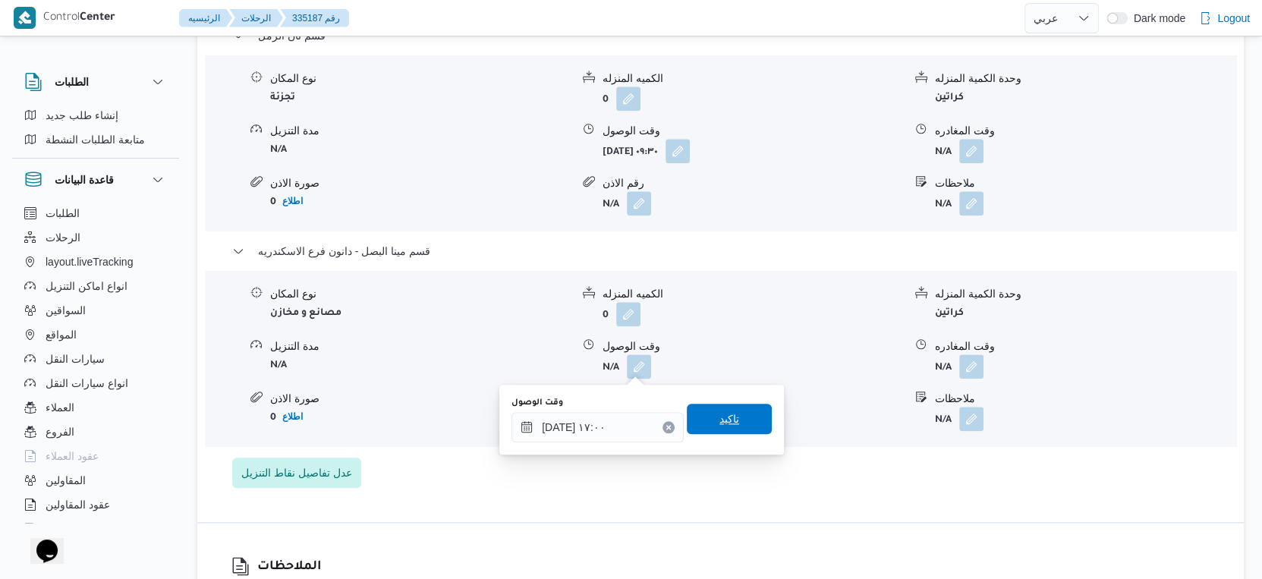
click at [744, 411] on span "تاكيد" at bounding box center [729, 419] width 85 height 30
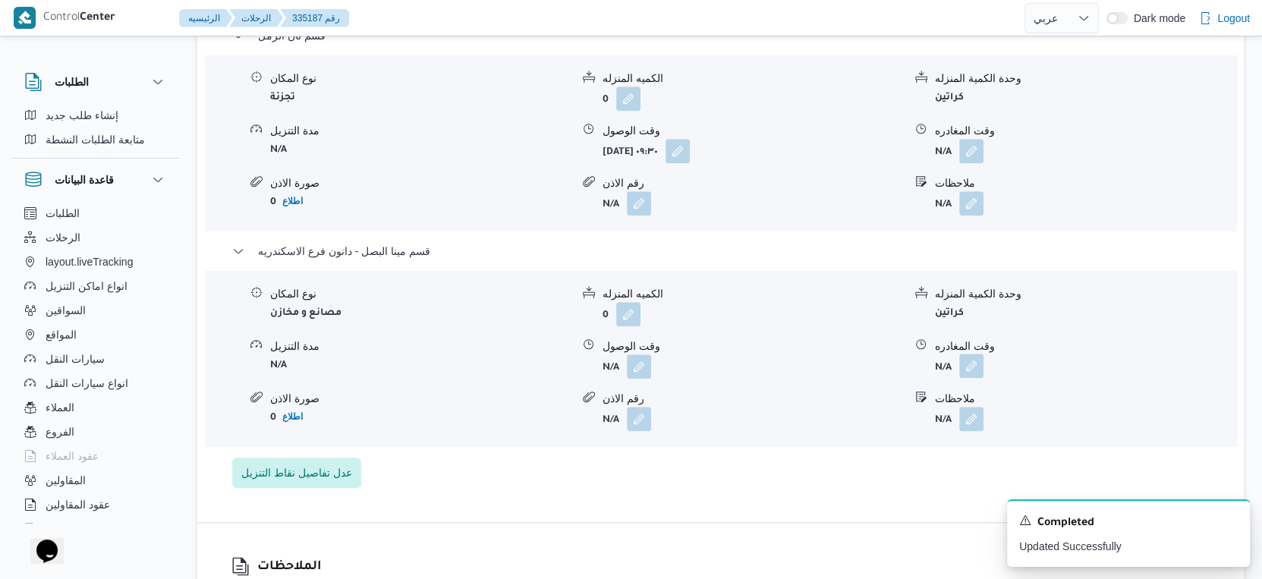
click at [963, 369] on button "button" at bounding box center [971, 366] width 24 height 24
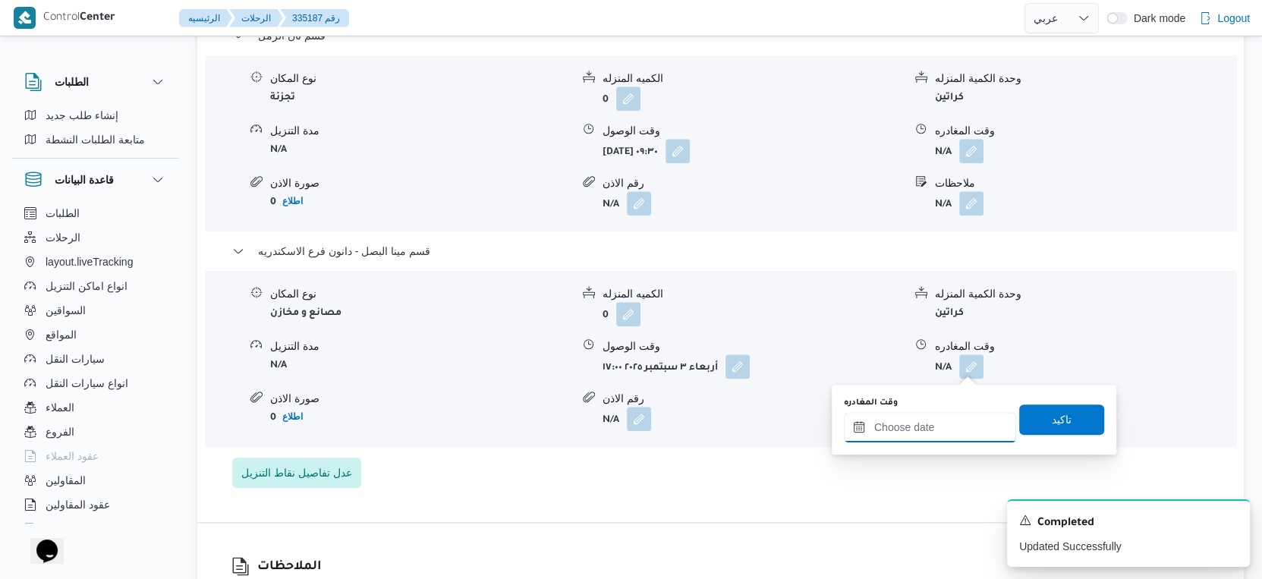
drag, startPoint x: 961, startPoint y: 427, endPoint x: 993, endPoint y: 427, distance: 31.9
click at [961, 427] on input "وقت المغادره" at bounding box center [930, 427] width 172 height 30
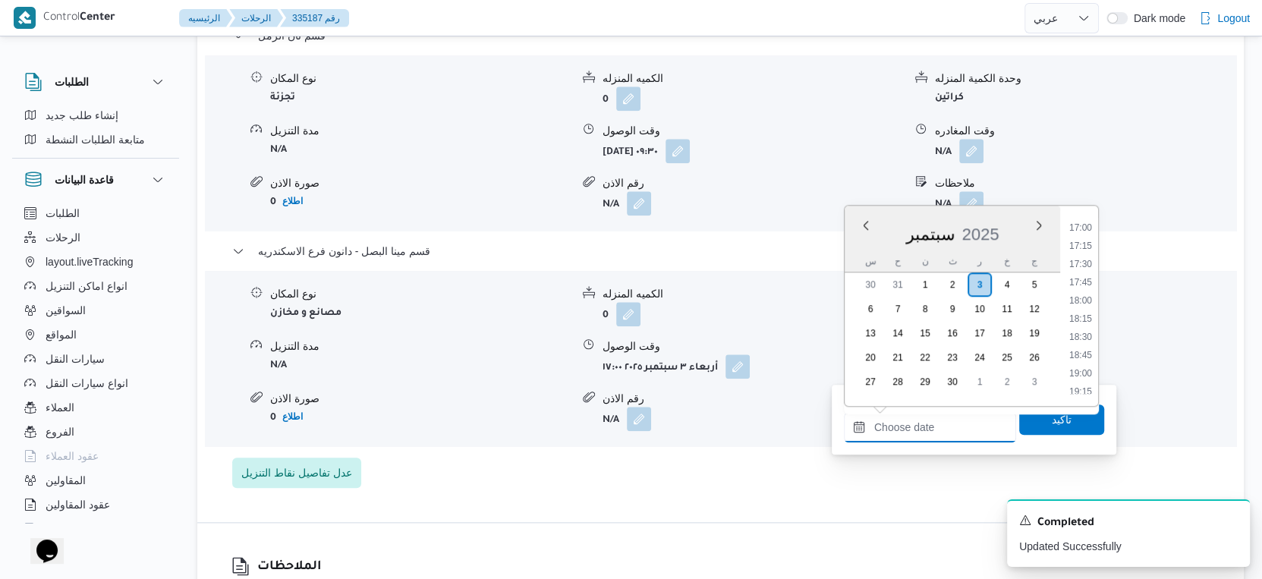
scroll to position [1213, 0]
click at [1091, 288] on li "17:30" at bounding box center [1080, 287] width 35 height 15
type input "[DATE] ١٧:٣٠"
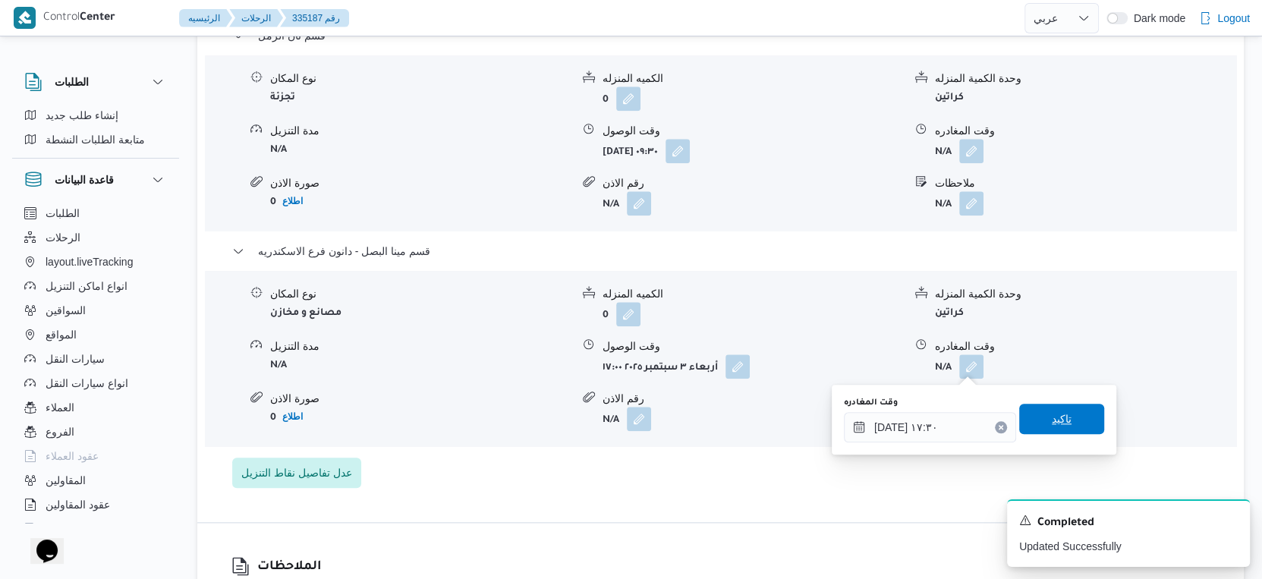
click at [1065, 415] on span "تاكيد" at bounding box center [1061, 419] width 85 height 30
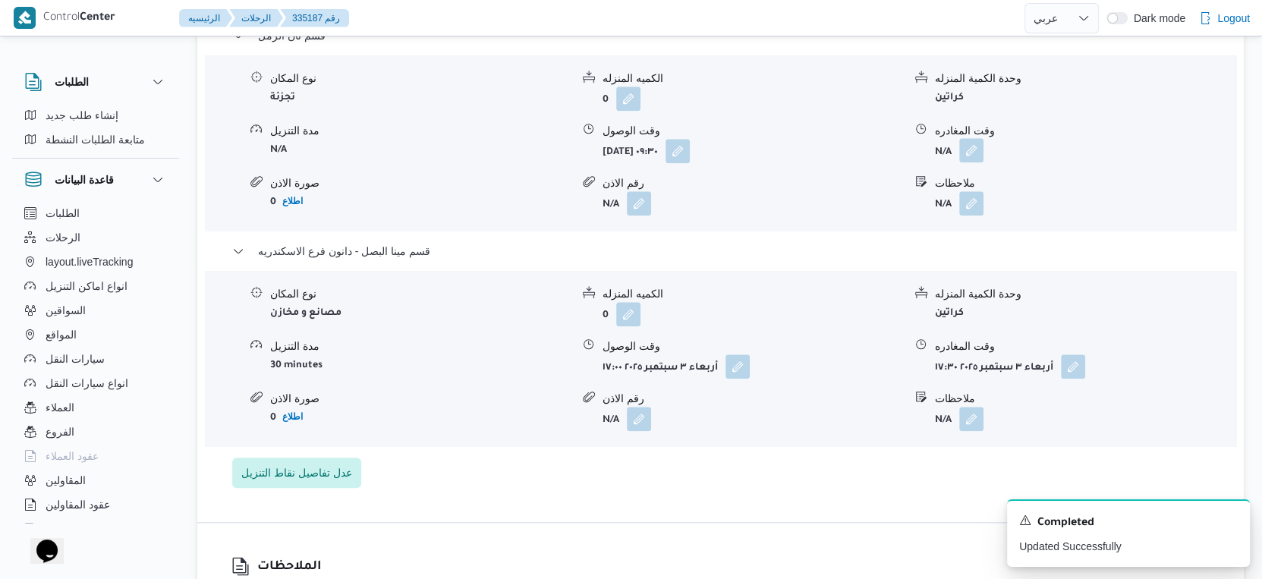
click at [973, 154] on button "button" at bounding box center [971, 150] width 24 height 24
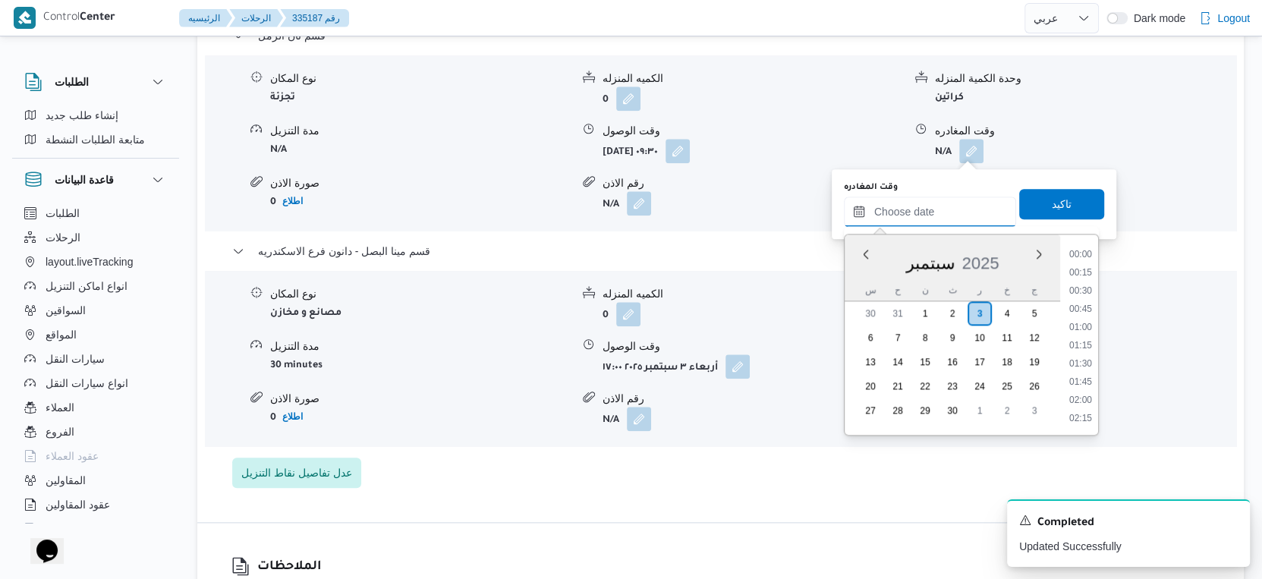
click at [949, 210] on input "وقت المغادره" at bounding box center [930, 212] width 172 height 30
click at [1078, 325] on li "16:30" at bounding box center [1080, 327] width 35 height 15
type input "[DATE] ١٦:٣٠"
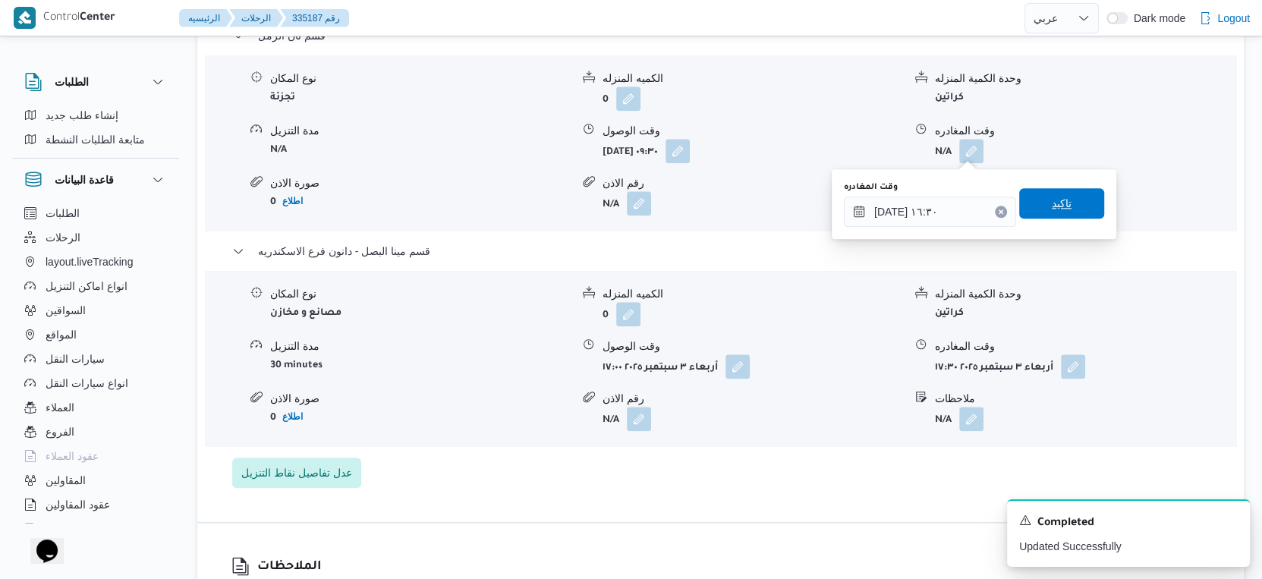
click at [1059, 205] on span "تاكيد" at bounding box center [1061, 203] width 85 height 30
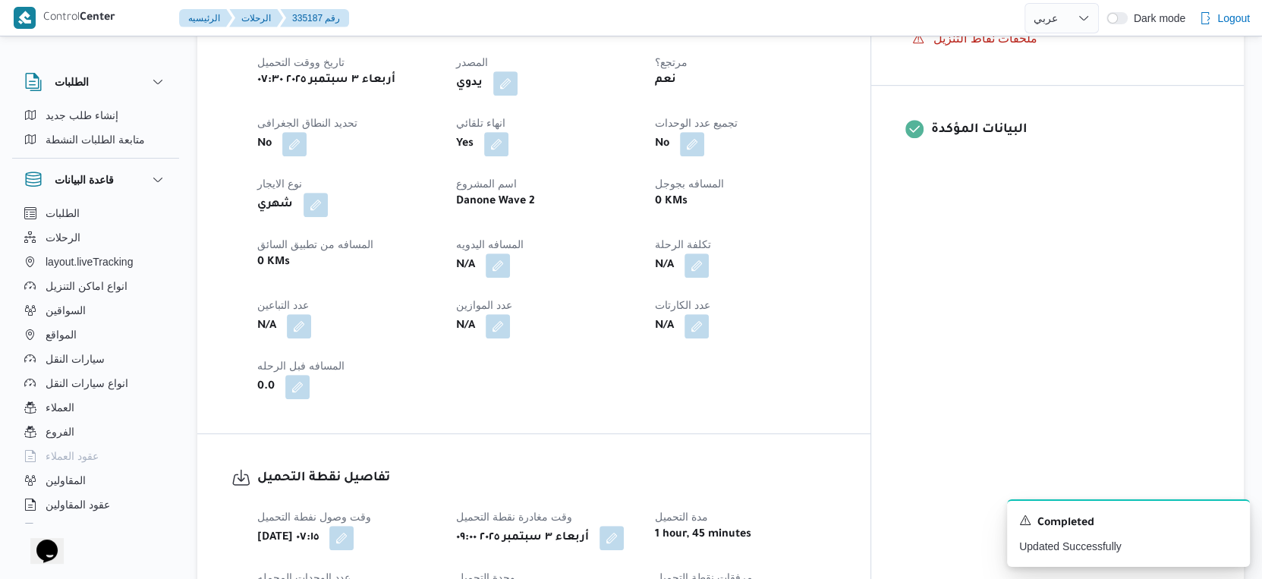
scroll to position [590, 0]
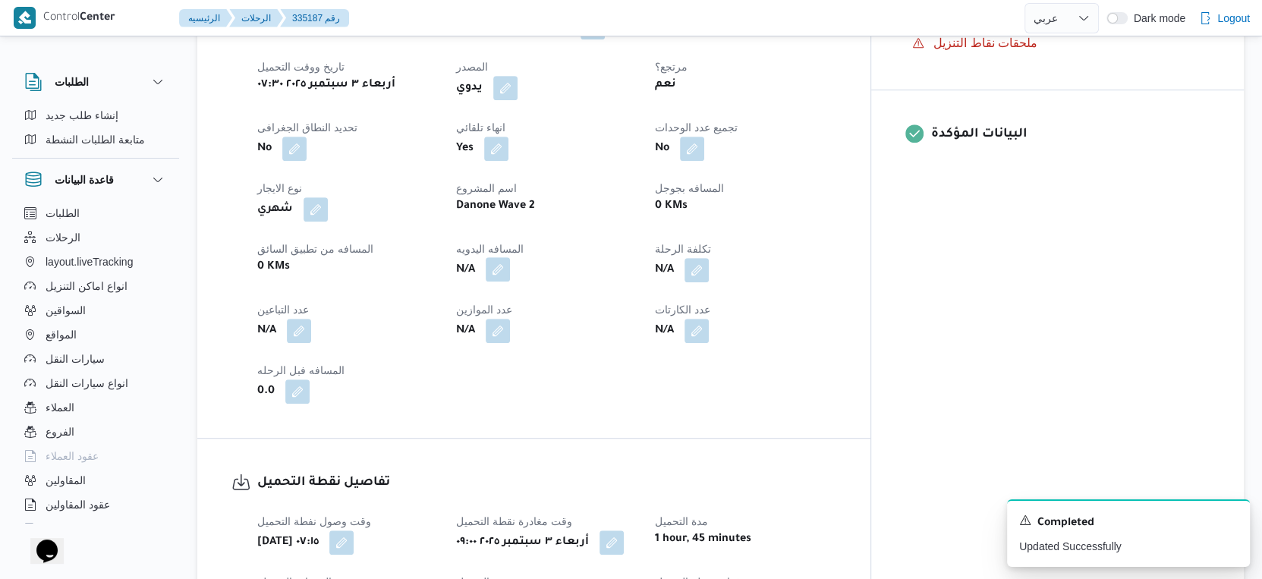
click at [510, 278] on button "button" at bounding box center [498, 269] width 24 height 24
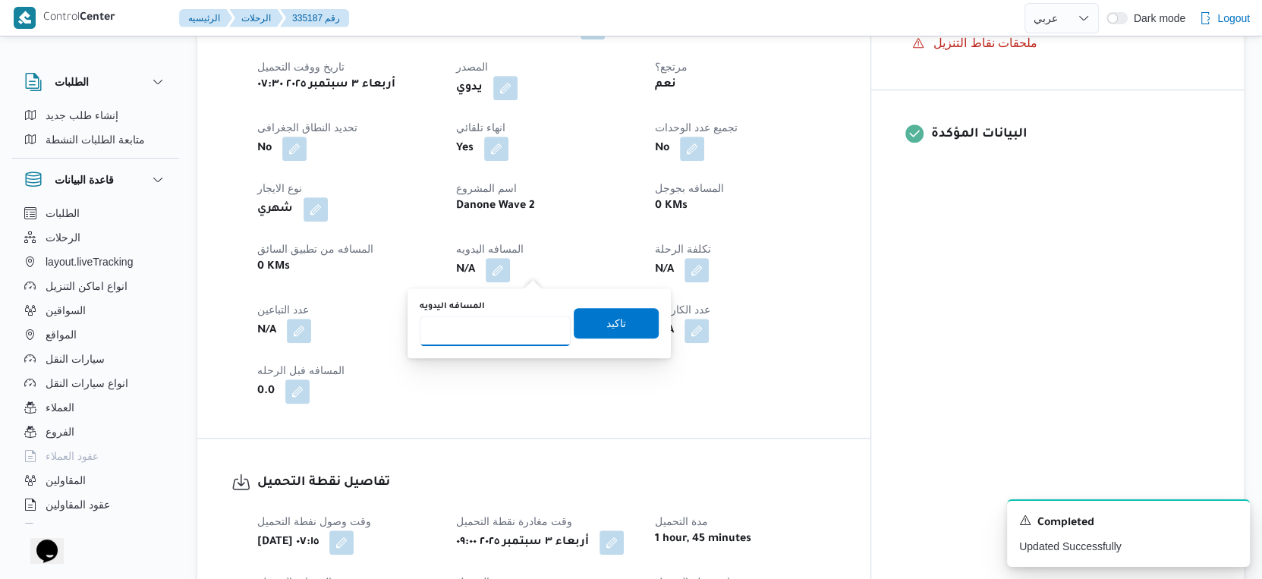
click at [496, 332] on input "المسافه اليدويه" at bounding box center [495, 331] width 151 height 30
type input "48"
click at [614, 322] on span "تاكيد" at bounding box center [616, 322] width 85 height 30
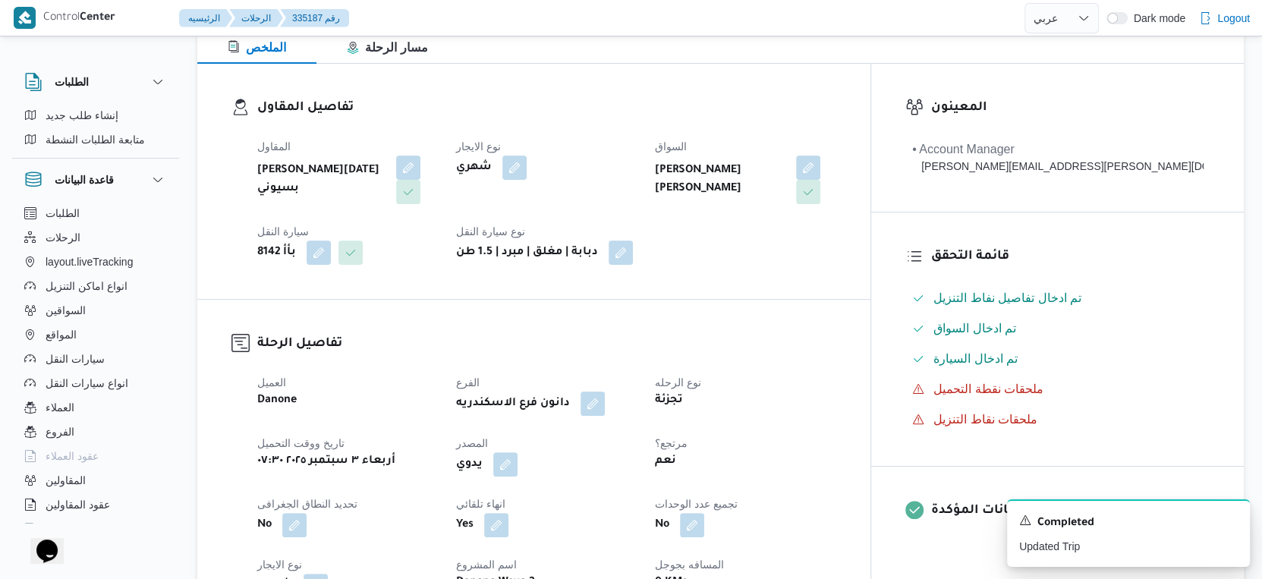
scroll to position [0, 0]
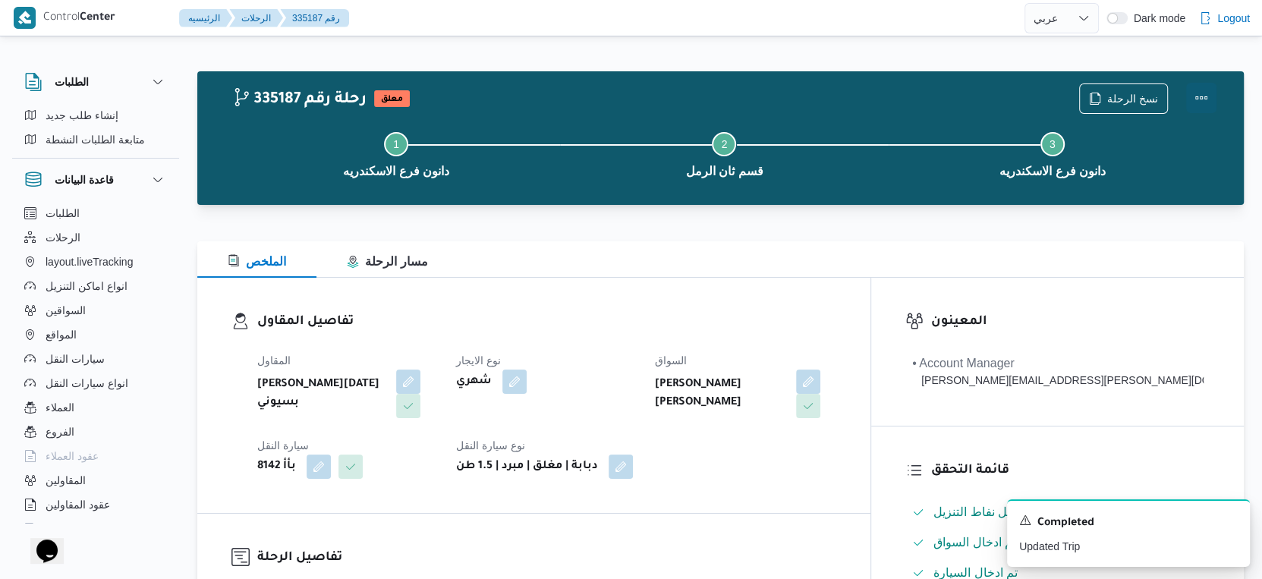
click at [1202, 102] on button "Actions" at bounding box center [1201, 98] width 30 height 30
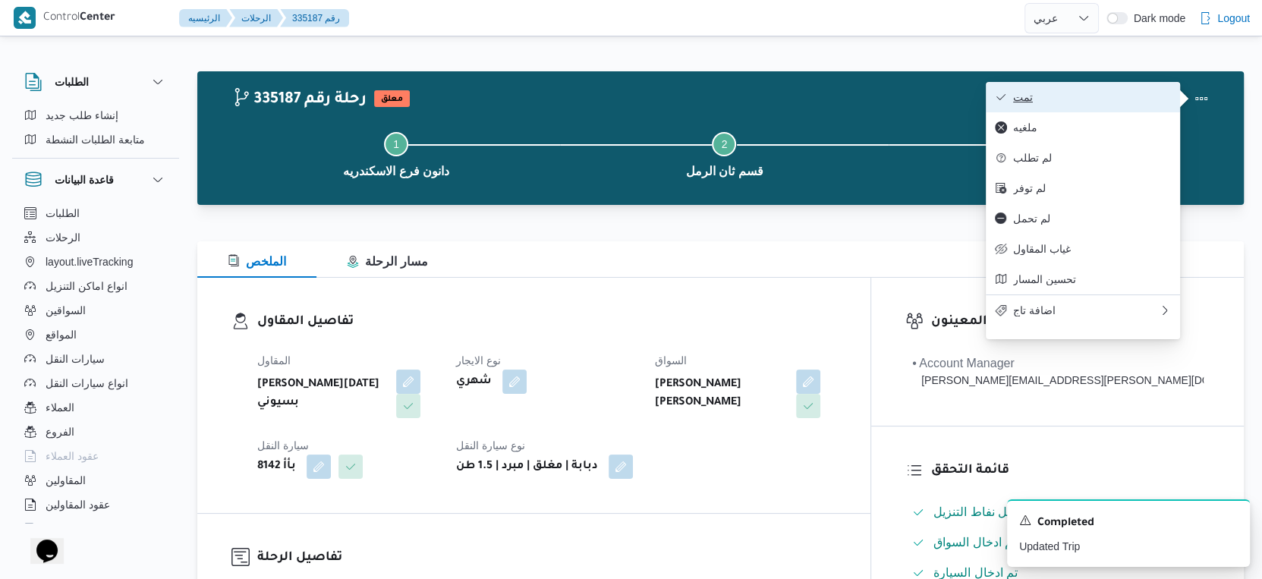
click at [1144, 97] on span "تمت" at bounding box center [1092, 97] width 158 height 12
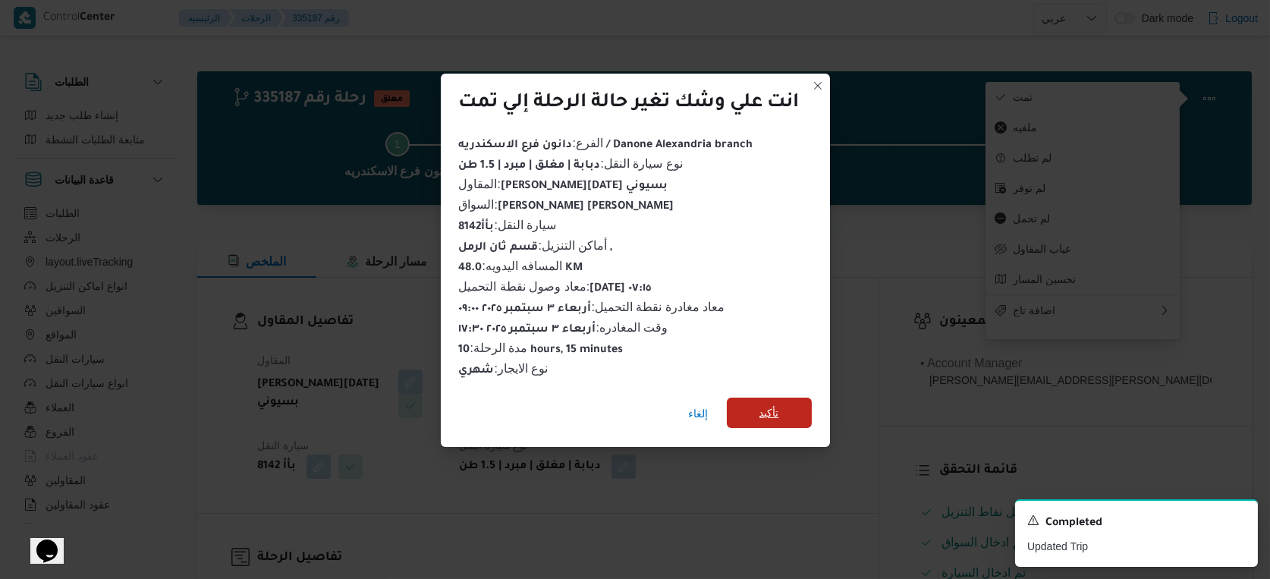
click at [778, 407] on span "تأكيد" at bounding box center [770, 413] width 20 height 18
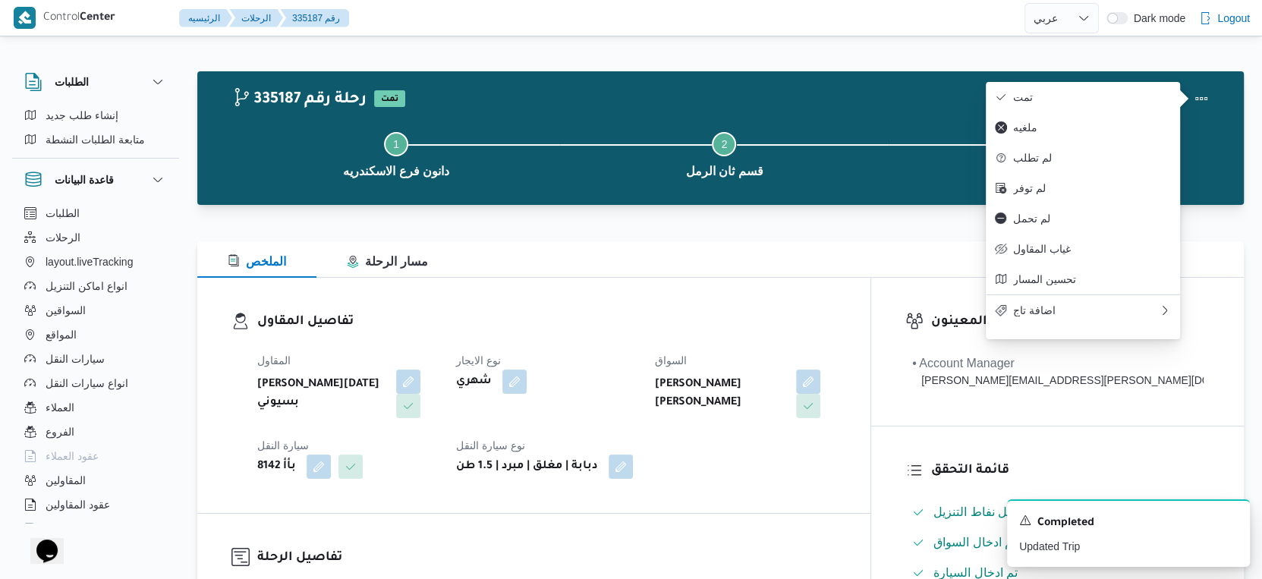
select select "ar"
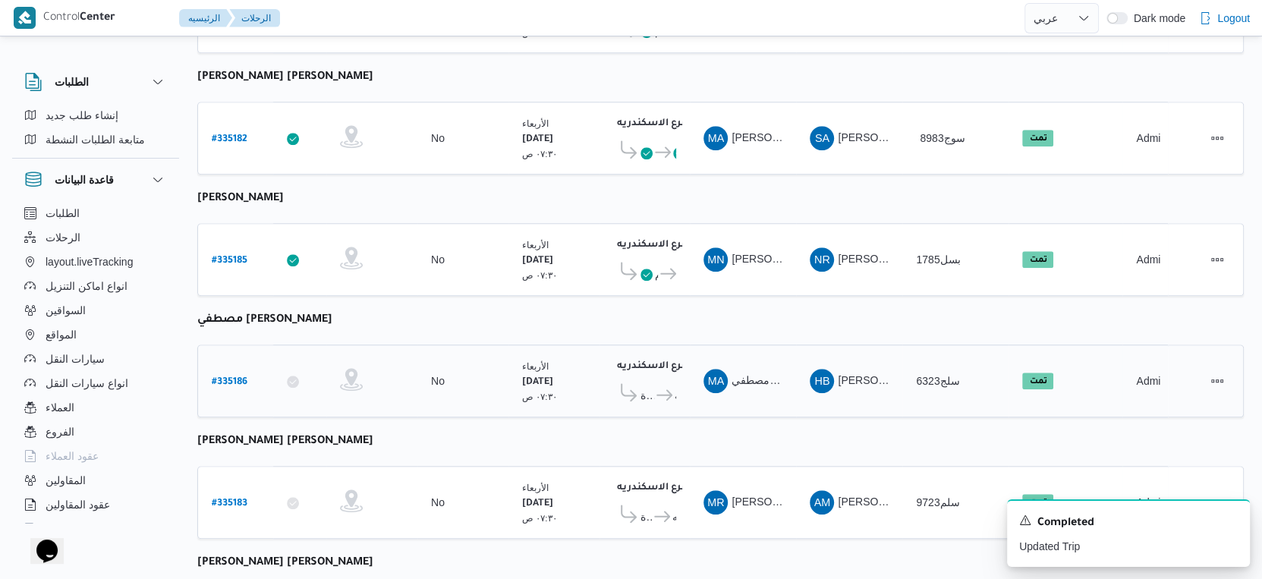
scroll to position [1238, 0]
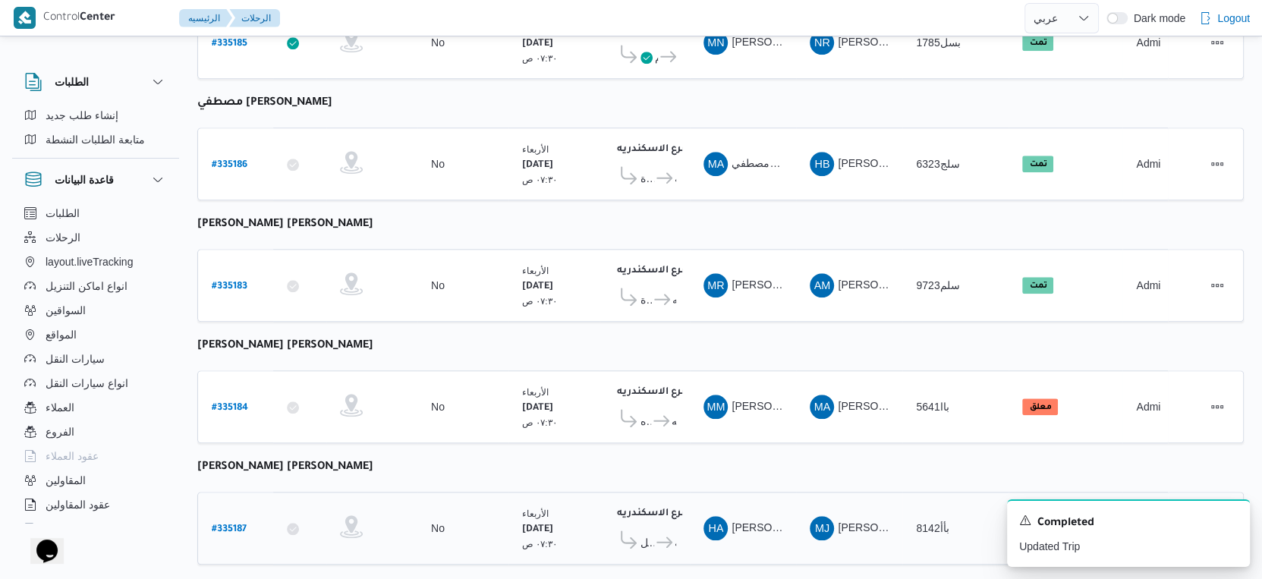
click at [231, 524] on b "# 335187" at bounding box center [229, 529] width 35 height 11
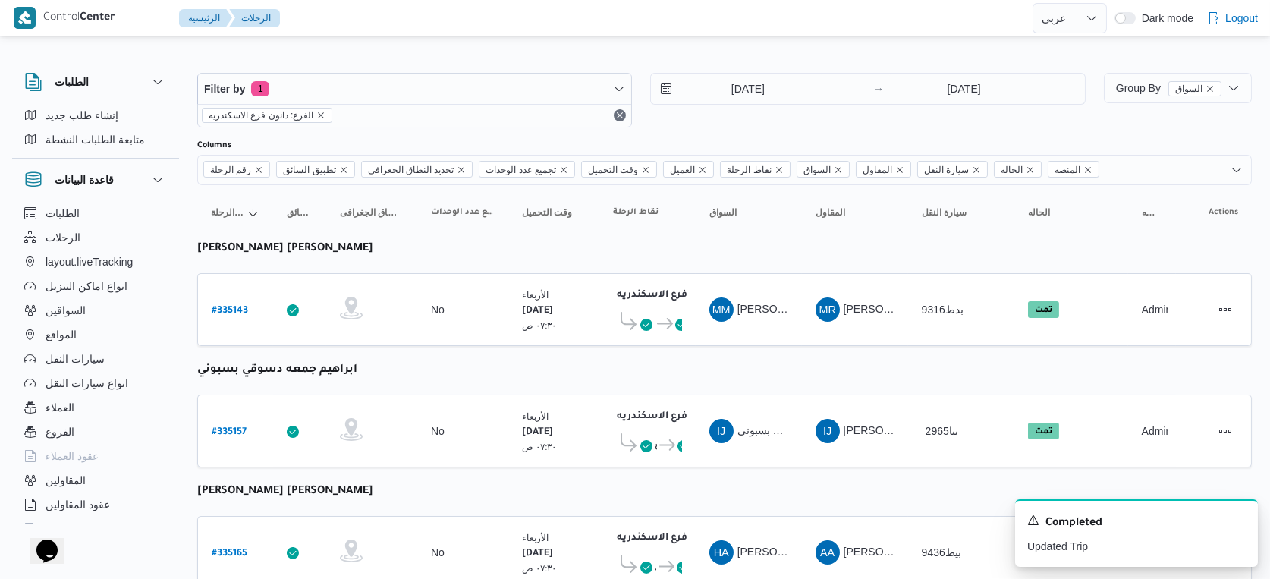
select select "ar"
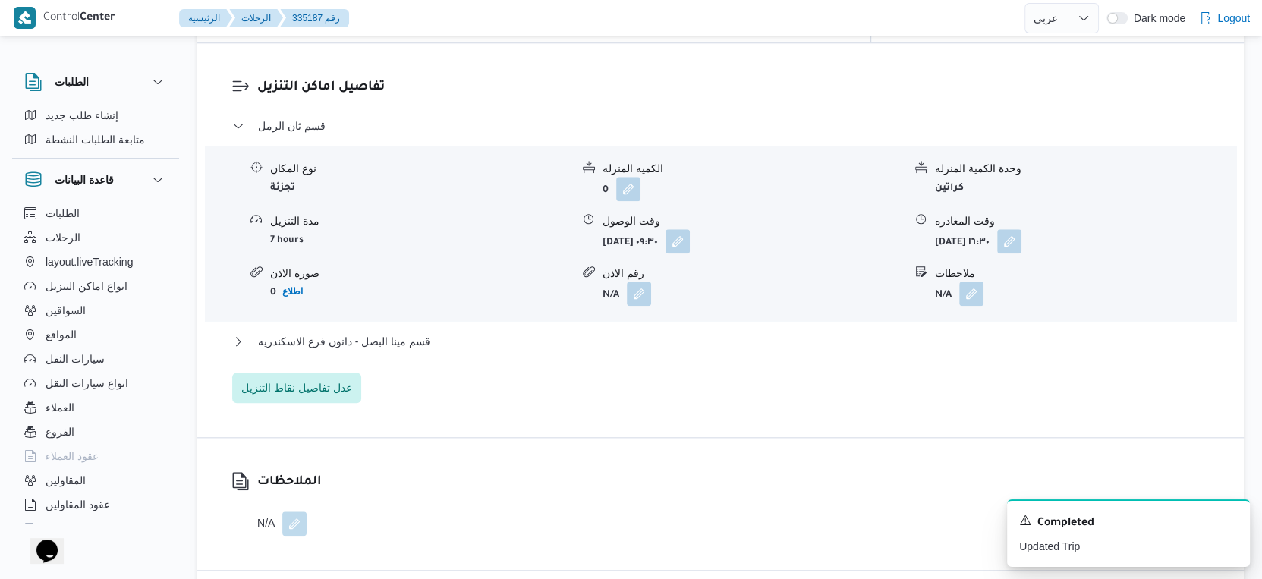
scroll to position [1265, 0]
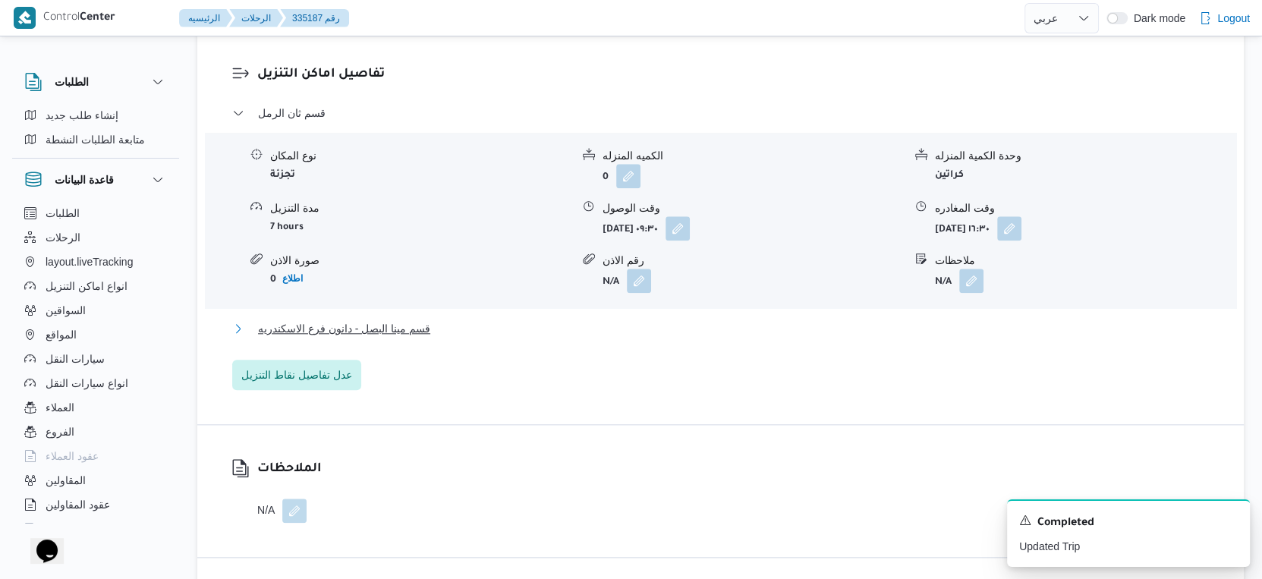
click at [425, 335] on span "قسم مينا البصل - دانون فرع الاسكندريه" at bounding box center [344, 328] width 172 height 18
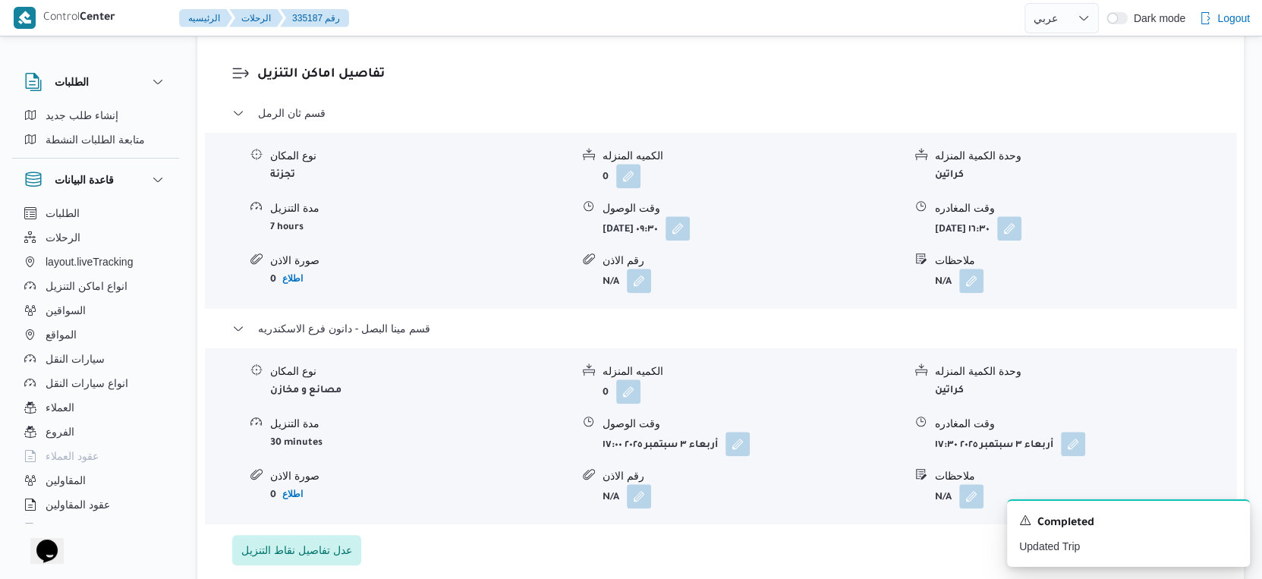
select select "ar"
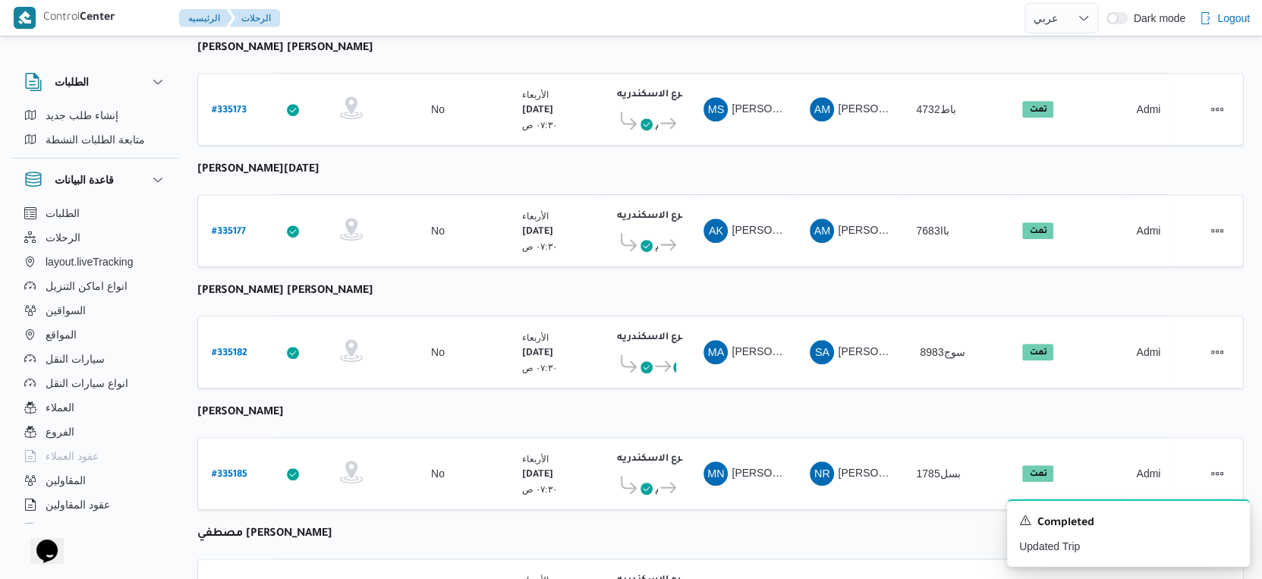
scroll to position [732, 0]
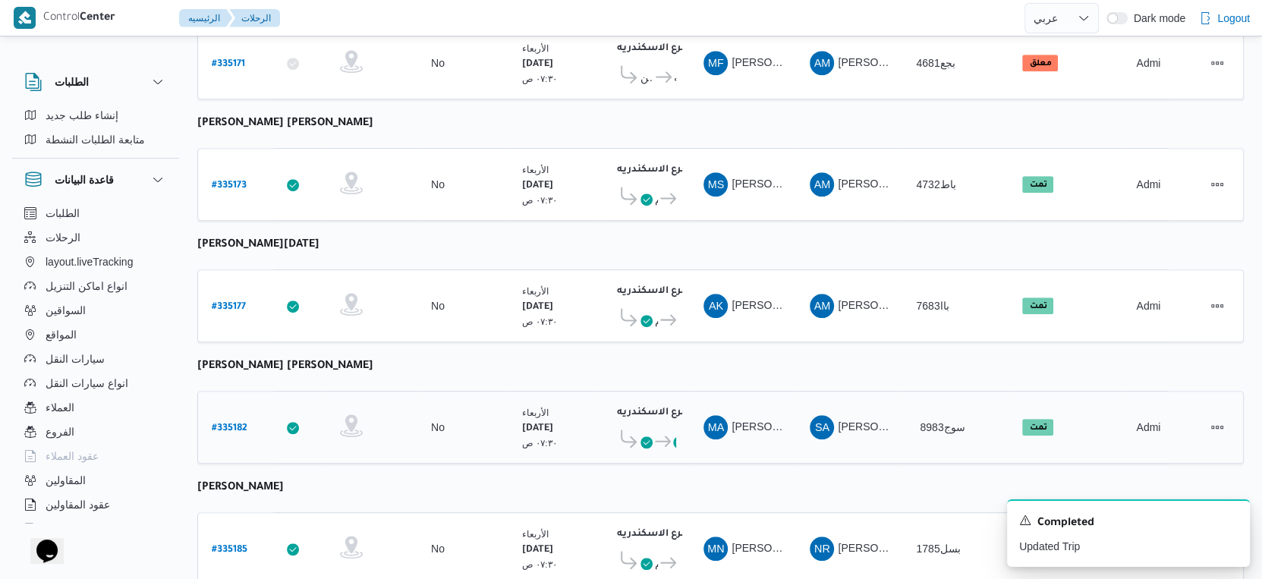
click at [225, 423] on b "# 335182" at bounding box center [230, 428] width 36 height 11
select select "ar"
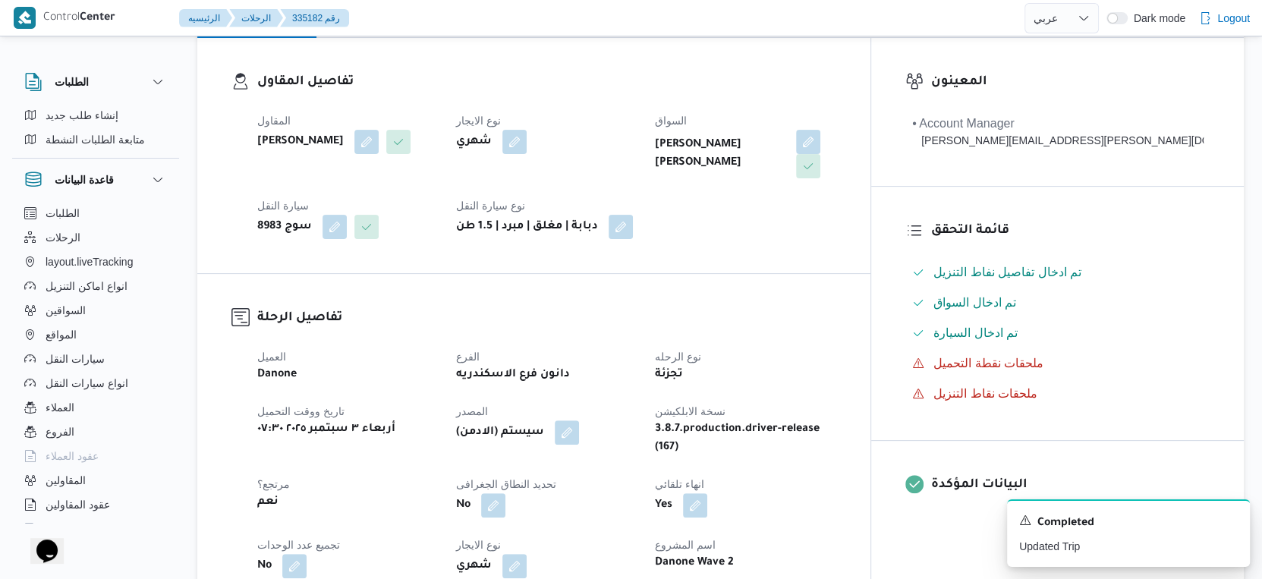
scroll to position [505, 0]
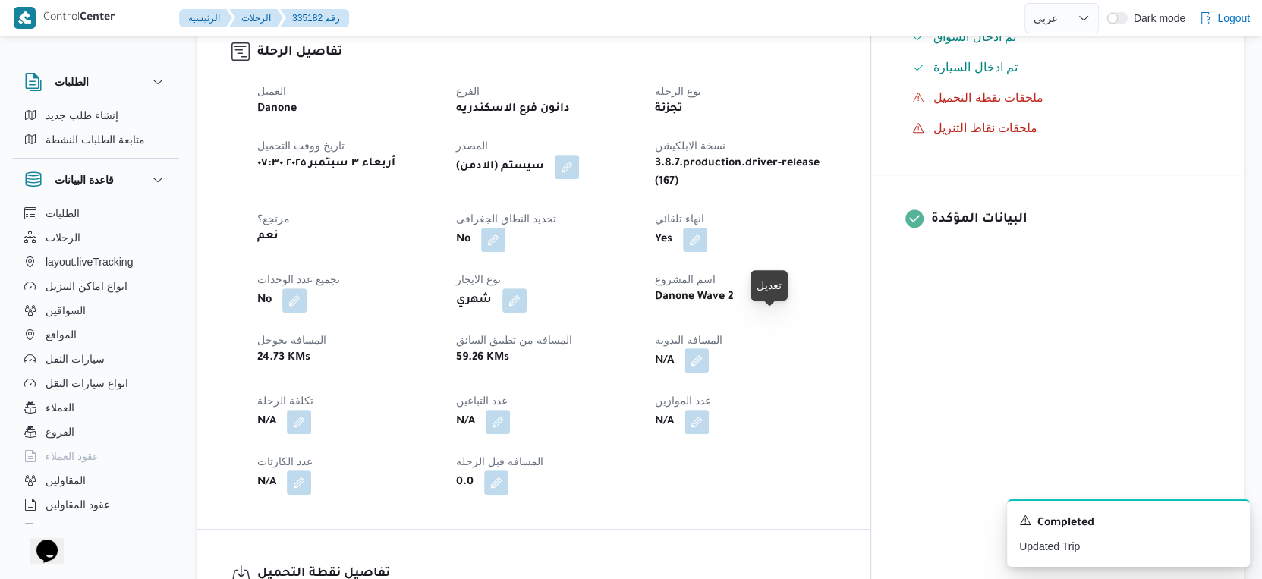
click at [709, 348] on button "button" at bounding box center [696, 360] width 24 height 24
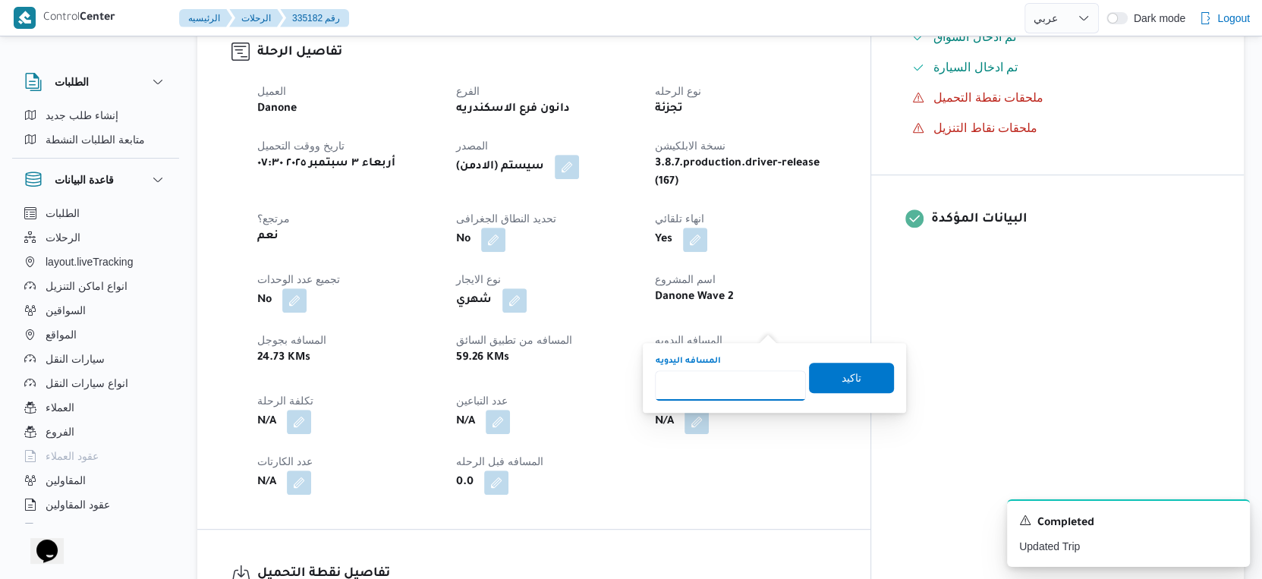
click at [741, 387] on input "المسافه اليدويه" at bounding box center [730, 385] width 151 height 30
type input "42"
click at [867, 374] on span "تاكيد" at bounding box center [851, 377] width 85 height 30
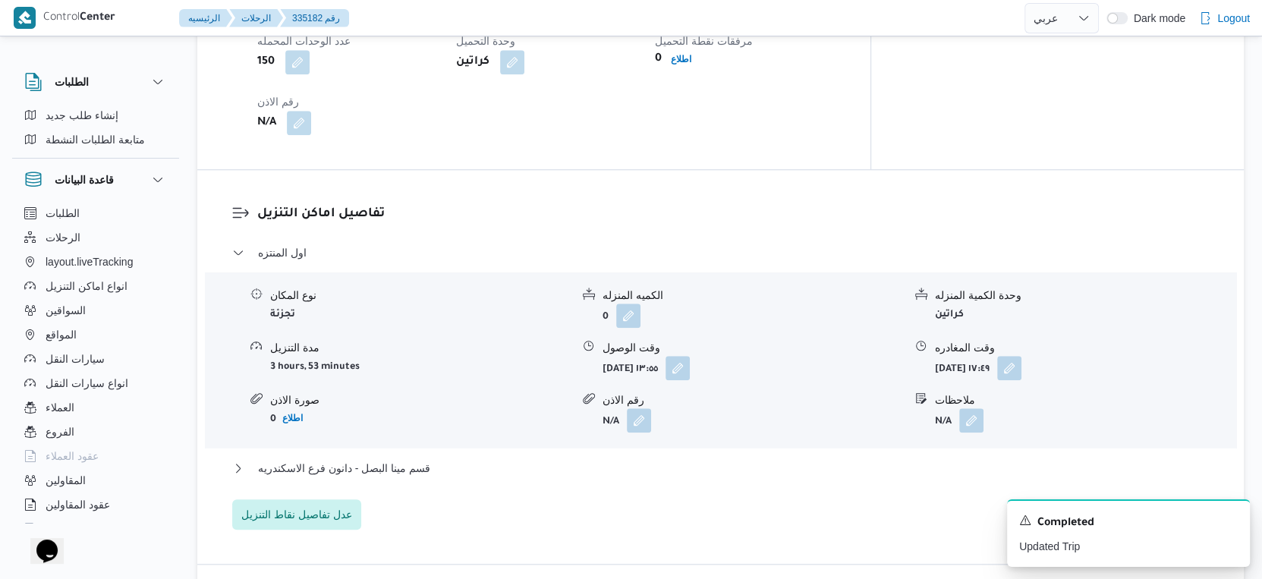
scroll to position [1180, 0]
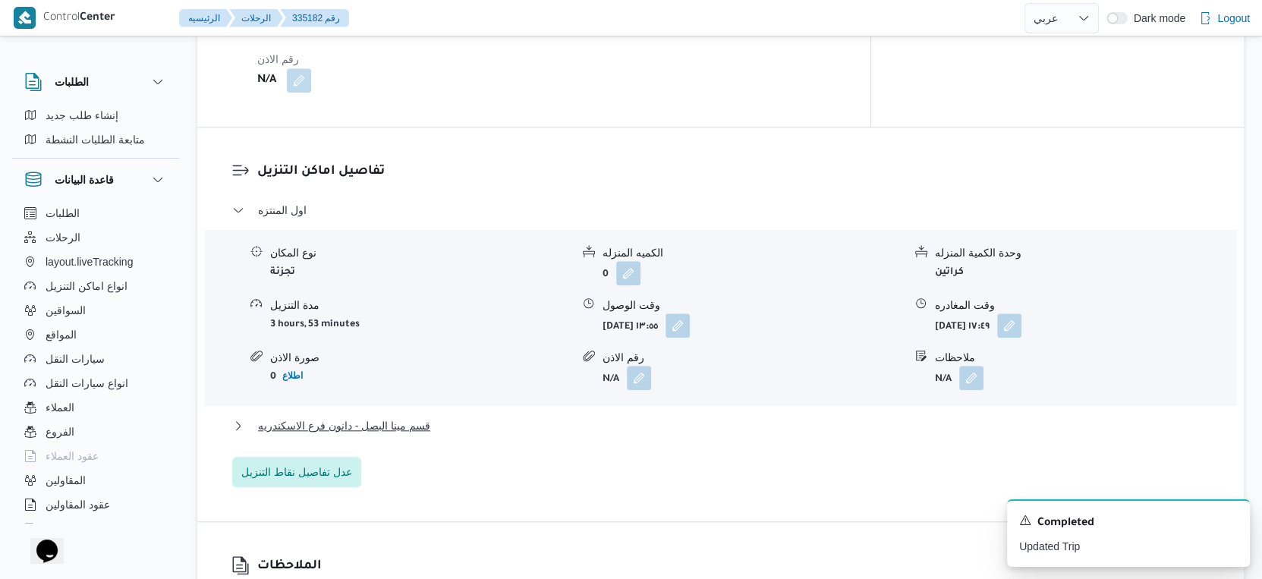
click at [433, 379] on div "اول المنتزه نوع المكان تجزئة الكميه المنزله 0 وحدة الكمية المنزله كراتين مدة ال…" at bounding box center [720, 344] width 977 height 286
click at [455, 417] on div "قسم مينا البصل - دانون فرع الاسكندريه" at bounding box center [720, 431] width 977 height 29
click at [454, 417] on button "قسم مينا البصل - دانون فرع الاسكندريه" at bounding box center [720, 426] width 977 height 18
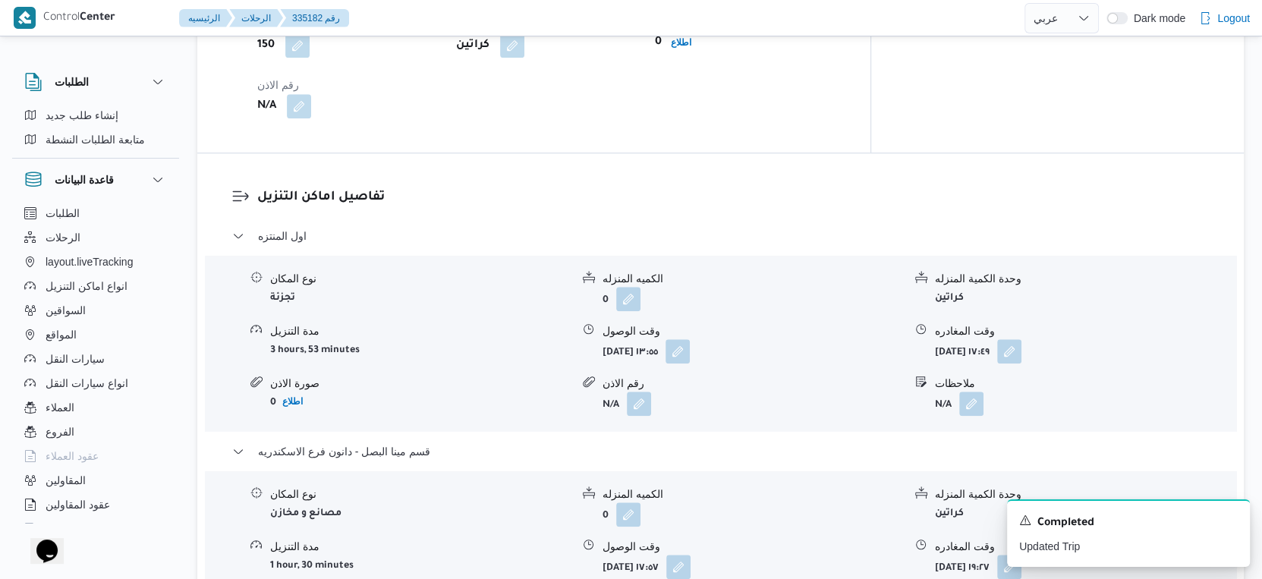
scroll to position [1265, 0]
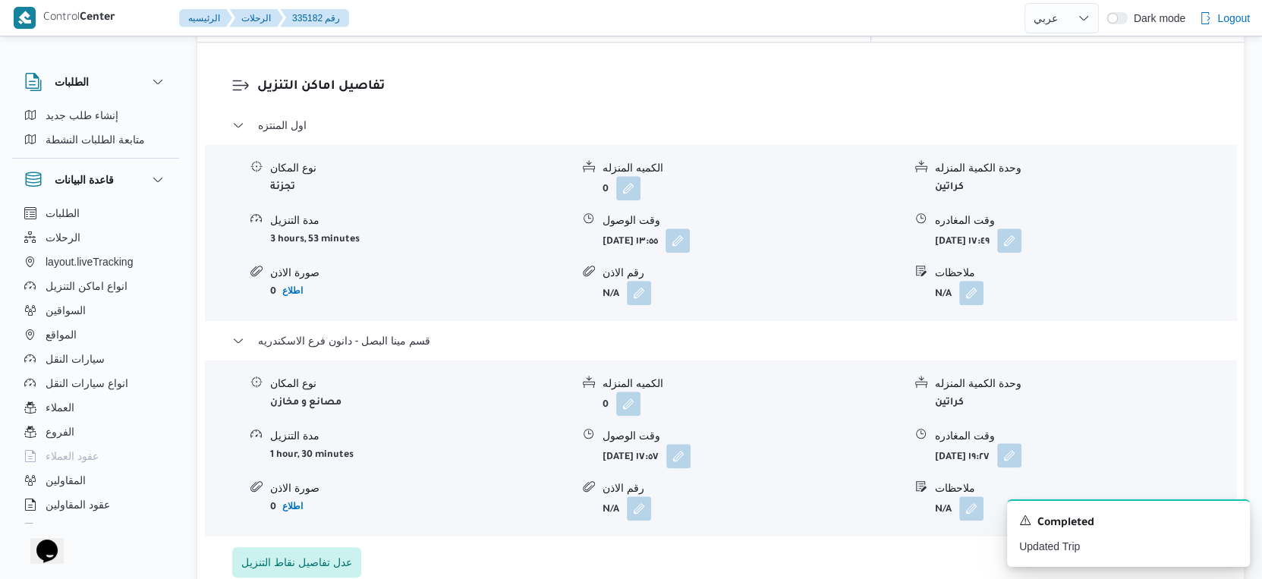
click at [1021, 443] on button "button" at bounding box center [1009, 455] width 24 height 24
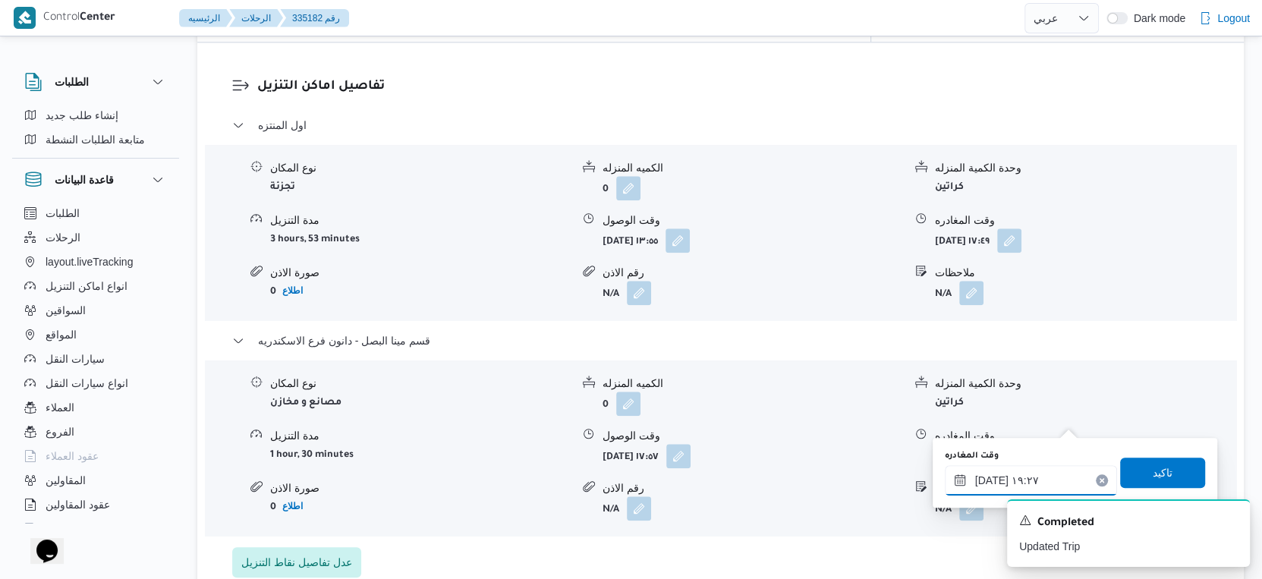
click at [1067, 478] on input "٠٣/٠٩/٢٠٢٥ ١٩:٢٧" at bounding box center [1031, 480] width 172 height 30
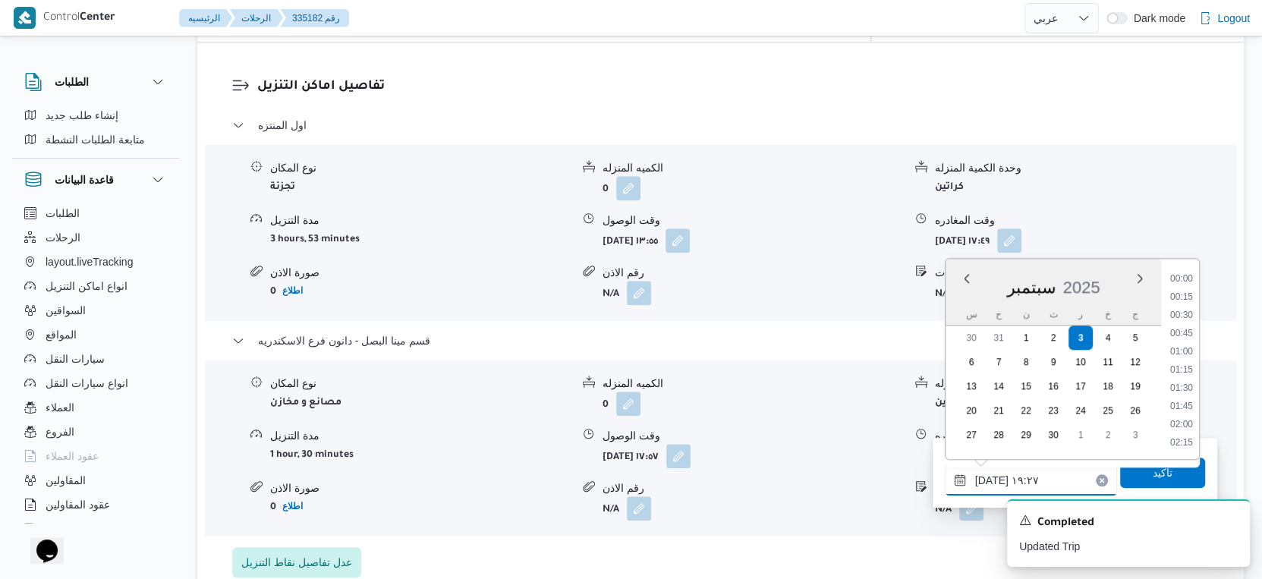
scroll to position [1307, 0]
click at [1183, 313] on li "18:30" at bounding box center [1181, 318] width 35 height 15
type input "[DATE] ١٨:٣٠"
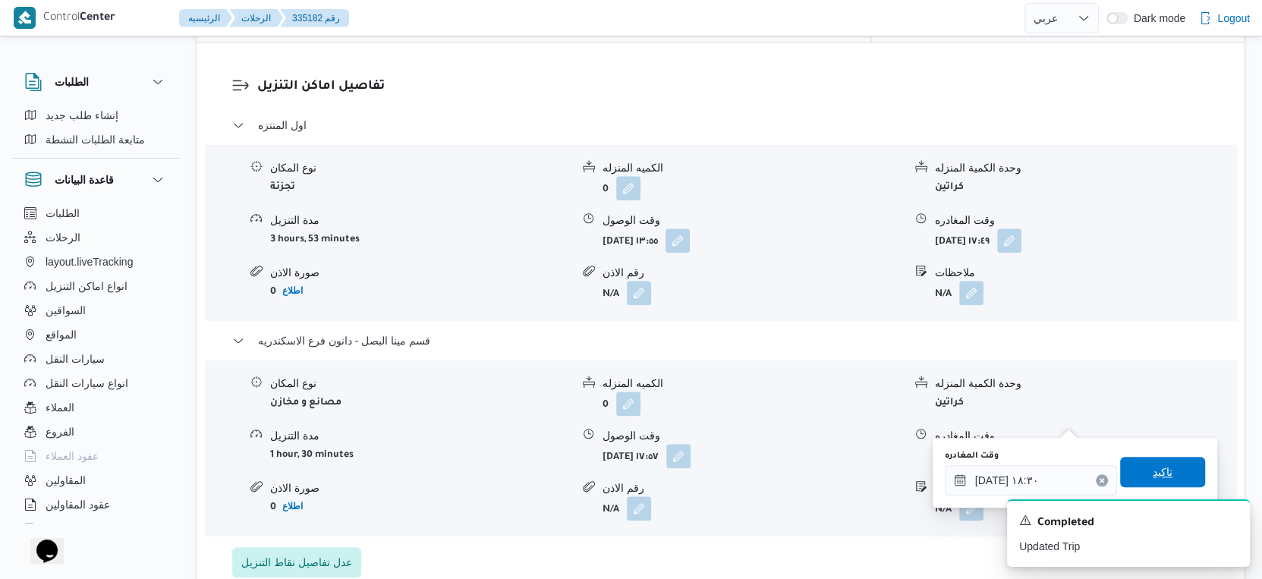
click at [1167, 467] on span "تاكيد" at bounding box center [1162, 472] width 85 height 30
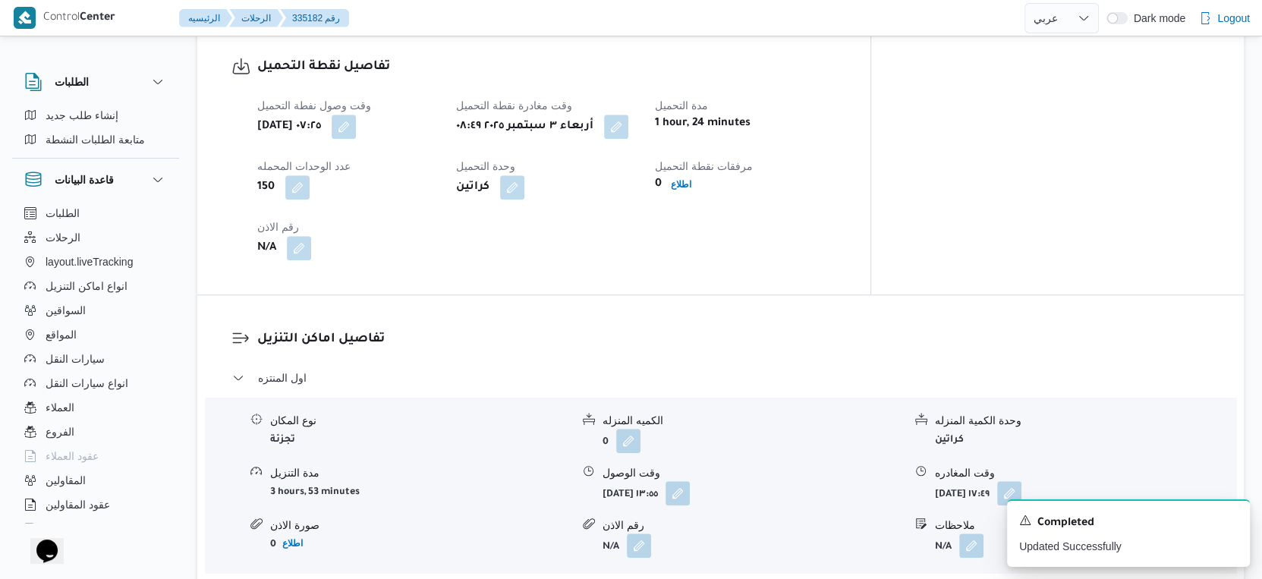
scroll to position [1011, 0]
click at [690, 481] on button "button" at bounding box center [677, 493] width 24 height 24
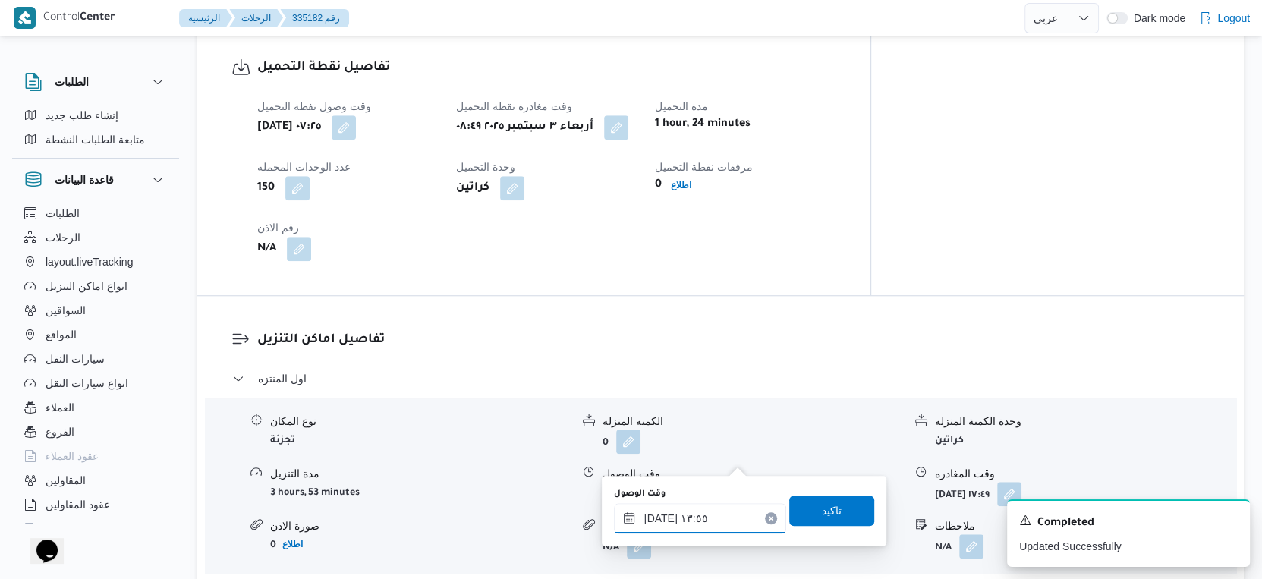
click at [731, 511] on input "٠٣/٠٩/٢٠٢٥ ١٣:٥٥" at bounding box center [700, 518] width 172 height 30
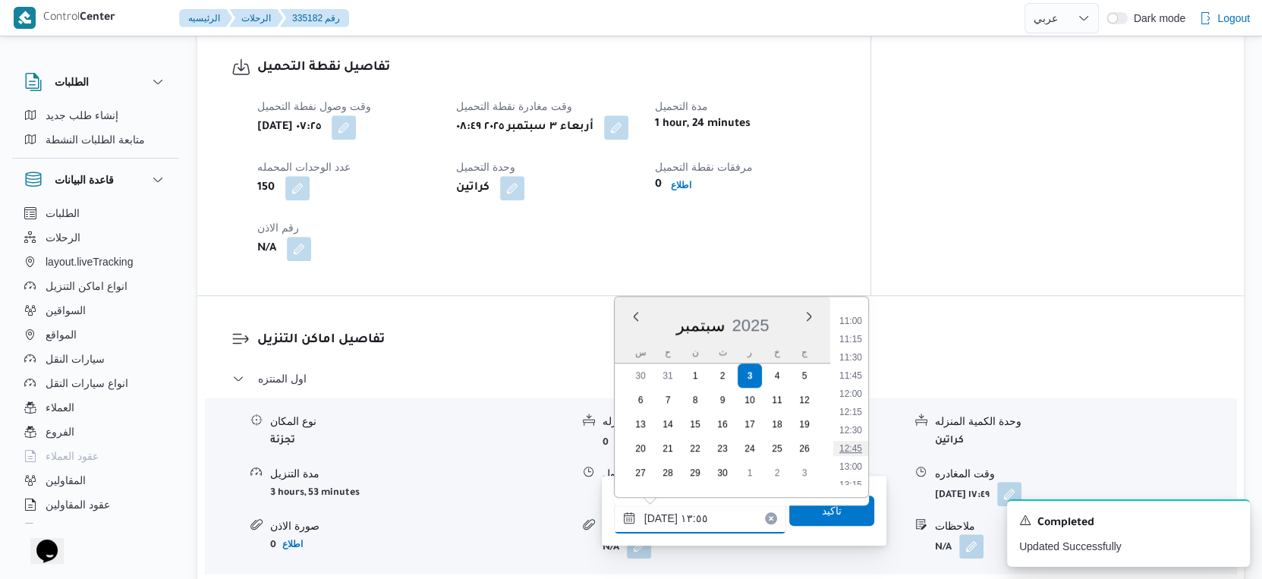
scroll to position [571, 0]
click at [848, 440] on li "09:30" at bounding box center [850, 437] width 35 height 15
type input "[DATE] ٠٩:٣٠"
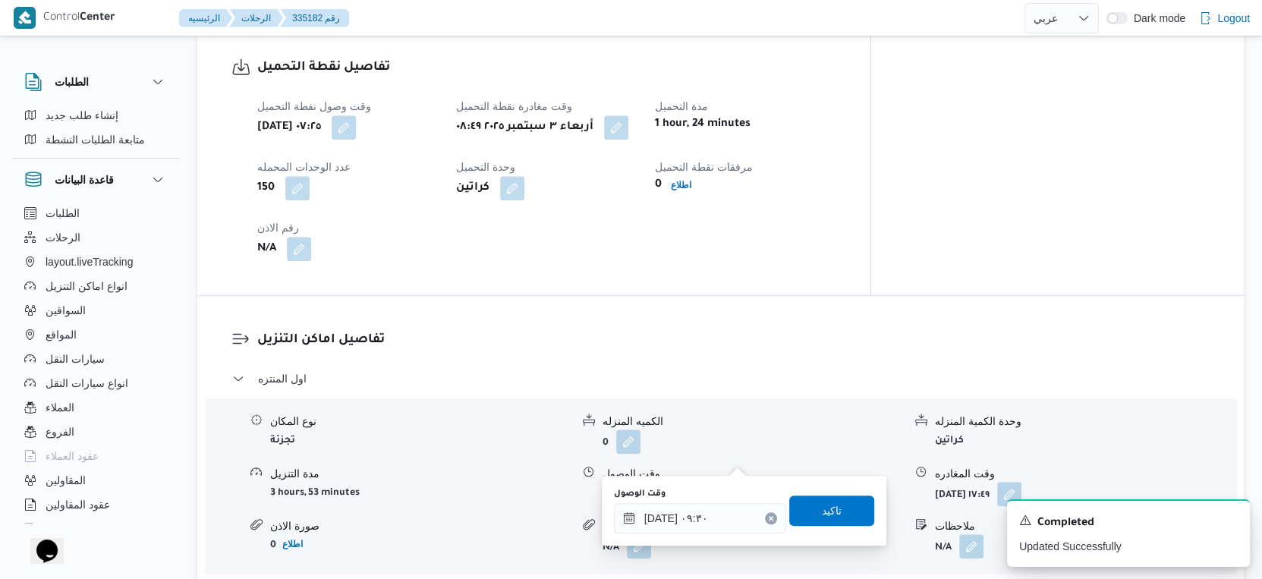
click at [856, 489] on div "وقت الوصول ٠٣/٠٩/٢٠٢٥ ٠٩:٣٠ تاكيد" at bounding box center [743, 510] width 263 height 49
click at [856, 492] on div "وقت الوصول ٠٣/٠٩/٢٠٢٥ ٠٩:٣٠ تاكيد" at bounding box center [743, 510] width 263 height 49
click at [842, 508] on span "تاكيد" at bounding box center [831, 510] width 85 height 30
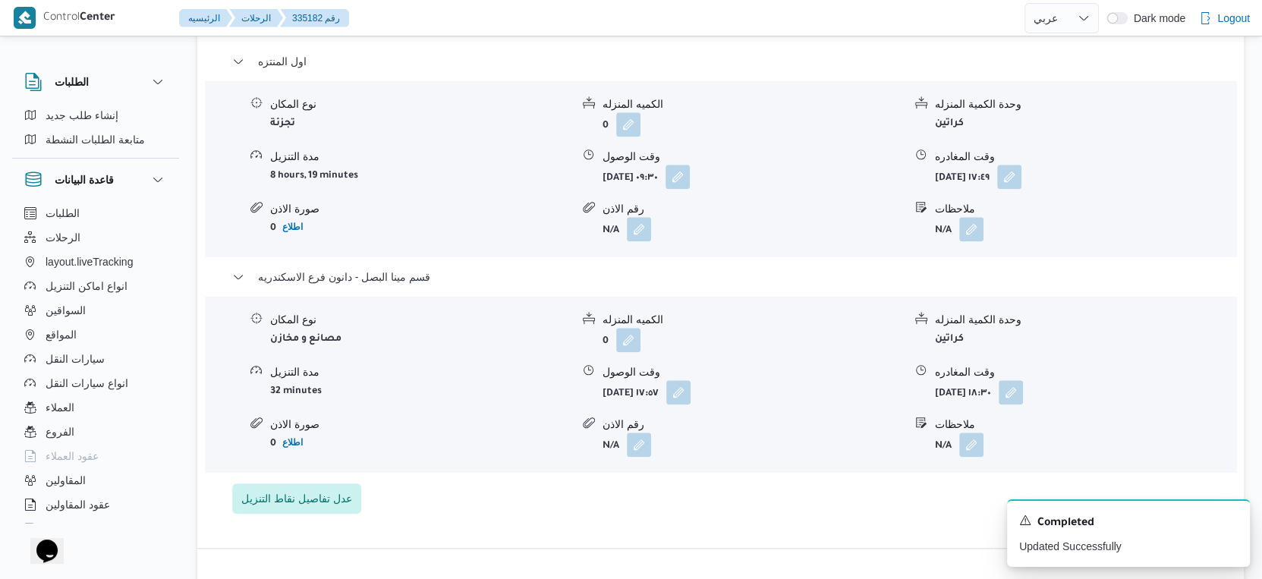
scroll to position [1348, 0]
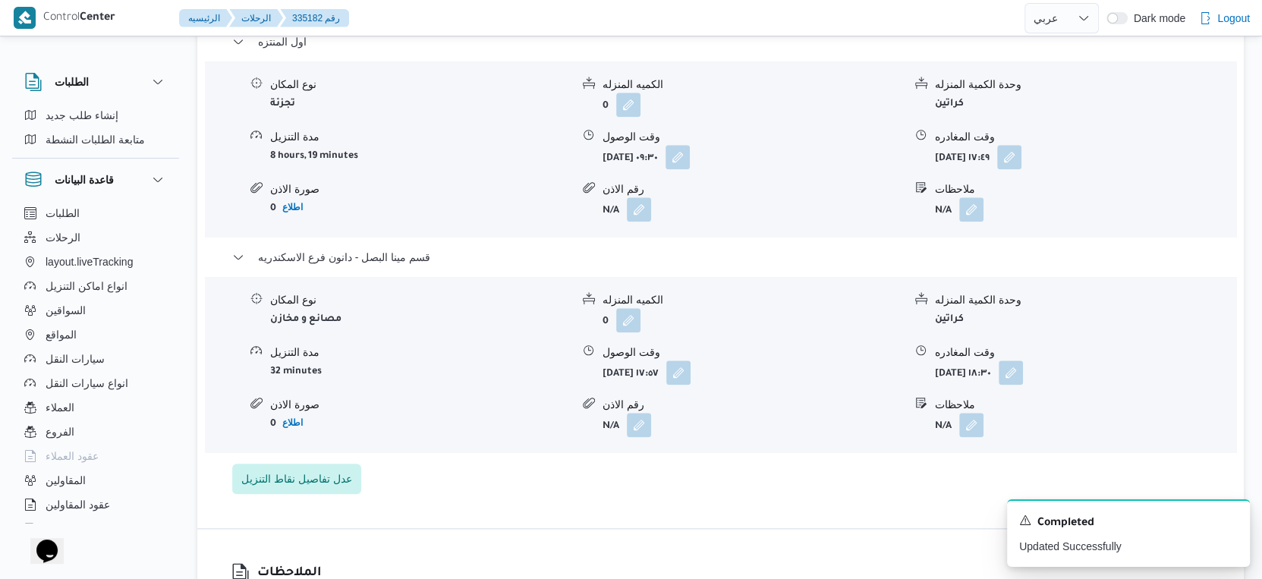
select select "ar"
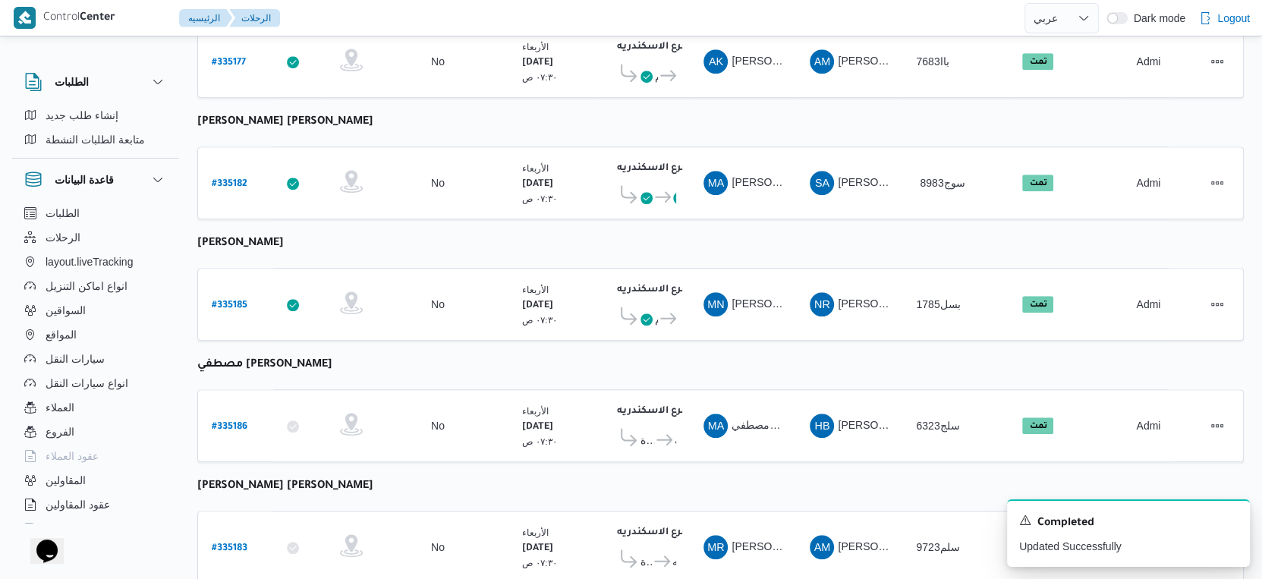
scroll to position [639, 0]
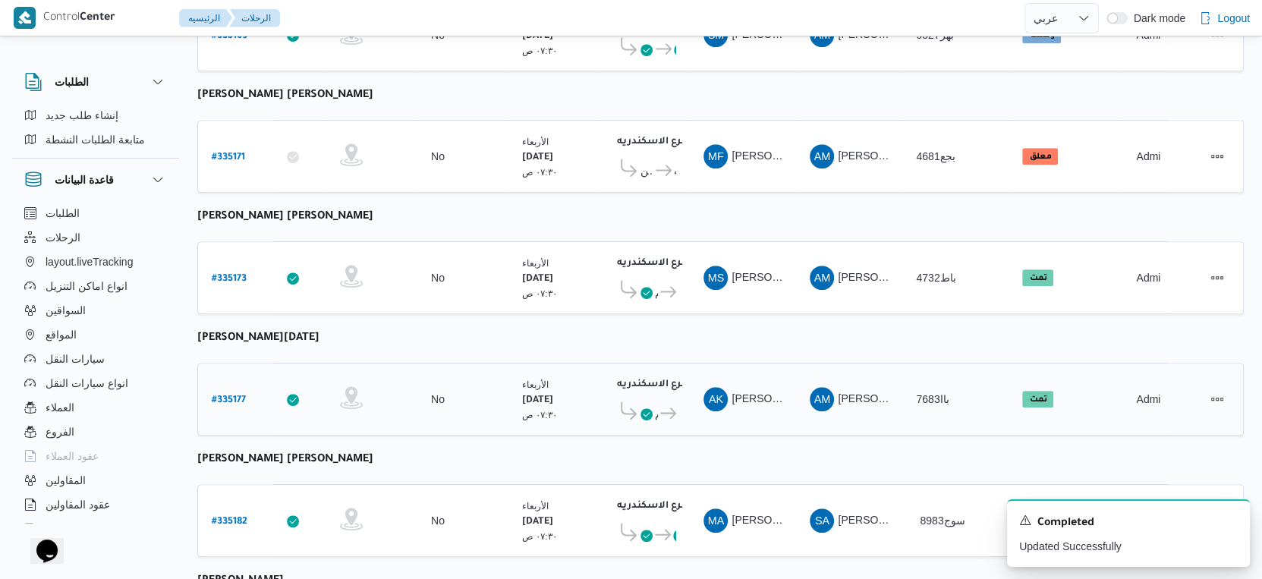
click at [241, 395] on b "# 335177" at bounding box center [229, 400] width 34 height 11
select select "ar"
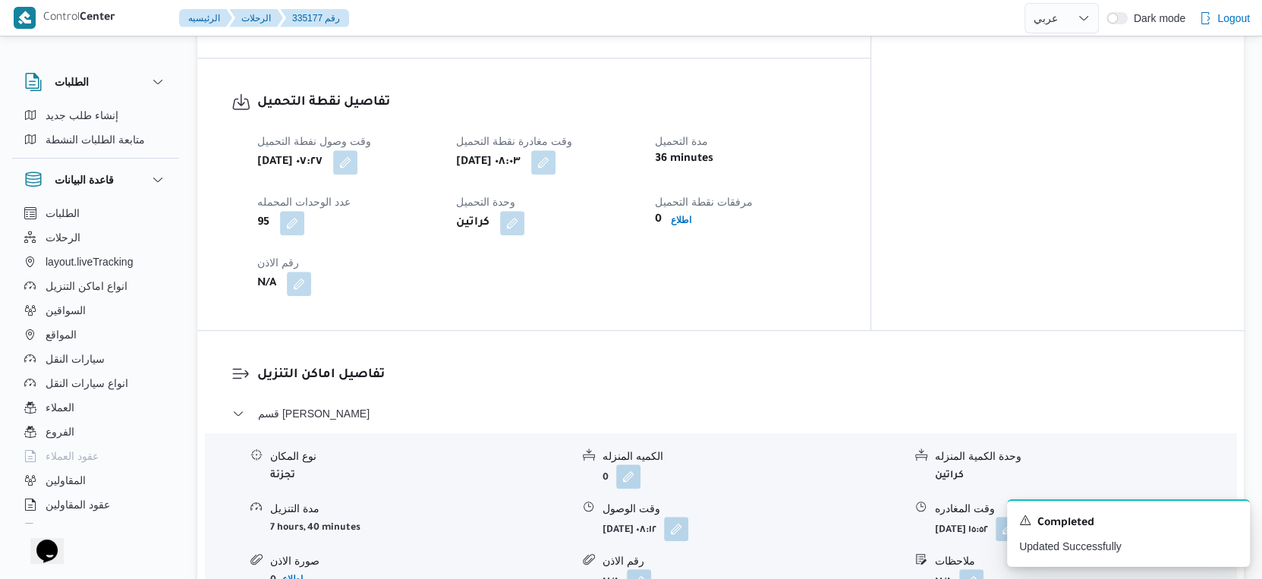
scroll to position [1313, 0]
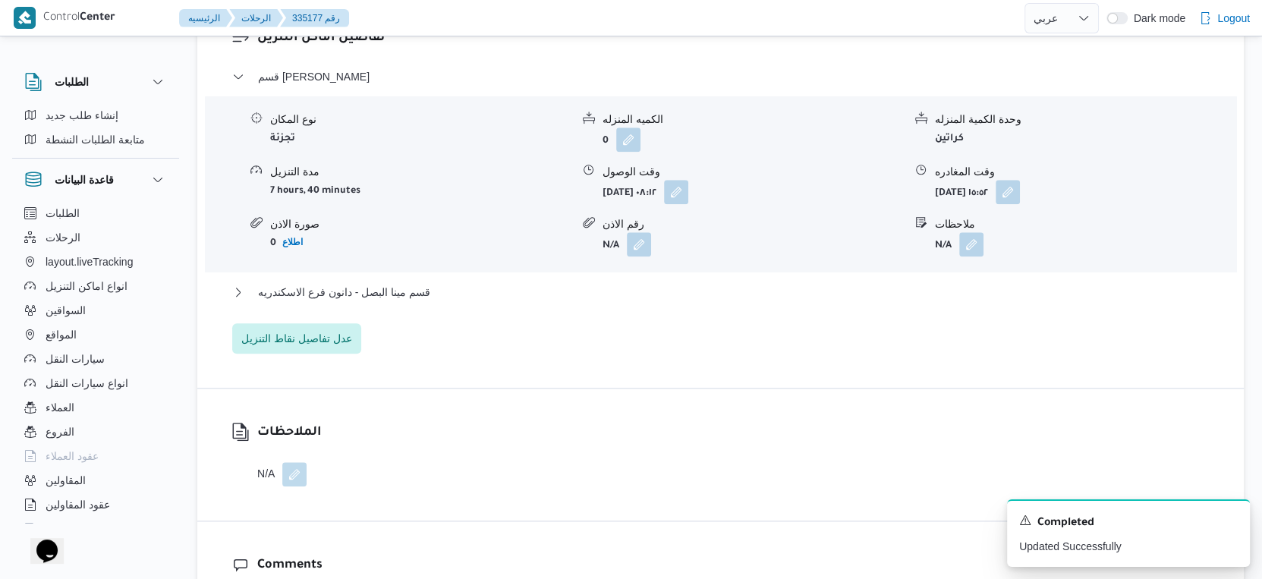
click at [458, 291] on div "قسم مينا البصل - دانون فرع الاسكندريه" at bounding box center [720, 297] width 977 height 29
click at [458, 283] on button "قسم مينا البصل - دانون فرع الاسكندريه" at bounding box center [720, 292] width 977 height 18
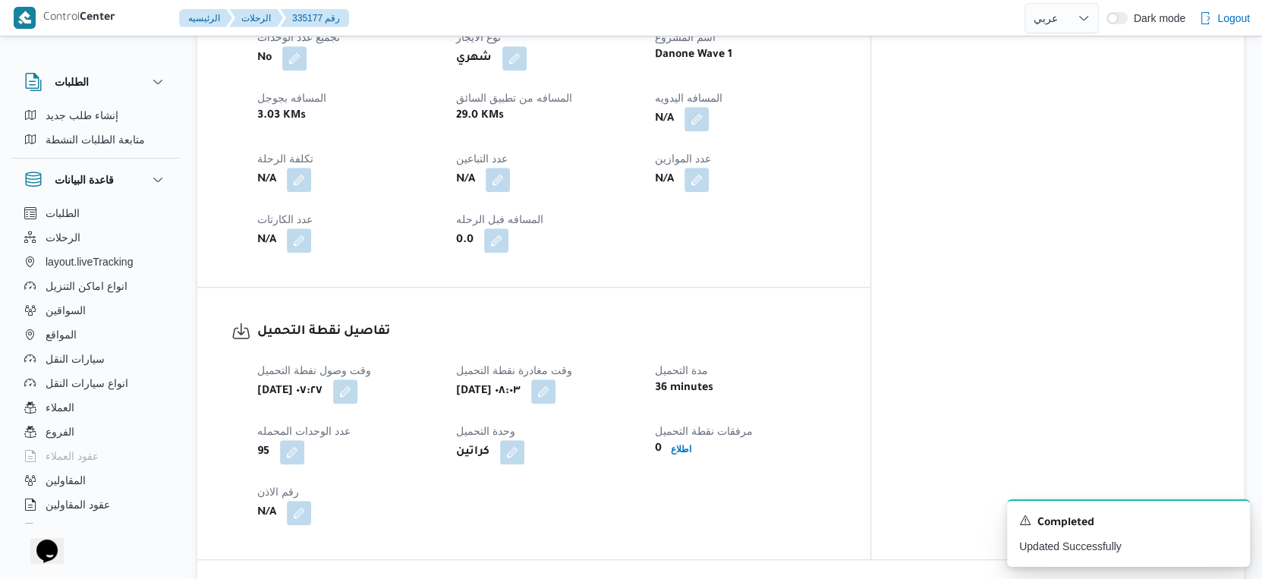
scroll to position [639, 0]
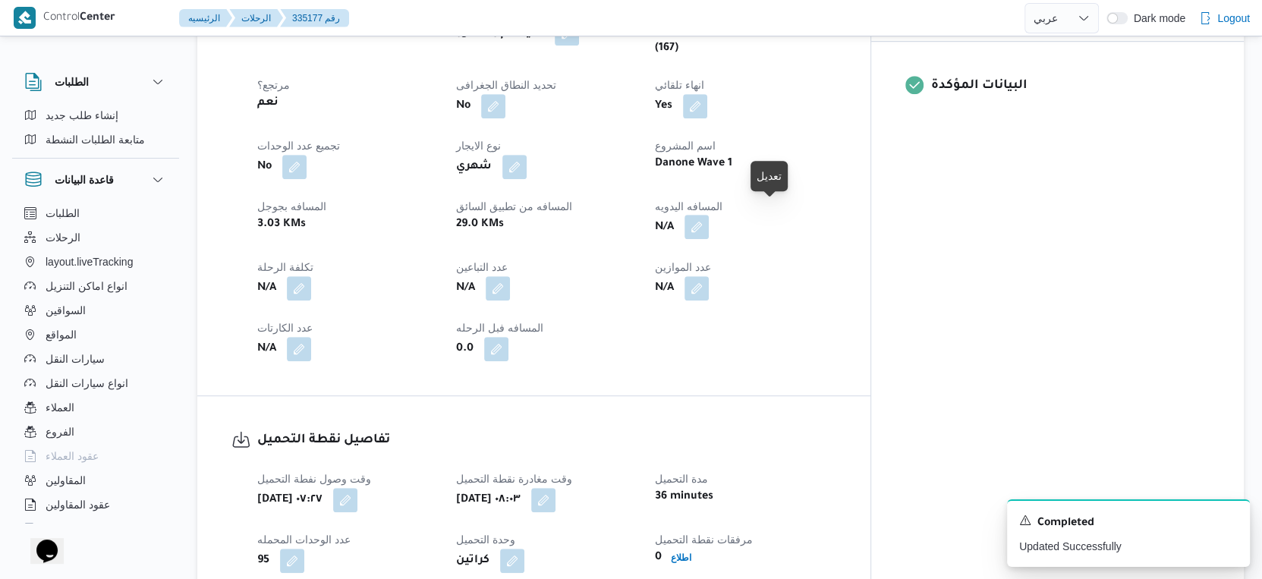
click at [709, 218] on button "button" at bounding box center [696, 227] width 24 height 24
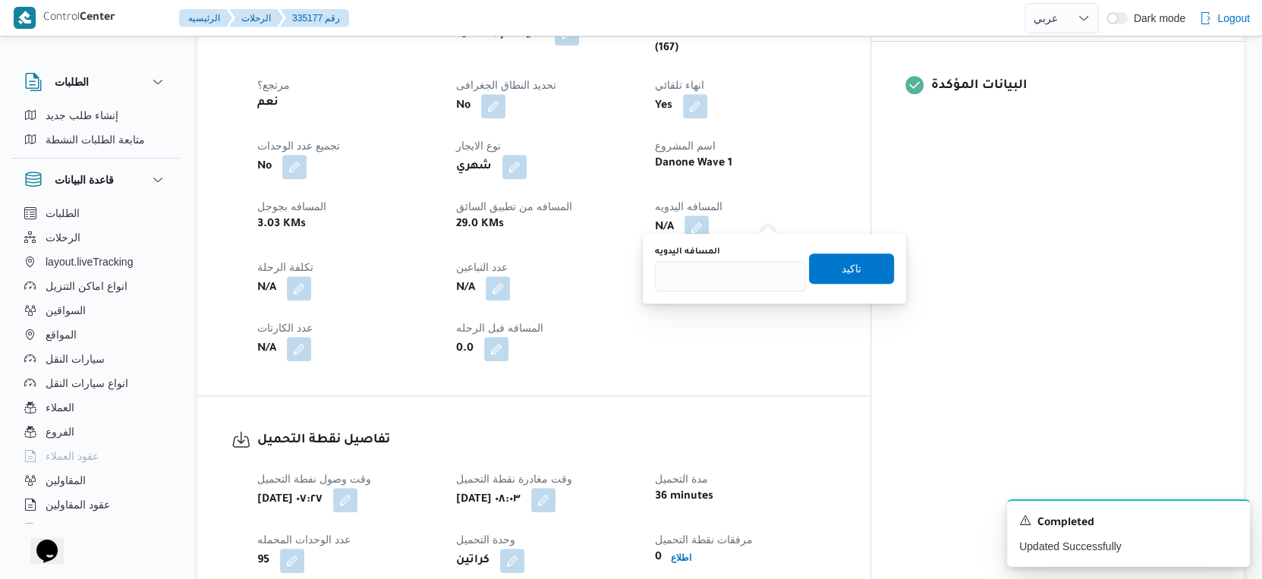
click at [738, 256] on div "المسافه اليدويه" at bounding box center [730, 252] width 151 height 12
click at [737, 282] on input "المسافه اليدويه" at bounding box center [730, 276] width 151 height 30
type input "35"
click at [845, 258] on span "تاكيد" at bounding box center [851, 268] width 85 height 30
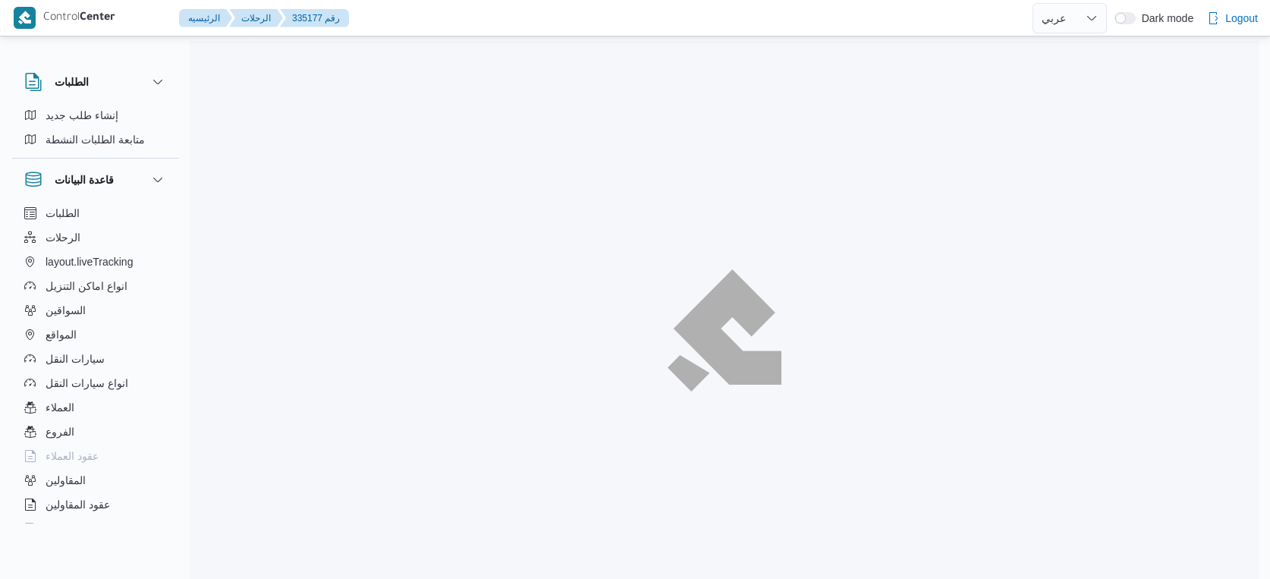
select select "ar"
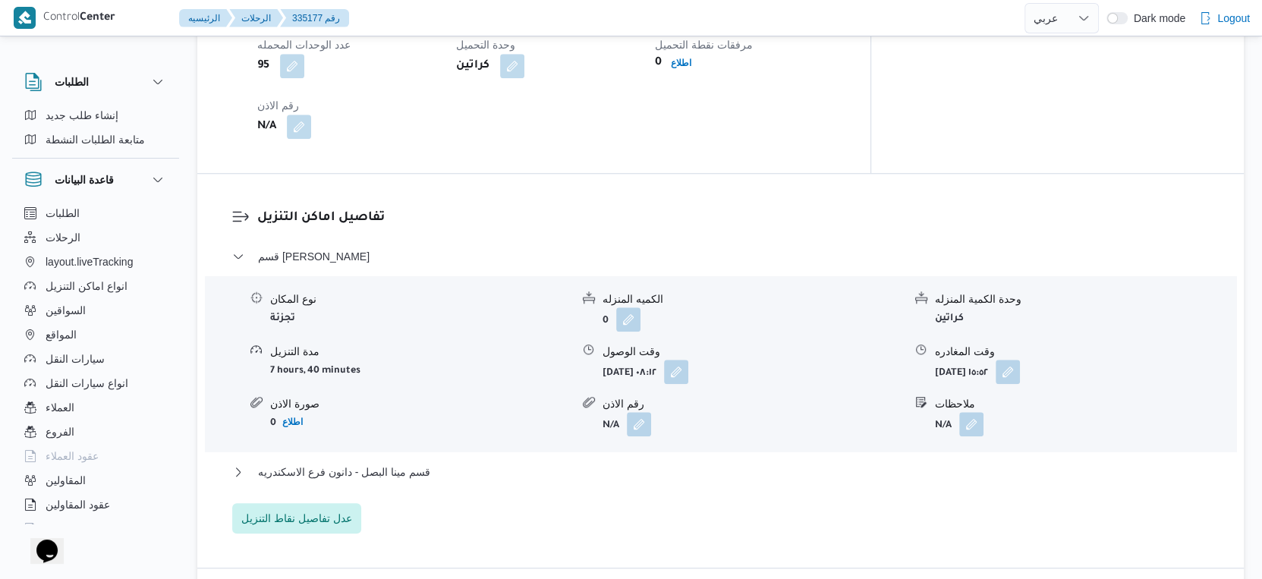
scroll to position [1265, 0]
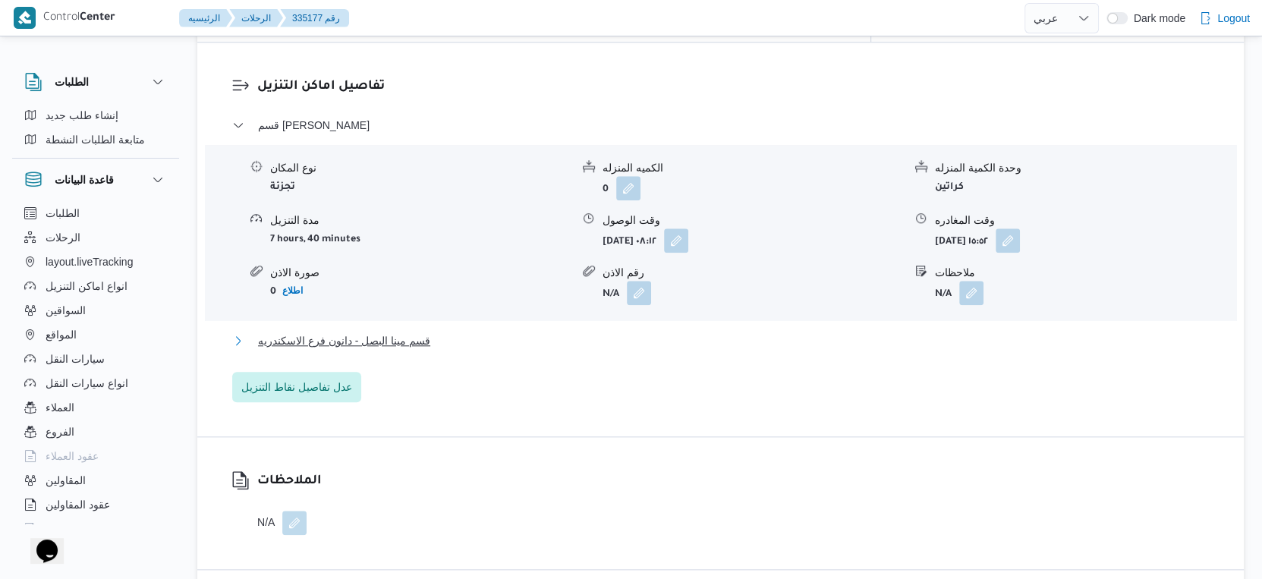
click at [461, 332] on button "قسم مينا البصل - دانون فرع الاسكندريه" at bounding box center [720, 341] width 977 height 18
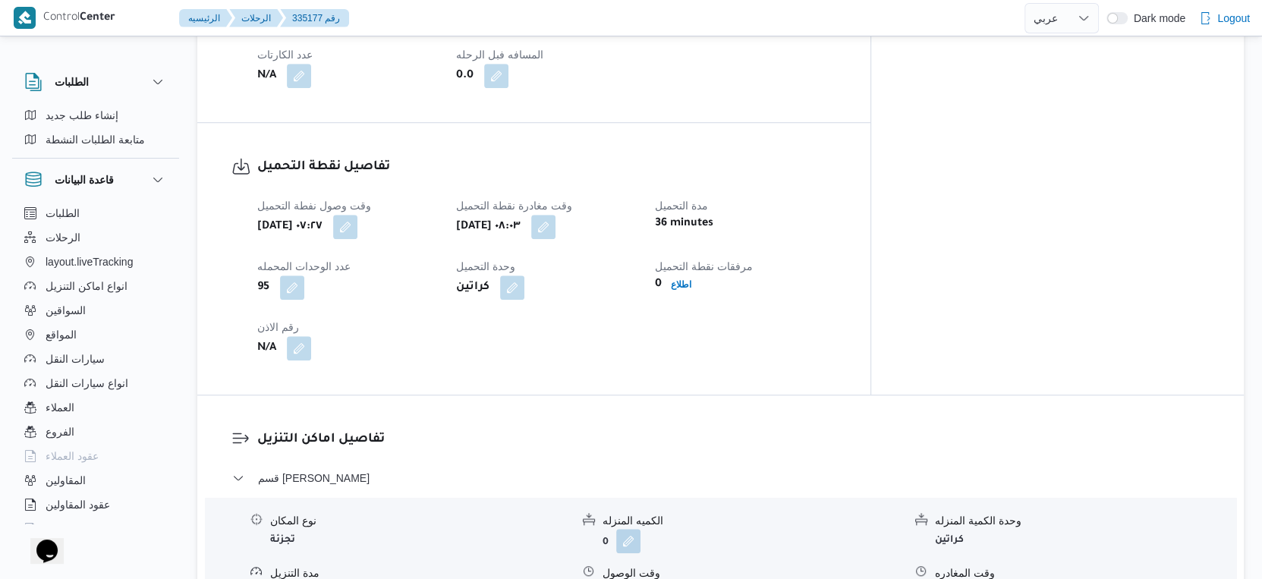
scroll to position [1011, 0]
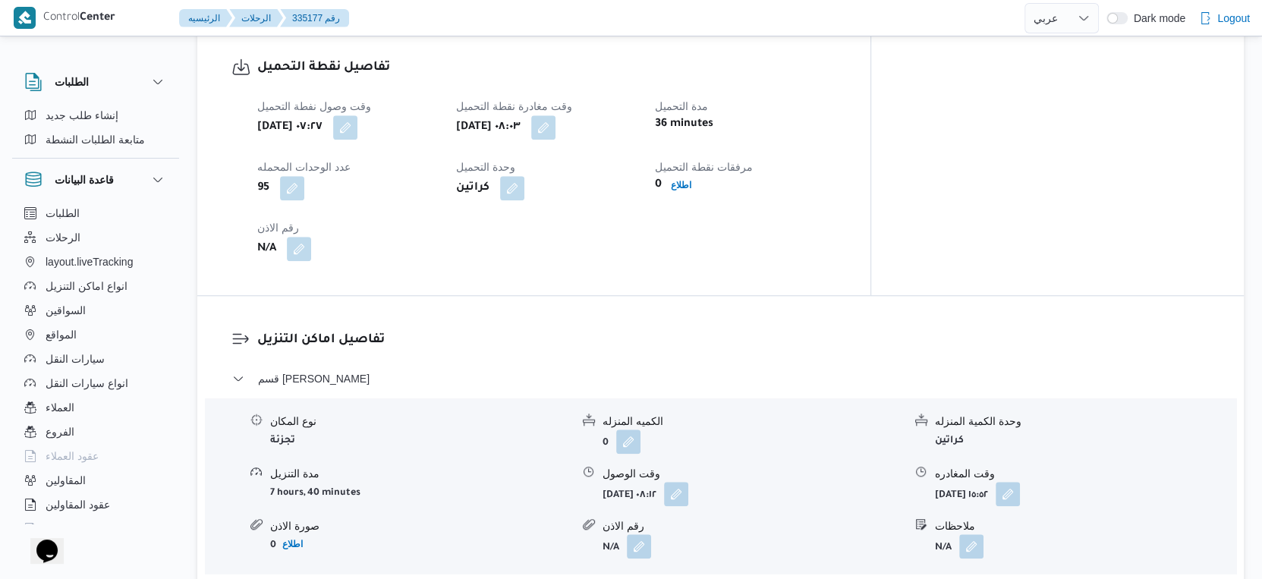
click at [663, 282] on div "تفاصيل نقطة التحميل وقت وصول نفطة التحميل [DATE] ٠٧:٢٧ وقت مغادرة نقطة التحميل …" at bounding box center [533, 160] width 673 height 272
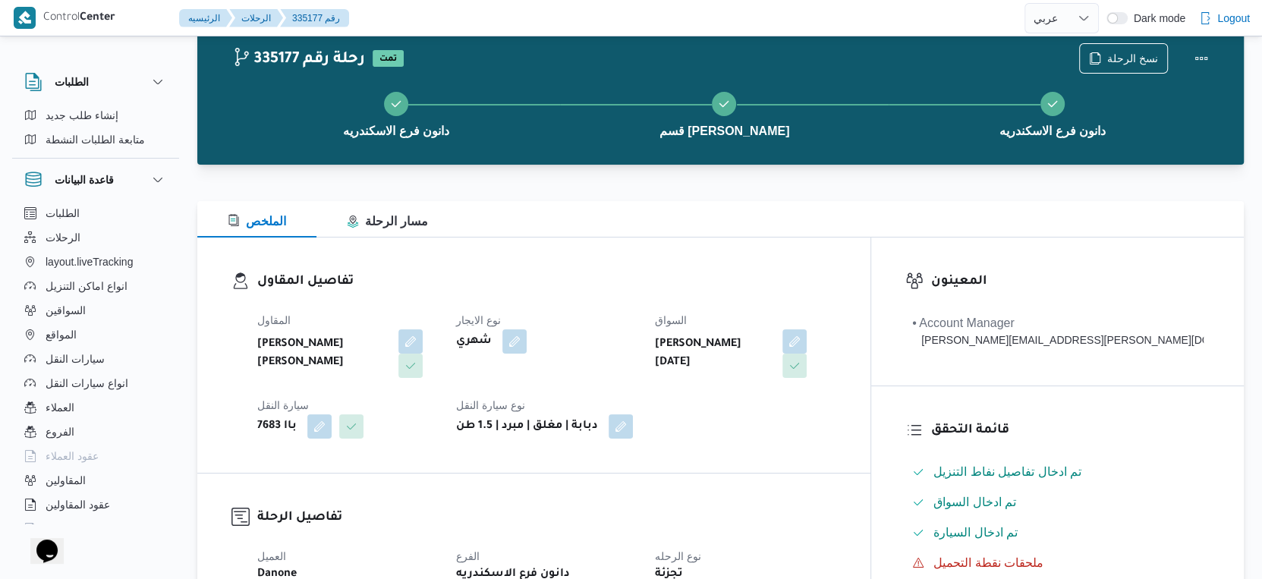
scroll to position [0, 0]
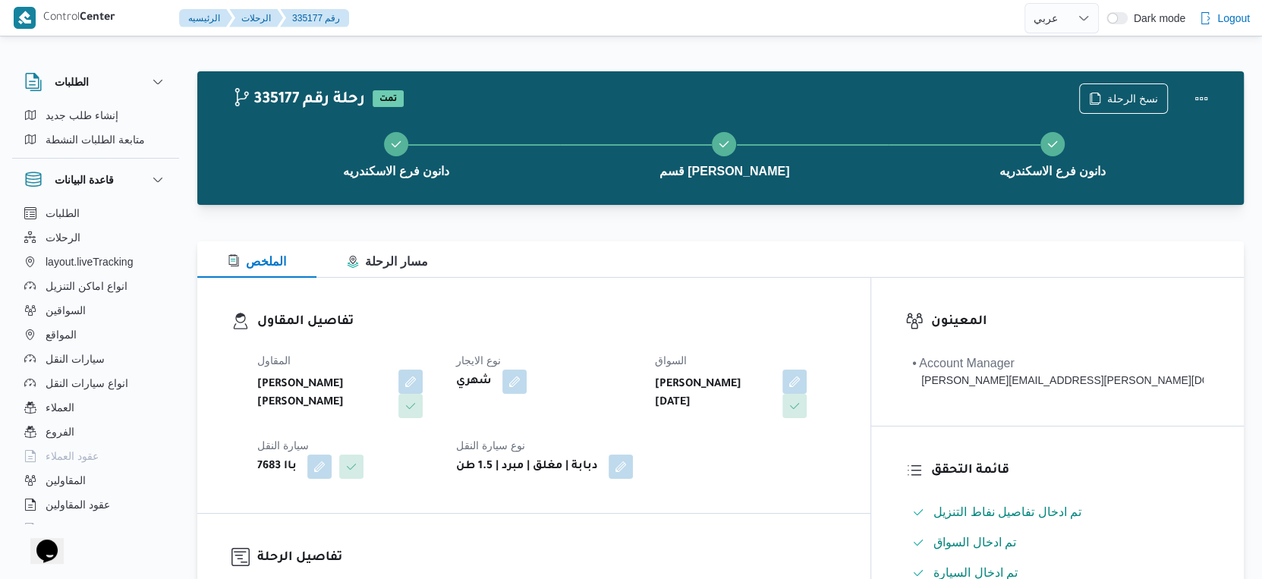
select select "ar"
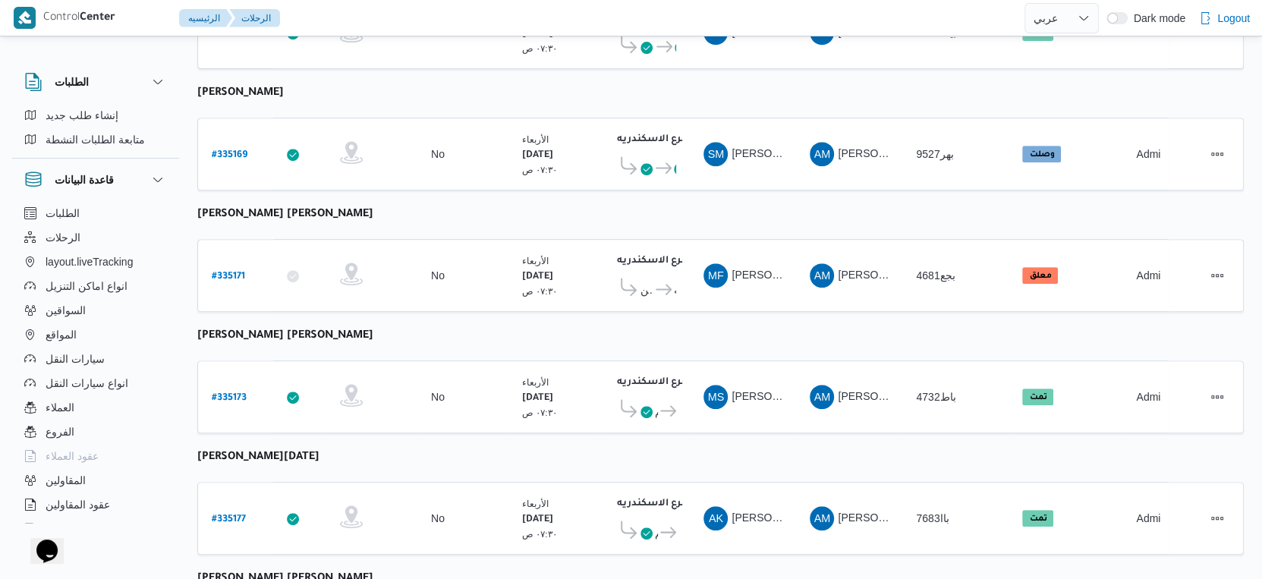
scroll to position [480, 0]
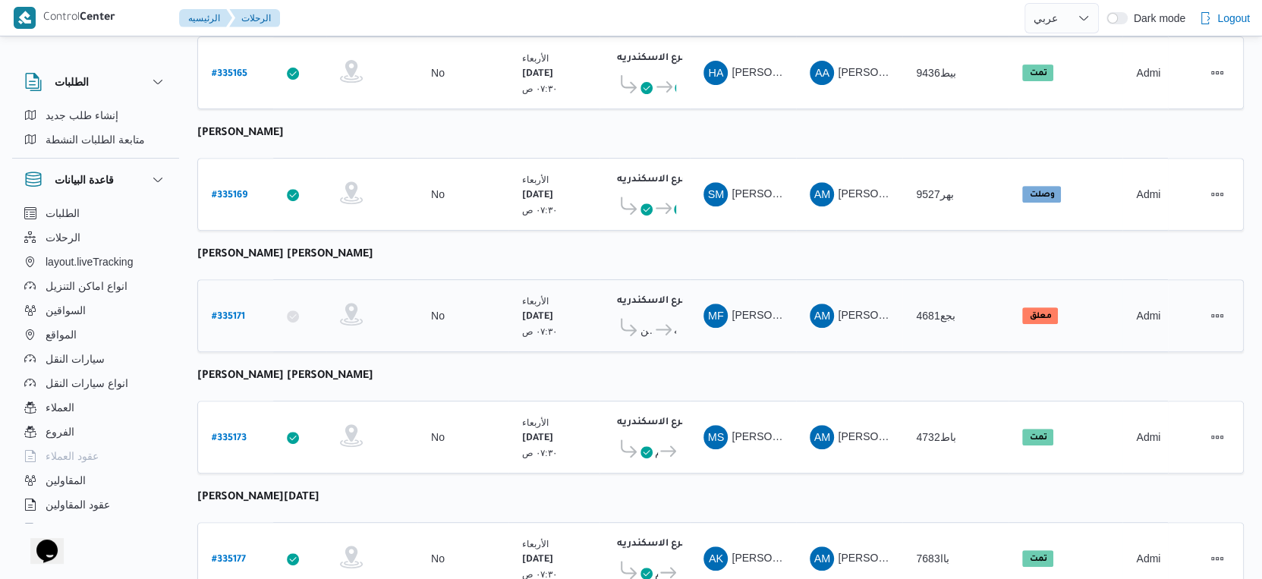
click at [231, 312] on b "# 335171" at bounding box center [228, 317] width 33 height 11
select select "ar"
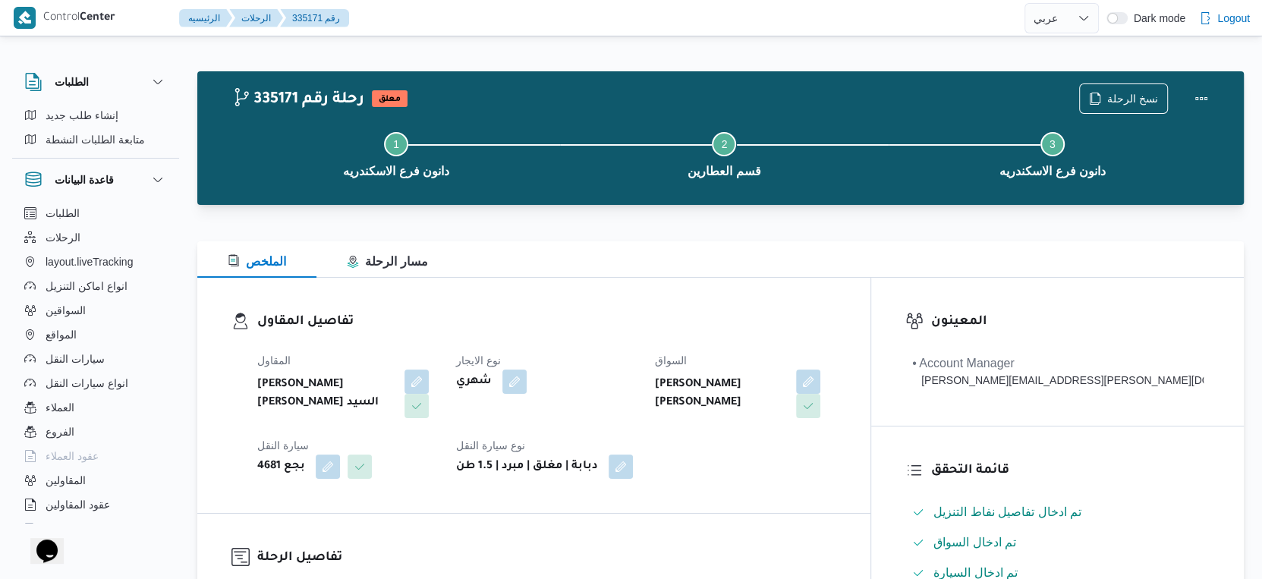
scroll to position [590, 0]
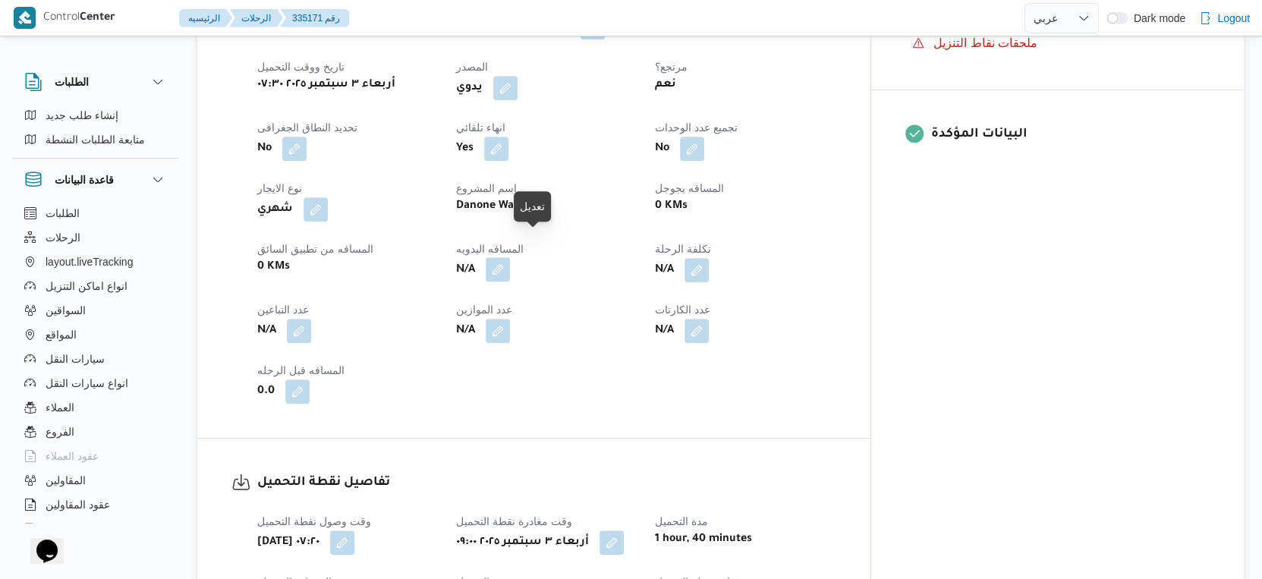
click at [510, 257] on button "button" at bounding box center [498, 269] width 24 height 24
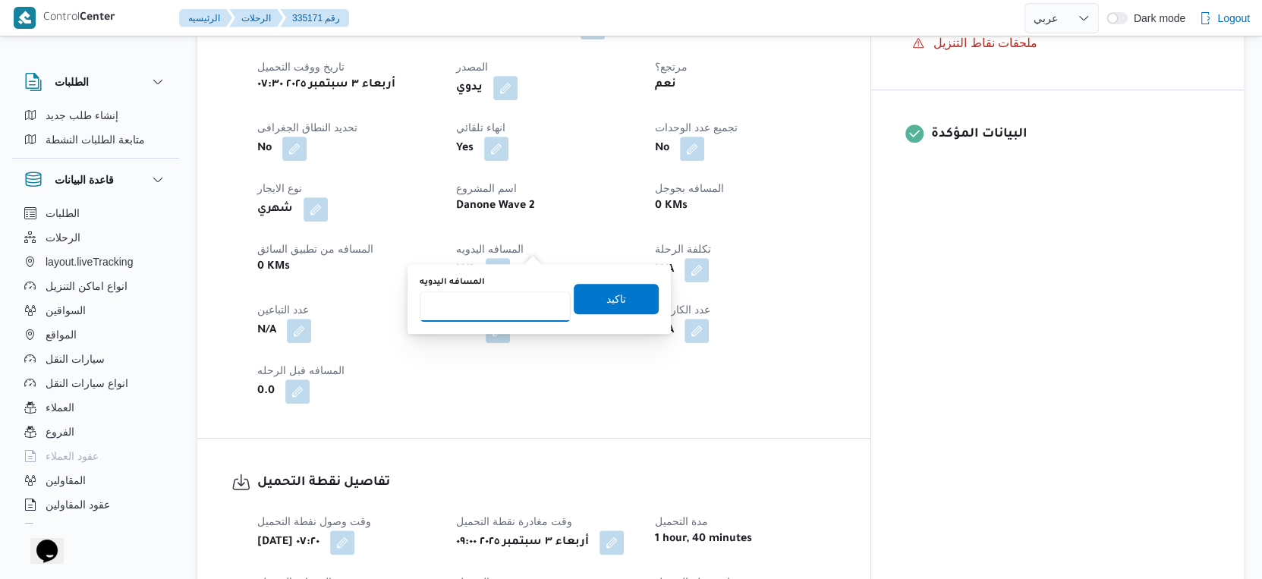
click at [444, 302] on input "المسافه اليدويه" at bounding box center [495, 306] width 151 height 30
type input "33"
click at [632, 297] on span "تاكيد" at bounding box center [616, 298] width 85 height 30
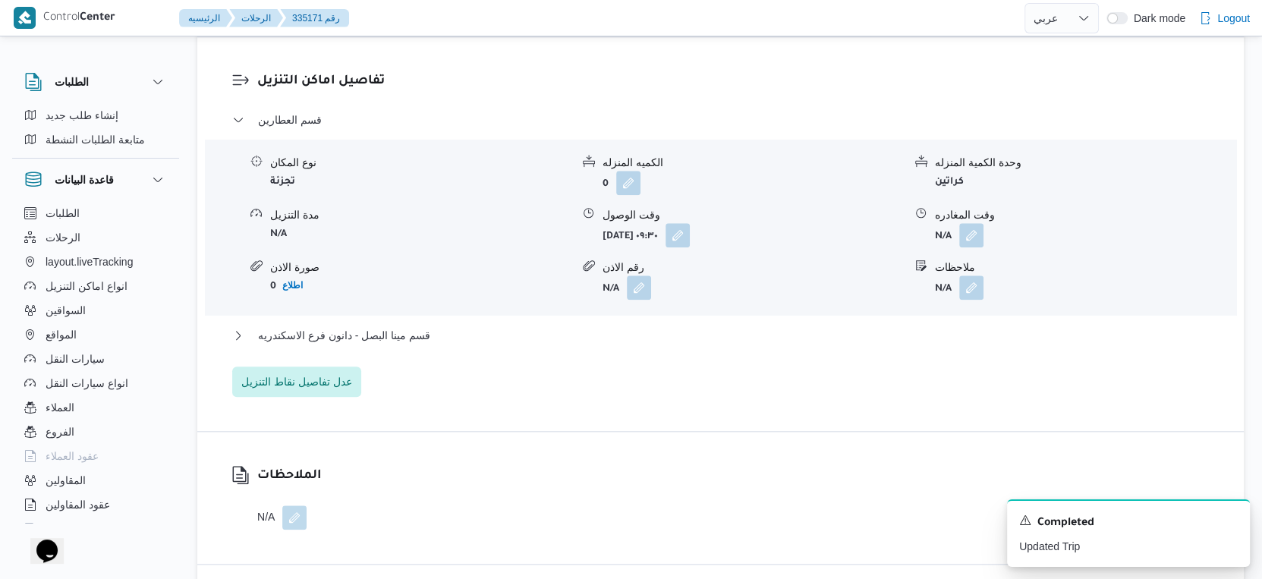
scroll to position [1265, 0]
click at [468, 326] on button "قسم مينا البصل - دانون فرع الاسكندريه" at bounding box center [720, 335] width 977 height 18
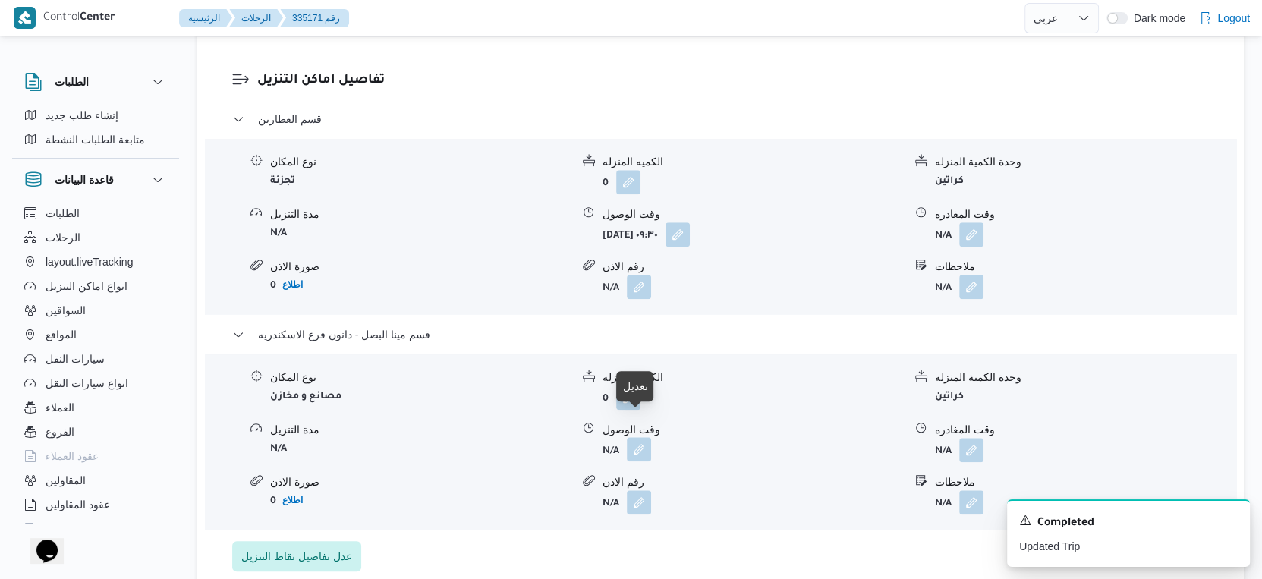
click at [646, 437] on button "button" at bounding box center [639, 449] width 24 height 24
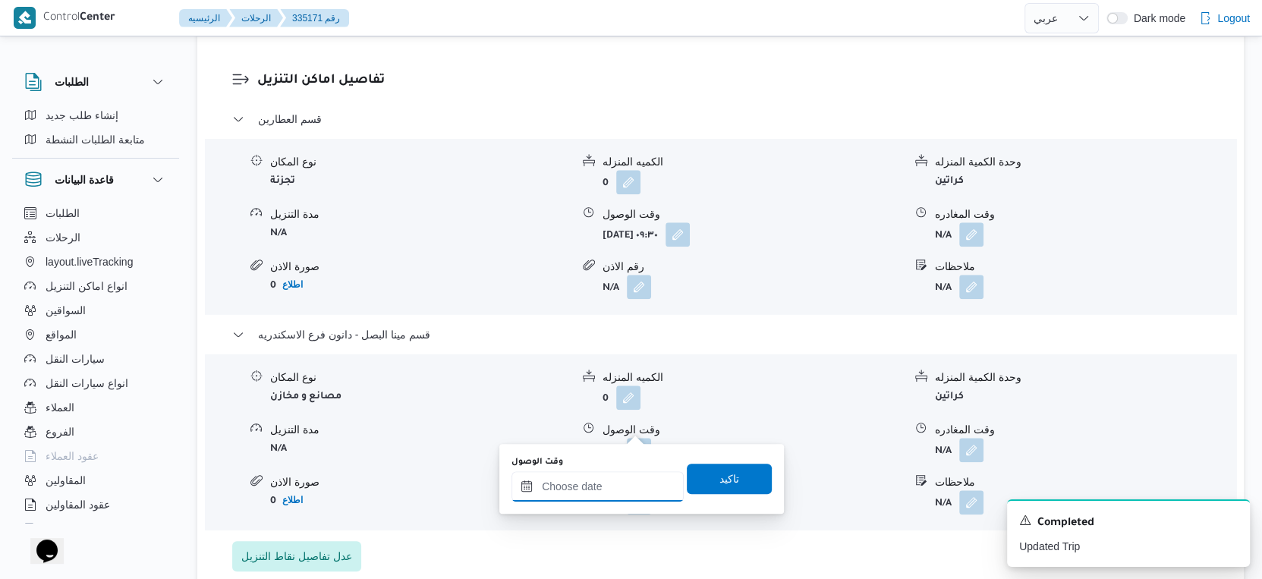
drag, startPoint x: 636, startPoint y: 482, endPoint x: 654, endPoint y: 472, distance: 20.7
click at [636, 482] on input "وقت الوصول" at bounding box center [597, 486] width 172 height 30
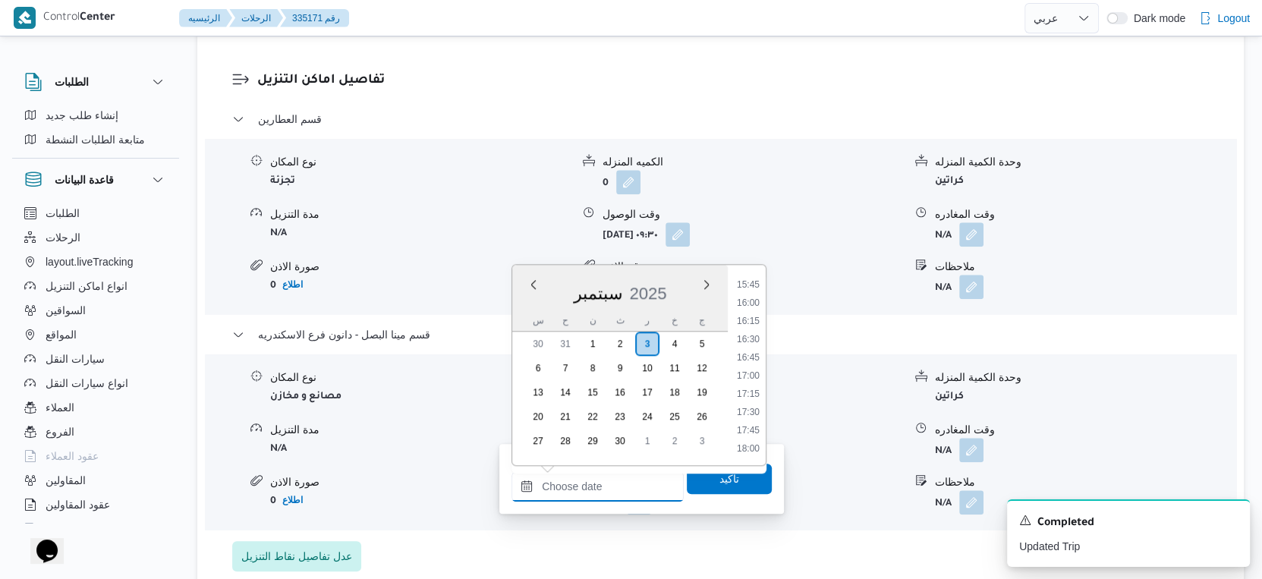
scroll to position [1147, 0]
drag, startPoint x: 757, startPoint y: 338, endPoint x: 755, endPoint y: 364, distance: 25.8
click at [757, 338] on li "16:30" at bounding box center [748, 339] width 35 height 15
type input "[DATE] ١٦:٣٠"
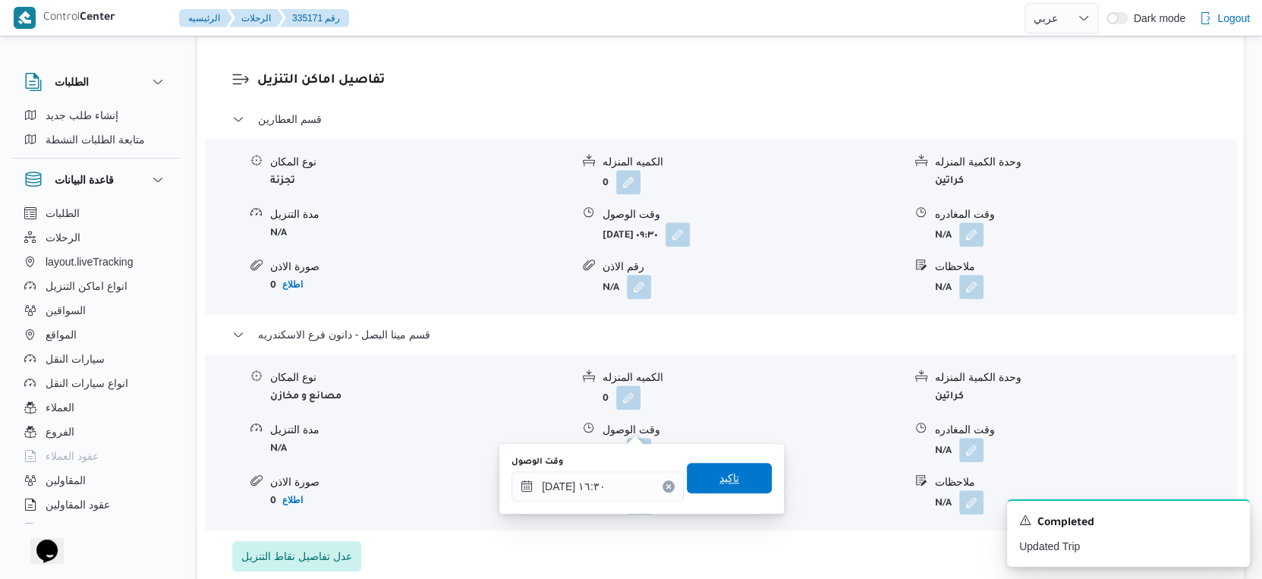
click at [741, 466] on span "تاكيد" at bounding box center [729, 478] width 85 height 30
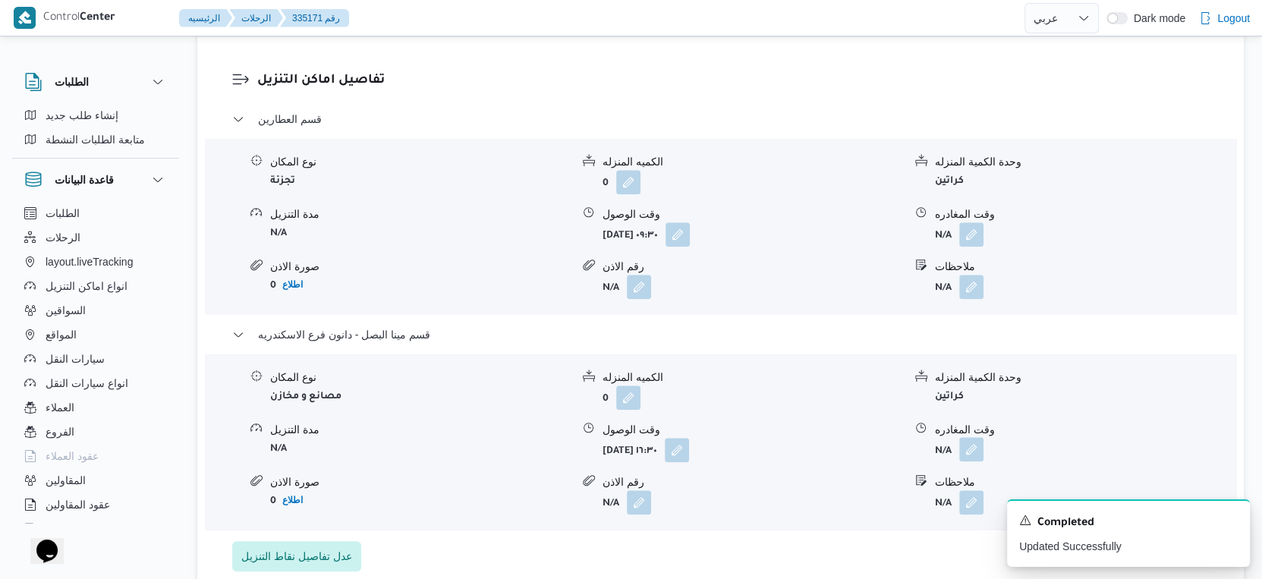
click at [965, 437] on button "button" at bounding box center [971, 449] width 24 height 24
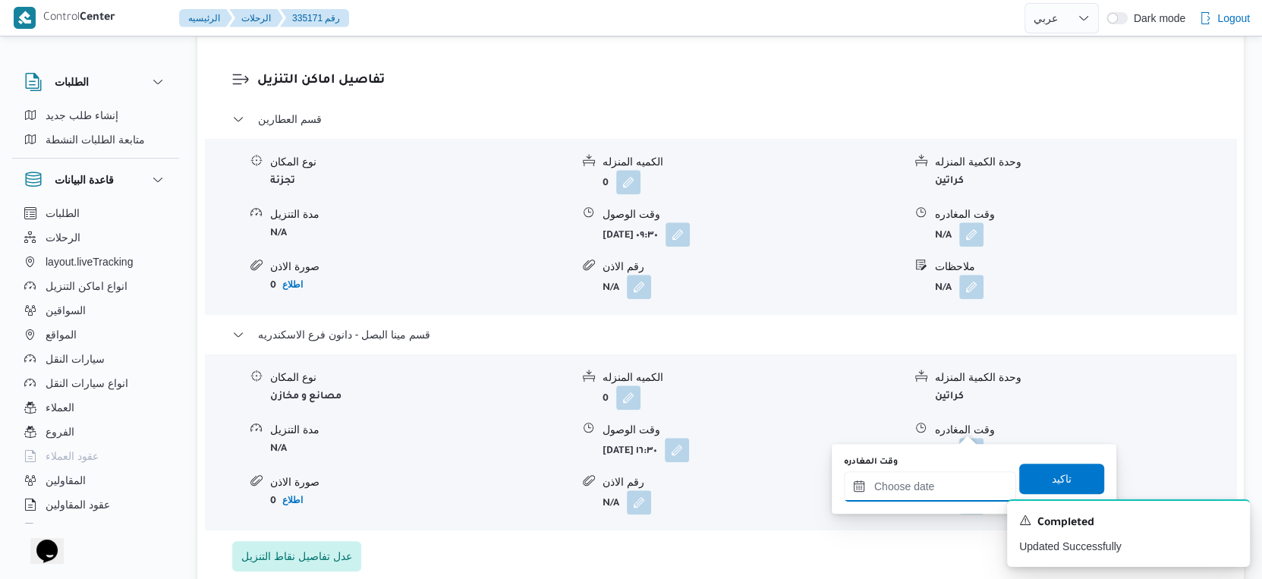
drag, startPoint x: 936, startPoint y: 492, endPoint x: 962, endPoint y: 476, distance: 30.3
click at [936, 492] on input "وقت المغادره" at bounding box center [930, 486] width 172 height 30
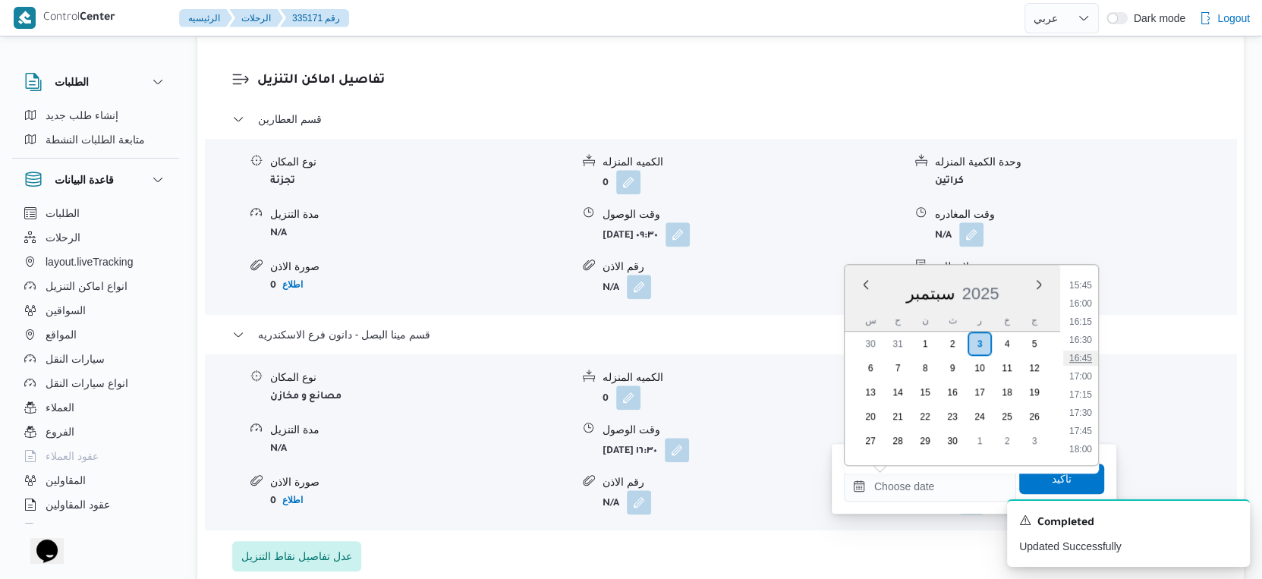
click at [1084, 356] on li "16:45" at bounding box center [1080, 358] width 35 height 15
type input "[DATE] ١٦:٤٥"
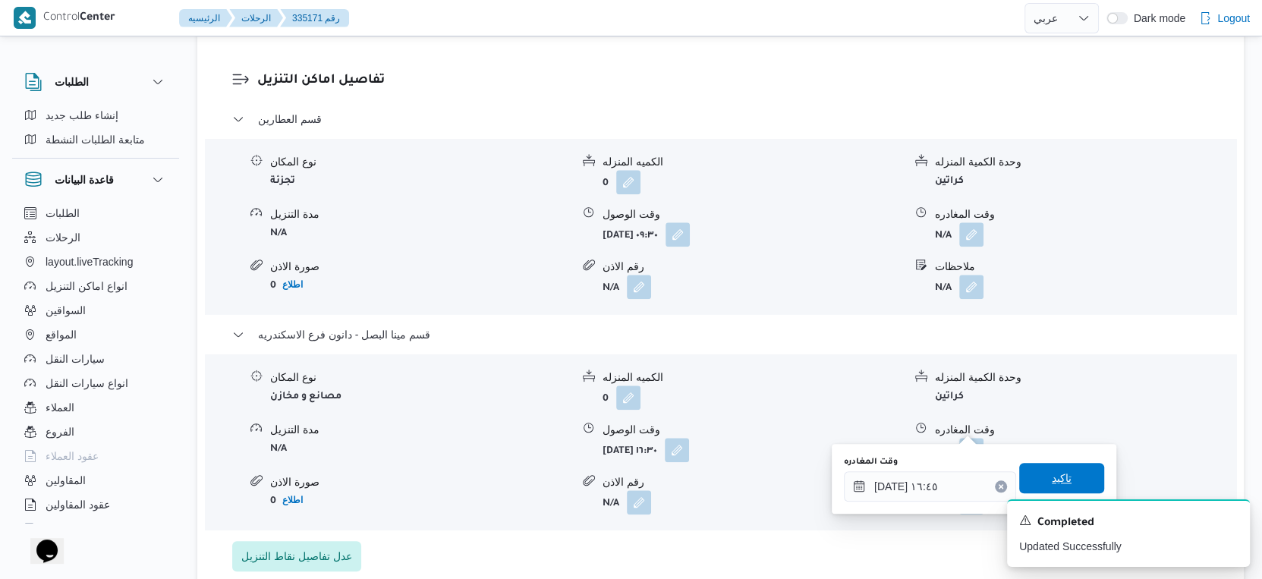
click at [1052, 478] on span "تاكيد" at bounding box center [1062, 478] width 20 height 18
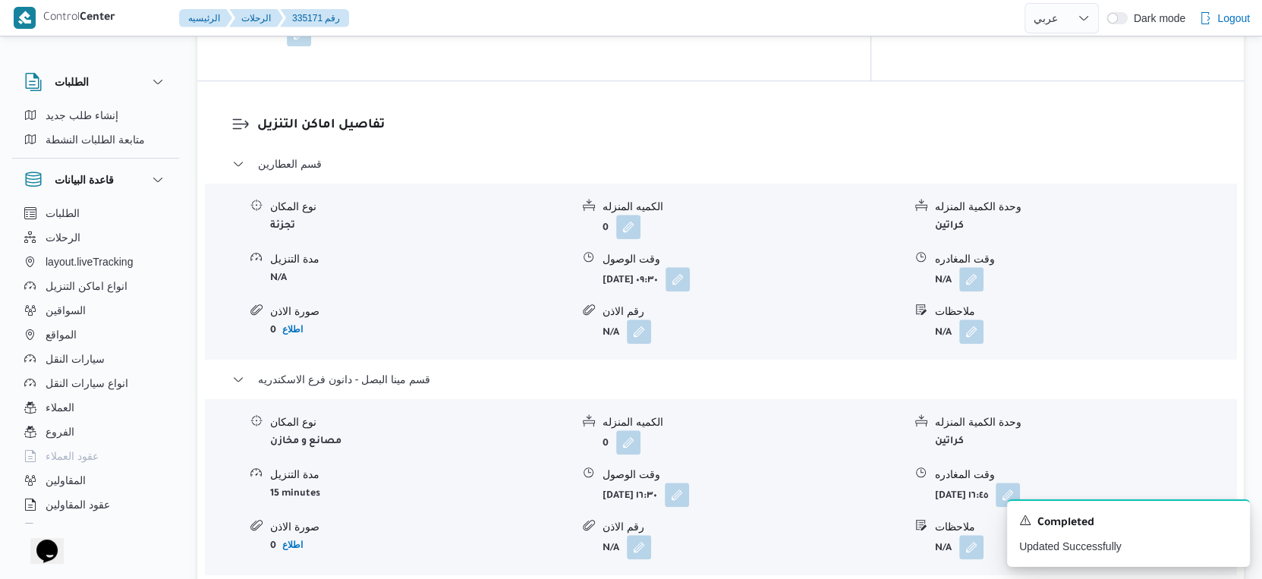
scroll to position [1180, 0]
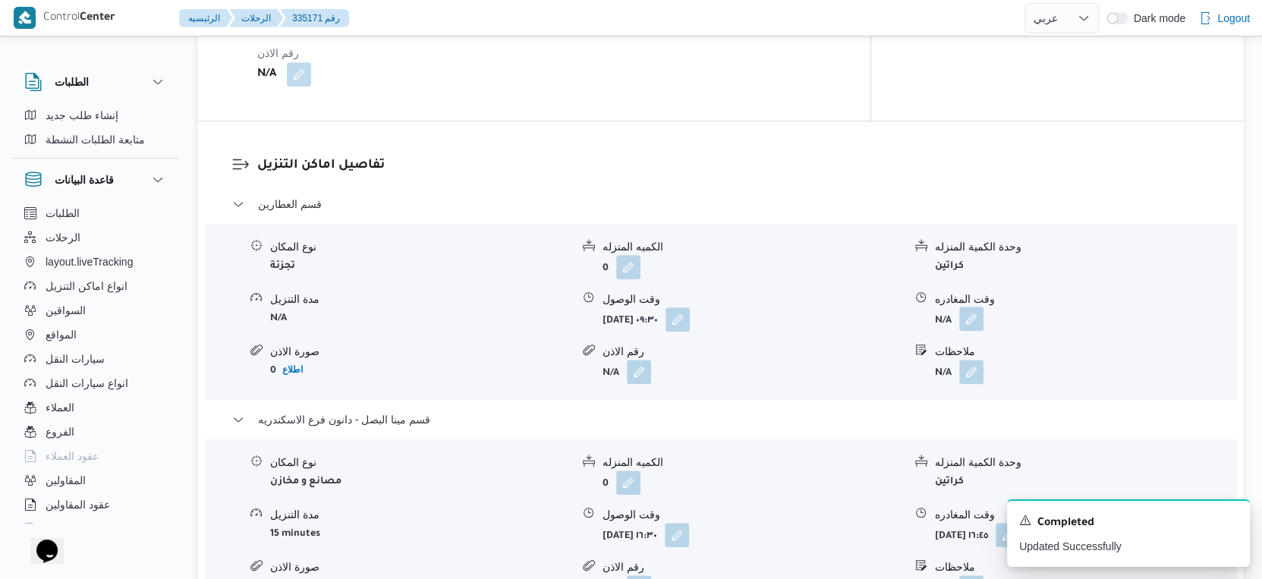
click at [973, 307] on button "button" at bounding box center [971, 319] width 24 height 24
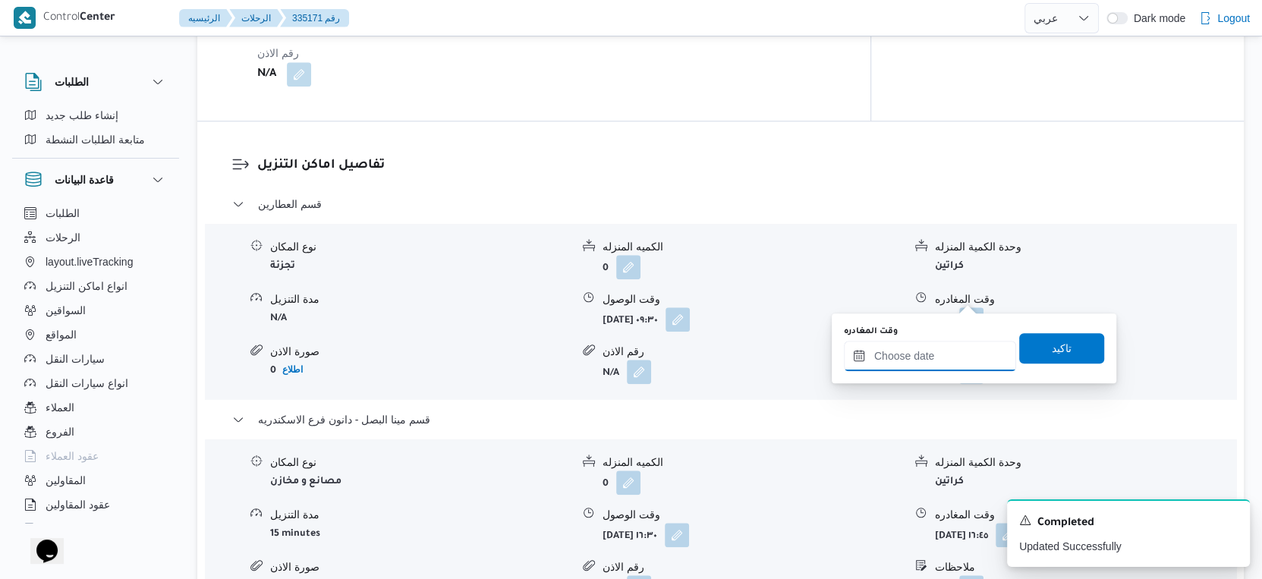
click at [948, 344] on input "وقت المغادره" at bounding box center [930, 356] width 172 height 30
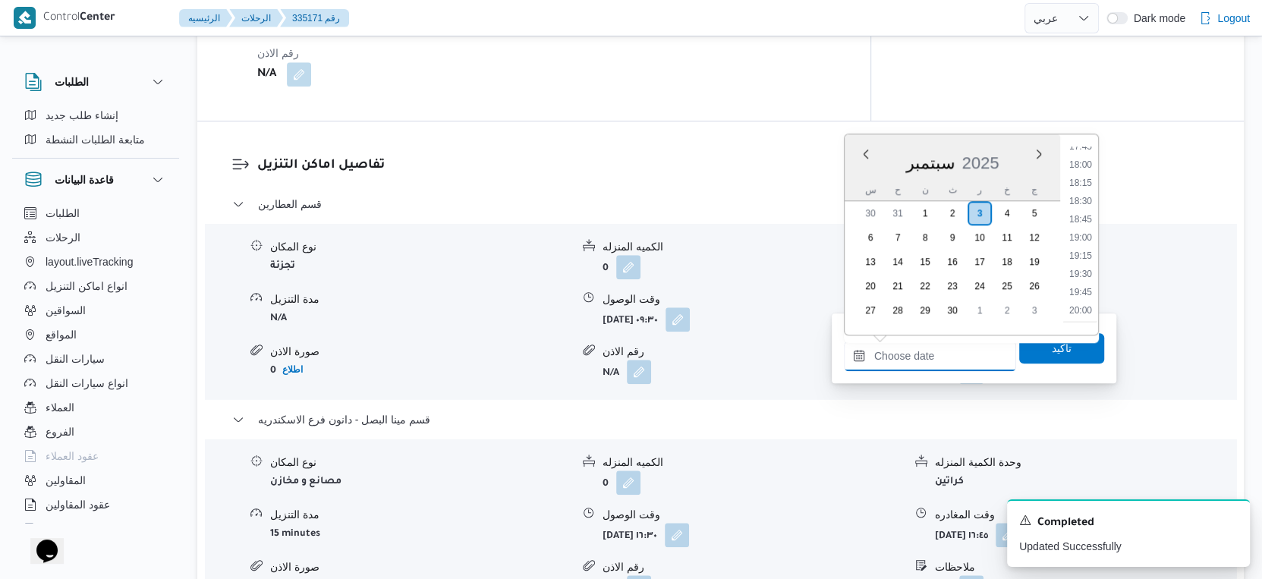
scroll to position [1147, 0]
click at [1074, 168] on li "16:00" at bounding box center [1080, 172] width 35 height 15
type input "[DATE] ١٦:٠٠"
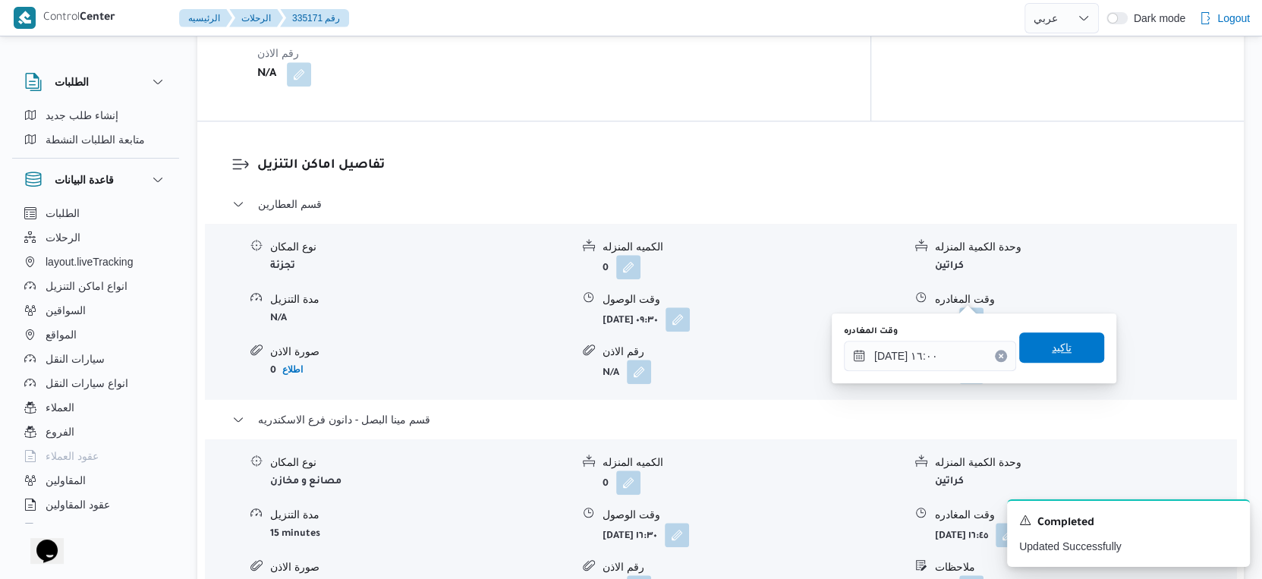
click at [1064, 353] on span "تاكيد" at bounding box center [1061, 347] width 85 height 30
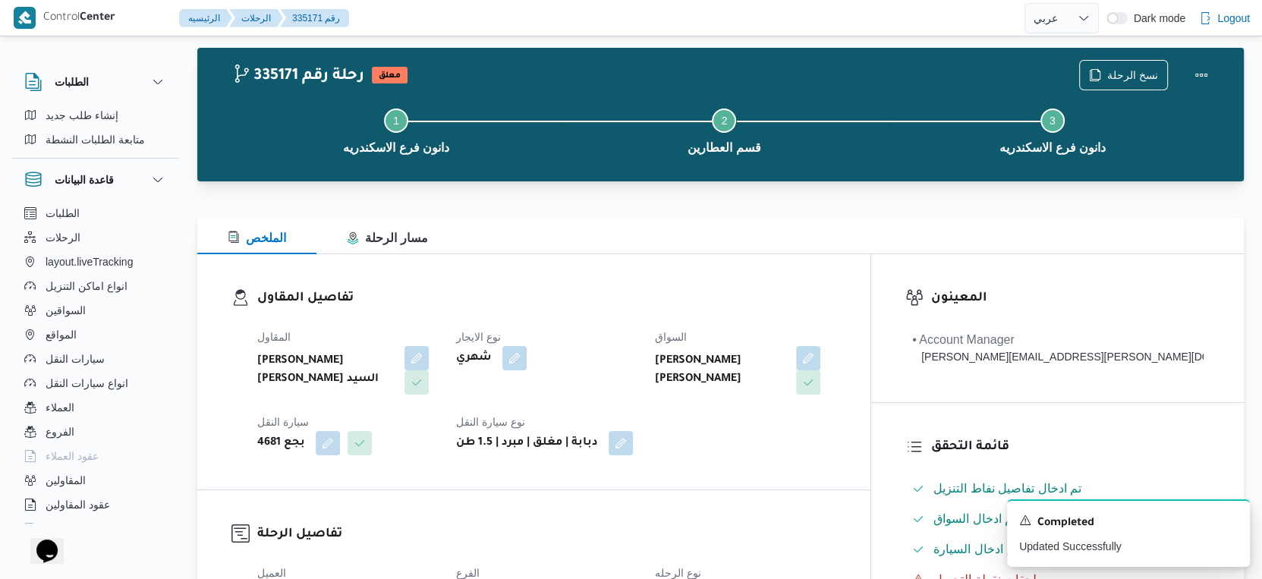
scroll to position [0, 0]
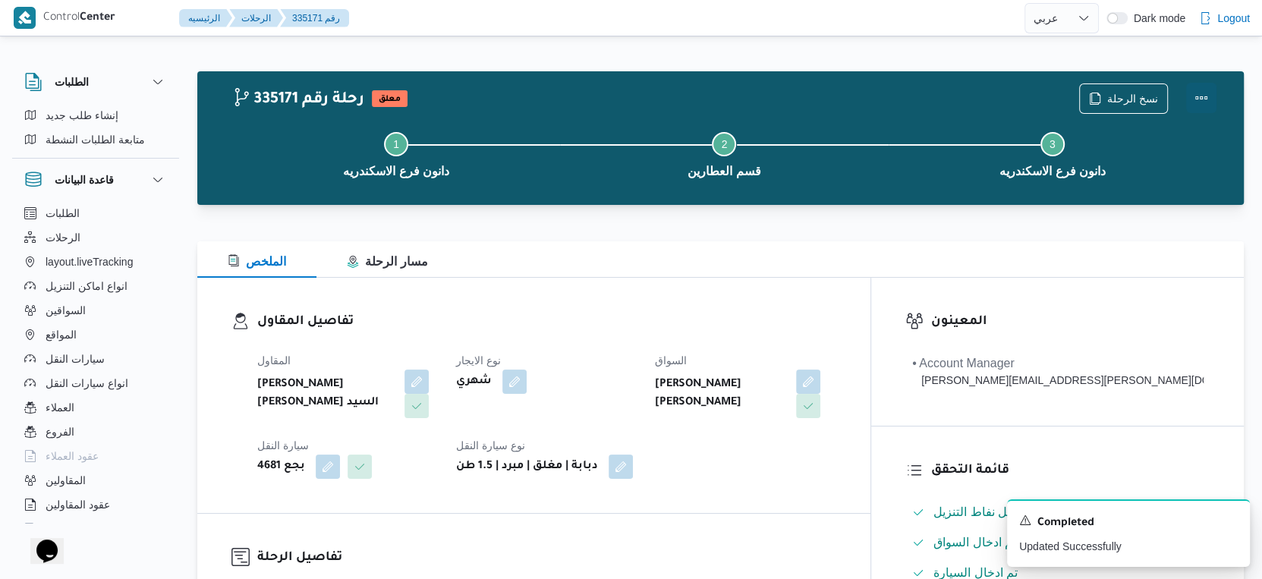
click at [1203, 97] on button "Actions" at bounding box center [1201, 98] width 30 height 30
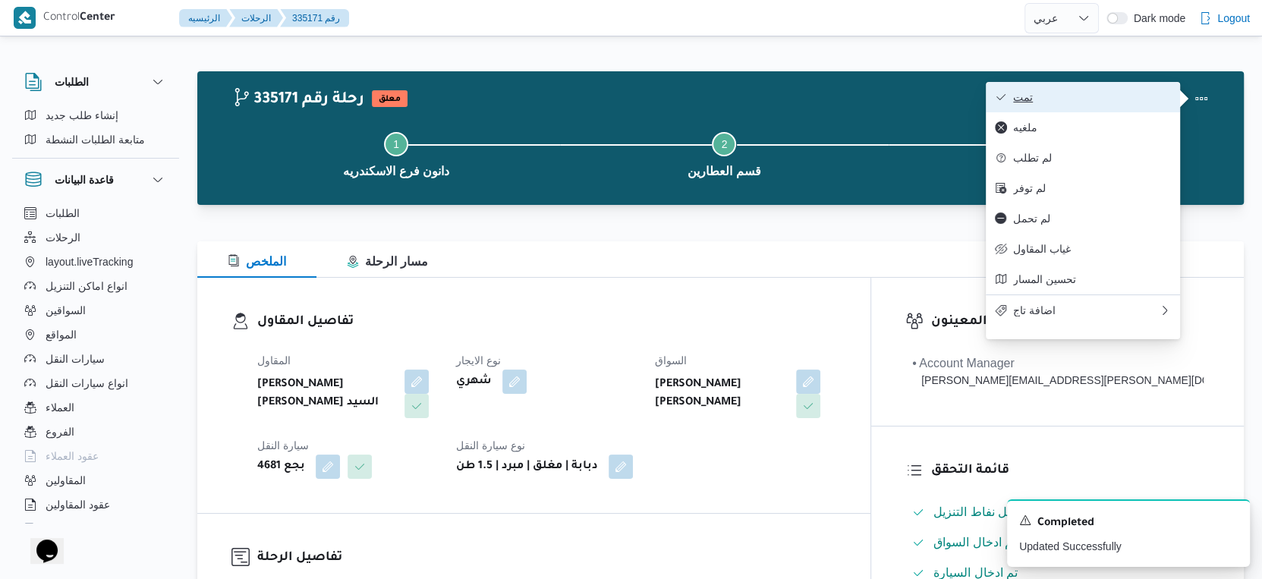
click at [1106, 99] on span "تمت" at bounding box center [1092, 97] width 158 height 12
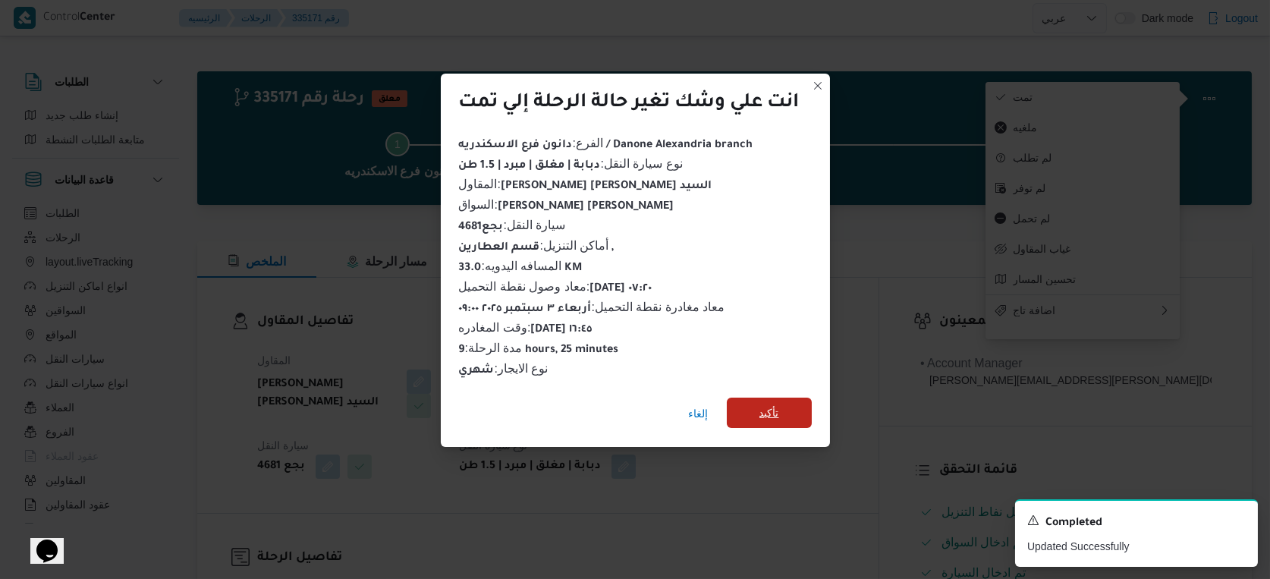
click at [761, 407] on span "تأكيد" at bounding box center [770, 413] width 20 height 18
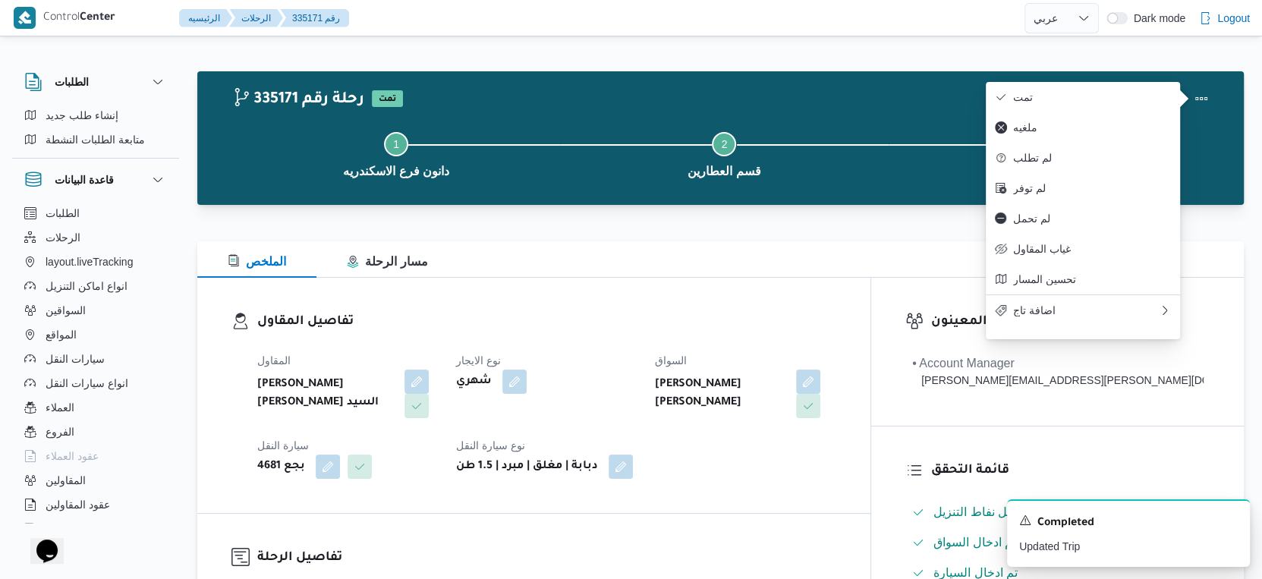
click at [635, 328] on h3 "تفاصيل المقاول" at bounding box center [546, 322] width 579 height 20
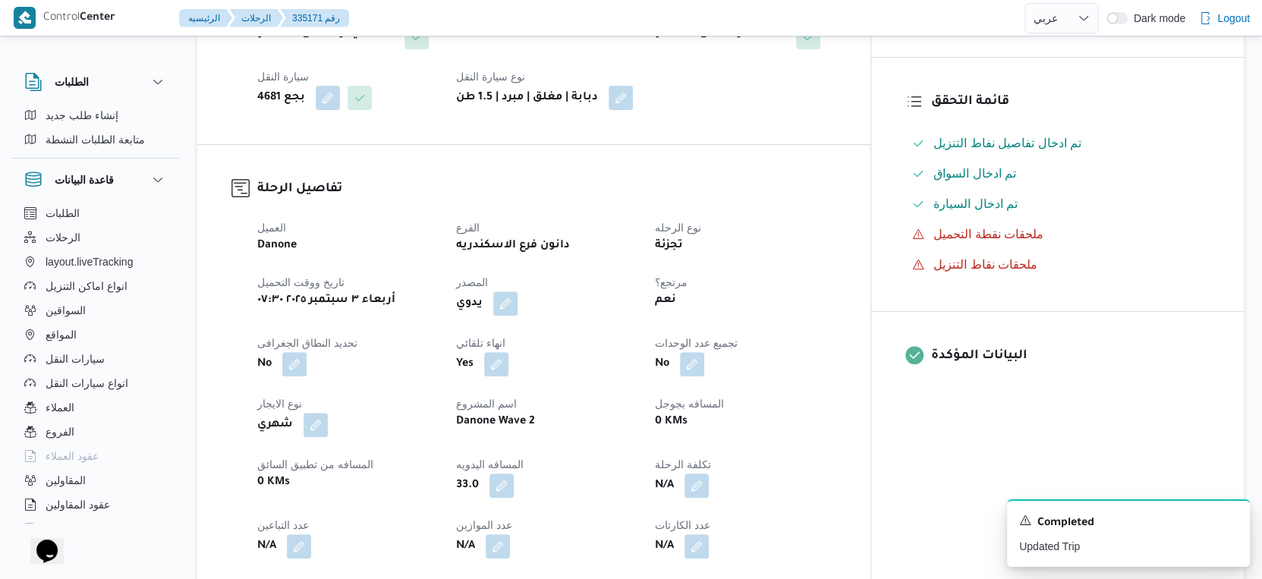
scroll to position [590, 0]
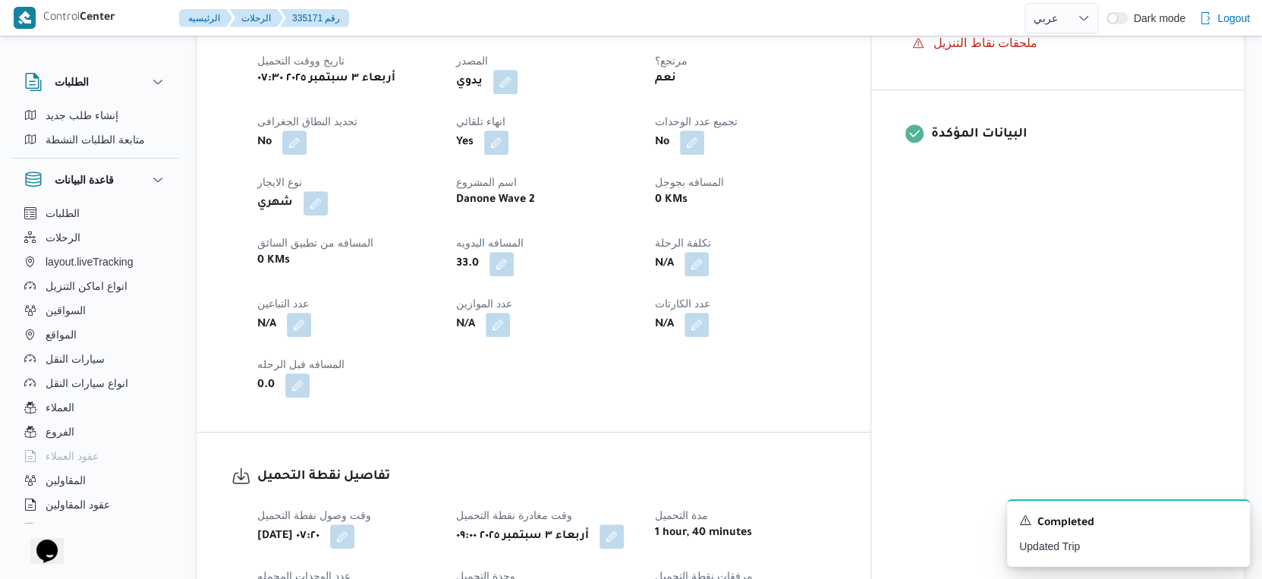
select select "ar"
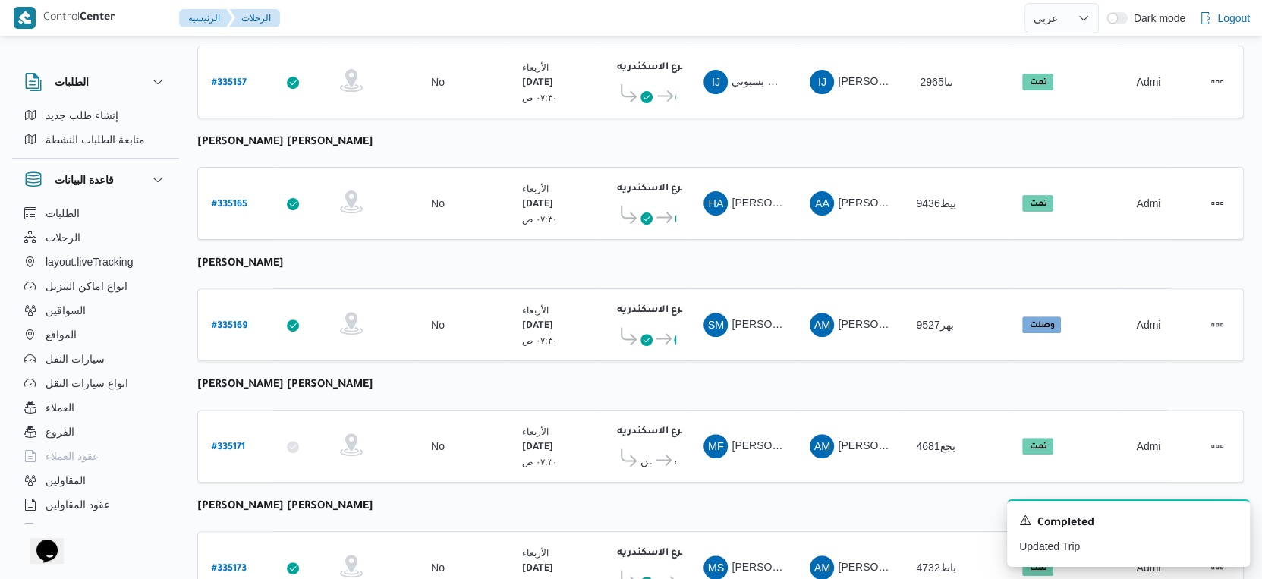
scroll to position [311, 0]
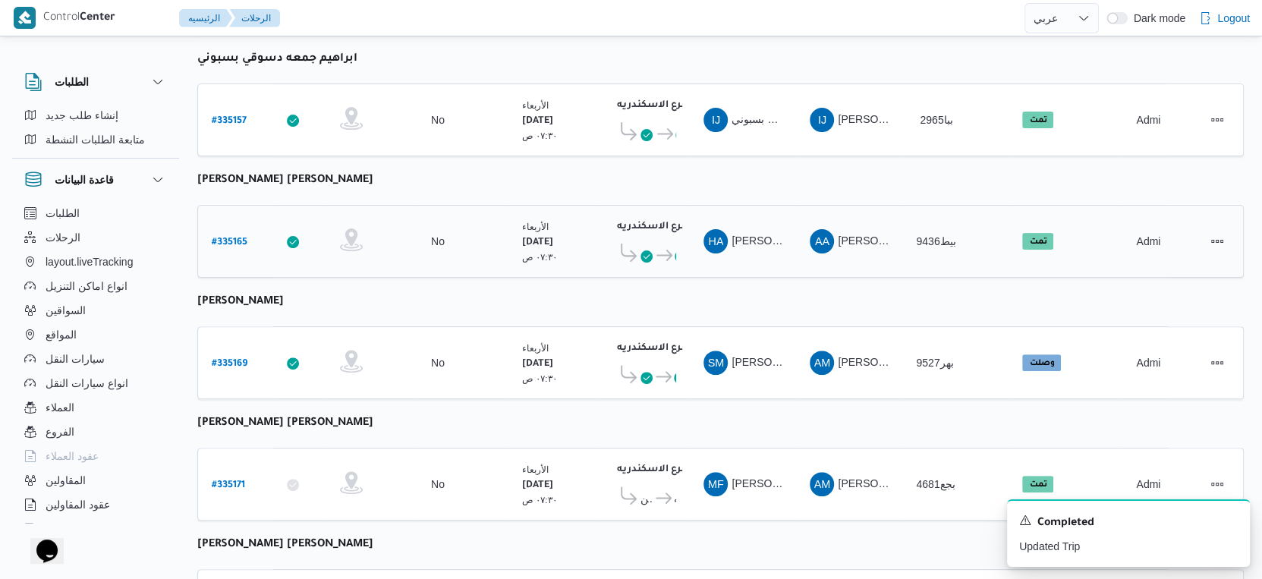
click at [240, 237] on b "# 335165" at bounding box center [230, 242] width 36 height 11
select select "ar"
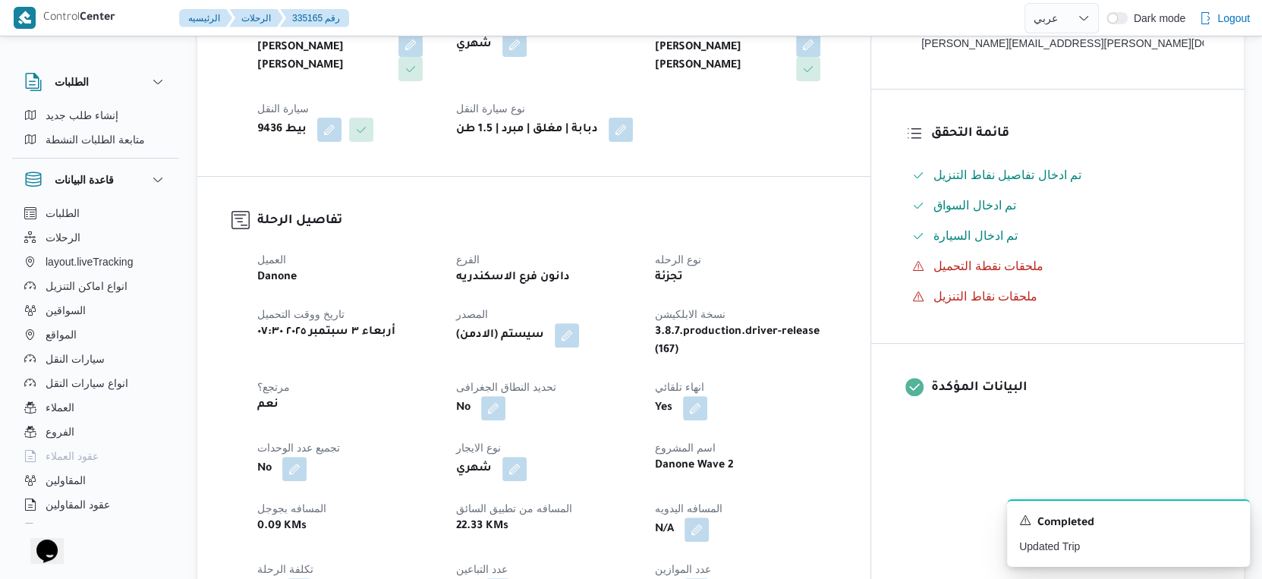
scroll to position [674, 0]
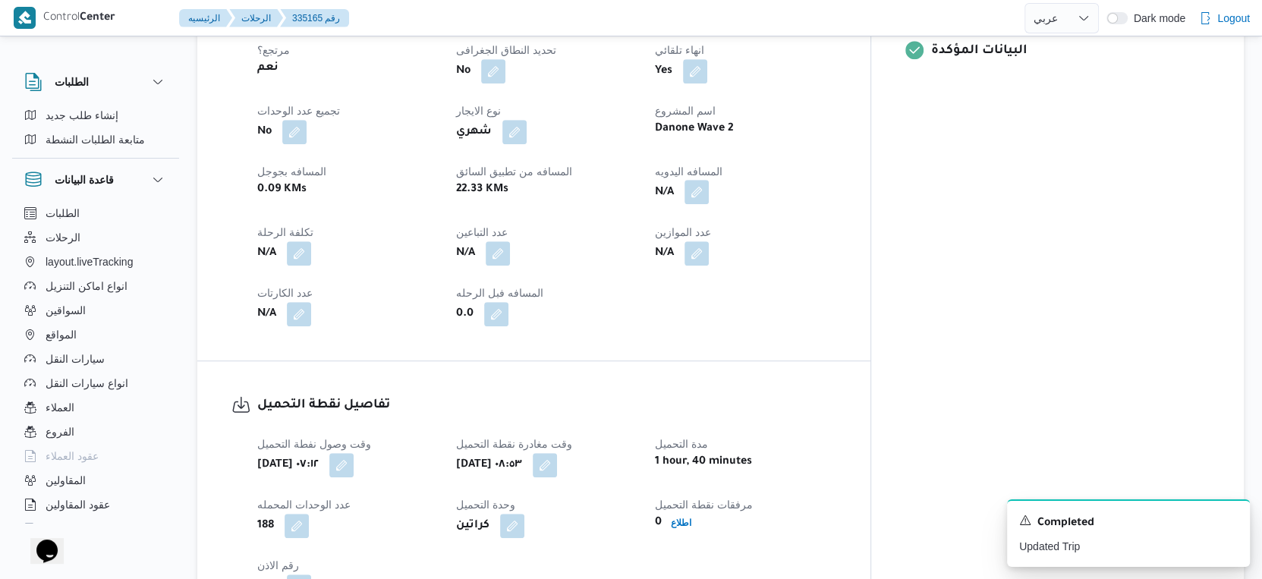
click at [709, 180] on button "button" at bounding box center [696, 192] width 24 height 24
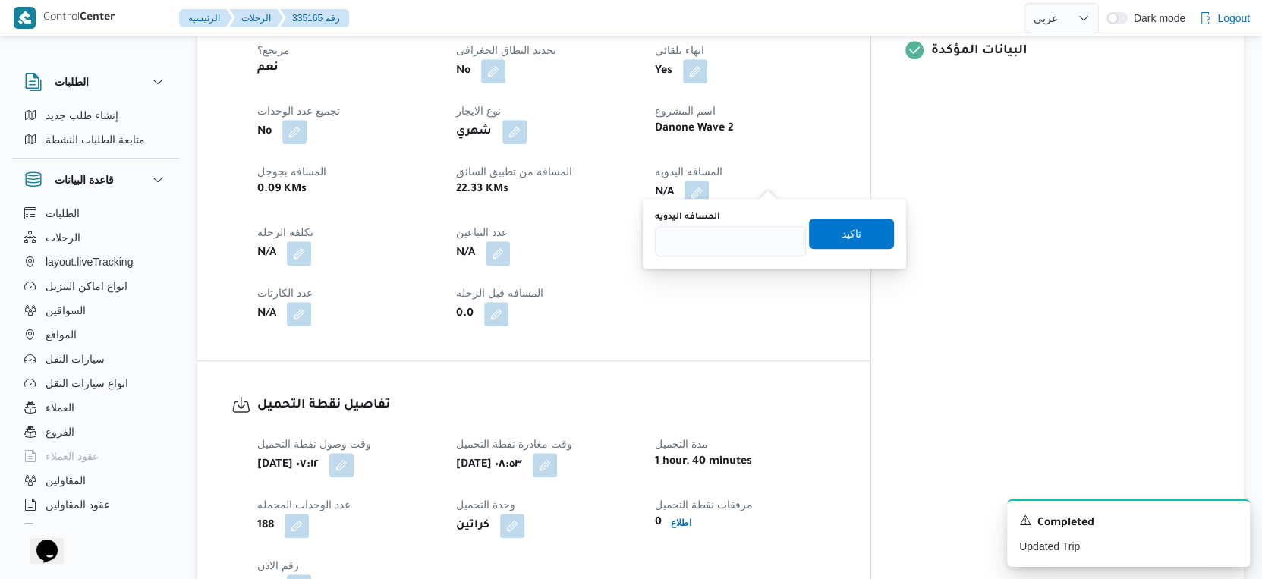
click at [741, 256] on div "المسافه اليدويه تاكيد" at bounding box center [774, 233] width 242 height 49
click at [741, 241] on input "المسافه اليدويه" at bounding box center [730, 241] width 151 height 30
type input "24"
click at [841, 231] on span "تاكيد" at bounding box center [851, 233] width 20 height 18
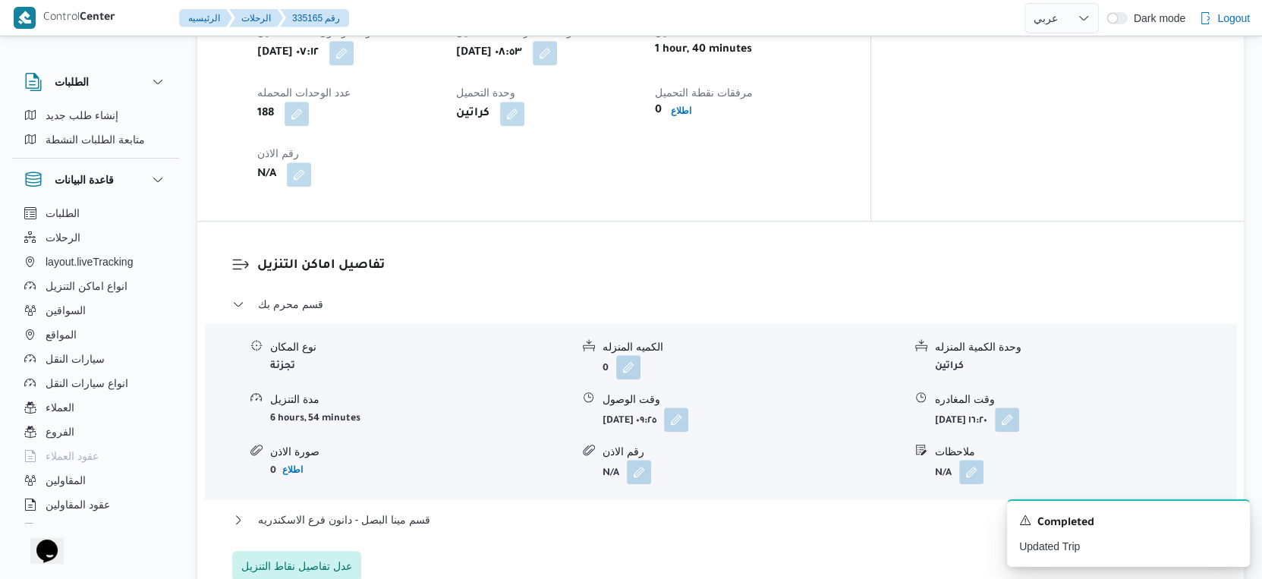
scroll to position [1348, 0]
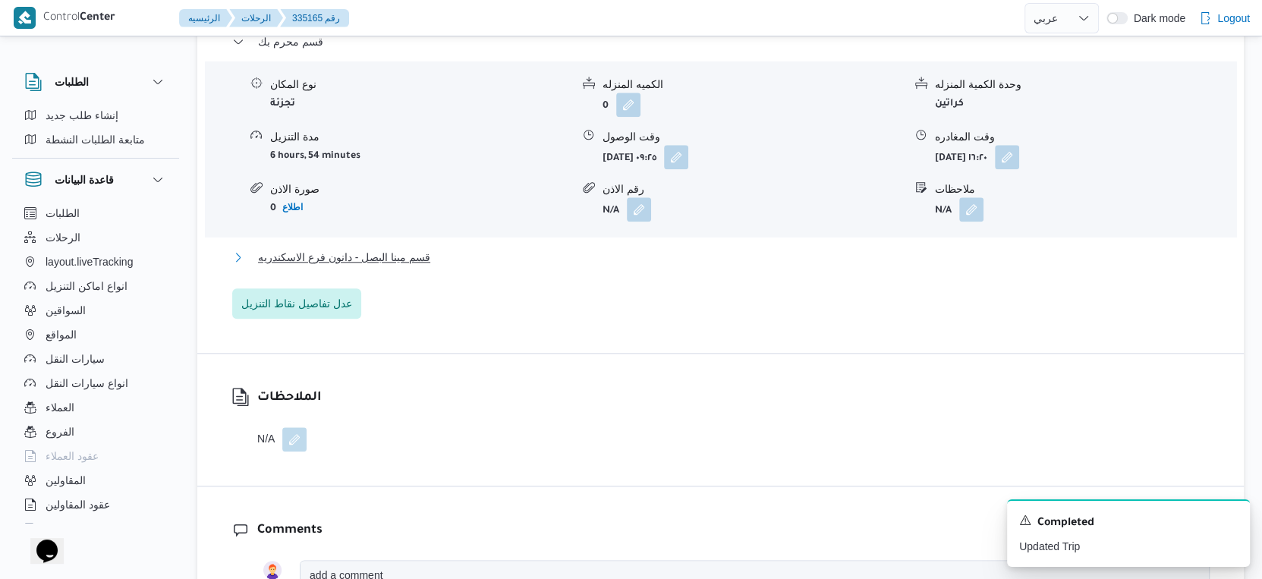
click at [411, 250] on span "قسم مينا البصل - دانون فرع الاسكندريه" at bounding box center [344, 257] width 172 height 18
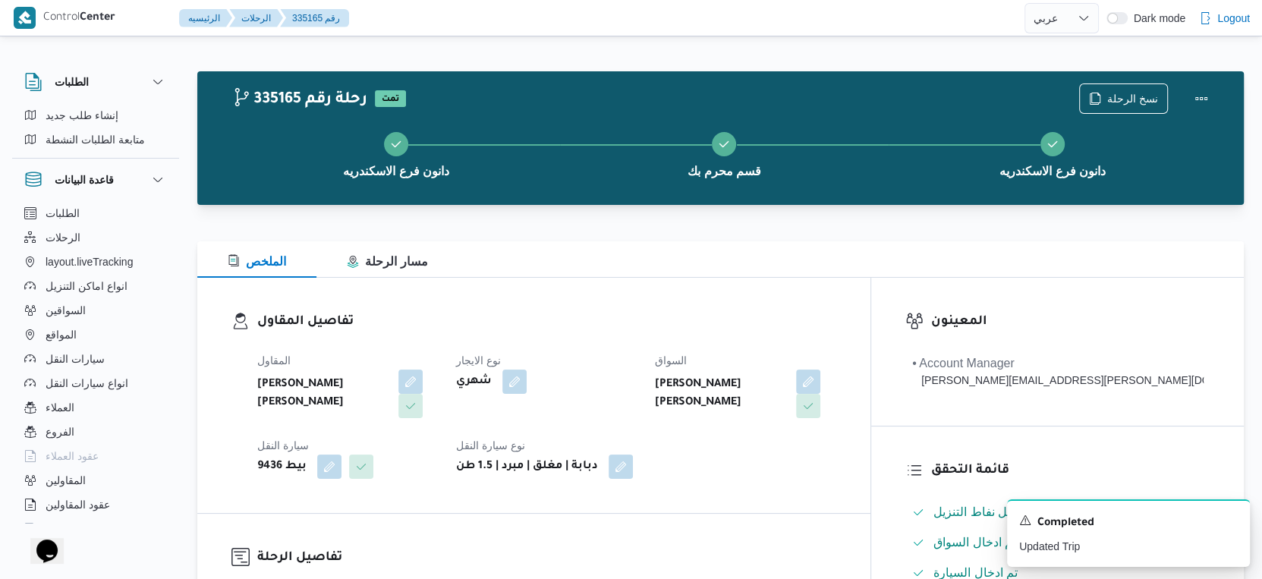
scroll to position [590, 0]
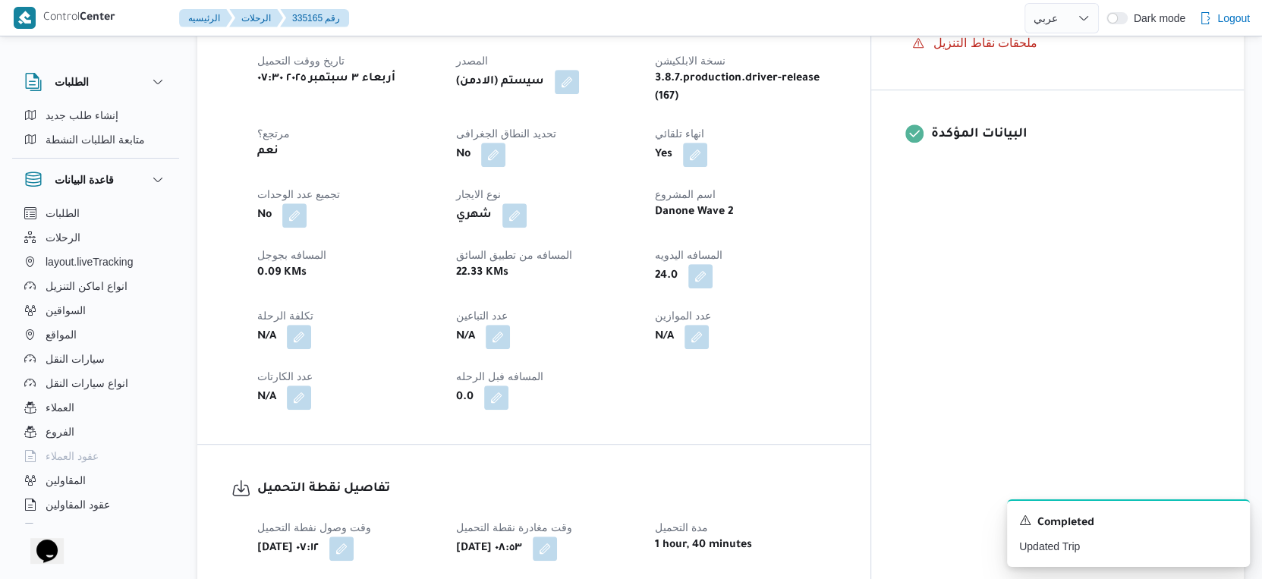
select select "ar"
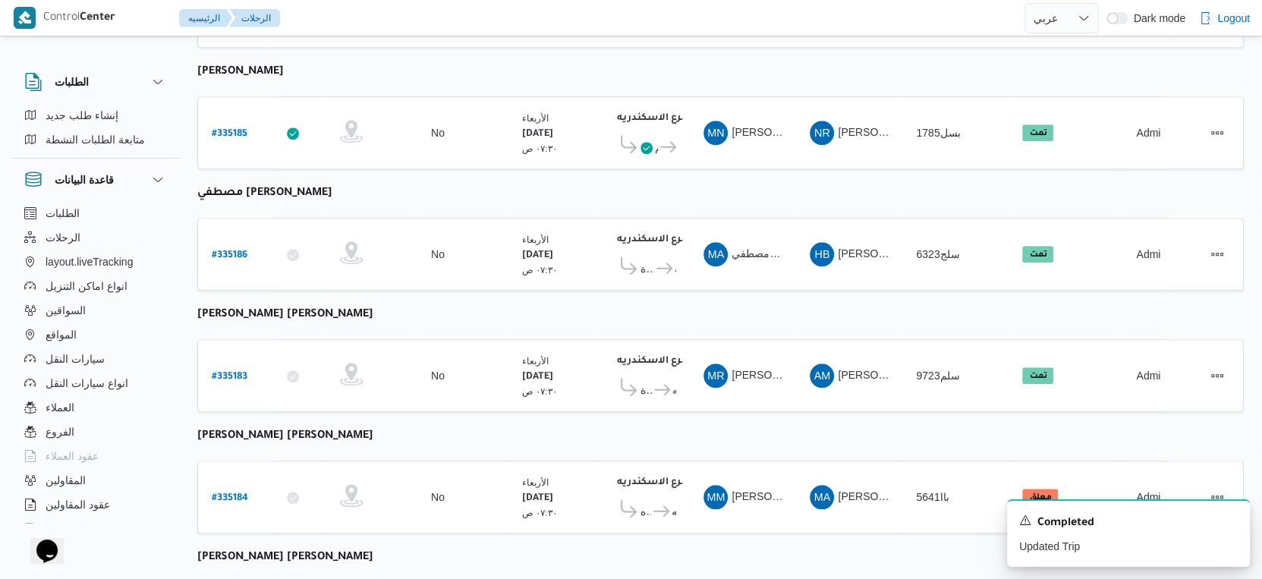
scroll to position [1238, 0]
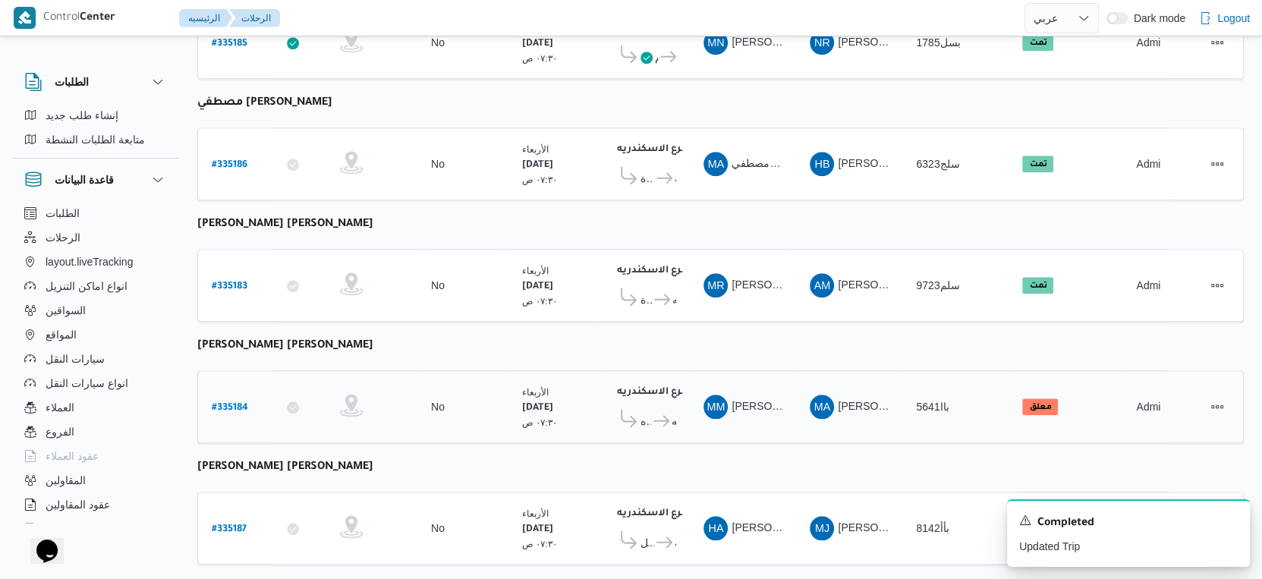
click at [225, 403] on b "# 335184" at bounding box center [230, 408] width 36 height 11
select select "ar"
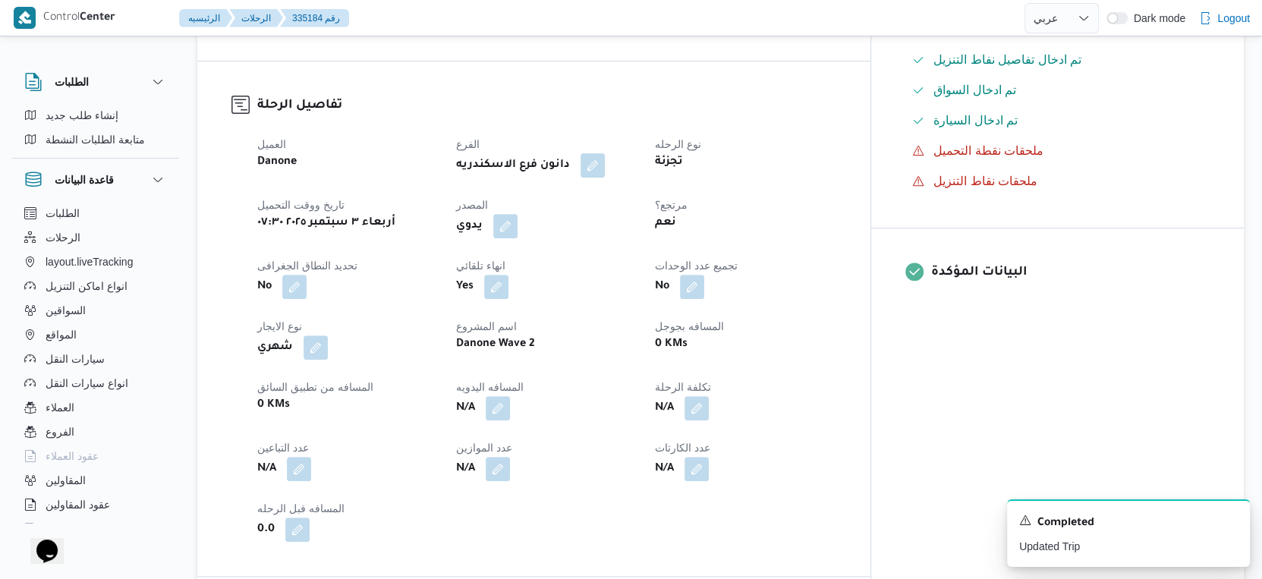
scroll to position [674, 0]
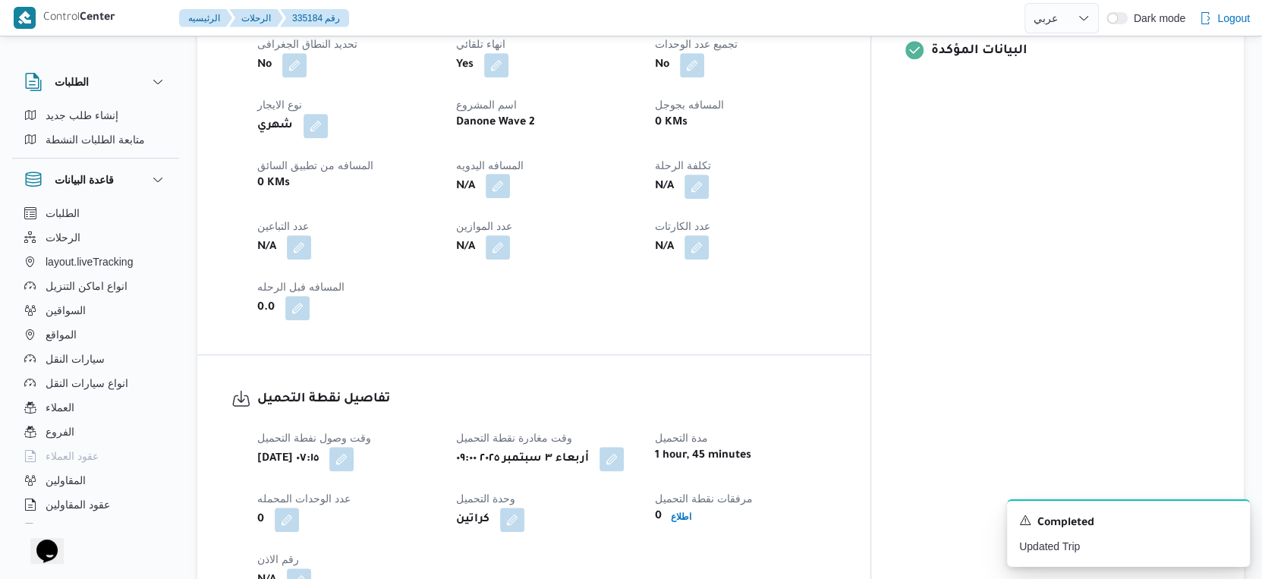
click at [510, 181] on button "button" at bounding box center [498, 186] width 24 height 24
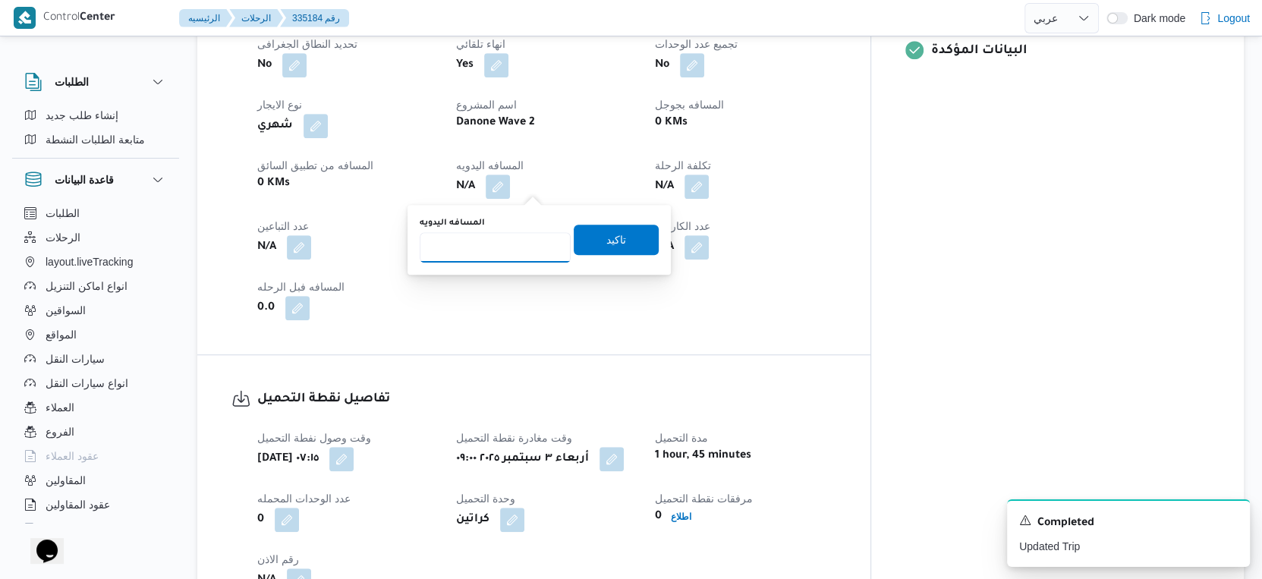
click at [514, 244] on input "المسافه اليدويه" at bounding box center [495, 247] width 151 height 30
type input "93"
click at [612, 239] on span "تاكيد" at bounding box center [616, 239] width 20 height 18
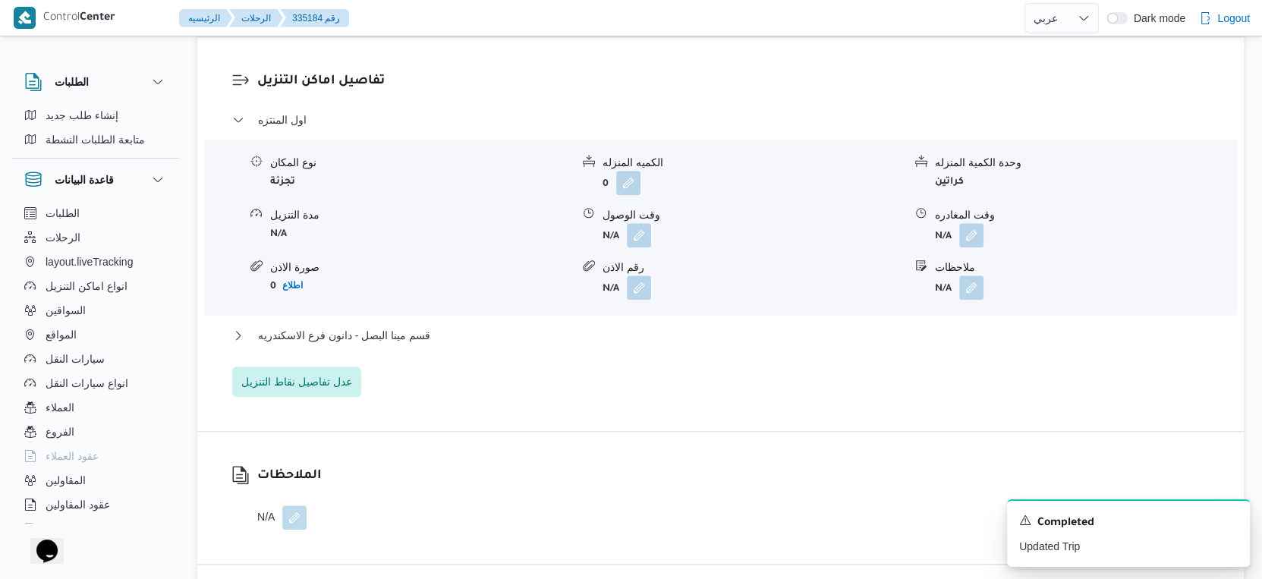
scroll to position [1265, 0]
click at [489, 328] on button "قسم مينا البصل - دانون فرع الاسكندريه" at bounding box center [720, 335] width 977 height 18
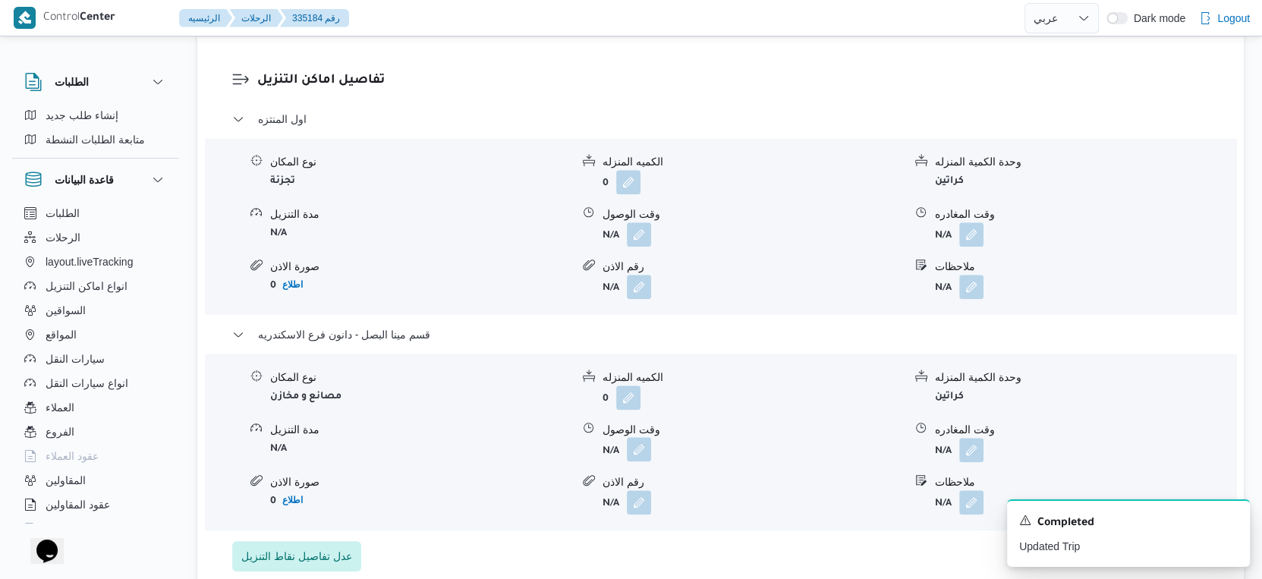
click at [634, 451] on button "button" at bounding box center [639, 449] width 24 height 24
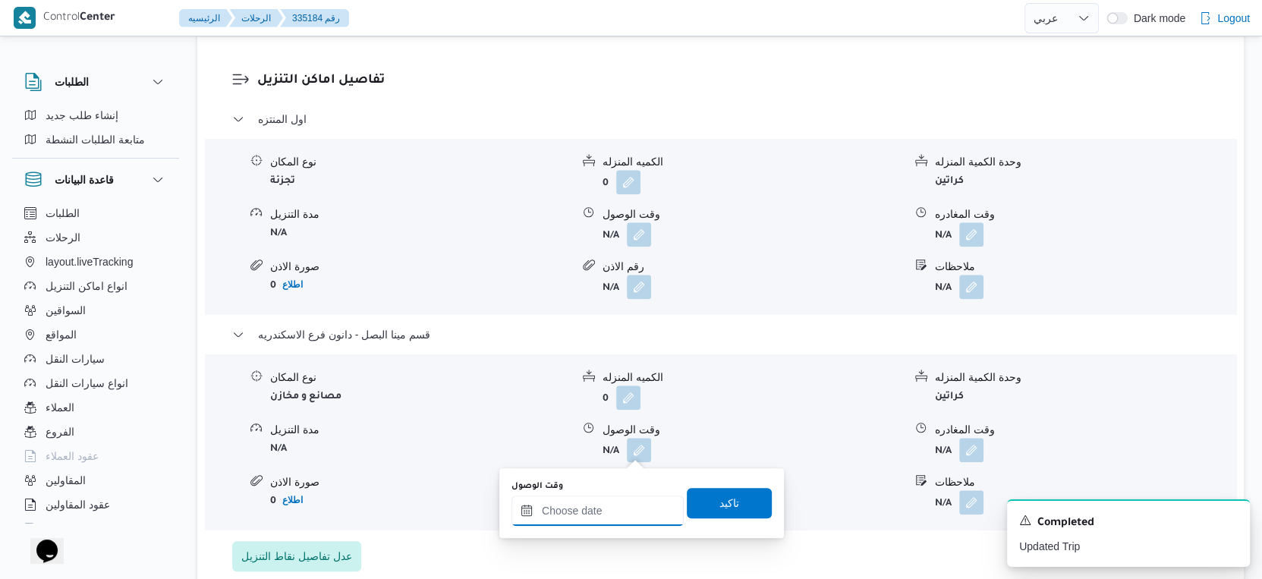
click at [620, 520] on input "وقت الوصول" at bounding box center [597, 510] width 172 height 30
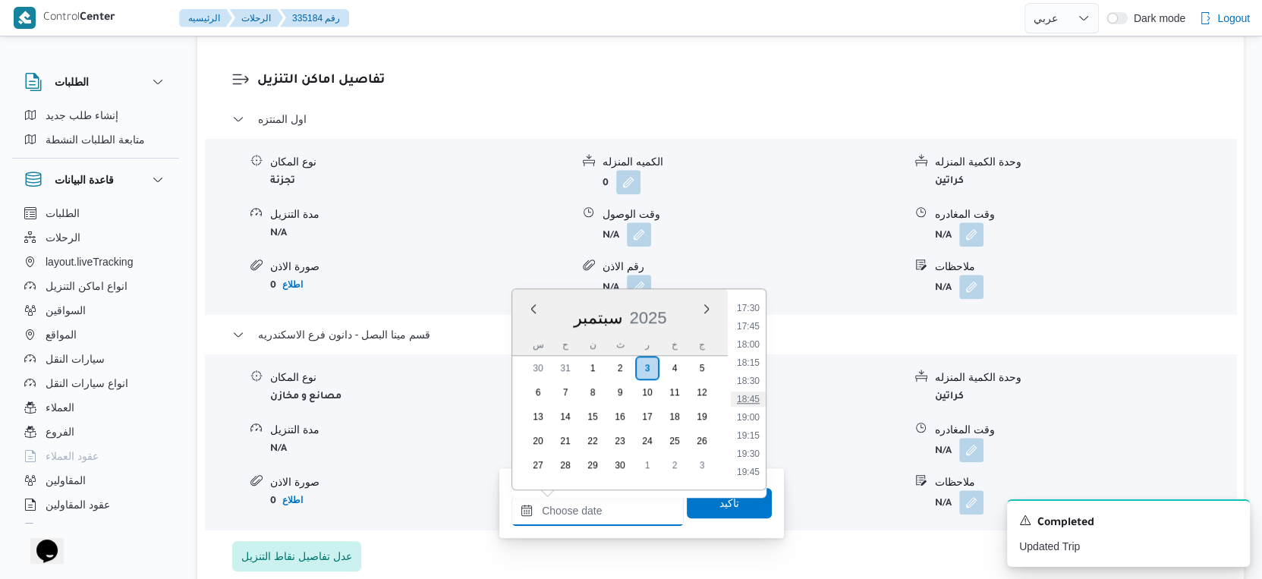
scroll to position [1316, 0]
click at [750, 374] on li "19:00" at bounding box center [748, 377] width 35 height 15
type input "٠٣/٠٩/٢٠٢٥ ١٩:٠٠"
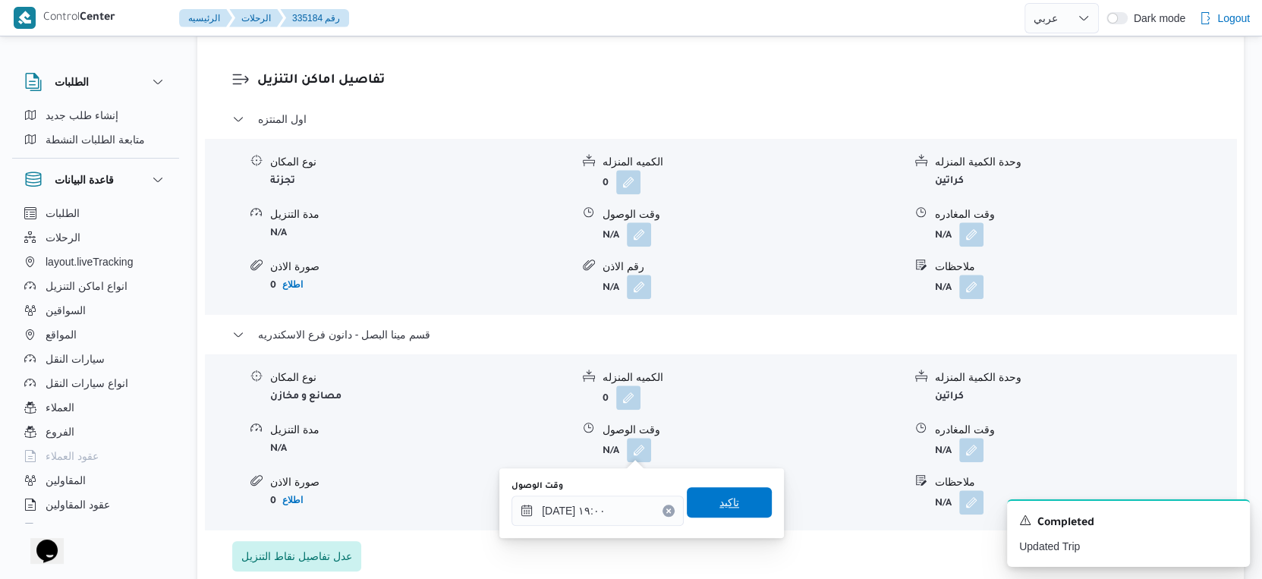
click at [753, 502] on span "تاكيد" at bounding box center [729, 502] width 85 height 30
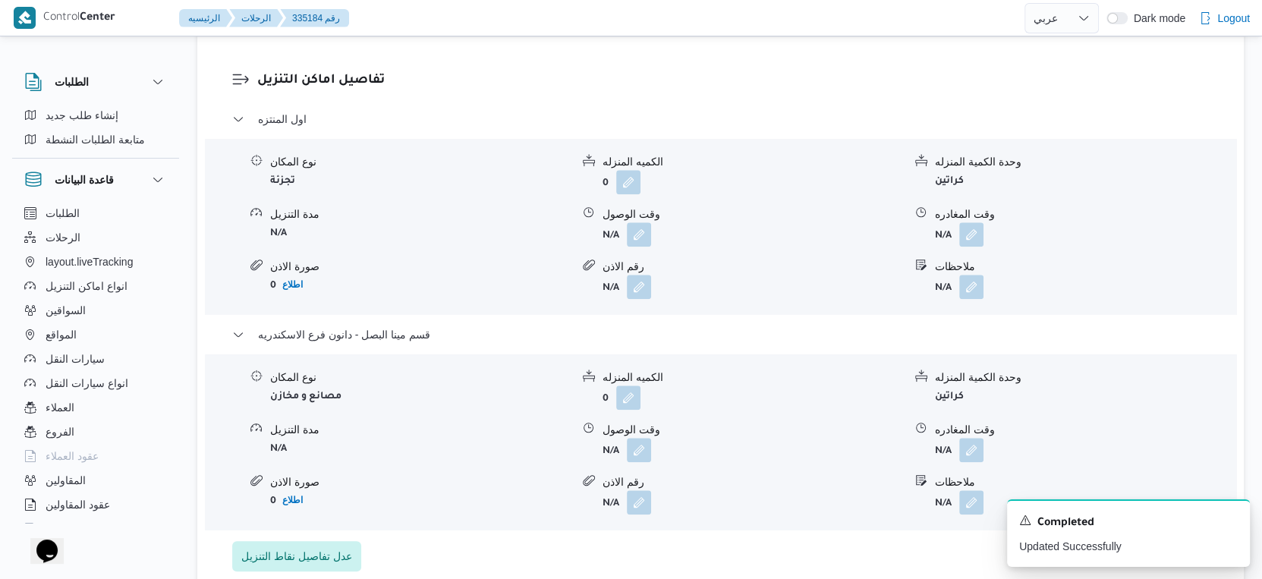
click at [986, 451] on form "N/A" at bounding box center [1085, 450] width 300 height 24
click at [979, 451] on button "button" at bounding box center [971, 449] width 24 height 24
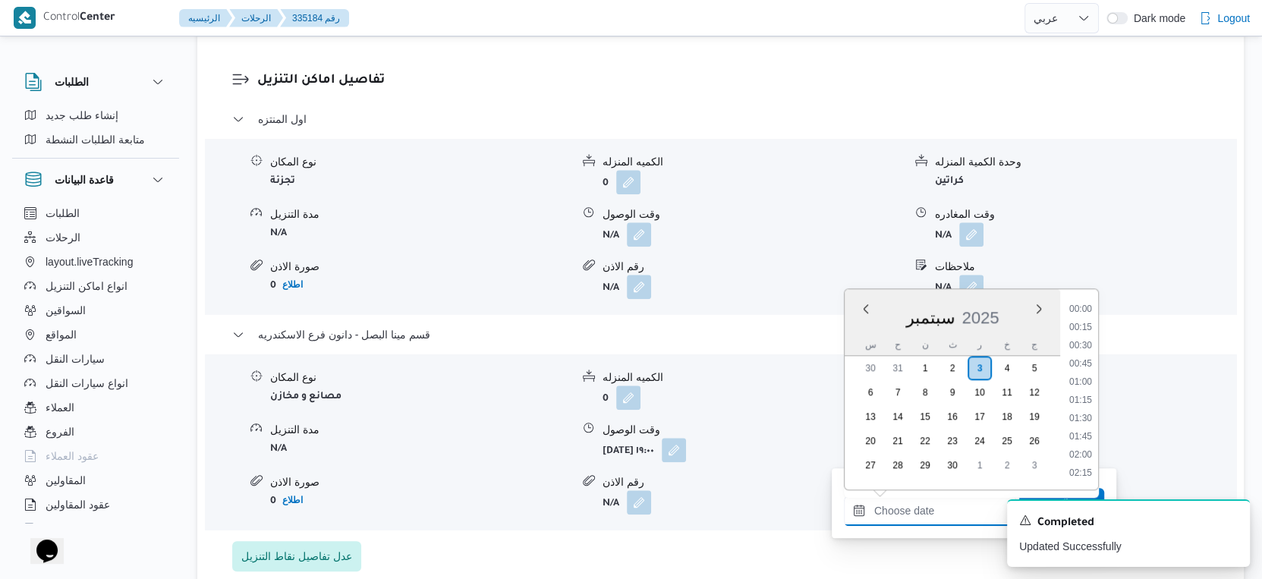
click at [947, 511] on input "وقت المغادره" at bounding box center [930, 510] width 172 height 30
click at [1082, 411] on li "19:30" at bounding box center [1080, 413] width 35 height 15
type input "٠٣/٠٩/٢٠٢٥ ١٩:٣٠"
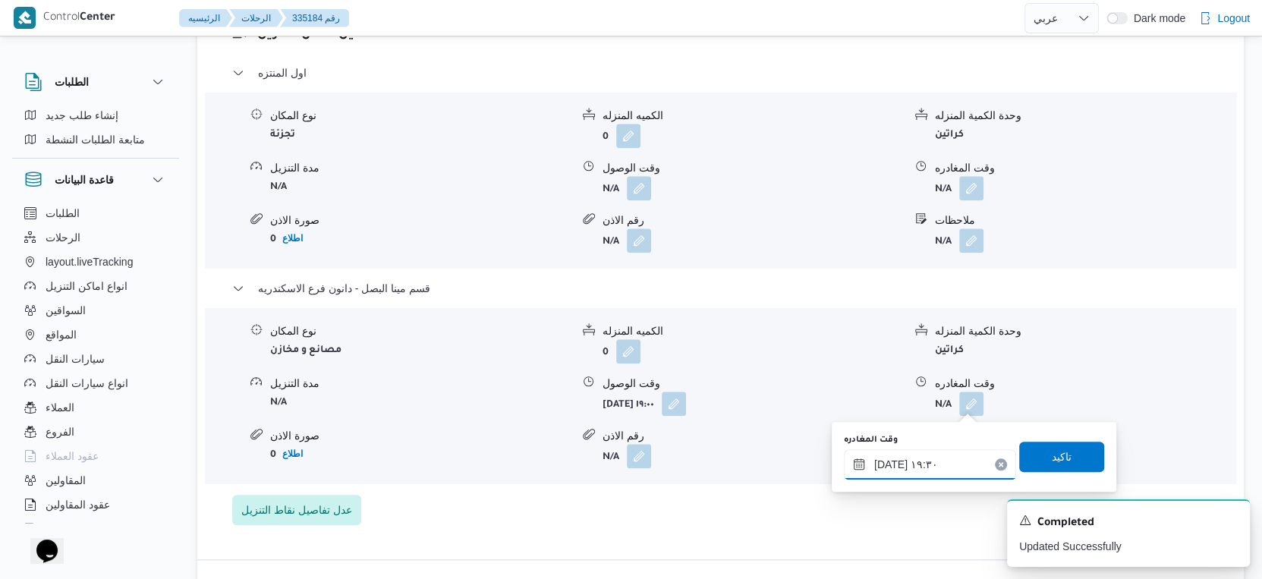
scroll to position [1348, 0]
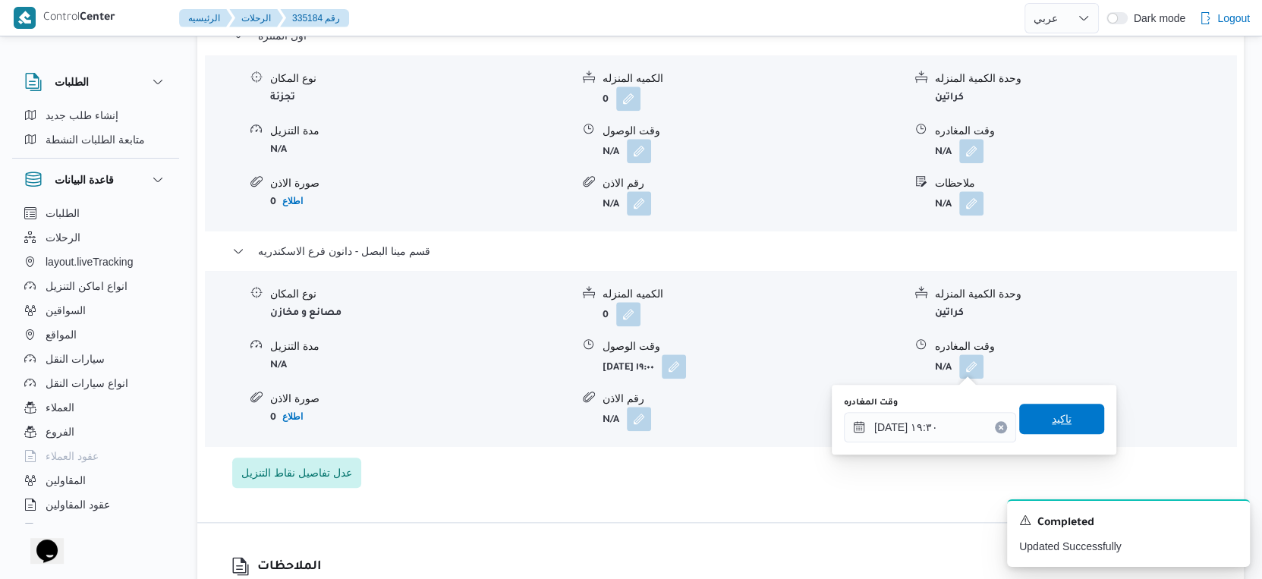
click at [1077, 414] on span "تاكيد" at bounding box center [1061, 419] width 85 height 30
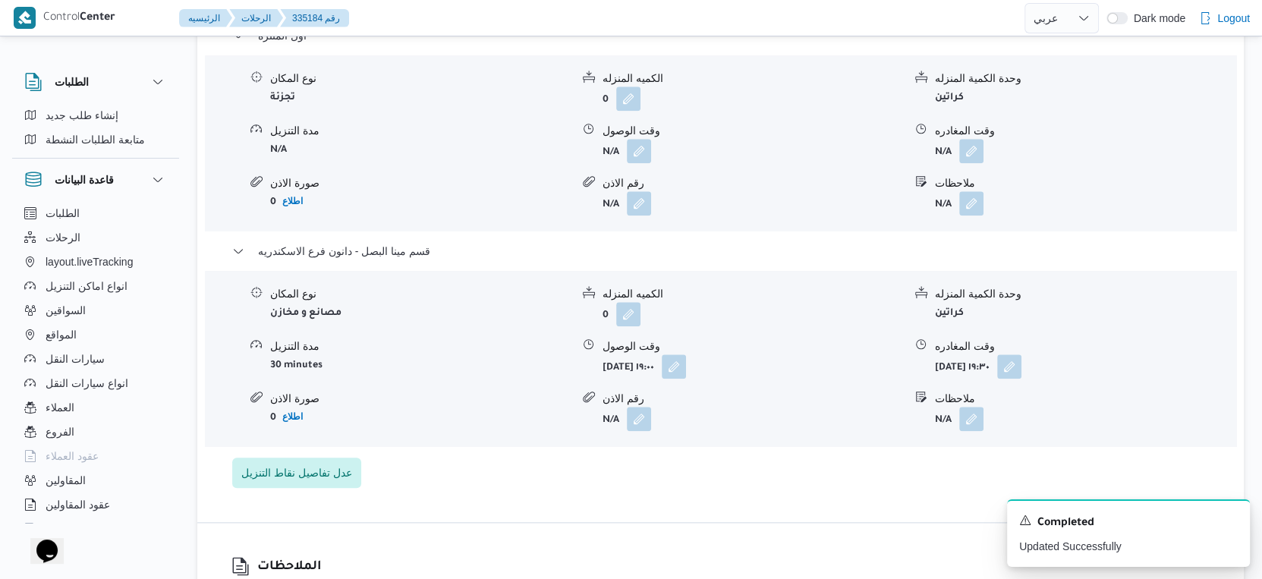
scroll to position [1011, 0]
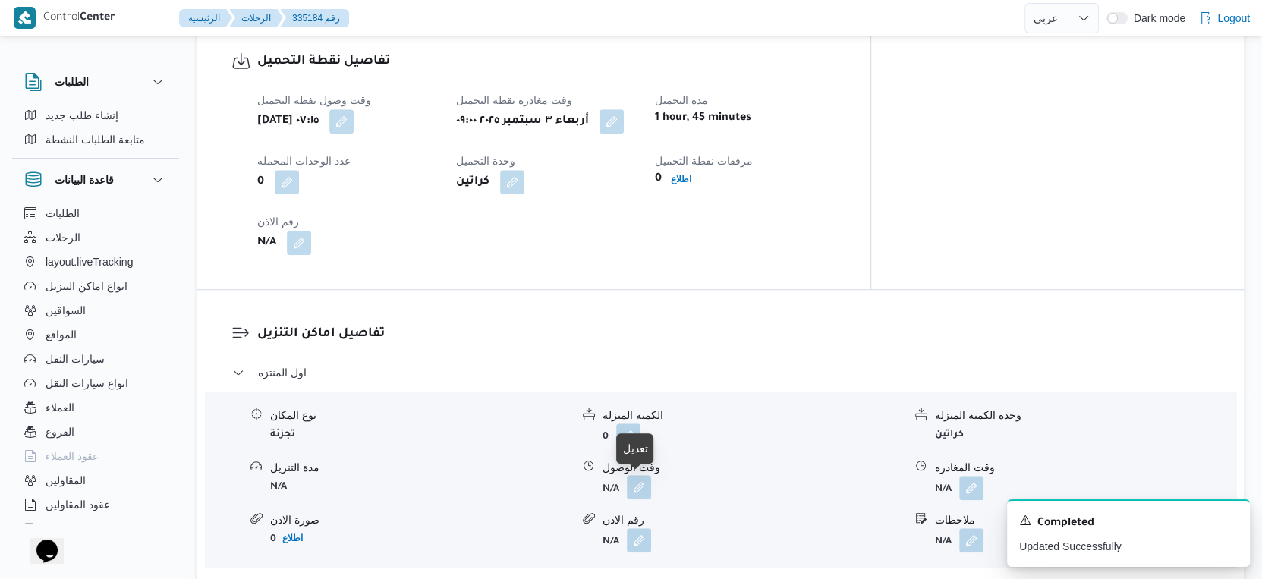
click at [629, 495] on button "button" at bounding box center [639, 487] width 24 height 24
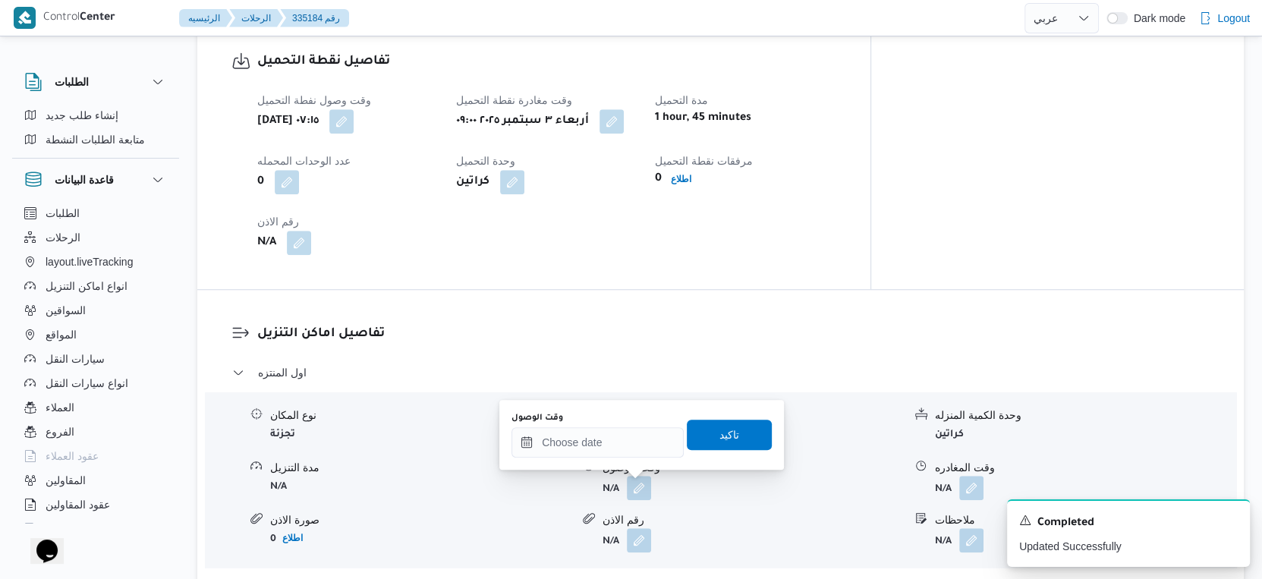
click at [609, 458] on div "وقت الوصول تاكيد" at bounding box center [641, 435] width 263 height 49
click at [610, 455] on input "وقت الوصول" at bounding box center [597, 442] width 172 height 30
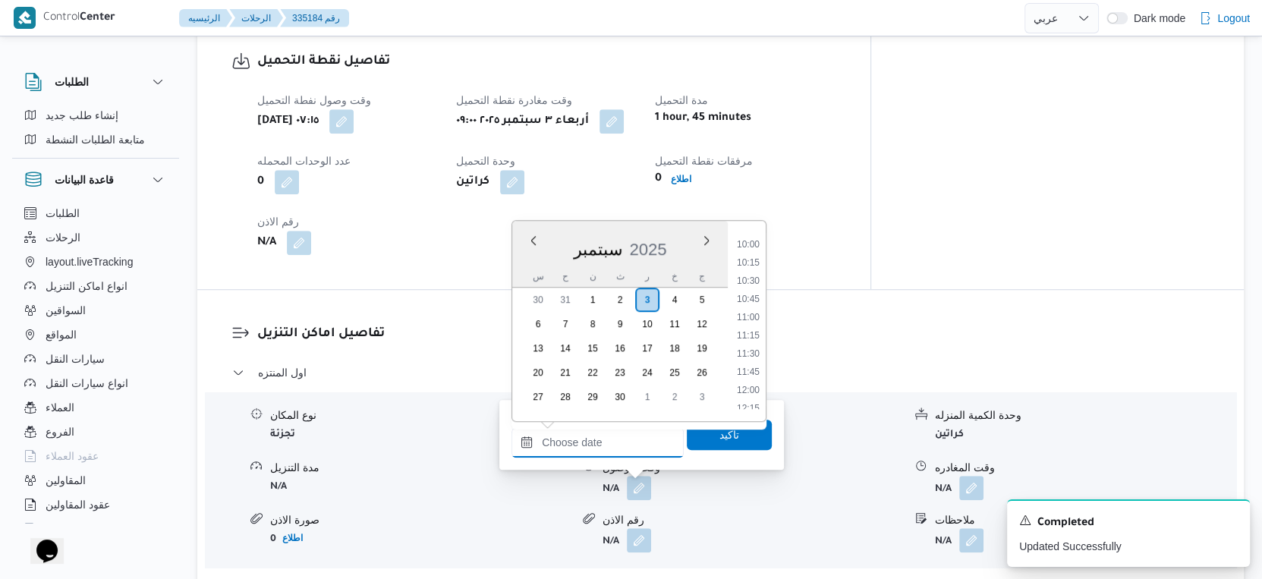
scroll to position [641, 0]
click at [757, 295] on li "09:30" at bounding box center [748, 291] width 35 height 15
type input "٠٣/٠٩/٢٠٢٥ ٠٩:٣٠"
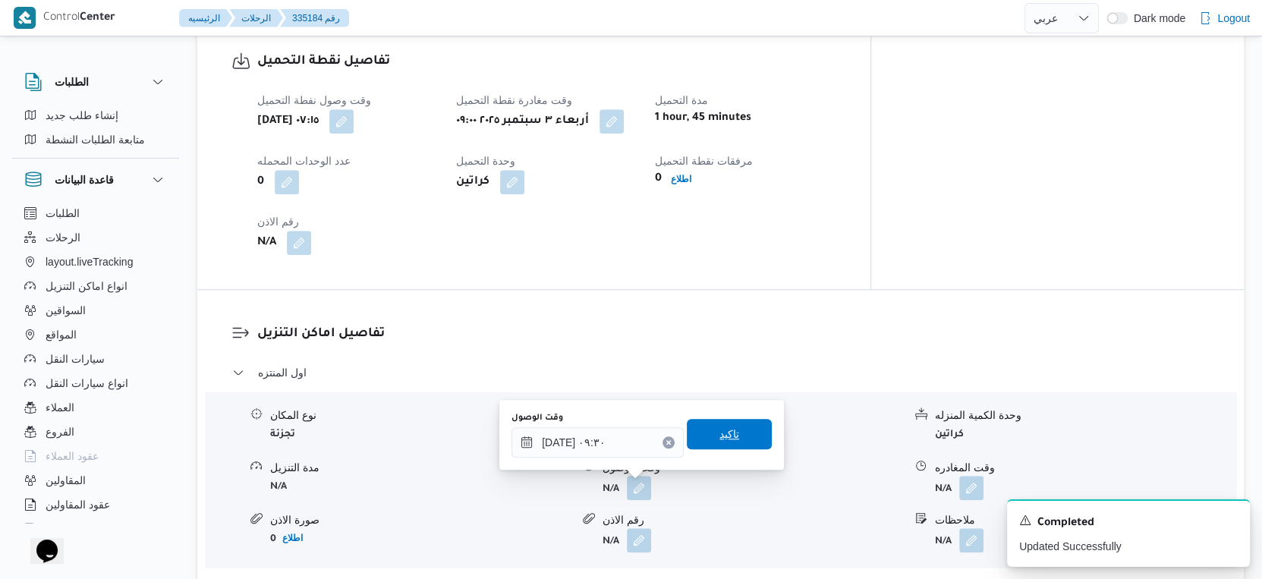
click at [738, 436] on span "تاكيد" at bounding box center [729, 434] width 85 height 30
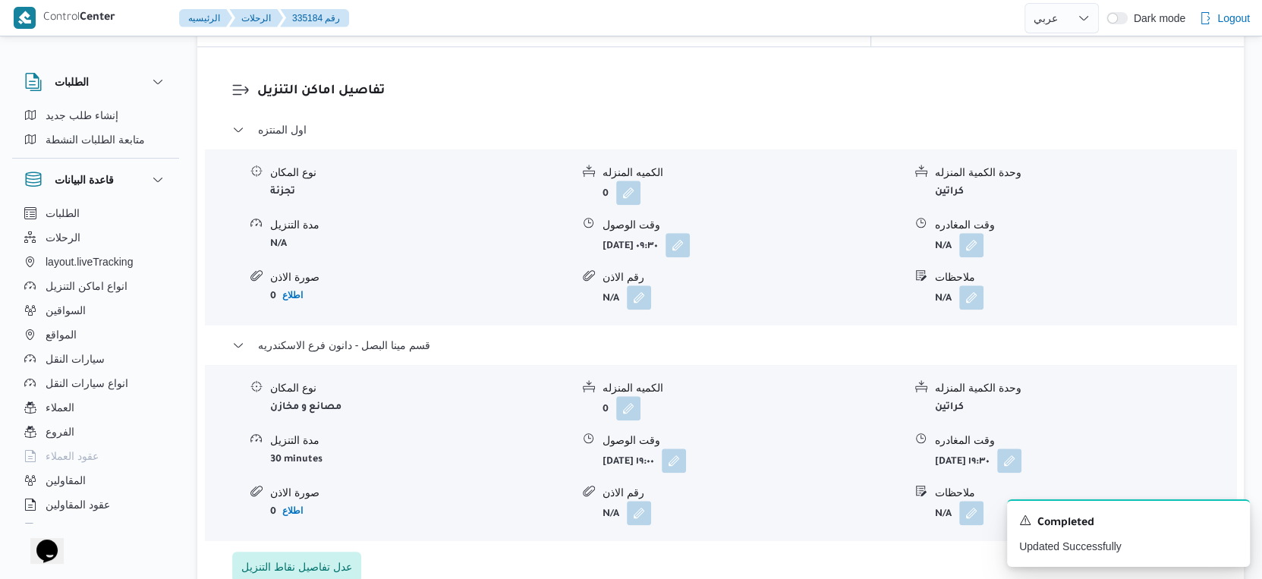
scroll to position [1265, 0]
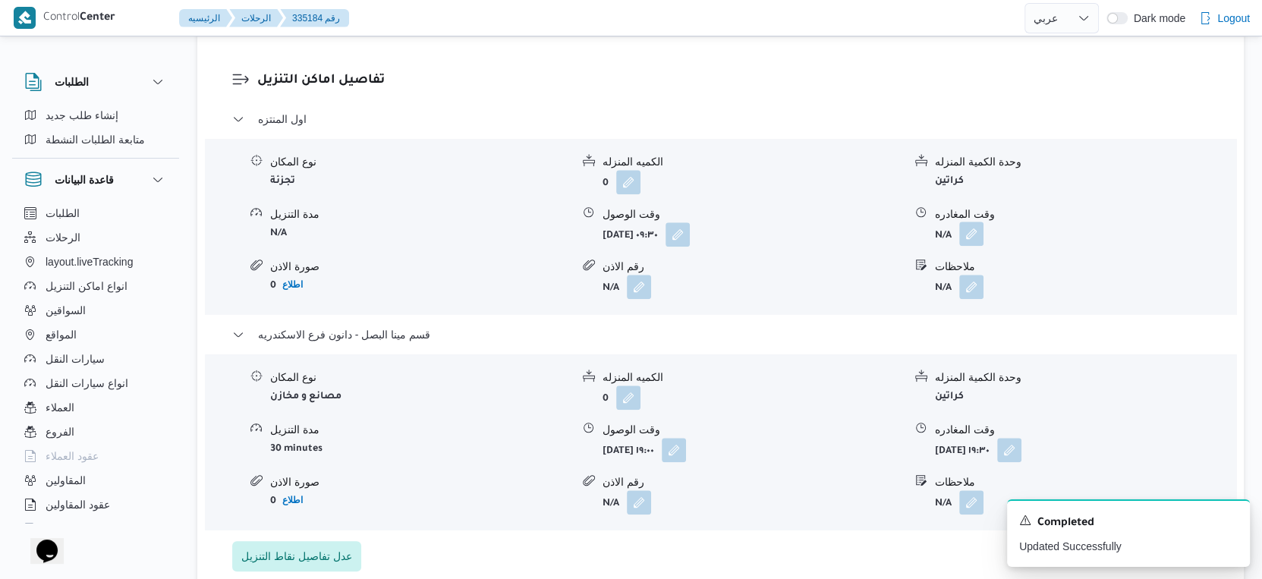
click at [974, 231] on button "button" at bounding box center [971, 234] width 24 height 24
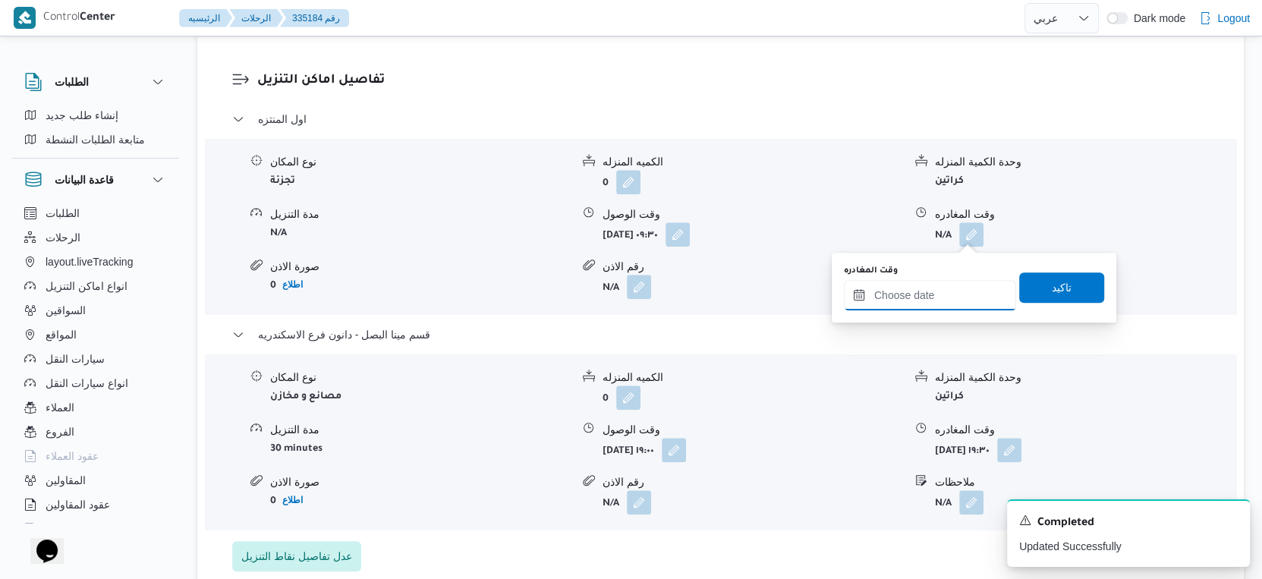
click at [943, 283] on input "وقت المغادره" at bounding box center [930, 295] width 172 height 30
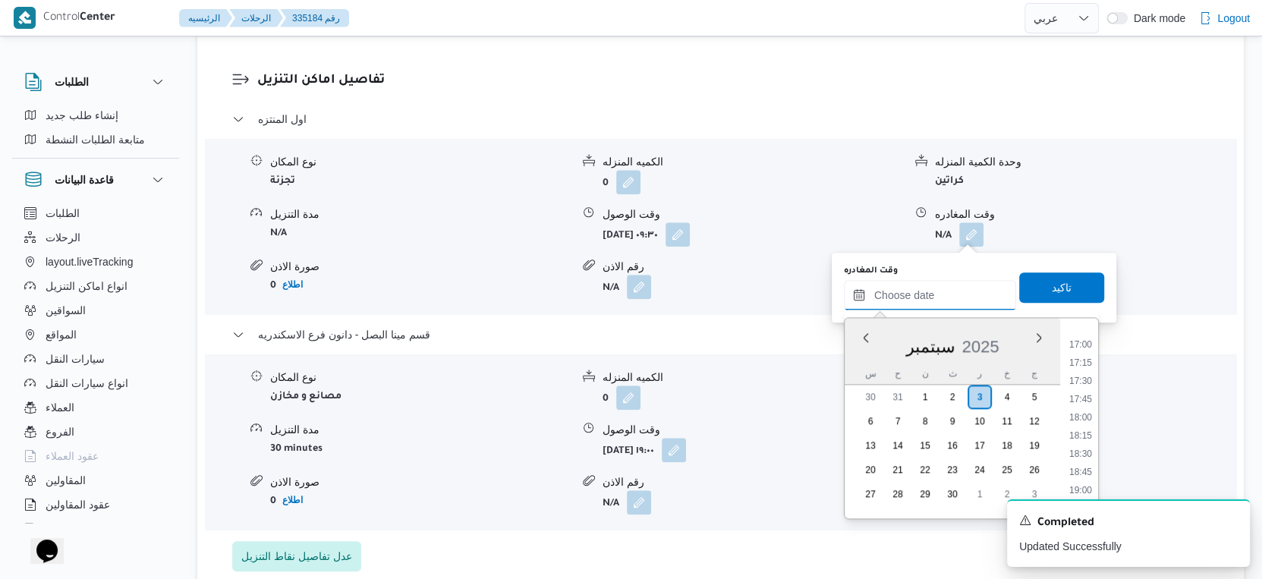
scroll to position [1231, 0]
click at [1077, 459] on ul "00:00 00:15 00:30 00:45 01:00 01:15 01:30 01:45 02:00 02:15 02:30 02:45 03:00 0…" at bounding box center [1080, 418] width 35 height 176
click at [1085, 453] on li "18:30" at bounding box center [1080, 454] width 35 height 15
type input "٠٣/٠٩/٢٠٢٥ ١٨:٣٠"
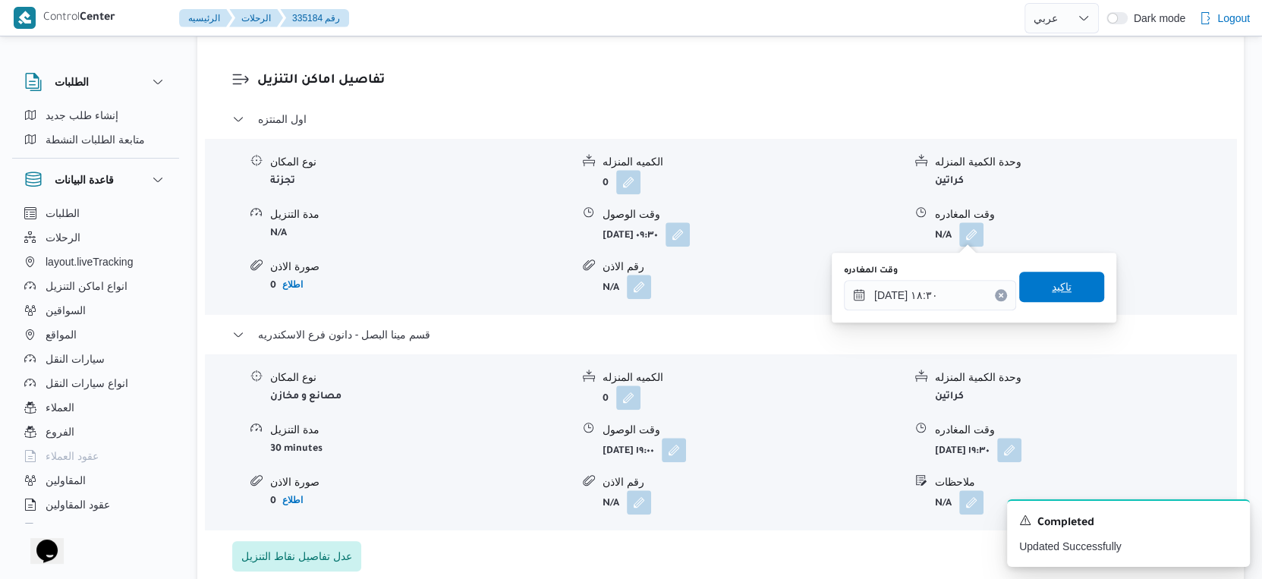
click at [1068, 285] on span "تاكيد" at bounding box center [1061, 287] width 85 height 30
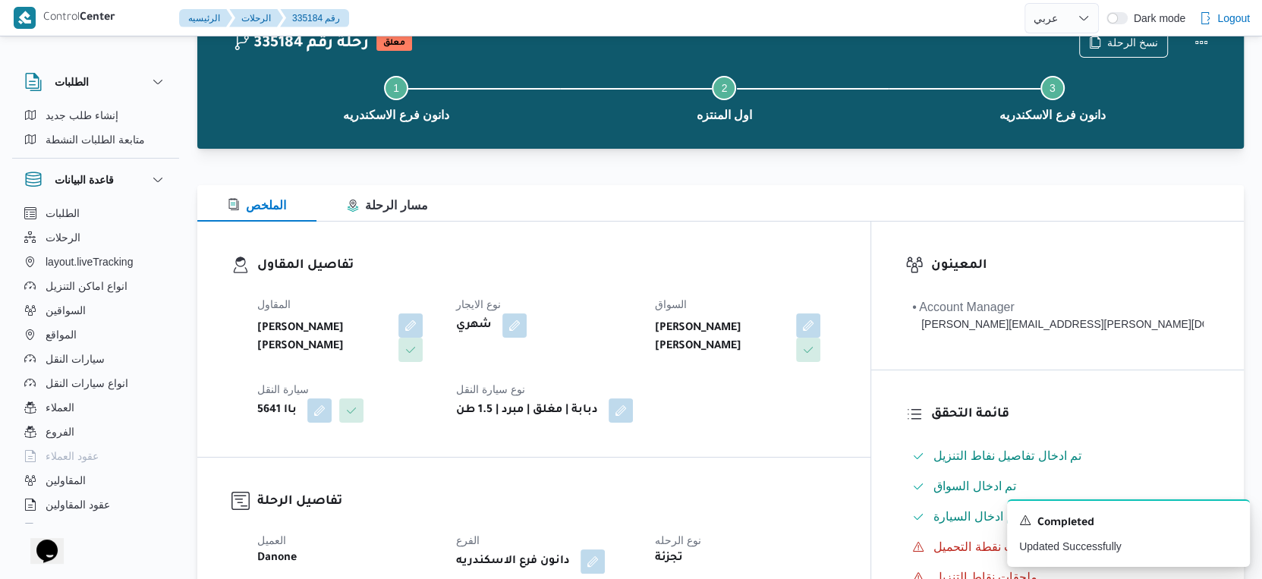
scroll to position [0, 0]
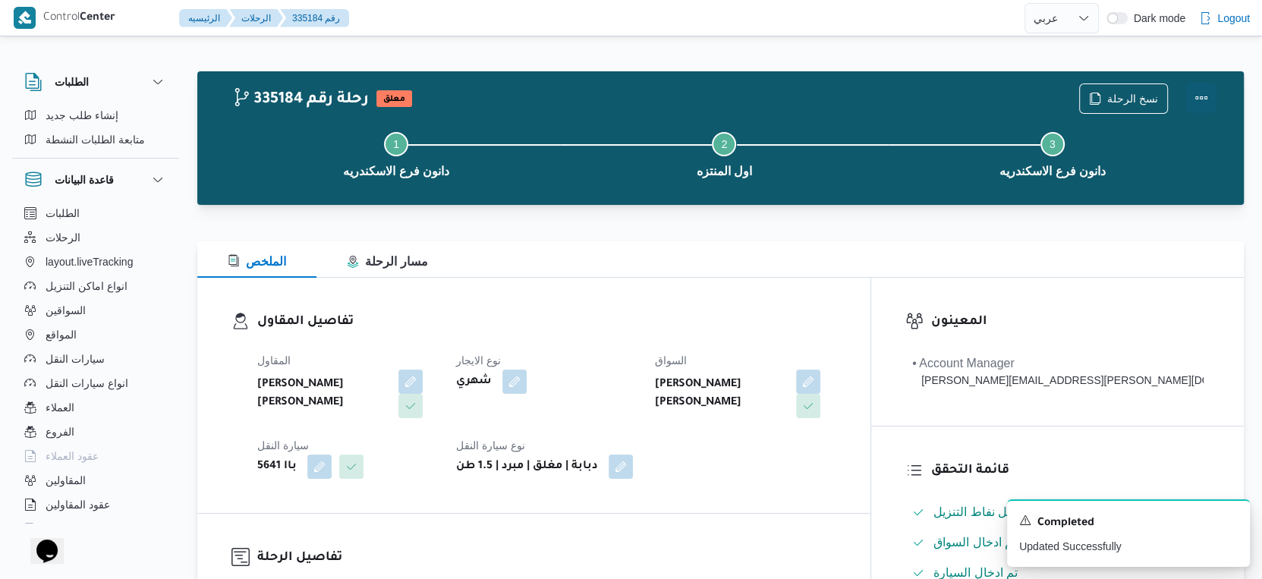
click at [1198, 96] on button "Actions" at bounding box center [1201, 98] width 30 height 30
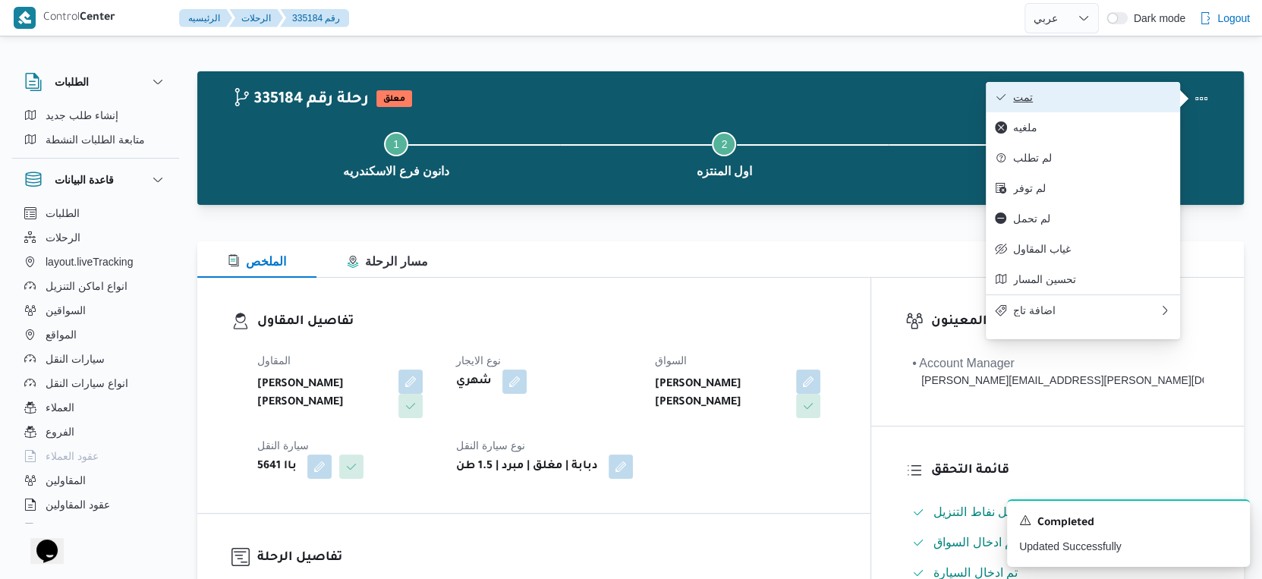
click at [1059, 101] on span "تمت" at bounding box center [1092, 97] width 158 height 12
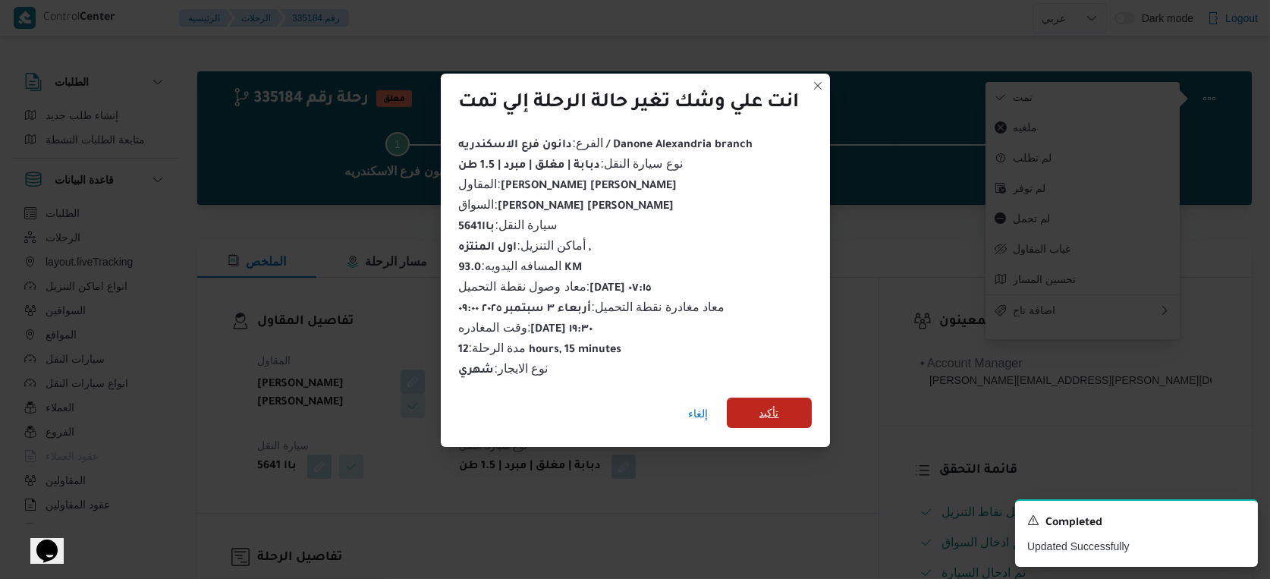
click at [763, 413] on span "تأكيد" at bounding box center [770, 413] width 20 height 18
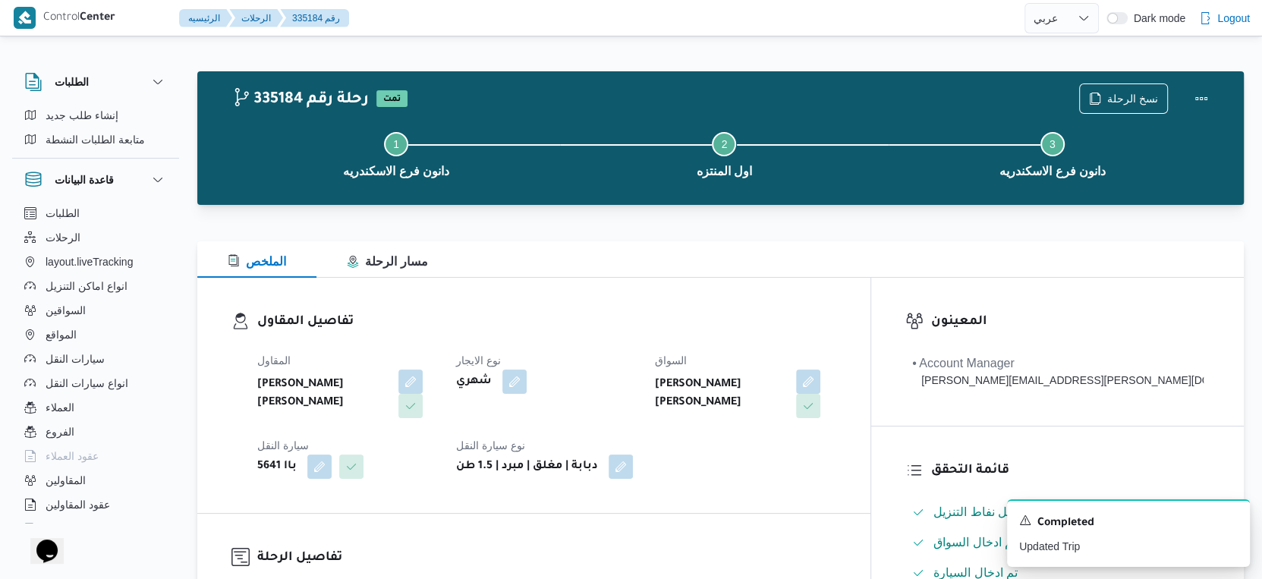
click at [676, 346] on div "المقاول محمد عادل سيد احمد عبدالرسول نوع الايجار شهري السواق محمد محمود احمد مح…" at bounding box center [546, 415] width 597 height 146
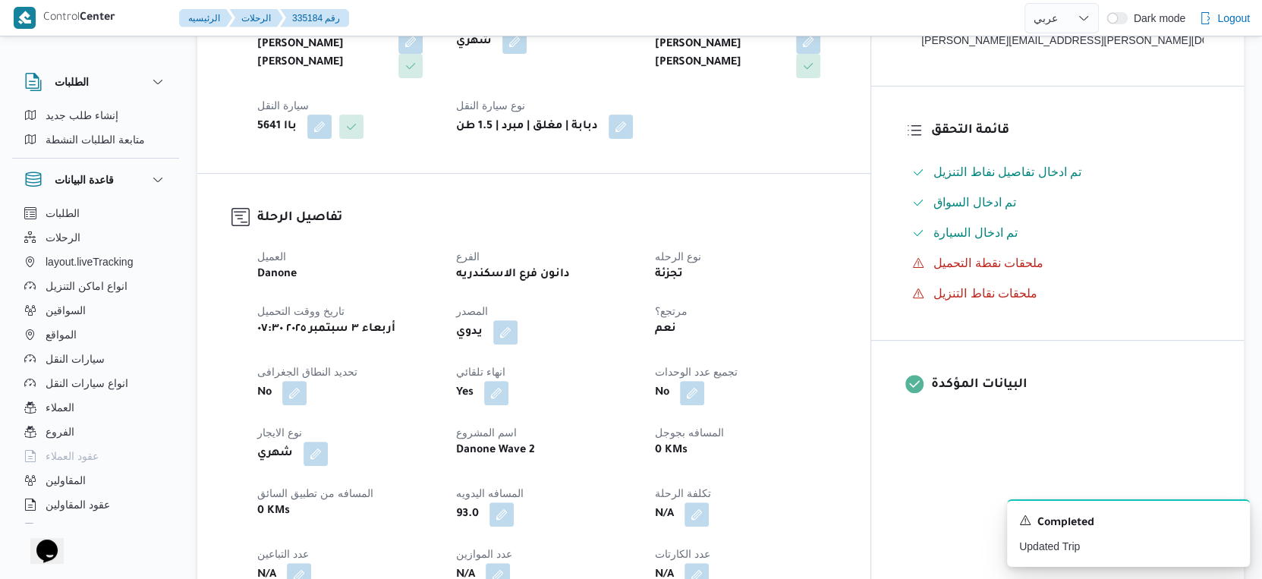
scroll to position [590, 0]
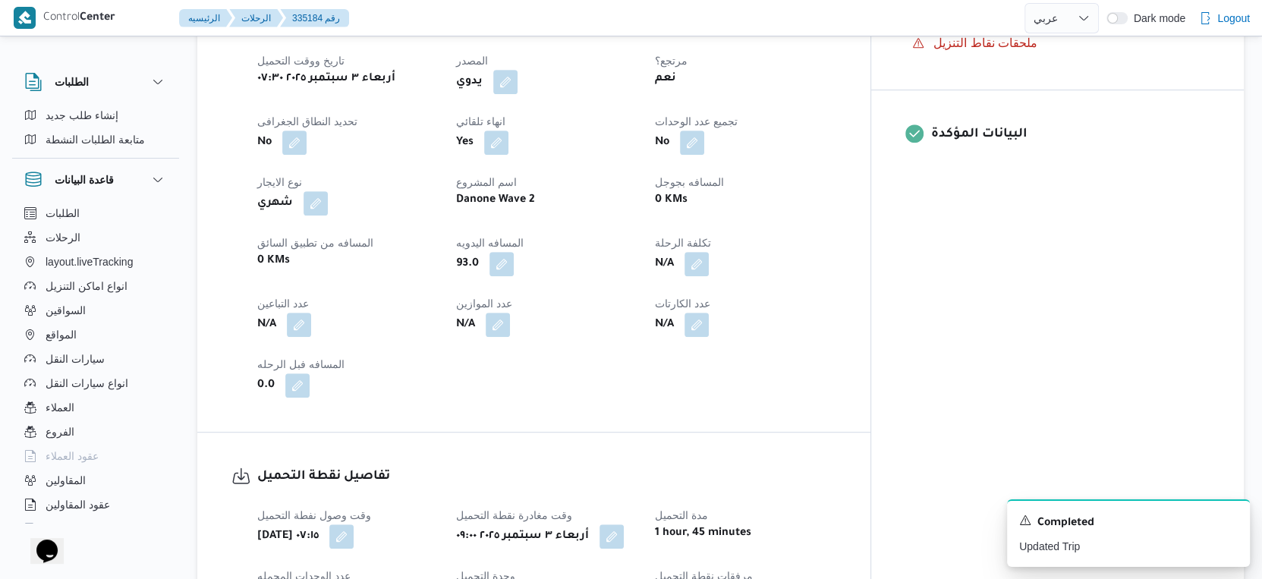
select select "ar"
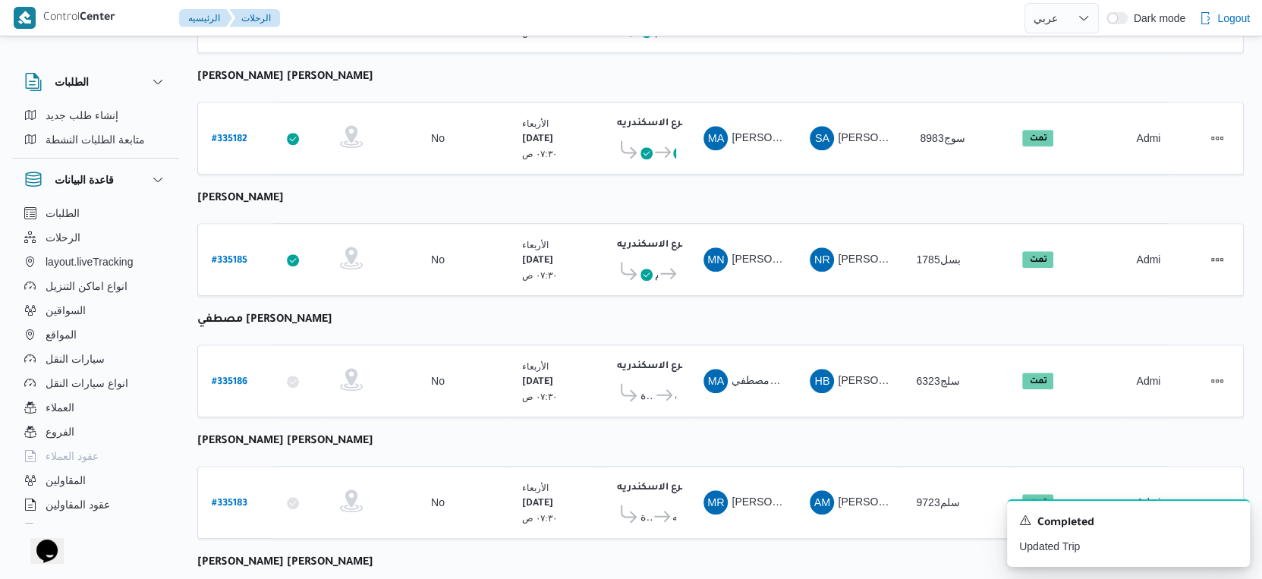
scroll to position [1238, 0]
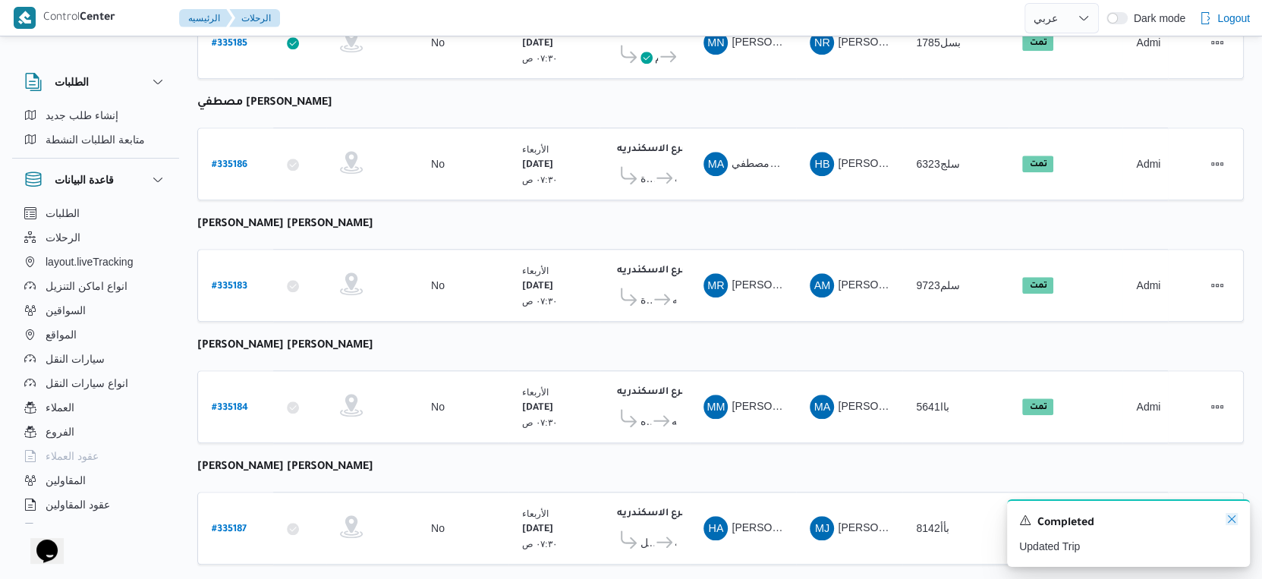
click at [1235, 516] on icon "Dismiss toast" at bounding box center [1231, 519] width 12 height 12
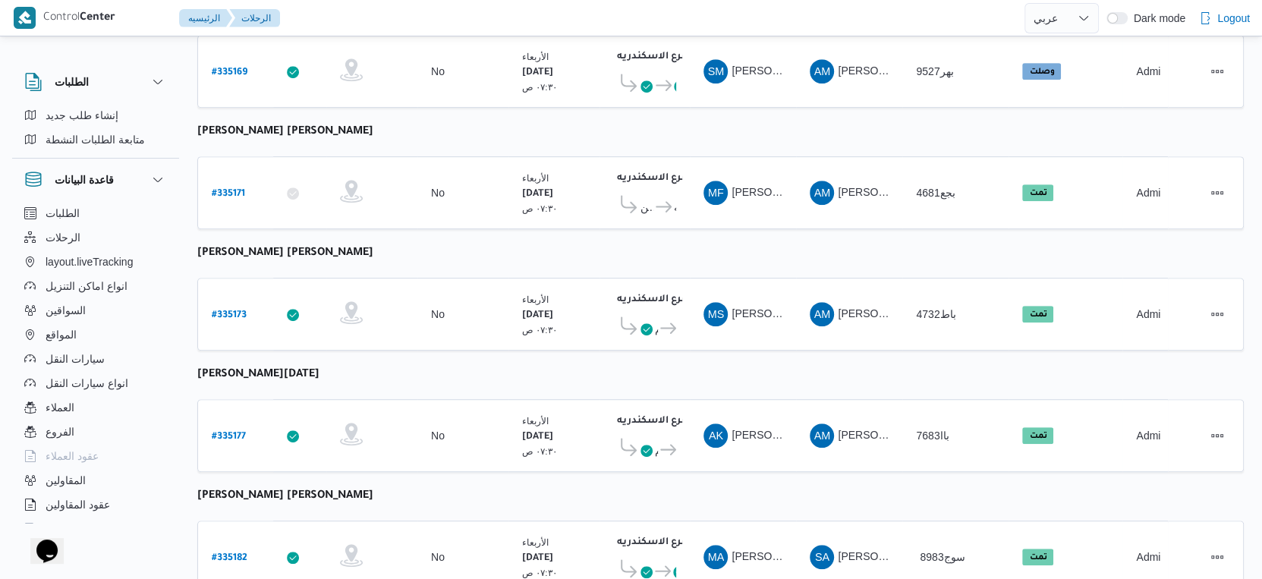
scroll to position [564, 0]
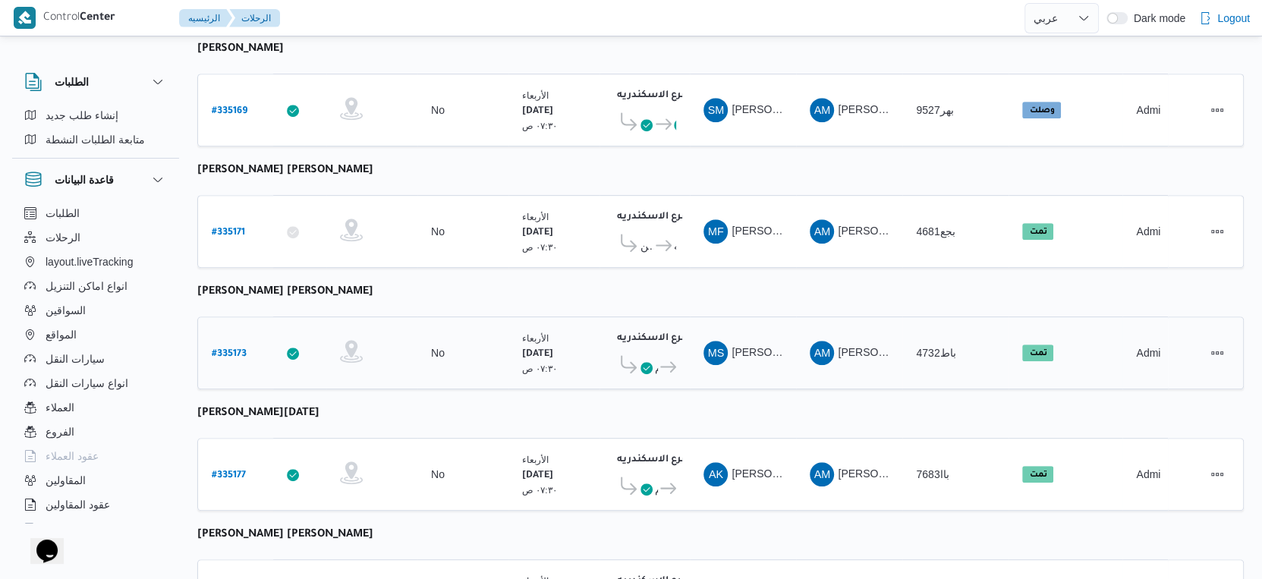
click at [241, 349] on b "# 335173" at bounding box center [229, 354] width 35 height 11
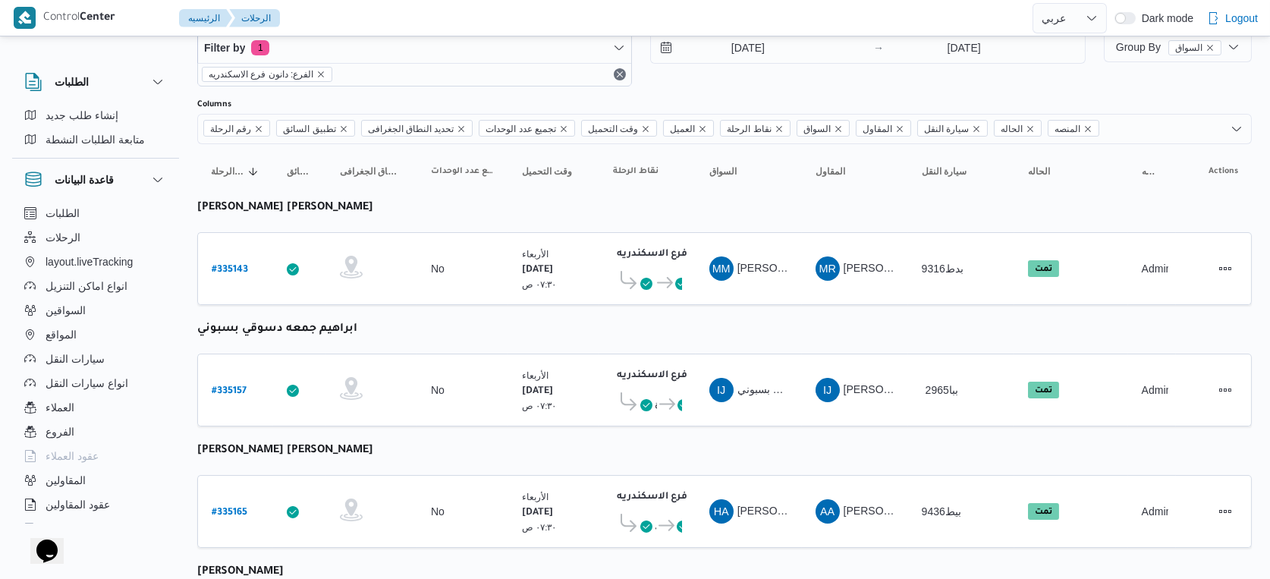
select select "ar"
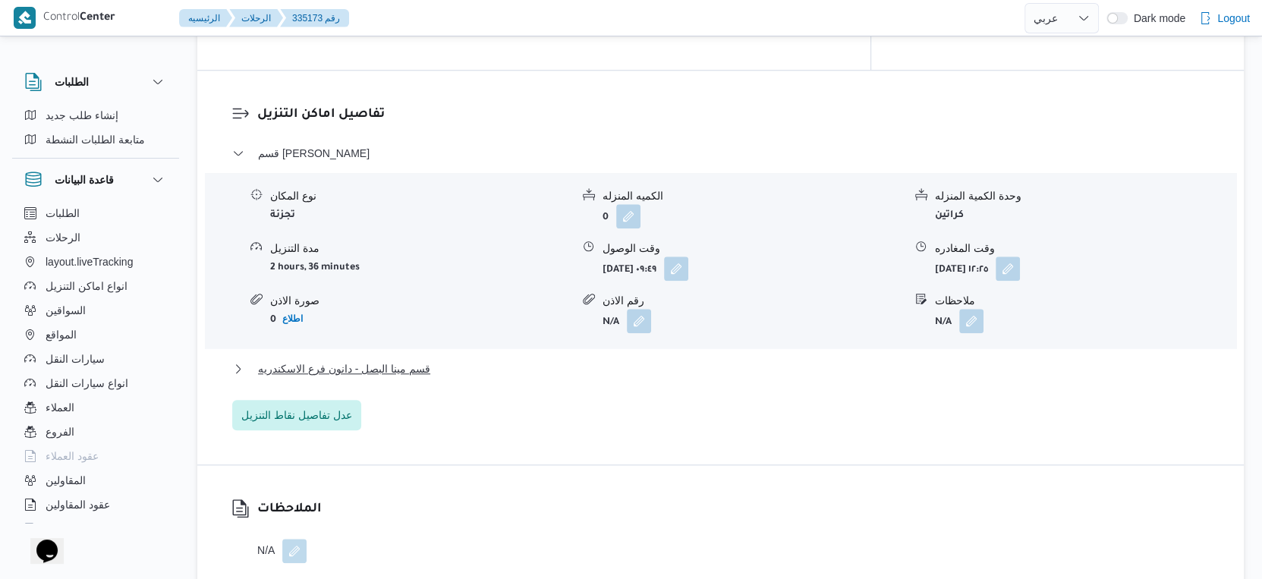
scroll to position [1238, 0]
click at [440, 358] on button "قسم مينا البصل - دانون فرع الاسكندريه" at bounding box center [720, 367] width 977 height 18
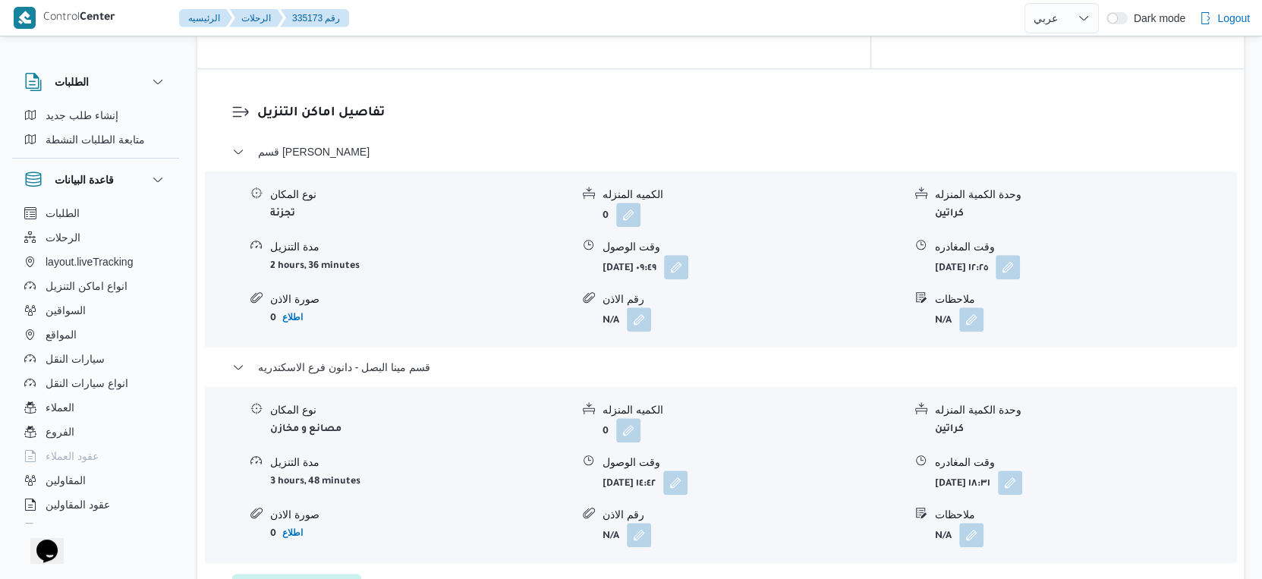
scroll to position [732, 0]
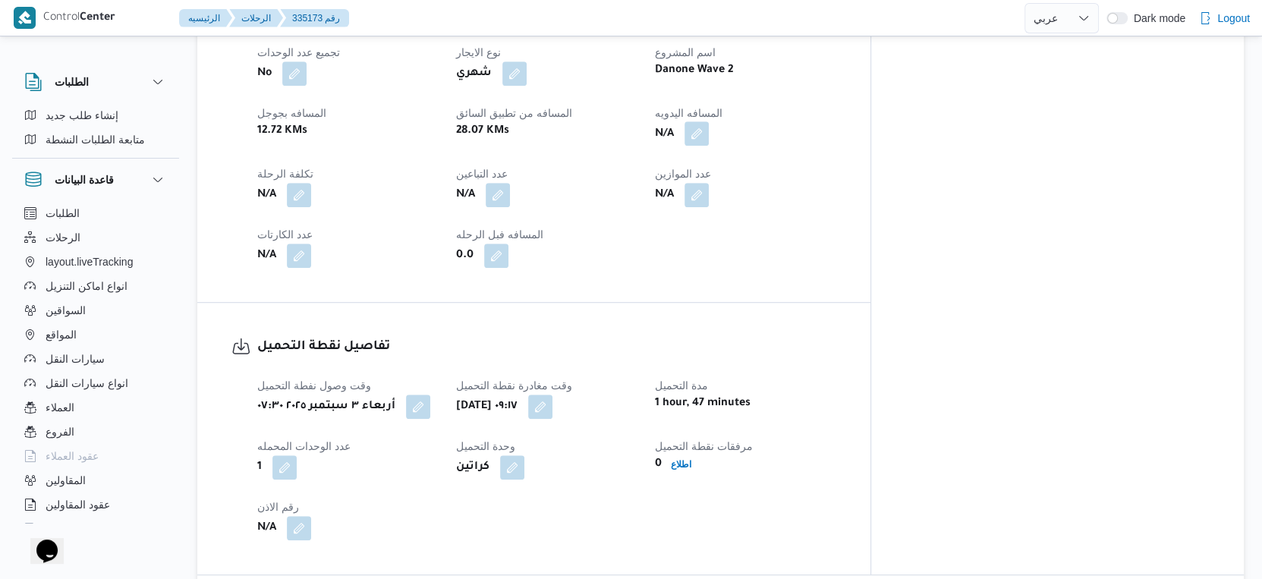
click at [709, 121] on button "button" at bounding box center [696, 133] width 24 height 24
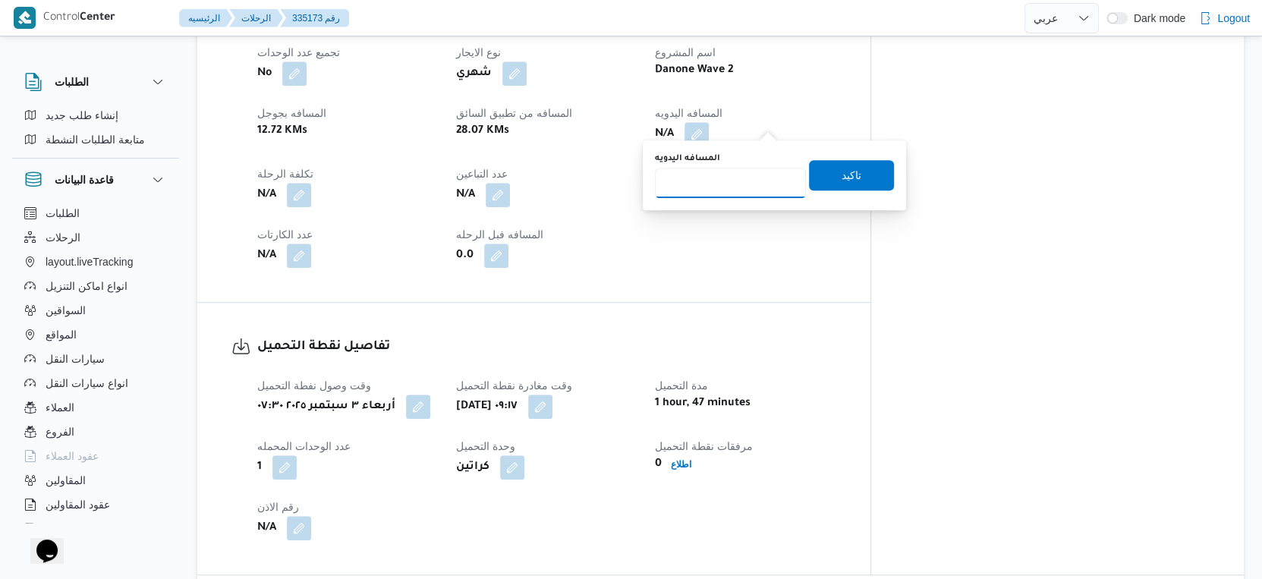
click at [741, 166] on div "المسافه اليدويه" at bounding box center [730, 176] width 151 height 46
type input "37"
click at [848, 174] on span "تاكيد" at bounding box center [851, 174] width 20 height 18
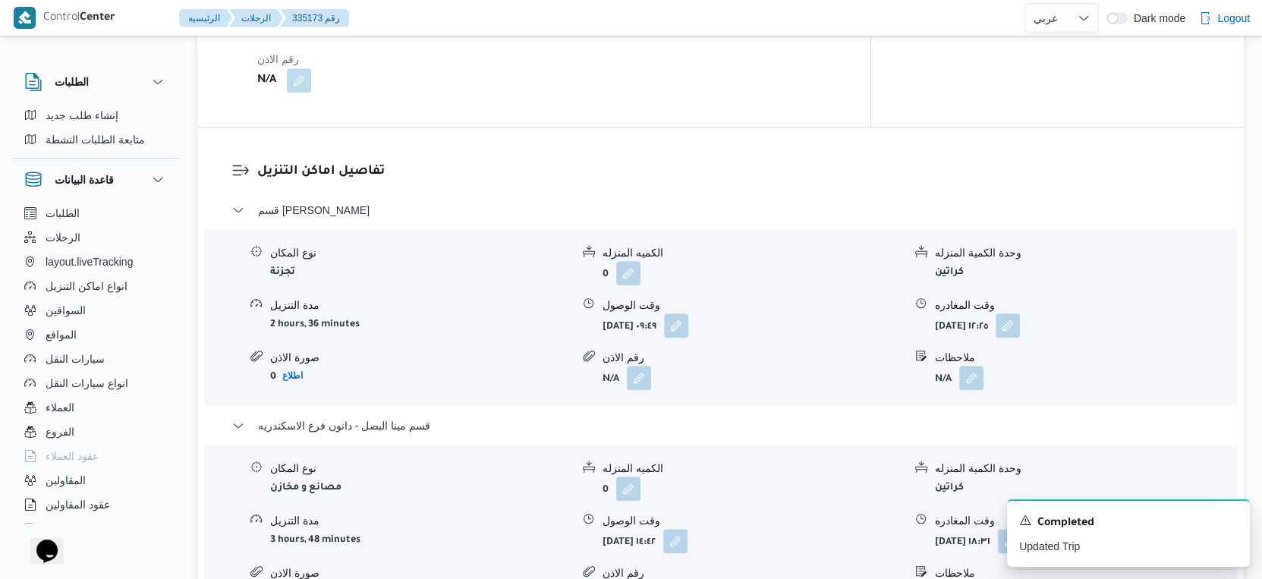
scroll to position [1348, 0]
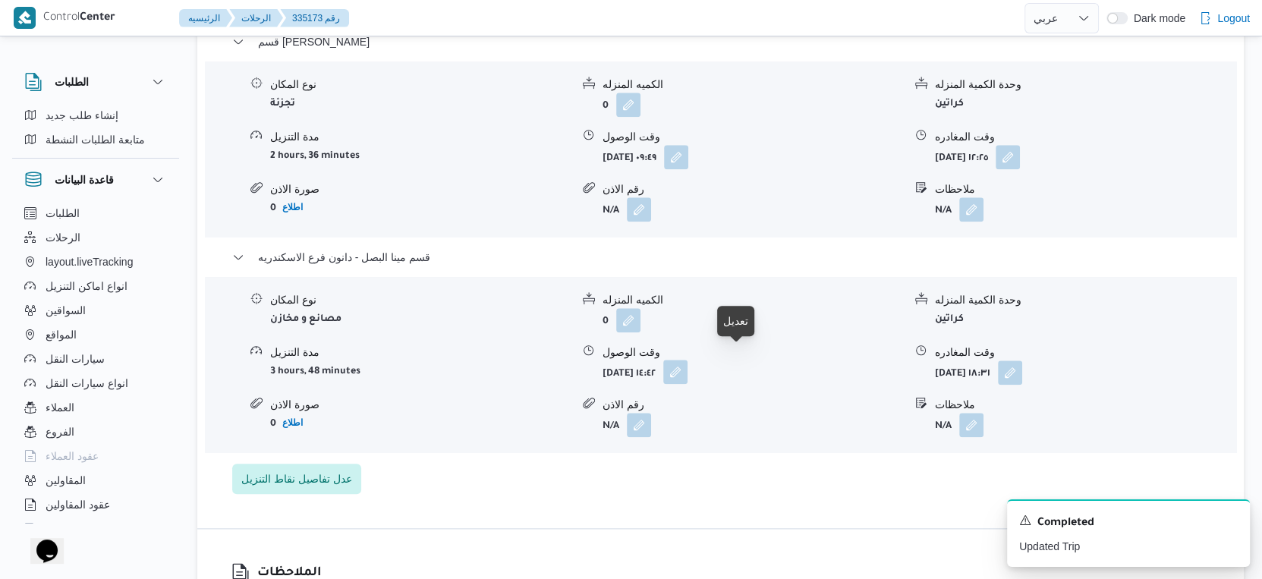
click at [687, 360] on button "button" at bounding box center [675, 372] width 24 height 24
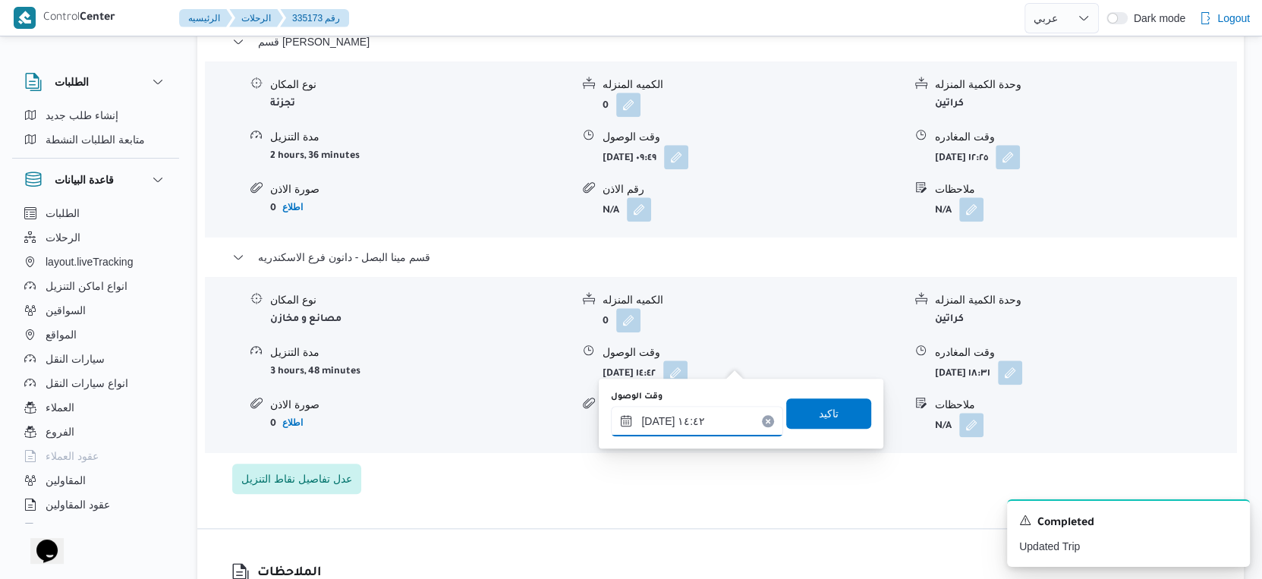
click at [716, 414] on input "٠٣/٠٩/٢٠٢٥ ١٤:٤٢" at bounding box center [697, 421] width 172 height 30
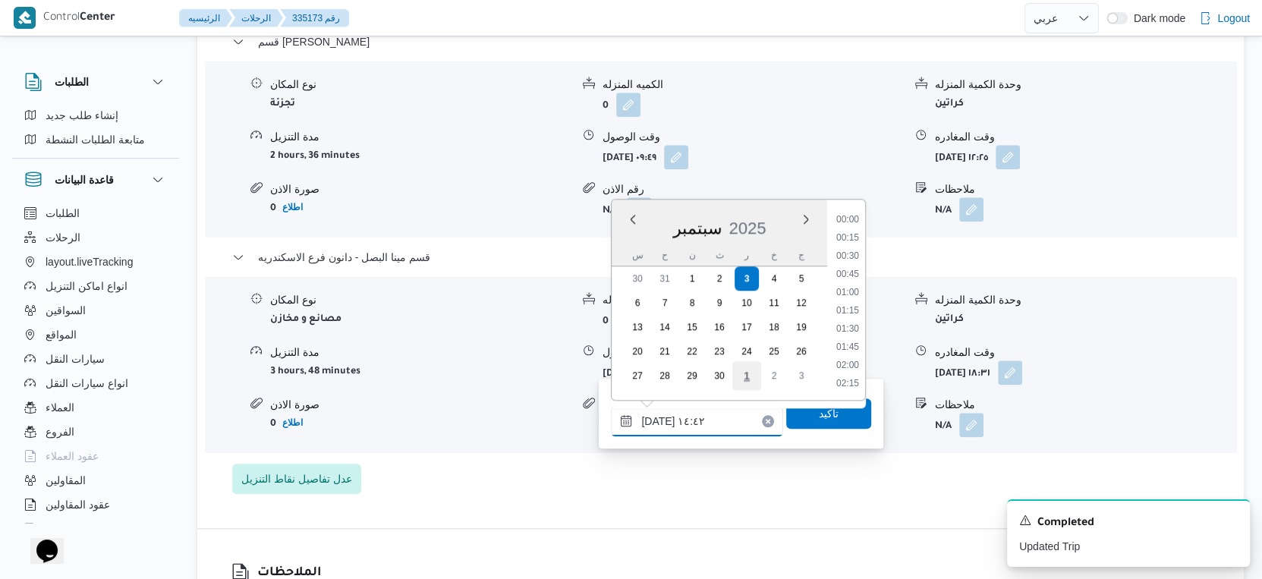
scroll to position [962, 0]
click at [1022, 360] on button "button" at bounding box center [1010, 372] width 24 height 24
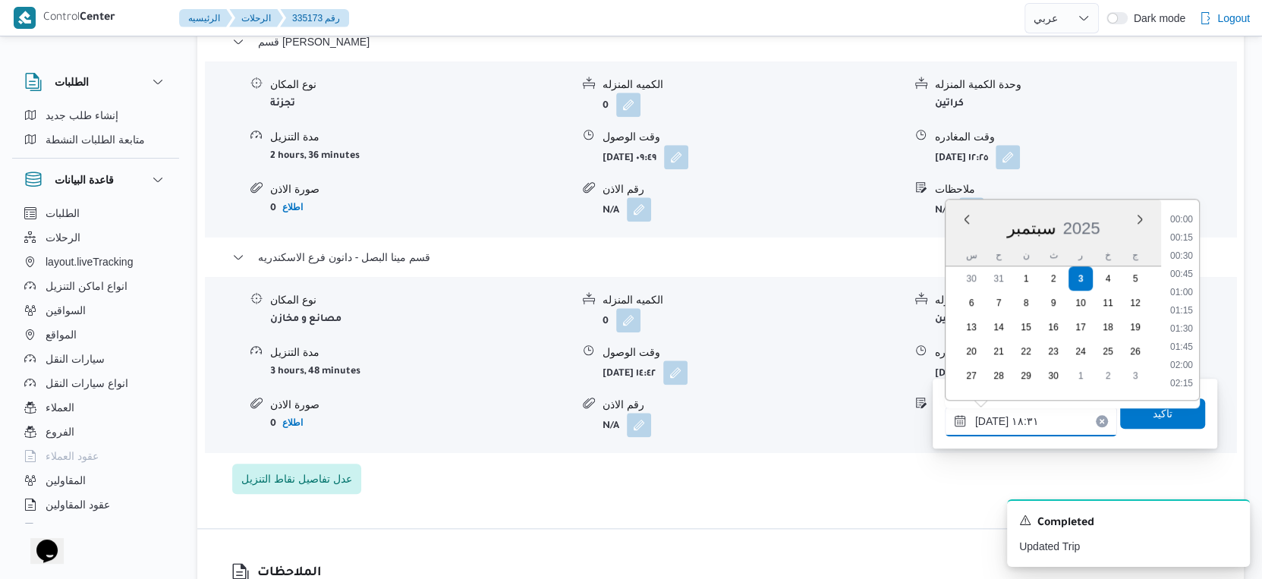
click at [1031, 422] on input "٠٣/٠٩/٢٠٢٥ ١٨:٣١" at bounding box center [1031, 421] width 172 height 30
click at [1191, 294] on li "19:30" at bounding box center [1181, 301] width 35 height 15
type input "٠٣/٠٩/٢٠٢٥ ١٩:٣٠"
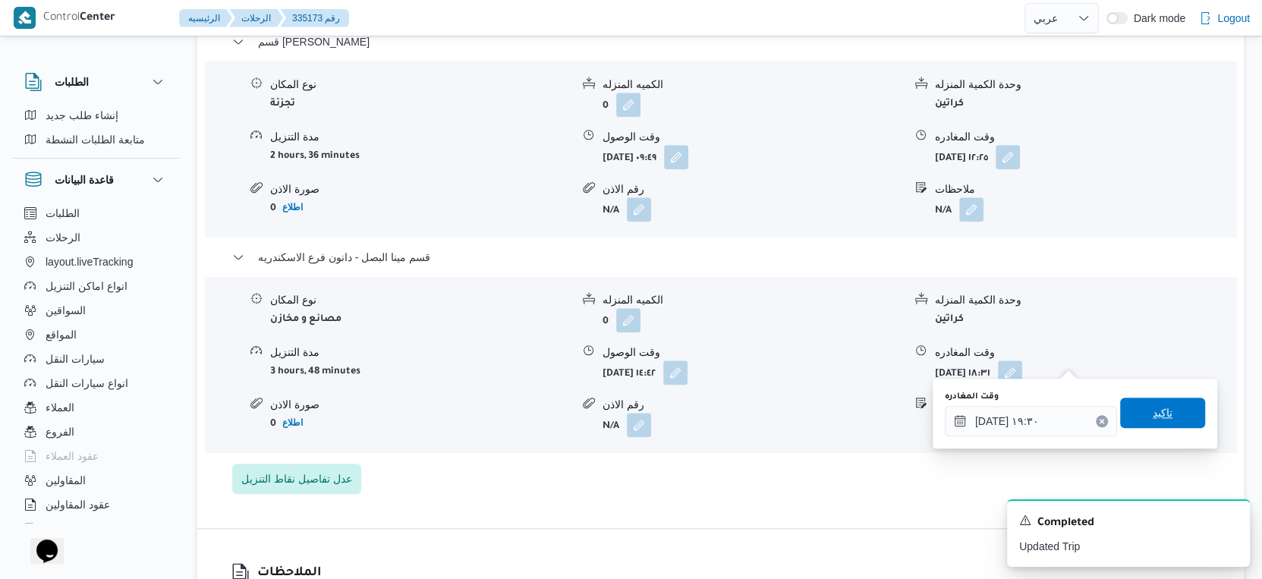
click at [1169, 411] on span "تاكيد" at bounding box center [1162, 413] width 85 height 30
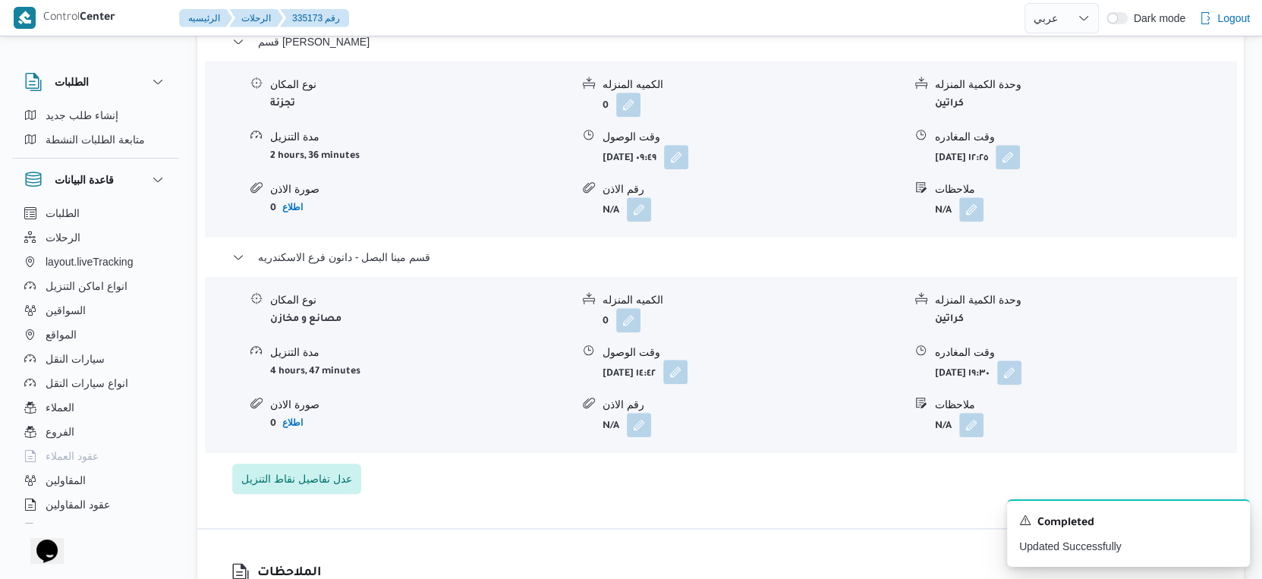
click at [687, 360] on button "button" at bounding box center [675, 372] width 24 height 24
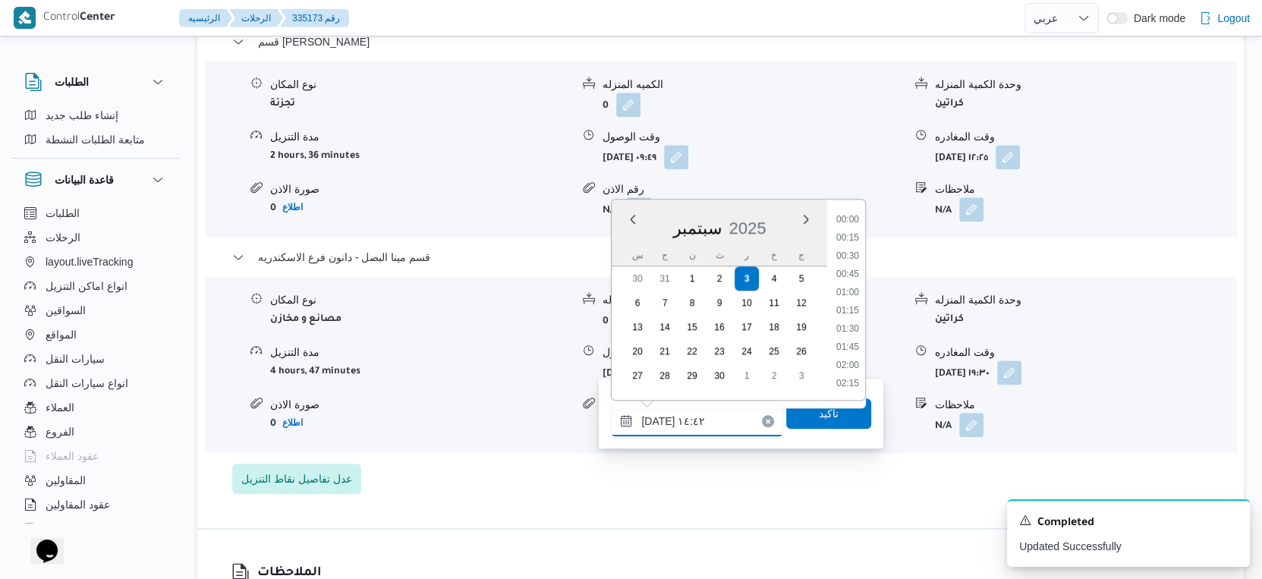
click at [725, 407] on input "٠٣/٠٩/٢٠٢٥ ١٤:٤٢" at bounding box center [697, 421] width 172 height 30
click at [845, 304] on li "19:00" at bounding box center [847, 303] width 35 height 15
type input "٠٣/٠٩/٢٠٢٥ ١٩:٠٠"
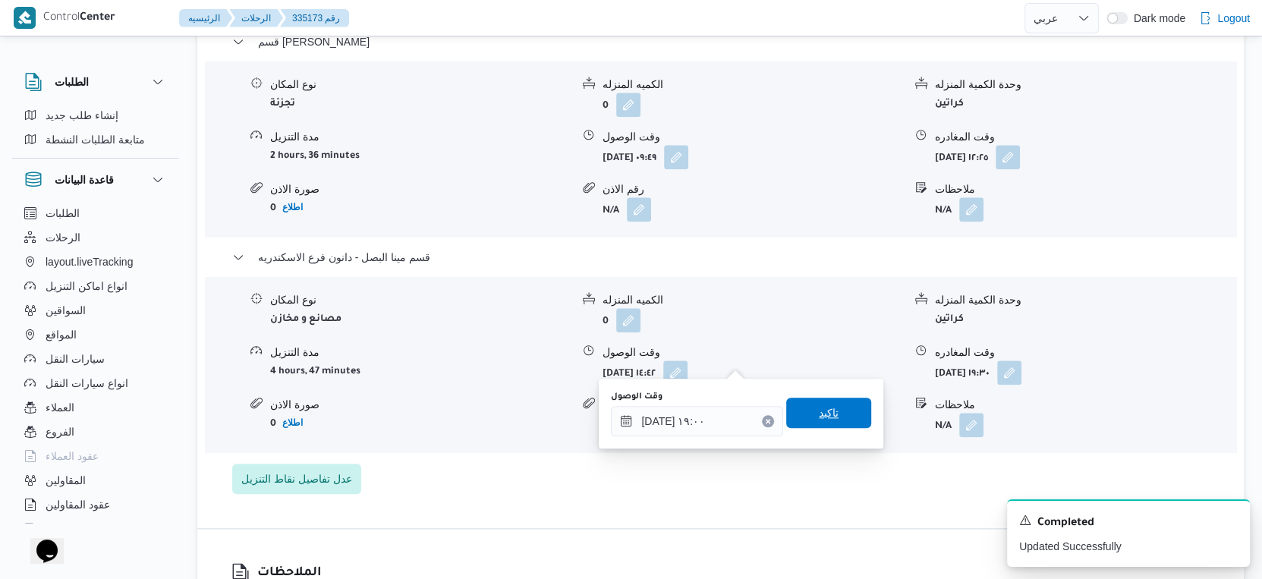
click at [830, 417] on span "تاكيد" at bounding box center [828, 413] width 85 height 30
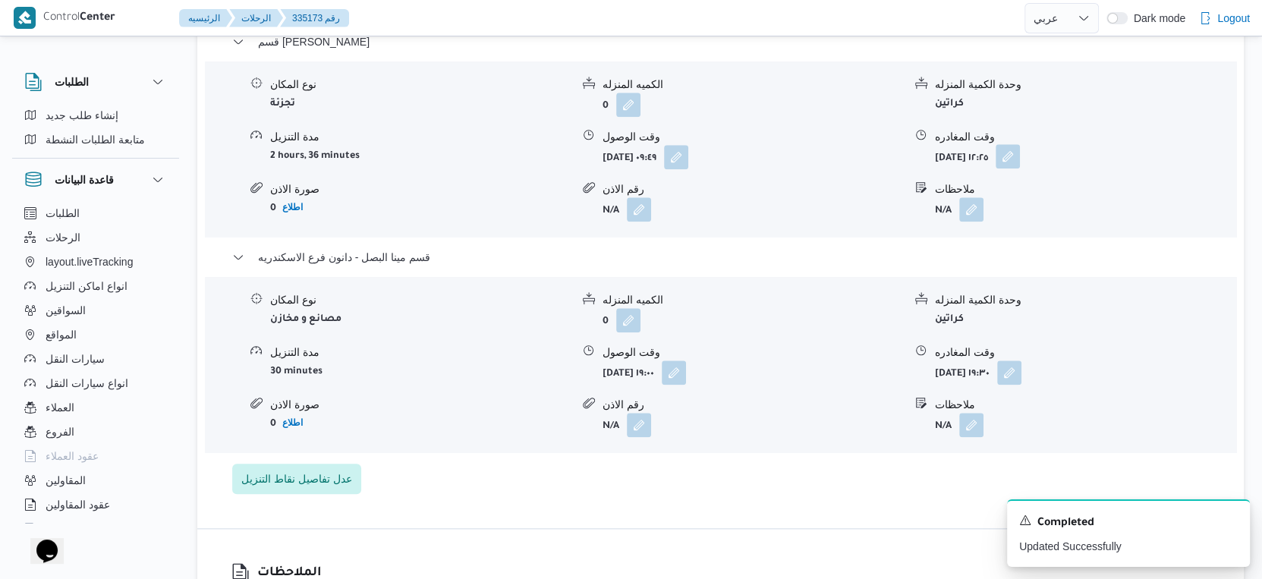
click at [1020, 144] on button "button" at bounding box center [1008, 156] width 24 height 24
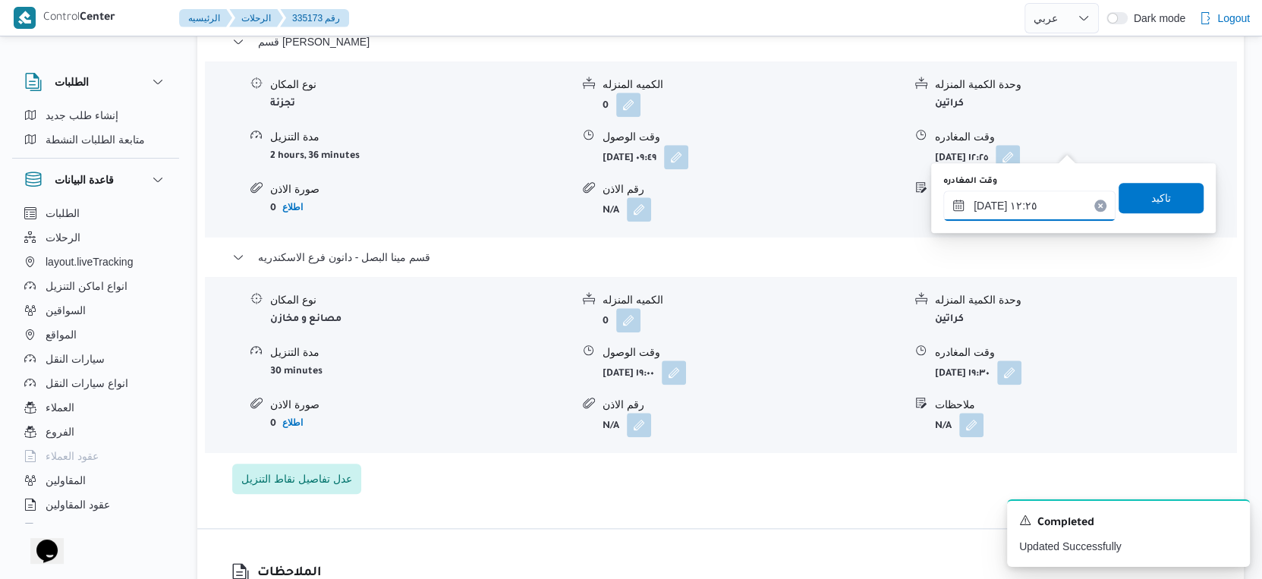
click at [1040, 197] on input "٠٣/٠٩/٢٠٢٥ ١٢:٢٥" at bounding box center [1029, 205] width 172 height 30
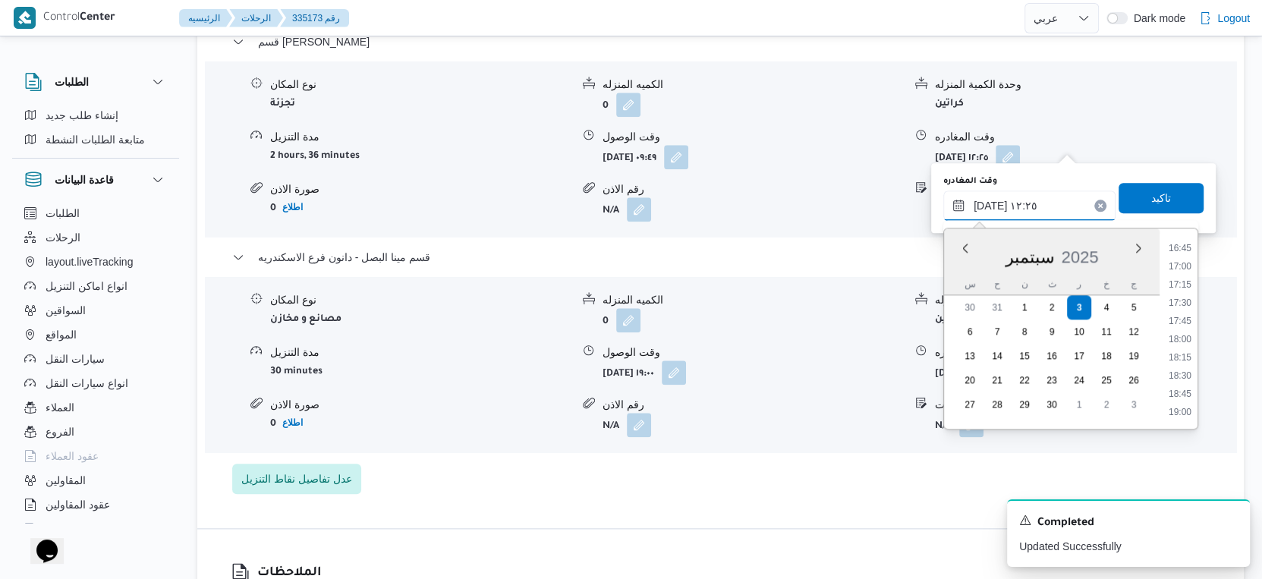
scroll to position [1304, 0]
click at [1178, 285] on li "18:30" at bounding box center [1179, 291] width 35 height 15
type input "٠٣/٠٩/٢٠٢٥ ١٨:٣٠"
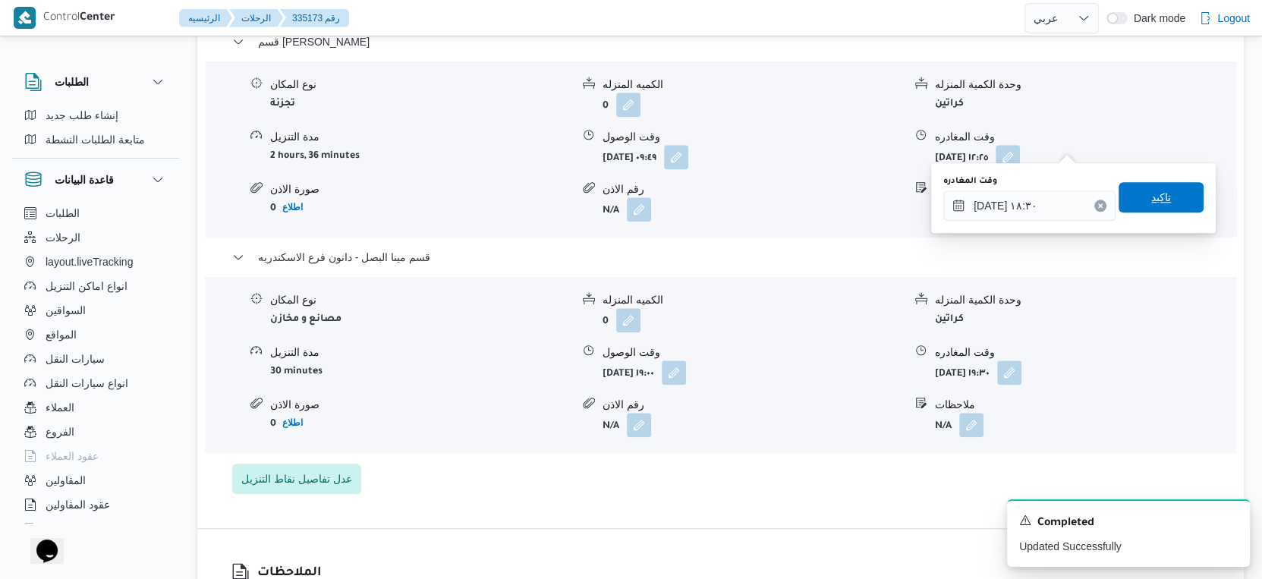
click at [1172, 193] on span "تاكيد" at bounding box center [1160, 197] width 85 height 30
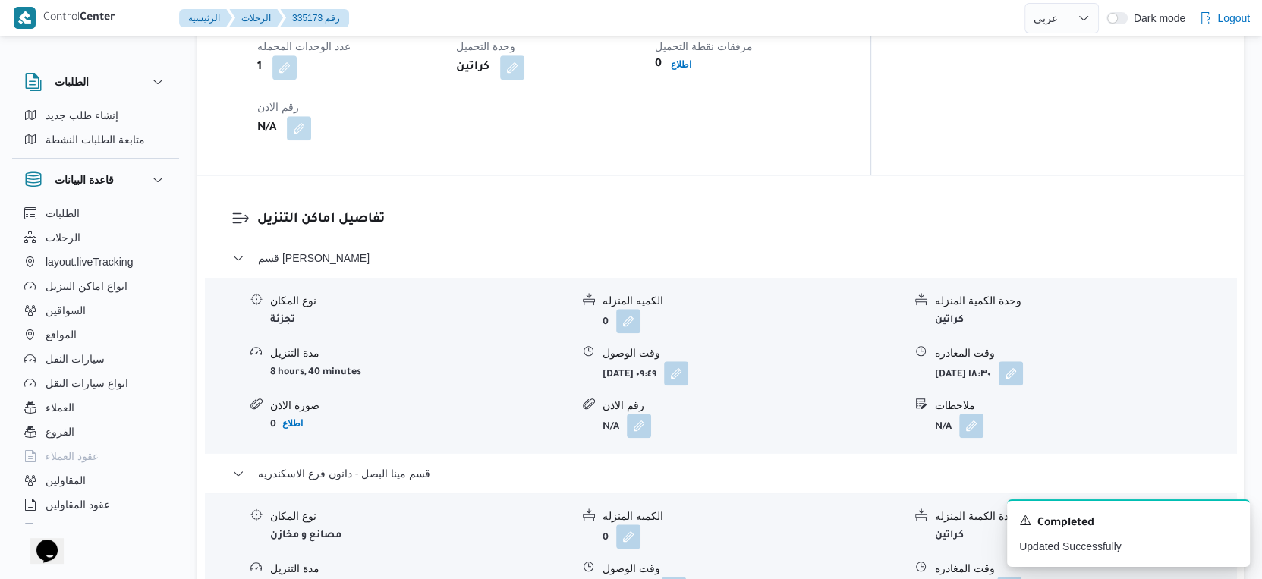
scroll to position [1348, 0]
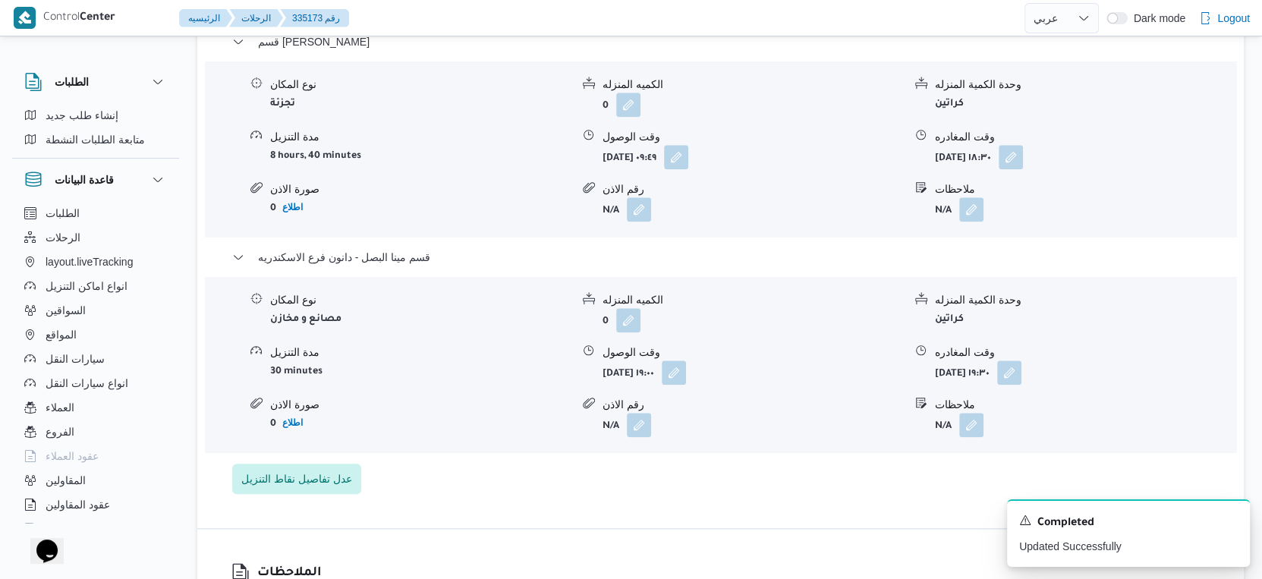
select select "ar"
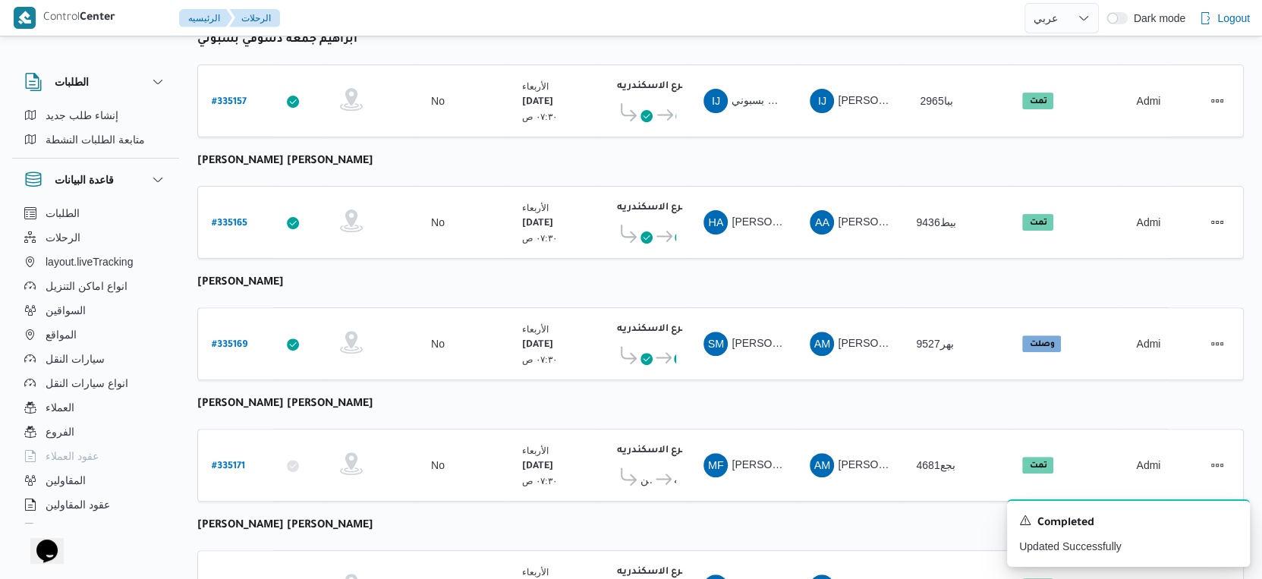
scroll to position [316, 0]
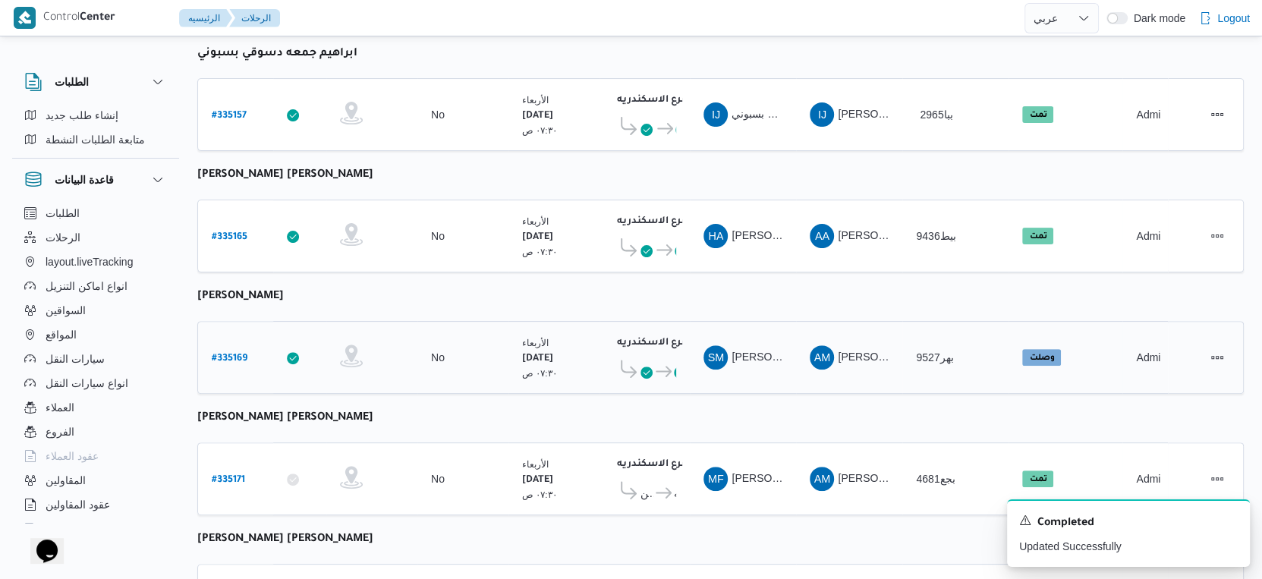
click at [234, 354] on b "# 335169" at bounding box center [230, 359] width 36 height 11
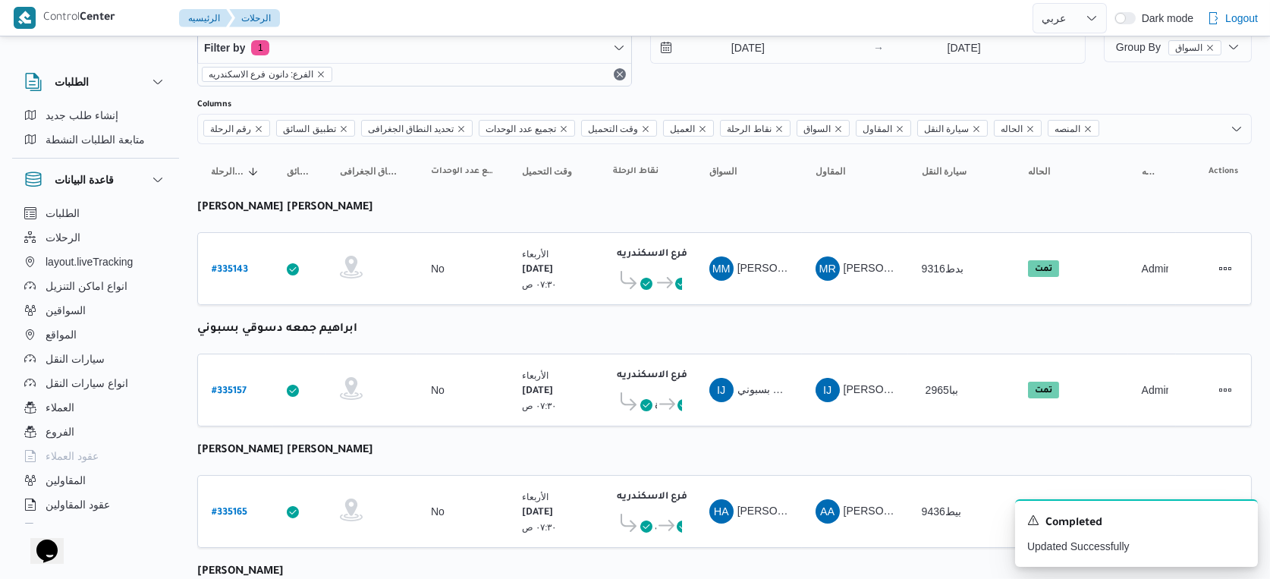
select select "ar"
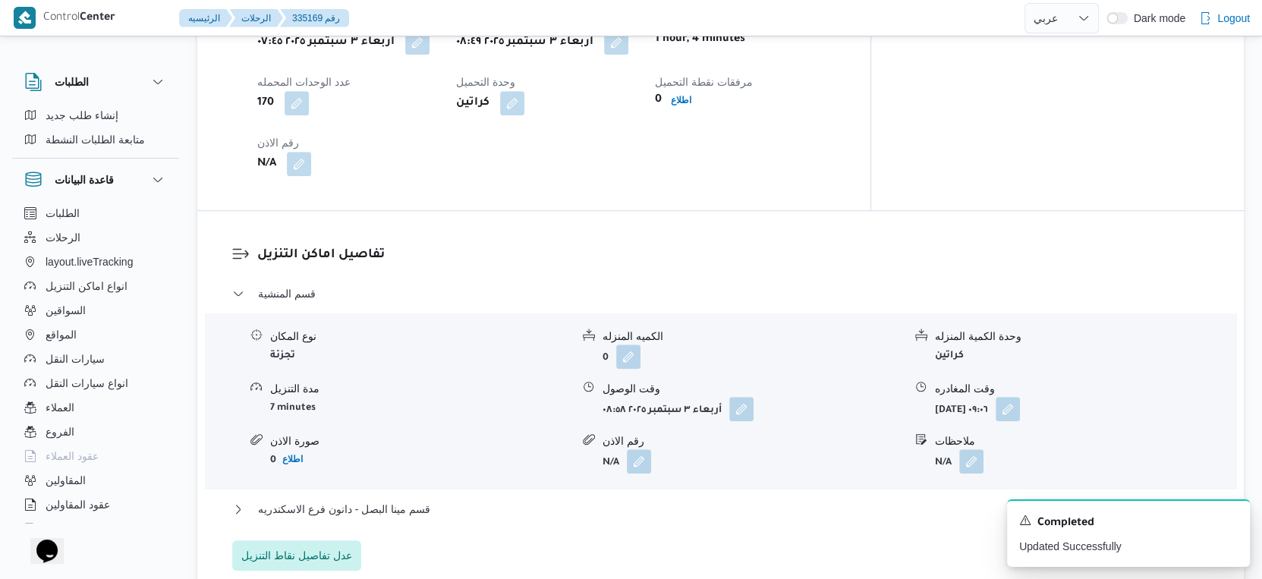
scroll to position [1244, 0]
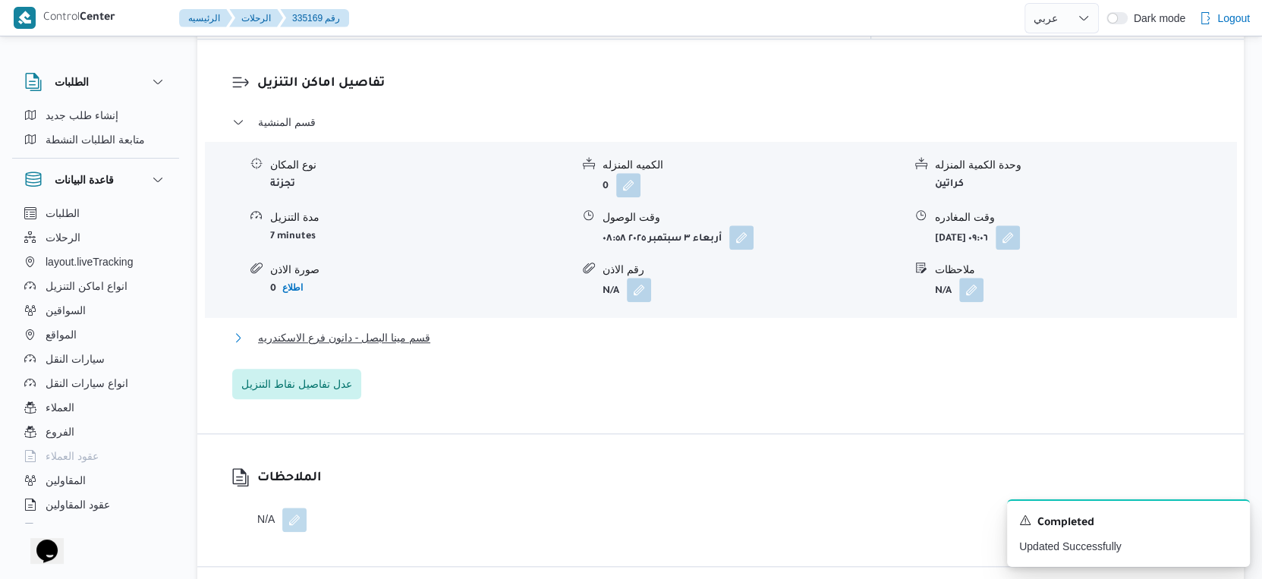
click at [451, 347] on button "قسم مينا البصل - دانون فرع الاسكندريه" at bounding box center [720, 338] width 977 height 18
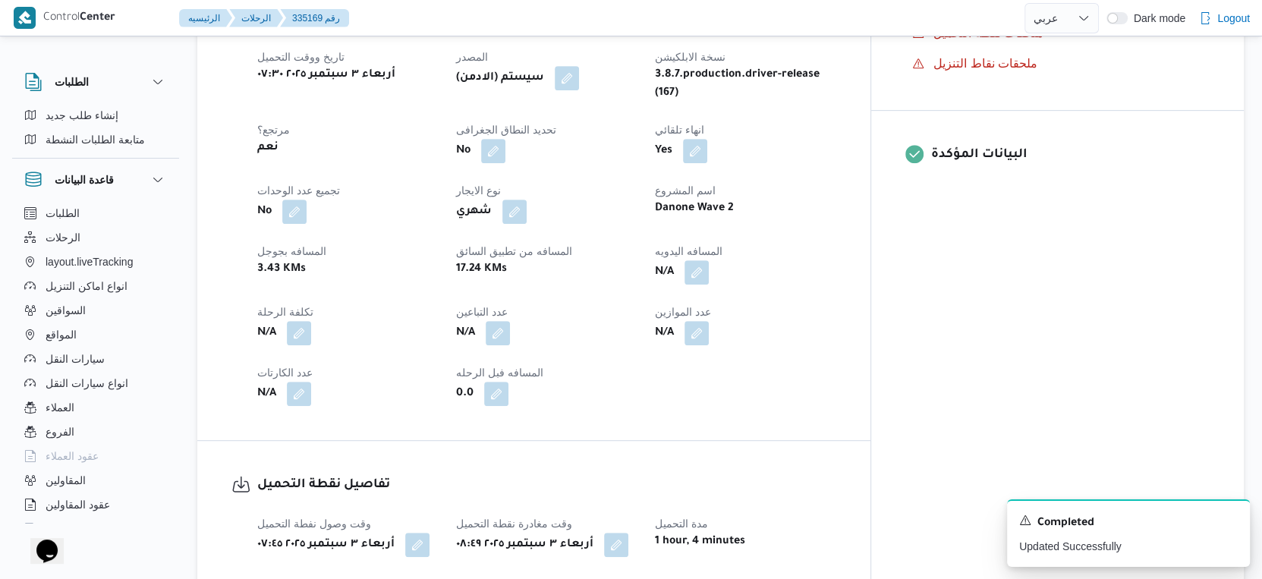
scroll to position [569, 0]
click at [709, 285] on button "button" at bounding box center [696, 272] width 24 height 24
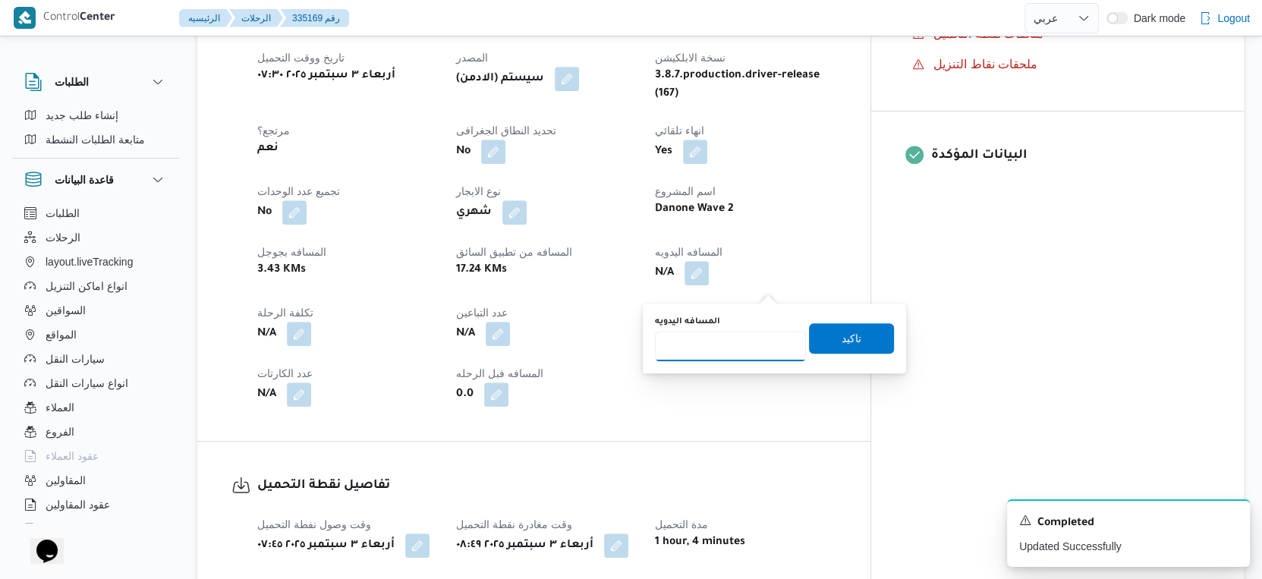
click at [740, 345] on input "المسافه اليدويه" at bounding box center [730, 346] width 151 height 30
type input "27"
click at [841, 332] on span "تاكيد" at bounding box center [851, 338] width 20 height 18
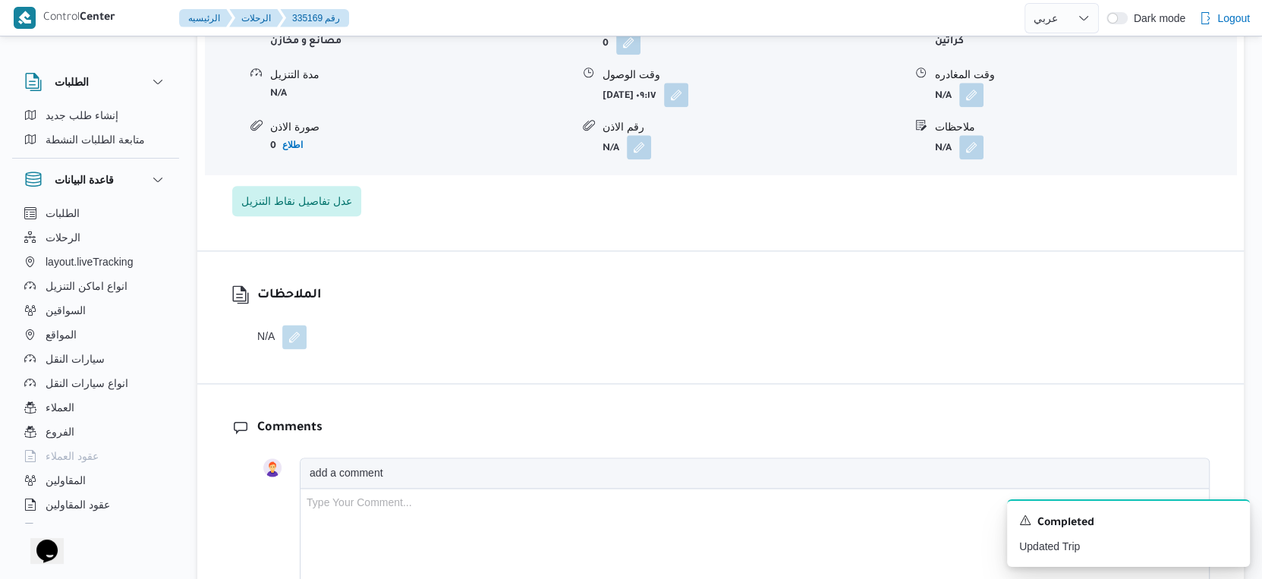
scroll to position [1348, 0]
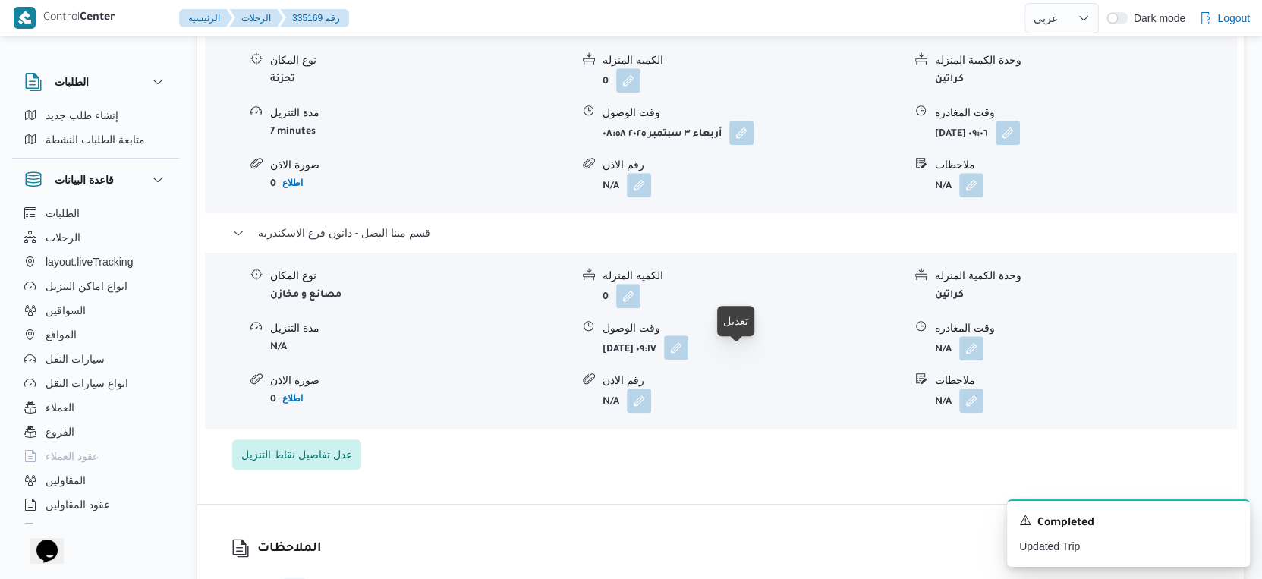
click at [688, 360] on button "button" at bounding box center [676, 347] width 24 height 24
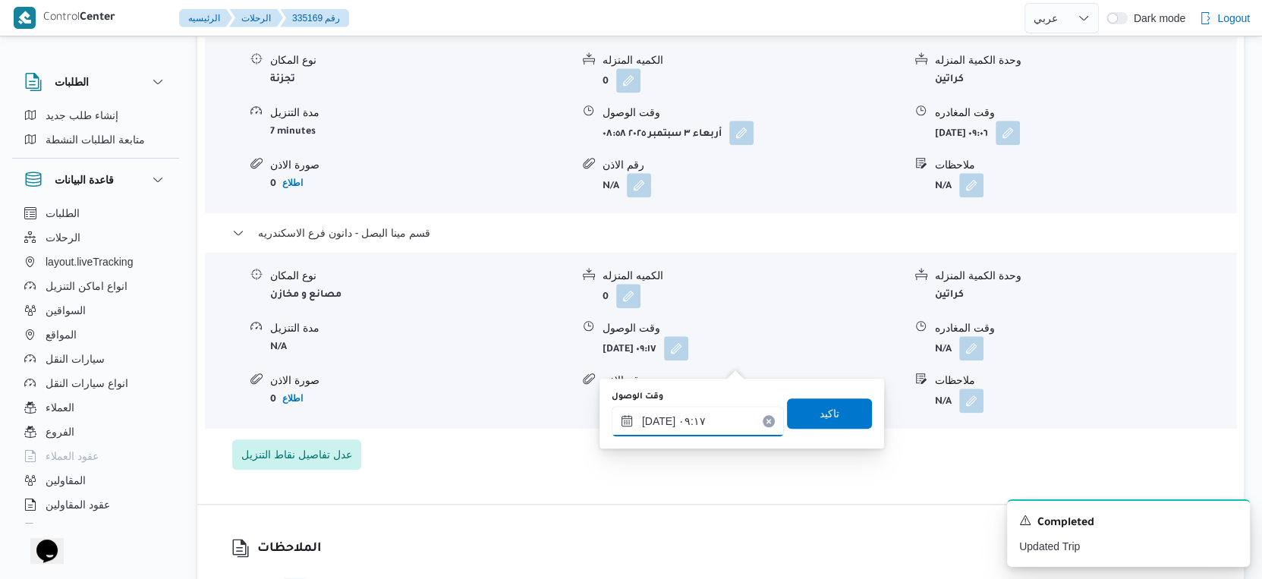
click at [704, 418] on input "٠٣/٠٩/٢٠٢٥ ٠٩:١٧" at bounding box center [698, 421] width 172 height 30
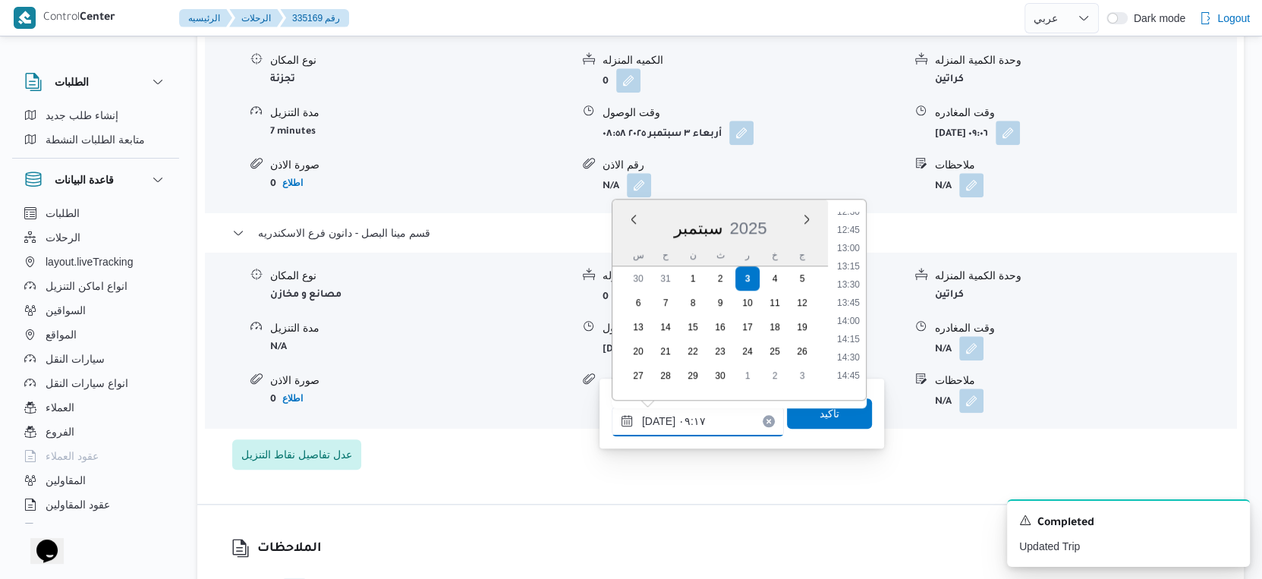
scroll to position [1255, 0]
click at [857, 257] on li "17:45" at bounding box center [848, 257] width 35 height 15
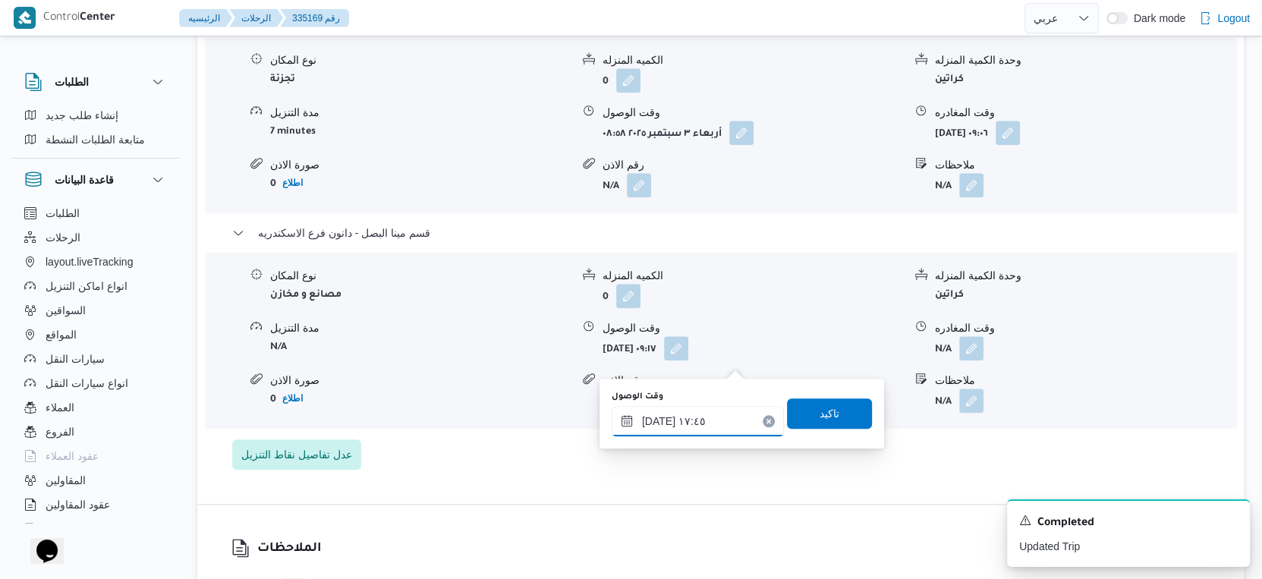
click at [662, 426] on input "٠٣/٠٩/٢٠٢٥ ١٧:٤٥" at bounding box center [698, 421] width 172 height 30
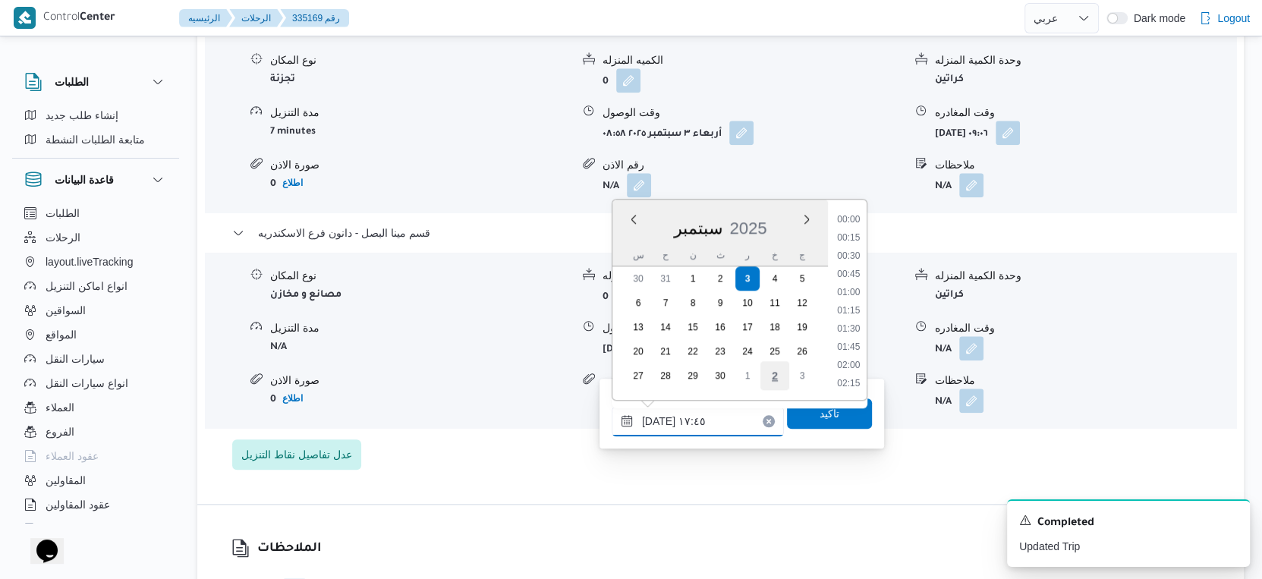
scroll to position [1199, 0]
click at [844, 290] on li "17:30" at bounding box center [848, 295] width 35 height 15
type input "٠٣/٠٩/٢٠٢٥ ١٧:٣٠"
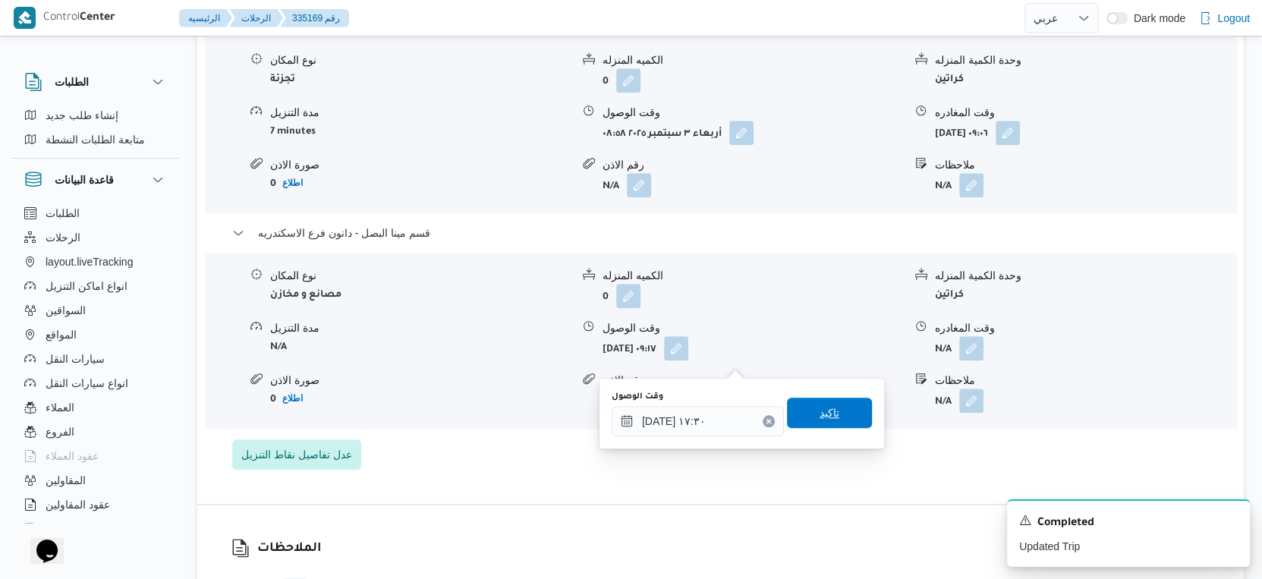
click at [824, 404] on span "تاكيد" at bounding box center [829, 413] width 20 height 18
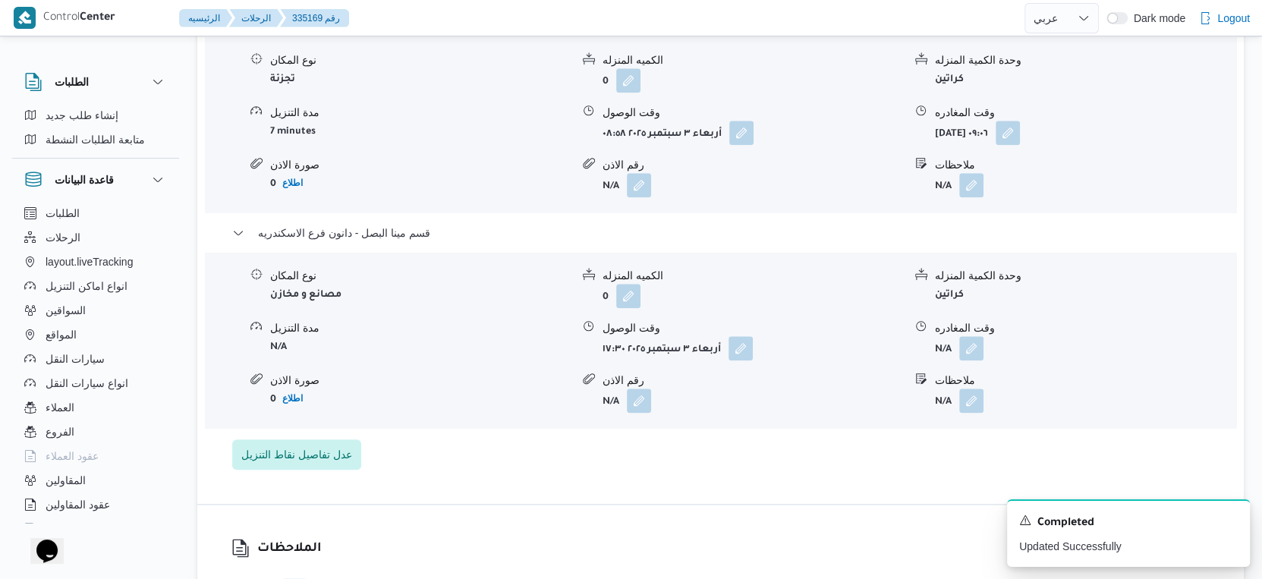
click at [958, 360] on span at bounding box center [968, 348] width 32 height 24
click at [967, 360] on button "button" at bounding box center [971, 347] width 24 height 24
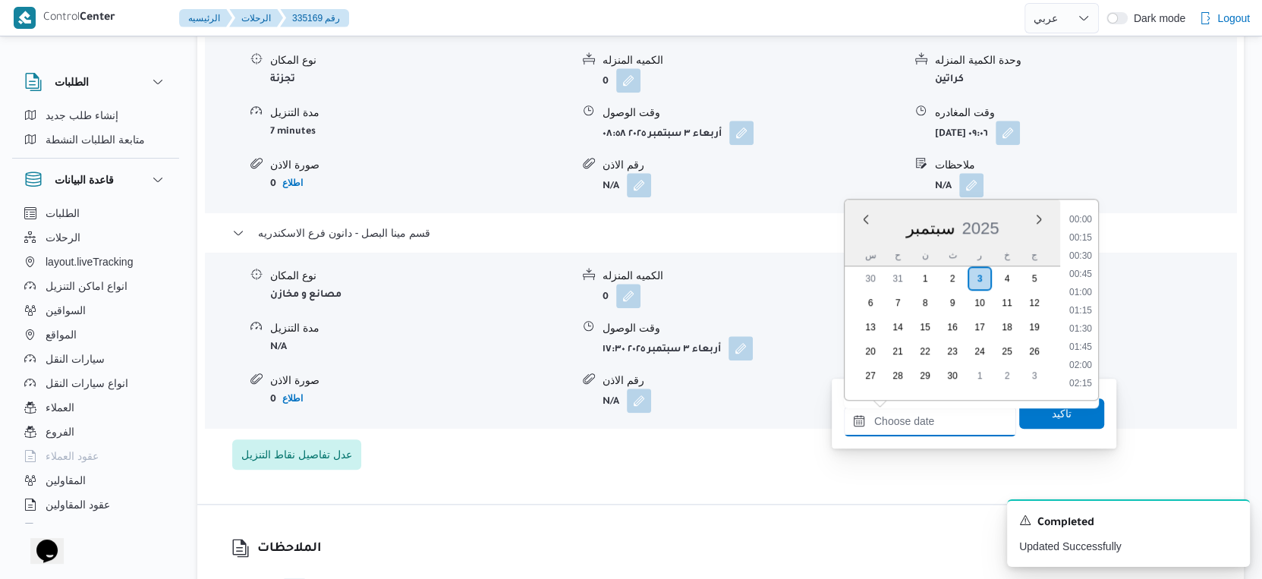
drag, startPoint x: 940, startPoint y: 423, endPoint x: 1186, endPoint y: 314, distance: 269.0
click at [940, 423] on input "وقت المغادره" at bounding box center [930, 421] width 172 height 30
drag, startPoint x: 1085, startPoint y: 331, endPoint x: 1055, endPoint y: 353, distance: 36.9
click at [1085, 331] on li "17:30" at bounding box center [1080, 329] width 35 height 15
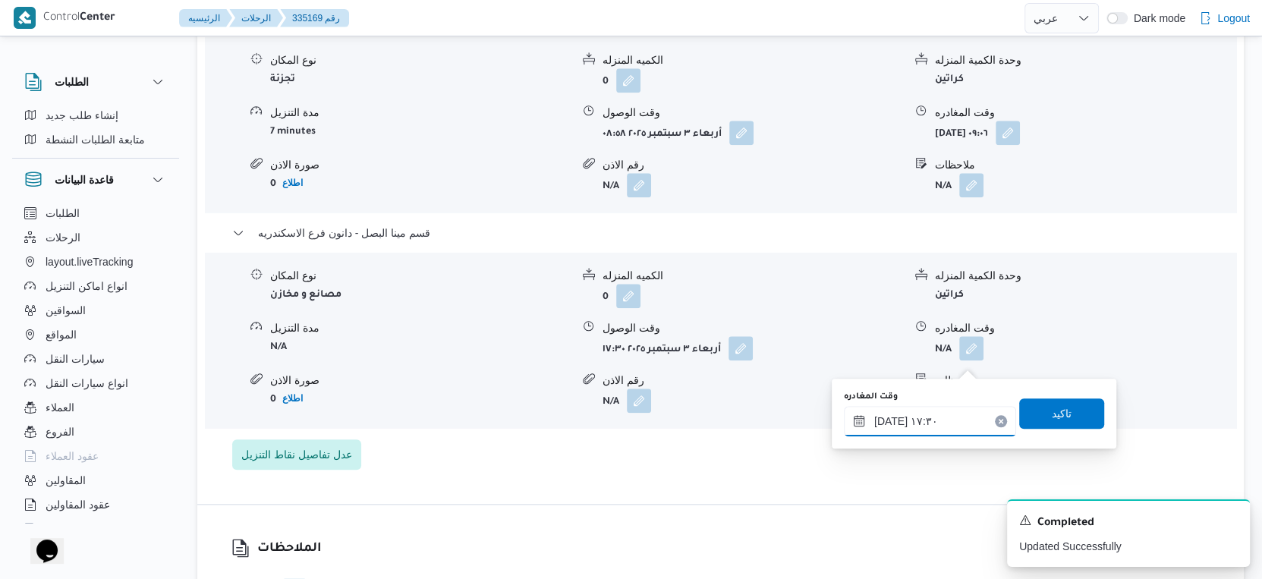
click at [886, 419] on input "٠٣/٠٩/٢٠٢٥ ١٧:٣٠" at bounding box center [930, 421] width 172 height 30
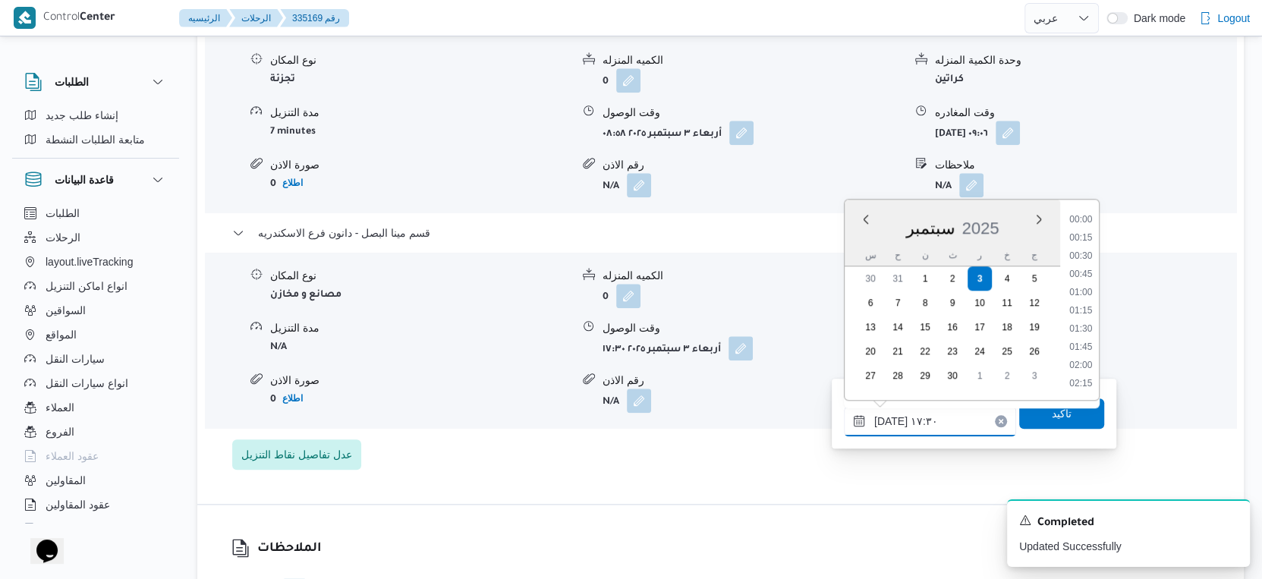
scroll to position [1181, 0]
type input "٠٣/٠٩/٢٠٢٥ ١٧:٤٠"
click at [1070, 415] on span "تاكيد" at bounding box center [1061, 413] width 85 height 30
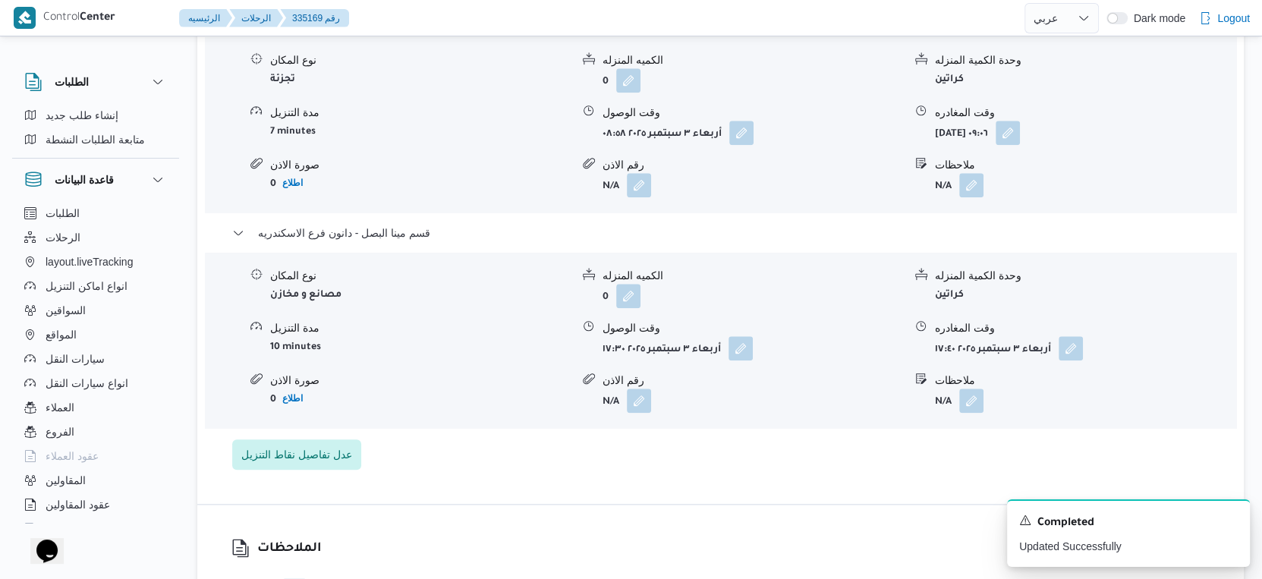
scroll to position [1265, 0]
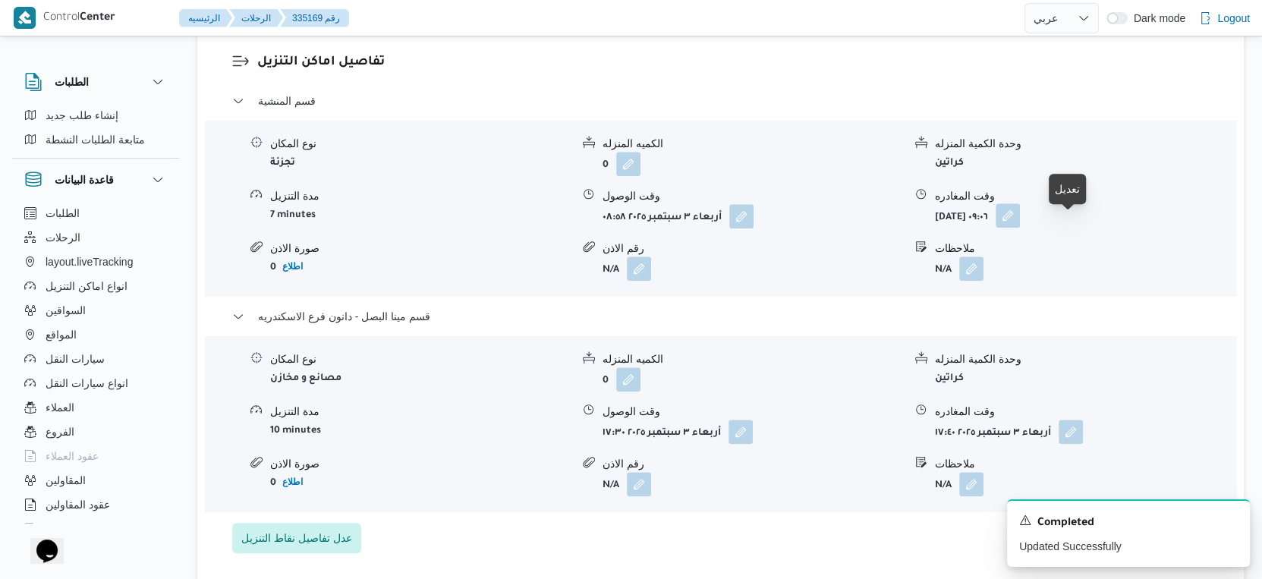
click at [1020, 228] on button "button" at bounding box center [1008, 215] width 24 height 24
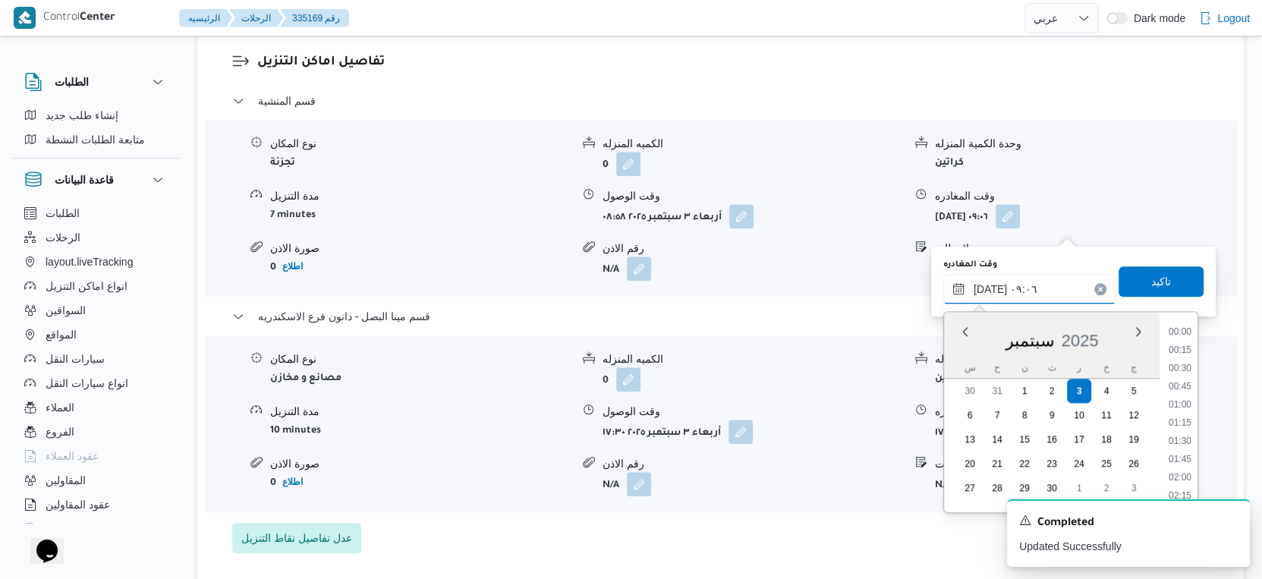
click at [1052, 288] on input "٠٣/٠٩/٢٠٢٥ ٠٩:٠٦" at bounding box center [1029, 289] width 172 height 30
click at [1183, 411] on li "17:00" at bounding box center [1179, 417] width 35 height 15
type input "٠٣/٠٩/٢٠٢٥ ١٧:٠٠"
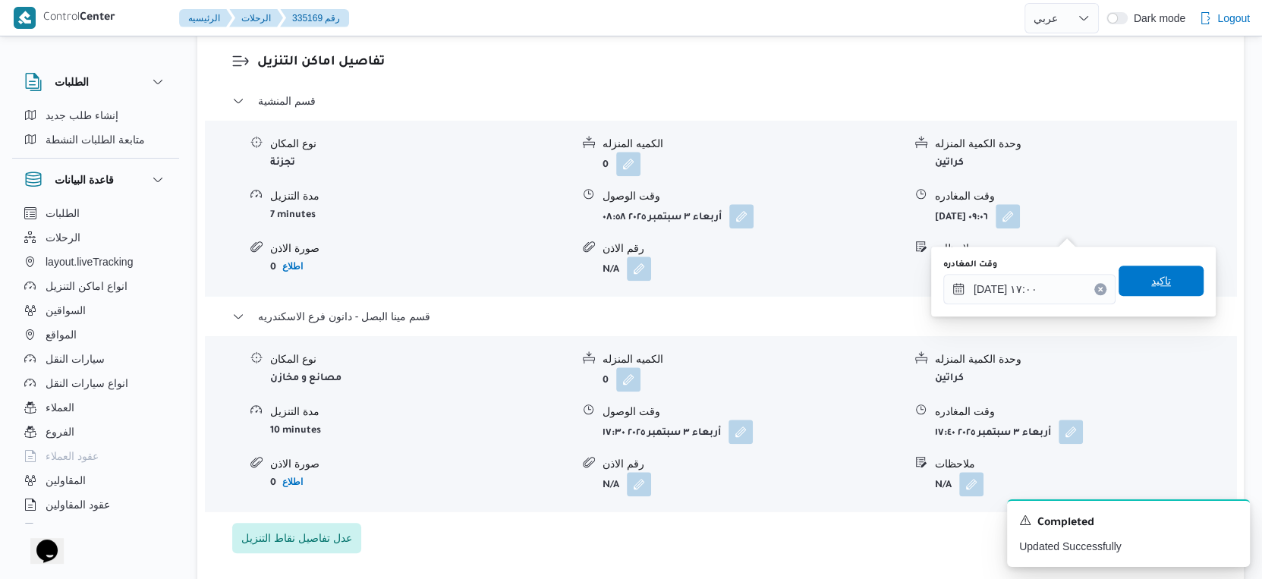
click at [1167, 276] on span "تاكيد" at bounding box center [1160, 281] width 85 height 30
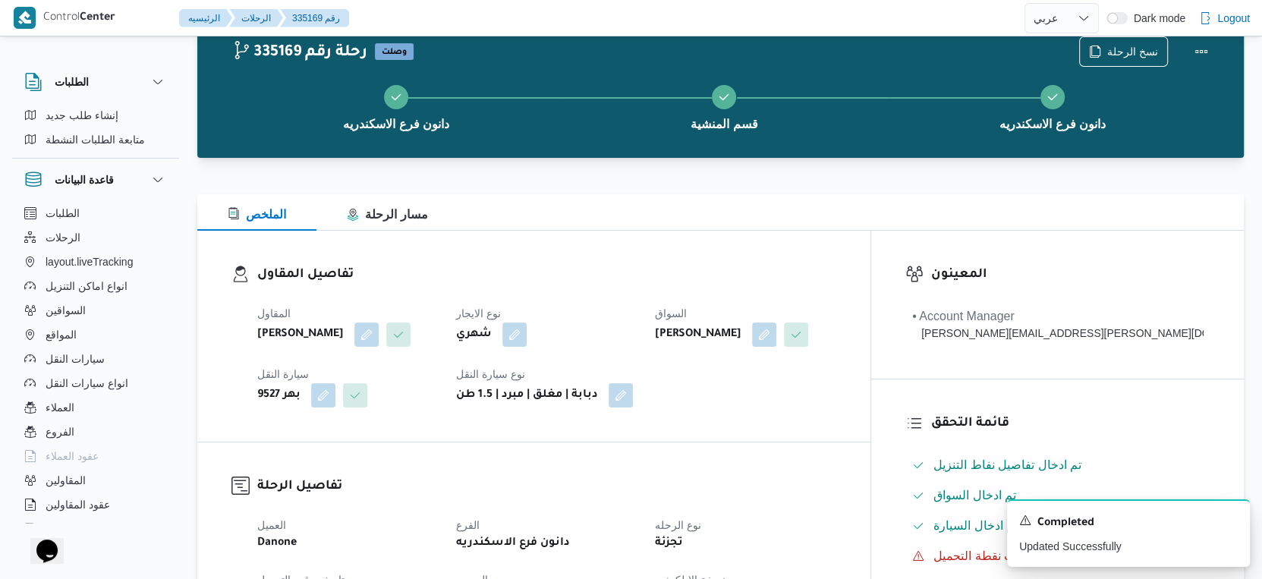
scroll to position [0, 0]
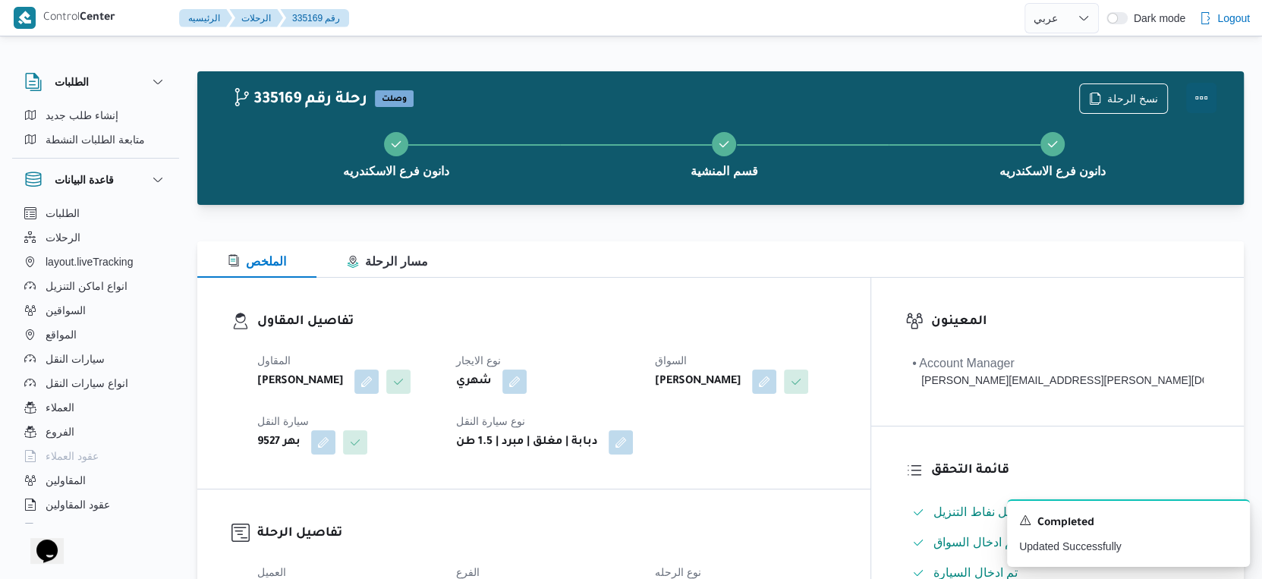
click at [1197, 96] on button "Actions" at bounding box center [1201, 98] width 30 height 30
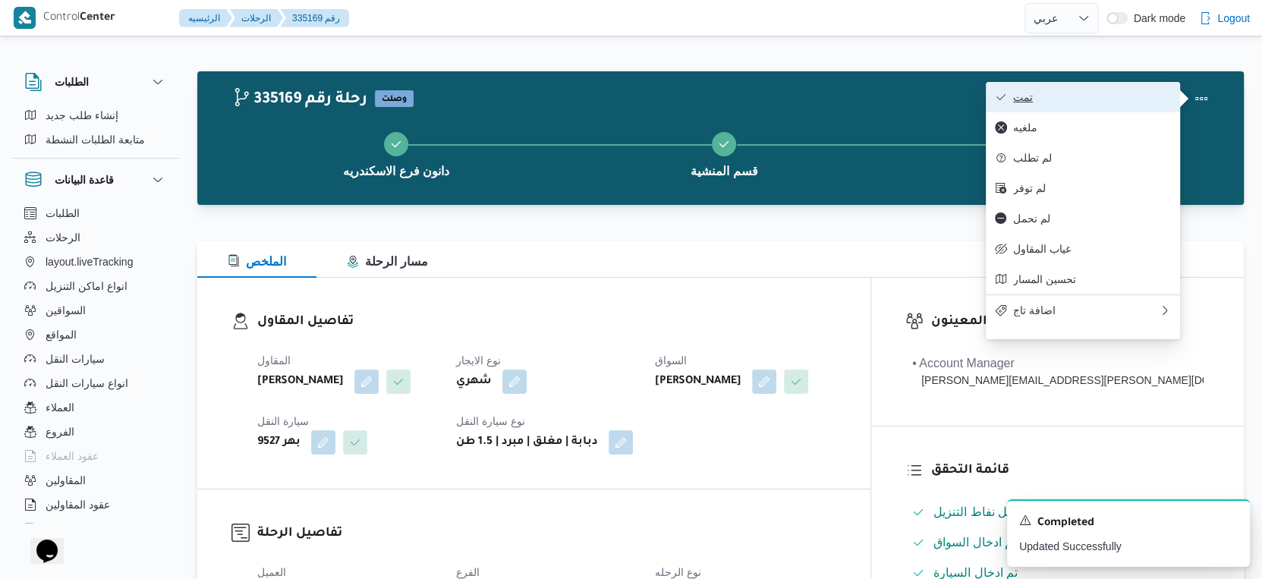
click at [1064, 96] on span "تمت" at bounding box center [1092, 97] width 158 height 12
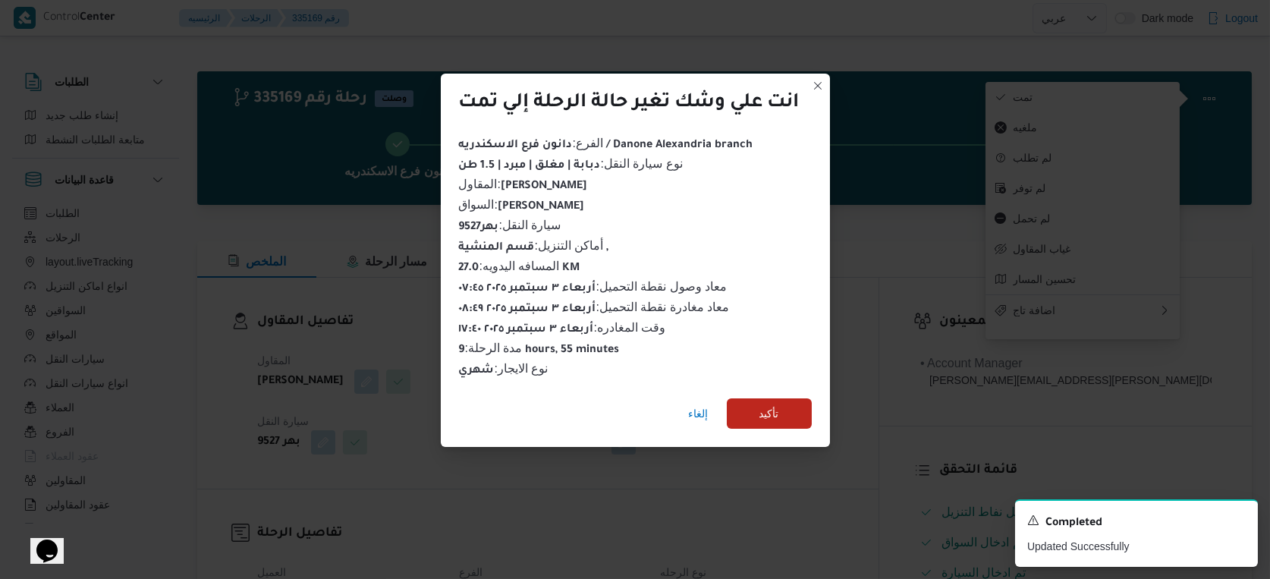
click at [794, 425] on div "إلغاء تأكيد" at bounding box center [635, 416] width 389 height 61
click at [794, 423] on span "تأكيد" at bounding box center [769, 413] width 85 height 30
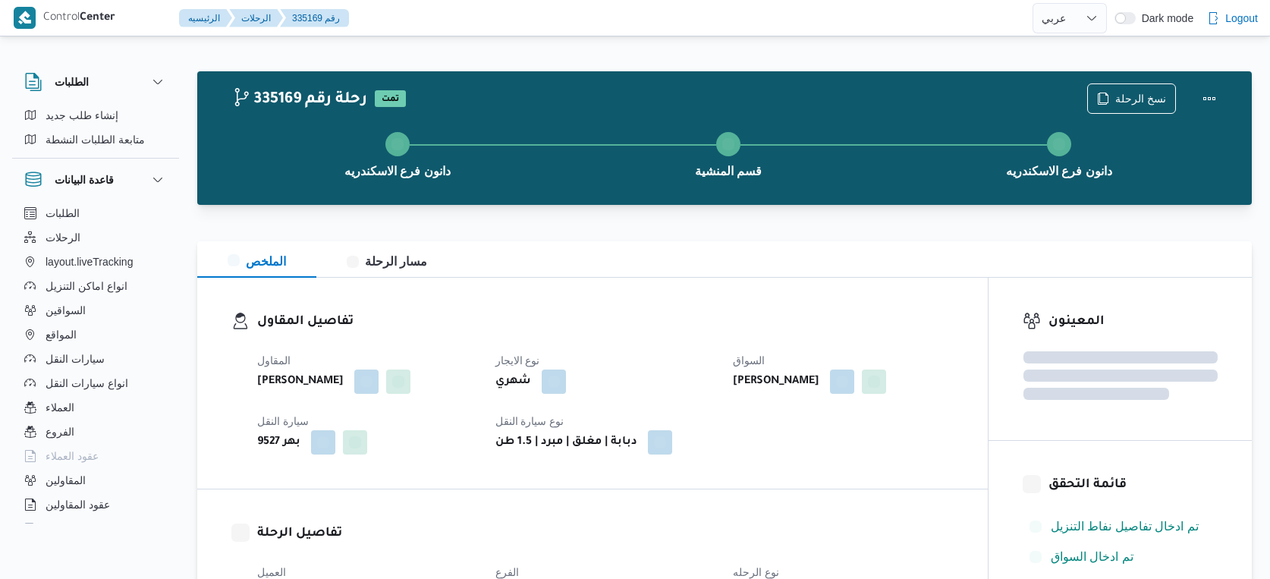
select select "ar"
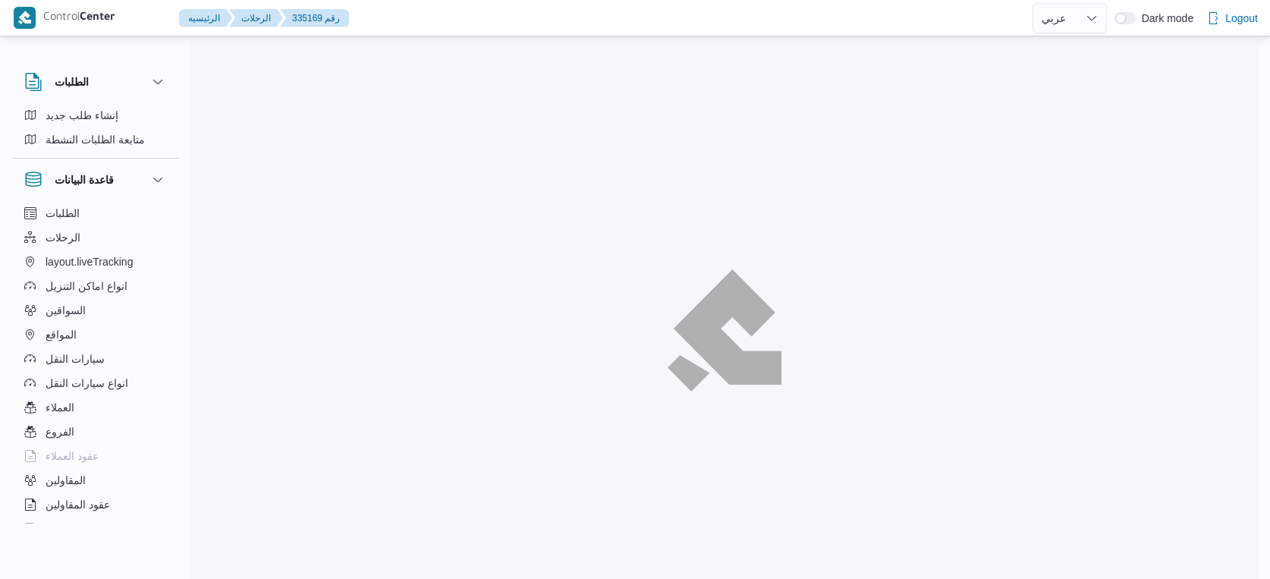
select select "ar"
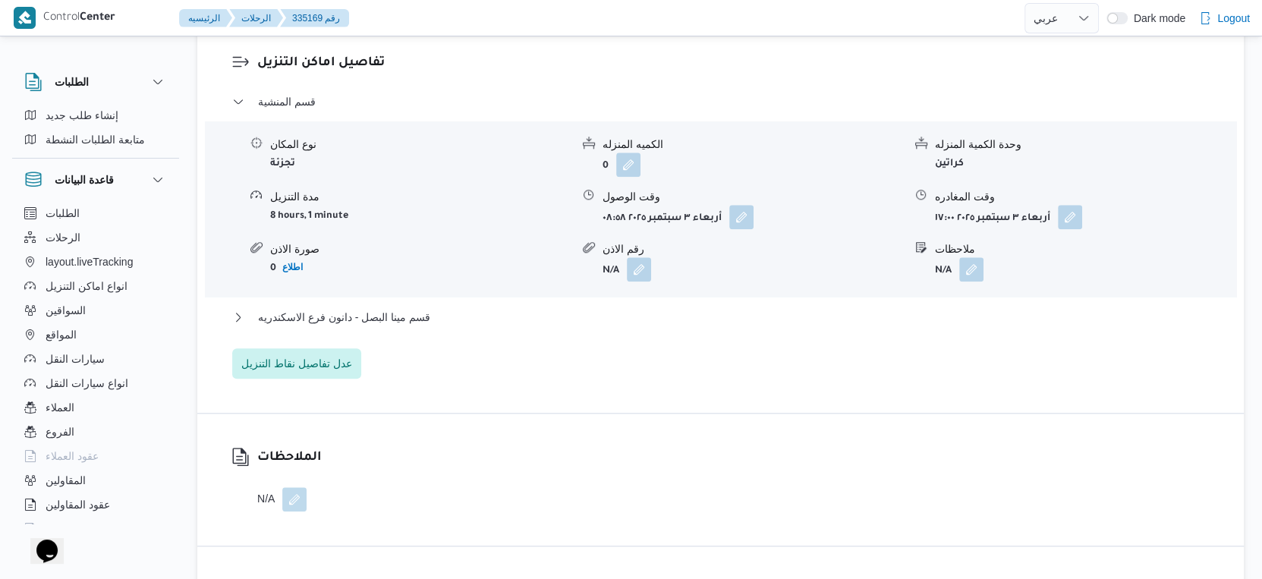
scroll to position [1265, 0]
click at [363, 326] on span "قسم مينا البصل - دانون فرع الاسكندريه" at bounding box center [344, 316] width 172 height 18
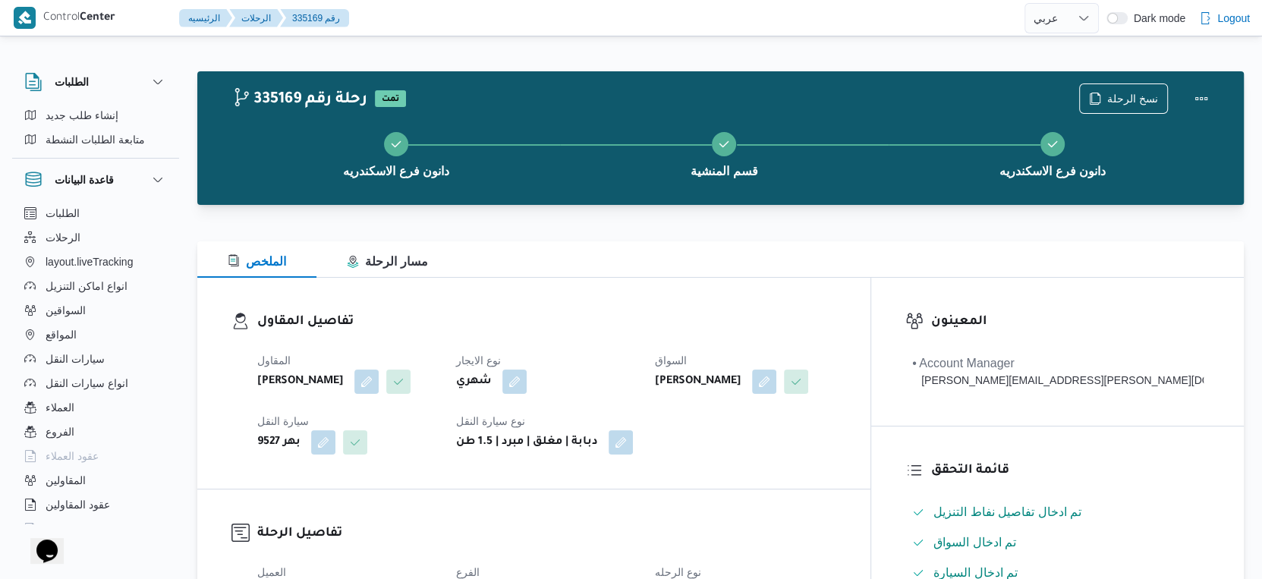
scroll to position [590, 0]
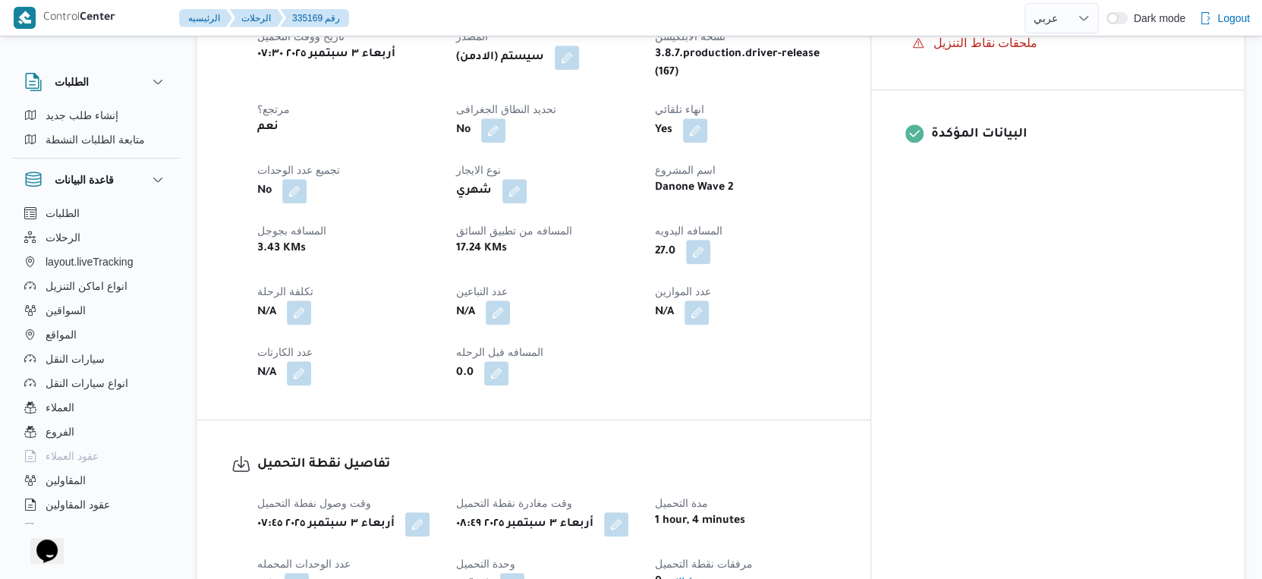
select select "ar"
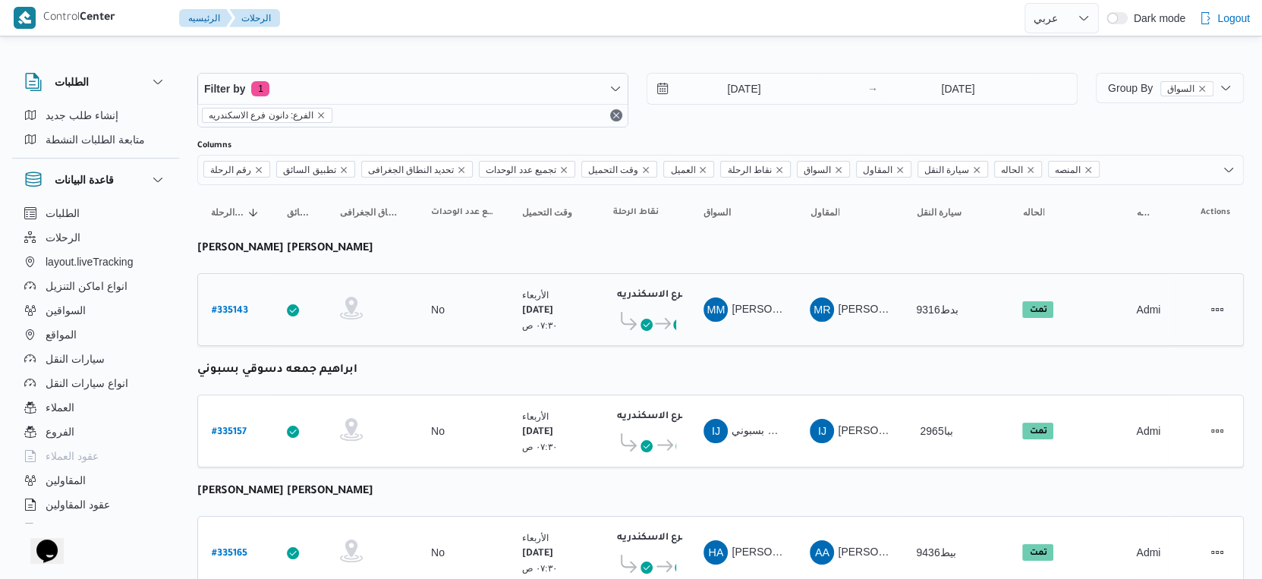
click at [236, 306] on b "# 335143" at bounding box center [230, 311] width 36 height 11
select select "ar"
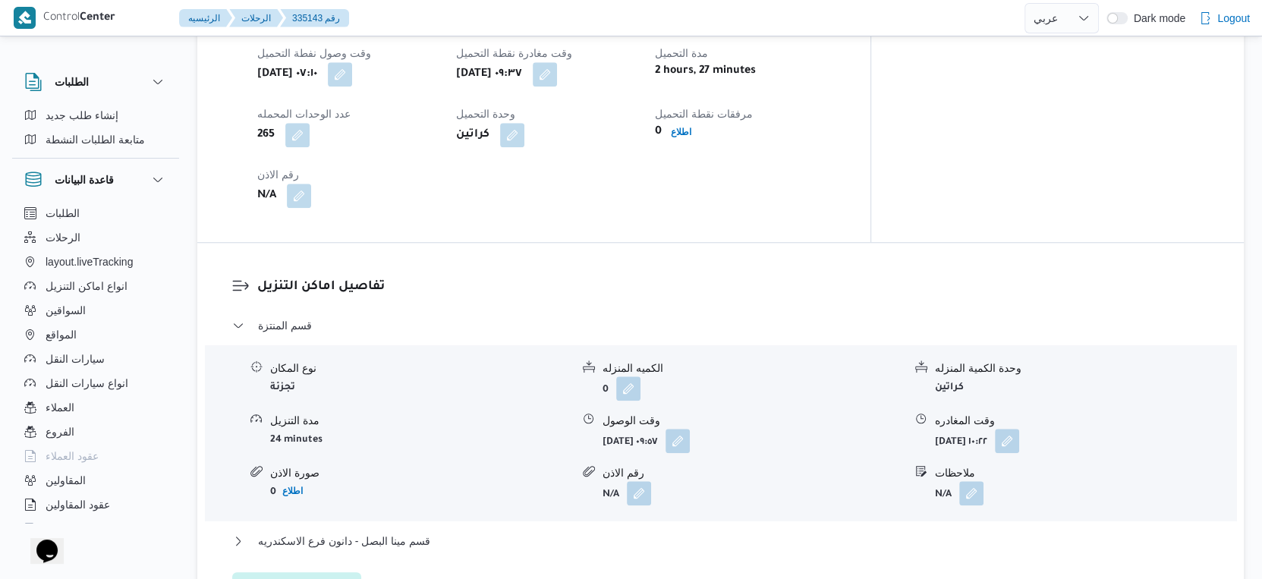
scroll to position [1096, 0]
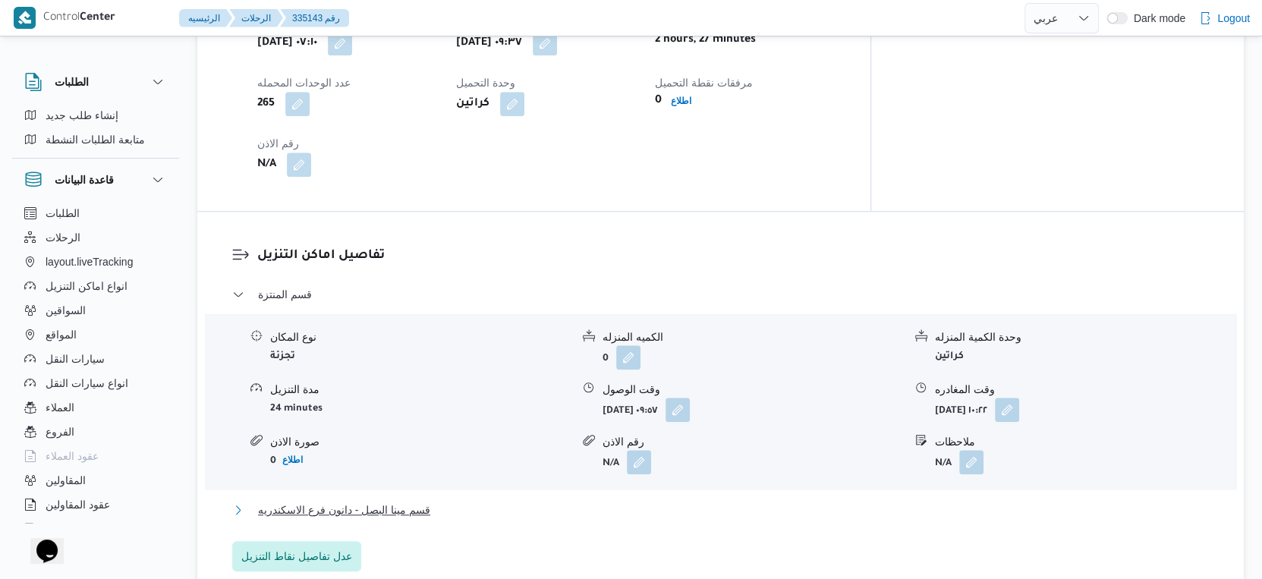
click at [465, 501] on button "قسم مينا البصل - دانون فرع الاسكندريه" at bounding box center [720, 510] width 977 height 18
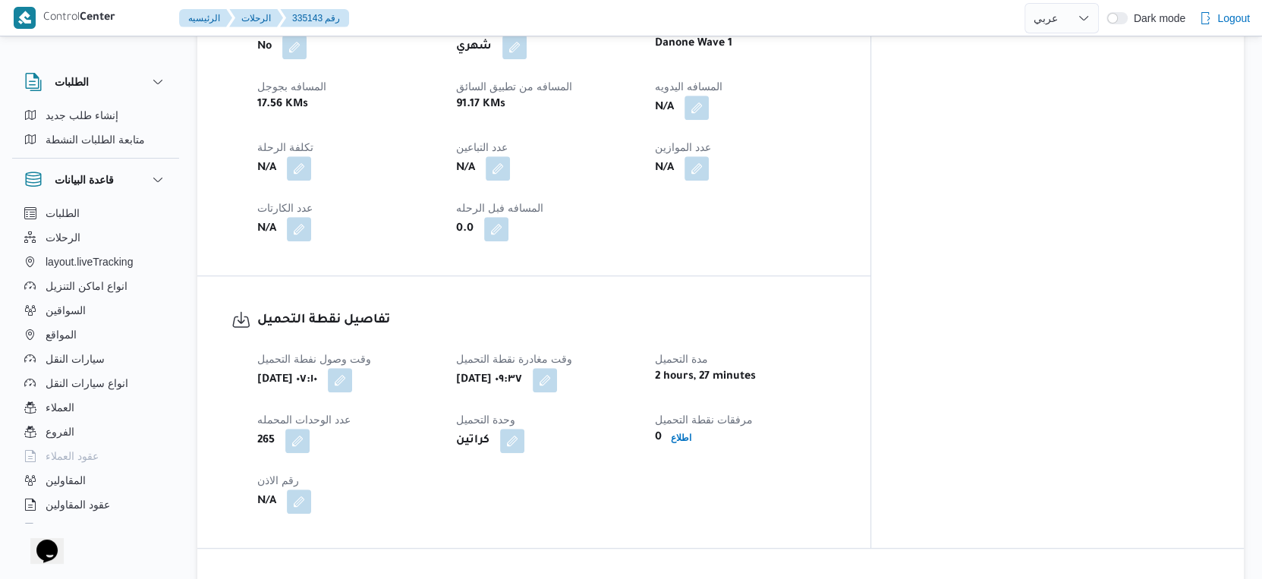
scroll to position [590, 0]
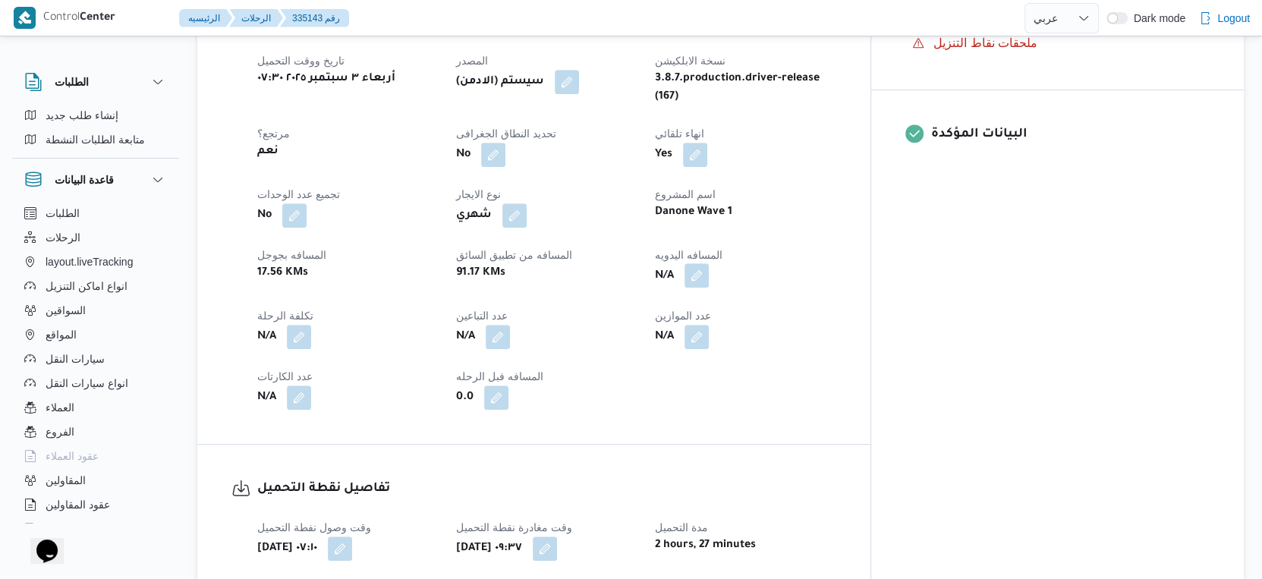
click at [709, 266] on button "button" at bounding box center [696, 275] width 24 height 24
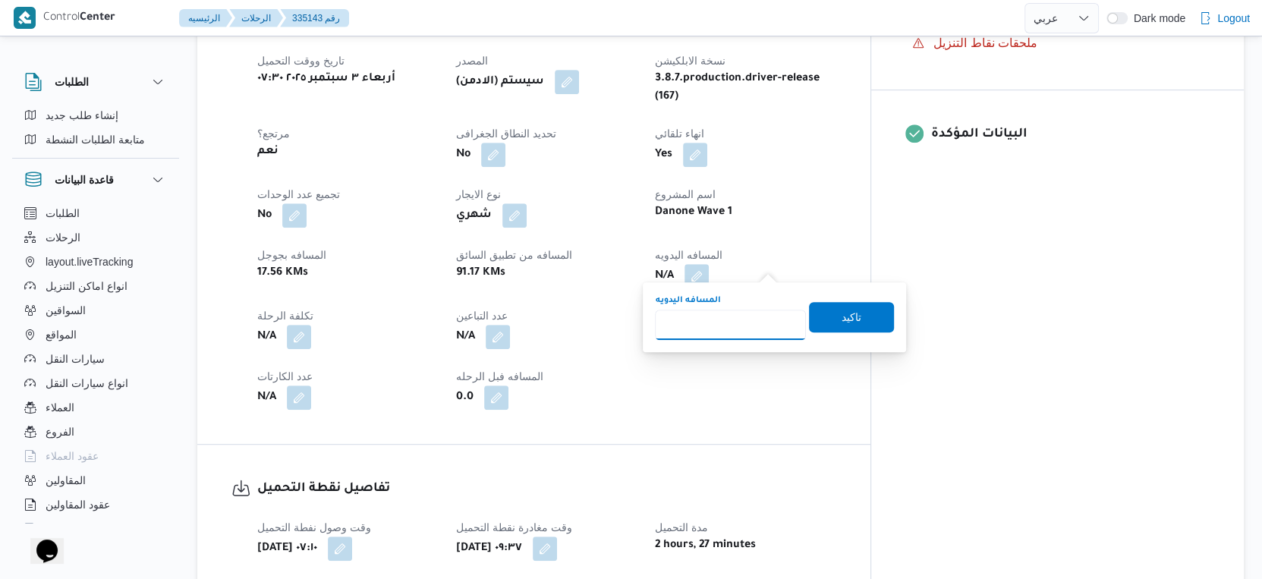
click at [724, 324] on input "المسافه اليدويه" at bounding box center [730, 325] width 151 height 30
type input "43"
click at [873, 309] on span "تاكيد" at bounding box center [851, 316] width 85 height 30
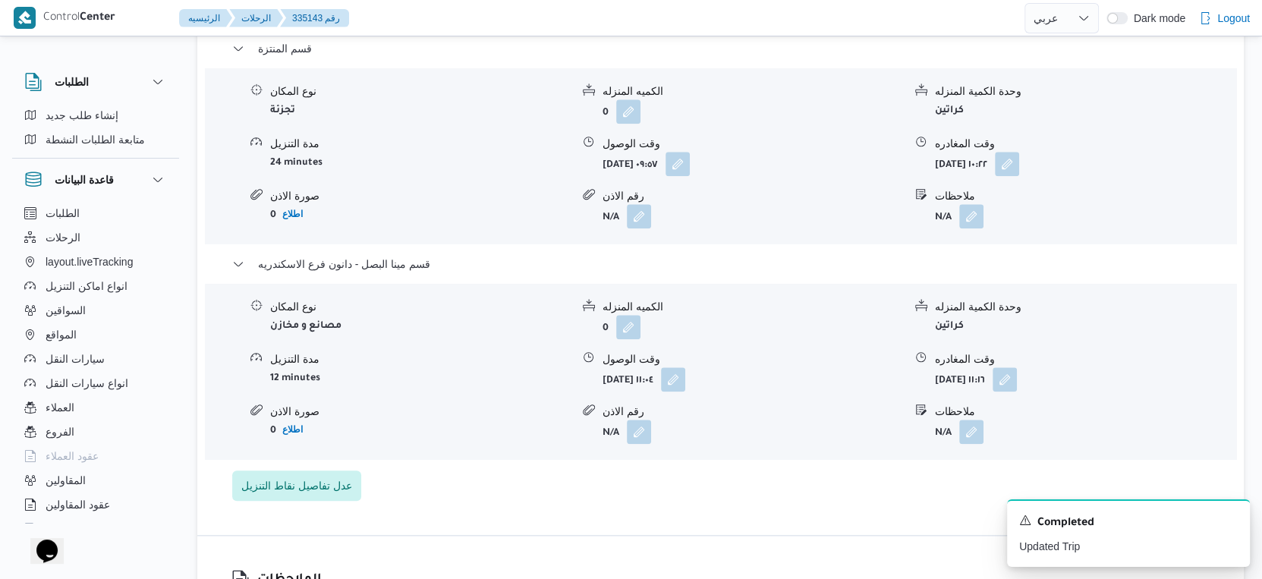
scroll to position [1348, 0]
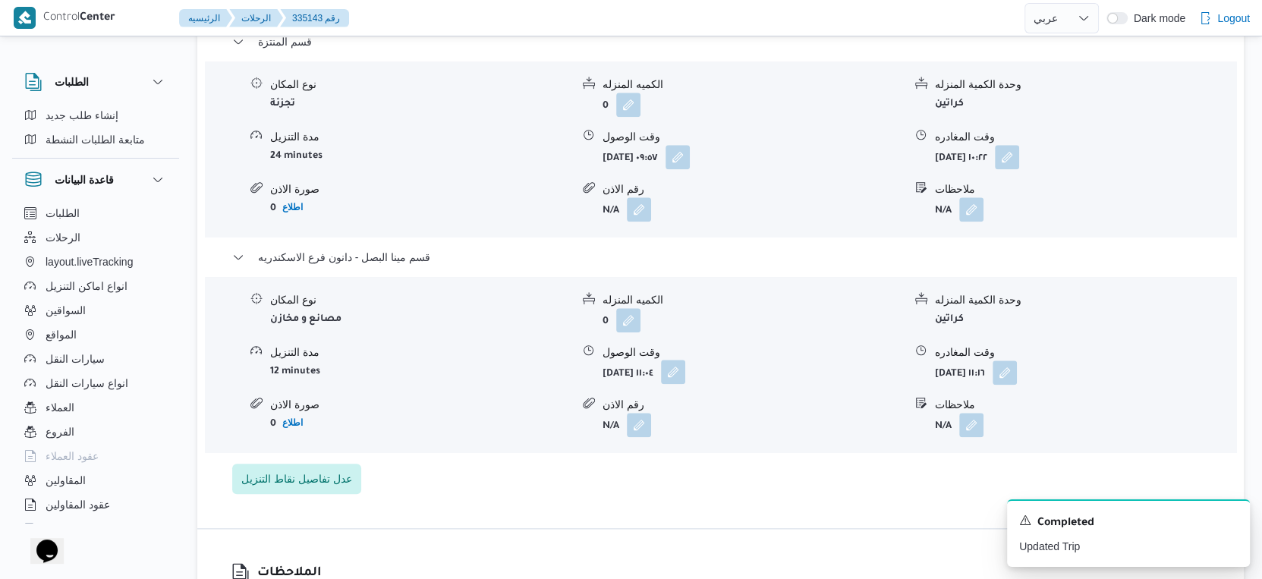
click at [685, 361] on button "button" at bounding box center [673, 372] width 24 height 24
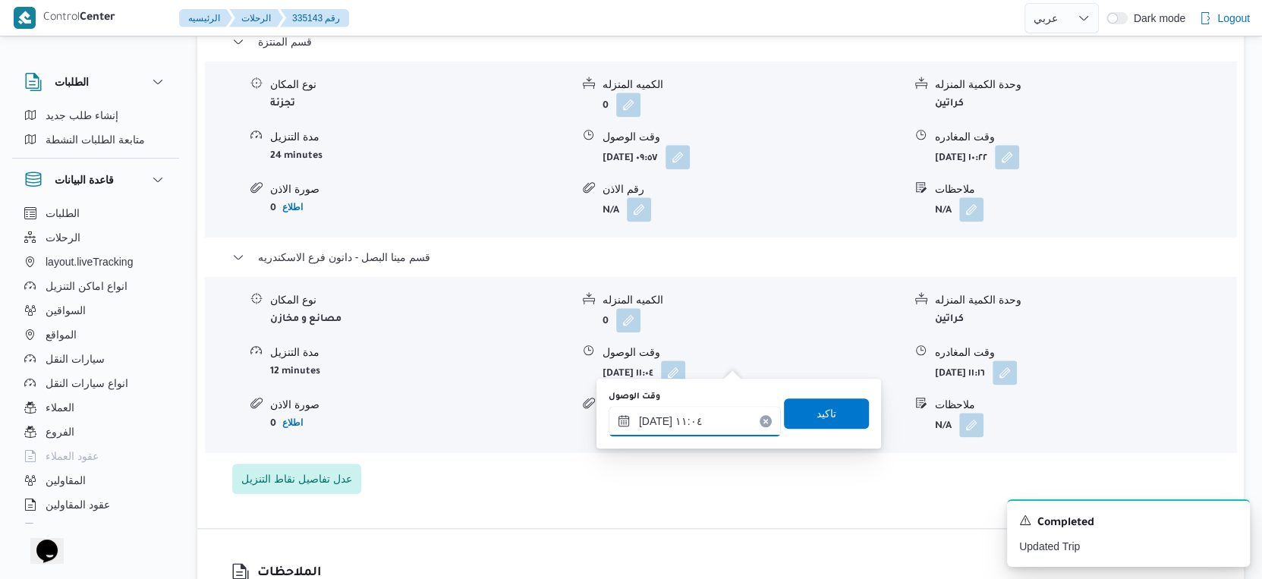
click at [709, 415] on input "٠٣/٠٩/٢٠٢٥ ١١:٠٤" at bounding box center [695, 421] width 172 height 30
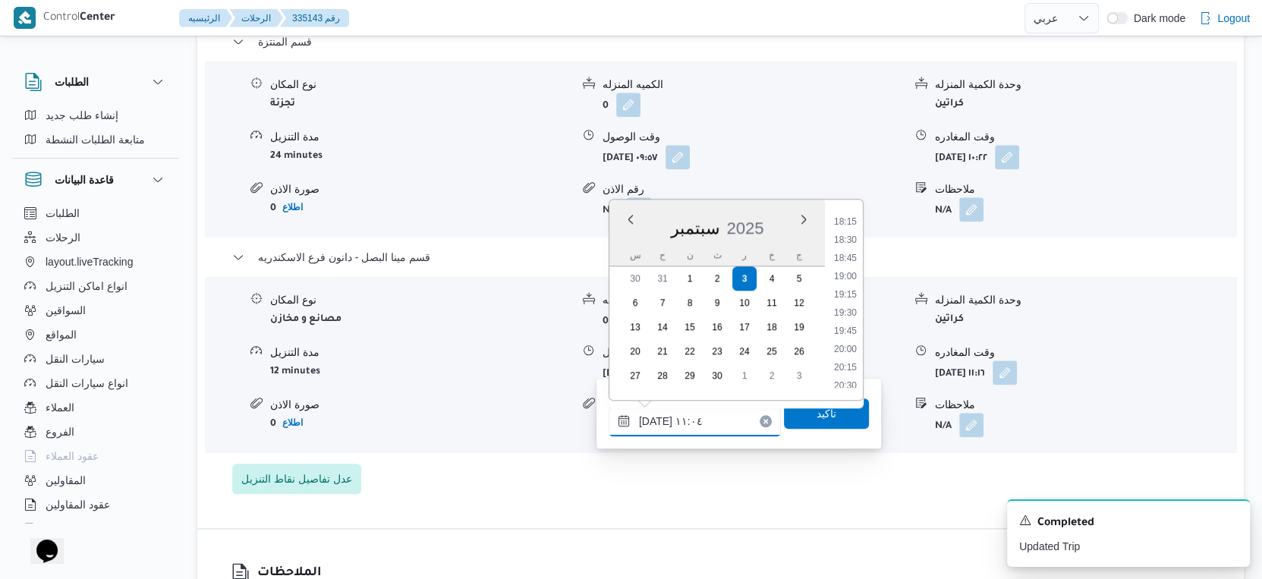
scroll to position [1467, 0]
click at [1017, 366] on button "button" at bounding box center [1004, 372] width 24 height 24
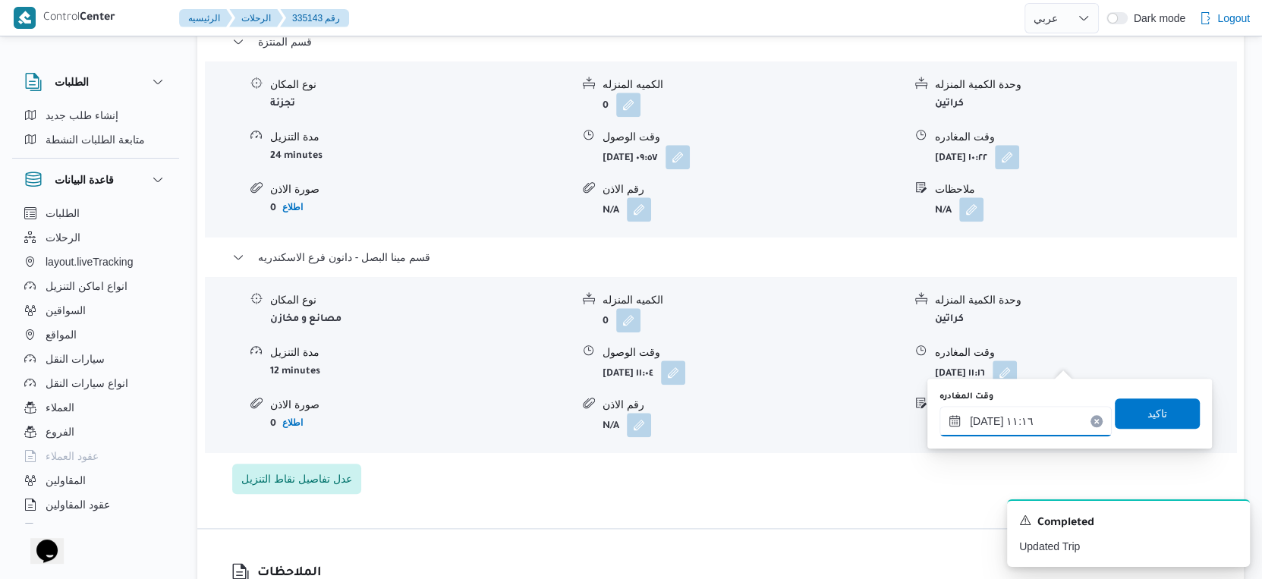
click at [1034, 435] on input "٠٣/٠٩/٢٠٢٥ ١١:١٦" at bounding box center [1025, 421] width 172 height 30
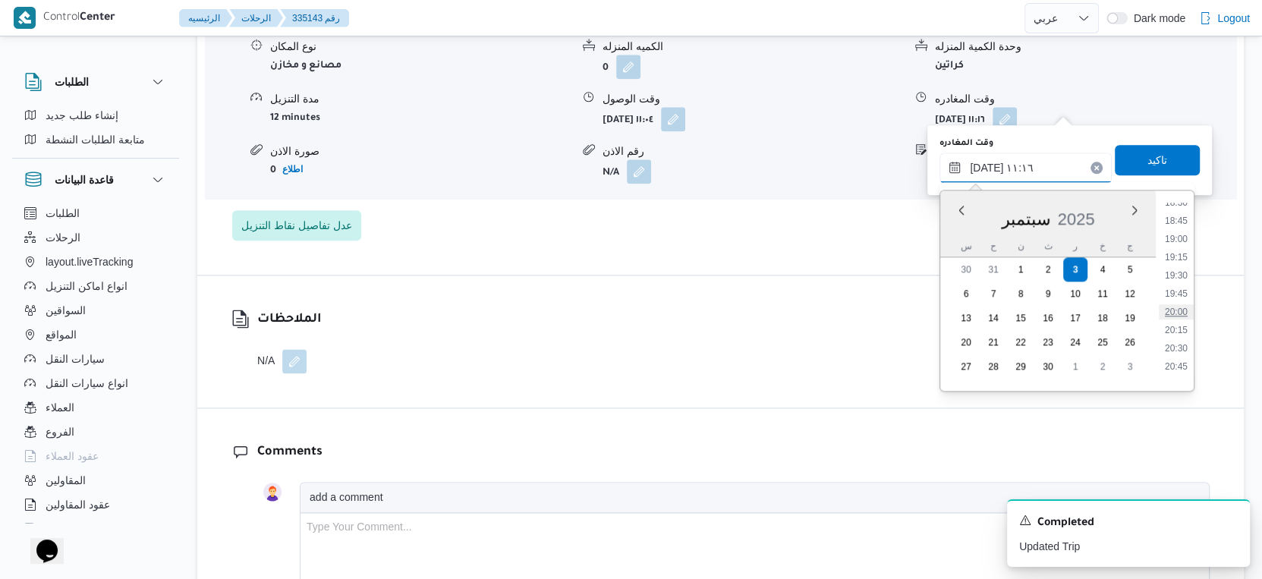
scroll to position [1316, 0]
click at [1183, 238] on li "18:30" at bounding box center [1176, 241] width 35 height 15
type input "٠٣/٠٩/٢٠٢٥ ١٨:٣٠"
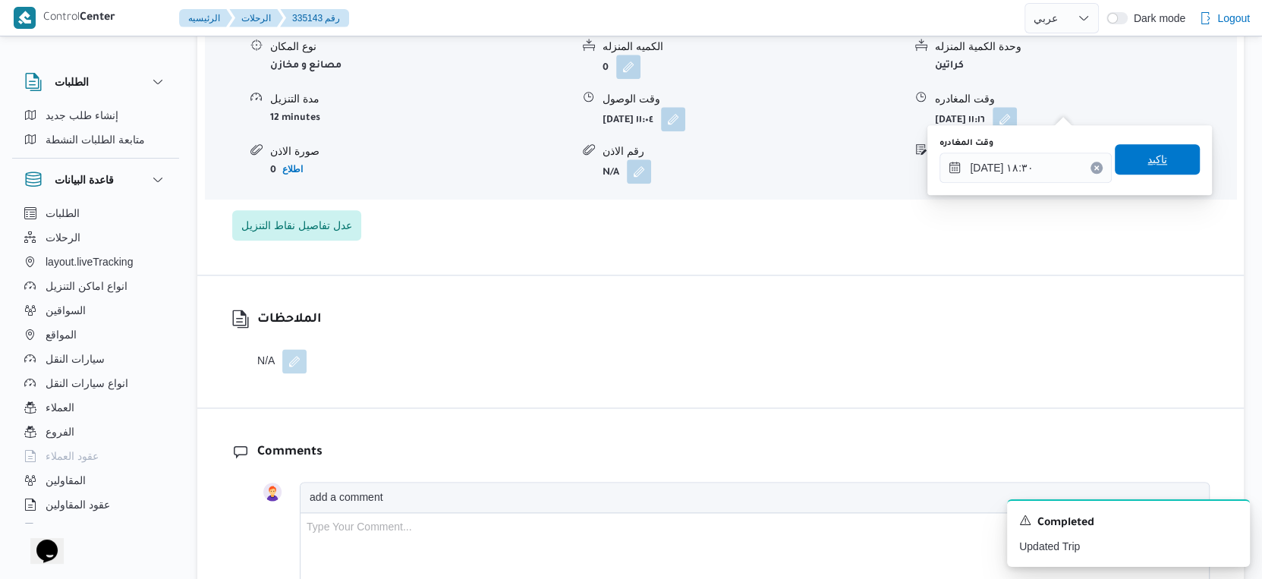
click at [1161, 168] on span "تاكيد" at bounding box center [1157, 159] width 85 height 30
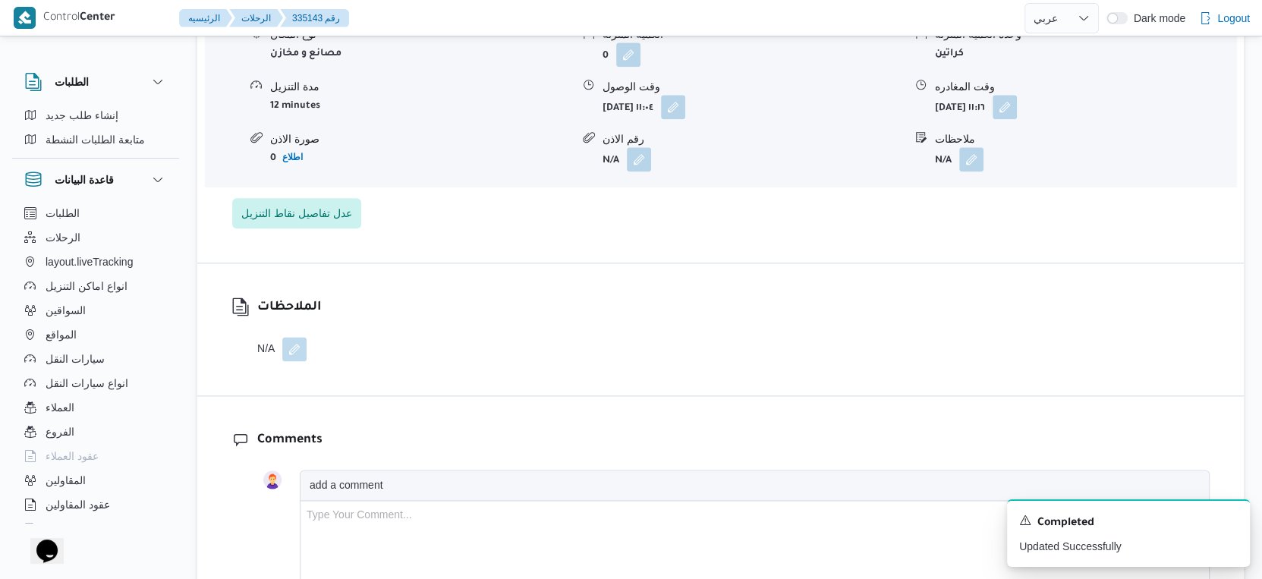
scroll to position [1348, 0]
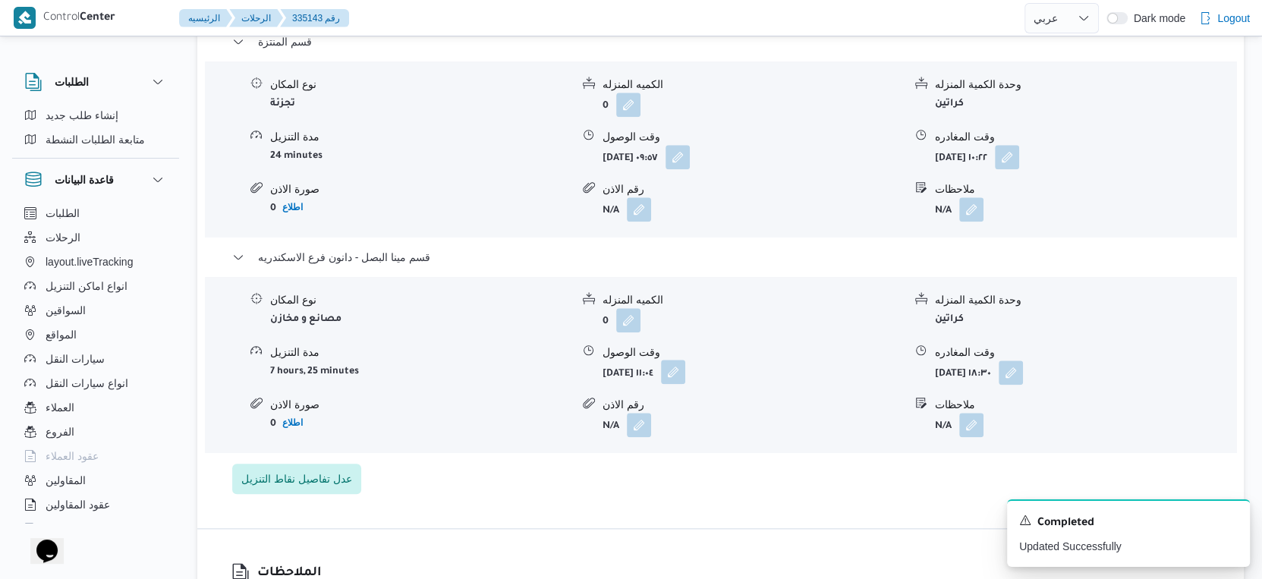
click at [685, 370] on button "button" at bounding box center [673, 372] width 24 height 24
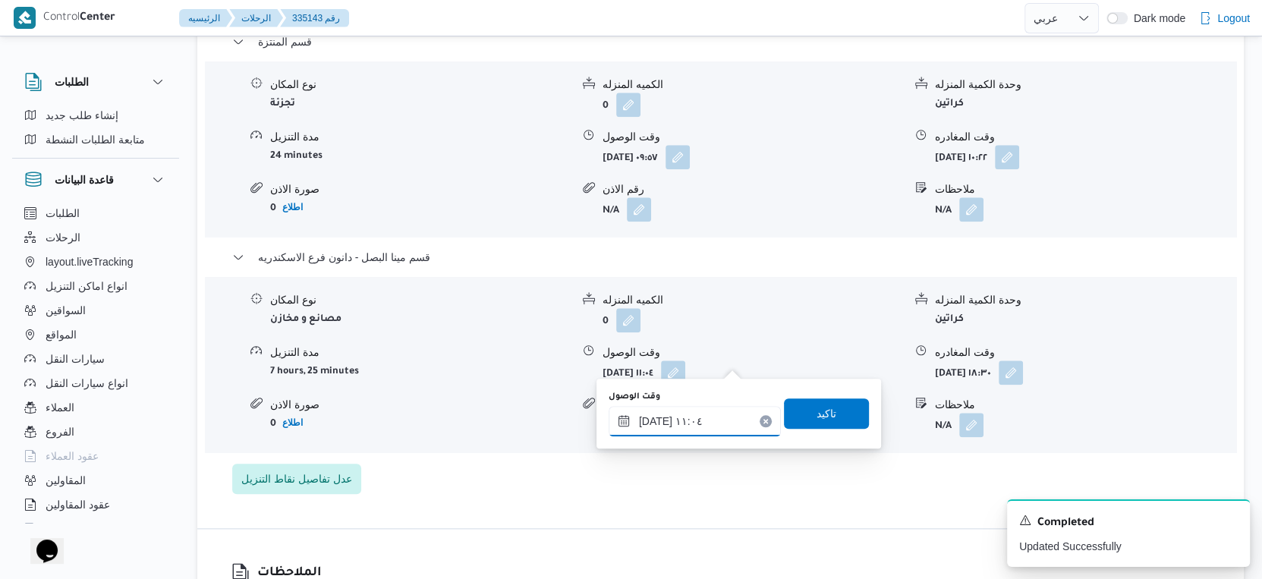
click at [706, 426] on input "٠٣/٠٩/٢٠٢٥ ١١:٠٤" at bounding box center [695, 421] width 172 height 30
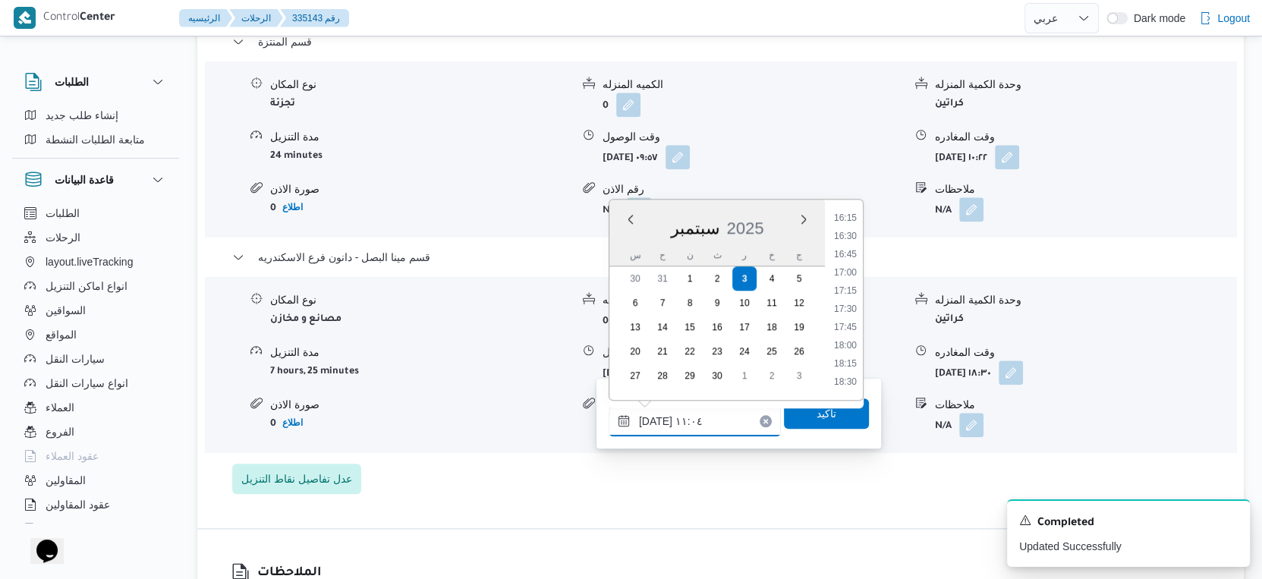
scroll to position [1214, 0]
click at [847, 317] on li "18:00" at bounding box center [845, 316] width 35 height 15
type input "٠٣/٠٩/٢٠٢٥ ١٨:٠٠"
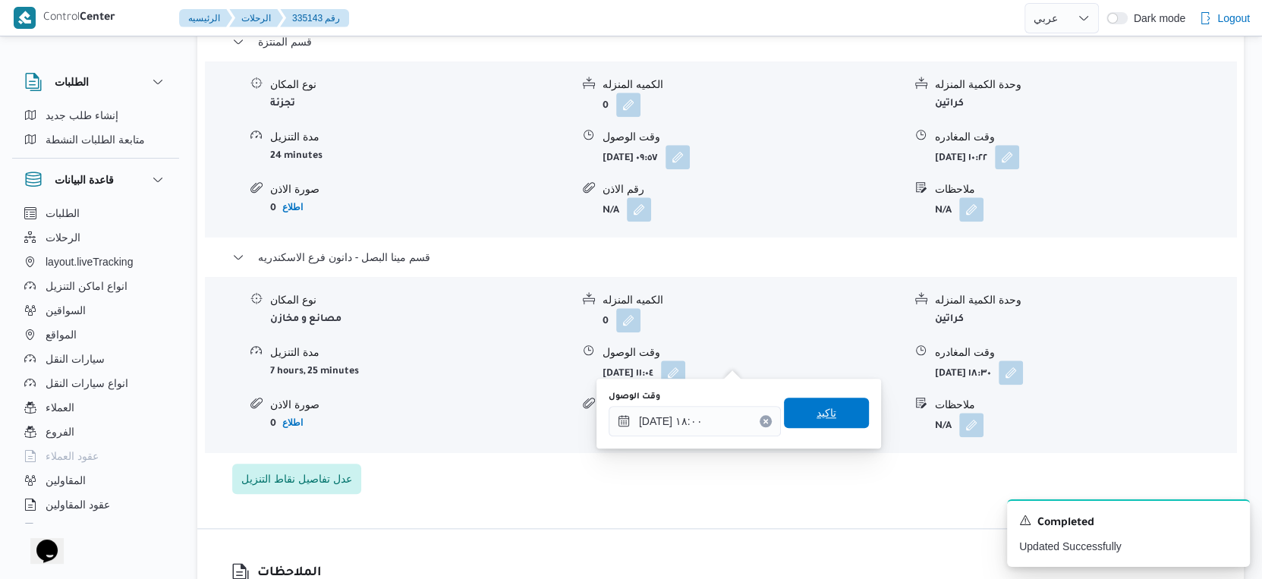
click at [846, 398] on span "تاكيد" at bounding box center [826, 413] width 85 height 30
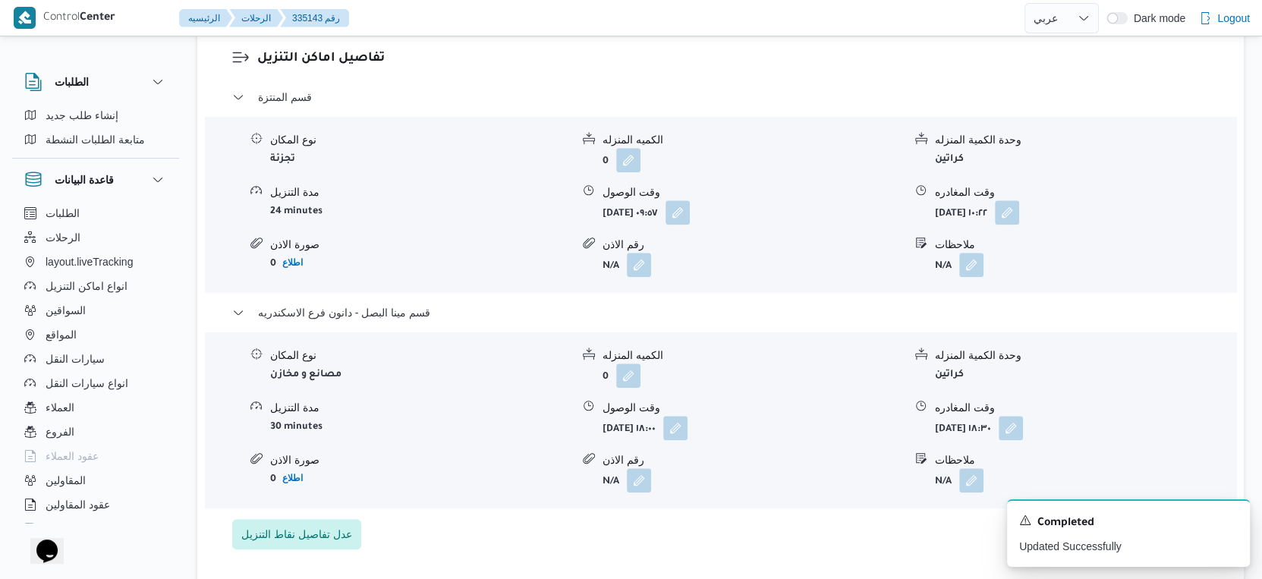
scroll to position [1265, 0]
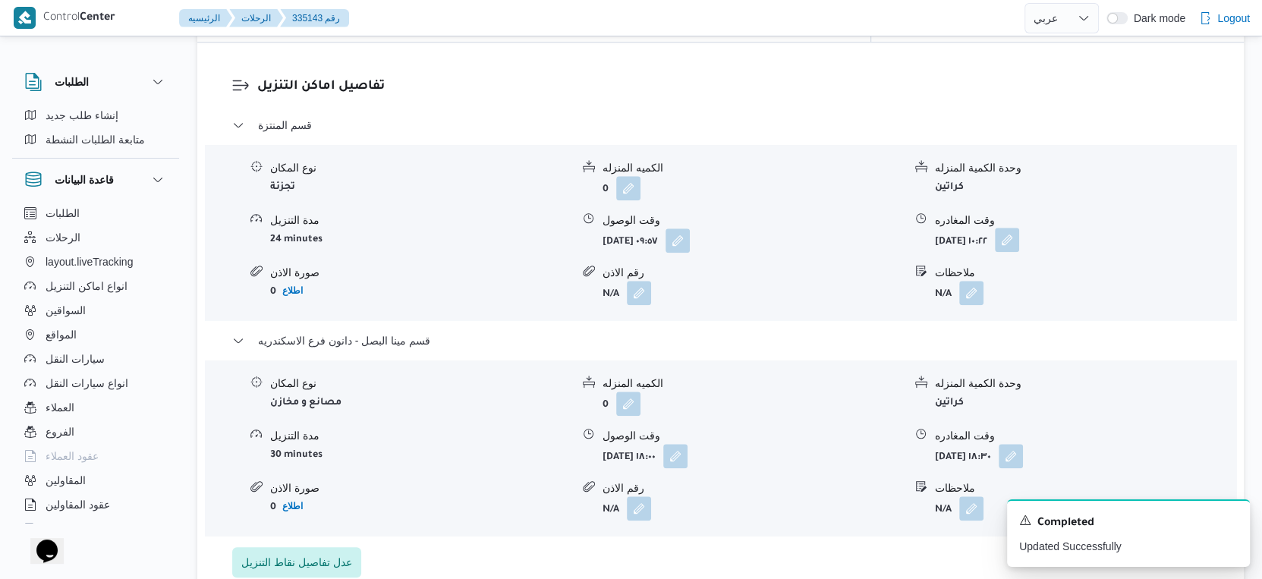
click at [1019, 228] on button "button" at bounding box center [1007, 240] width 24 height 24
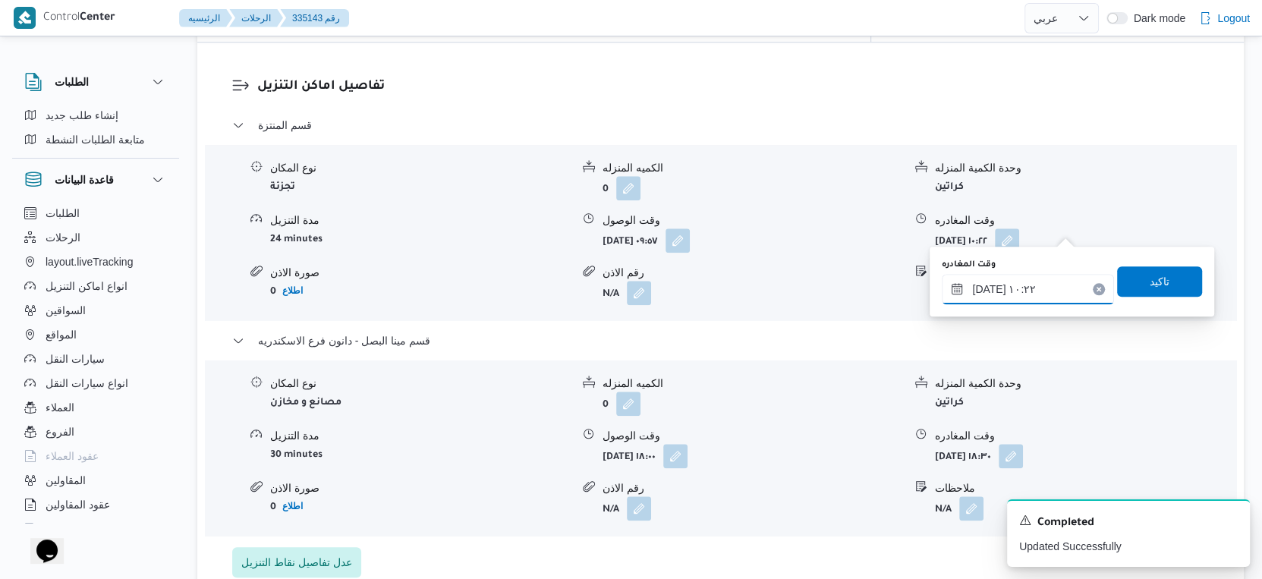
click at [1027, 297] on input "٠٣/٠٩/٢٠٢٥ ١٠:٢٢" at bounding box center [1028, 289] width 172 height 30
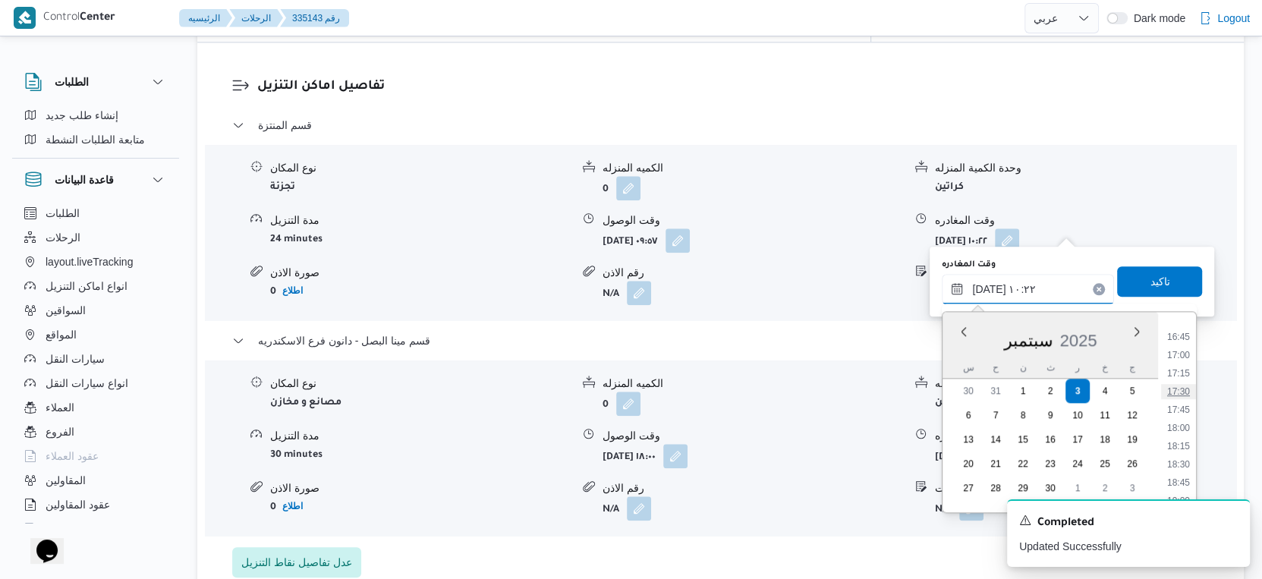
scroll to position [1244, 0]
click at [1188, 363] on li "17:30" at bounding box center [1178, 361] width 35 height 15
type input "٠٣/٠٩/٢٠٢٥ ١٧:٣٠"
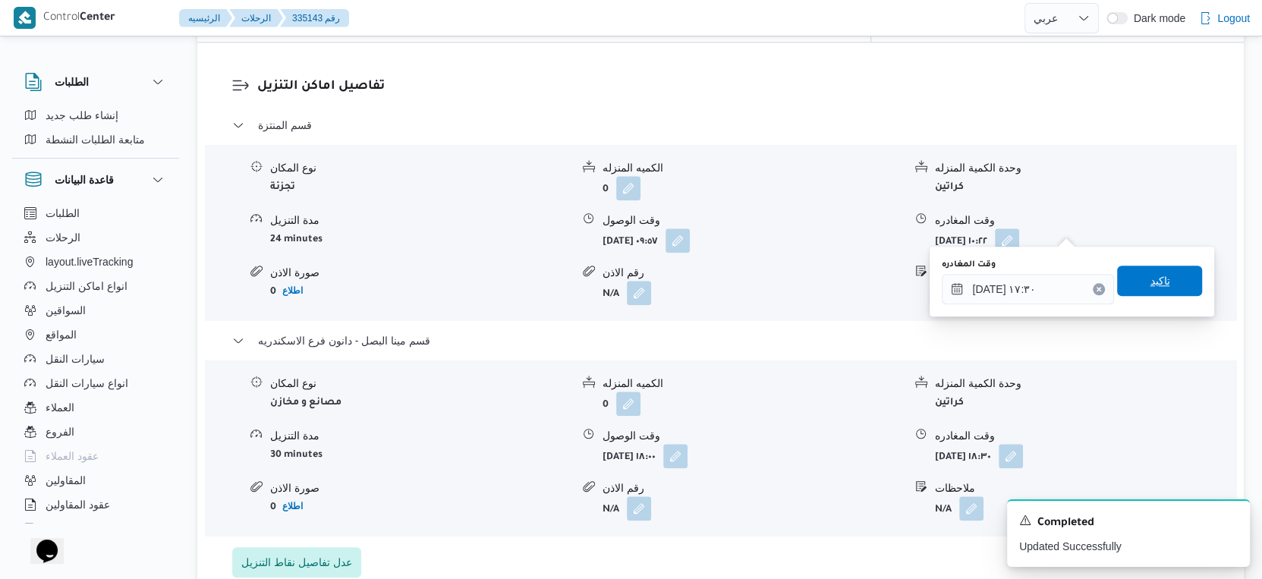
click at [1165, 288] on span "تاكيد" at bounding box center [1159, 281] width 85 height 30
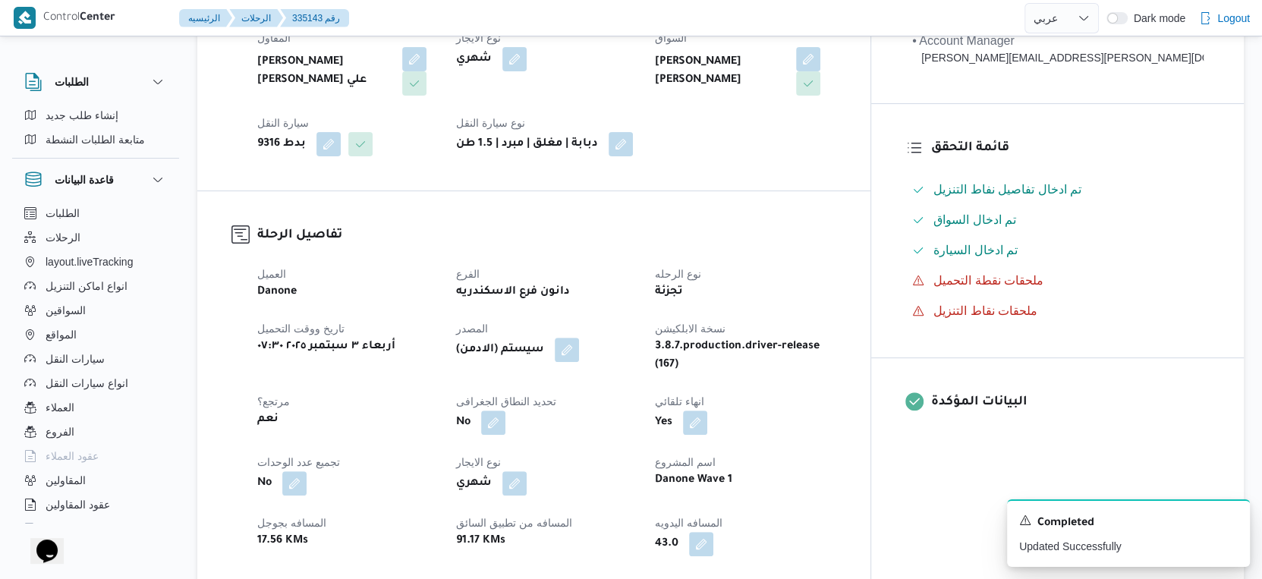
scroll to position [590, 0]
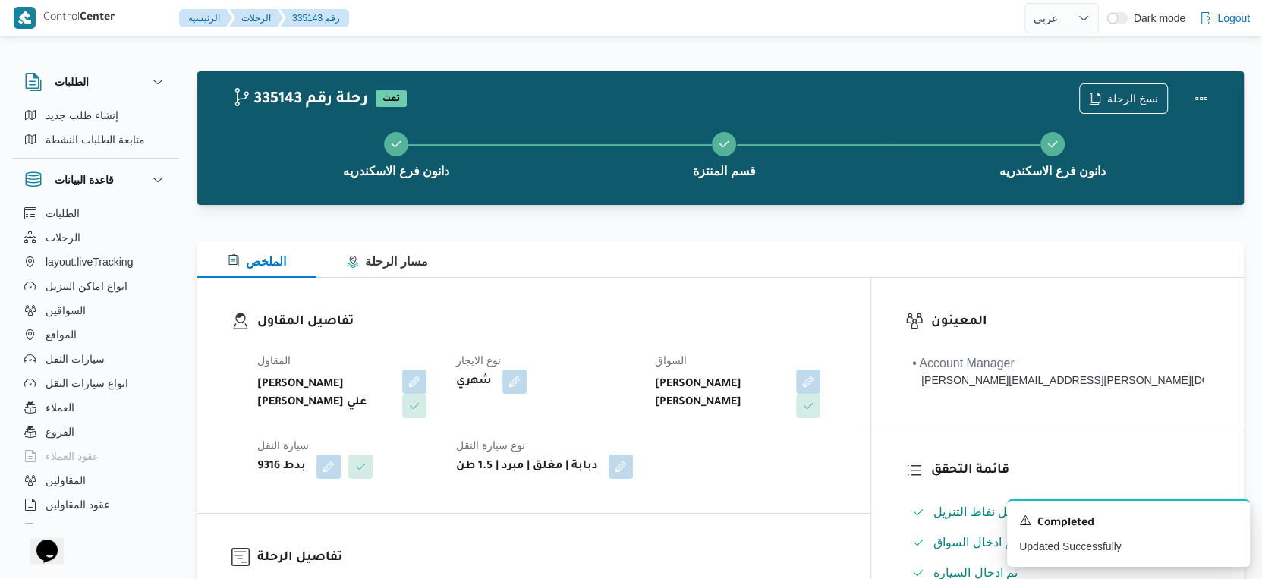
select select "ar"
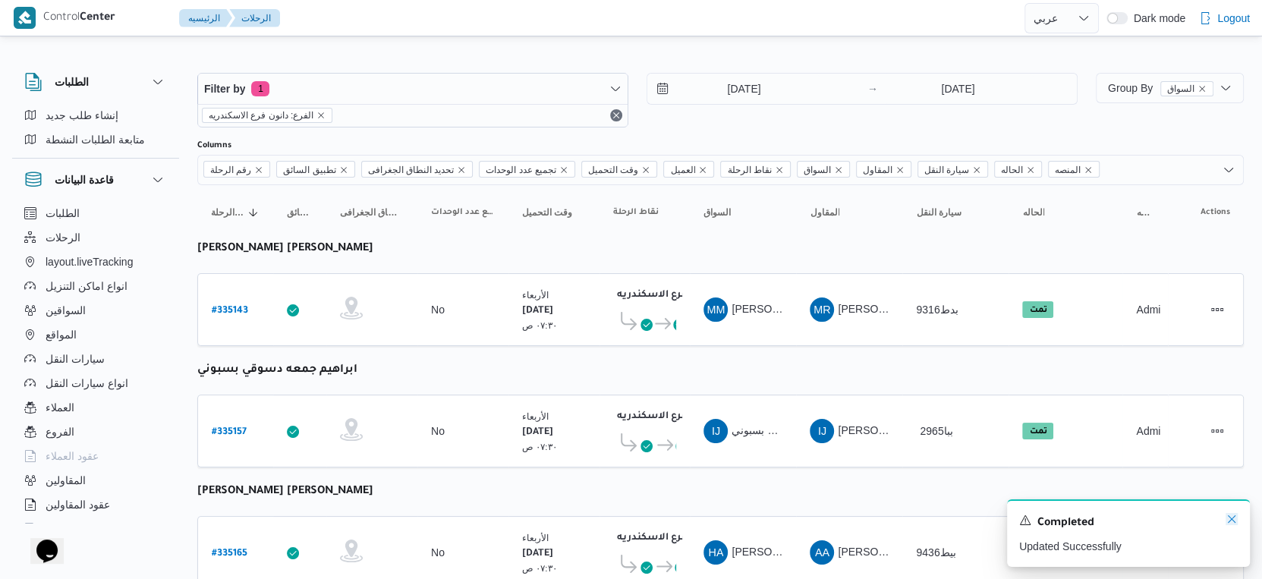
click at [1232, 519] on icon "Dismiss toast" at bounding box center [1232, 519] width 8 height 8
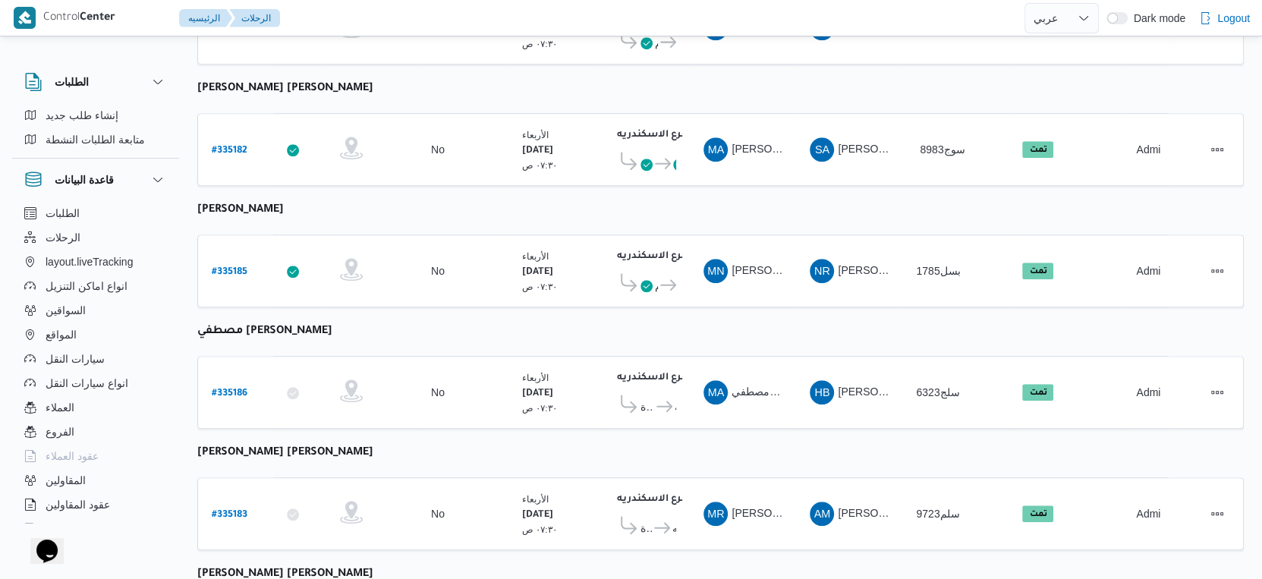
scroll to position [1011, 0]
click at [223, 266] on b "# 335185" at bounding box center [230, 271] width 36 height 11
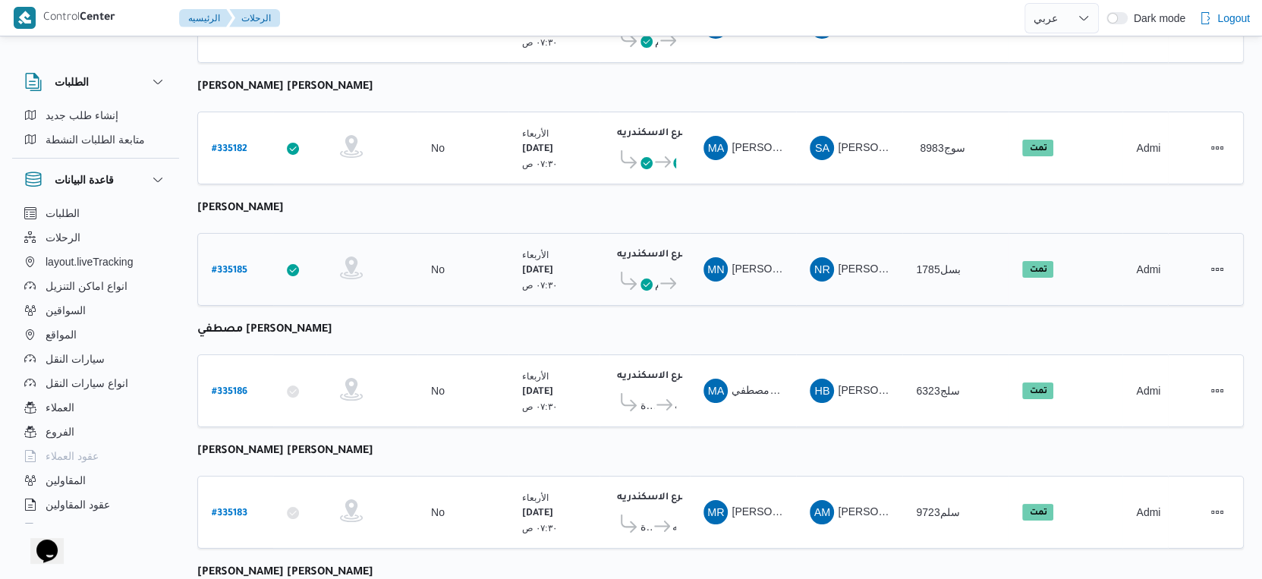
select select "ar"
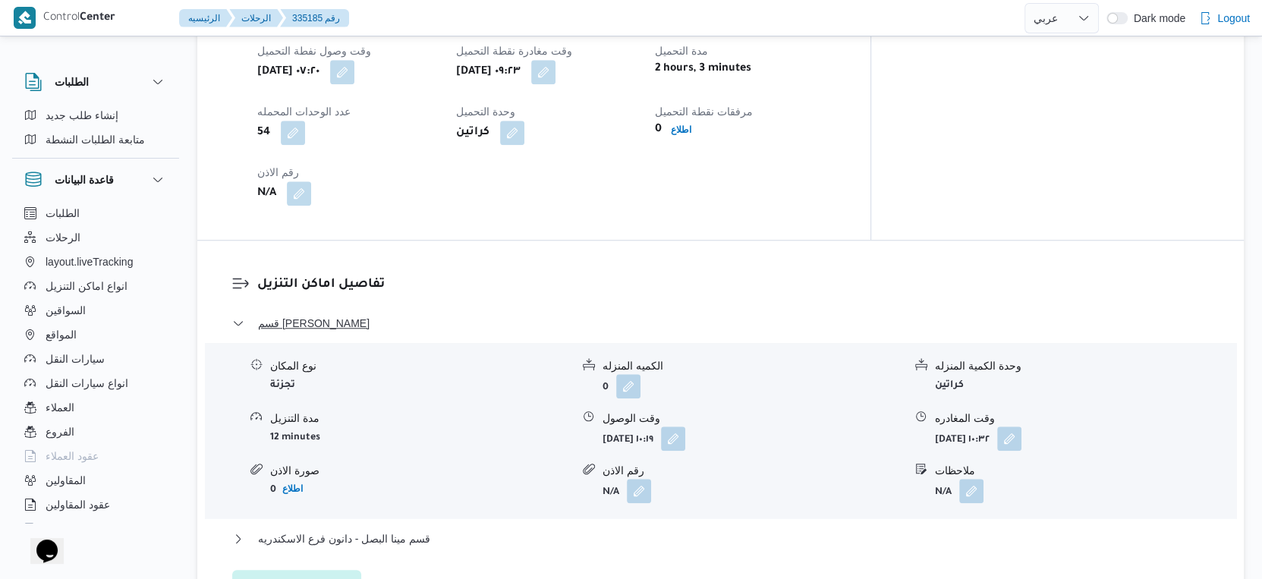
scroll to position [1180, 0]
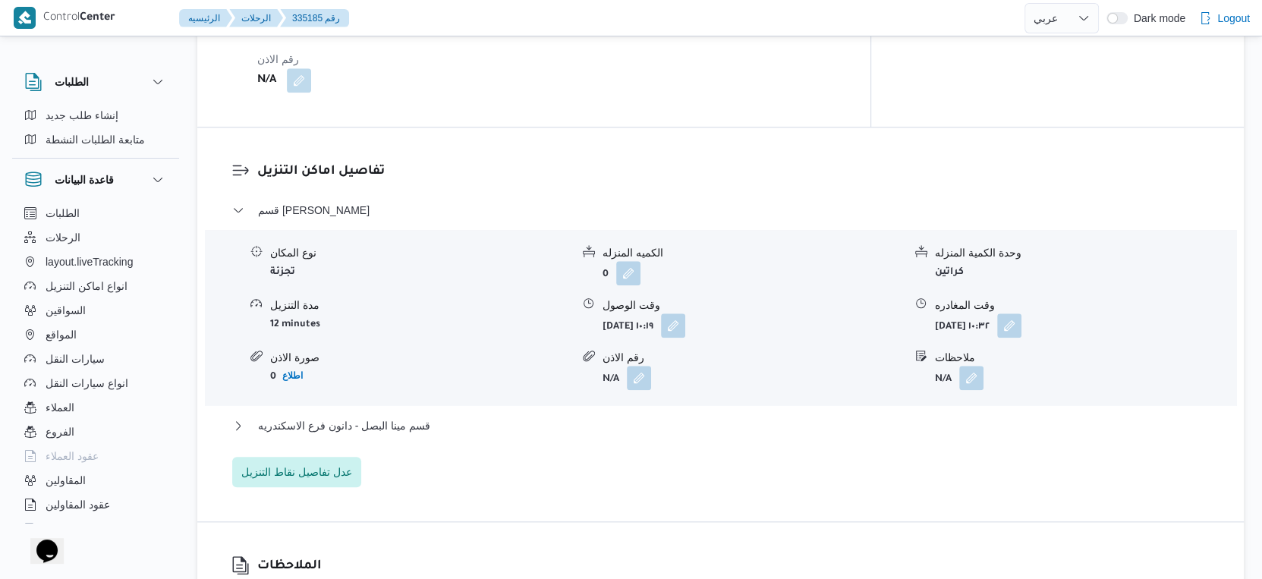
click at [458, 417] on div "قسم مينا البصل - دانون فرع الاسكندريه" at bounding box center [720, 431] width 977 height 29
click at [471, 417] on button "قسم مينا البصل - دانون فرع الاسكندريه" at bounding box center [720, 426] width 977 height 18
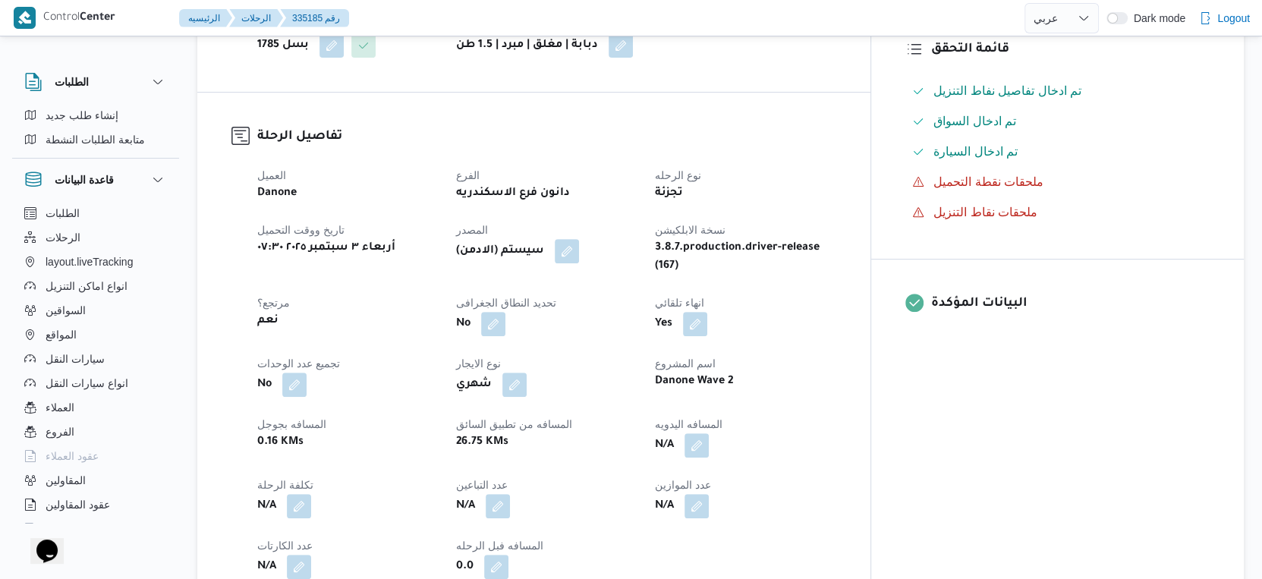
scroll to position [590, 0]
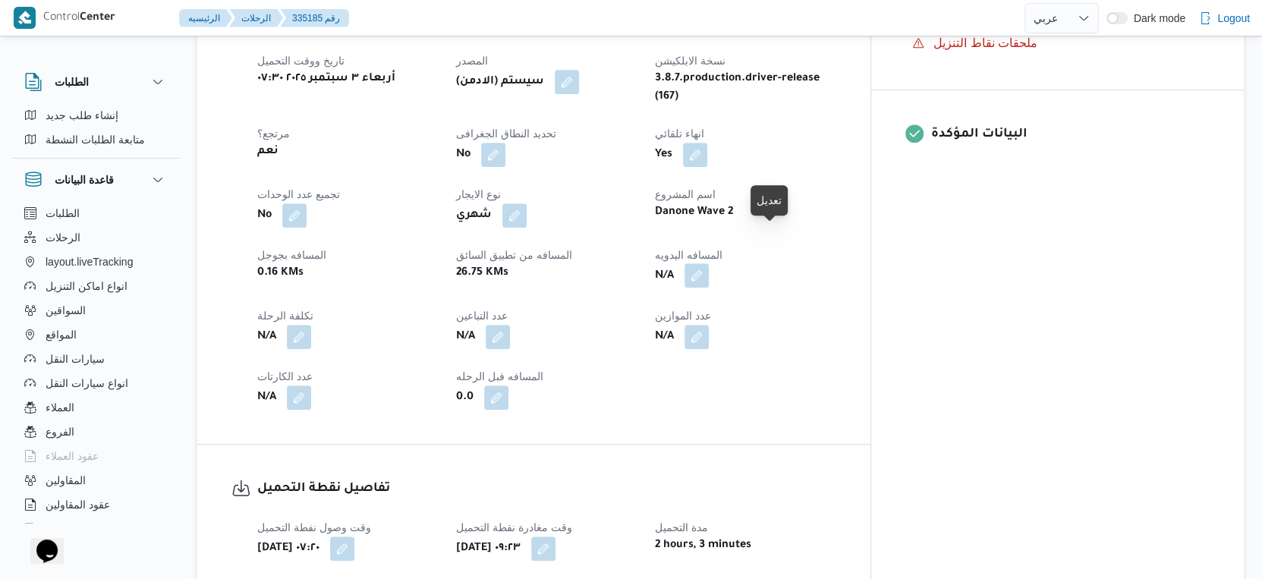
click at [709, 263] on button "button" at bounding box center [696, 275] width 24 height 24
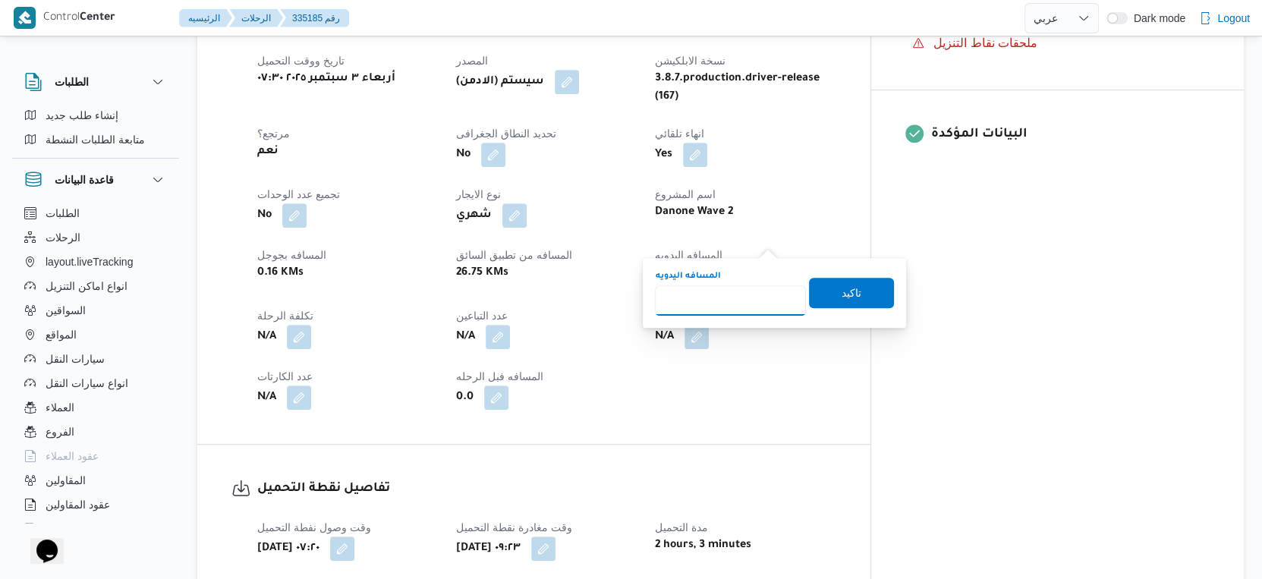
click at [738, 285] on input "المسافه اليدويه" at bounding box center [730, 300] width 151 height 30
type input "30"
click at [823, 288] on span "تاكيد" at bounding box center [851, 292] width 85 height 30
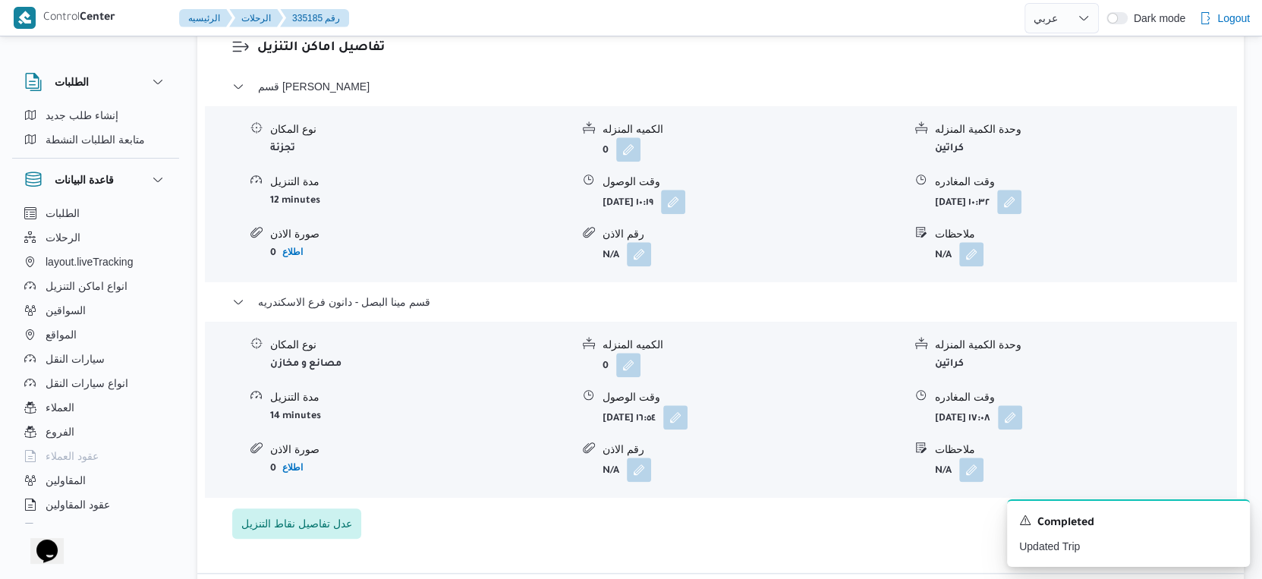
scroll to position [1265, 0]
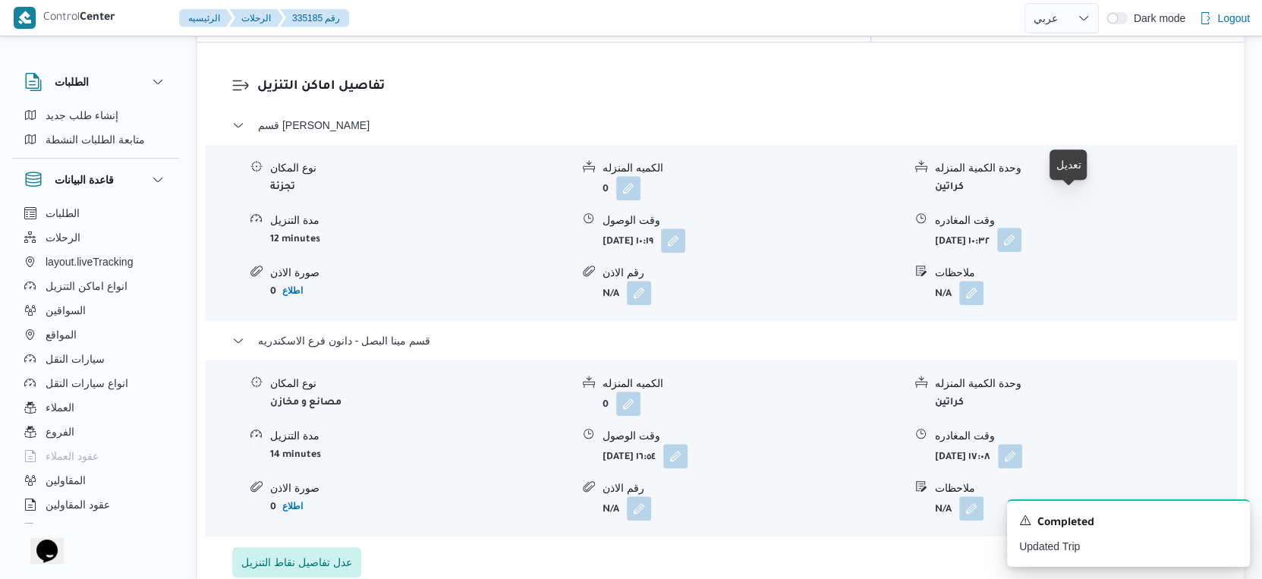
click at [1021, 228] on button "button" at bounding box center [1009, 240] width 24 height 24
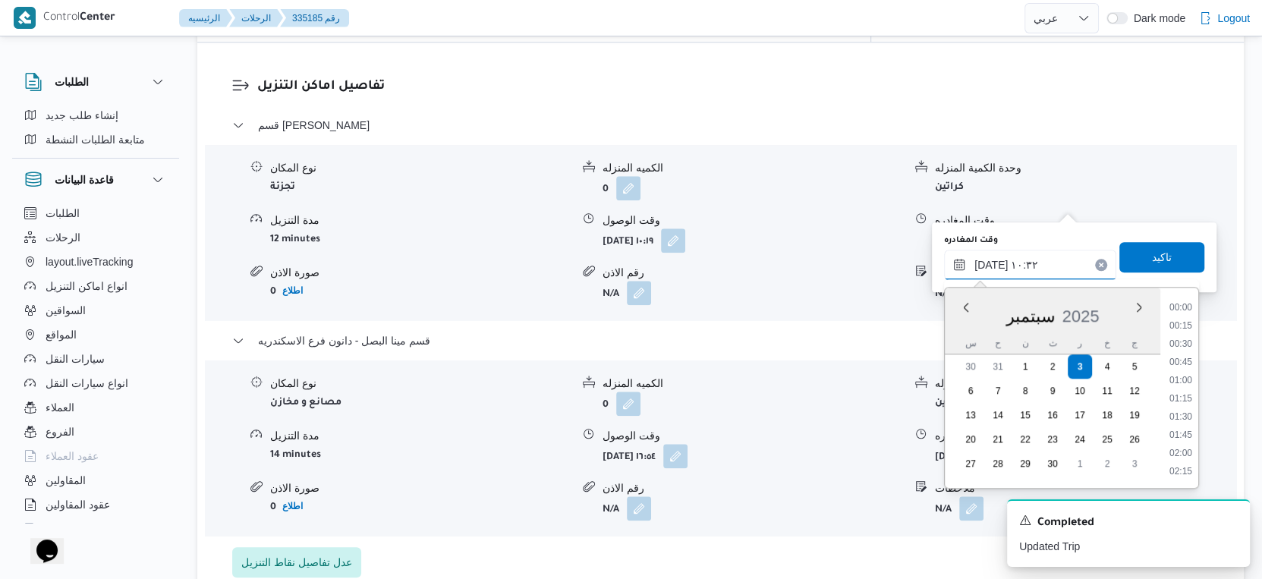
click at [1038, 271] on input "٠٣/٠٩/٢٠٢٥ ١٠:٣٢" at bounding box center [1030, 265] width 172 height 30
click at [1184, 414] on li "16:30" at bounding box center [1180, 414] width 35 height 15
type input "٠٣/٠٩/٢٠٢٥ ١٦:٣٠"
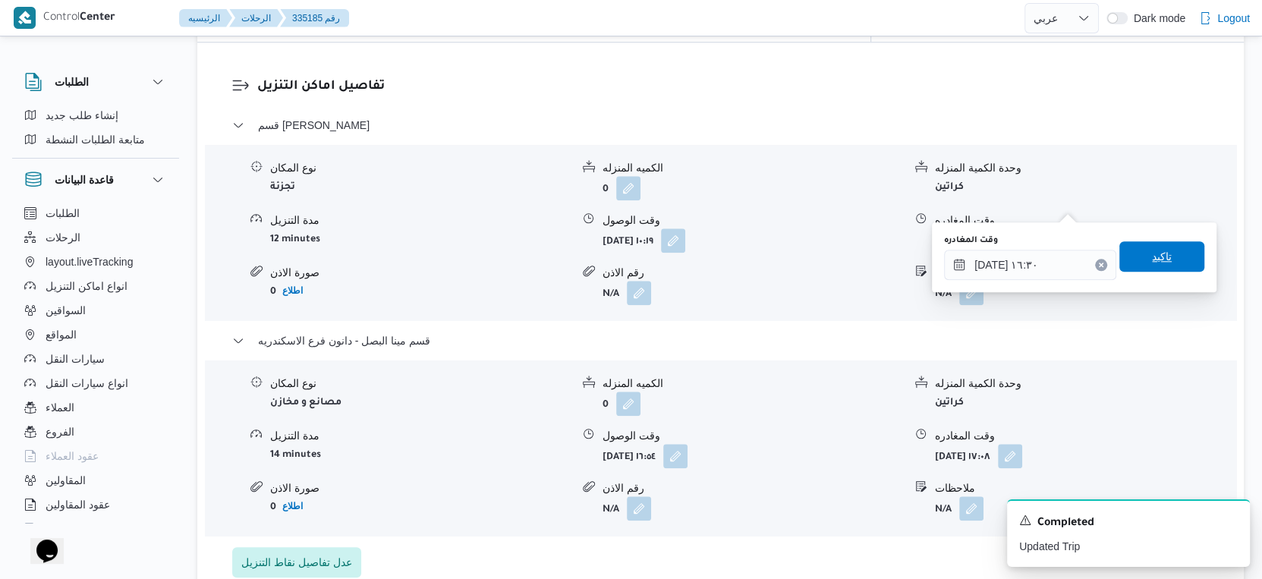
click at [1167, 266] on span "تاكيد" at bounding box center [1161, 256] width 85 height 30
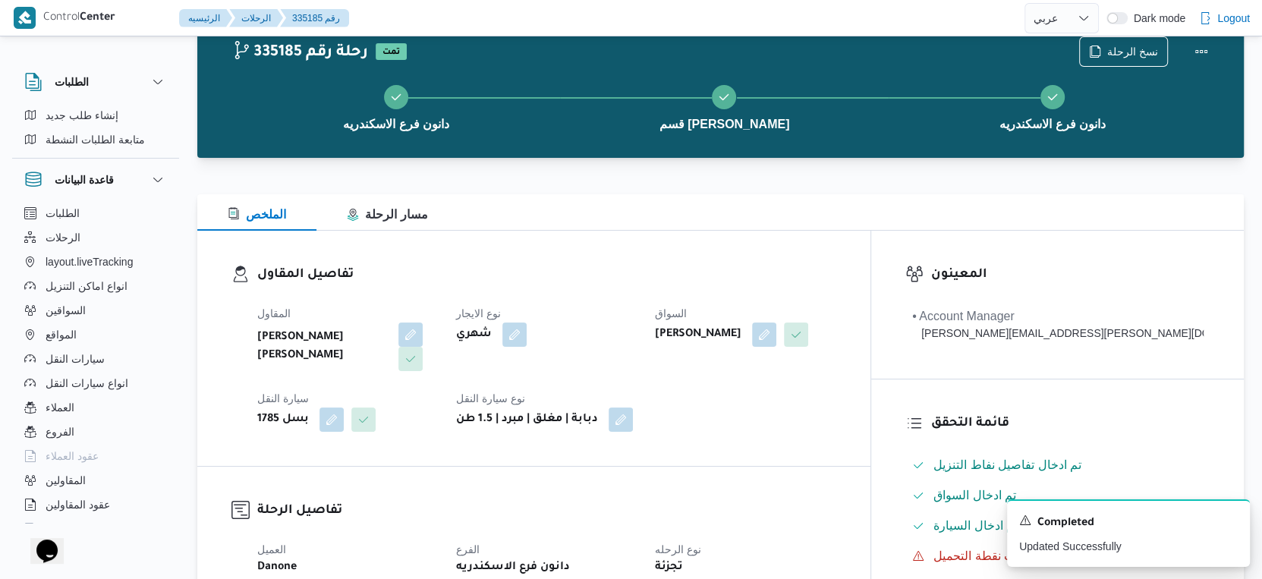
scroll to position [0, 0]
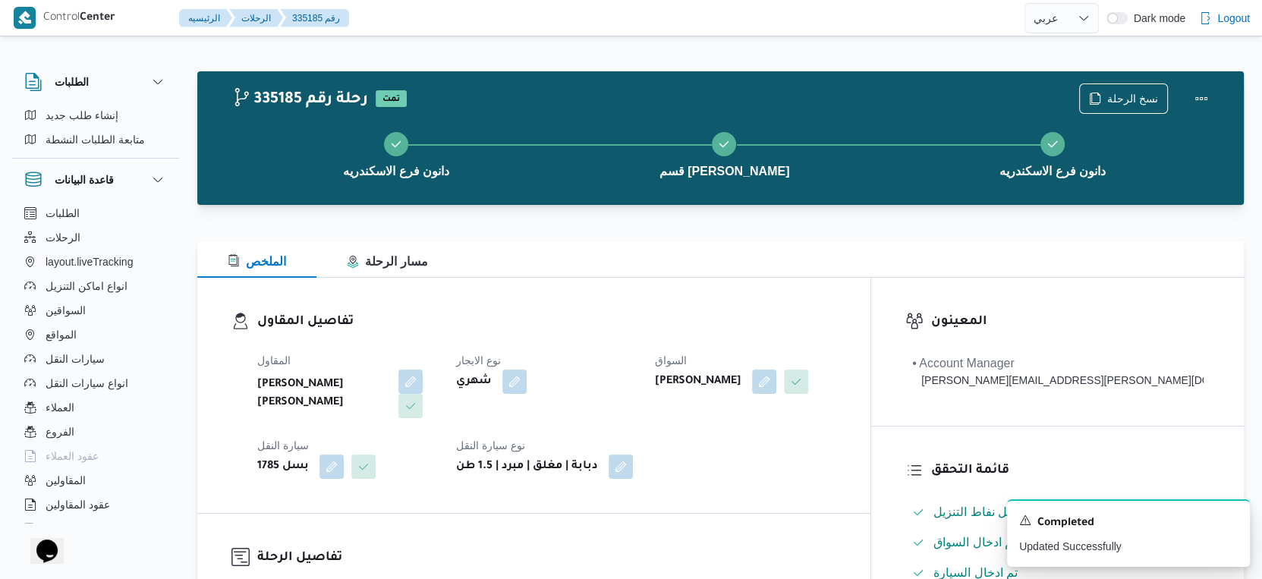
select select "ar"
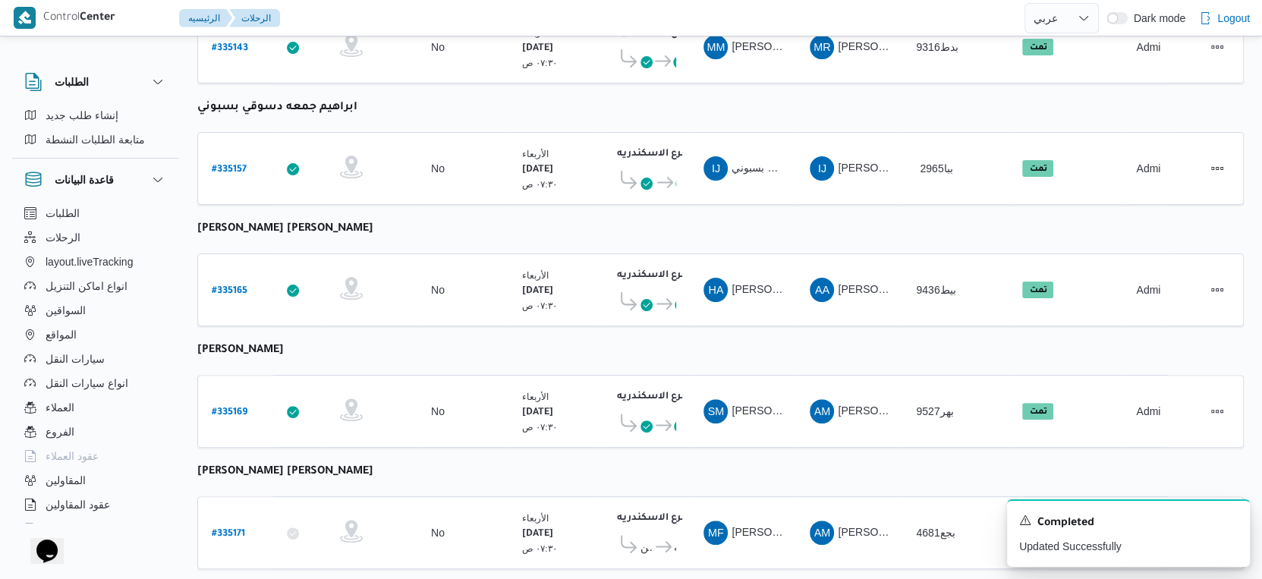
scroll to position [178, 0]
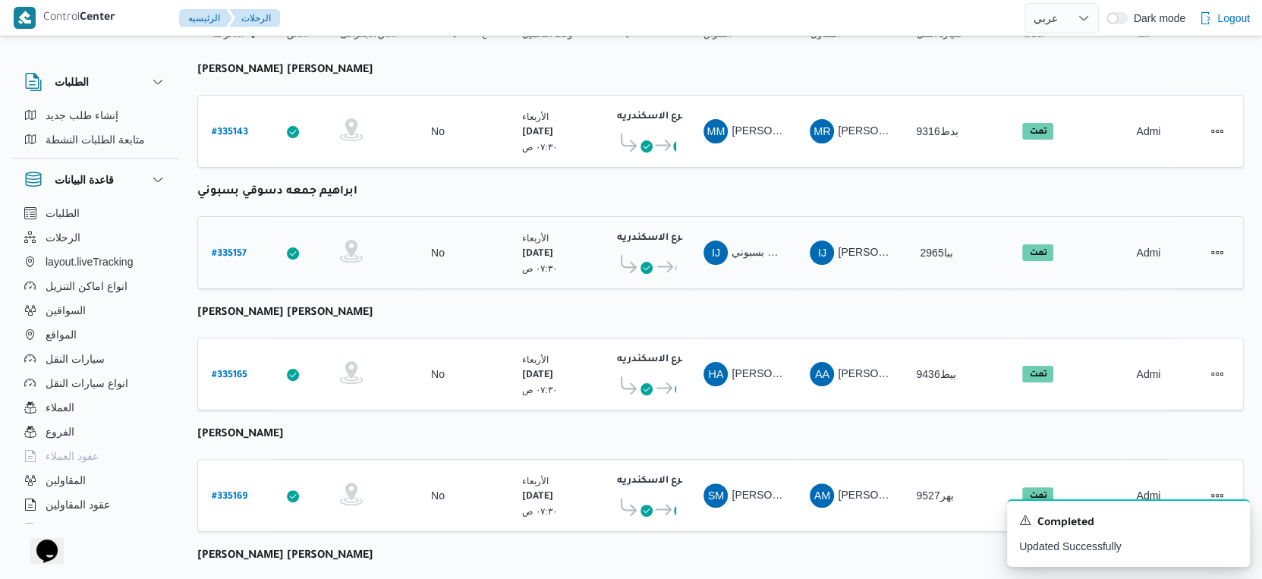
click at [223, 237] on div "# 335157" at bounding box center [236, 253] width 60 height 33
click at [226, 249] on b "# 335157" at bounding box center [229, 254] width 35 height 11
select select "ar"
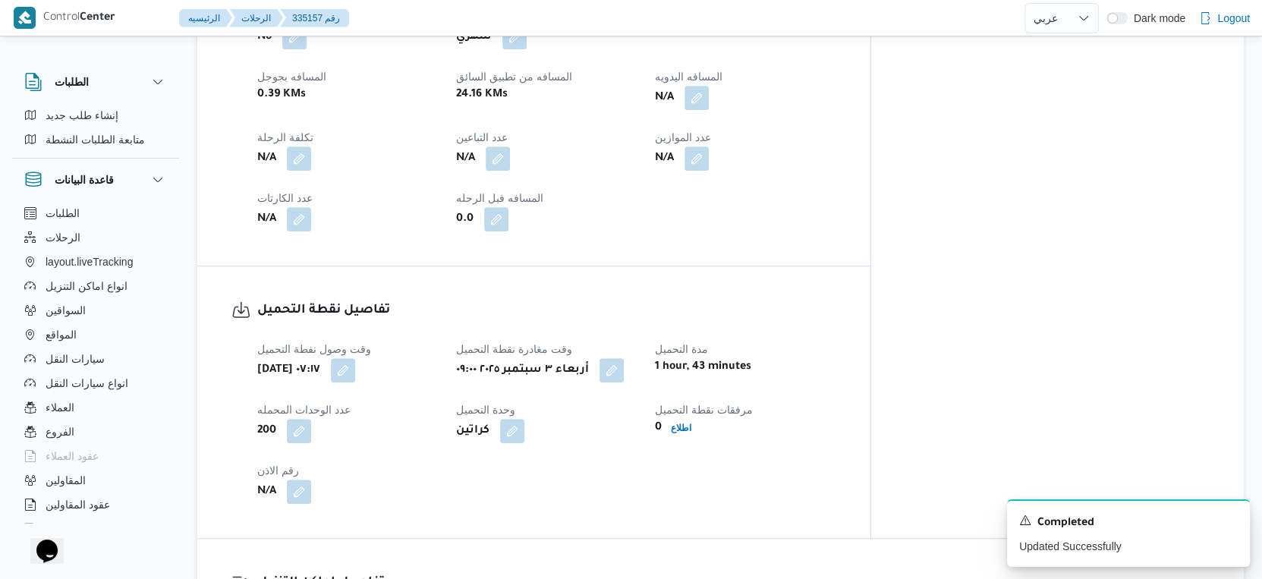
scroll to position [1190, 0]
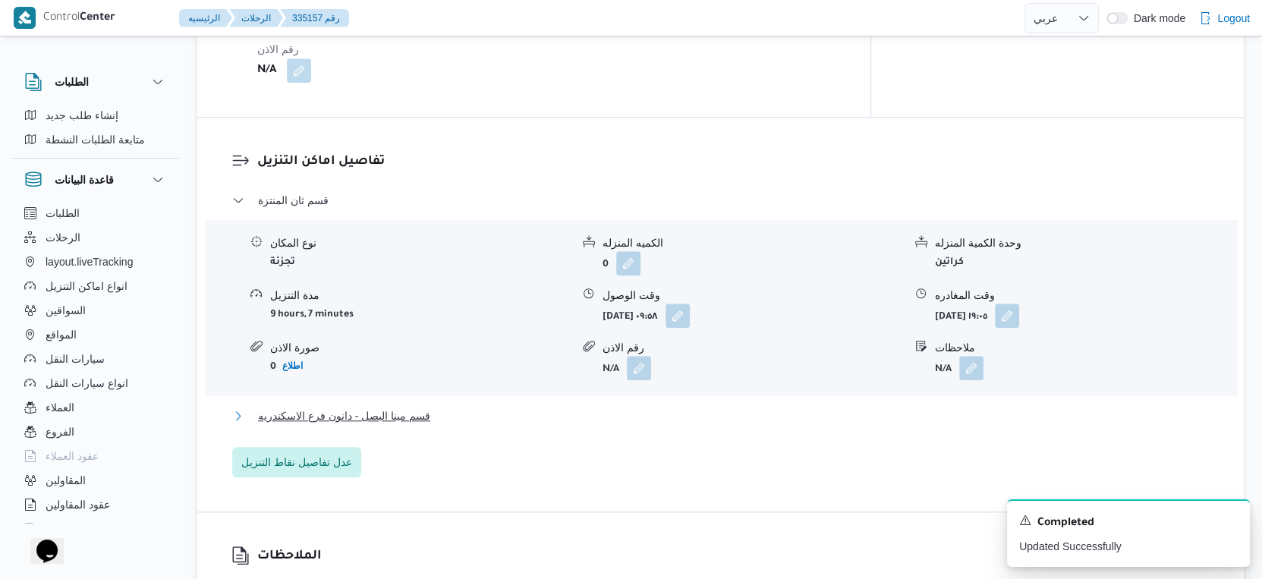
click at [456, 407] on button "قسم مينا البصل - دانون فرع الاسكندريه" at bounding box center [720, 416] width 977 height 18
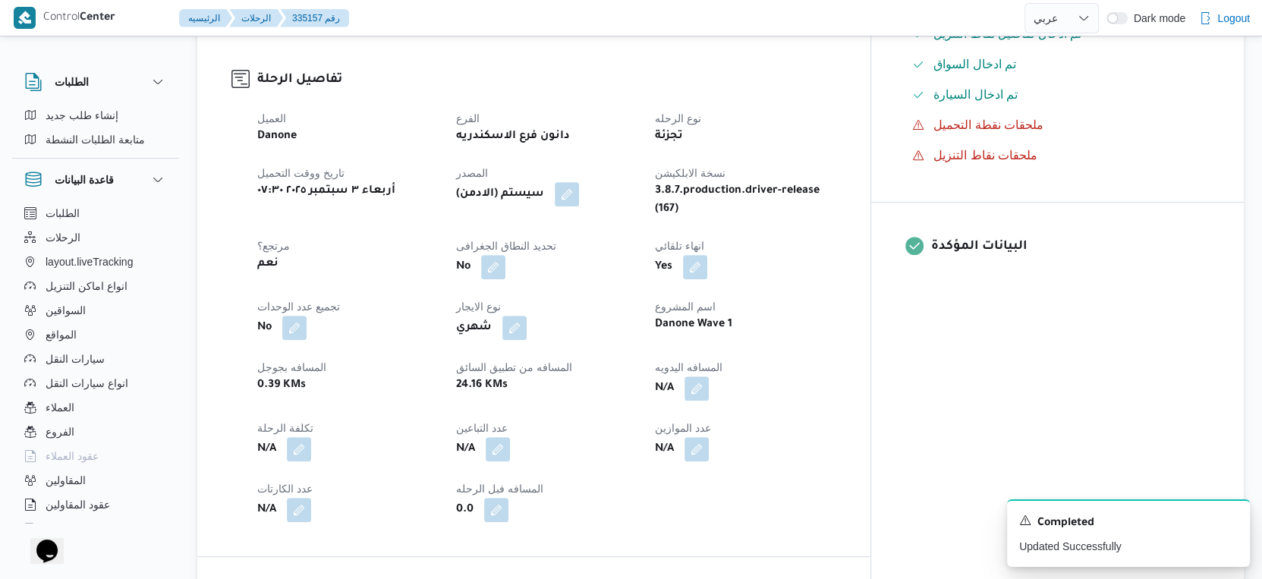
scroll to position [590, 0]
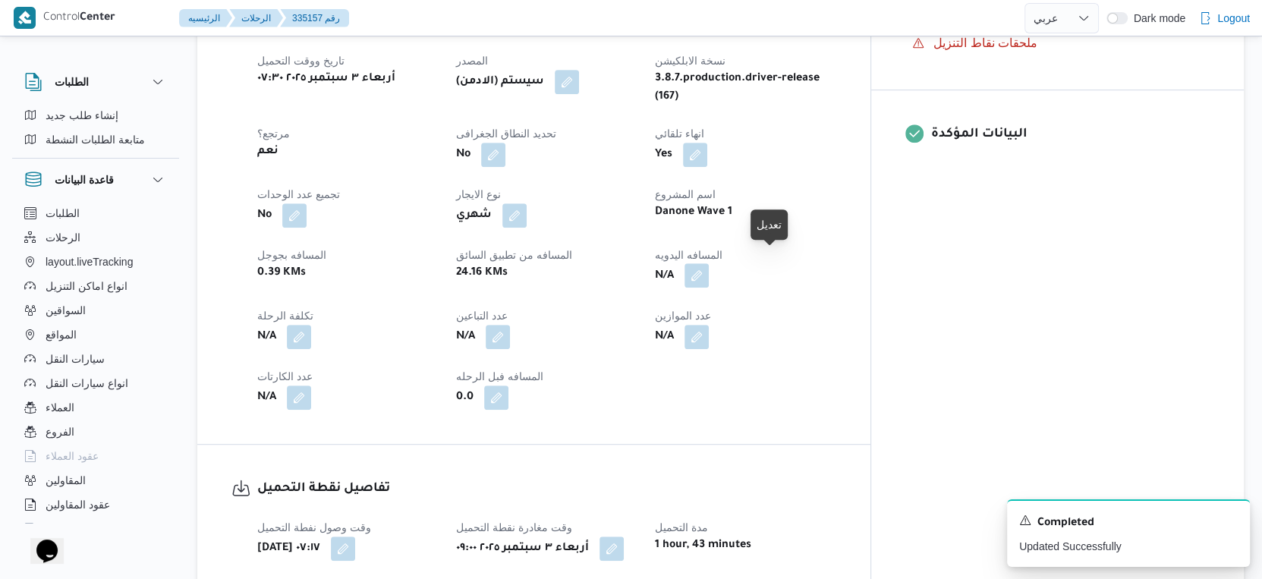
click at [709, 263] on button "button" at bounding box center [696, 275] width 24 height 24
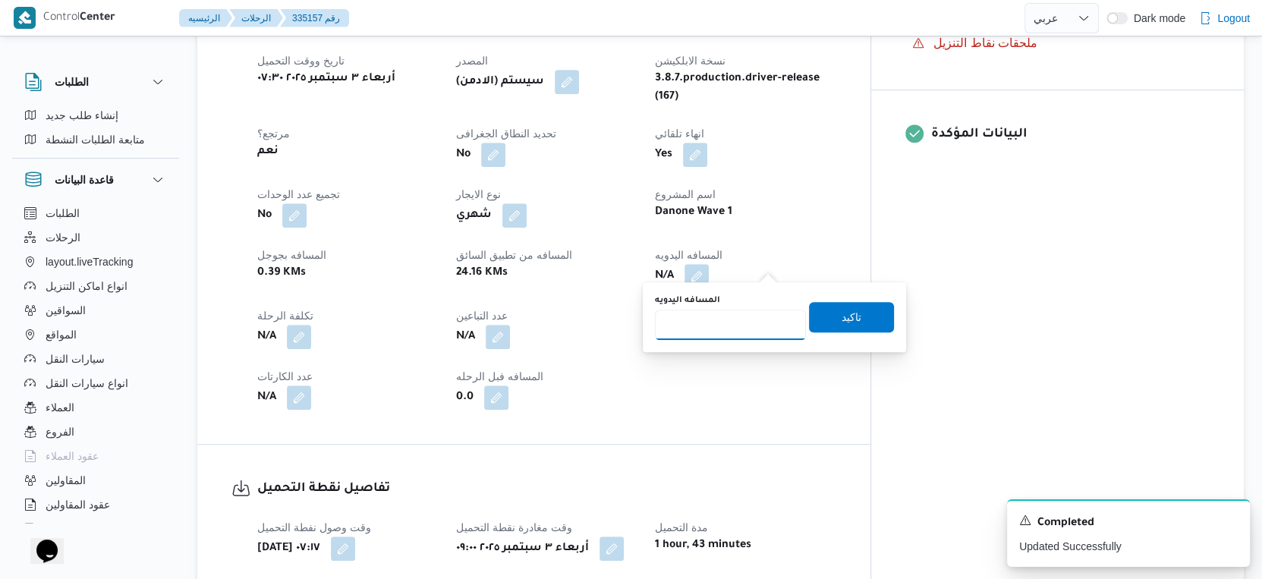
click at [746, 319] on input "المسافه اليدويه" at bounding box center [730, 325] width 151 height 30
type input "47"
click at [818, 316] on span "تاكيد" at bounding box center [851, 316] width 85 height 30
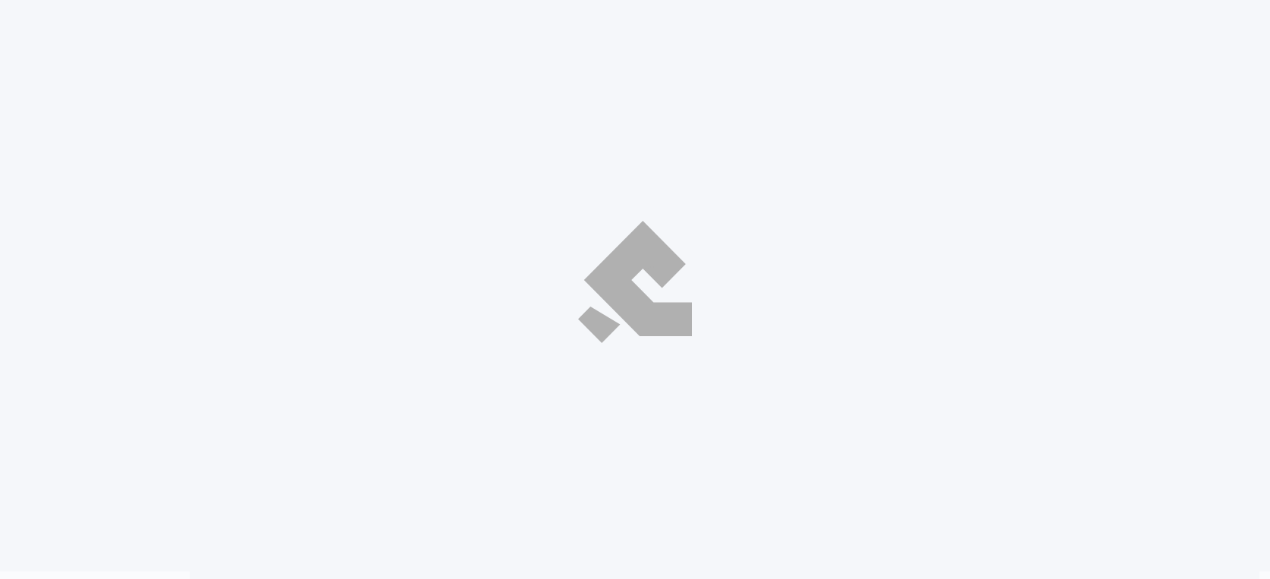
select select "ar"
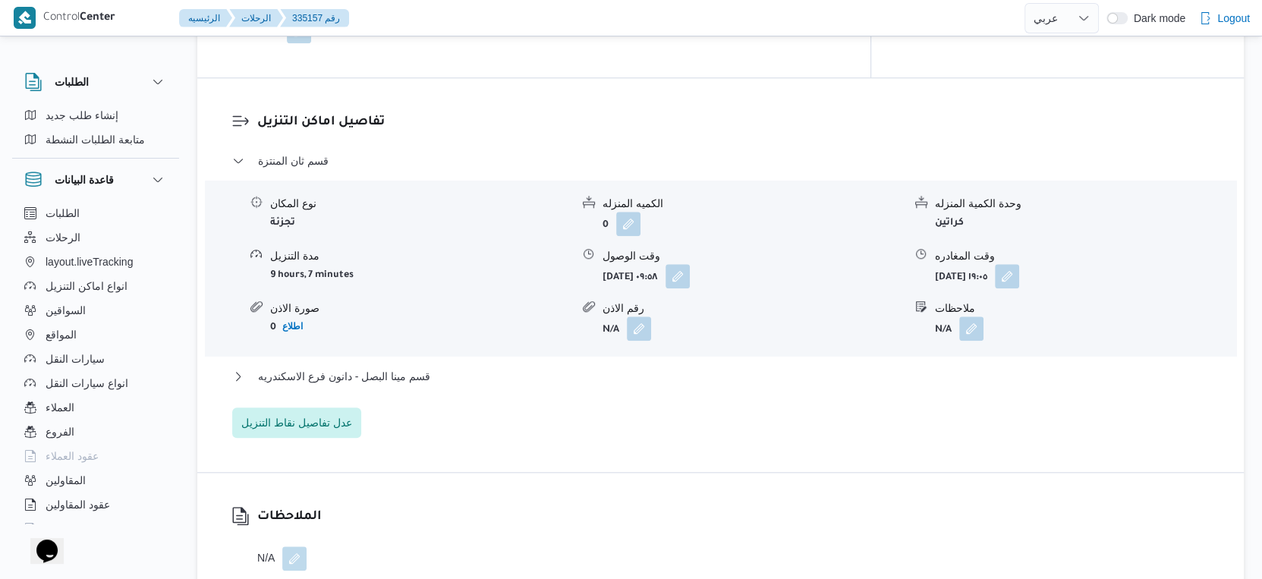
scroll to position [1265, 0]
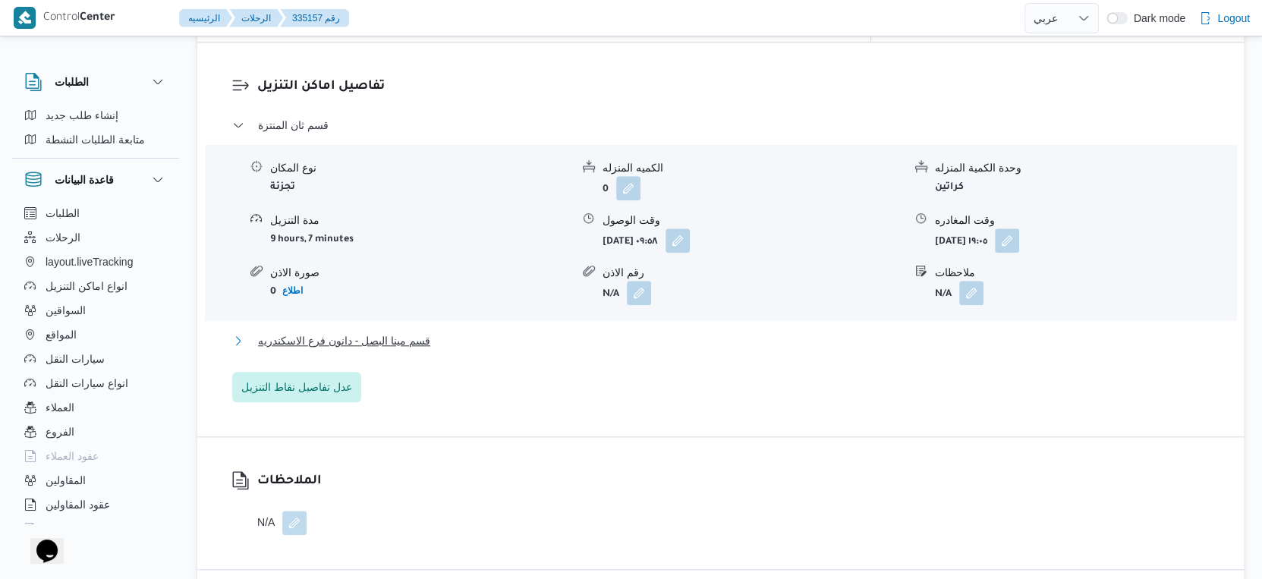
click at [426, 332] on span "قسم مينا البصل - دانون فرع الاسكندريه" at bounding box center [344, 341] width 172 height 18
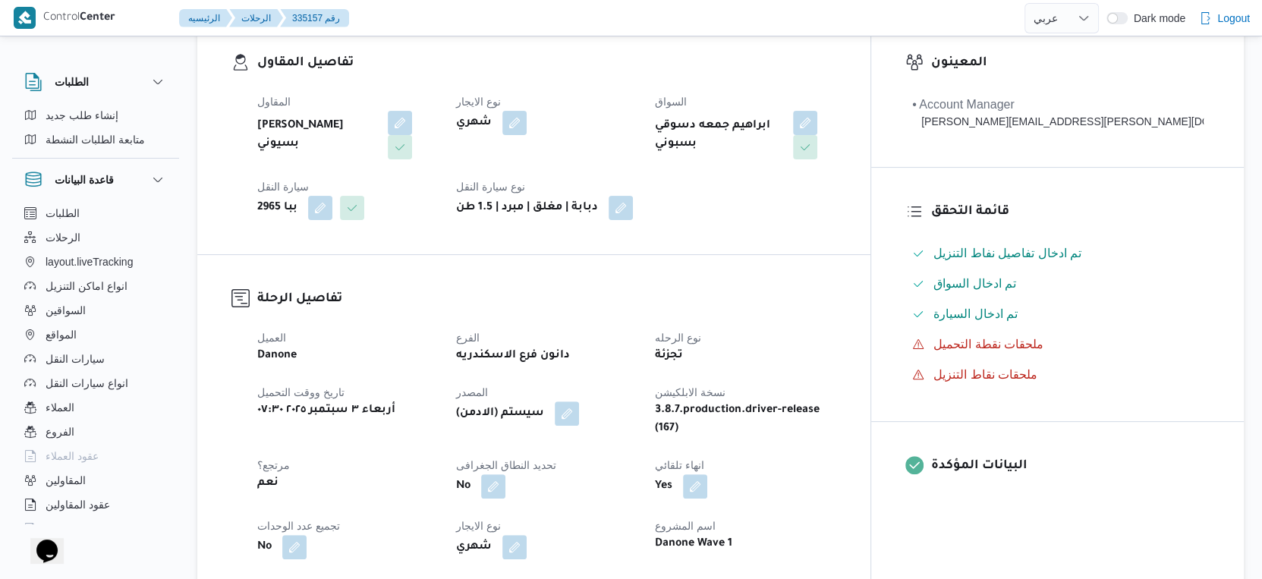
scroll to position [590, 0]
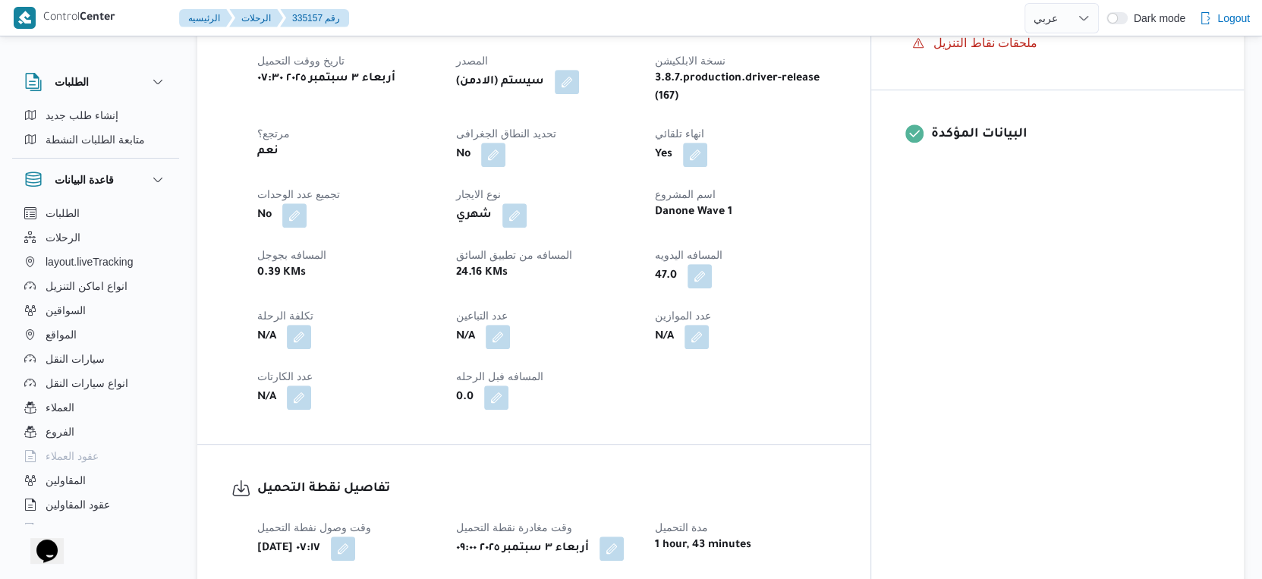
select select "ar"
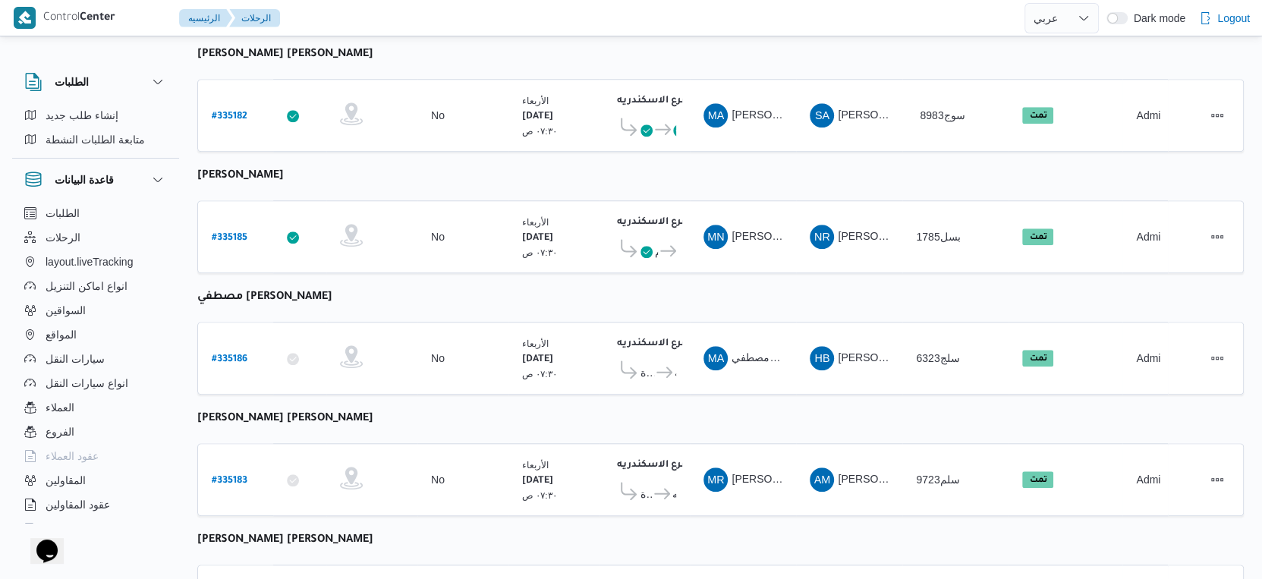
scroll to position [1238, 0]
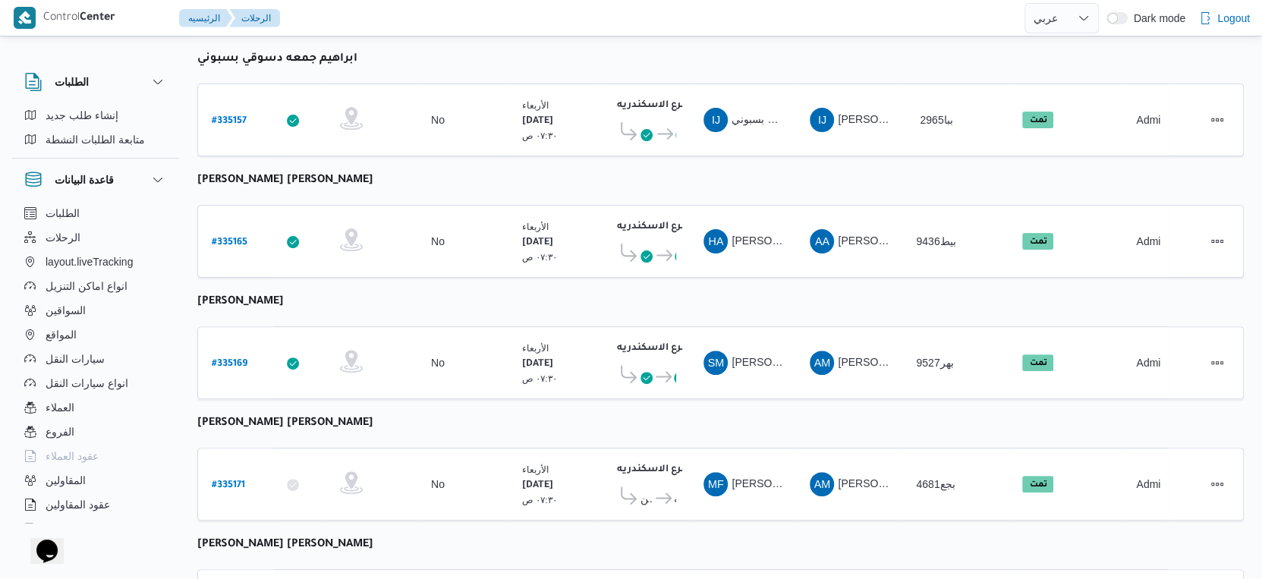
scroll to position [0, 0]
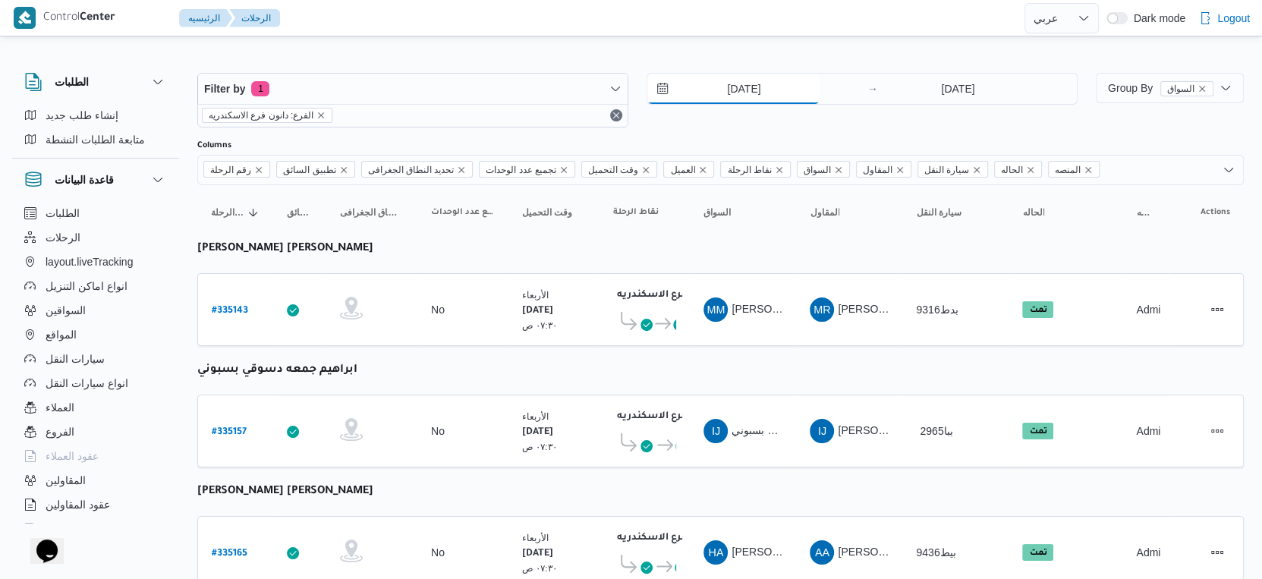
click at [752, 97] on input "[DATE]" at bounding box center [733, 89] width 172 height 30
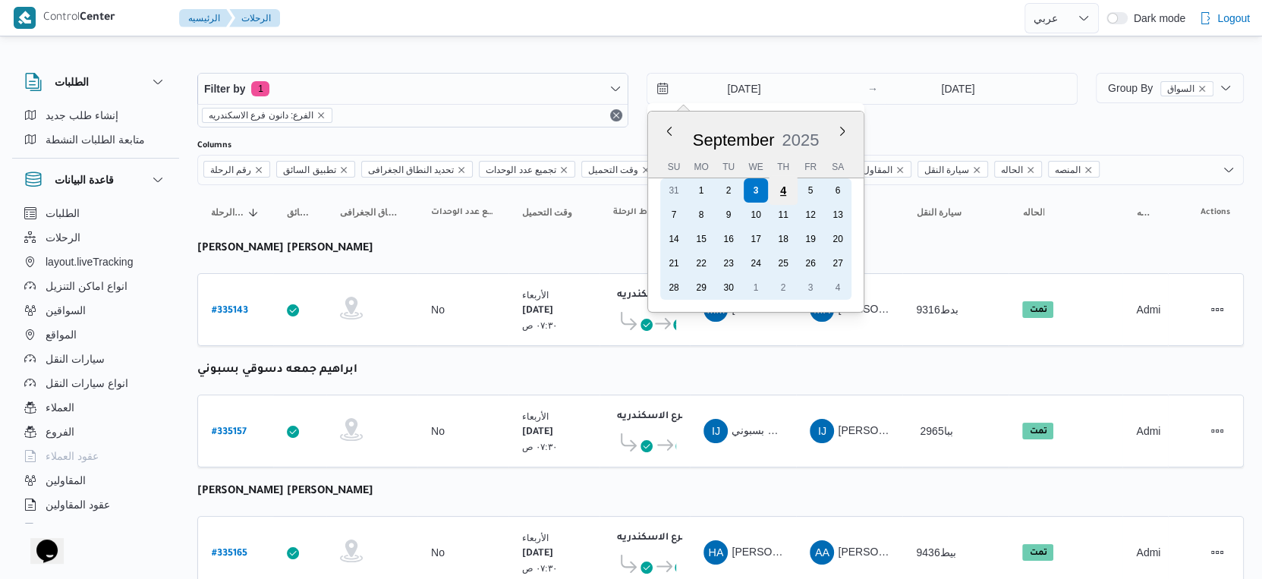
click at [785, 195] on div "4" at bounding box center [783, 190] width 29 height 29
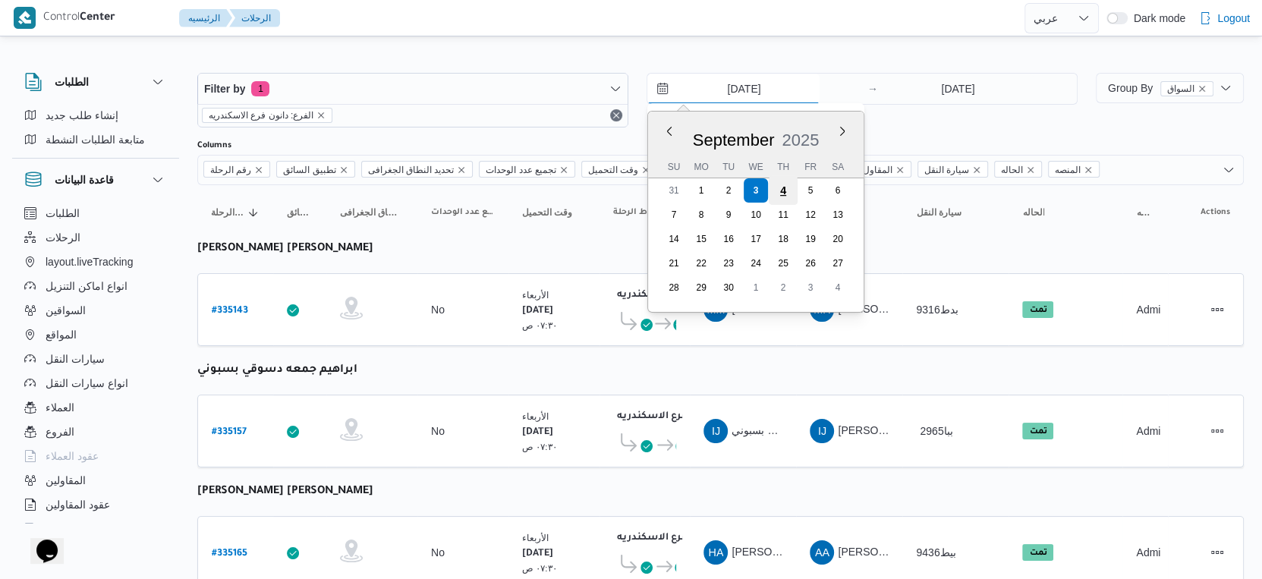
type input "[DATE]"
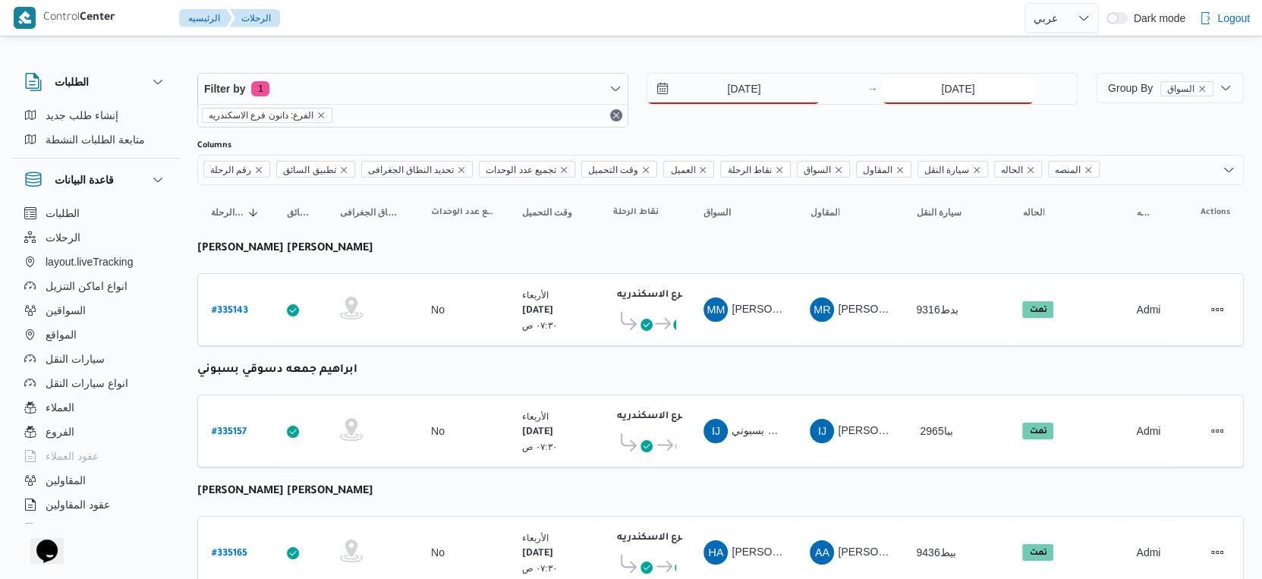
click at [936, 95] on input "[DATE]" at bounding box center [957, 89] width 151 height 30
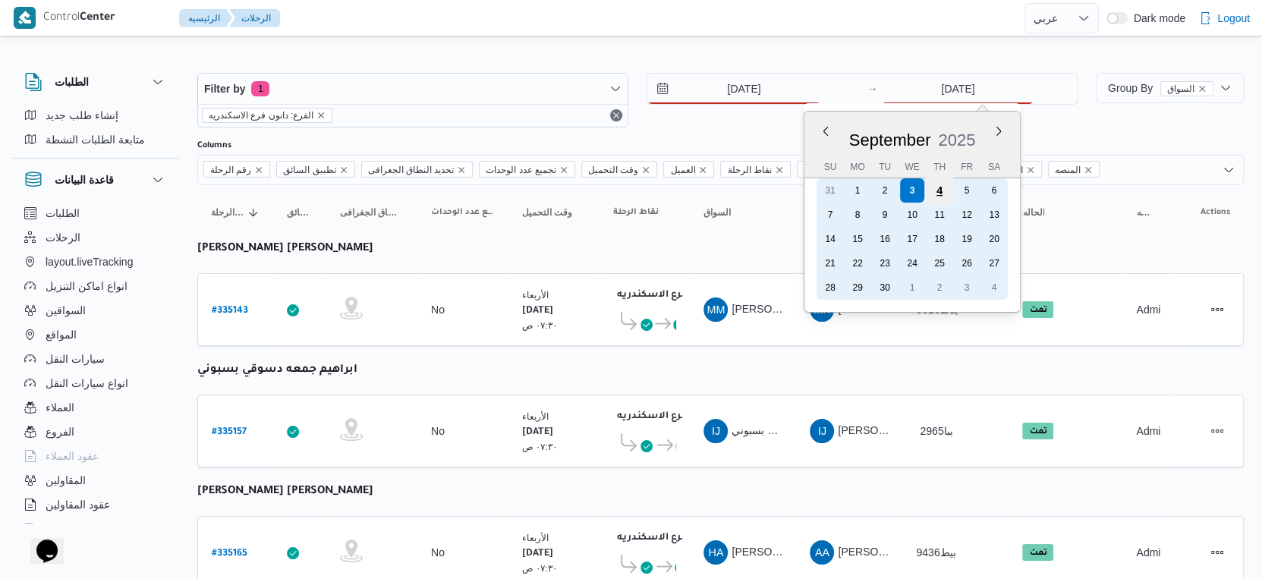
click at [945, 190] on div "4" at bounding box center [939, 190] width 29 height 29
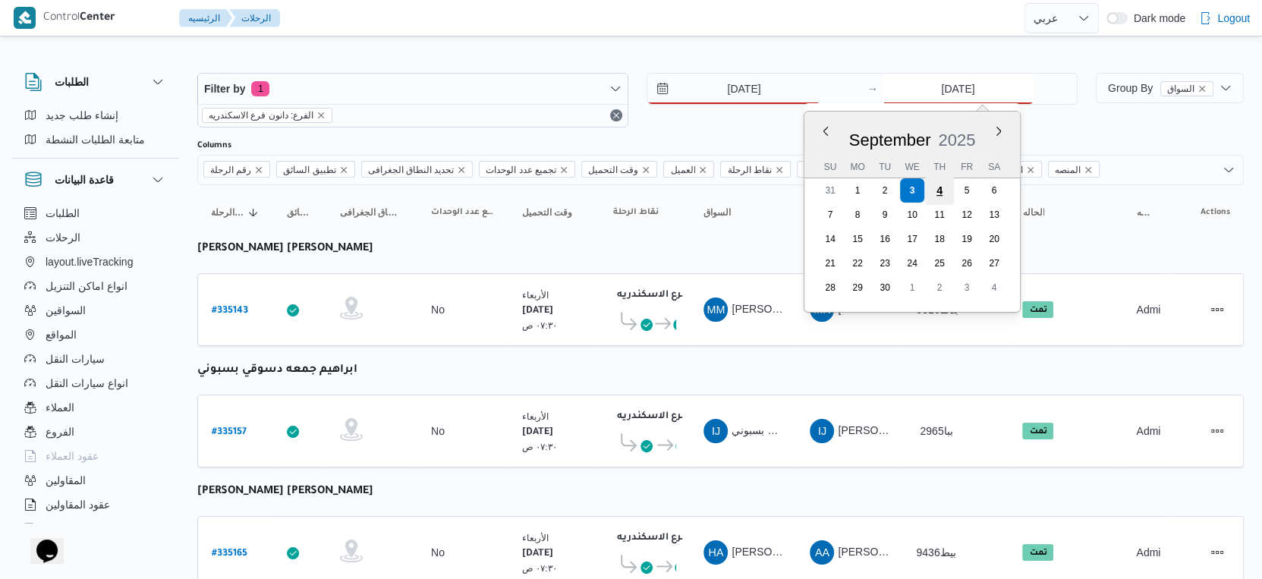
type input "[DATE]"
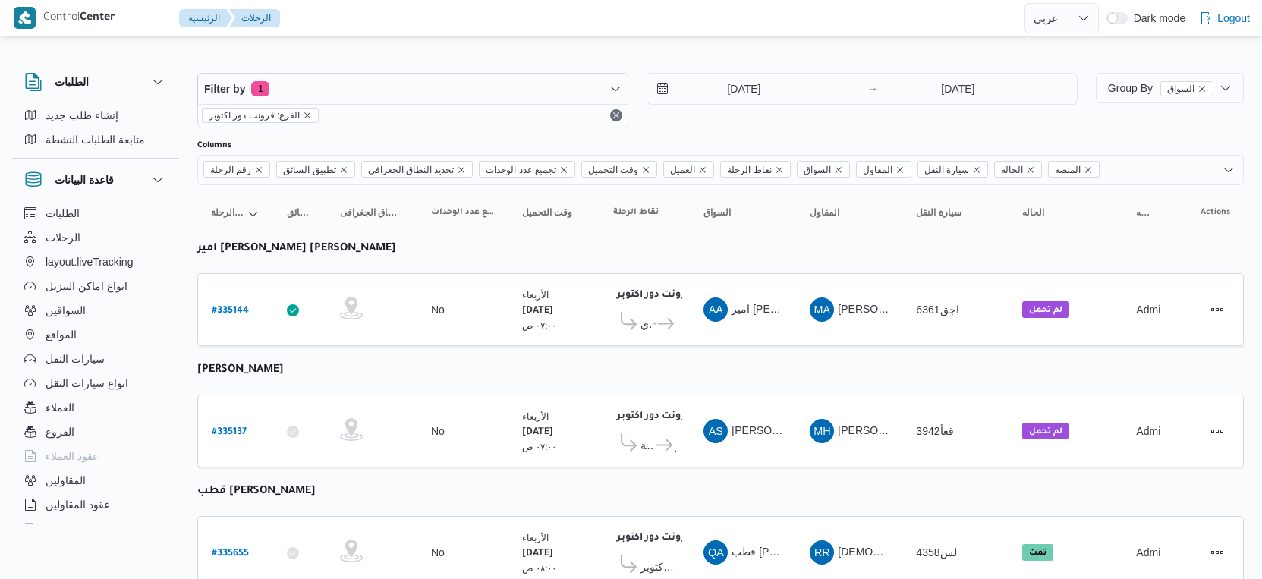
select select "ar"
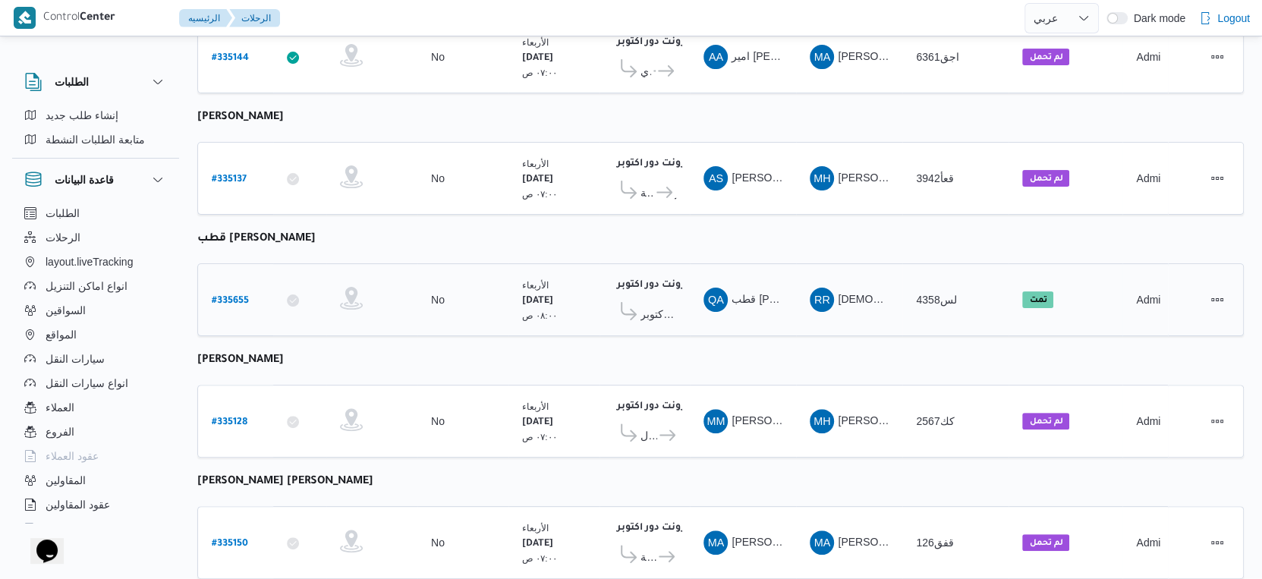
click at [225, 296] on b "# 335655" at bounding box center [230, 301] width 37 height 11
select select "ar"
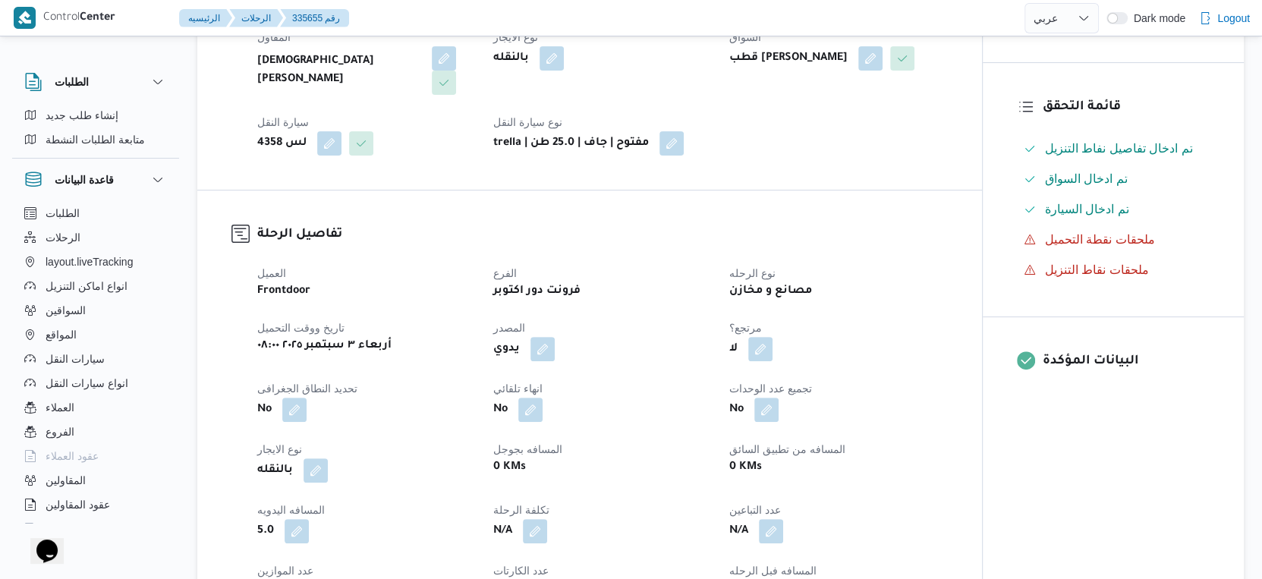
scroll to position [337, 0]
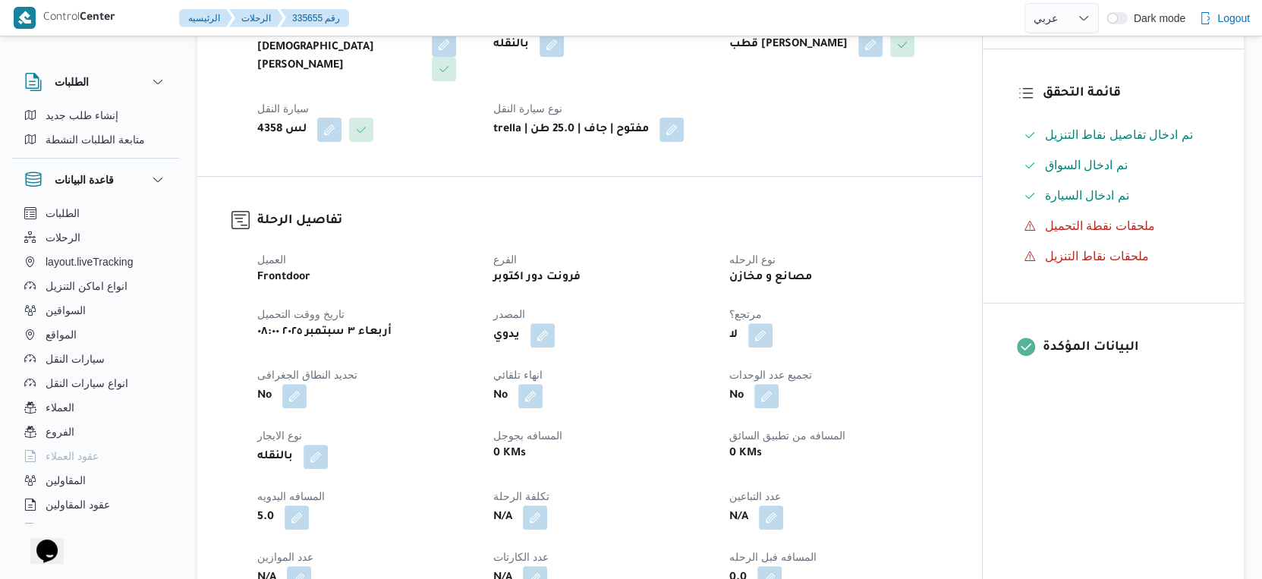
select select "ar"
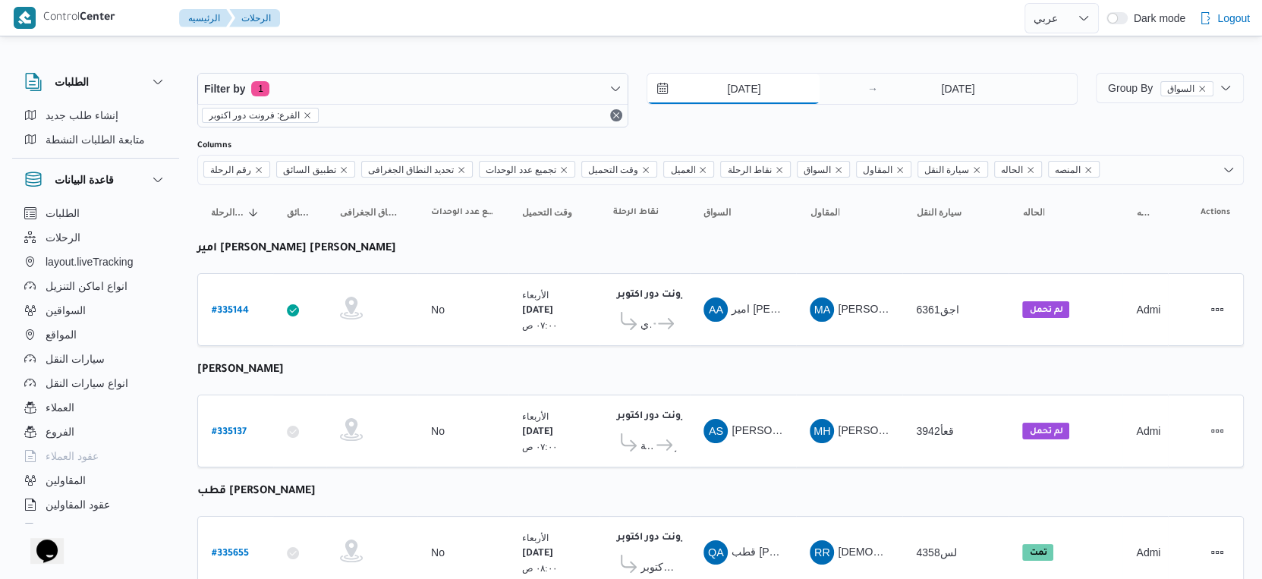
click at [760, 94] on input "[DATE]" at bounding box center [733, 89] width 172 height 30
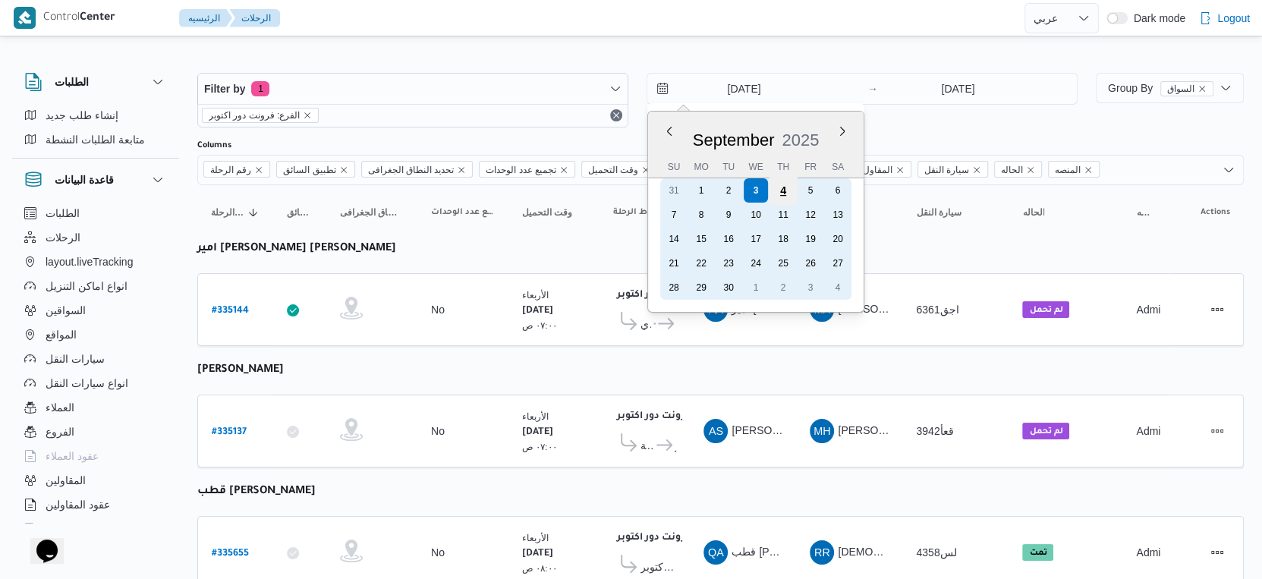
click at [792, 198] on div "4" at bounding box center [783, 190] width 29 height 29
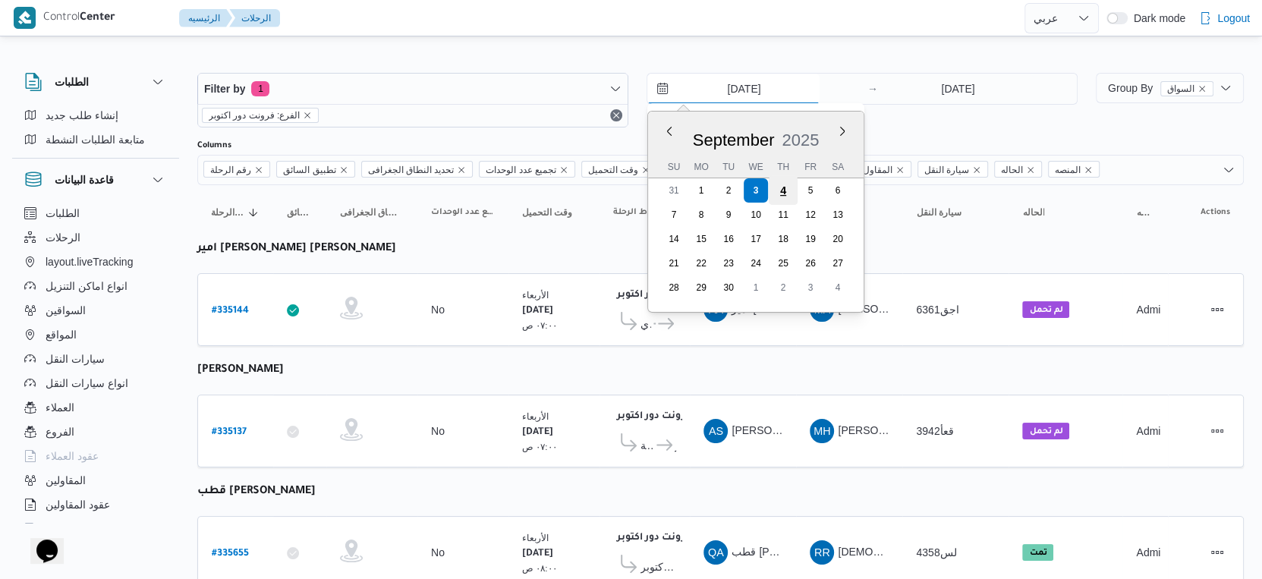
type input "[DATE]"
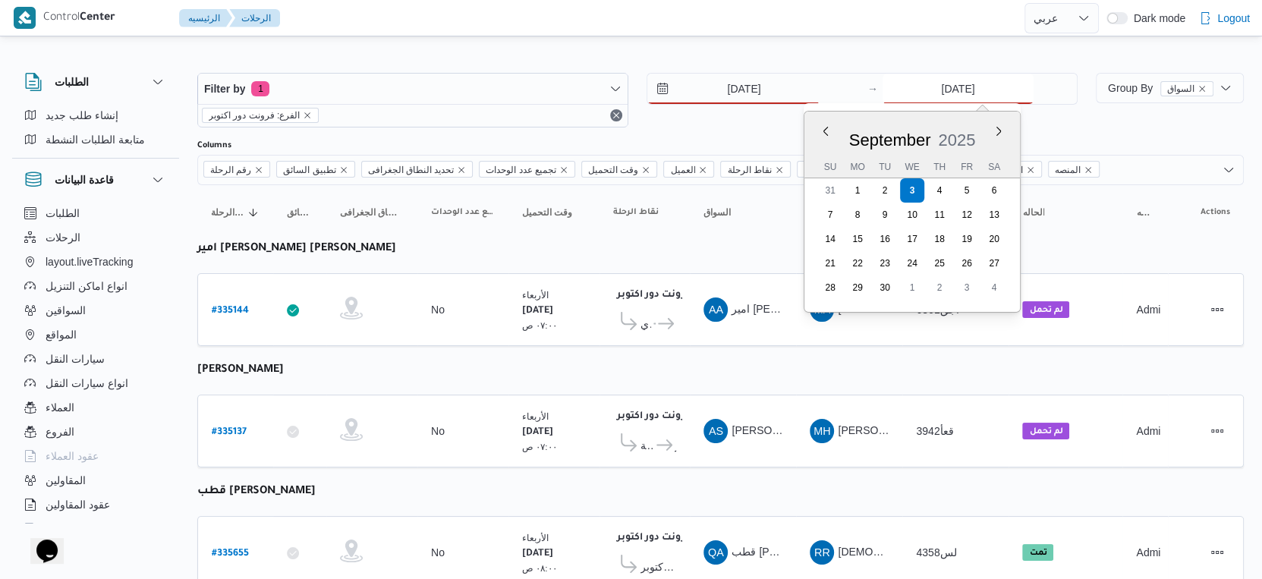
click at [917, 88] on input "[DATE]" at bounding box center [957, 89] width 151 height 30
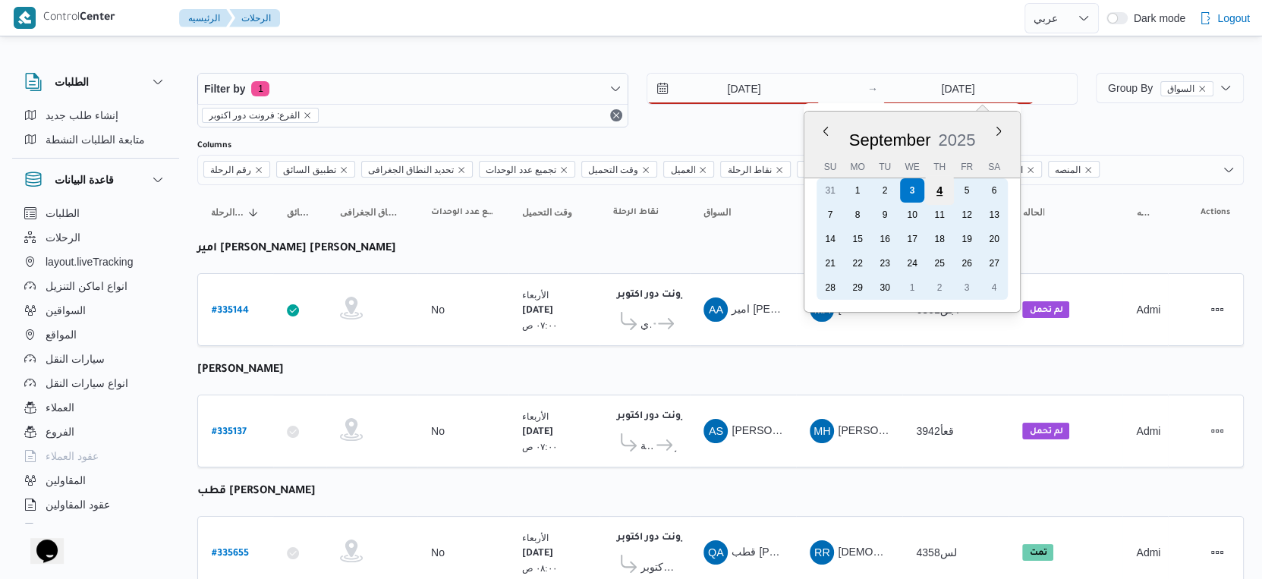
click at [928, 185] on div "4" at bounding box center [939, 190] width 29 height 29
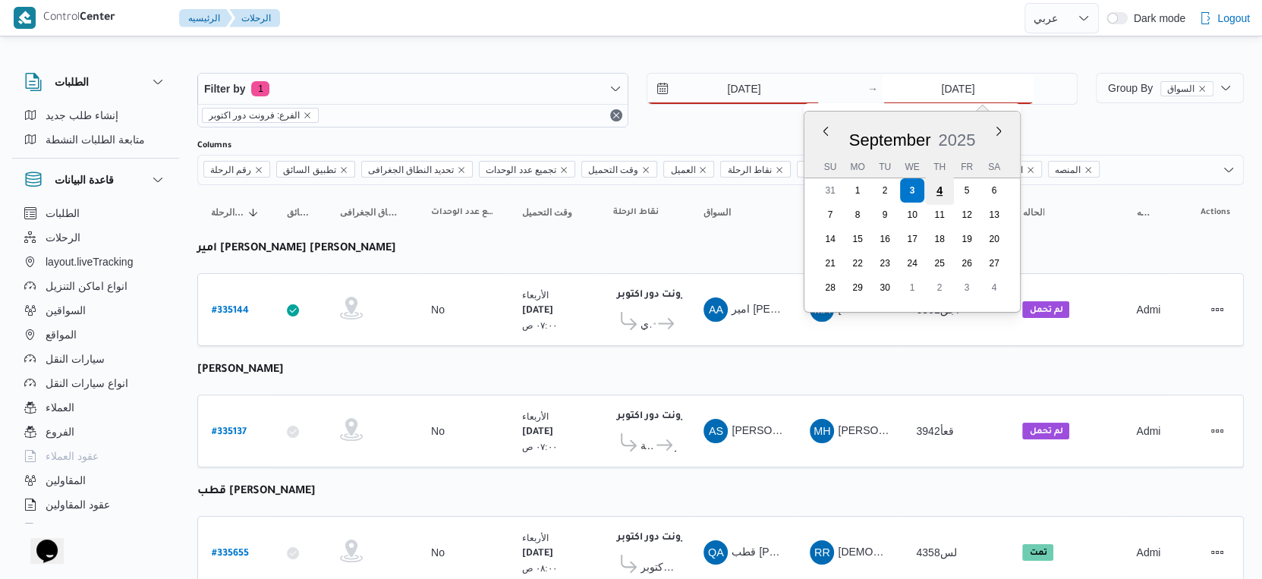
type input "[DATE]"
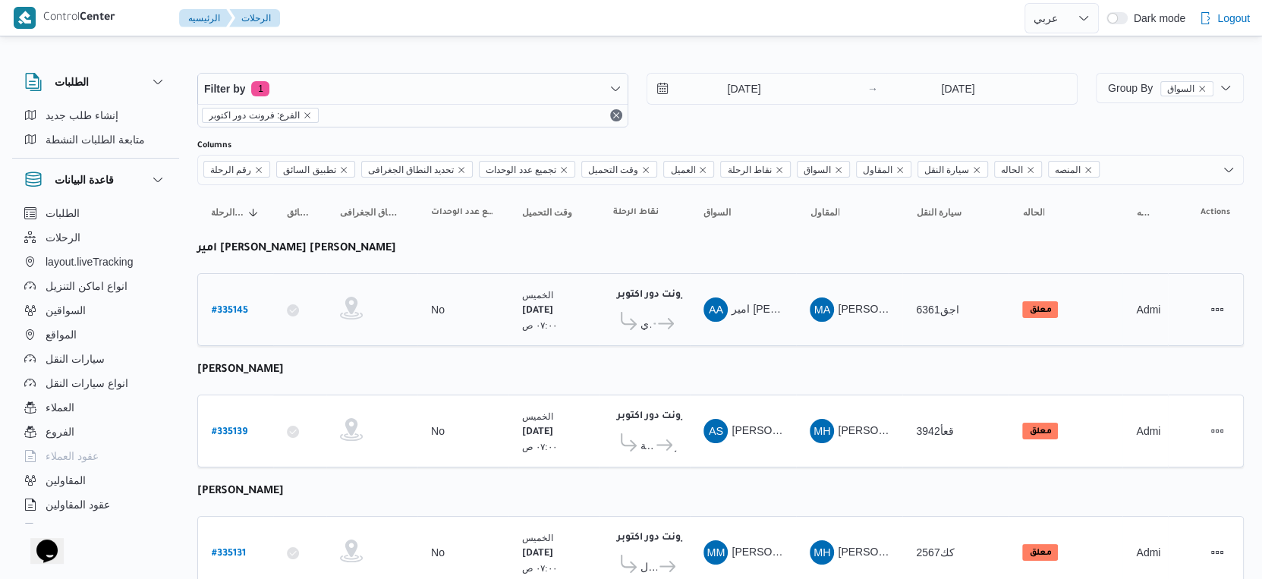
click at [731, 335] on td "السواق AA امير [PERSON_NAME] [PERSON_NAME]" at bounding box center [743, 309] width 106 height 73
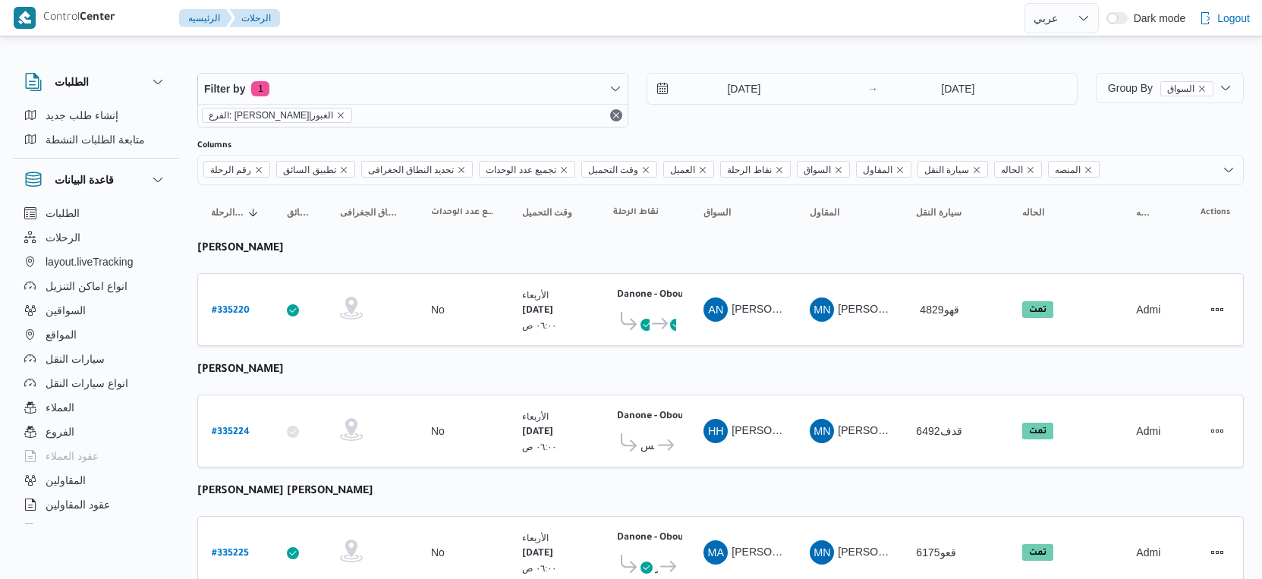
select select "ar"
click at [769, 95] on input "[DATE]" at bounding box center [733, 89] width 172 height 30
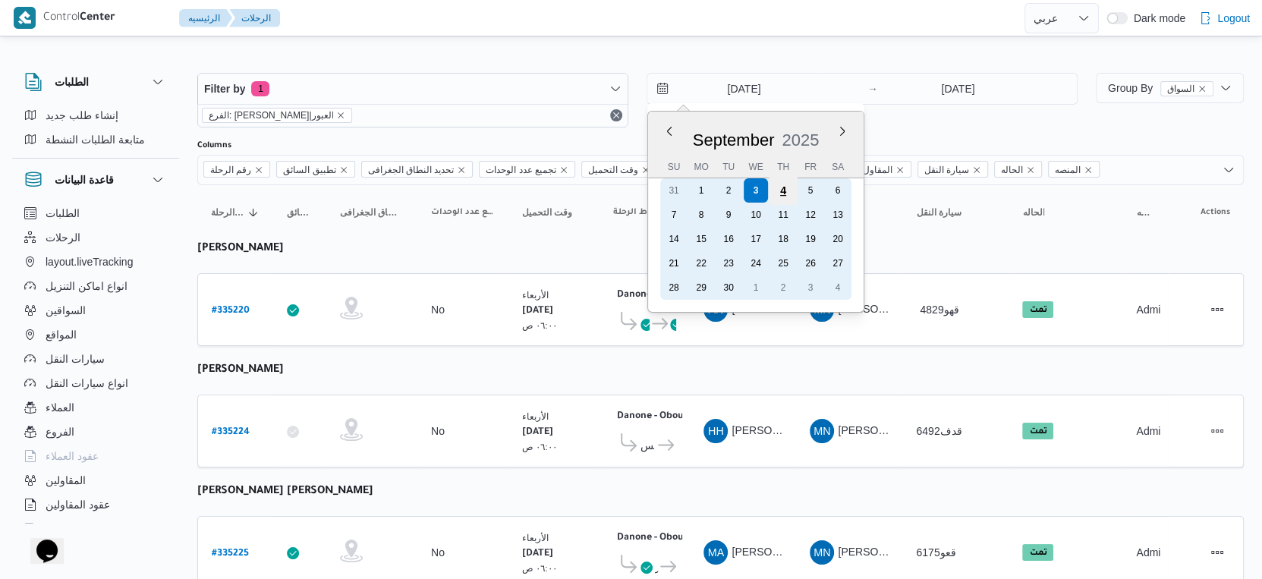
click at [782, 192] on div "4" at bounding box center [783, 190] width 29 height 29
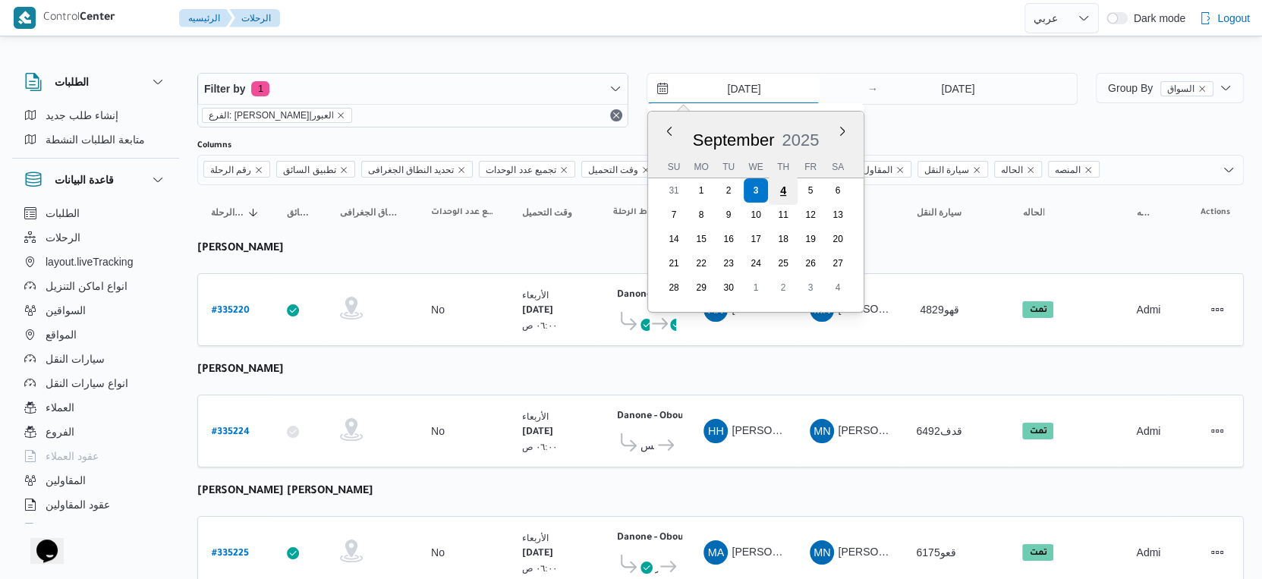
type input "[DATE]"
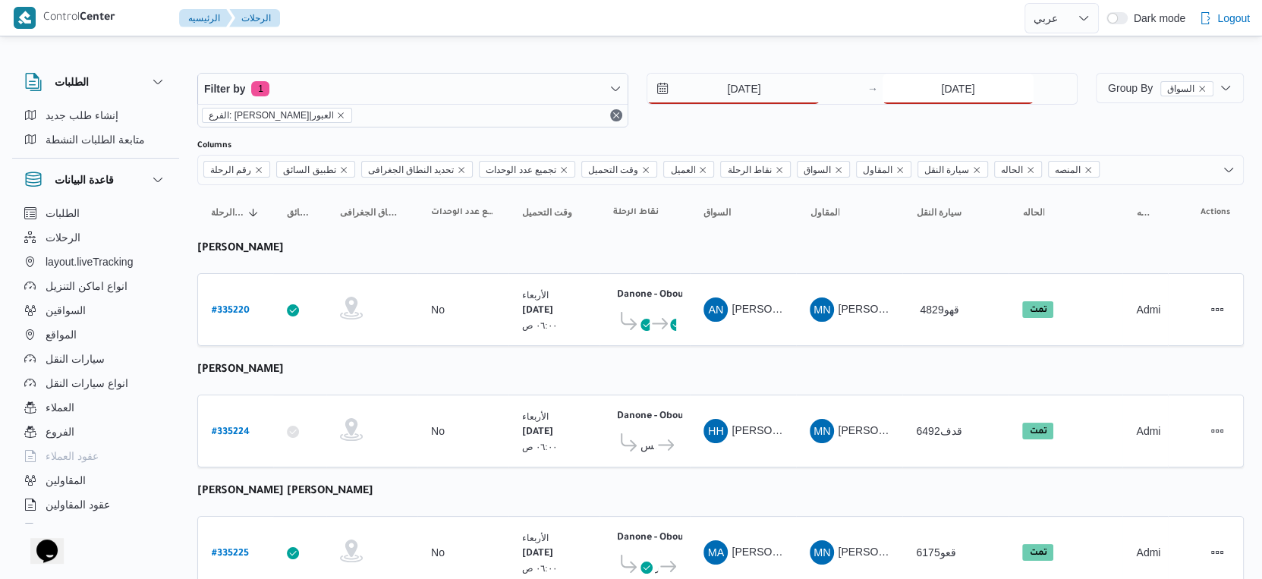
click at [983, 87] on input "[DATE]" at bounding box center [957, 89] width 151 height 30
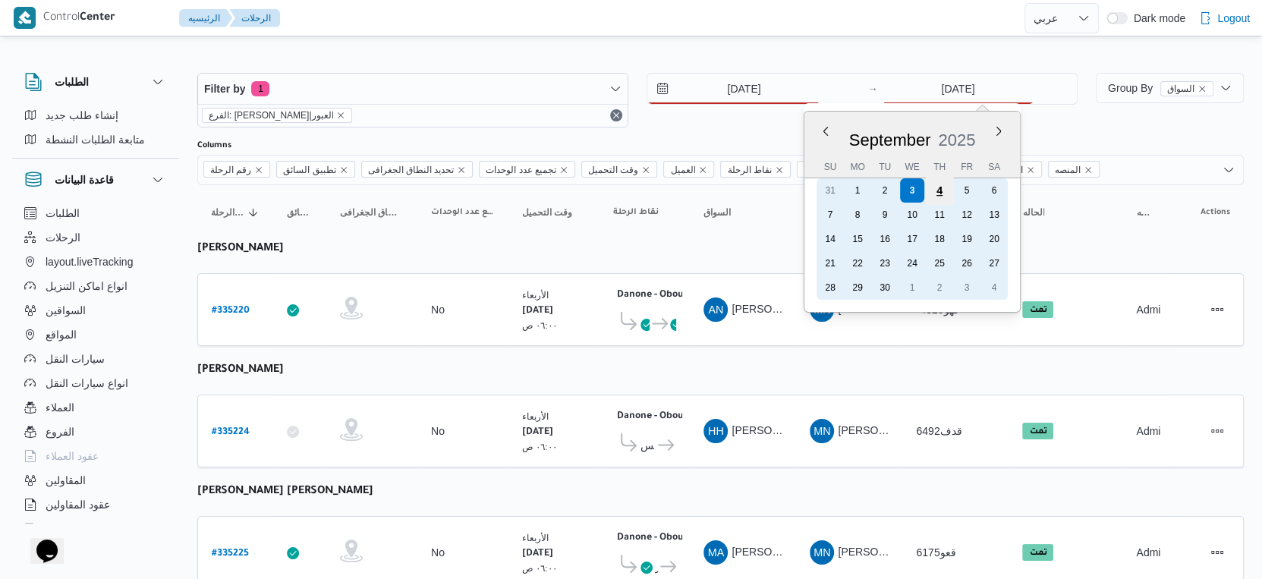
click at [944, 190] on div "4" at bounding box center [939, 190] width 29 height 29
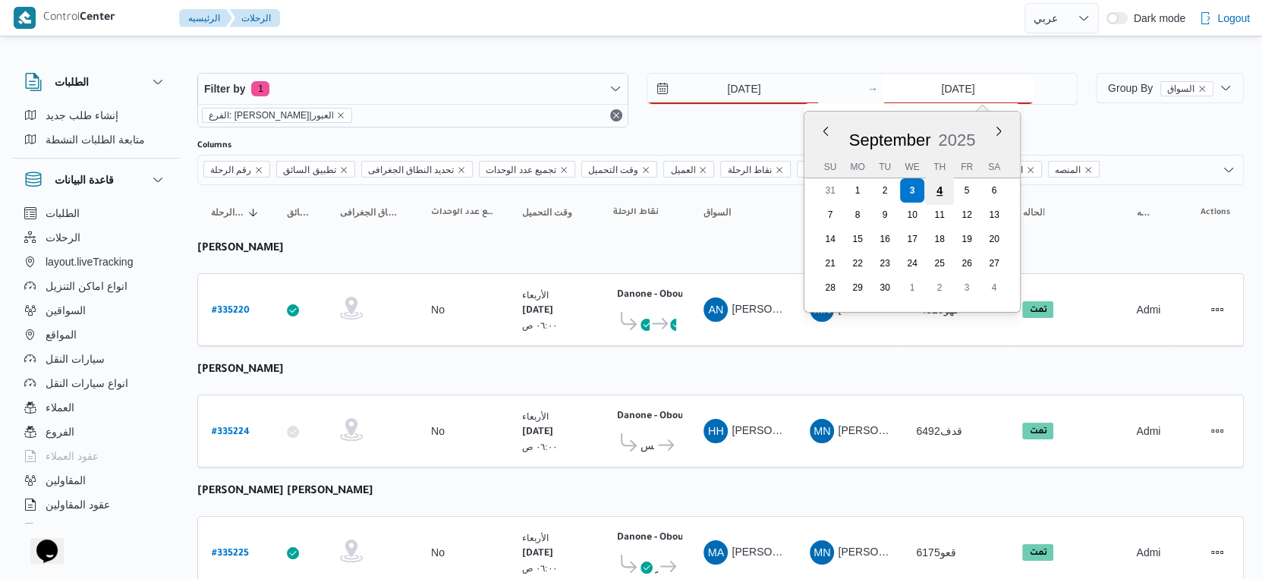
type input "[DATE]"
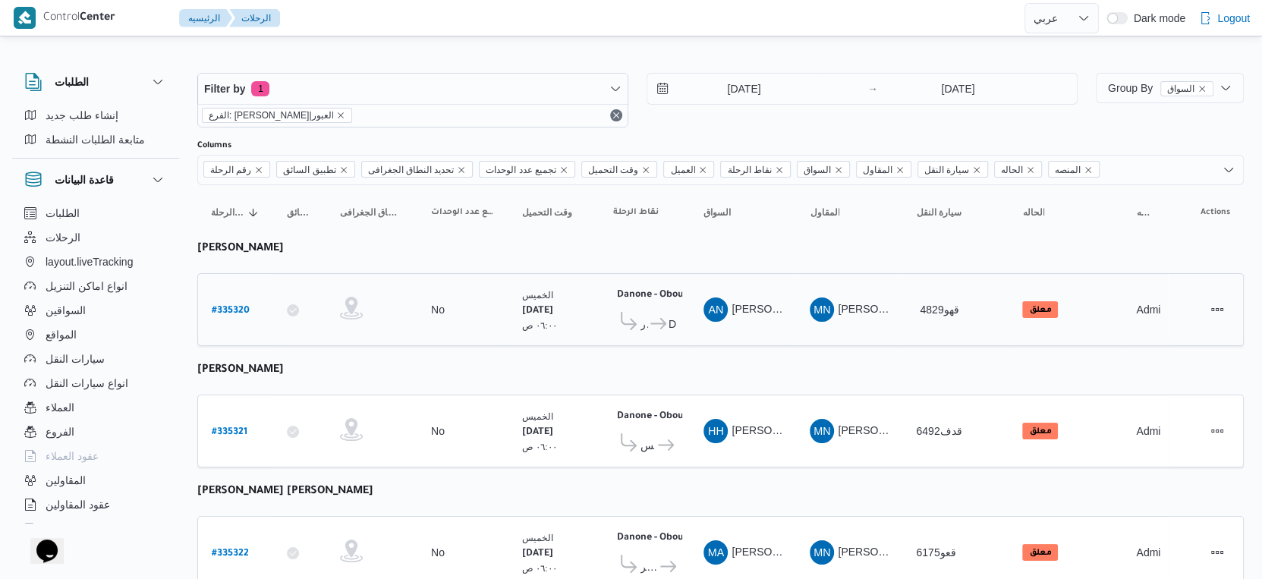
click at [678, 341] on td "نقاط الرحلة Danone - Obour ٠٧:٤٨ م العبور Danone - Obour" at bounding box center [644, 309] width 90 height 73
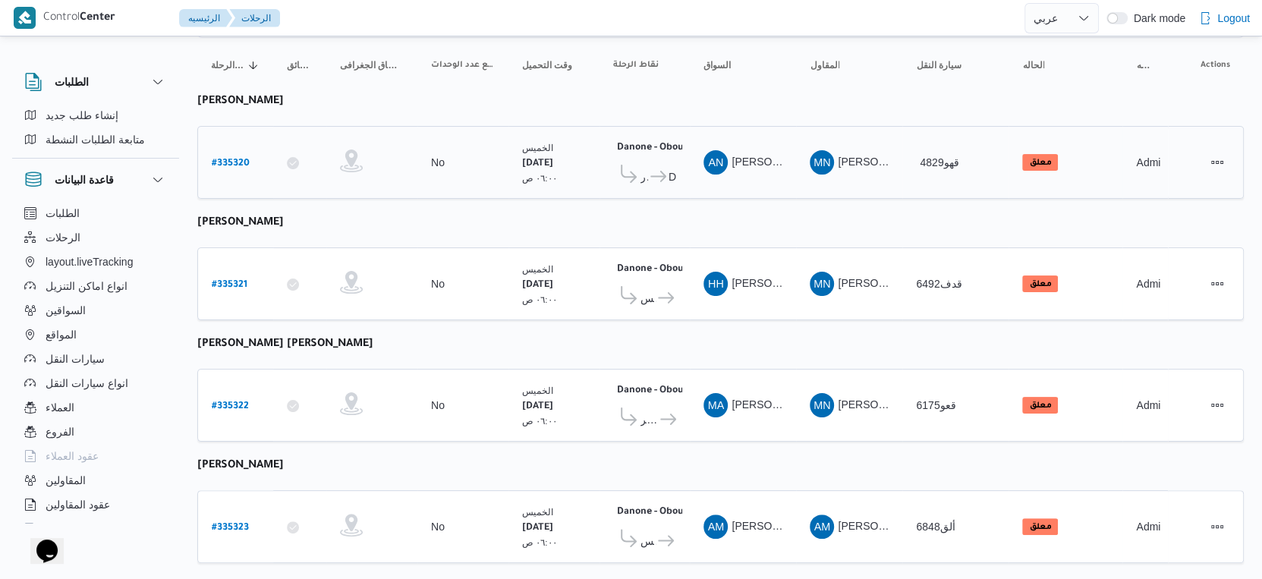
scroll to position [168, 0]
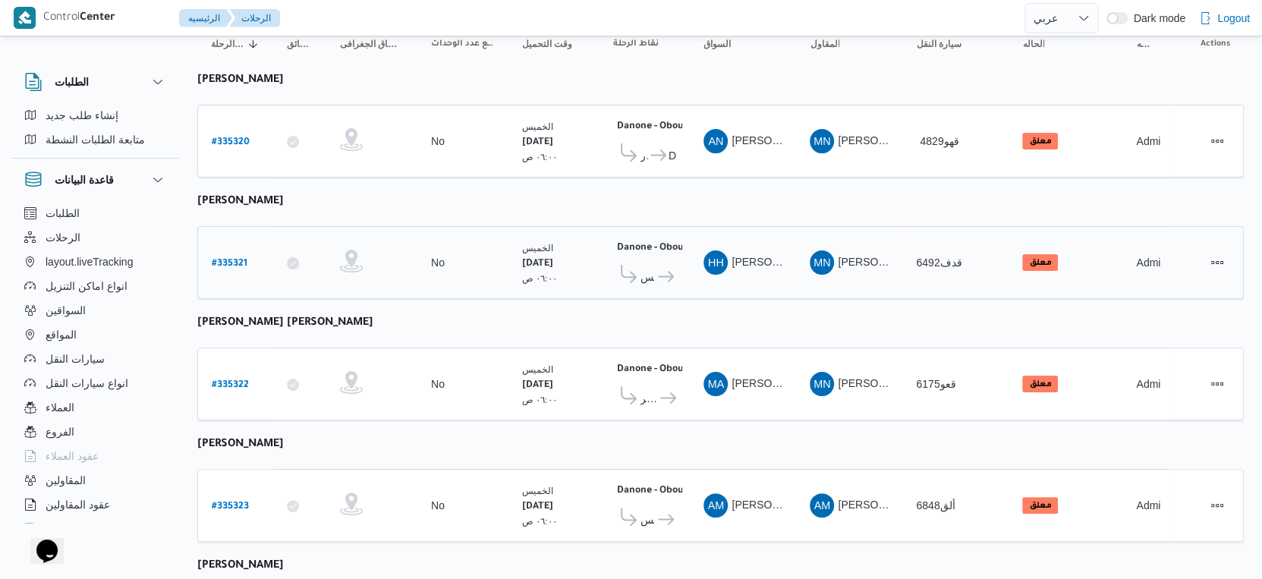
click at [658, 271] on icon at bounding box center [666, 276] width 16 height 11
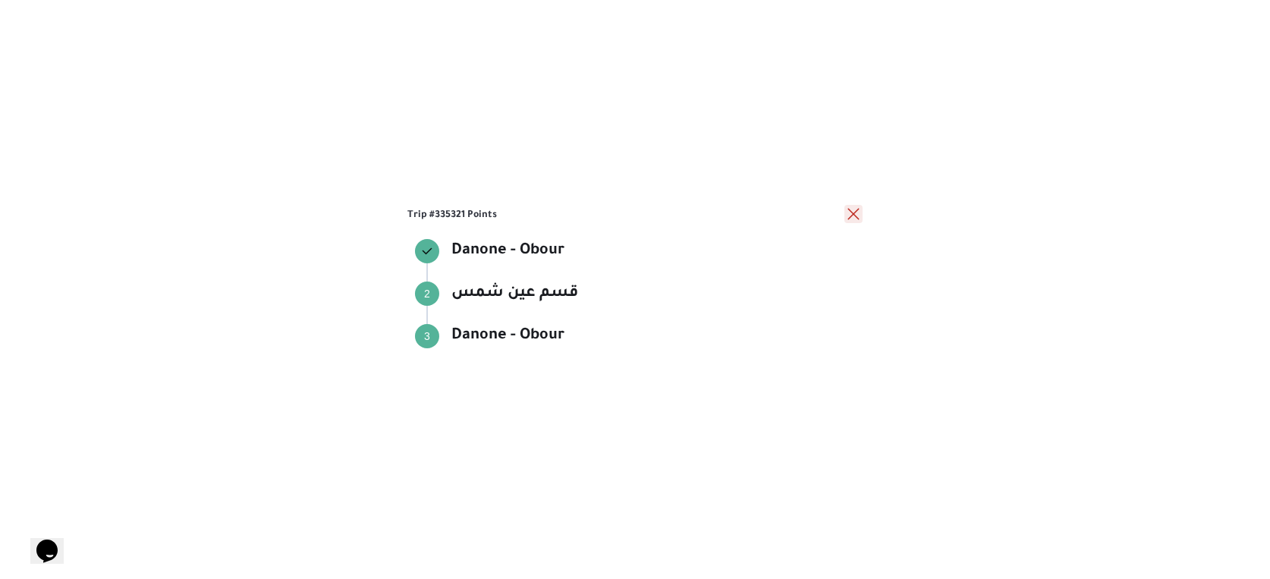
click at [857, 216] on button "close" at bounding box center [854, 214] width 18 height 18
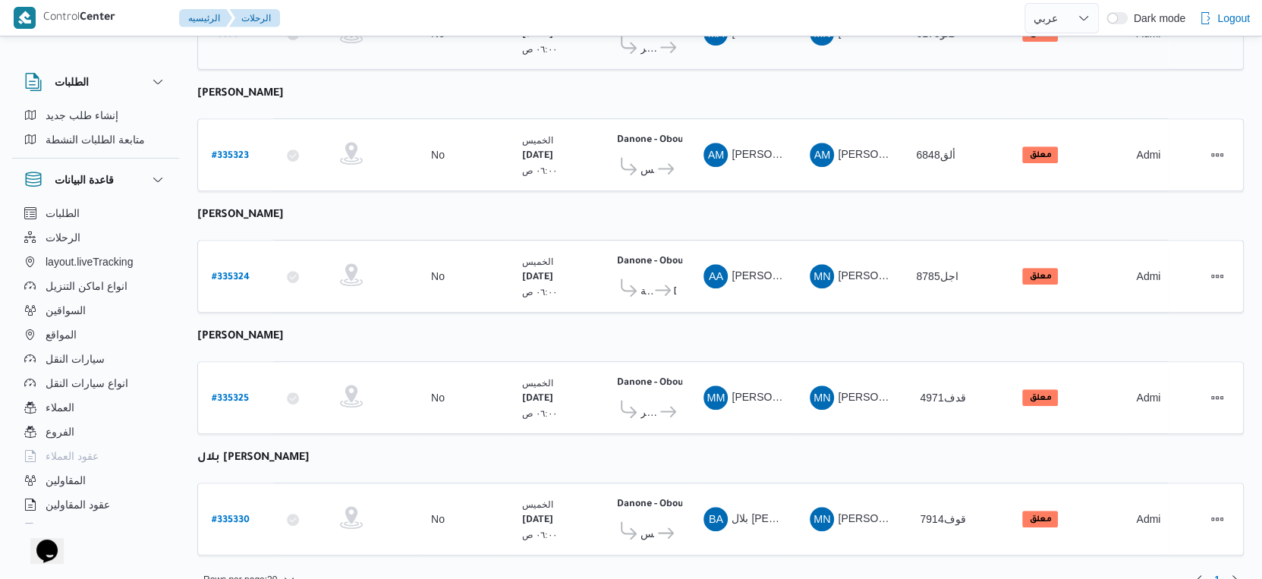
scroll to position [526, 0]
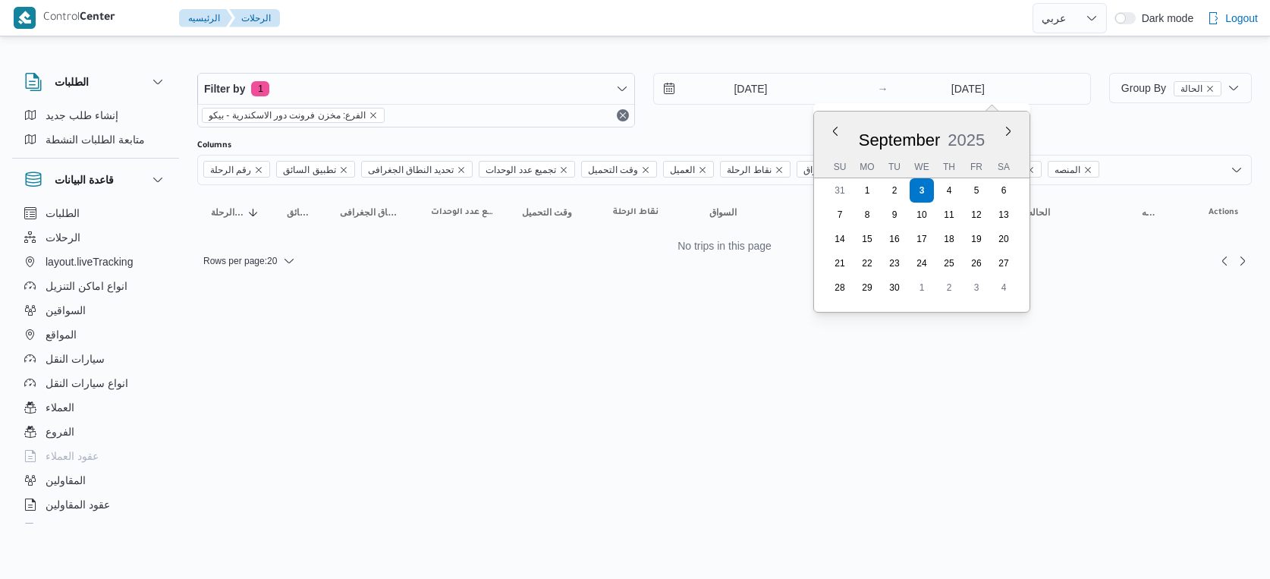
select select "ar"
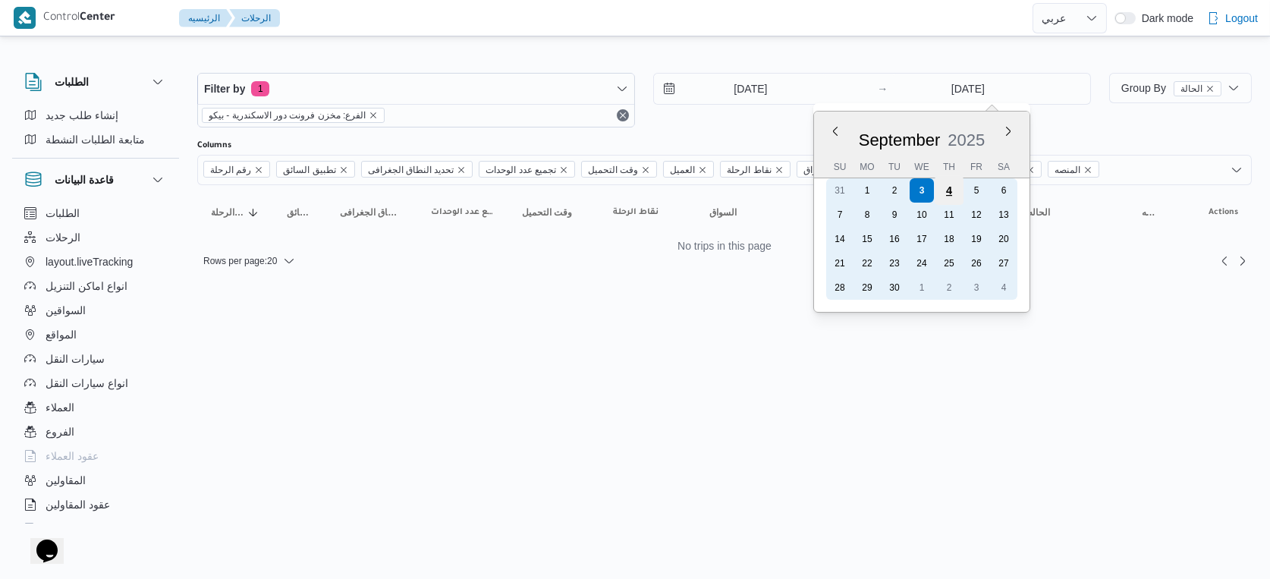
click at [941, 196] on div "4" at bounding box center [949, 190] width 29 height 29
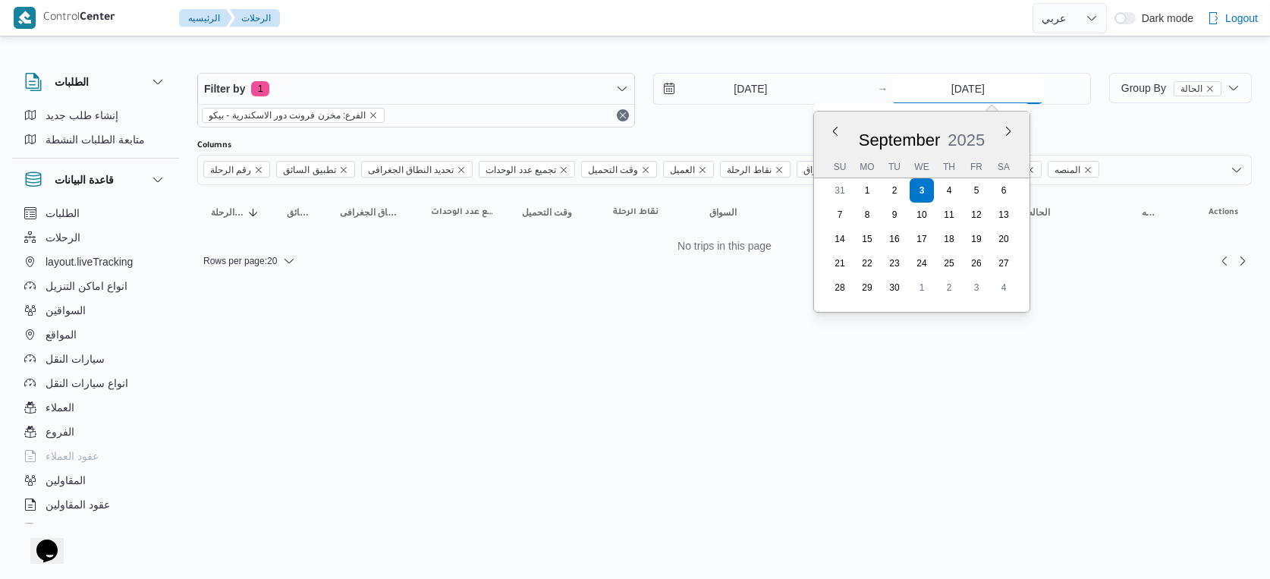
type input "[DATE]"
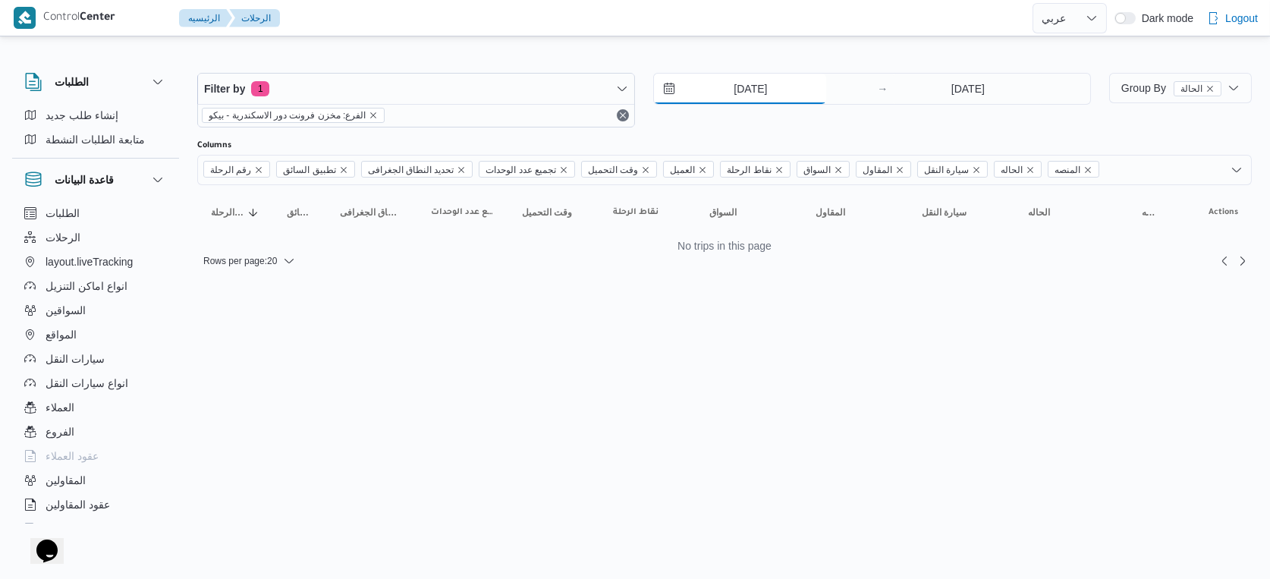
click at [750, 92] on input "[DATE]" at bounding box center [740, 89] width 172 height 30
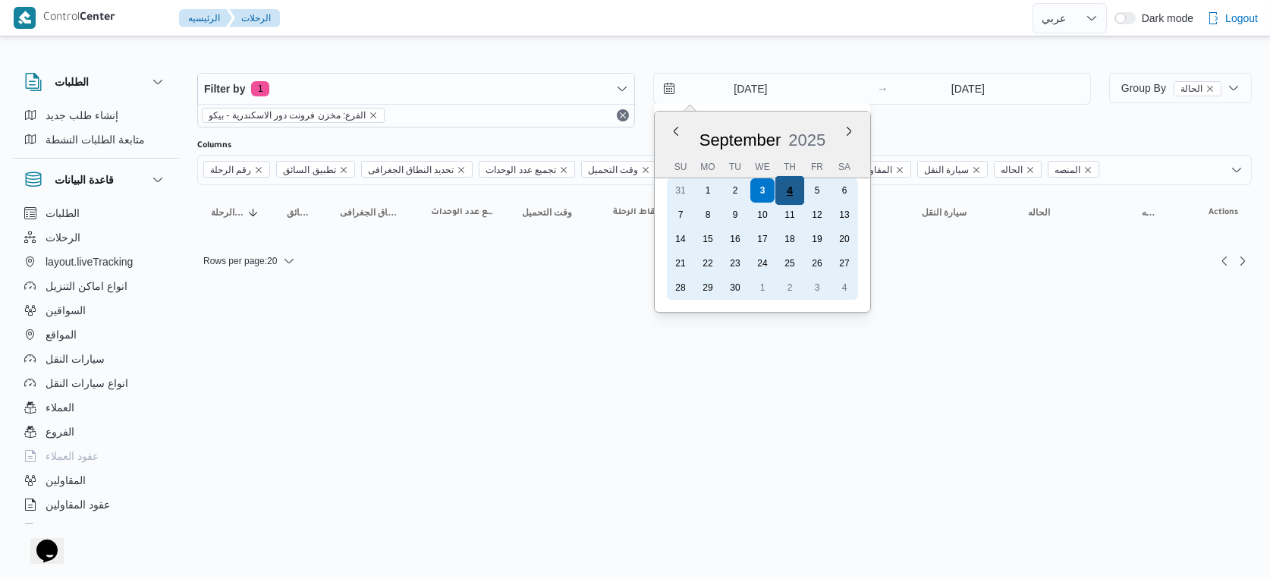
click at [794, 191] on div "4" at bounding box center [789, 190] width 29 height 29
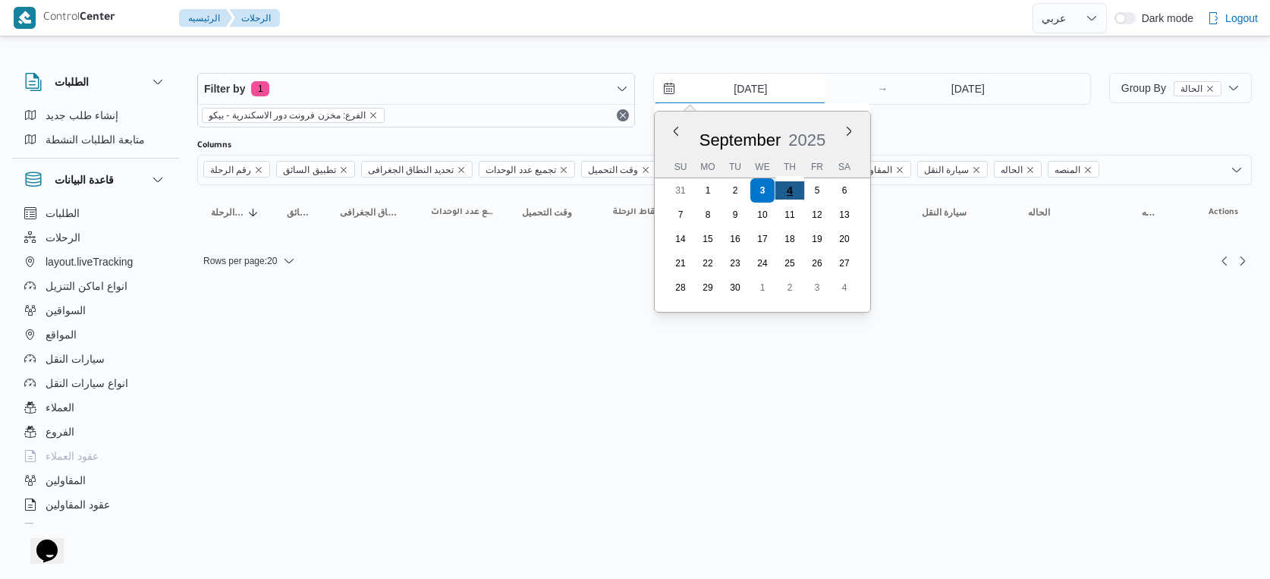
type input "[DATE]"
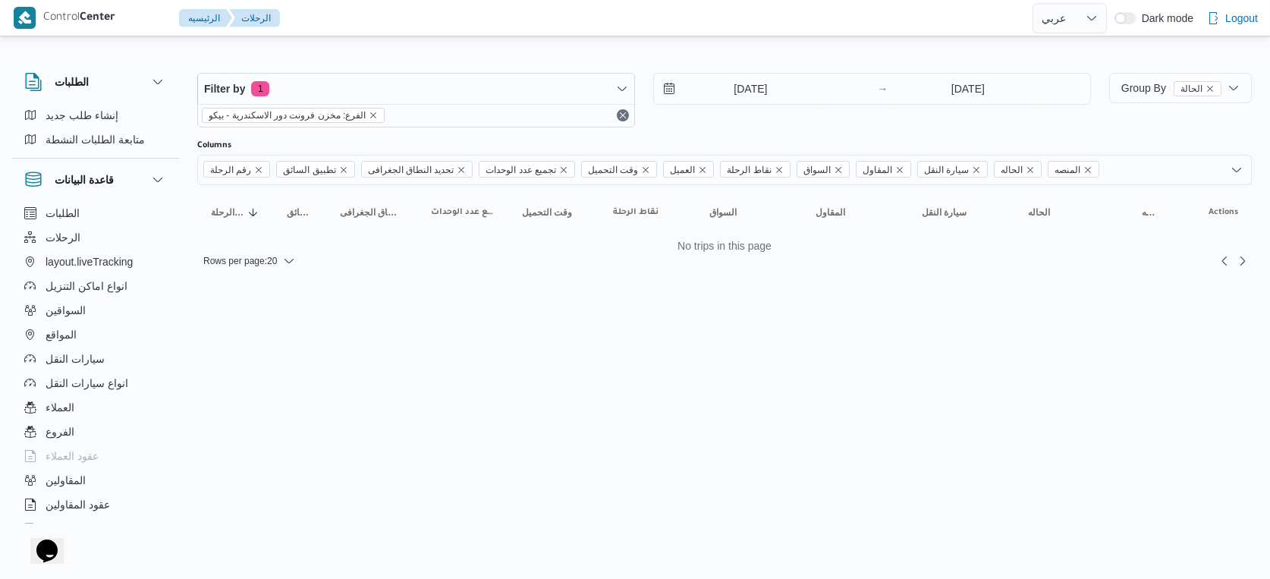
click at [711, 290] on html "Control Center الرئيسيه الرحلات English عربي Dark mode Logout الطلبات إنشاء طلب…" at bounding box center [635, 289] width 1270 height 579
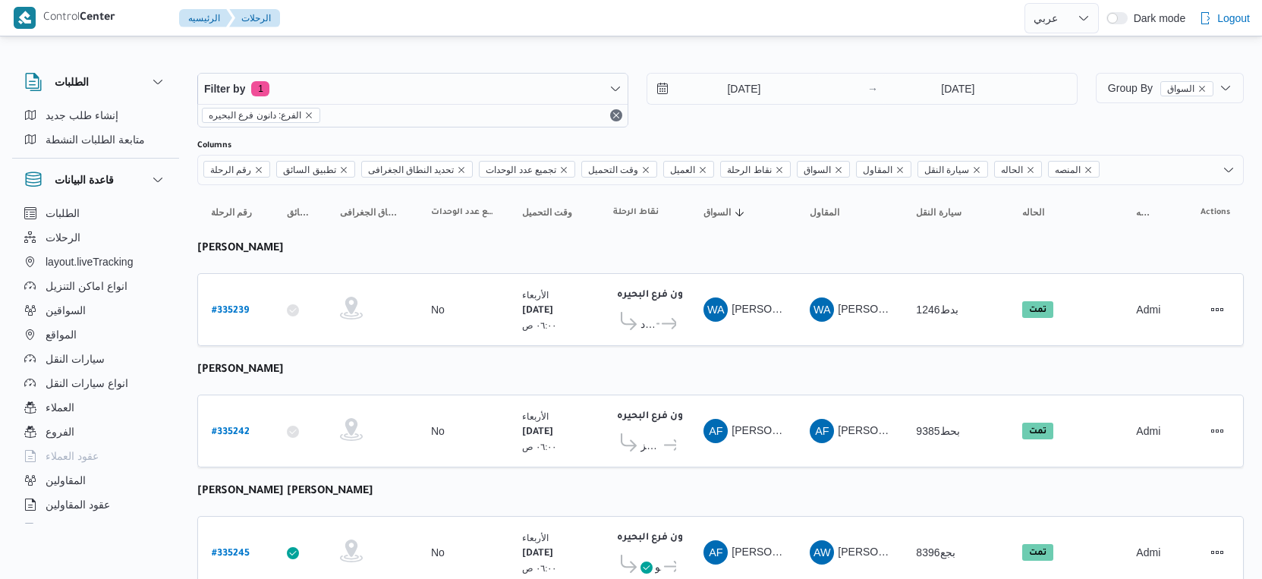
select select "ar"
click at [782, 98] on input "[DATE]" at bounding box center [733, 89] width 172 height 30
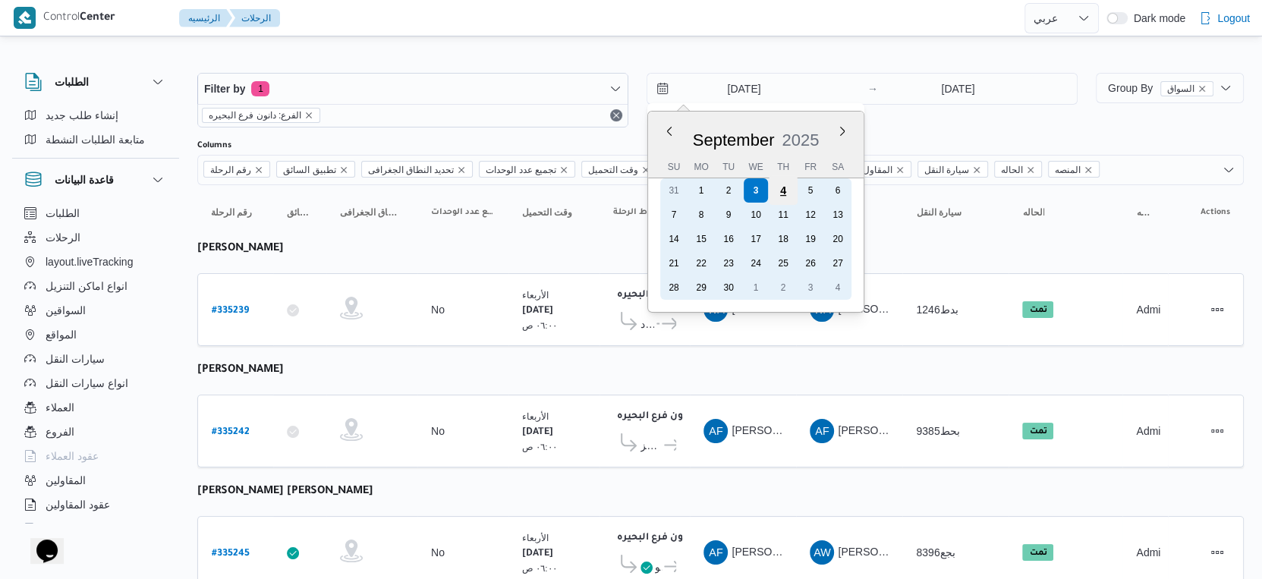
click at [788, 187] on div "4" at bounding box center [783, 190] width 29 height 29
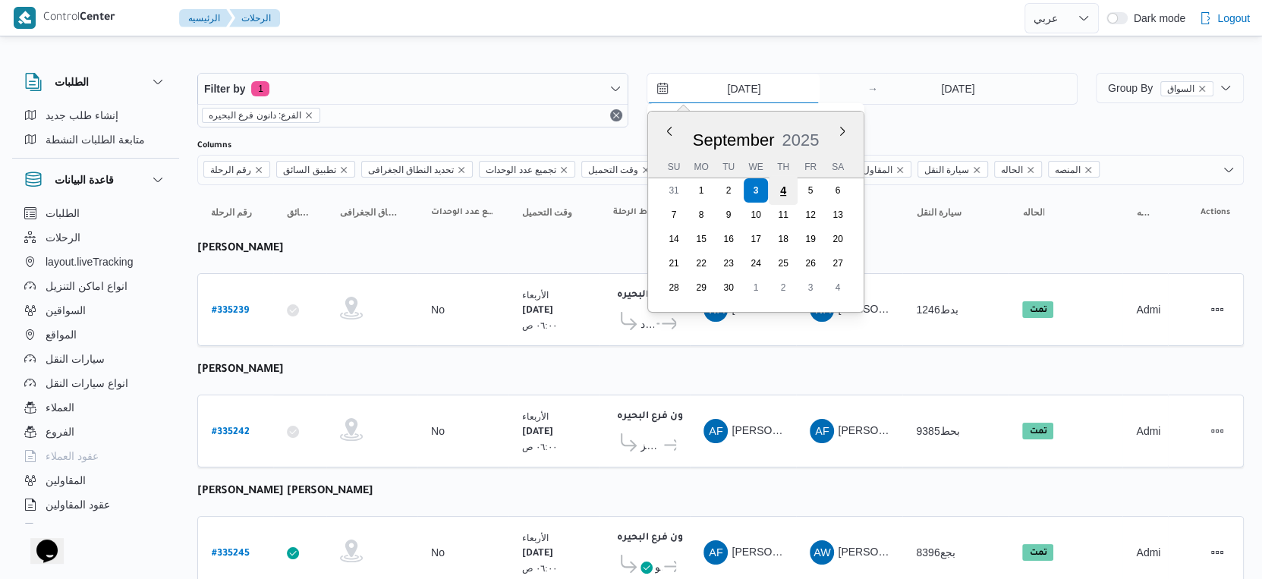
type input "[DATE]"
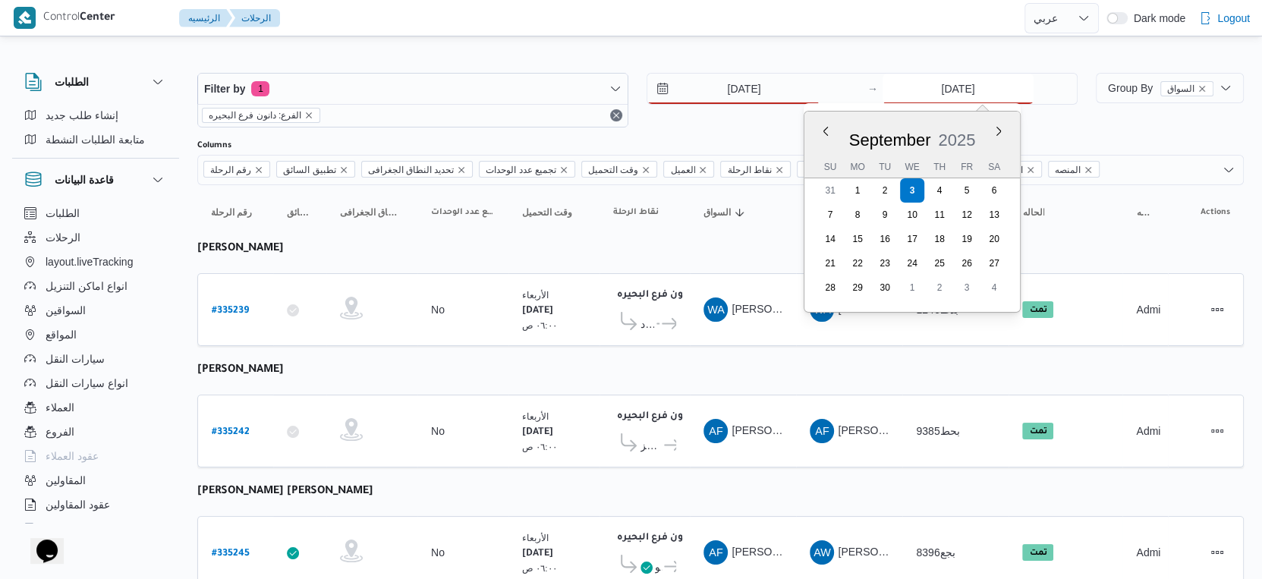
click at [967, 101] on input "[DATE]" at bounding box center [957, 89] width 151 height 30
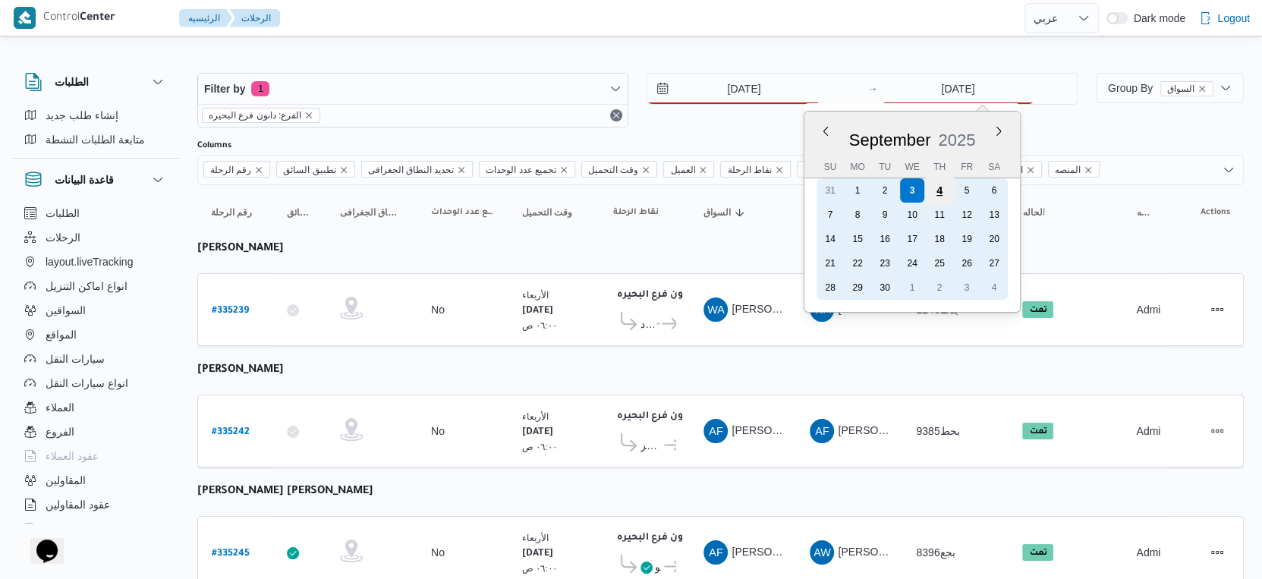
click at [936, 190] on div "4" at bounding box center [939, 190] width 29 height 29
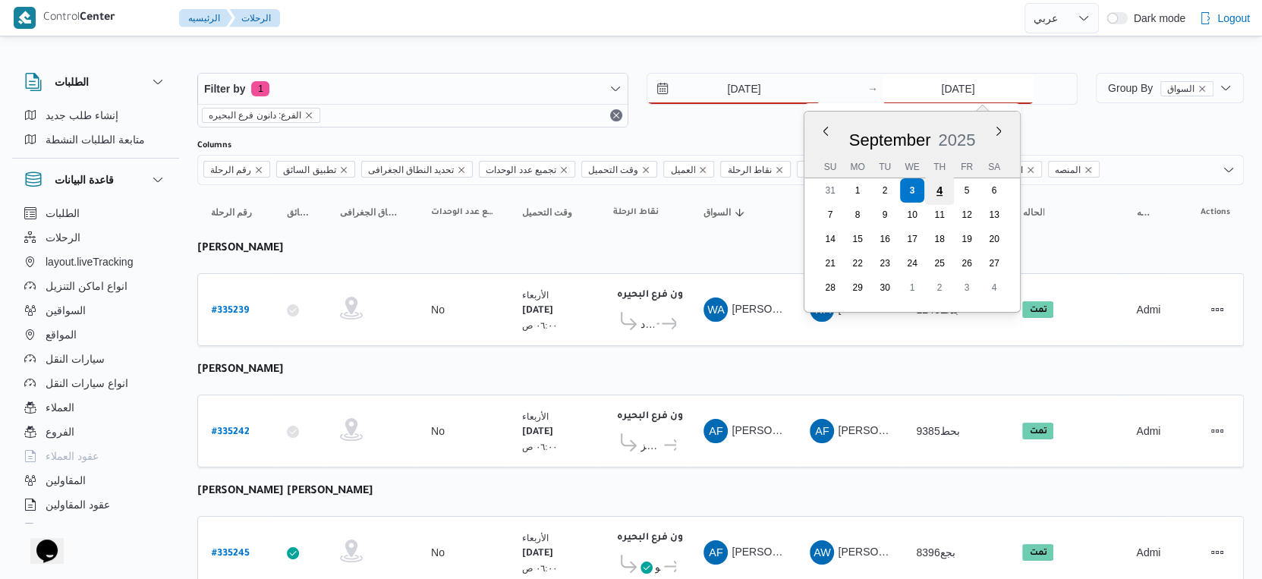
type input "[DATE]"
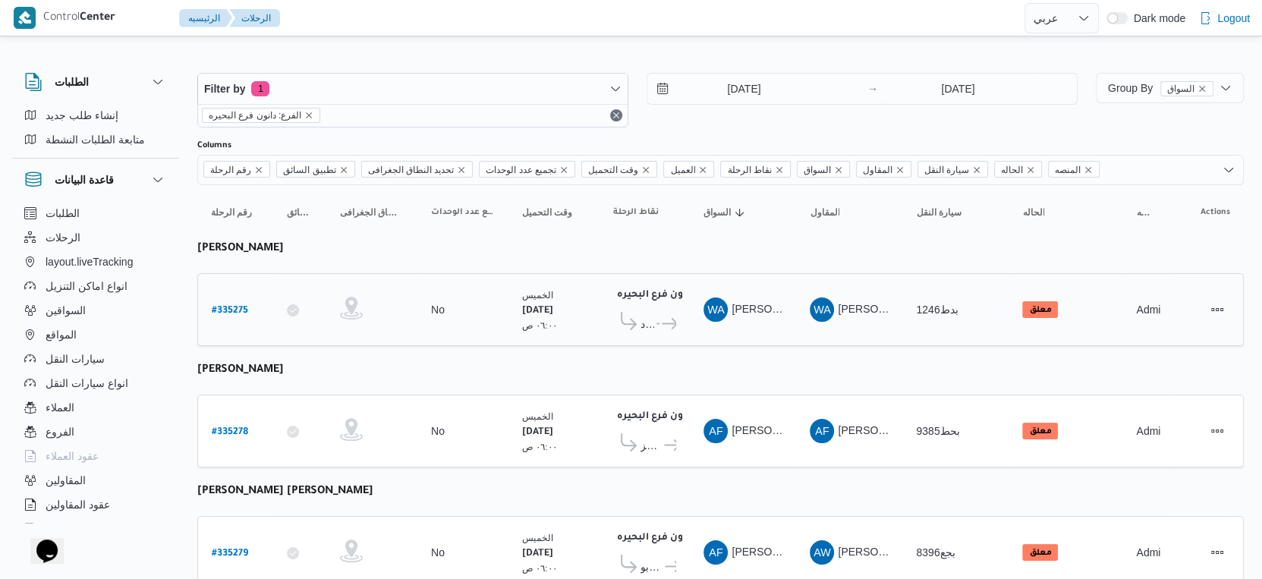
click at [647, 321] on span "مركز إيتاى البارود" at bounding box center [647, 324] width 14 height 18
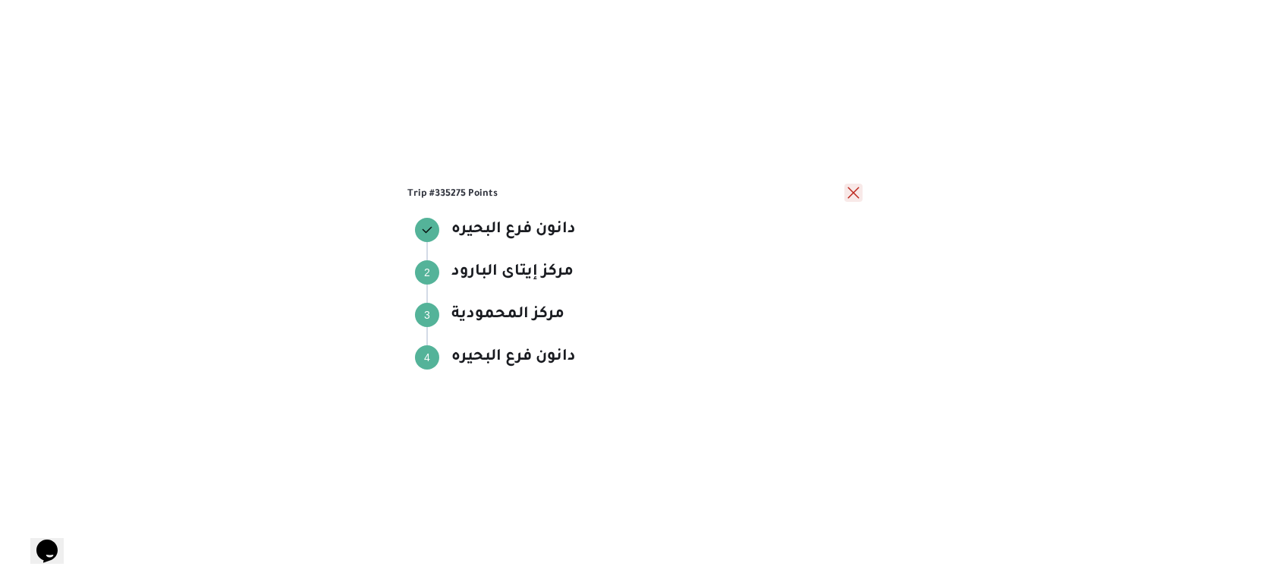
click at [849, 193] on button "close" at bounding box center [854, 193] width 18 height 18
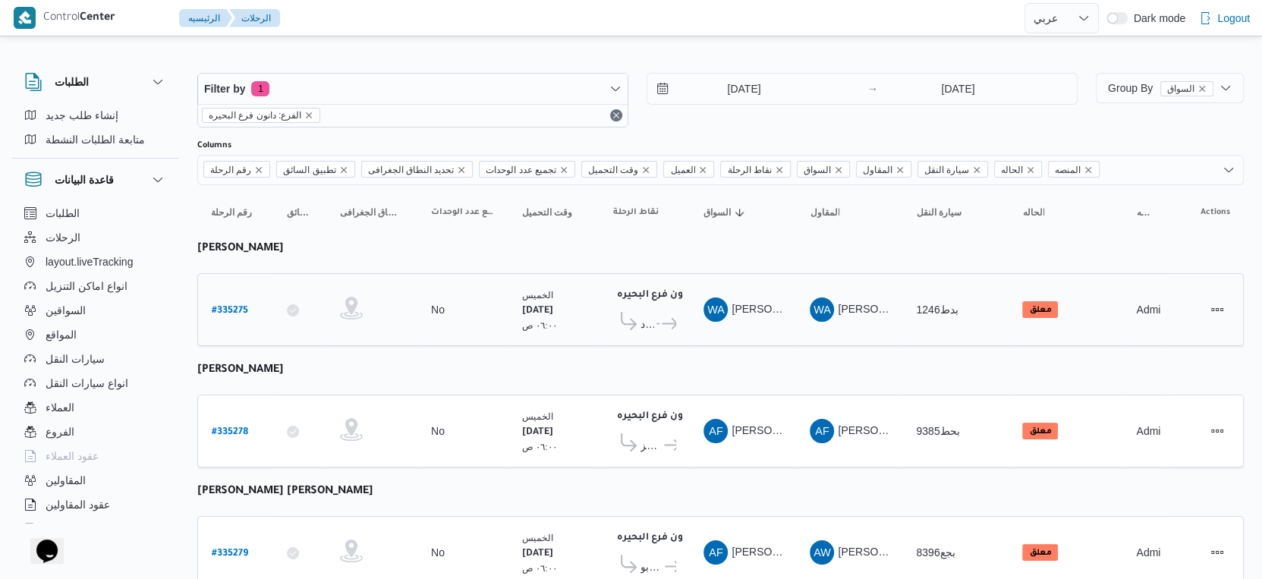
click at [664, 318] on icon at bounding box center [670, 323] width 16 height 11
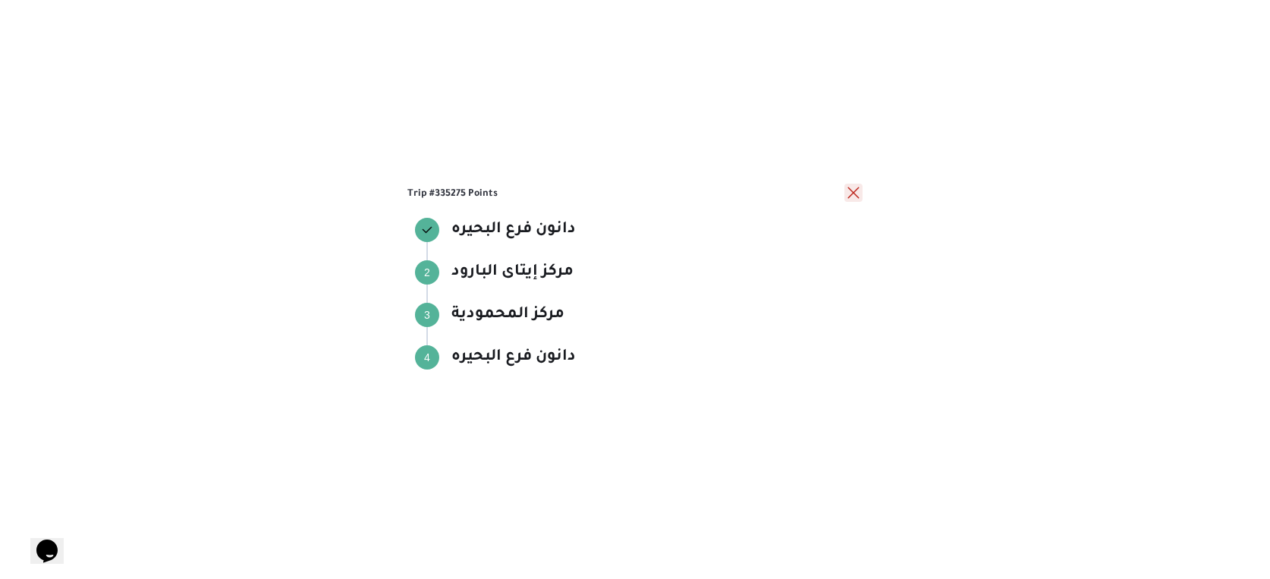
click at [849, 193] on button "close" at bounding box center [854, 193] width 18 height 18
